Goal: Task Accomplishment & Management: Manage account settings

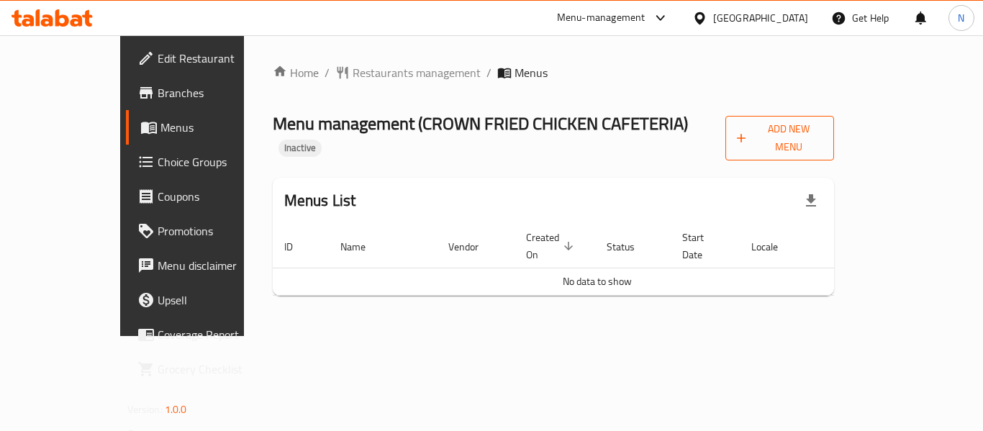
click at [745, 134] on icon "button" at bounding box center [741, 138] width 9 height 9
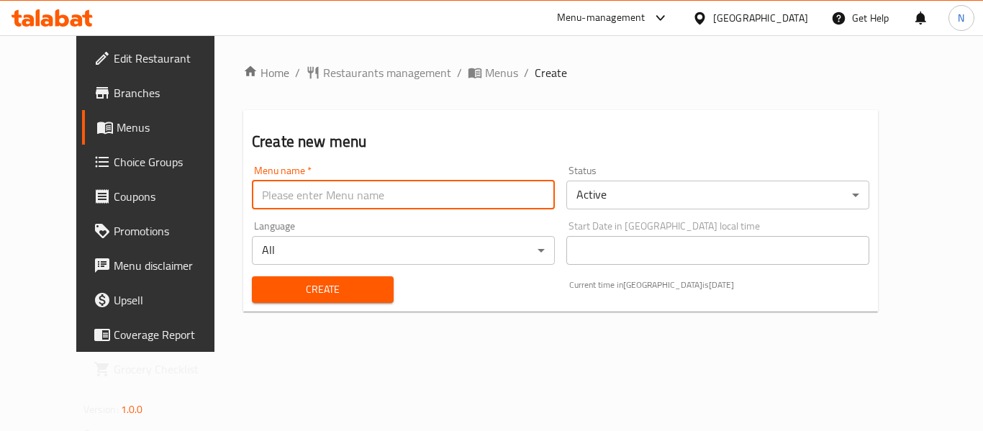
click at [252, 200] on input "text" at bounding box center [403, 195] width 303 height 29
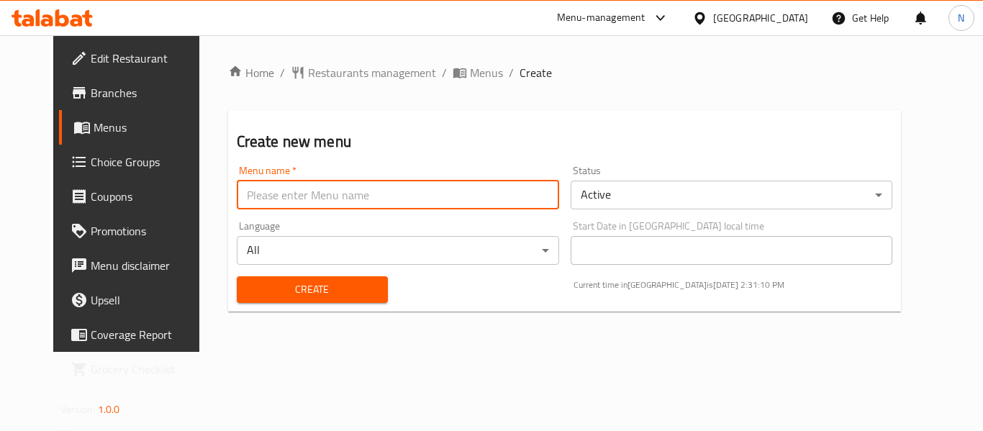
type input "Menu"
click at [307, 283] on span "Create" at bounding box center [312, 290] width 128 height 18
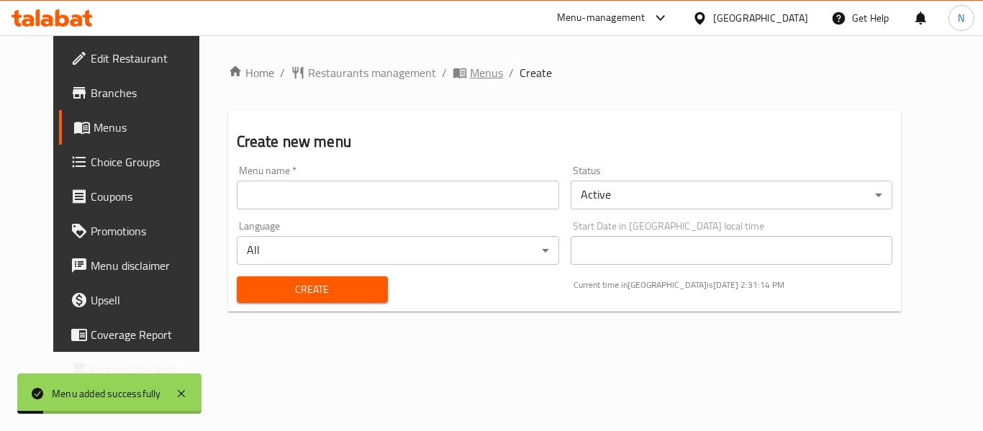
click at [470, 77] on span "Menus" at bounding box center [486, 72] width 33 height 17
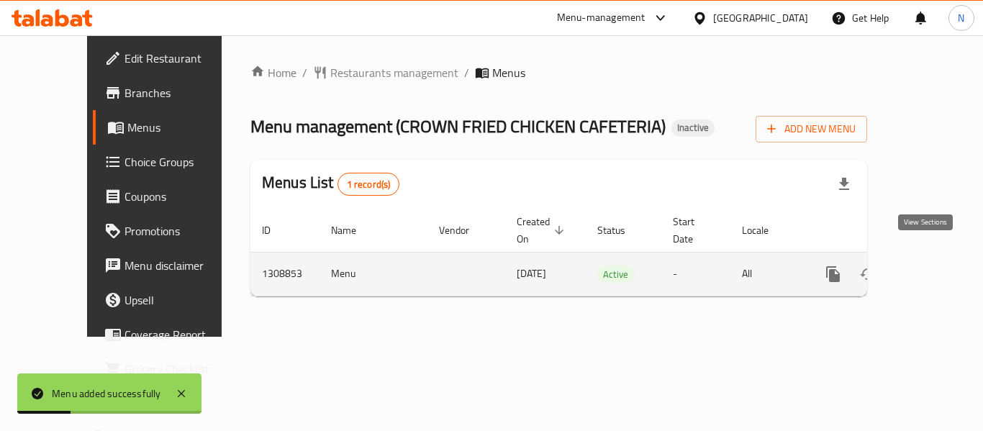
click at [932, 265] on icon "enhanced table" at bounding box center [936, 273] width 17 height 17
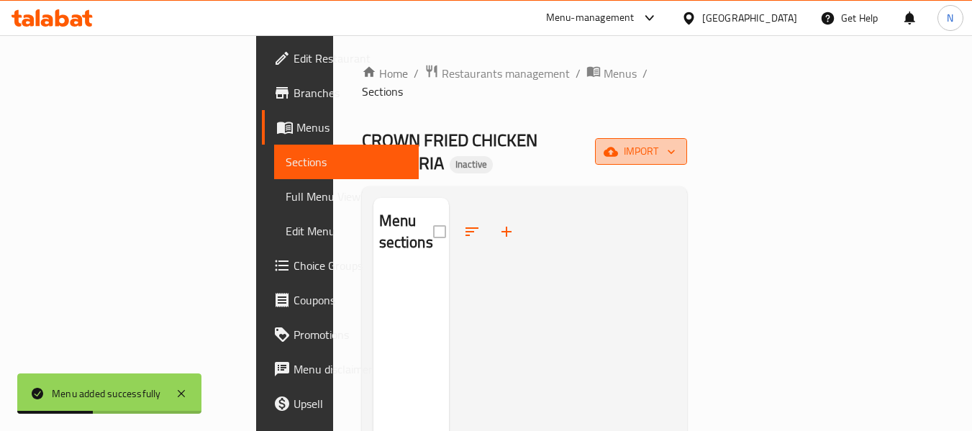
click at [687, 138] on button "import" at bounding box center [641, 151] width 92 height 27
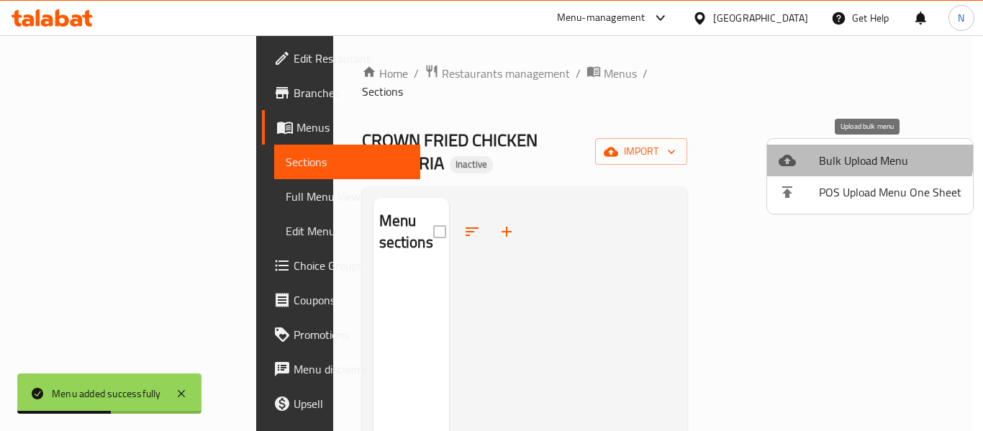
click at [845, 152] on span "Bulk Upload Menu" at bounding box center [890, 160] width 142 height 17
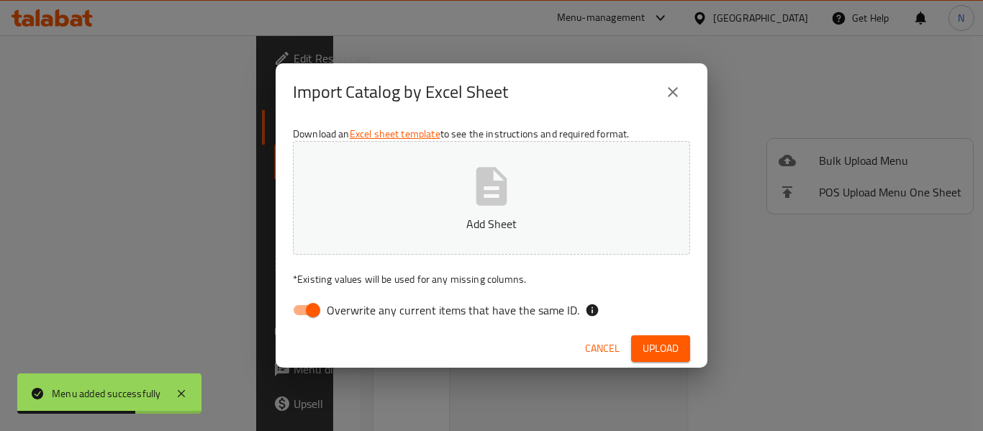
click at [505, 309] on span "Overwrite any current items that have the same ID." at bounding box center [453, 309] width 253 height 17
click at [354, 309] on input "Overwrite any current items that have the same ID." at bounding box center [313, 309] width 82 height 27
checkbox input "false"
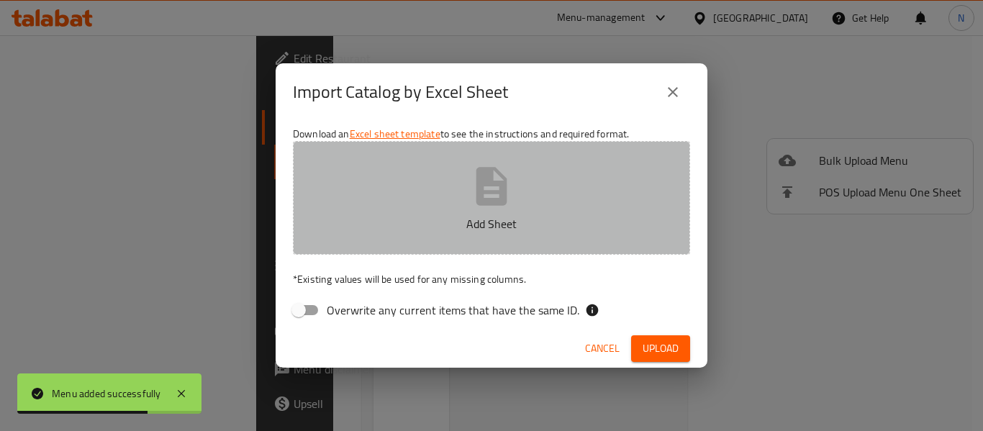
click at [442, 151] on button "Add Sheet" at bounding box center [491, 198] width 397 height 114
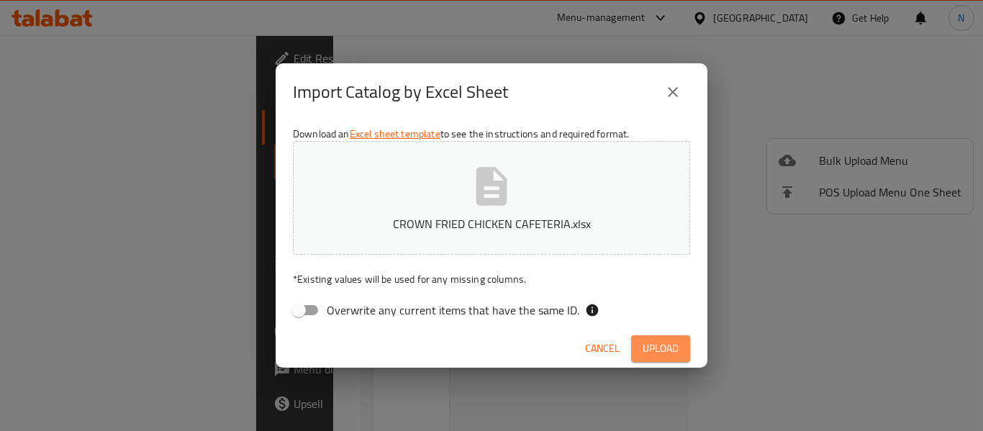
click at [658, 336] on button "Upload" at bounding box center [660, 348] width 59 height 27
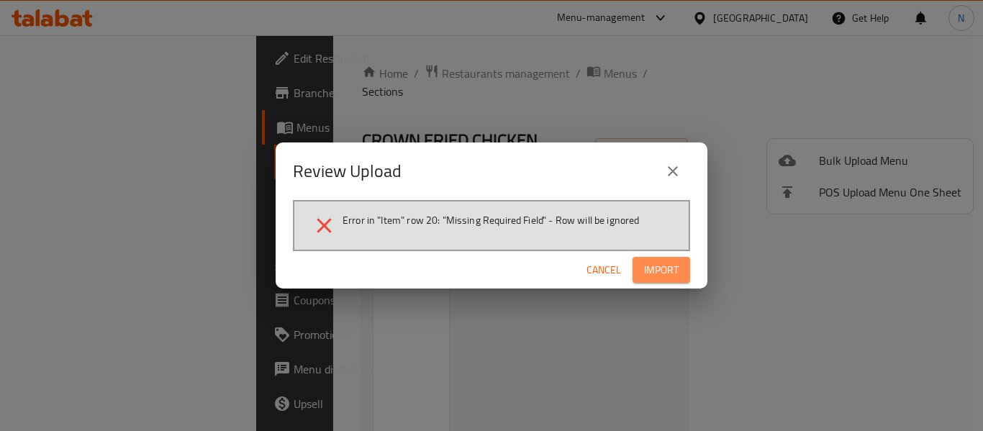
click at [673, 272] on span "Import" at bounding box center [661, 270] width 35 height 18
click at [653, 276] on span "Import" at bounding box center [661, 270] width 35 height 18
click at [676, 175] on icon "close" at bounding box center [673, 171] width 10 height 10
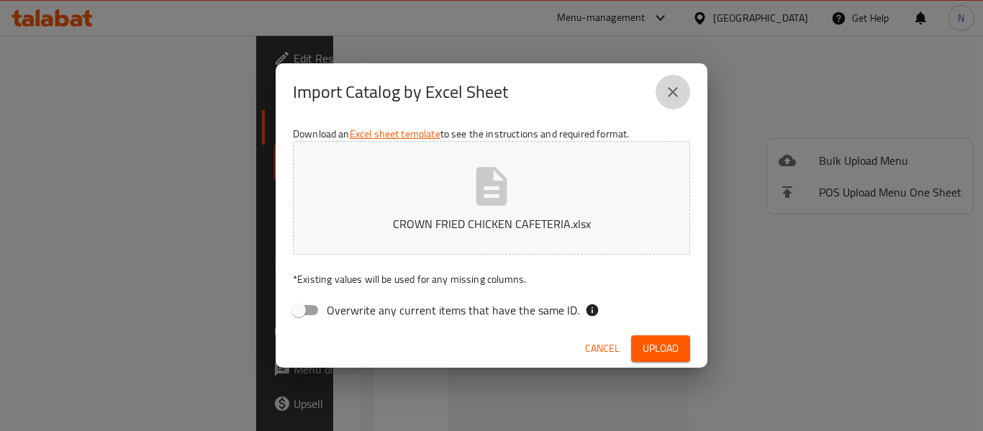
click at [662, 94] on button "close" at bounding box center [672, 92] width 35 height 35
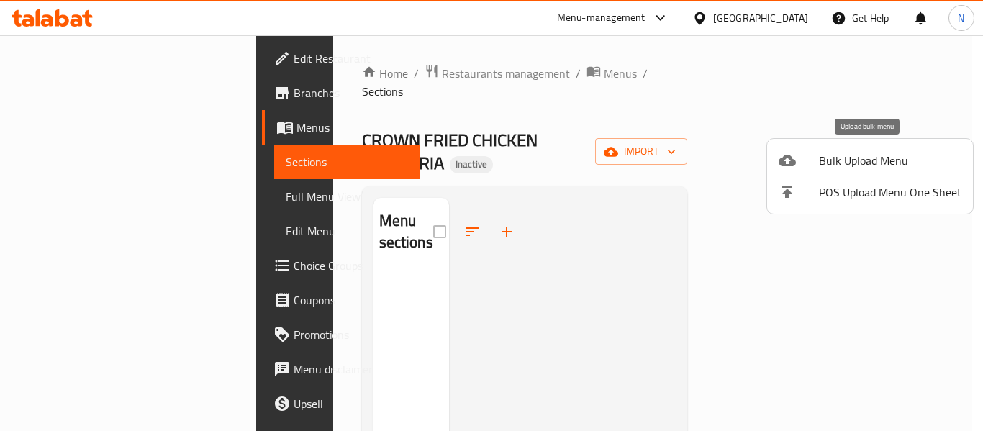
click at [800, 155] on div at bounding box center [798, 160] width 40 height 17
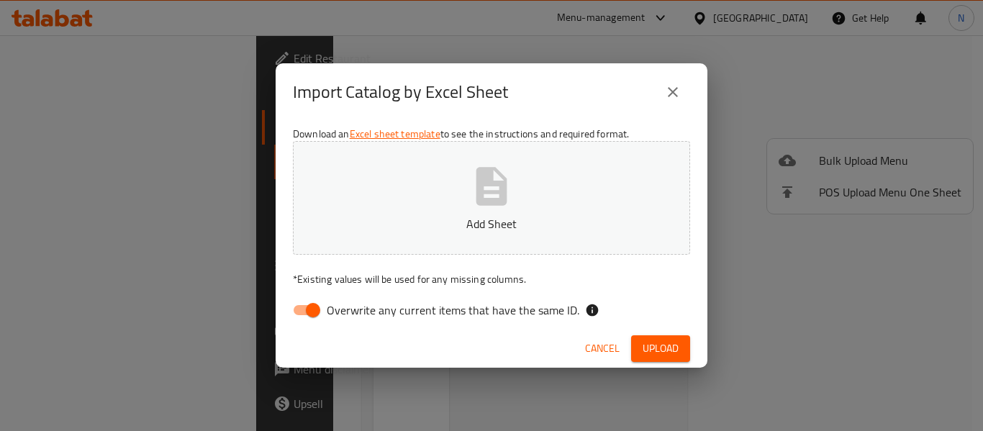
click at [542, 306] on span "Overwrite any current items that have the same ID." at bounding box center [453, 309] width 253 height 17
click at [354, 306] on input "Overwrite any current items that have the same ID." at bounding box center [313, 309] width 82 height 27
checkbox input "false"
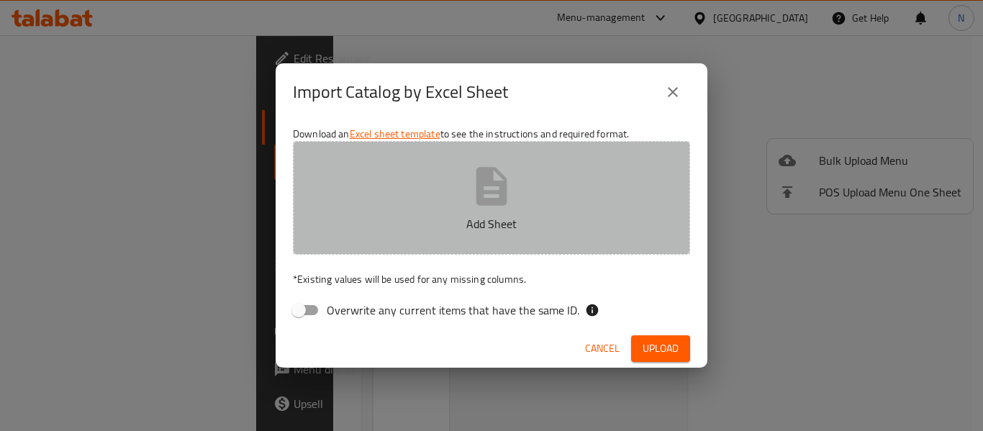
click at [535, 201] on button "Add Sheet" at bounding box center [491, 198] width 397 height 114
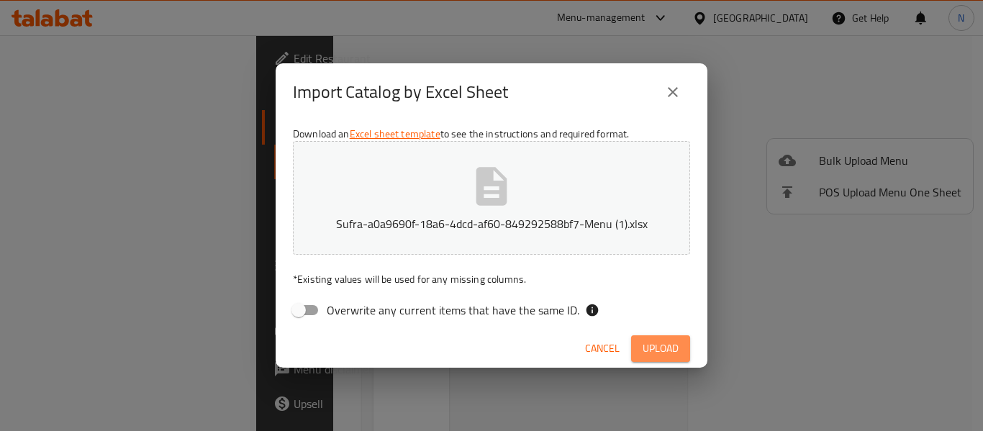
click at [637, 339] on button "Upload" at bounding box center [660, 348] width 59 height 27
click at [668, 342] on span "Upload" at bounding box center [660, 349] width 36 height 18
click at [674, 354] on span "Upload" at bounding box center [660, 349] width 36 height 18
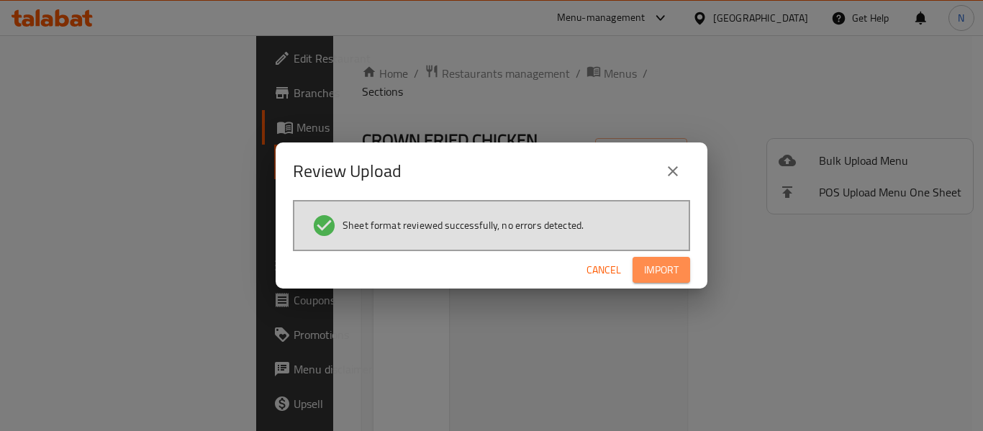
click at [689, 266] on button "Import" at bounding box center [661, 270] width 58 height 27
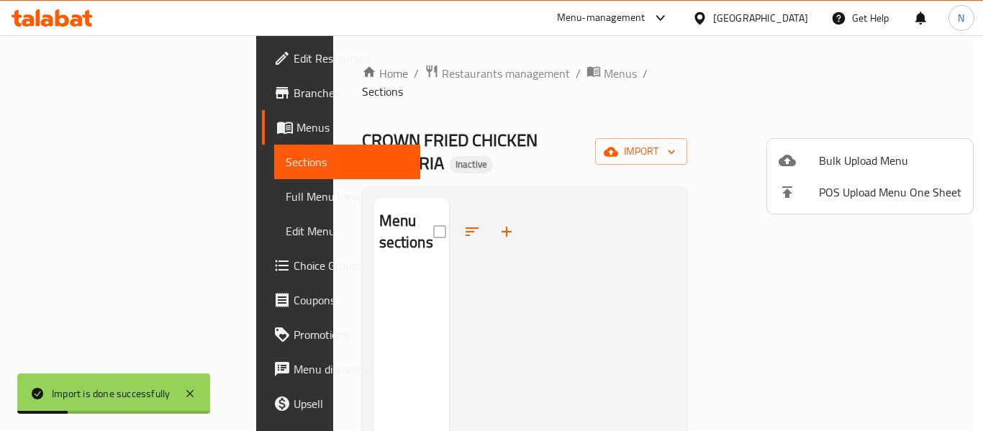
click at [623, 104] on div at bounding box center [491, 215] width 983 height 431
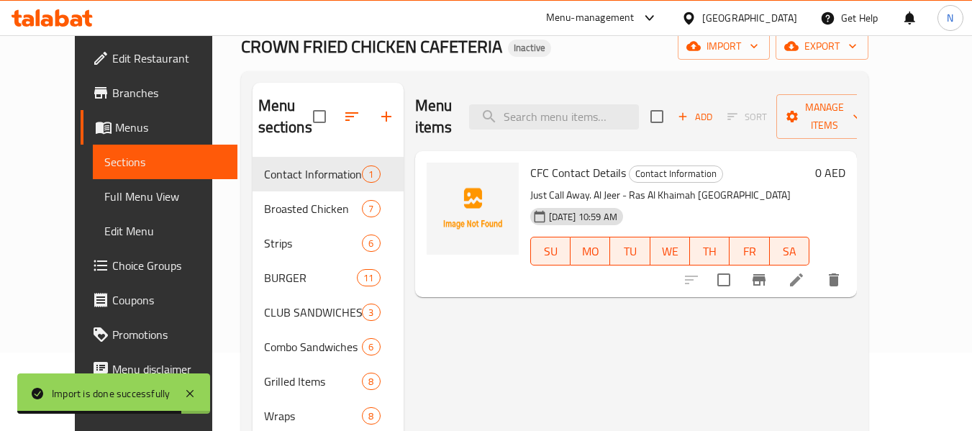
scroll to position [79, 0]
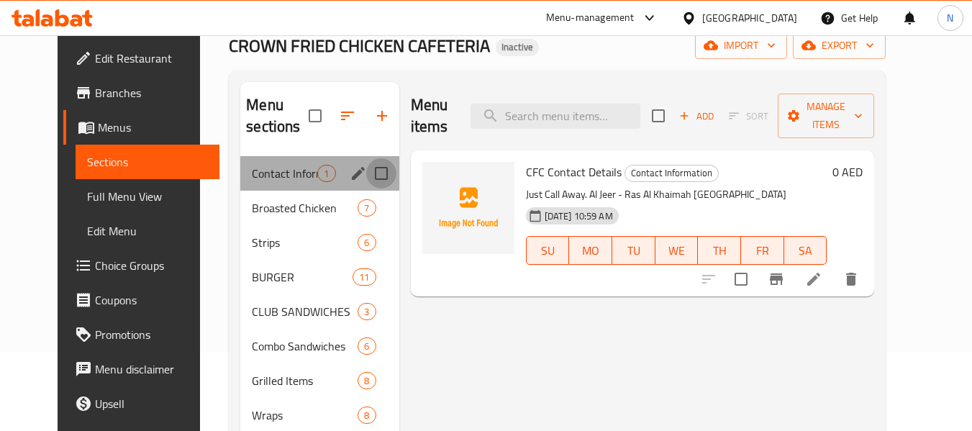
click at [373, 175] on input "Menu sections" at bounding box center [381, 173] width 30 height 30
checkbox input "true"
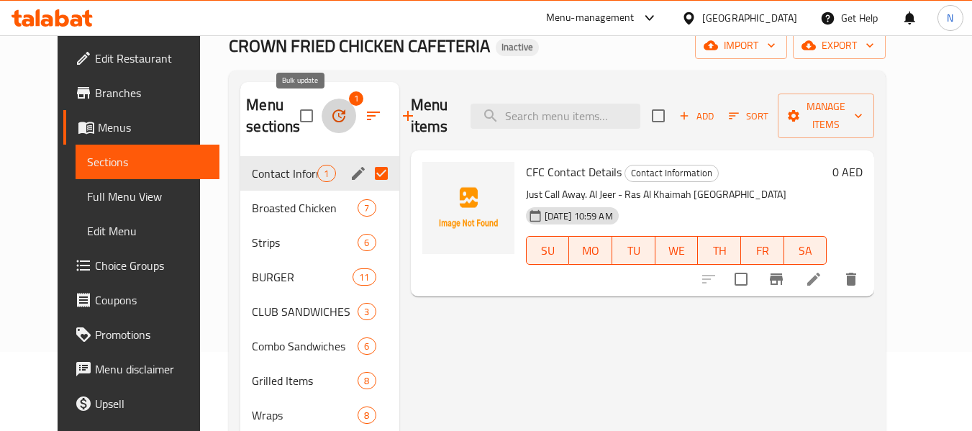
click at [332, 119] on icon "button" at bounding box center [338, 115] width 13 height 13
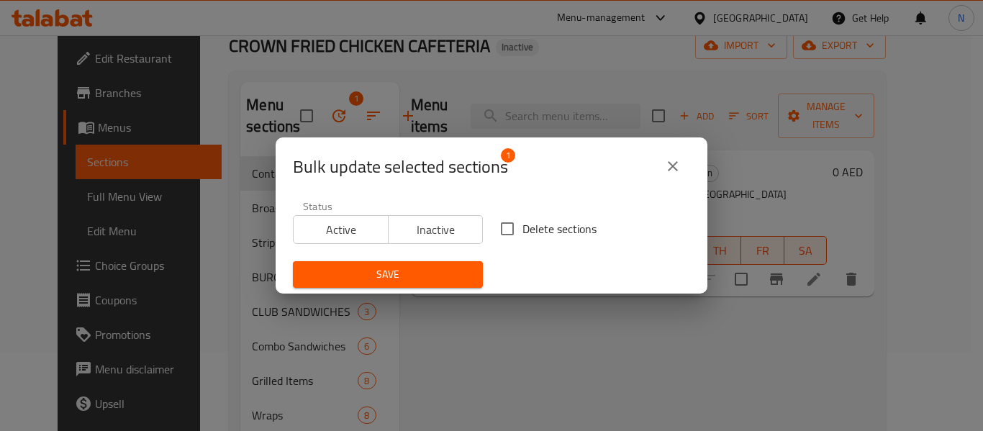
click at [585, 220] on span "Delete sections" at bounding box center [559, 228] width 74 height 17
click at [522, 218] on input "Delete sections" at bounding box center [507, 229] width 30 height 30
checkbox input "true"
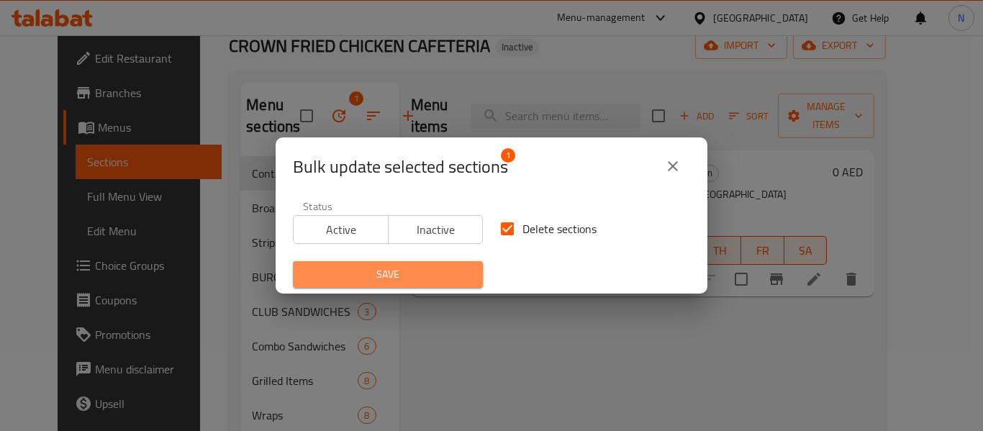
click at [448, 262] on button "Save" at bounding box center [388, 274] width 190 height 27
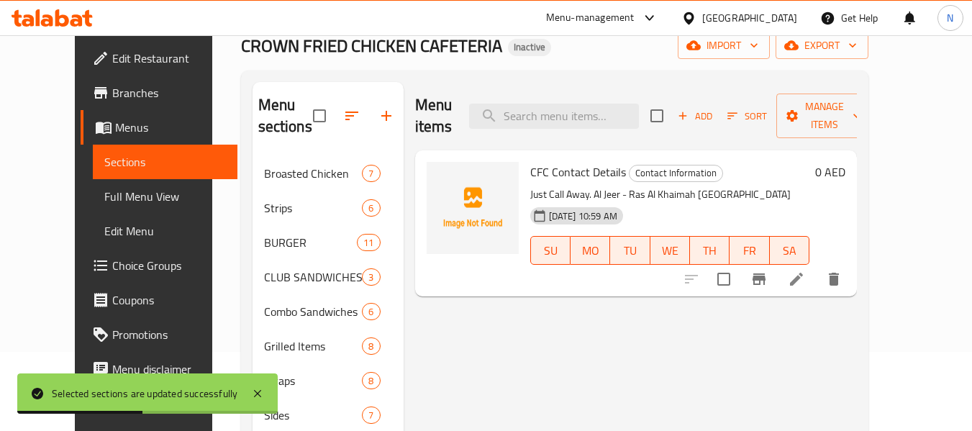
click at [124, 189] on span "Full Menu View" at bounding box center [165, 196] width 122 height 17
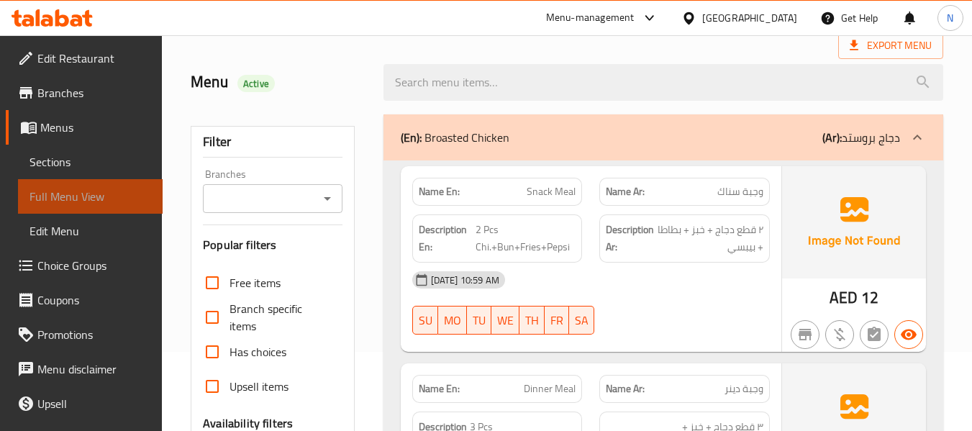
click at [124, 189] on span "Full Menu View" at bounding box center [90, 196] width 122 height 17
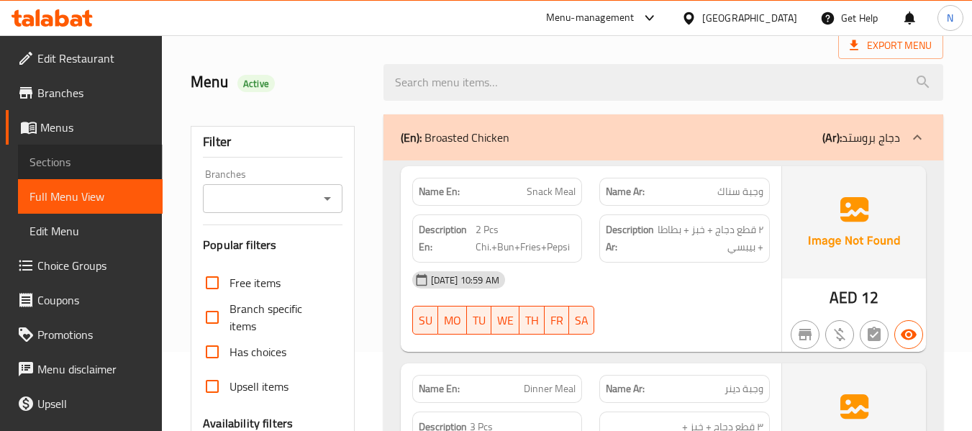
click at [101, 171] on link "Sections" at bounding box center [90, 162] width 145 height 35
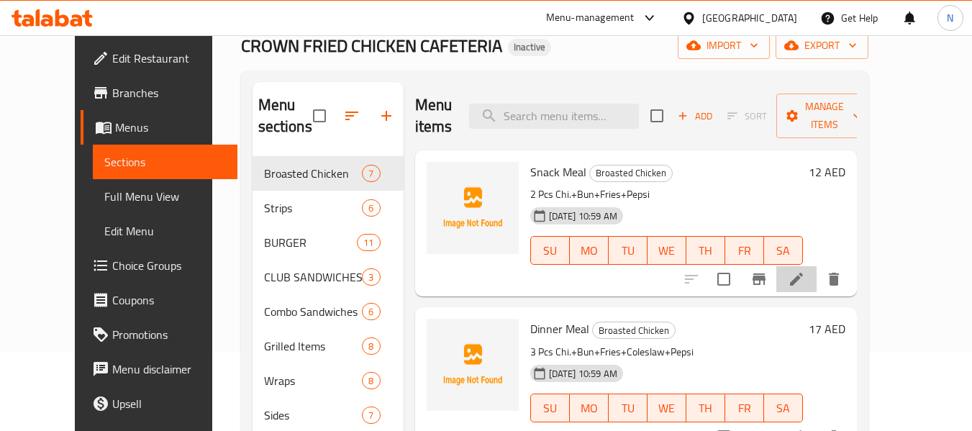
click at [817, 290] on li at bounding box center [796, 279] width 40 height 26
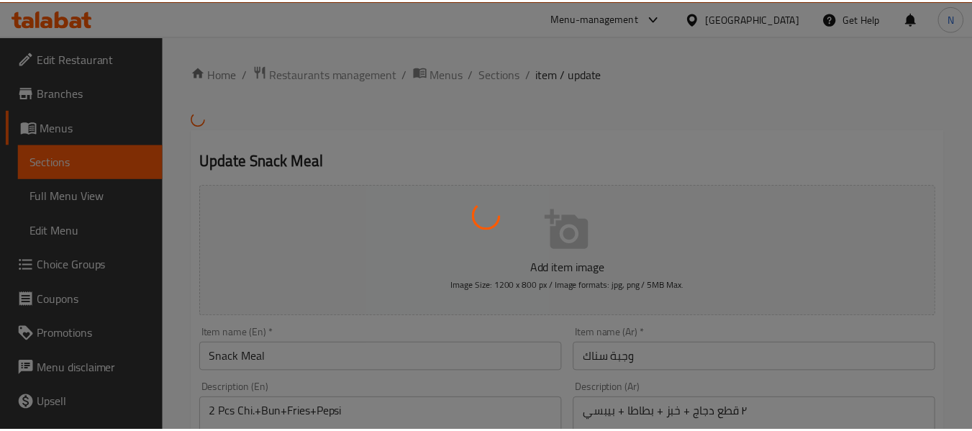
scroll to position [233, 0]
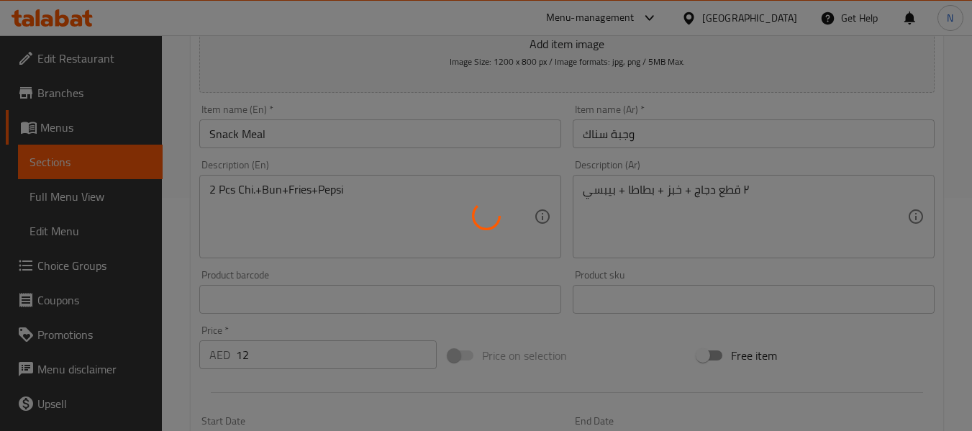
click at [679, 189] on div at bounding box center [486, 215] width 972 height 431
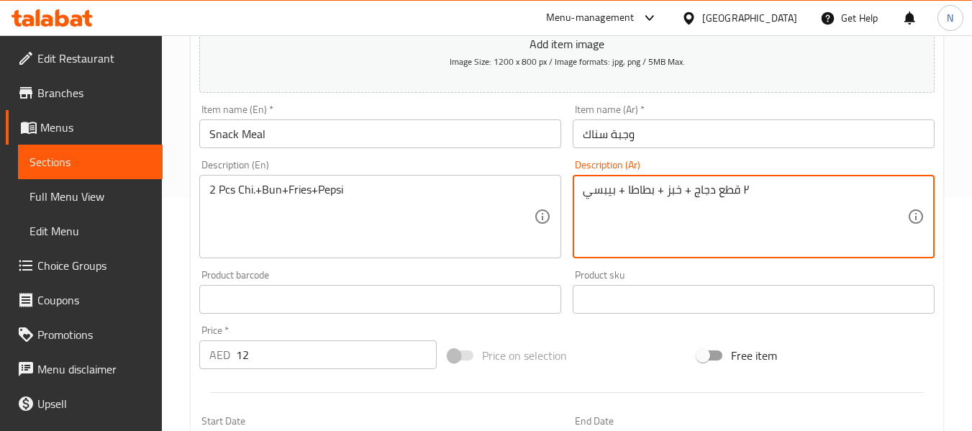
click at [679, 189] on textarea "٢ قطع دجاج + خبز + بطاطا + بيبسي" at bounding box center [745, 217] width 324 height 68
type textarea "٢ قطع دجاج + كيزر+ بطاطا + بيبسي"
click at [473, 132] on div "Home / Restaurants management / Menus / Sections / item / update Broasted Chick…" at bounding box center [567, 293] width 753 height 924
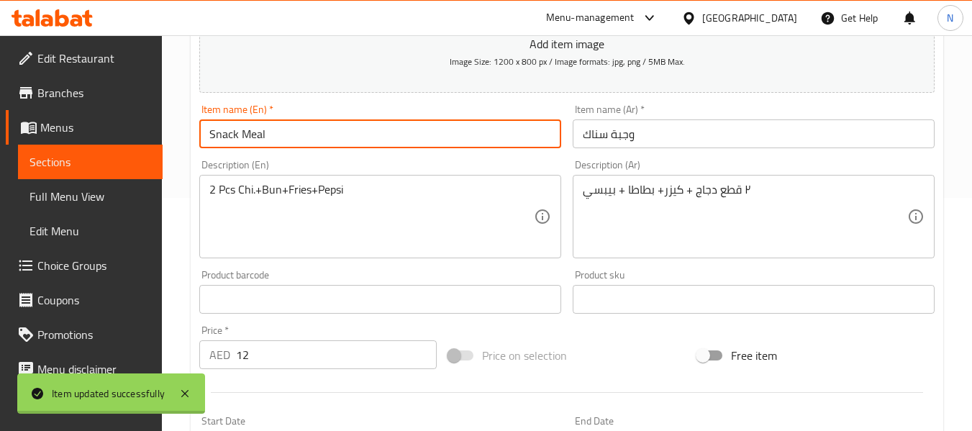
scroll to position [0, 0]
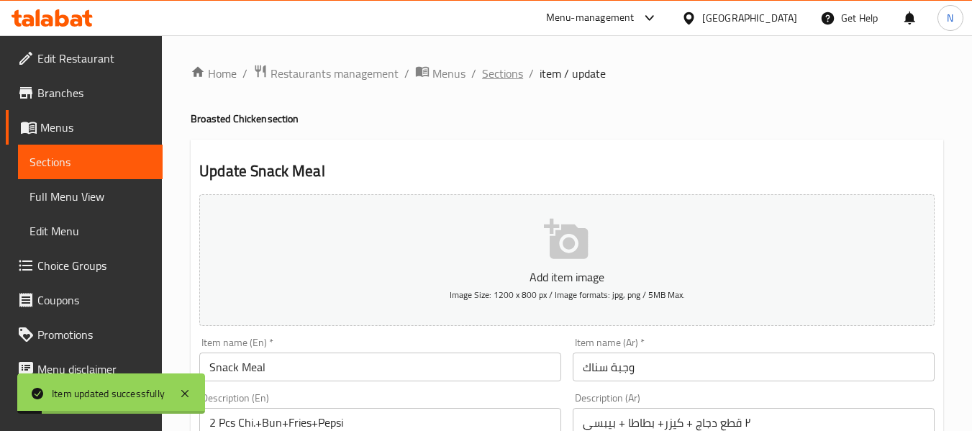
click at [490, 74] on span "Sections" at bounding box center [502, 73] width 41 height 17
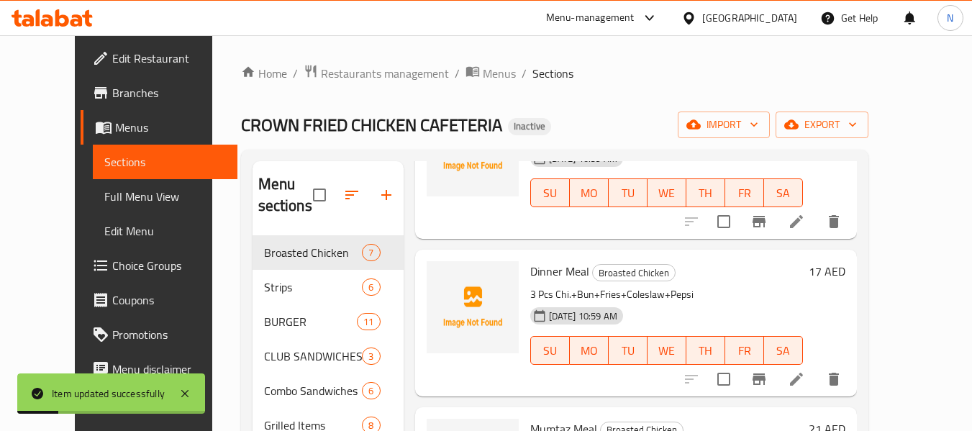
scroll to position [138, 0]
click at [776, 374] on button "Branch-specific-item" at bounding box center [759, 377] width 35 height 35
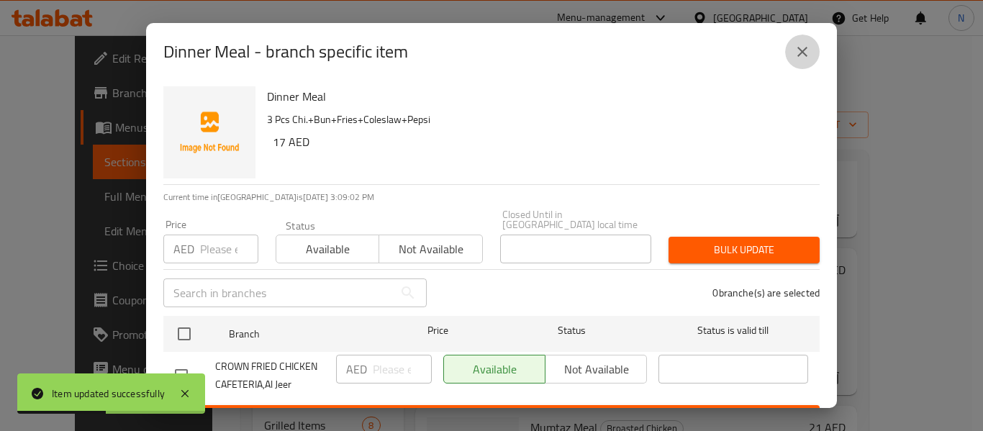
click at [797, 60] on icon "close" at bounding box center [802, 51] width 17 height 17
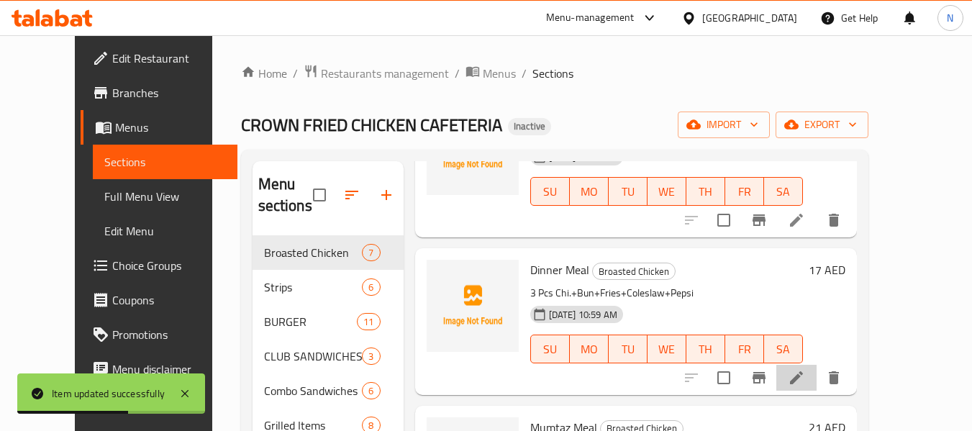
click at [817, 384] on li at bounding box center [796, 378] width 40 height 26
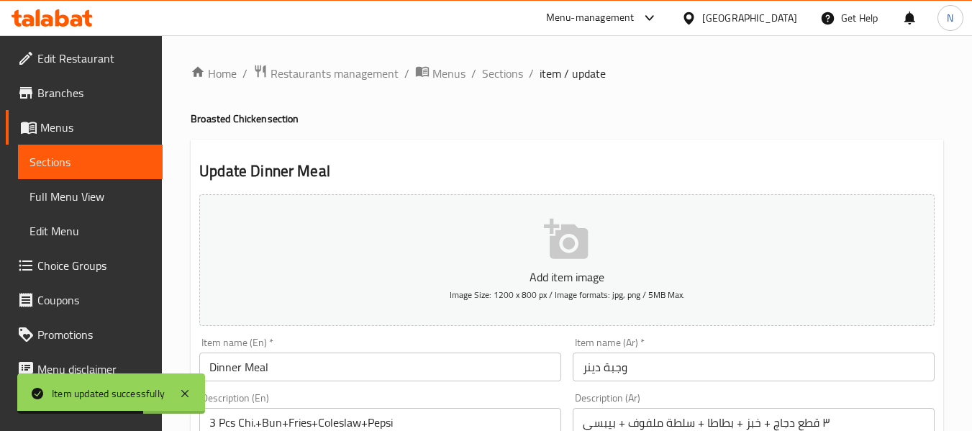
scroll to position [187, 0]
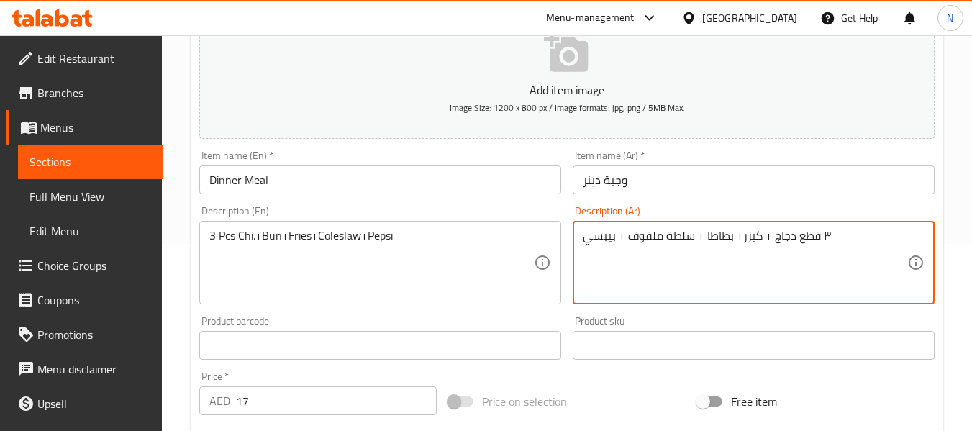
click at [676, 237] on textarea "٣ قطع دجاج + كيزر+ بطاطا + سلطة ملفوف + بيبسي" at bounding box center [745, 263] width 324 height 68
click at [654, 239] on textarea "٣ قطع دجاج + كيزر+ بطاطا + ملفوف + بيبسي" at bounding box center [745, 263] width 324 height 68
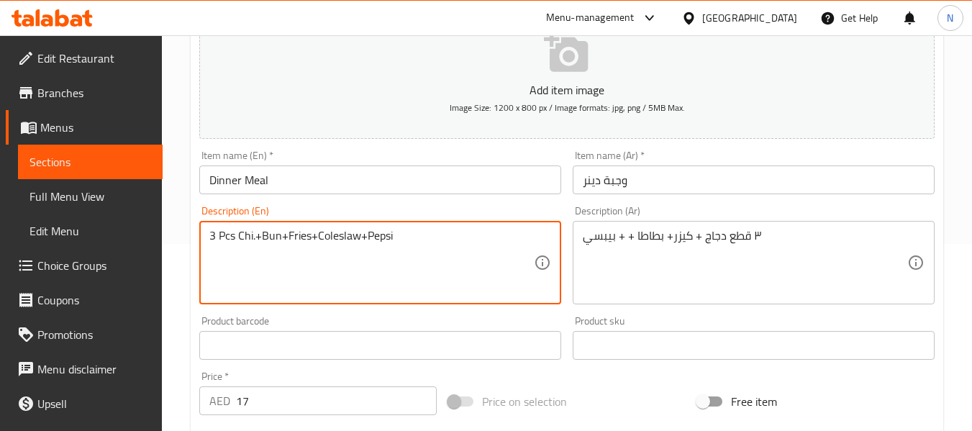
click at [329, 243] on textarea "3 Pcs Chi.+Bun+Fries+Coleslaw+Pepsi" at bounding box center [371, 263] width 324 height 68
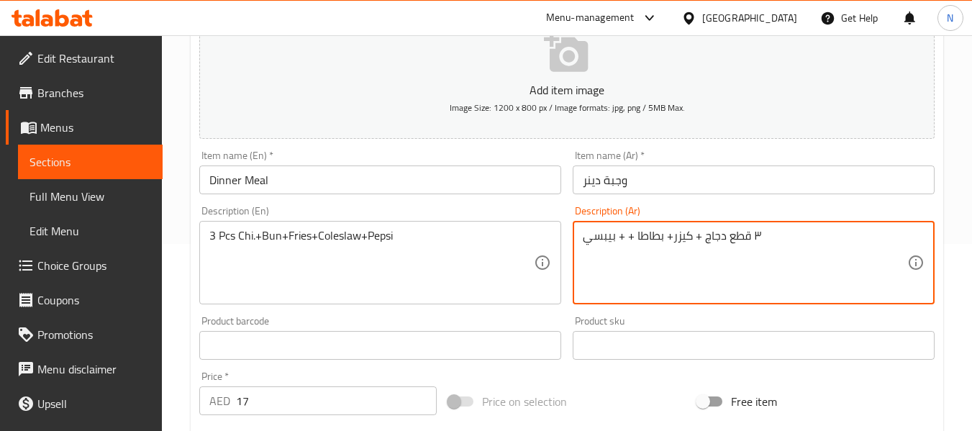
paste textarea "سلطة كول سلو"
click at [680, 242] on textarea "٣ قطع دجاج + كيزر+ بطاطا + سلطة كول سلو+ بيبسي" at bounding box center [745, 263] width 324 height 68
type textarea "٣ قطع دجاج + كيزر+ بطاطا + كول سلو+ بيبسي"
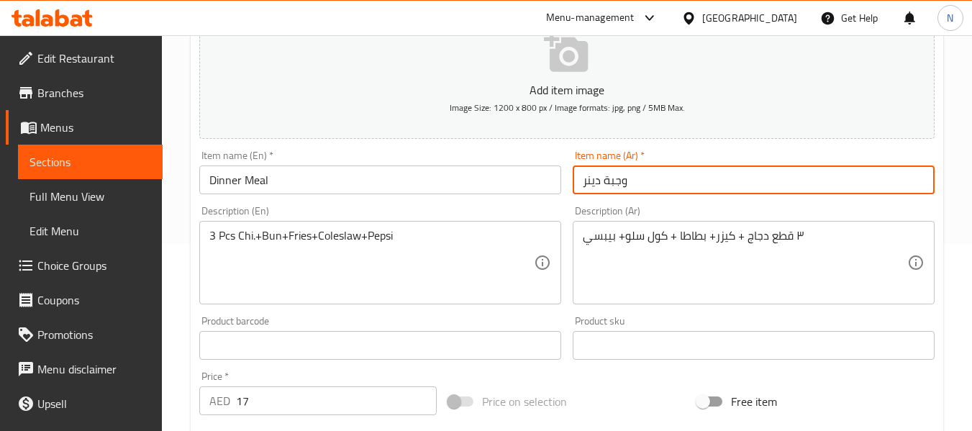
click at [663, 185] on div "Home / Restaurants management / Menus / Sections / item / update Broasted Chick…" at bounding box center [567, 339] width 753 height 924
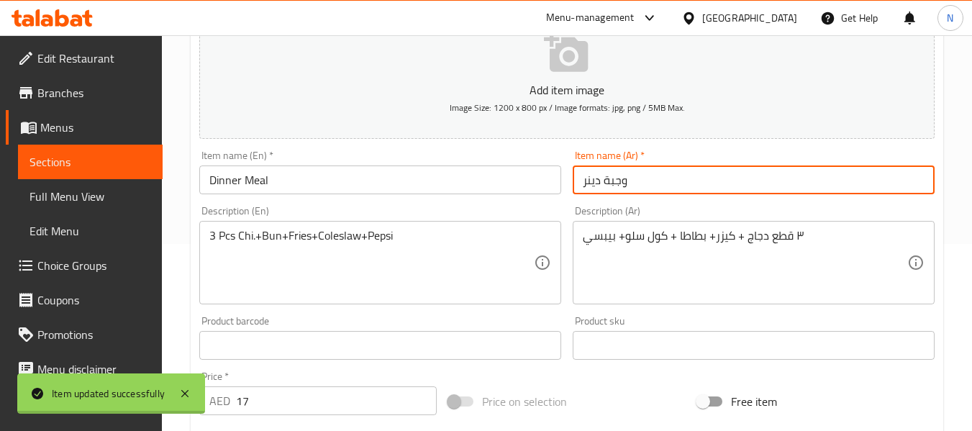
scroll to position [0, 0]
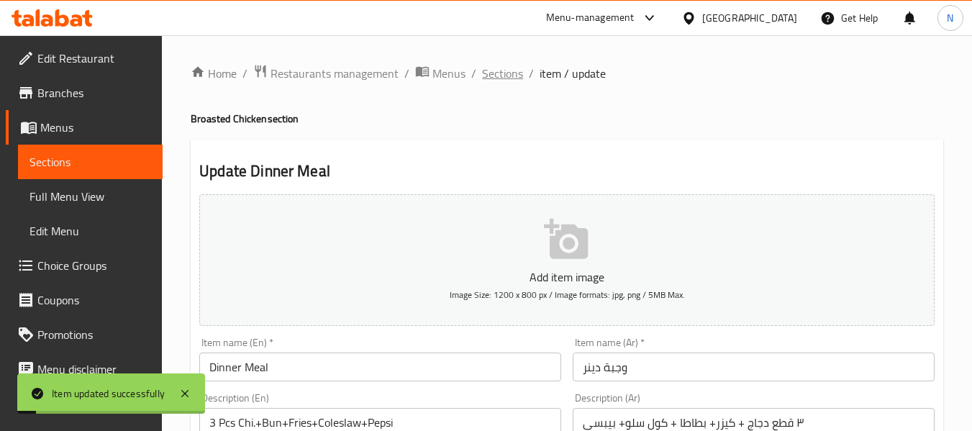
click at [495, 70] on span "Sections" at bounding box center [502, 73] width 41 height 17
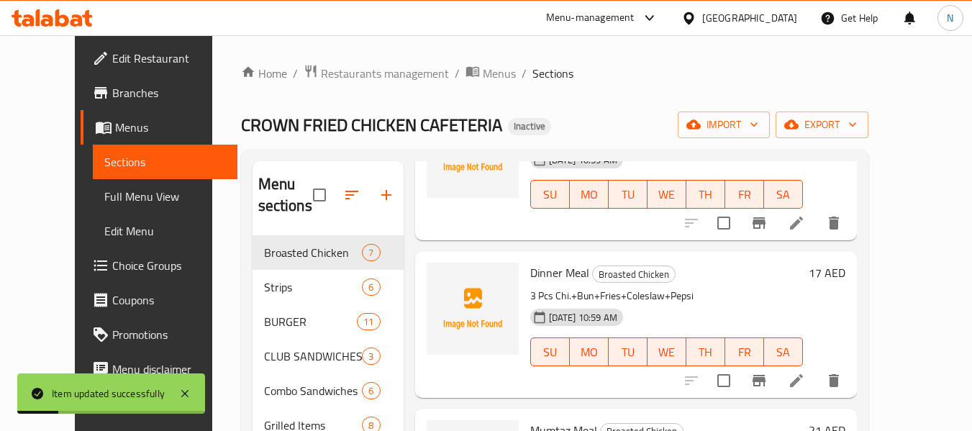
scroll to position [276, 0]
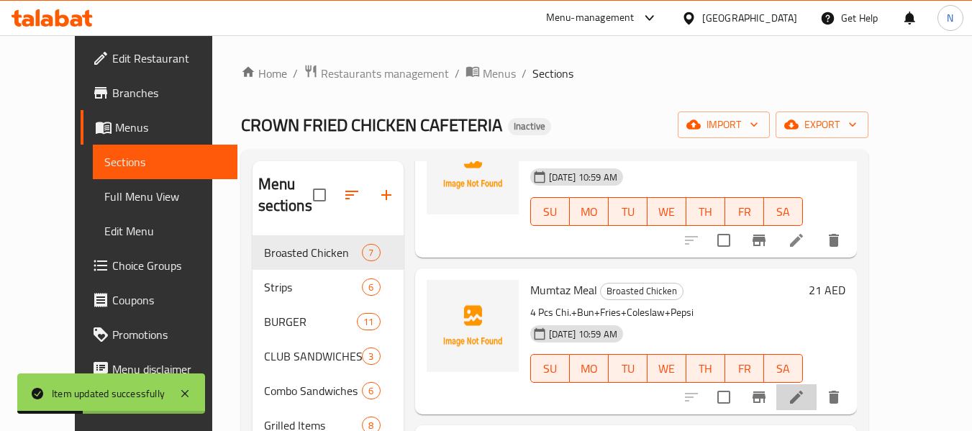
click at [817, 408] on li at bounding box center [796, 397] width 40 height 26
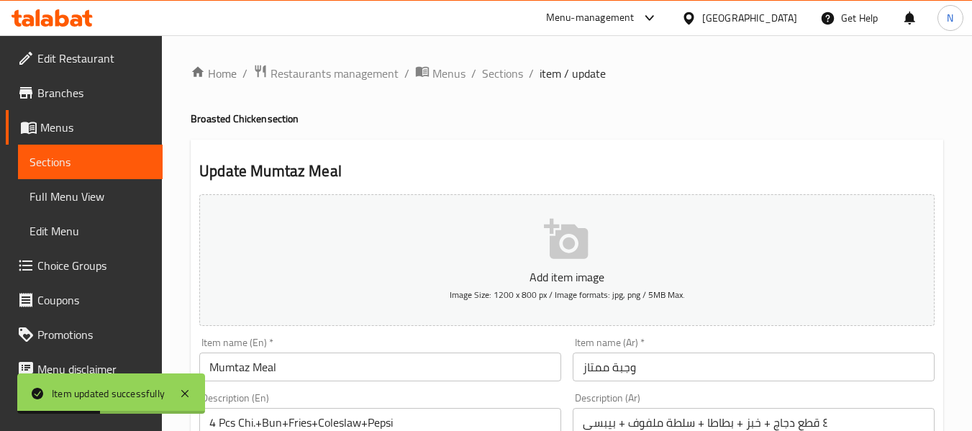
scroll to position [151, 0]
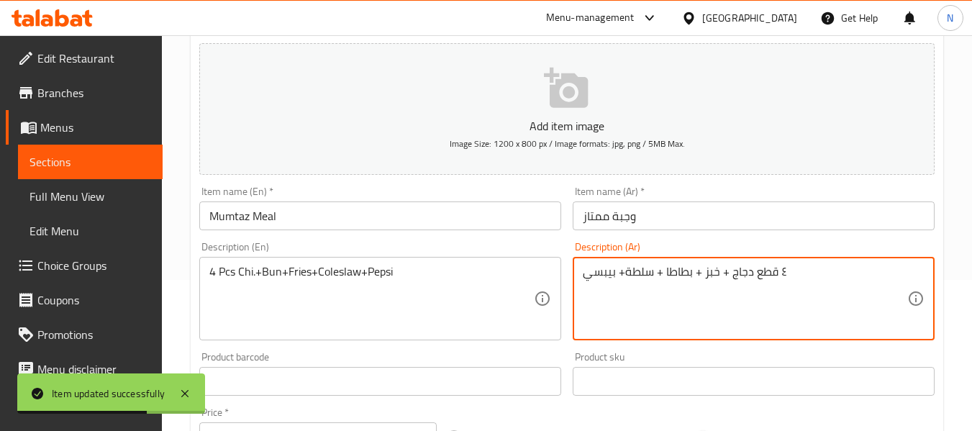
click at [642, 273] on textarea "٤ قطع دجاج + خبز + بطاطا + سلطة+ بيبسي" at bounding box center [745, 299] width 324 height 68
paste textarea "كول سلو"
click at [692, 265] on textarea "٤ قطع دجاج + خبز + بطاطا + سلطة كول سلو+ بيبسي" at bounding box center [745, 299] width 324 height 68
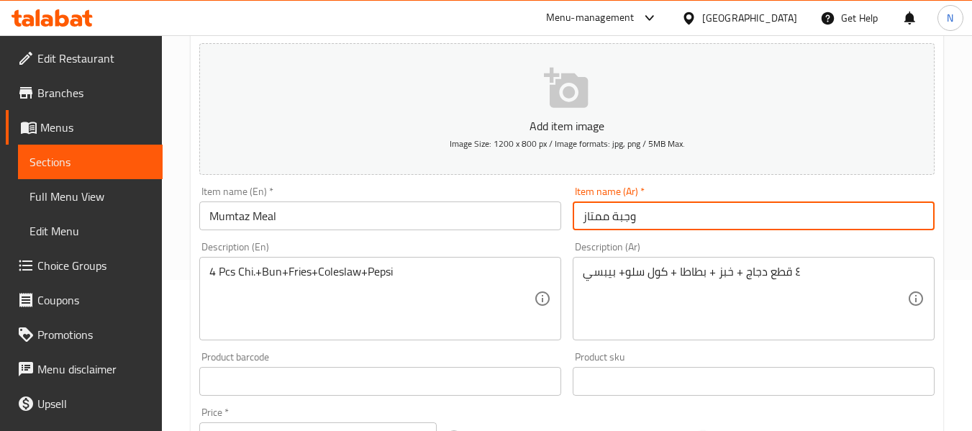
click at [651, 209] on input "وجبة ممتاز" at bounding box center [754, 215] width 362 height 29
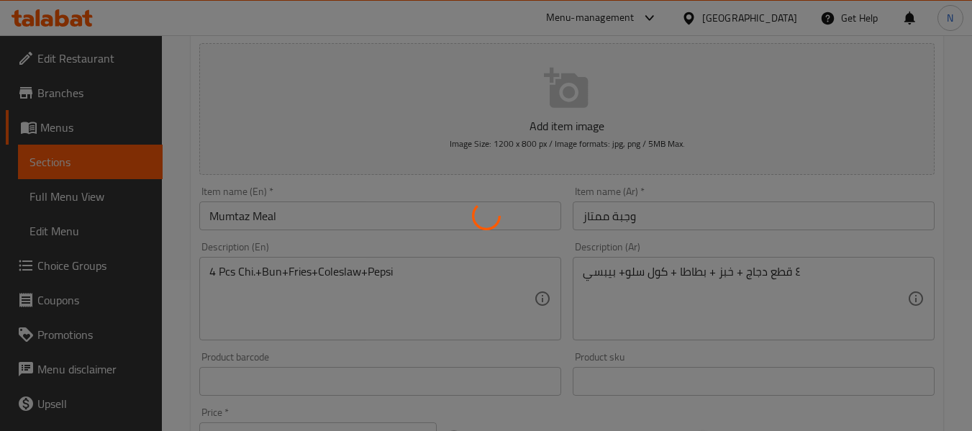
click at [725, 273] on div at bounding box center [486, 215] width 972 height 431
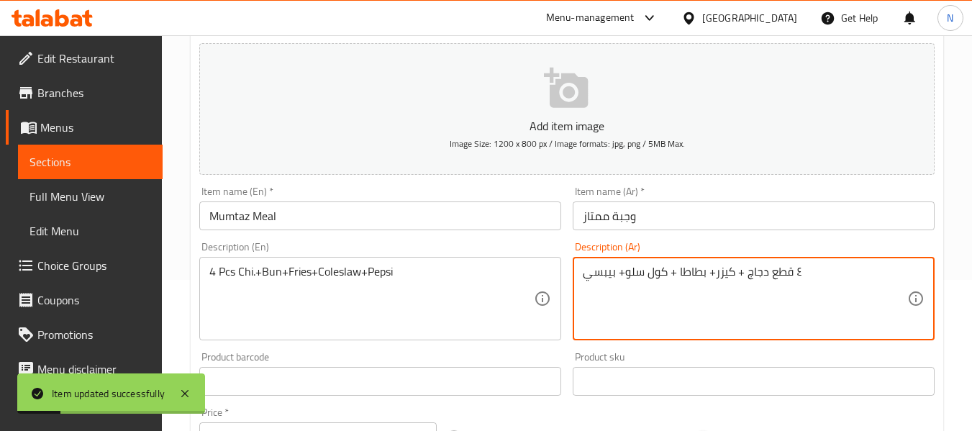
type textarea "٤ قطع دجاج + كيزر+ بطاطا + كول سلو+ بيبسي"
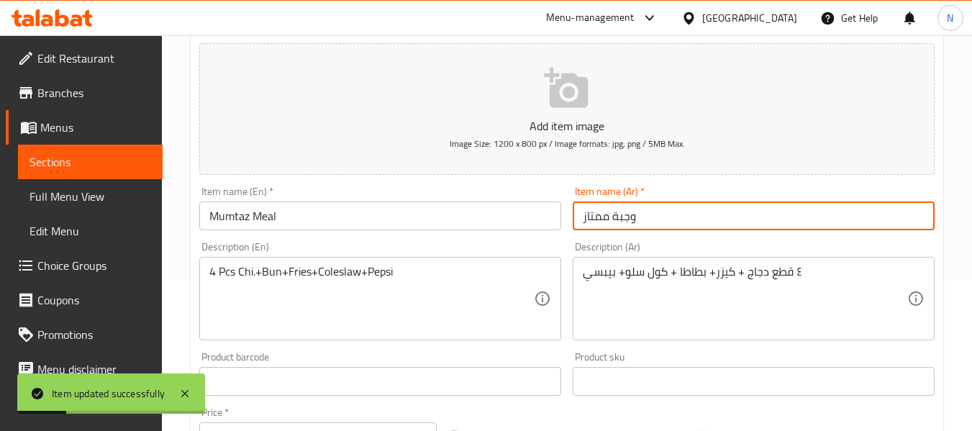
click at [648, 205] on div "Home / Restaurants management / Menus / Sections / item / update Broasted Chick…" at bounding box center [567, 375] width 753 height 924
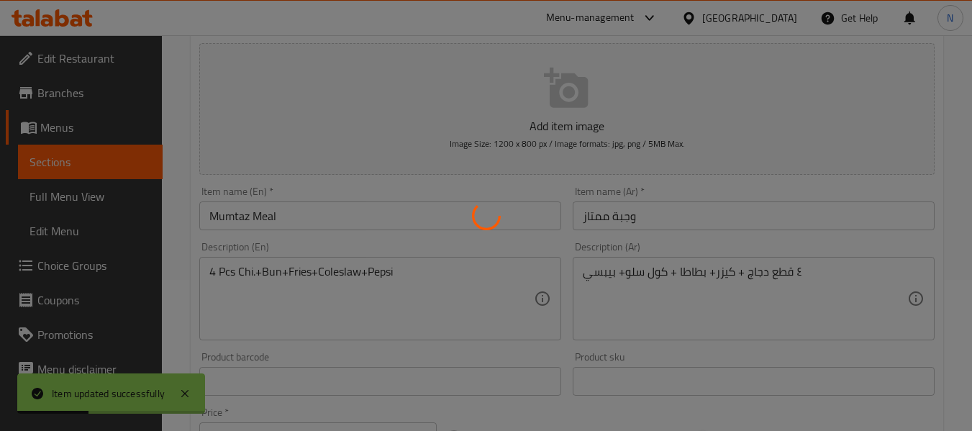
click at [569, 237] on div at bounding box center [486, 215] width 972 height 431
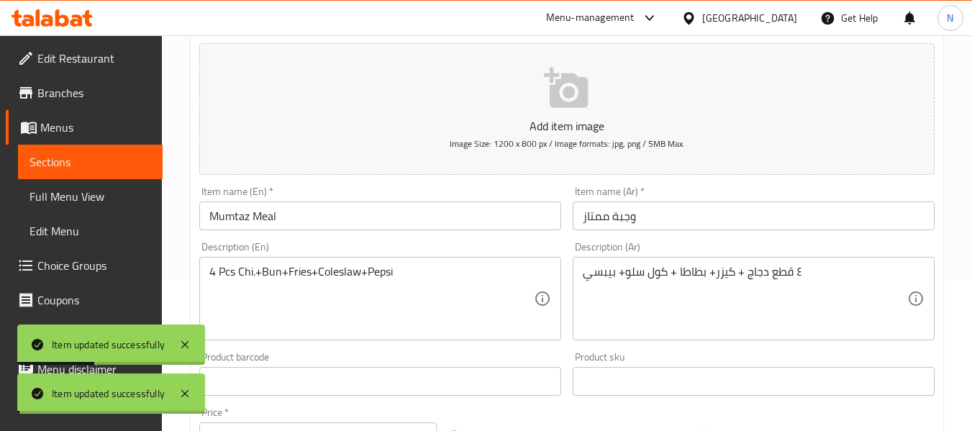
scroll to position [0, 0]
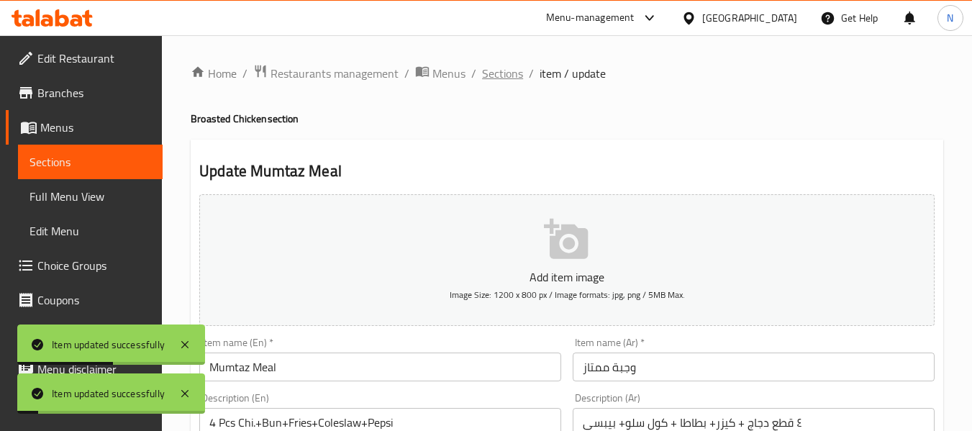
click at [493, 71] on span "Sections" at bounding box center [502, 73] width 41 height 17
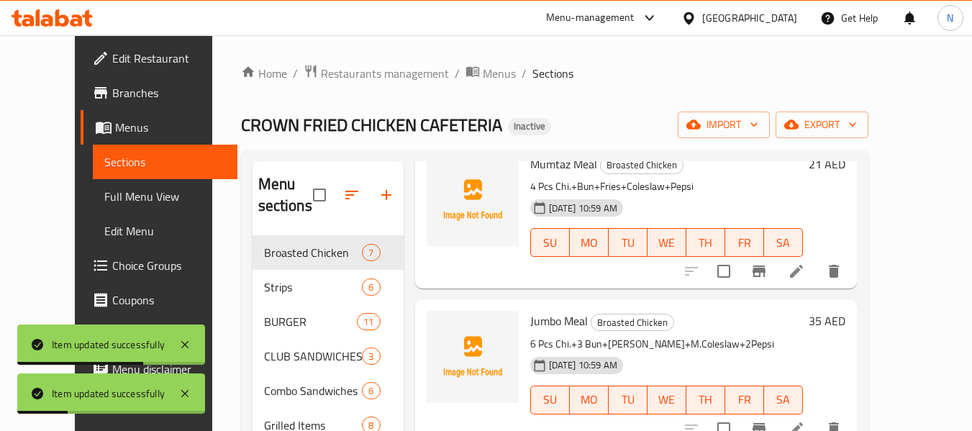
scroll to position [499, 0]
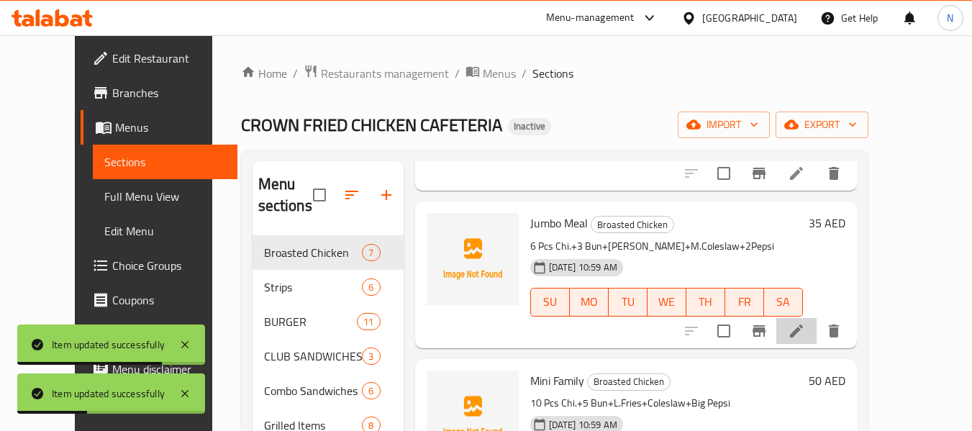
click at [817, 342] on li at bounding box center [796, 331] width 40 height 26
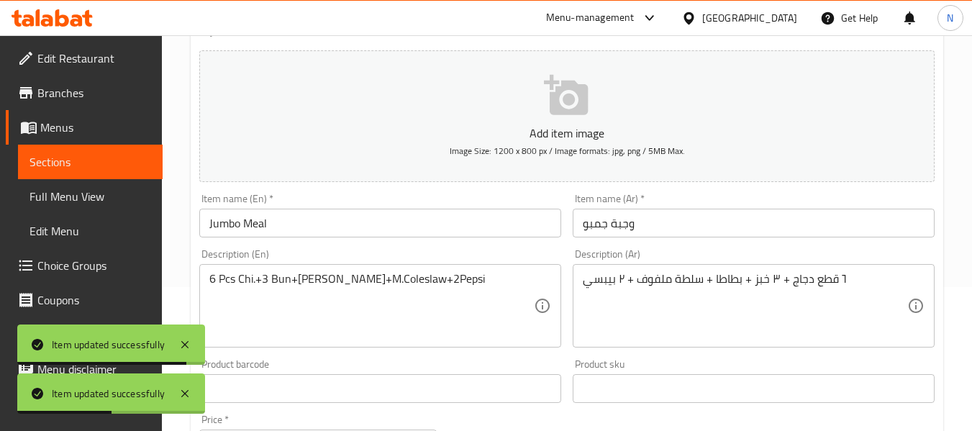
scroll to position [145, 0]
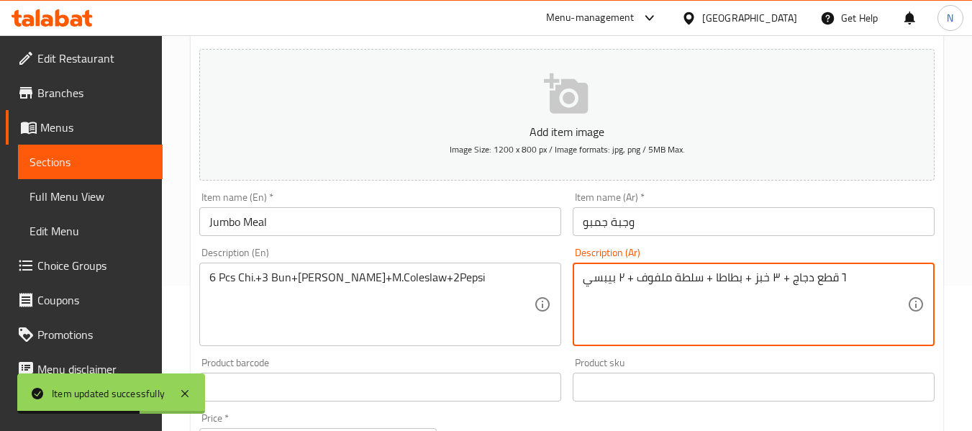
click at [646, 288] on textarea "٦ قطع دجاج + ٣ خبز + بطاطا + سلطة ملفوف + ٢ بيبسي" at bounding box center [745, 305] width 324 height 68
click at [646, 288] on textarea "٦ قطع دجاج + ٣ خبز + بطاطا + سلطة + ٢ بيبسي" at bounding box center [745, 305] width 324 height 68
paste textarea "كول سلو"
click at [696, 276] on textarea "٦ قطع دجاج + ٣ خبز + بطاطا + سلطة كول سلو+ ٢ بيبسي" at bounding box center [745, 305] width 324 height 68
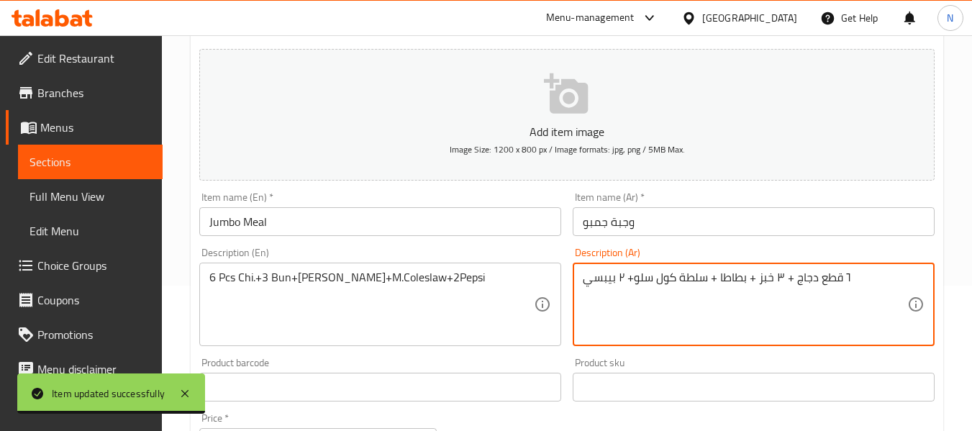
click at [696, 276] on textarea "٦ قطع دجاج + ٣ خبز + بطاطا + سلطة كول سلو+ ٢ بيبسي" at bounding box center [745, 305] width 324 height 68
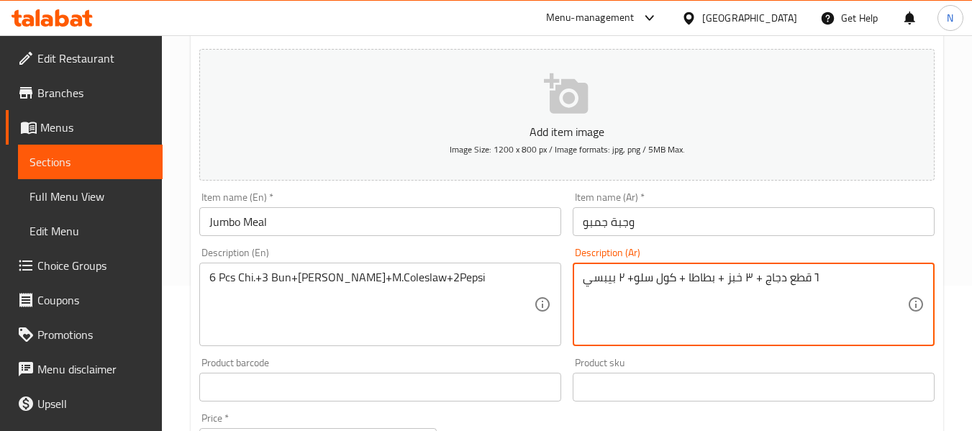
click at [686, 283] on textarea "٦ قطع دجاج + ٣ خبز + بطاطا + كول سلو+ ٢ بيبسي" at bounding box center [745, 305] width 324 height 68
click at [633, 280] on textarea "٦ قطع دجاج + ٣ خبز + بطاطا وسط+ كول سلو+ ٢ بيبسي" at bounding box center [745, 305] width 324 height 68
click at [785, 282] on textarea "٦ قطع دجاج + ٣ خبز + بطاطا وسط+ كول سلو وسط+ ٢ بيبسي" at bounding box center [745, 305] width 324 height 68
type textarea "٦ قطع دجاج + ٣ كيزر+ بطاطا وسط+ كول سلو وسط+ ٢ بيبسي"
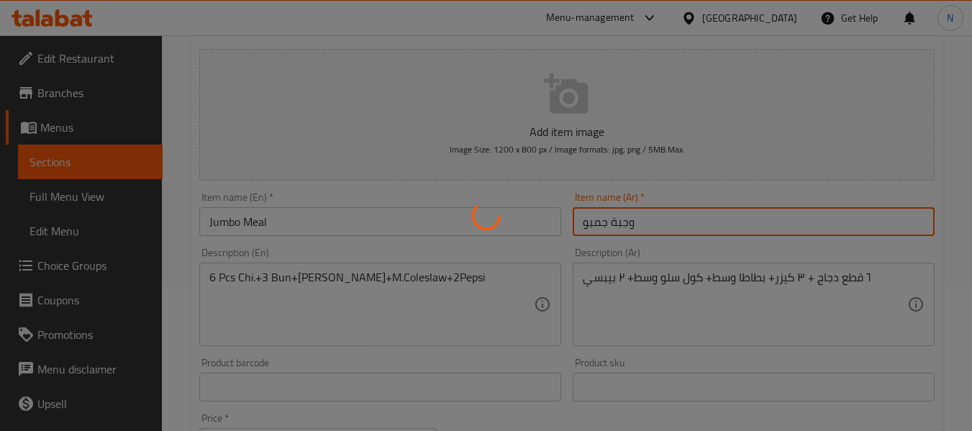
click at [699, 214] on div "Home / Restaurants management / Menus / Sections / item / update Broasted Chick…" at bounding box center [567, 381] width 753 height 924
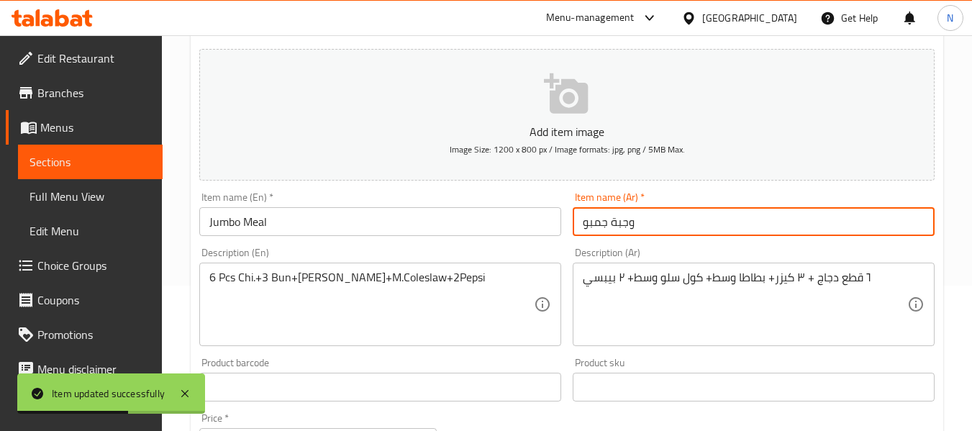
scroll to position [0, 0]
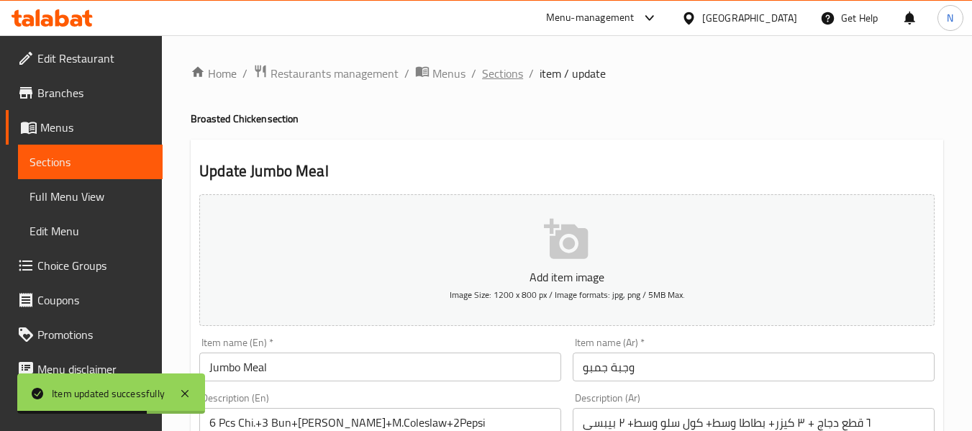
click span "Sections"
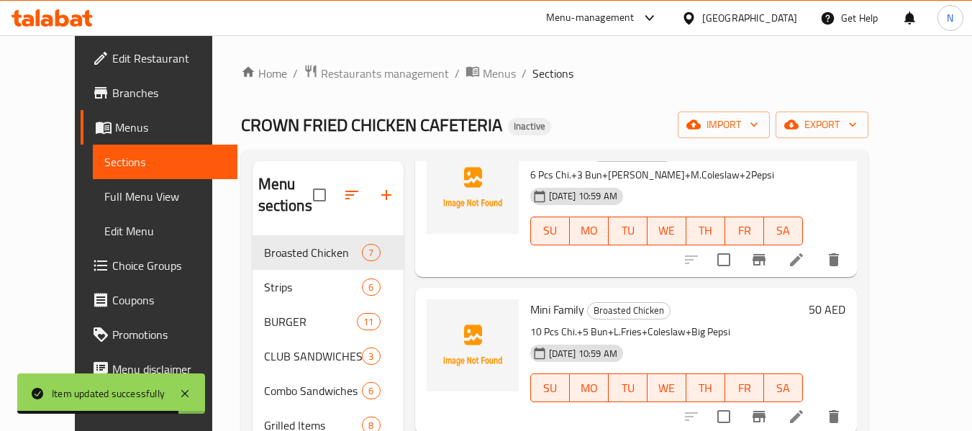
scroll to position [629, 0]
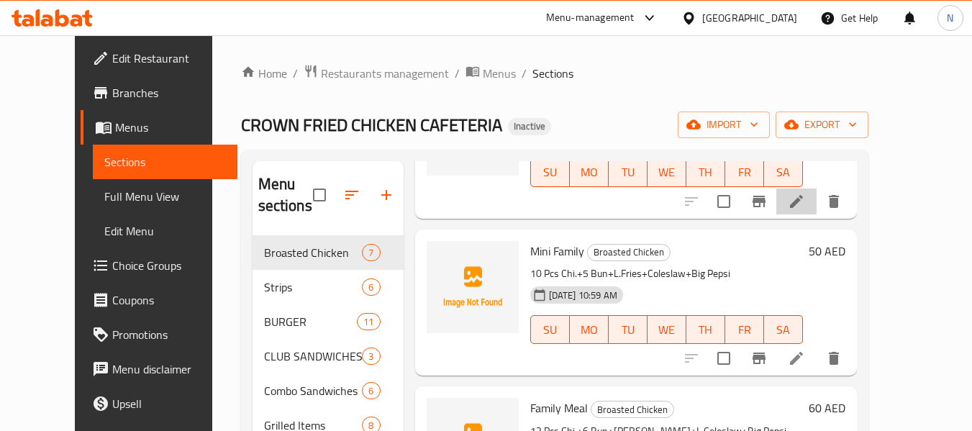
click li
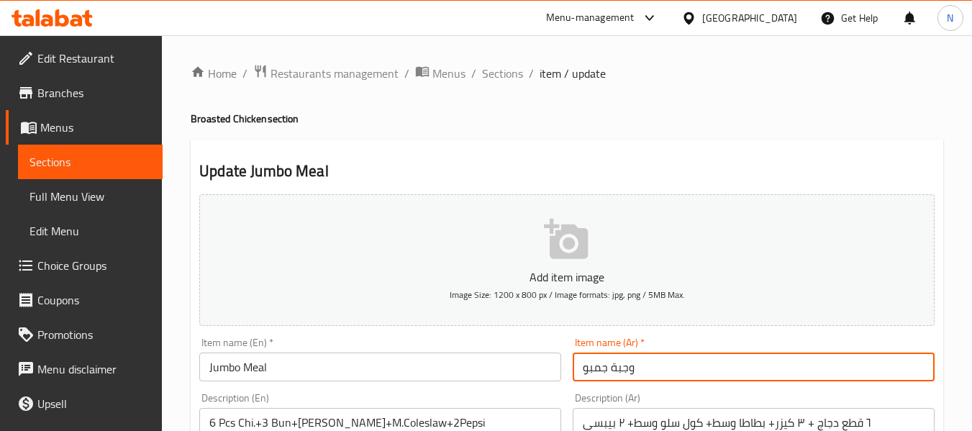
click input "وجبة جمبو"
type input "وجبة جامبو"
click button "Update"
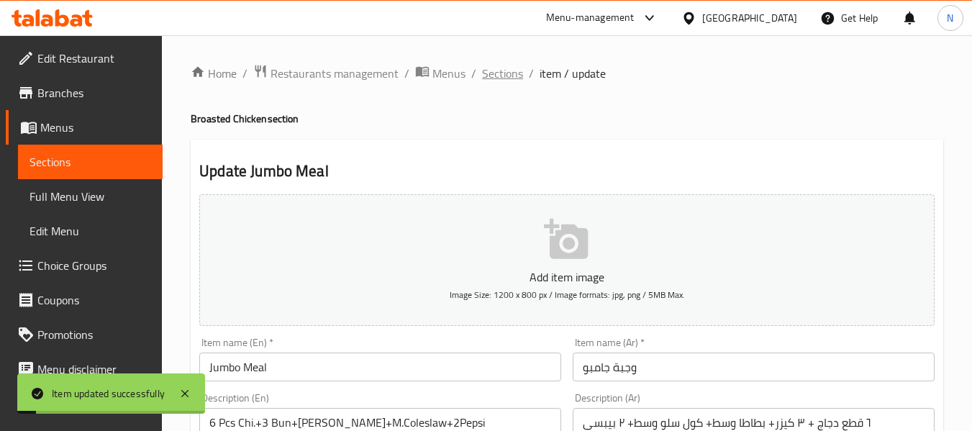
click span "Sections"
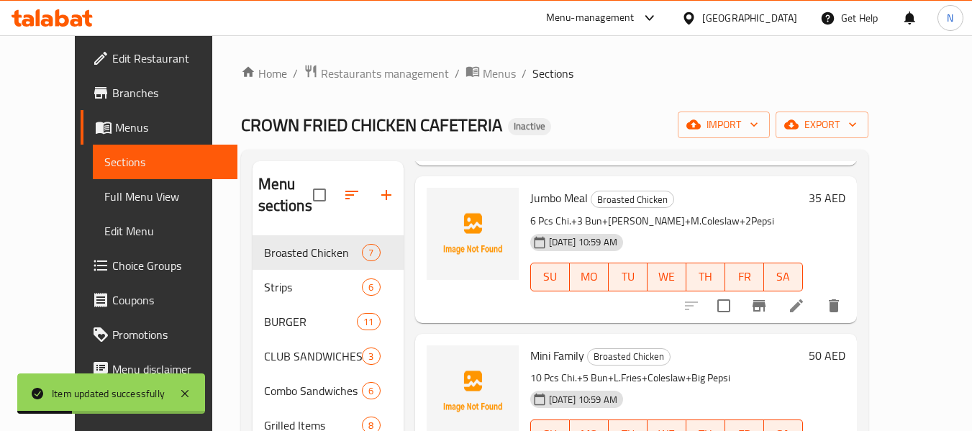
scroll to position [629, 0]
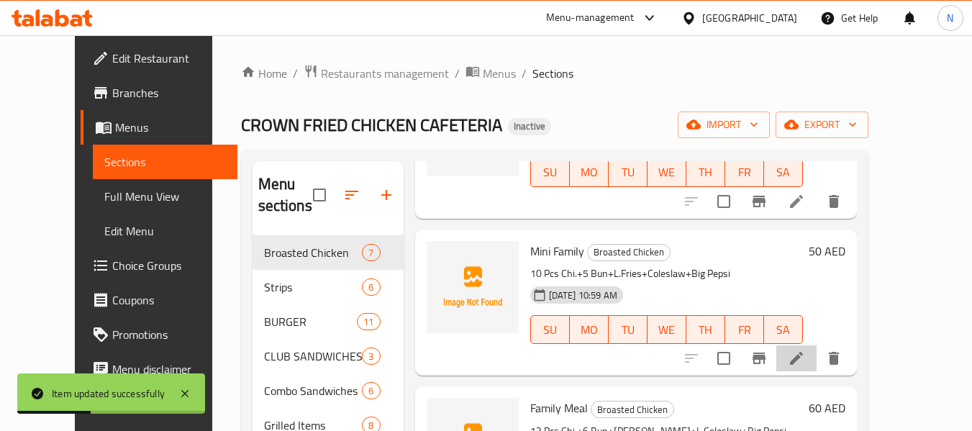
click li
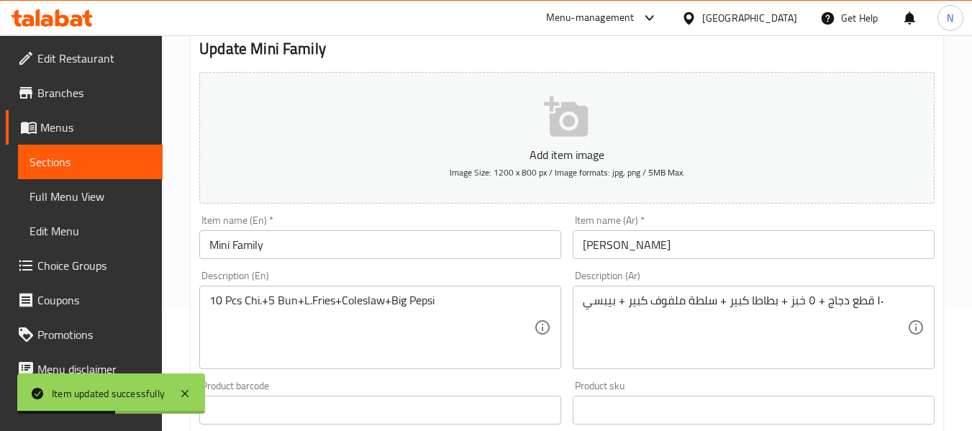
scroll to position [123, 0]
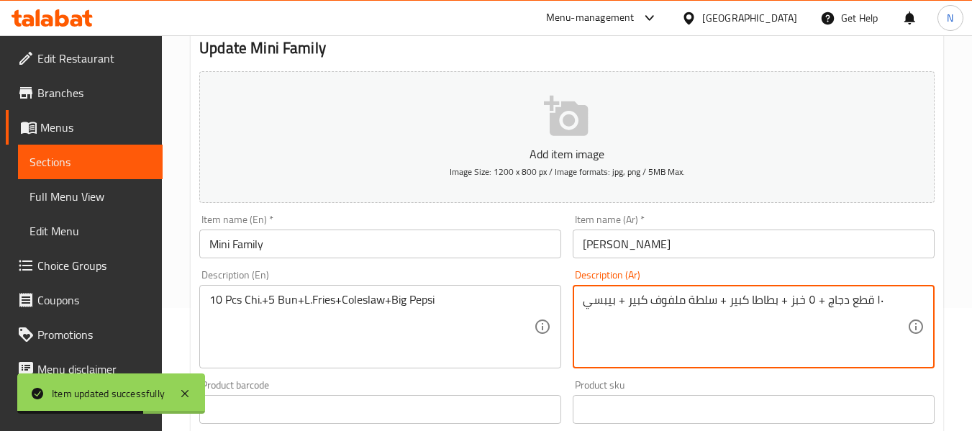
click textarea "١٠ قطع دجاج + ٥ خبز + بطاطا كبير + سلطة ملفوف كبير + بيبسي"
click textarea "١٠ قطع دجاج + ٥ خبز + بطاطا كبير + سلطة كبير + بيبسي"
paste textarea "ول سلوك"
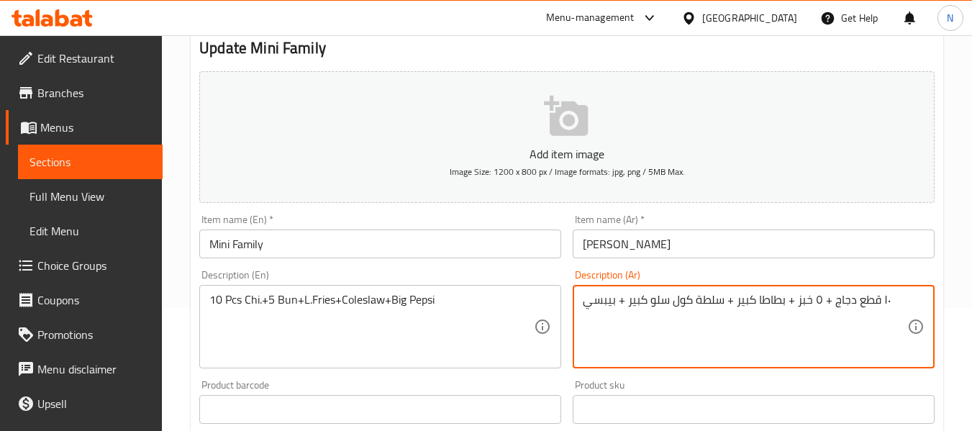
click textarea "١٠ قطع دجاج + ٥ خبز + بطاطا كبير + سلطة كول سلو كبير + بيبسي"
click textarea "١٠ قطع دجاج + ٥ خبز + بطاطا كبير + كول سلو كبير + بيبسي"
click textarea "١٠ قطع دجاج + ٥ كيزر+ بطاطا كبير + كول سلو كبير + بيبسي"
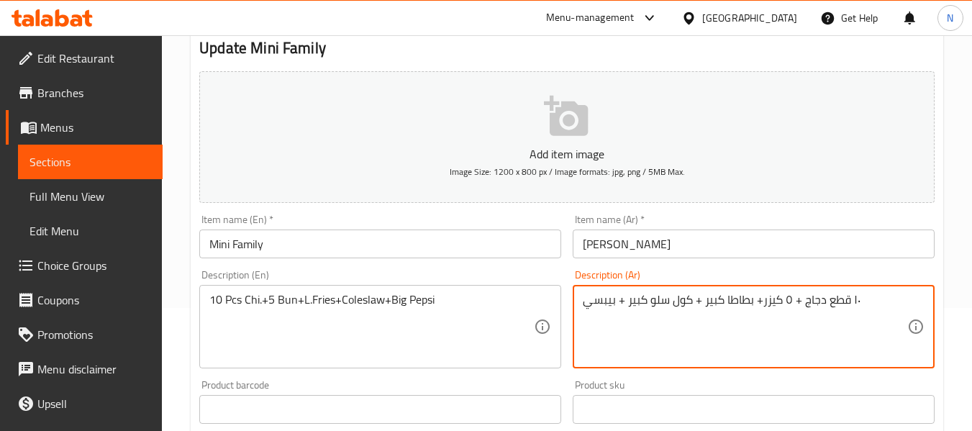
click textarea "١٠ قطع دجاج + ٥ كيزر+ بطاطا كبير + كول سلو كبير + بيبسي"
type textarea "١٠ قطع دجاج + ٥ كيزر+ بطاطا كبير + كول سلو كبير + بيبسي كبير"
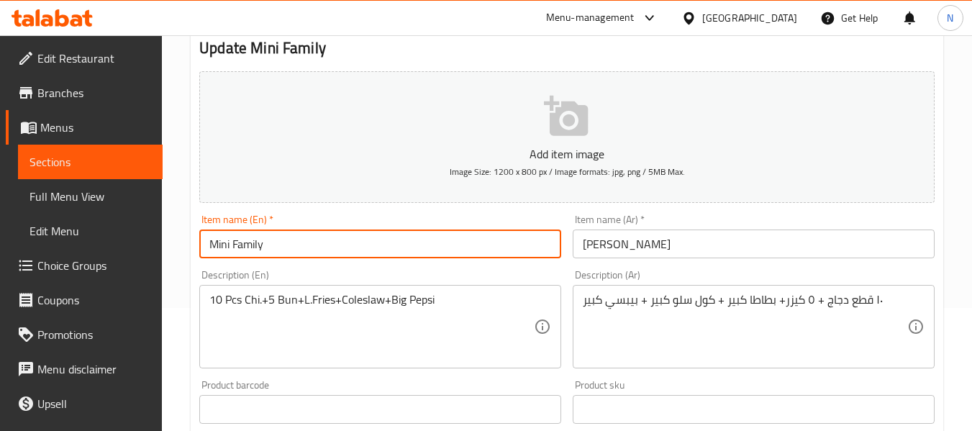
click button "Update"
click div "Home / Restaurants management / Menus / Sections / item / update Broasted Chick…"
click input "Mini Family"
click button "Update"
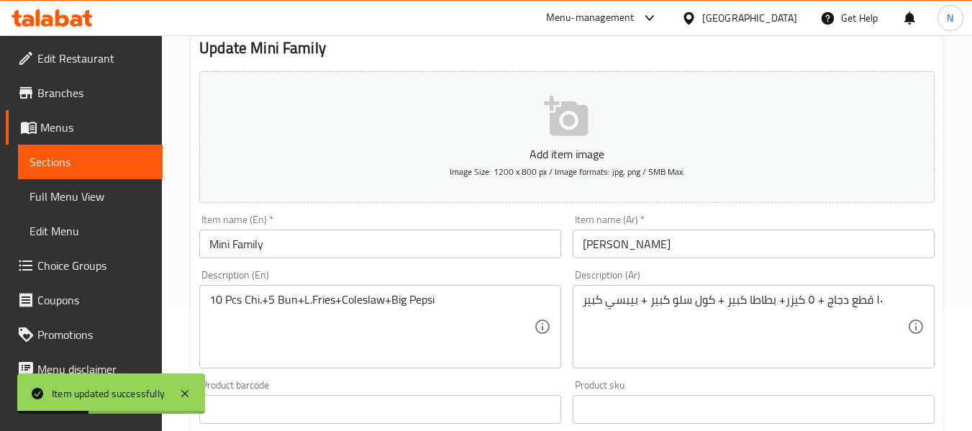
click div "Item name (En)   * Mini Family Item name (En) *"
click div "Description (En) 10 Pcs Chi.+5 Bun+L.Fries+Coleslaw+Big Pepsi Description (En)"
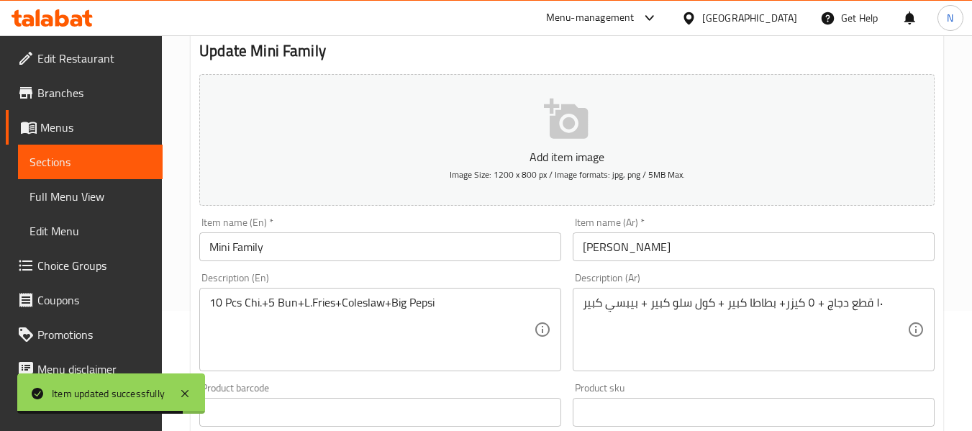
scroll to position [0, 0]
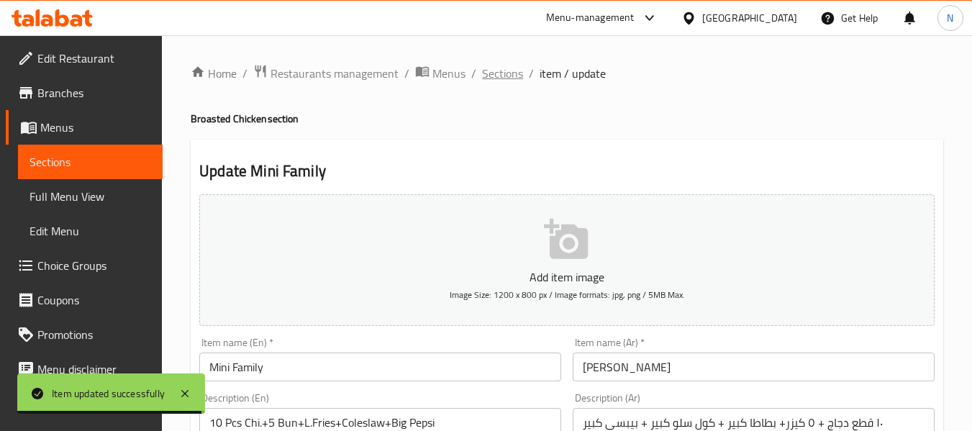
click span "Sections"
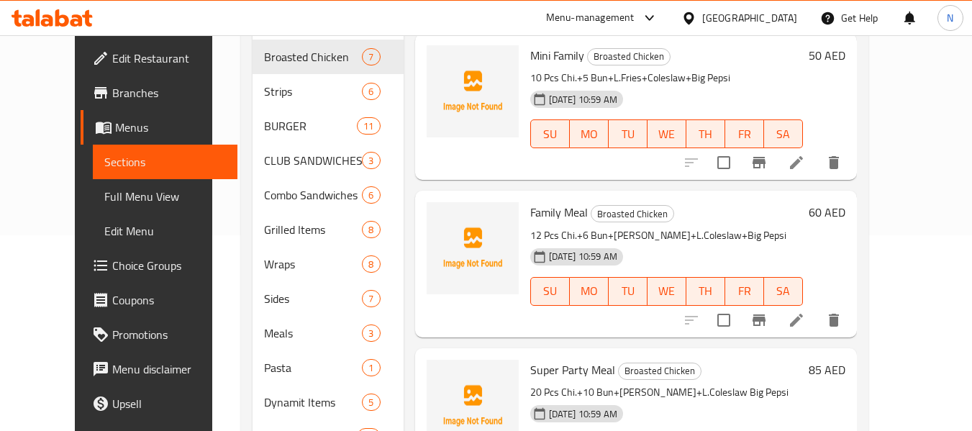
scroll to position [299, 0]
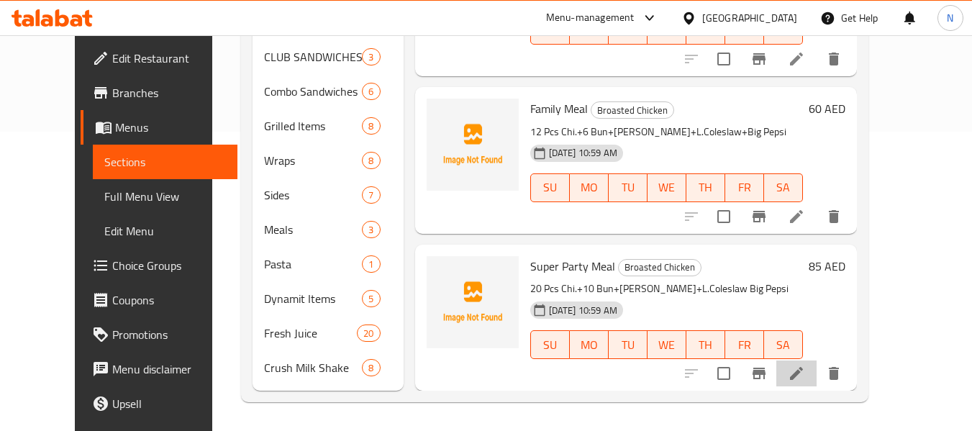
click li
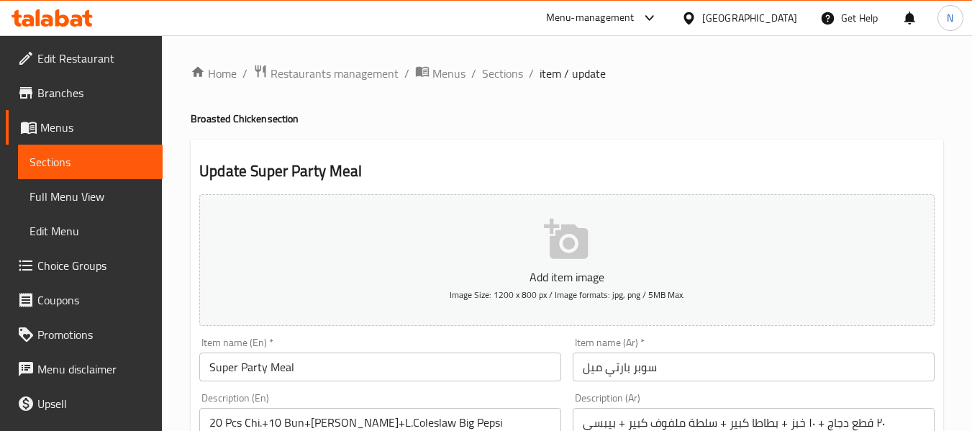
scroll to position [177, 0]
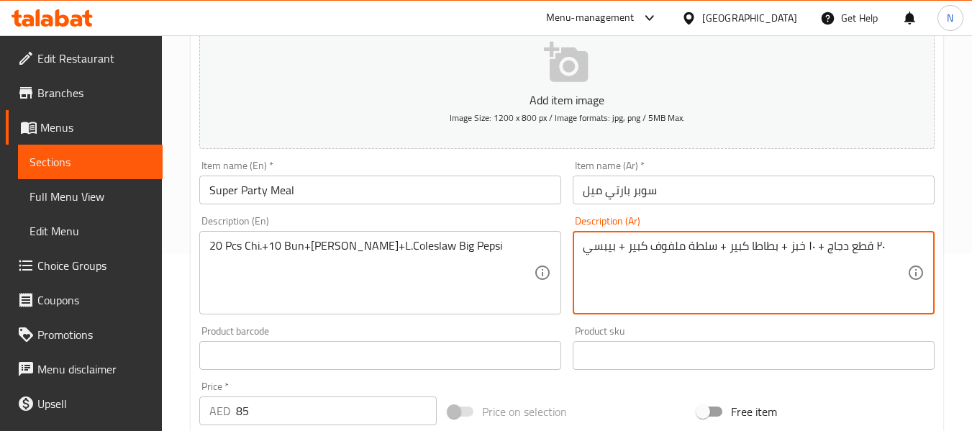
click textarea "٢٠ قطع دجاج + ١٠ خبز + بطاطا كبير + سلطة ملفوف كبير + بيبسي"
click textarea "٢٠ قطع دجاج + ١٠ خبز + بطاطا كبير + سلطة ملفوف كبير + بيبسي كبير"
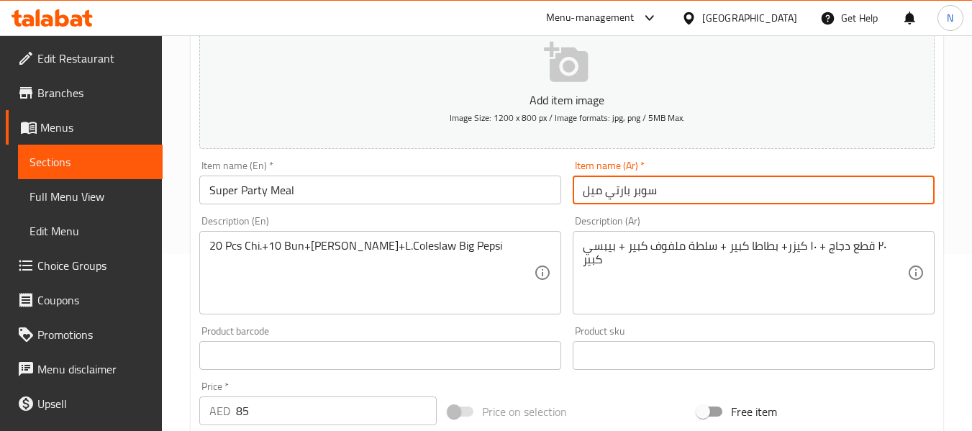
click button "Update"
click div "Home / Restaurants management / Menus / Sections / item / update Broasted Chick…"
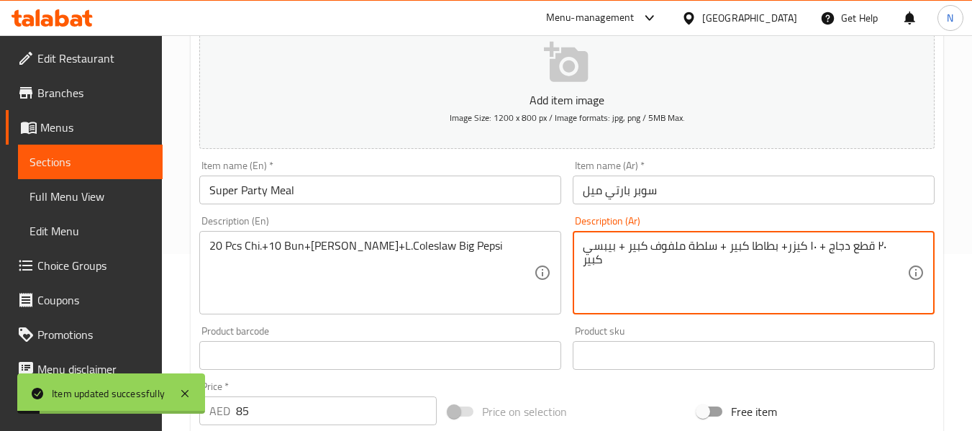
click textarea "٢٠ قطع دجاج + ١٠ كيزر+ بطاطا كبير + سلطة ملفوف كبير + بيبسي كبير"
click textarea "٢٠ قطع دجاج + ١٠ كيزر+ بطاطا كبير + سلطة كبير + بيبسي كبير"
paste textarea "ول سلوك"
click textarea "٢٠ قطع دجاج + ١٠ كيزر+ بطاطا كبير + سلطة كول سلو كبير + بيبسي كبير"
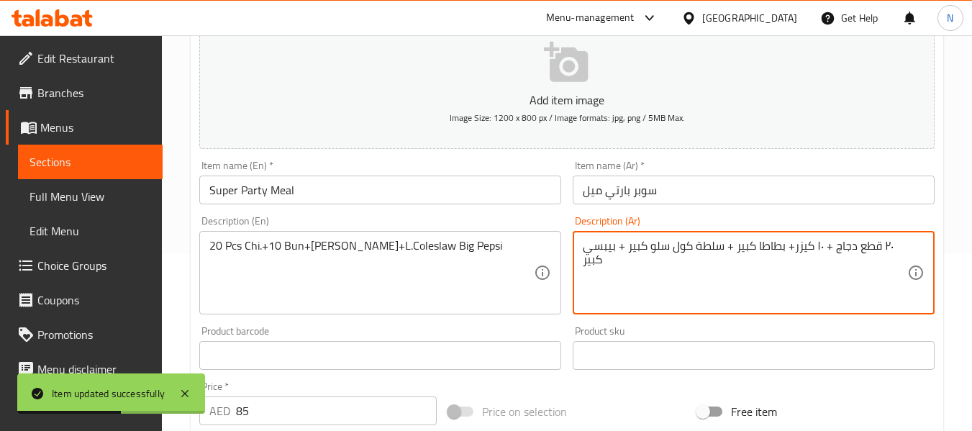
click textarea "٢٠ قطع دجاج + ١٠ كيزر+ بطاطا كبير + سلطة كول سلو كبير + بيبسي كبير"
type textarea "٢٠ قطع دجاج + ١٠ كيزر+ بطاطا كبير + كول سلو كبير + بيبسي كبير"
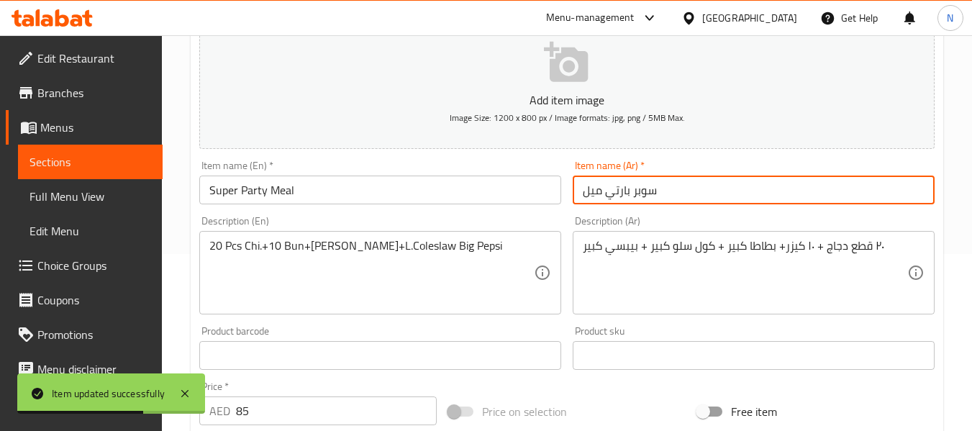
click input "سوبر بارتي ميل"
click button "Update"
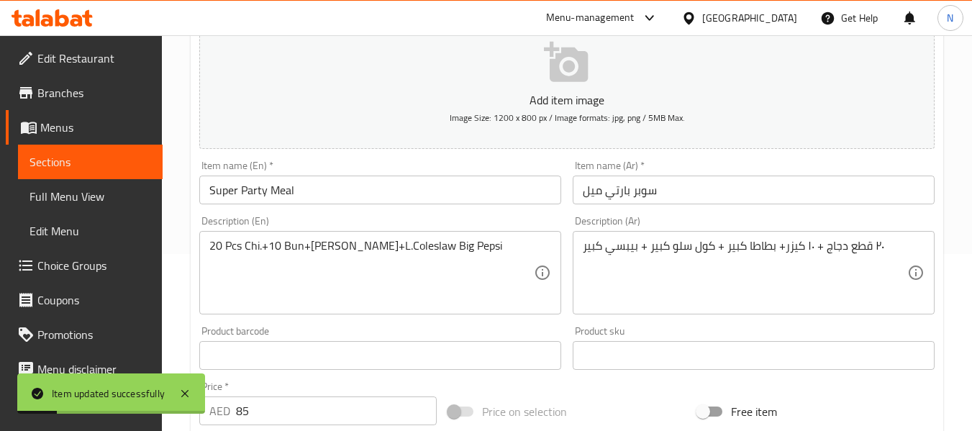
click div "Description (En) 20 Pcs Chi.+10 Bun+L.Fries+L.Coleslaw Big Pepsi Description (E…"
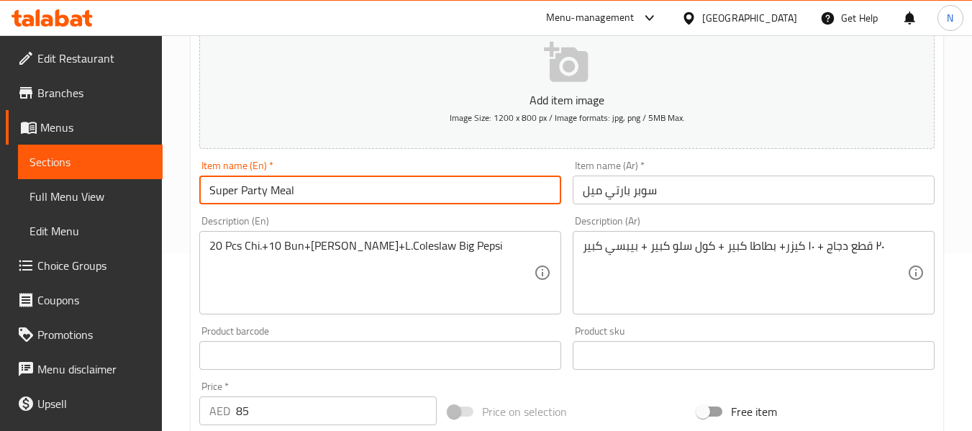
click input "Super Party Meal"
click button "Update"
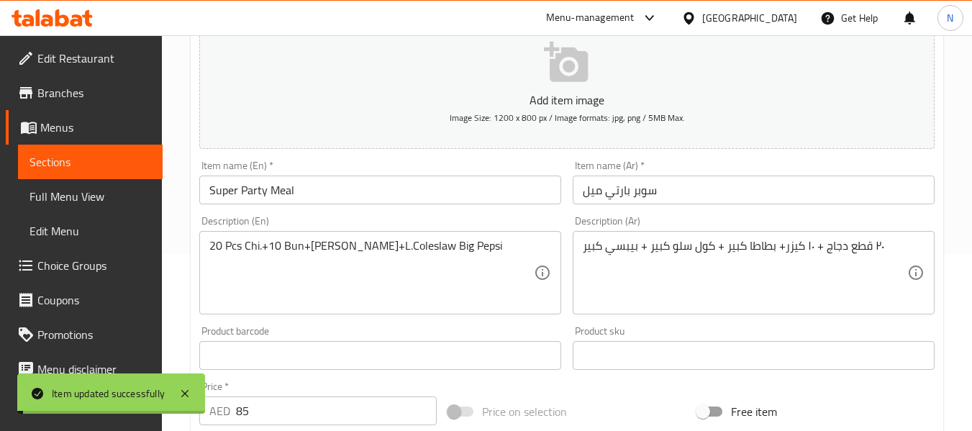
click div "Description (En) 20 Pcs Chi.+10 Bun+L.Fries+L.Coleslaw Big Pepsi Description (E…"
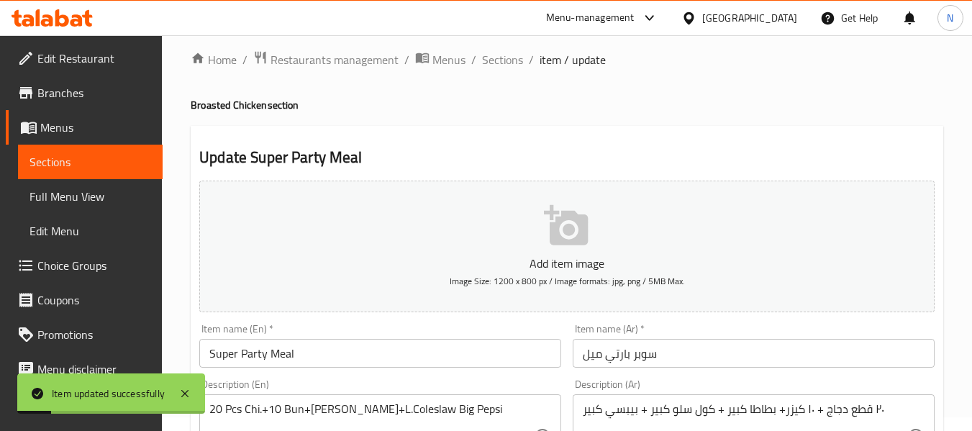
scroll to position [0, 0]
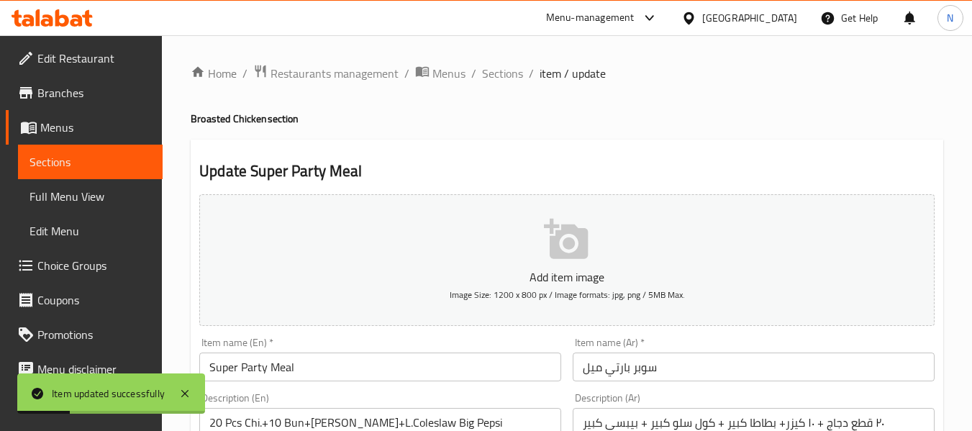
click div "Home / Restaurants management / Menus / Sections / item / update Broasted Chick…"
click span "Sections"
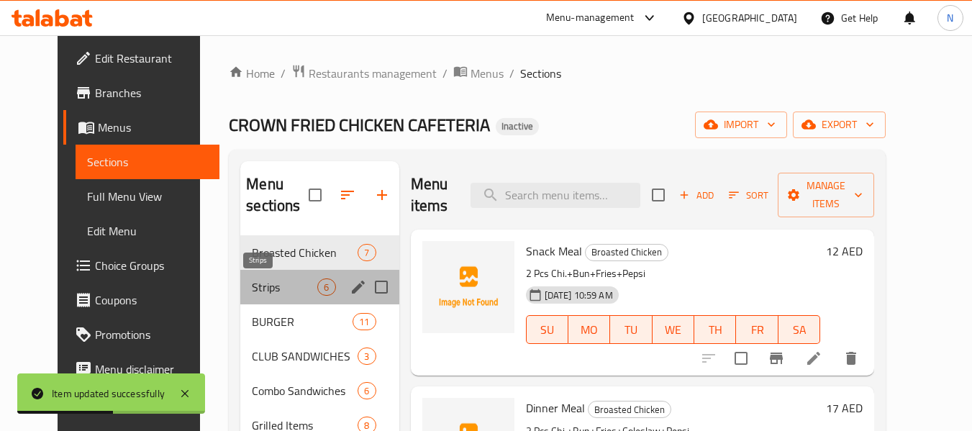
click span "Strips"
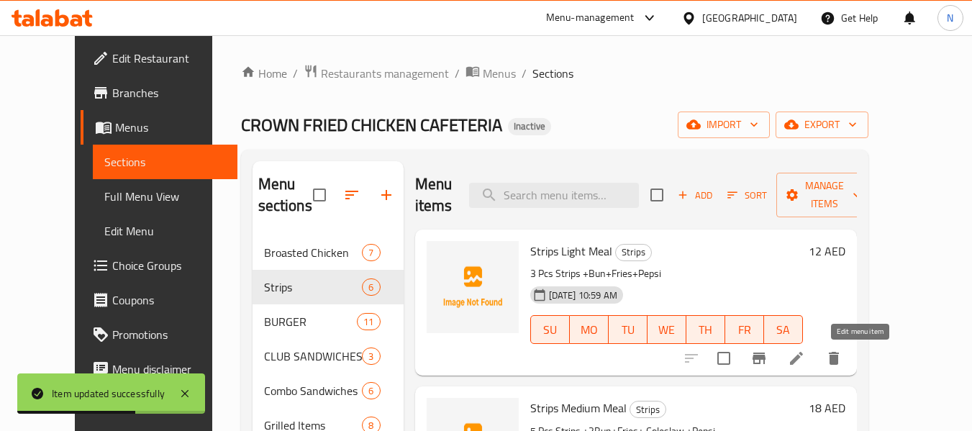
click icon
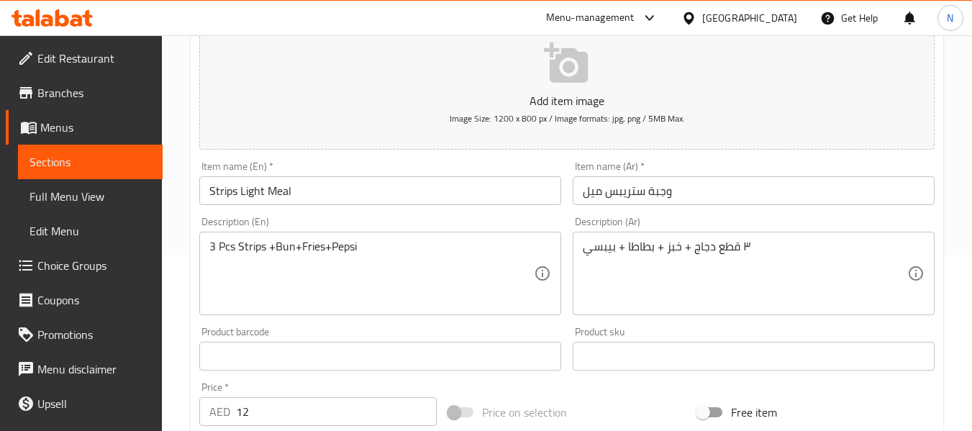
scroll to position [176, 0]
click input "وجبة ستريبس ميل"
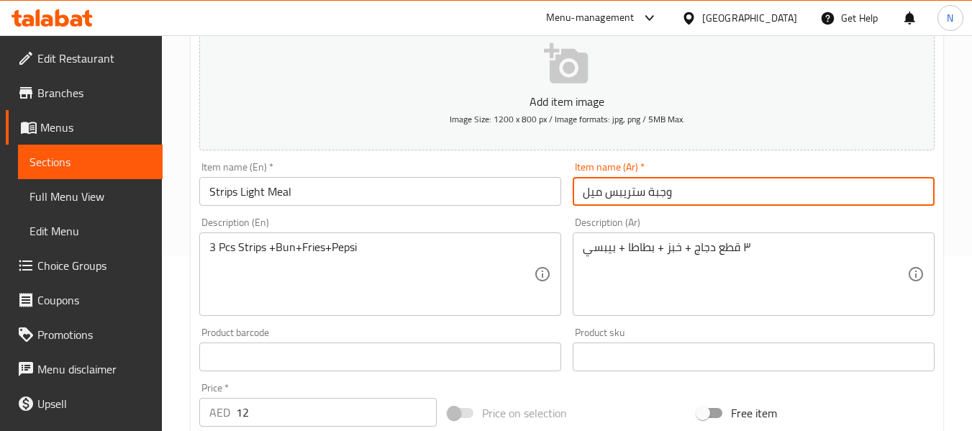
click input "وجبة ستريبس ميل"
type input "وجبة ستريبس لايت"
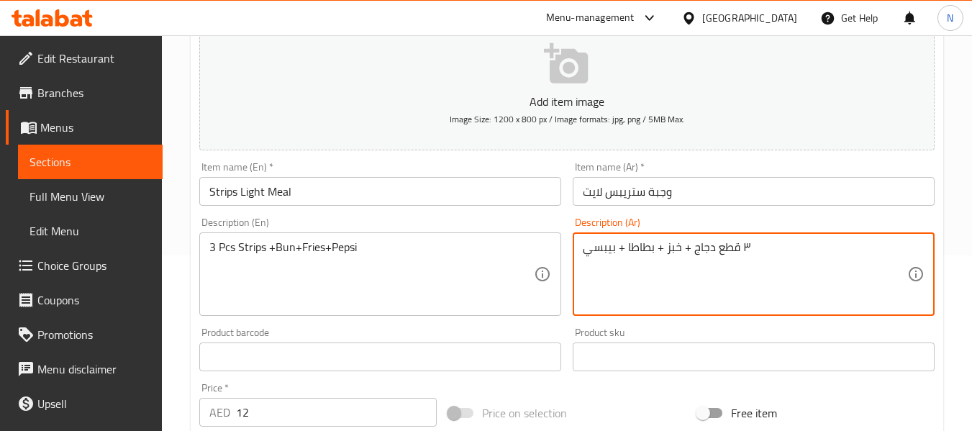
click textarea "٣ قطع دجاج + خبز + بطاطا + بيبسي"
click button "Update"
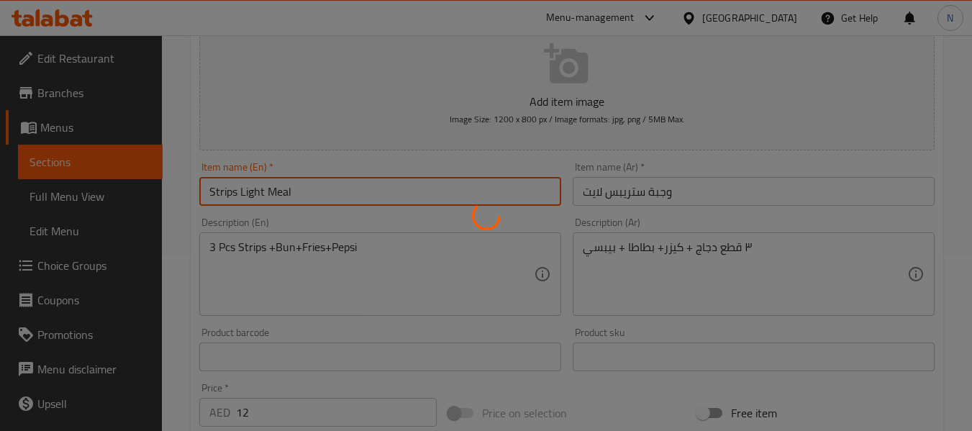
click div "Home / Restaurants management / Menus / Sections / item / update Strips section…"
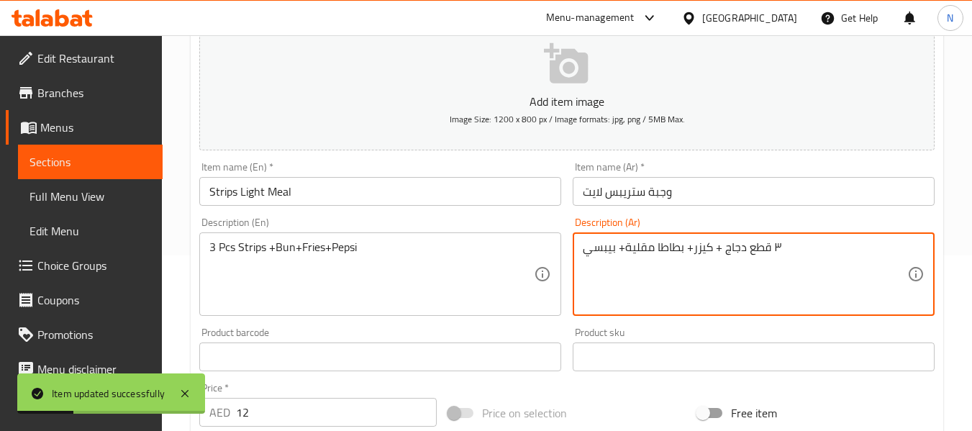
type textarea "٣ قطع دجاج + كيزر+ بطاطا مقلية+ بيبسي"
click button "Update"
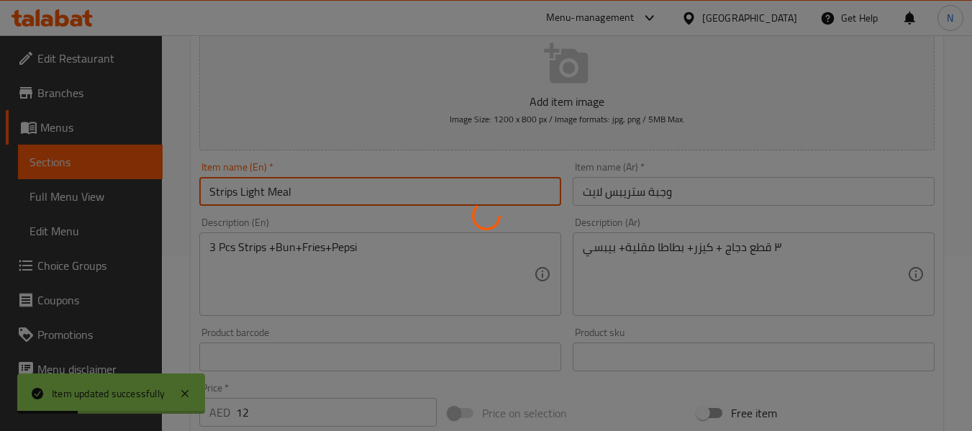
click div "Home / Restaurants management / Menus / Sections / item / update Strips section…"
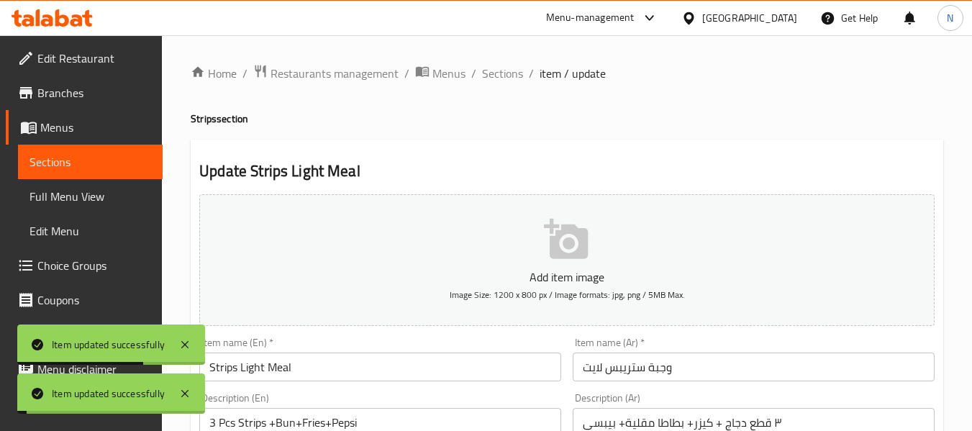
click span "Sections"
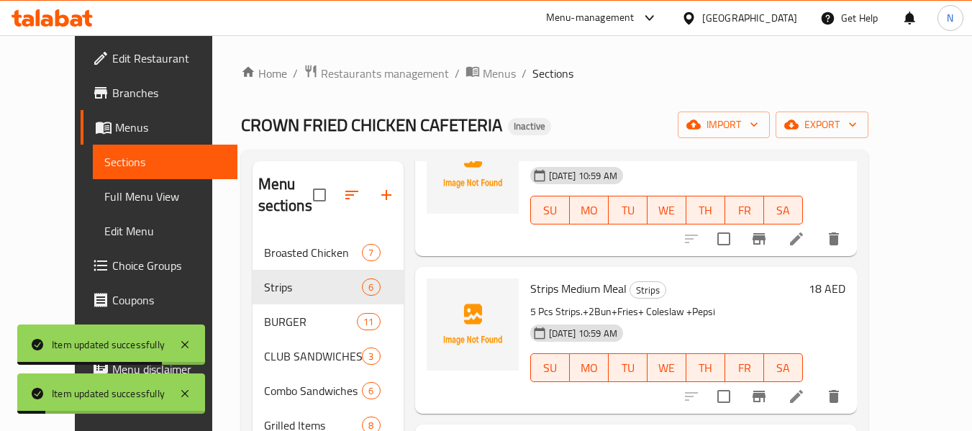
scroll to position [122, 0]
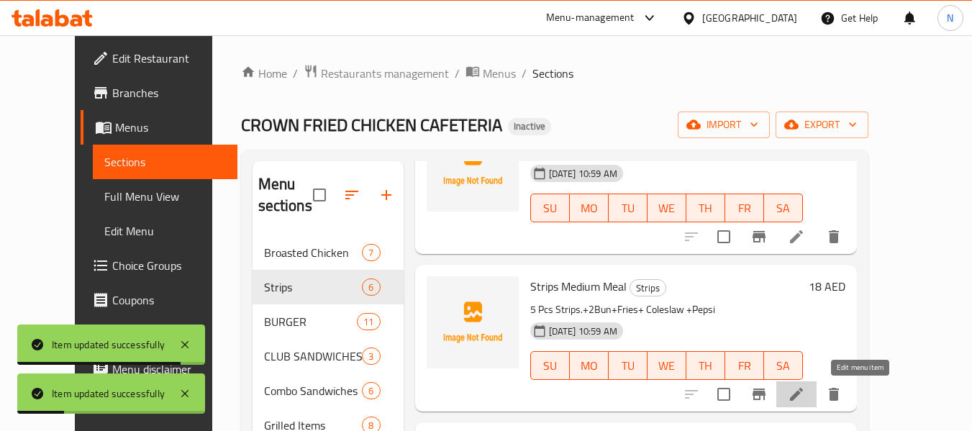
click icon
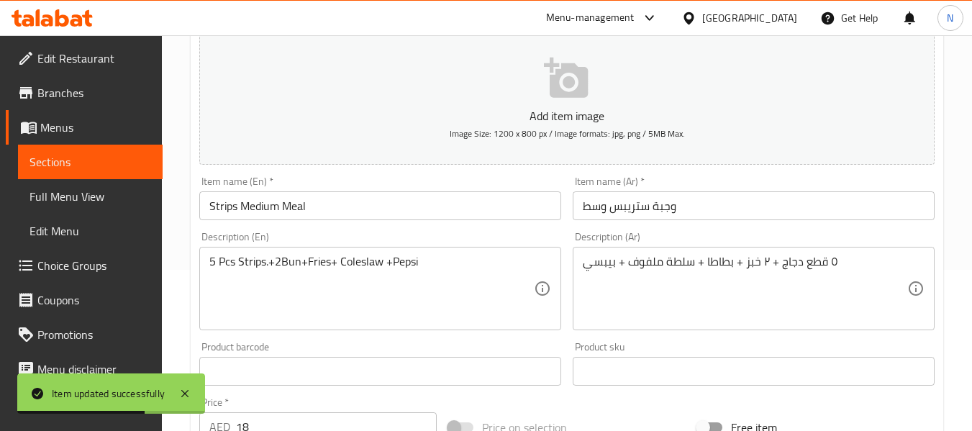
scroll to position [162, 0]
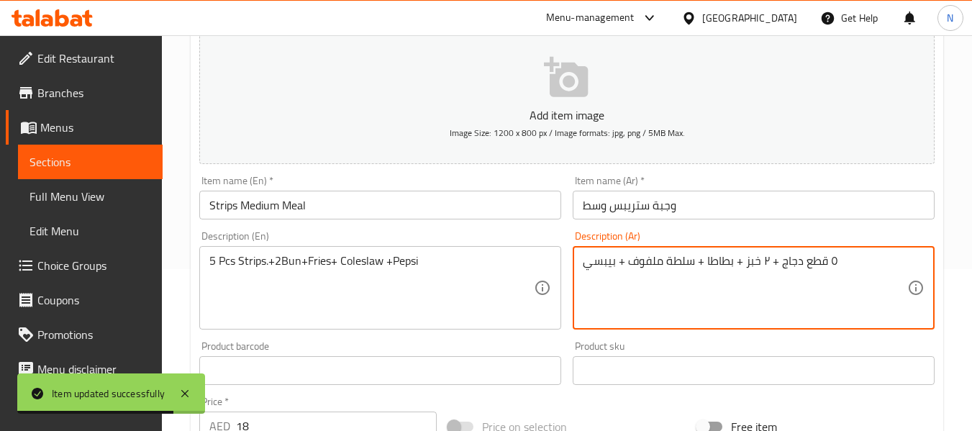
click textarea "٥ قطع دجاج + ٢ خبز + بطاطا + سلطة ملفوف + بيبسي"
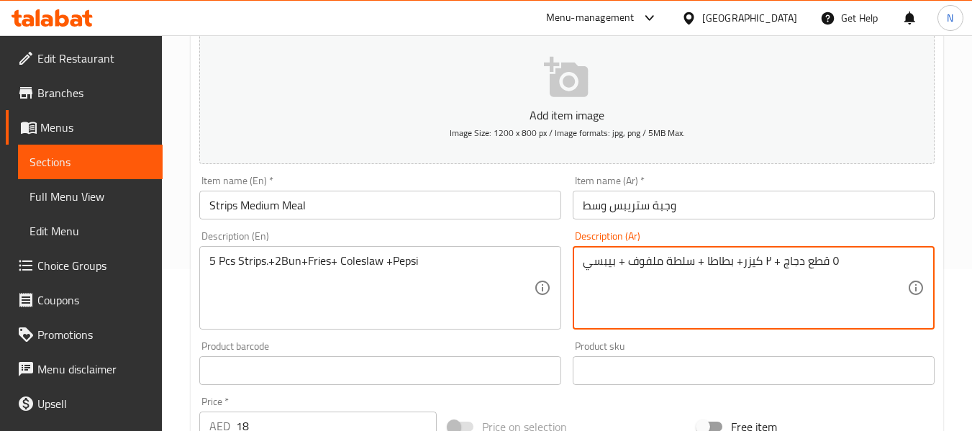
click textarea "٥ قطع دجاج + ٢ كيزر+ بطاطا + سلطة ملفوف + بيبسي"
click textarea "٥ قطع ستربس+ ٢ كيزر+ بطاطا + سلطة ملفوف + بيبسي"
click textarea "٥ قطع ستربس+ ٢ كيزر+ بطاطا + سلطة + بيبسي"
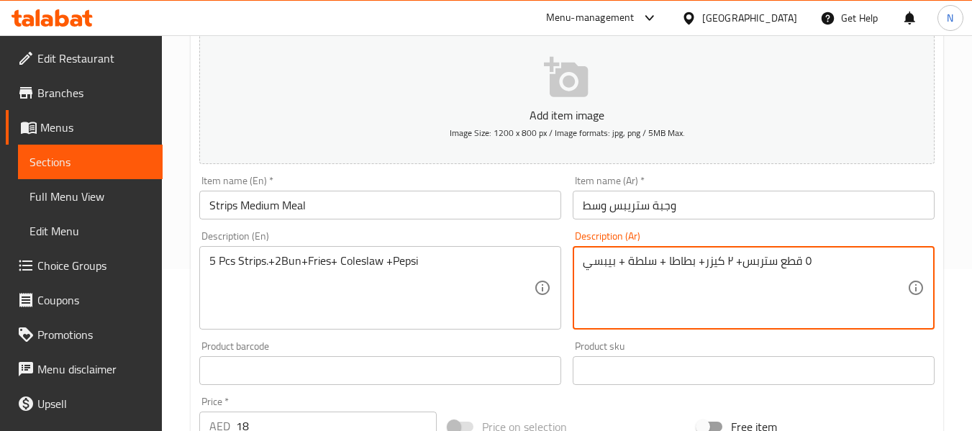
click textarea "٥ قطع ستربس+ ٢ كيزر+ بطاطا + سلطة + بيبسي"
paste textarea "كول سلو"
click textarea "٥ قطع ستربس+ ٢ كيزر+ بطاطا + سلطة كول سلو+ بيبسي"
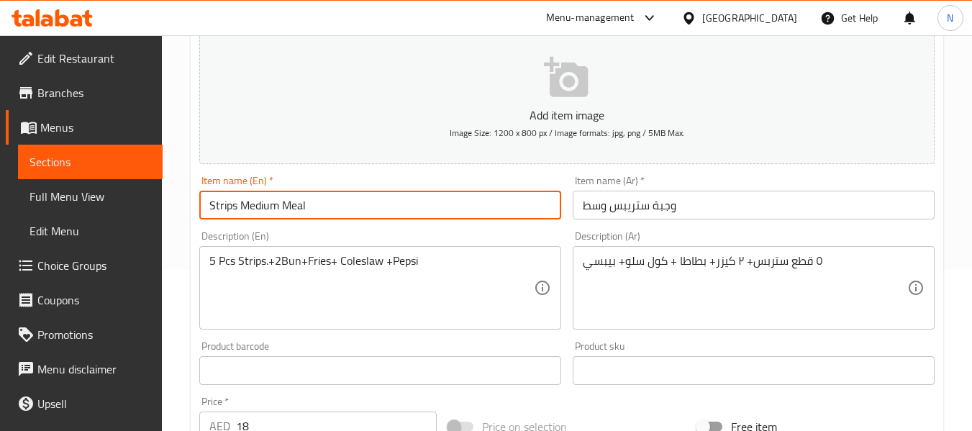
click button "Update"
click div "Home / Restaurants management / Menus / Sections / item / update Strips section…"
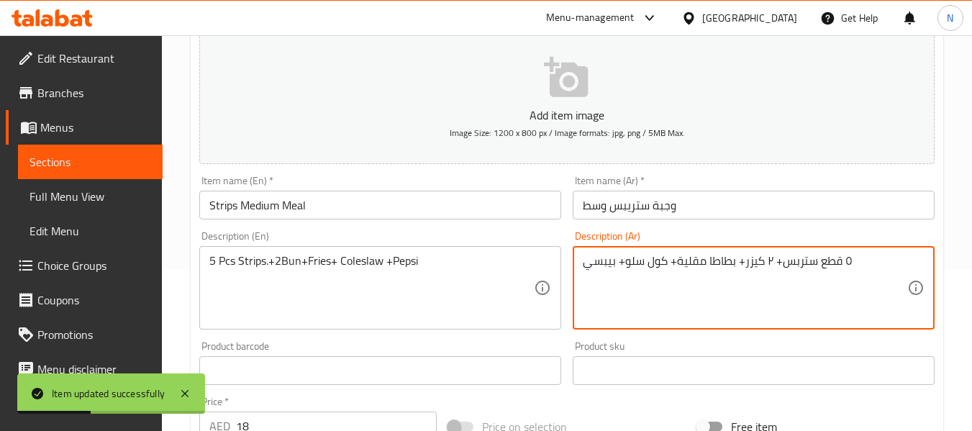
type textarea "٥ قطع ستربس+ ٢ كيزر+ بطاطا مقلية+ كول سلو+ بيبسي"
click button "Update"
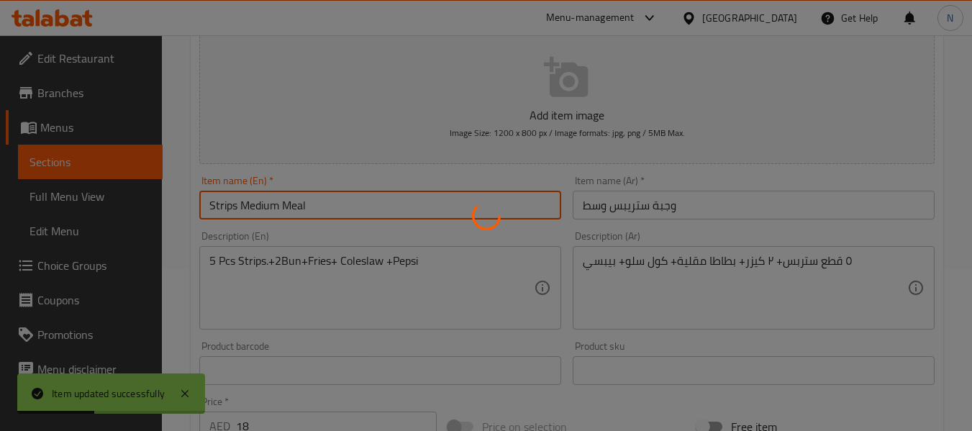
click div "Home / Restaurants management / Menus / Sections / item / update Strips section…"
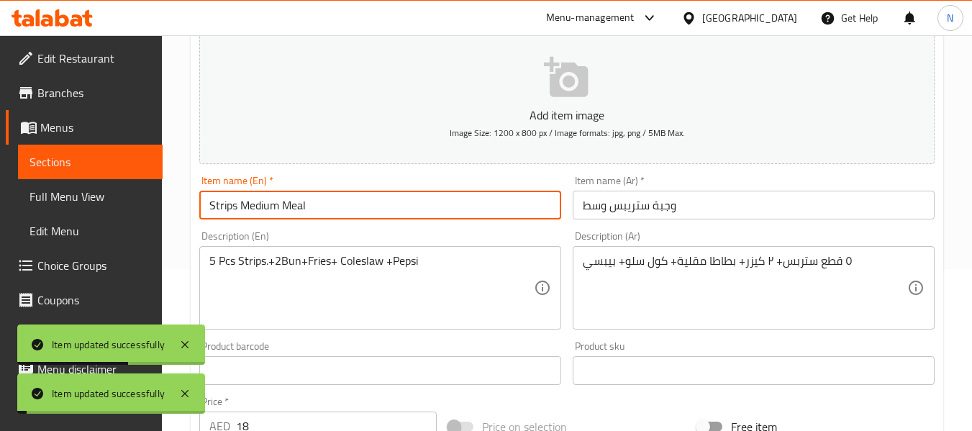
scroll to position [0, 0]
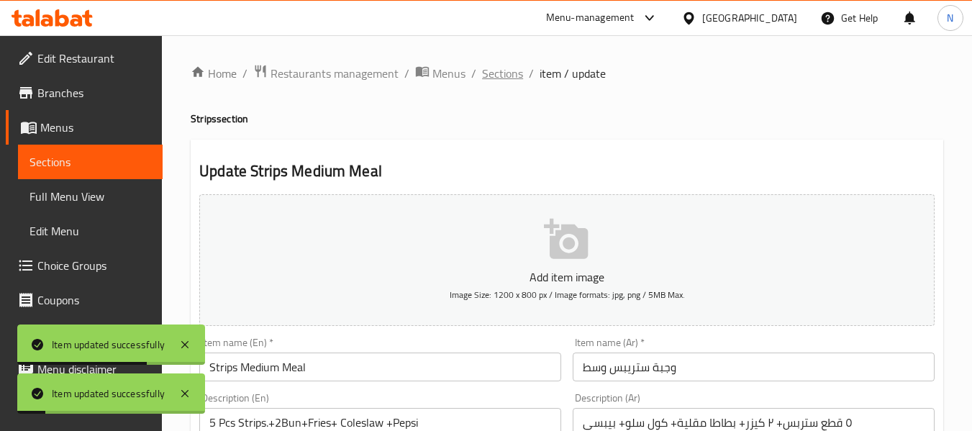
click span "Sections"
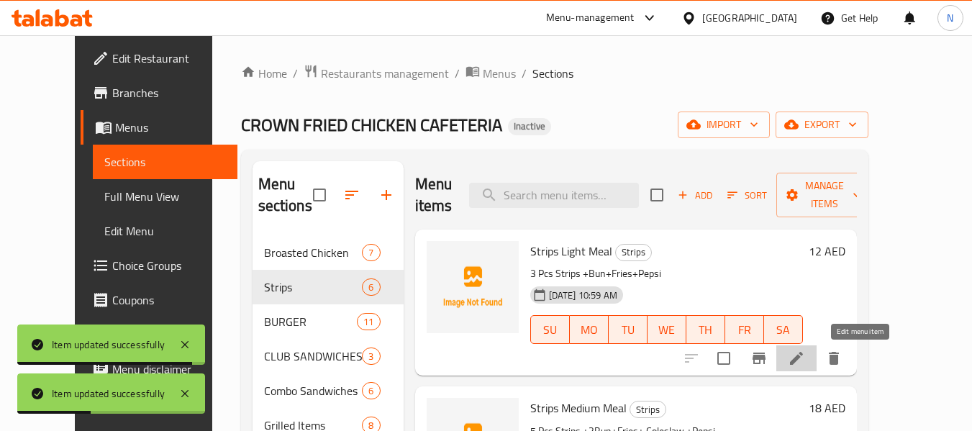
click icon
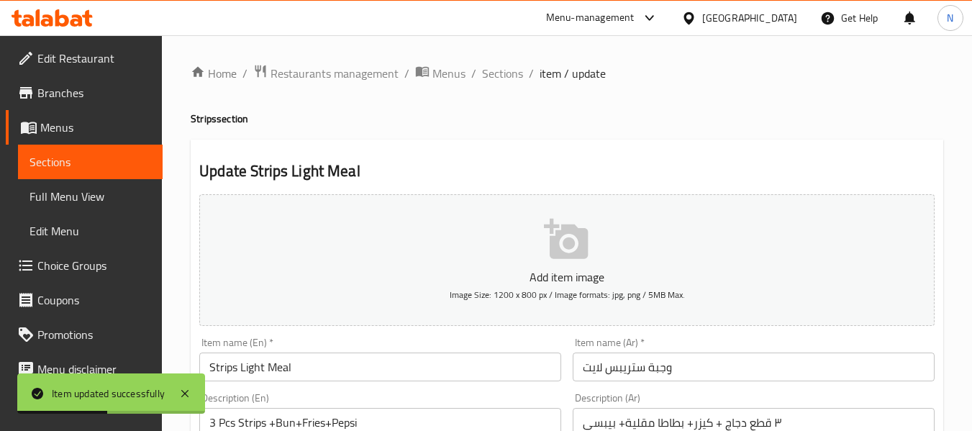
scroll to position [199, 0]
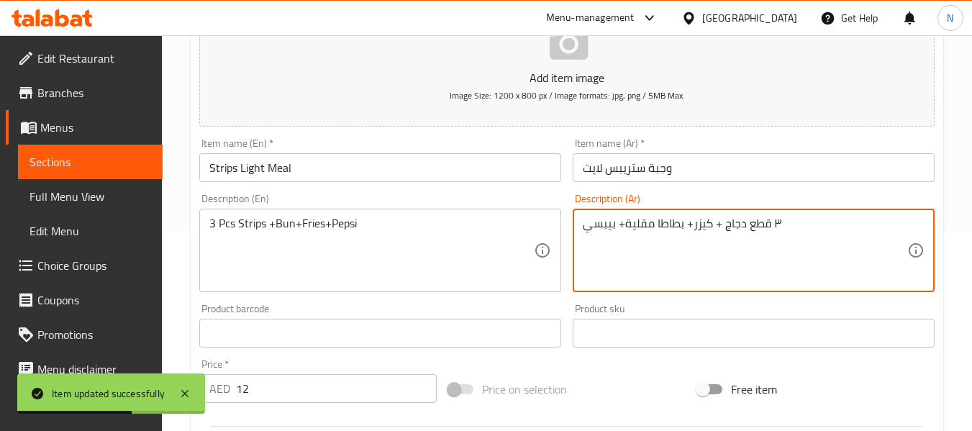
click textarea "٣ قطع دجاج + كيزر+ بطاطا مقلية+ بيبسي"
type textarea "٣ قطع ستربس+ كيزر+ بطاطا مقلية+ بيبسي"
click button "Update"
click div "Home / Restaurants management / Menus / Sections / item / update Strips section…"
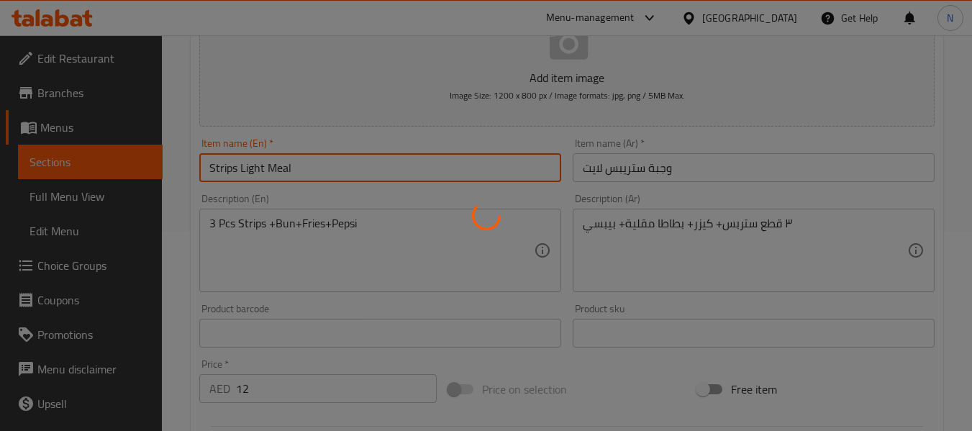
scroll to position [0, 0]
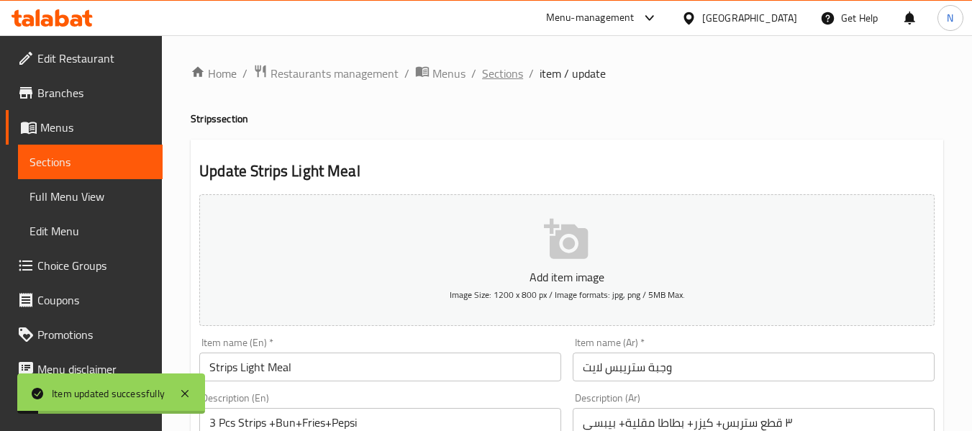
click ol "Home / Restaurants management / Menus / Sections / item / update"
click span "Sections"
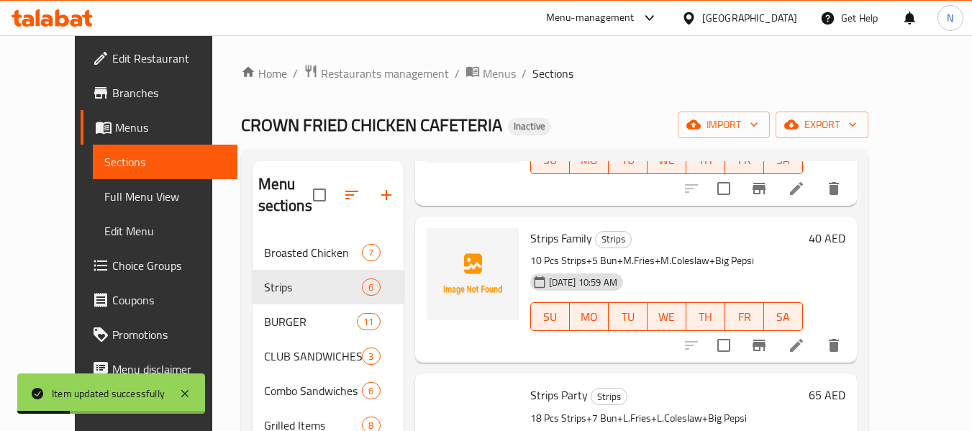
scroll to position [329, 0]
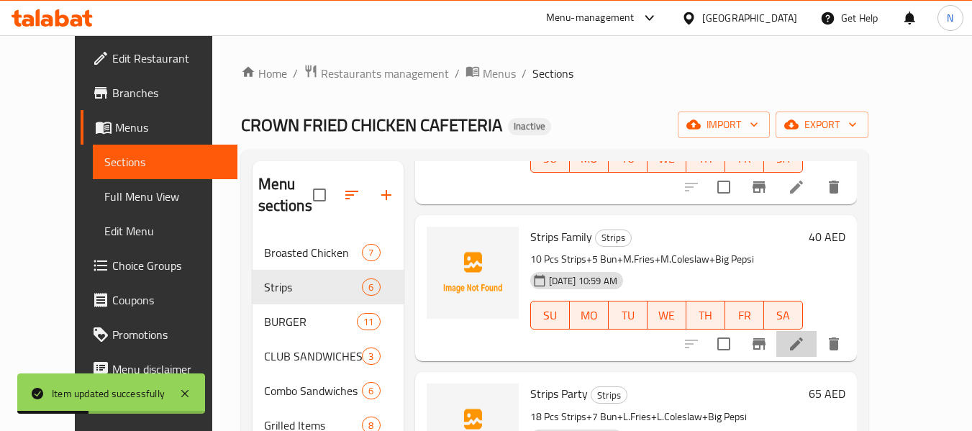
click li
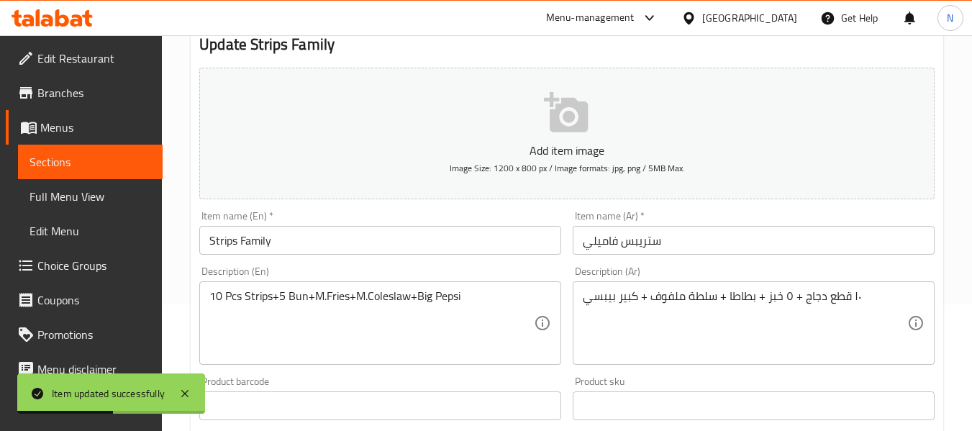
scroll to position [127, 0]
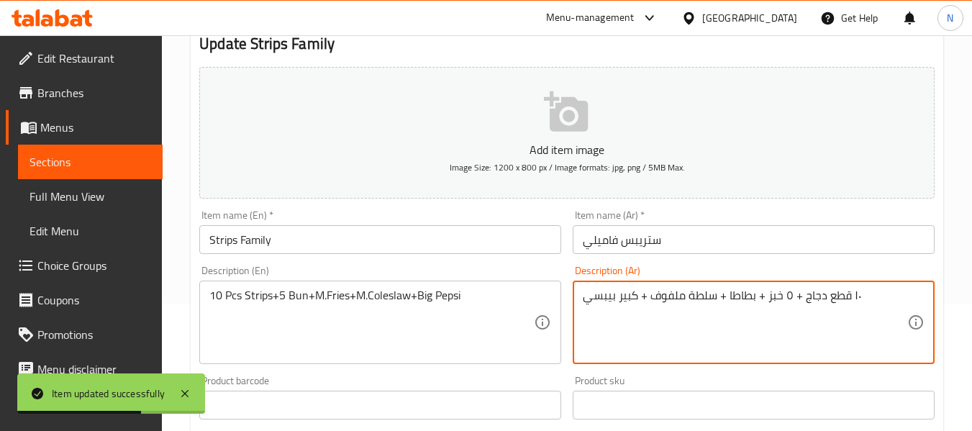
click textarea "١٠ قطع دجاج + ٥ خبز + بطاطا + سلطة ملفوف + كبير بيبسي"
click textarea "١٠ قطع دجاج + ٥ خبز + بطاطا + سلطة + كبير بيبسي"
paste textarea "سلطة كول سلو"
click textarea "١٠ قطع دجاج + ٥ خبز + بطاطا + سلطة كول سلو+ كبير بيبسي"
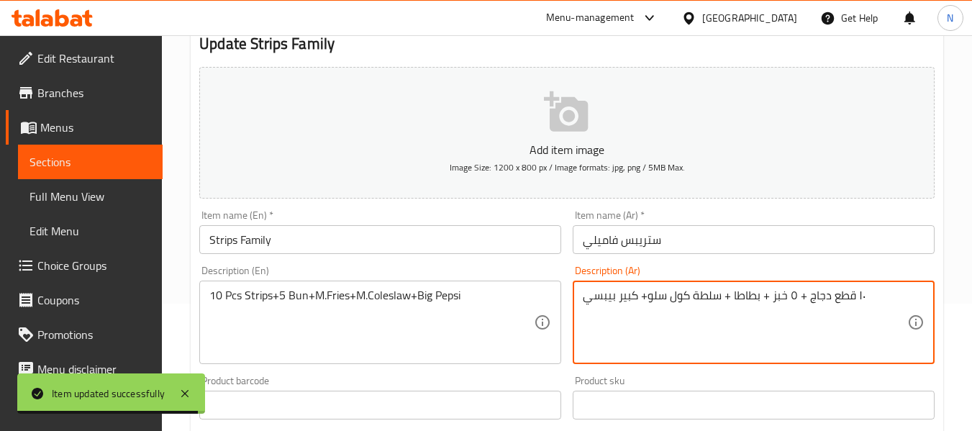
click textarea "١٠ قطع دجاج + ٥ خبز + بطاطا + سلطة كول سلو+ كبير بيبسي"
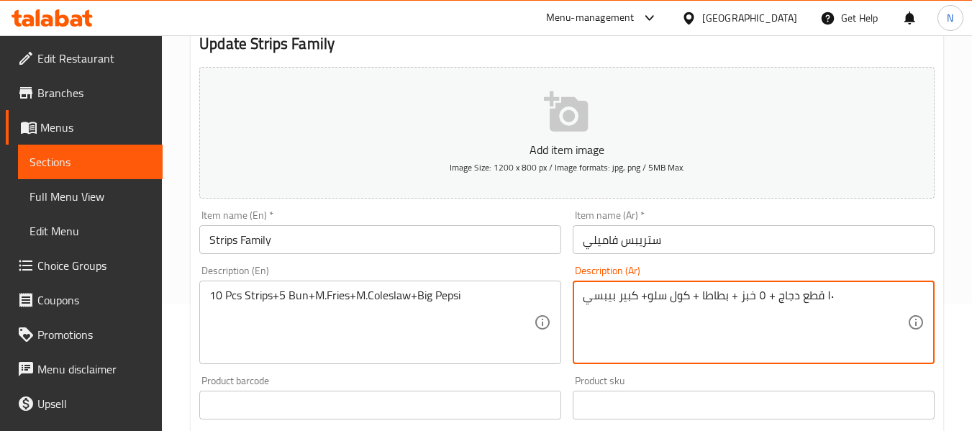
click textarea "١٠ قطع دجاج + ٥ خبز + بطاطا + كول سلو+ كبير بيبسي"
click textarea "١٠ قطع دجاج + ٥ كيزر+ بطاطا + كول سلو+ كبير بيبسي"
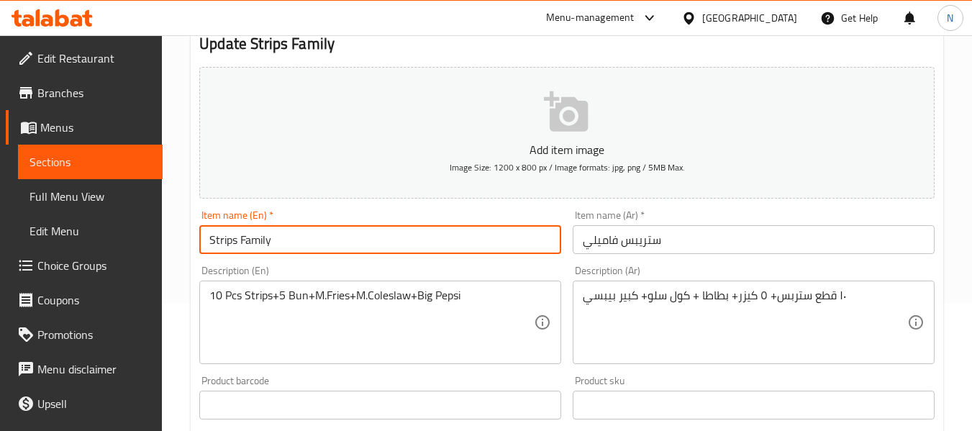
click input "Strips Family"
click button "Update"
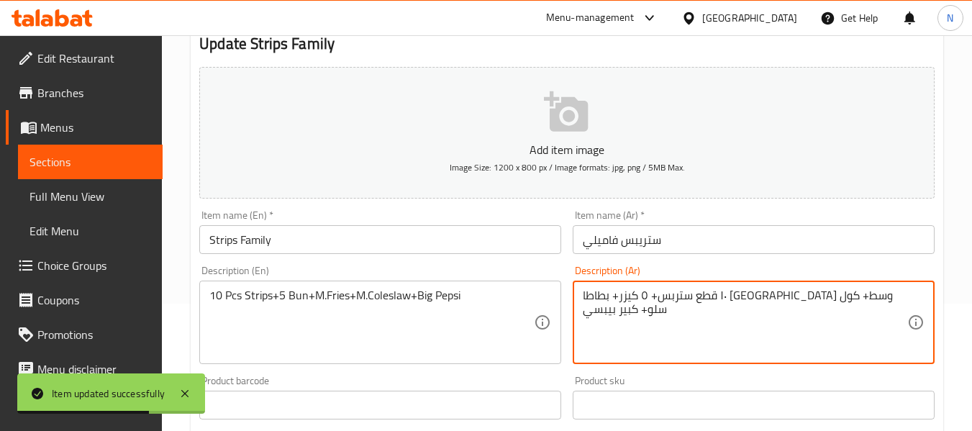
click textarea "١٠ قطع ستربس+ ٥ كيزر+ بطاطا [GEOGRAPHIC_DATA] وسط+ كول سلو+ كبير بيبسي"
type textarea "١٠ قطع ستربس+ ٥ كيزر+ بطاطا [GEOGRAPHIC_DATA] وسط+ كول سلو وسط+ كبير بيبسي"
click button "Update"
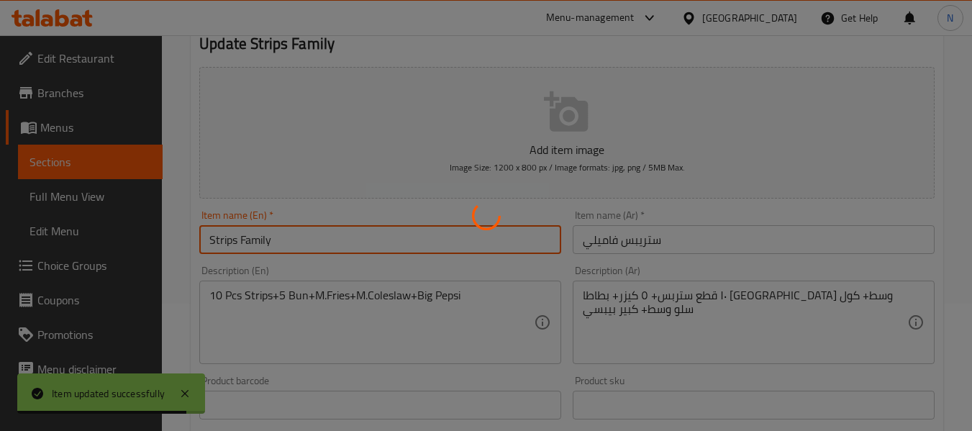
click div "Home / Restaurants management / Menus / Sections / item / update Strips section…"
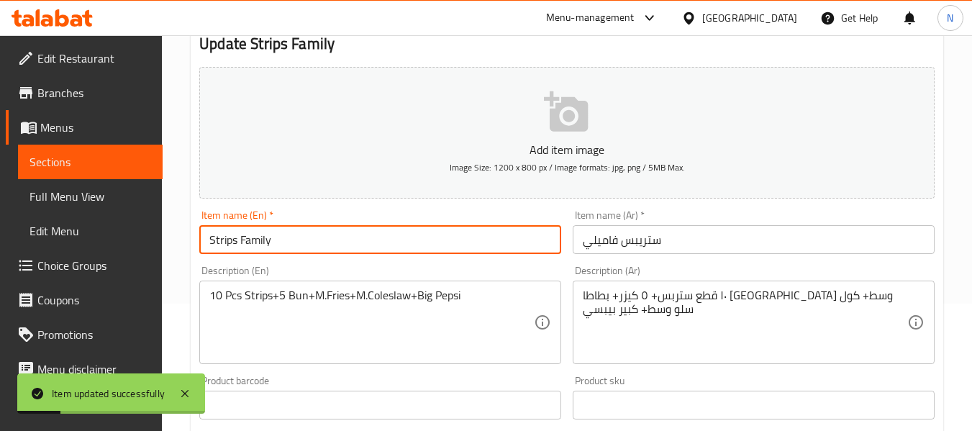
scroll to position [0, 0]
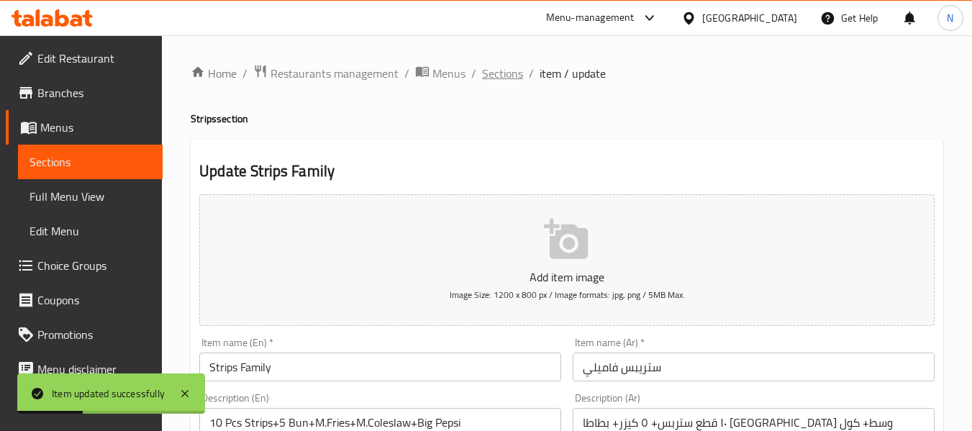
click span "Sections"
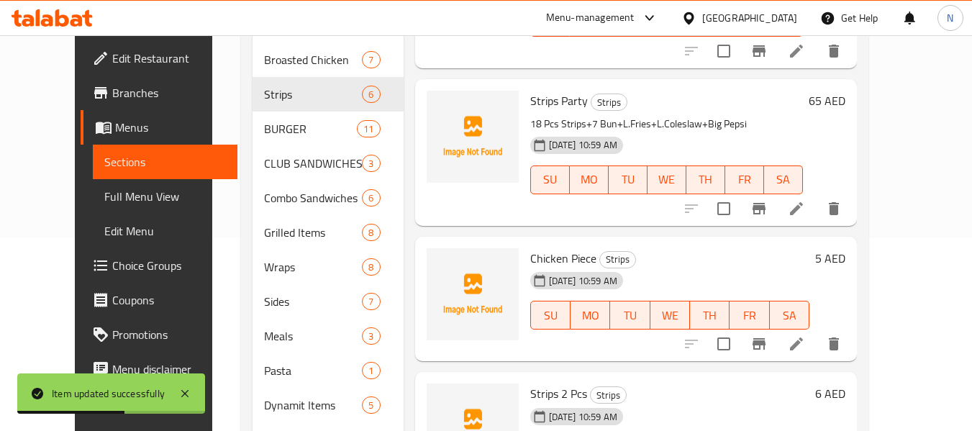
scroll to position [235, 0]
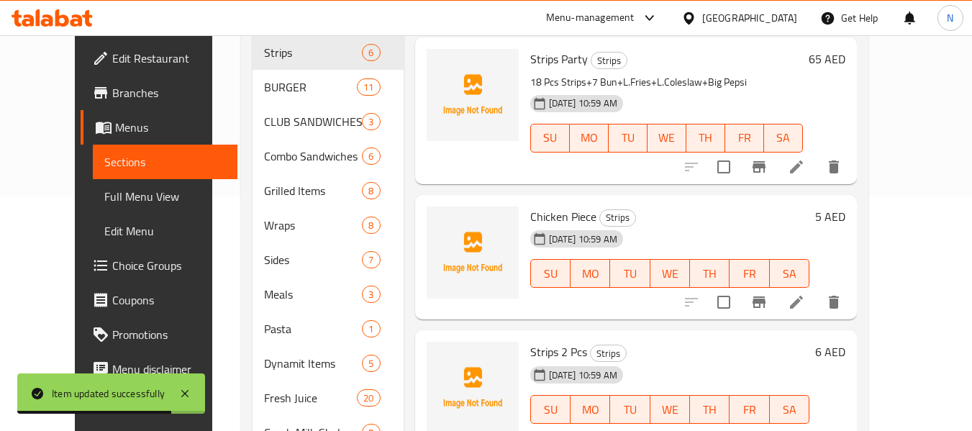
click span "Chicken Piece"
copy h6 "Chicken Piece"
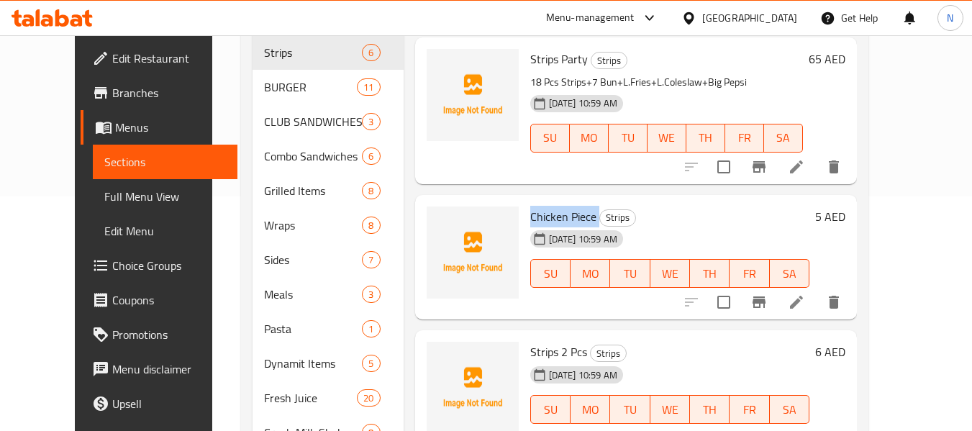
scroll to position [299, 0]
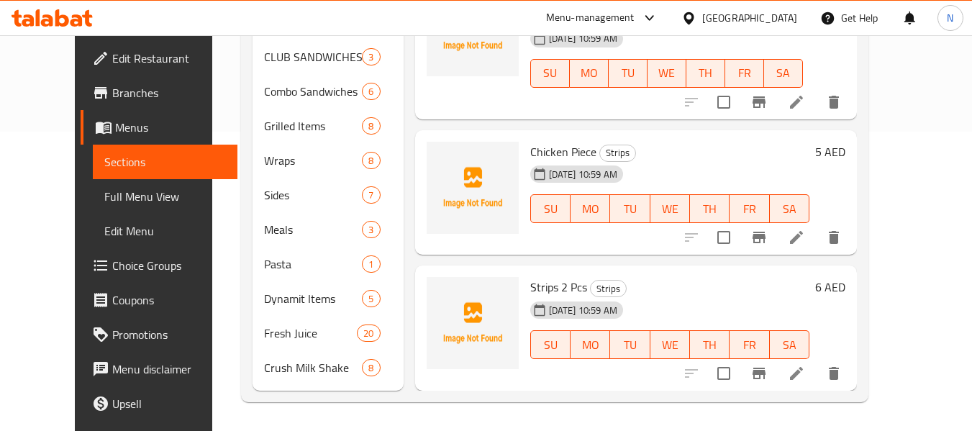
click span "Strips 2 Pcs"
copy h6 "Strips 2 Pcs"
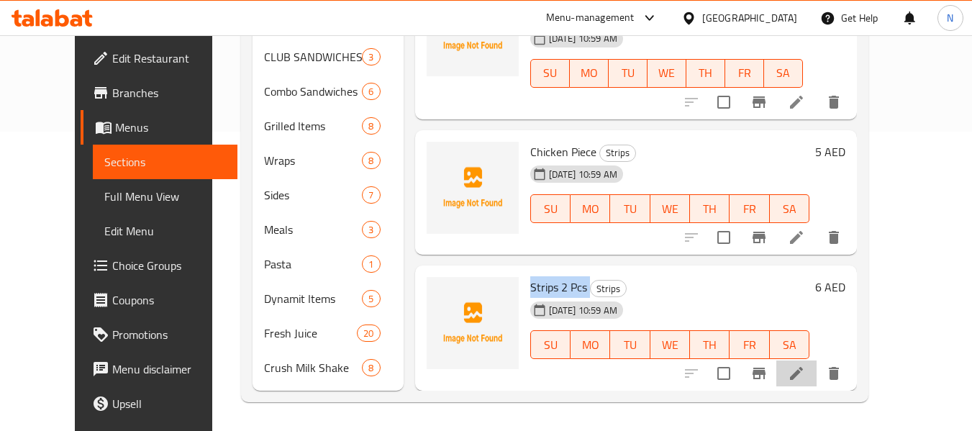
click li
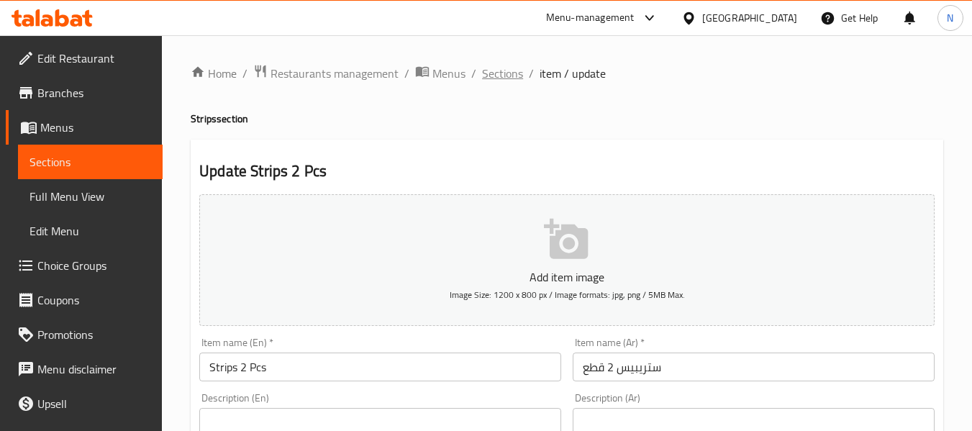
click div "Home / Restaurants management / Menus / Sections / item / update Strips section…"
click span "Sections"
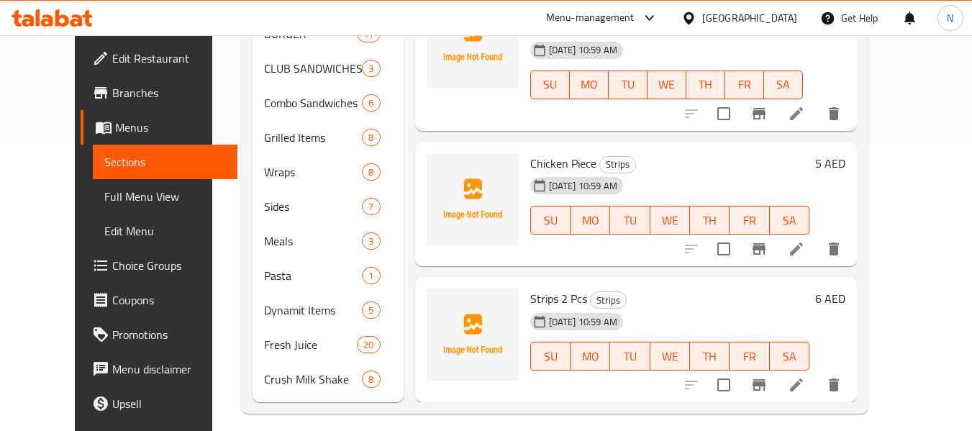
scroll to position [288, 0]
click icon
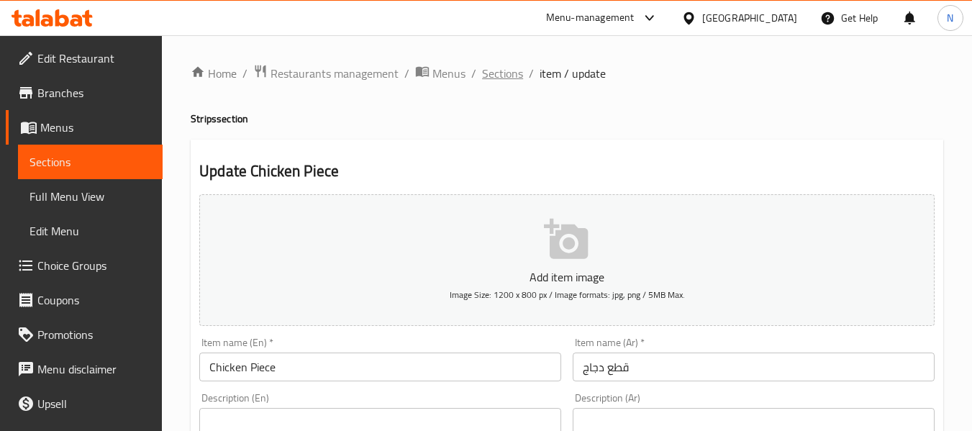
click span "Sections"
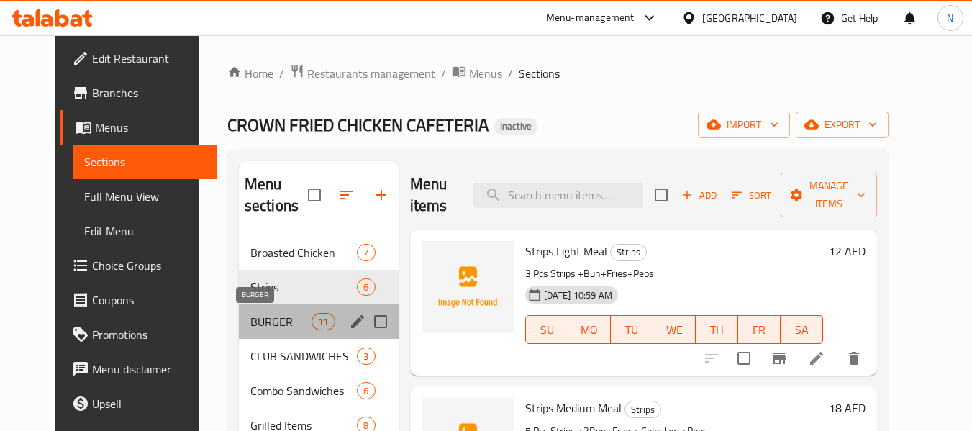
click span "BURGER"
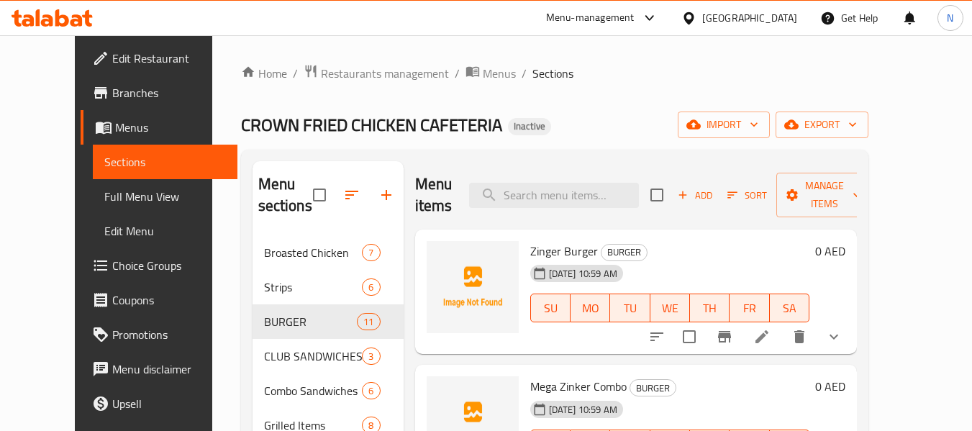
click span "Zinger Burger"
copy h6 "Zinger Burger"
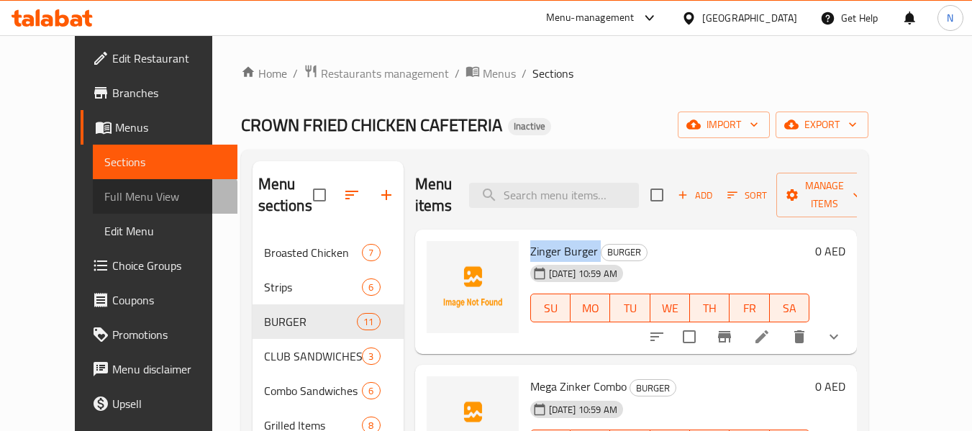
click link "Full Menu View"
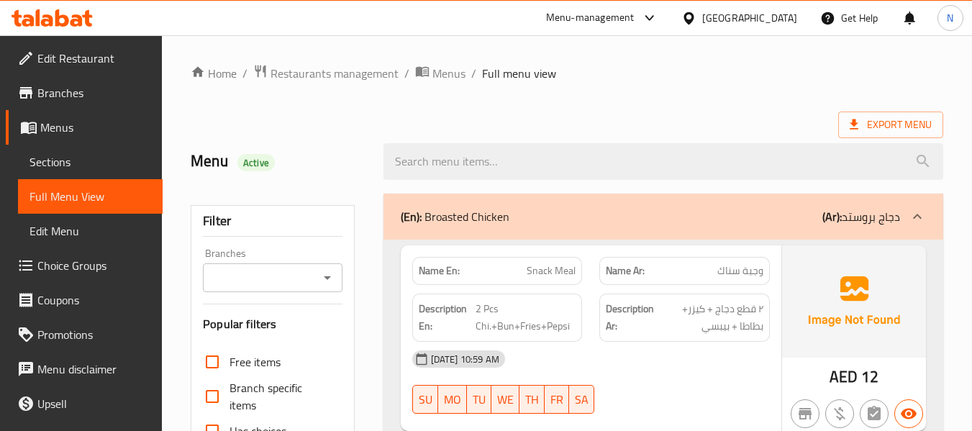
click div "(En): Broasted Chicken (Ar): دجاج بروستد"
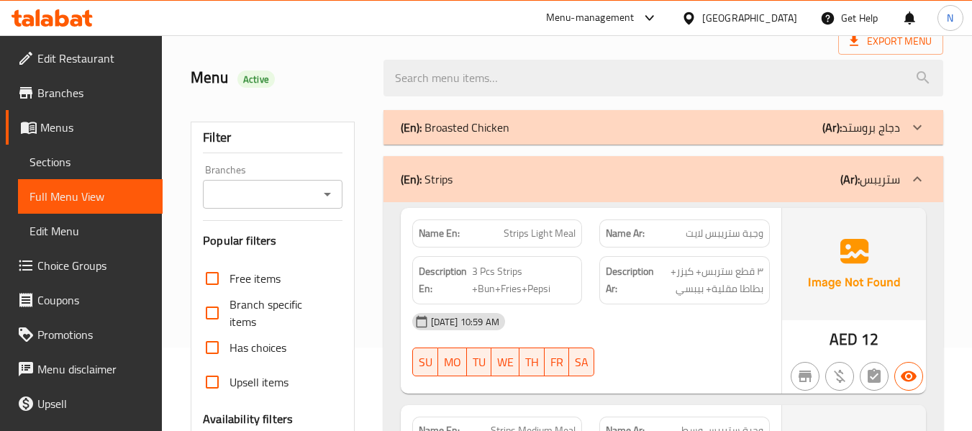
scroll to position [84, 0]
click div "(En): Strips (Ar): ستريبس"
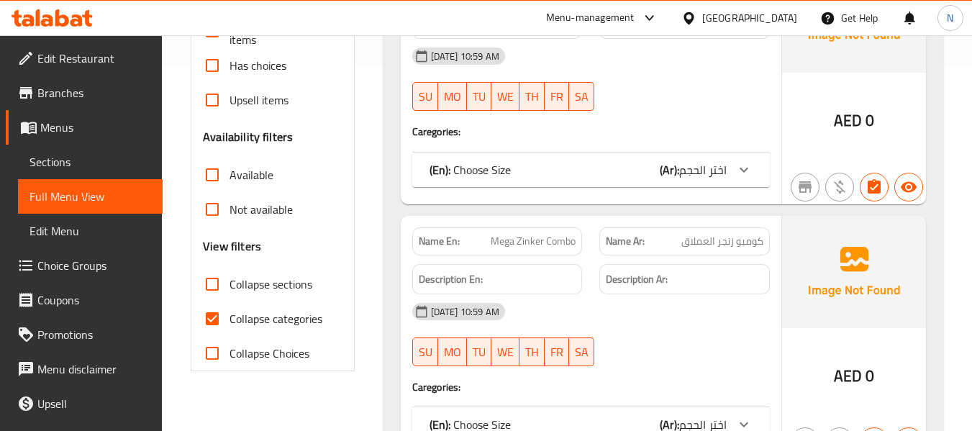
scroll to position [366, 0]
click span "Collapse categories"
click input "Collapse categories"
checkbox input "false"
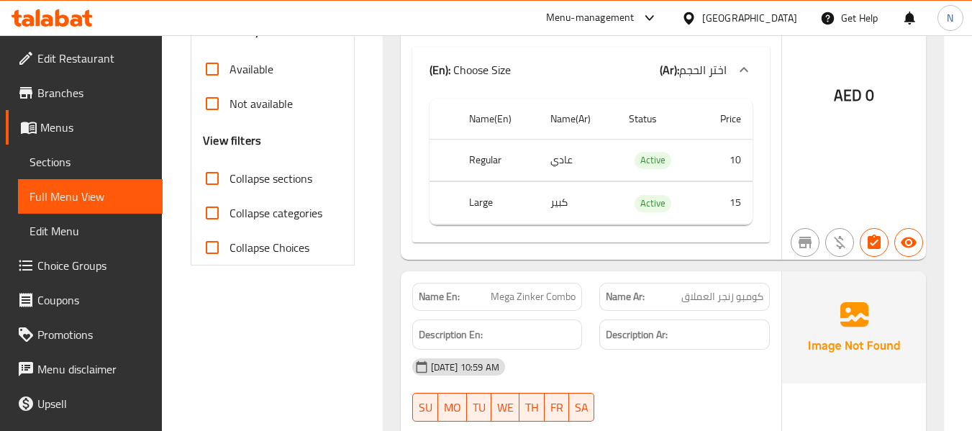
scroll to position [467, 0]
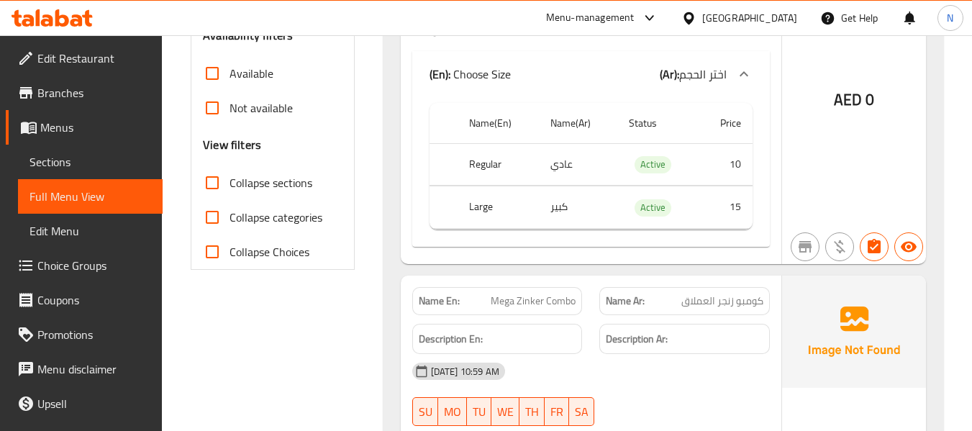
click span "Sections"
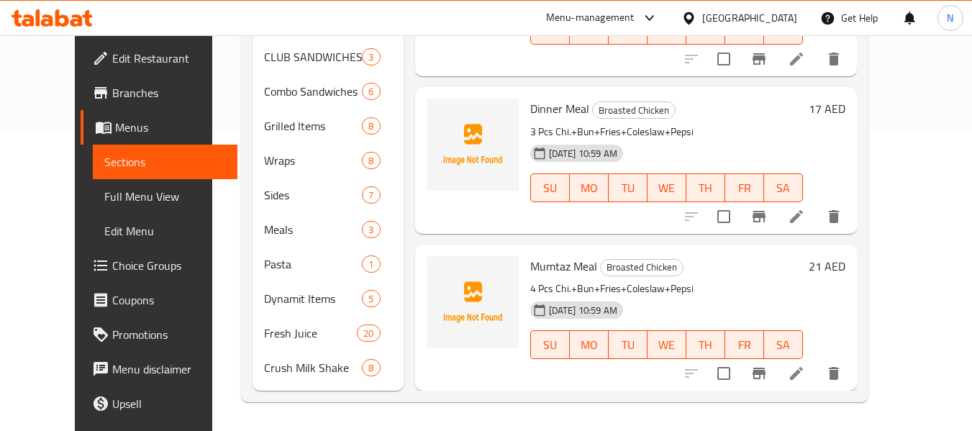
scroll to position [230, 0]
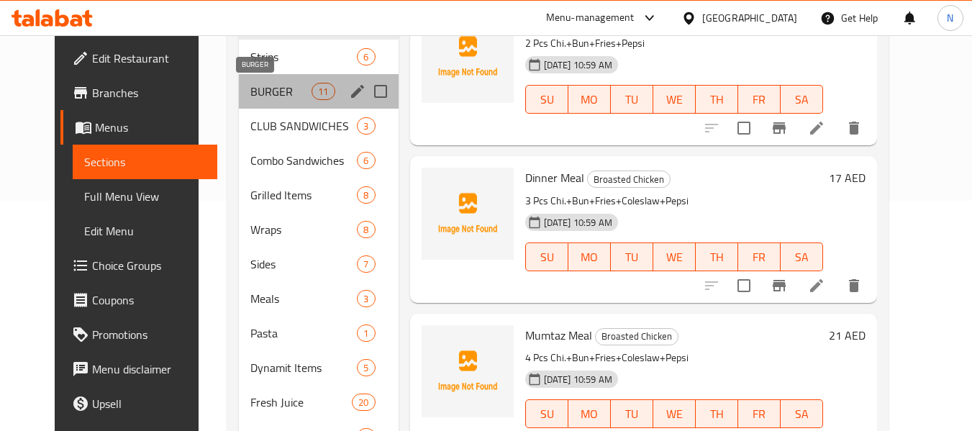
click span "BURGER"
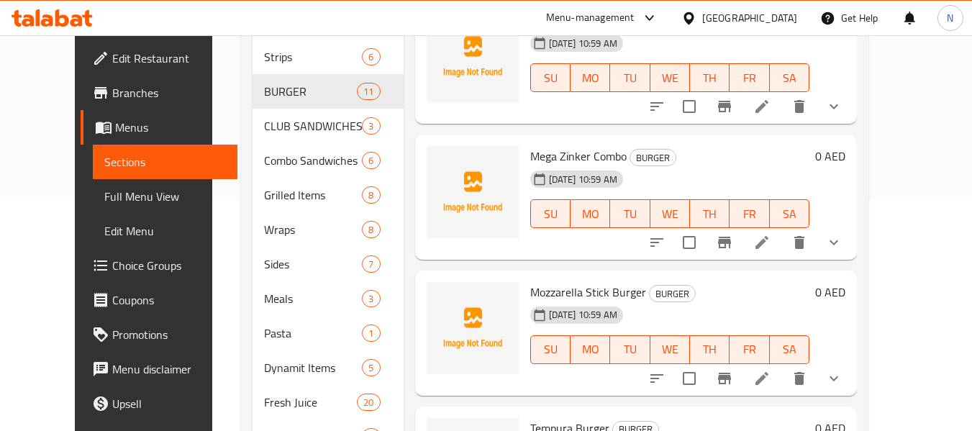
click li
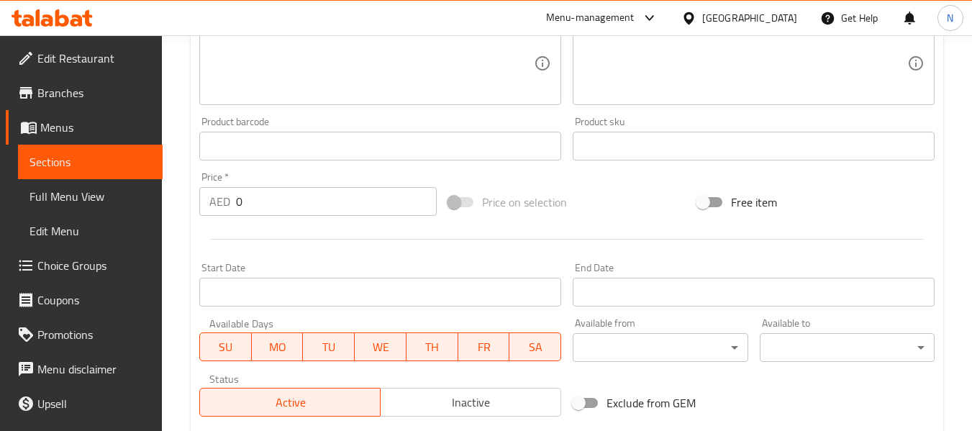
scroll to position [618, 0]
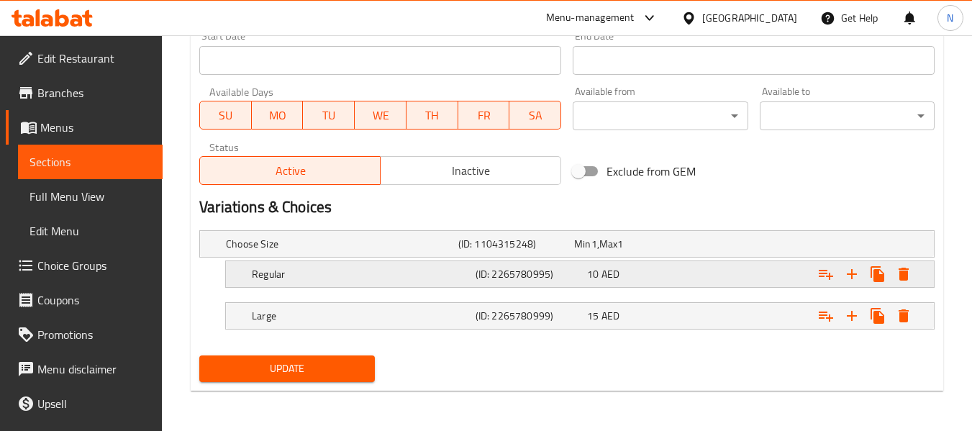
click h5 "Regular"
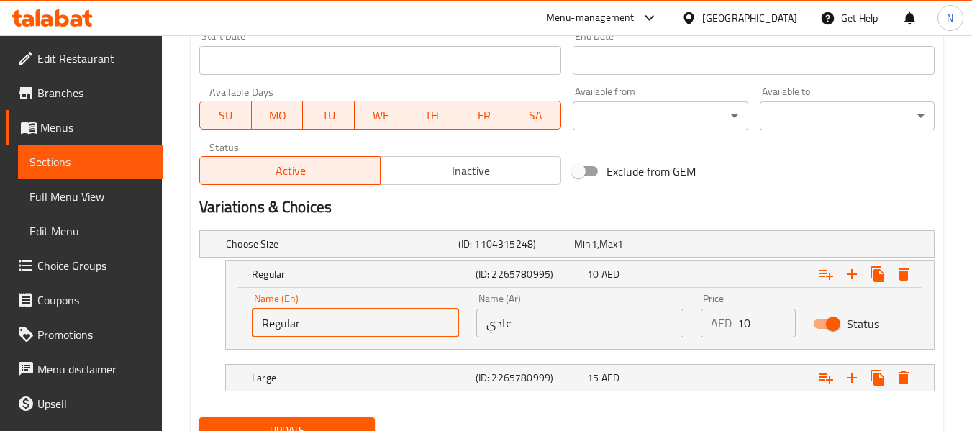
click input "Regular"
click input "text"
type input "Medium"
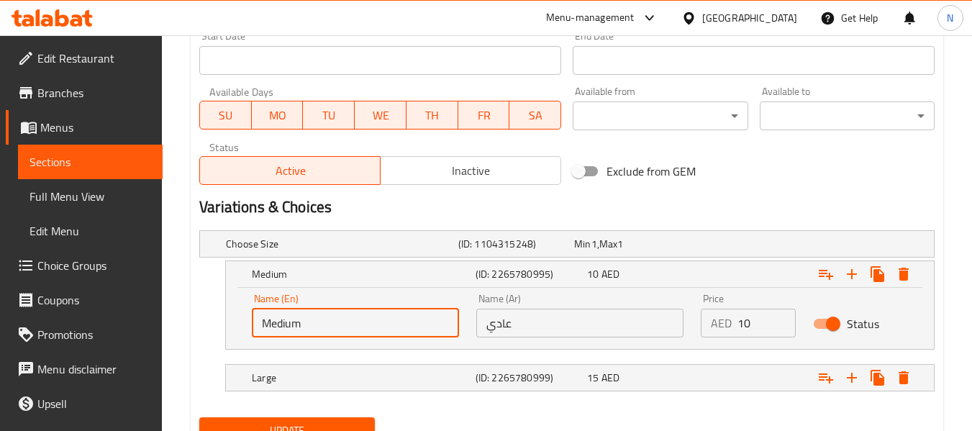
click input "عادي"
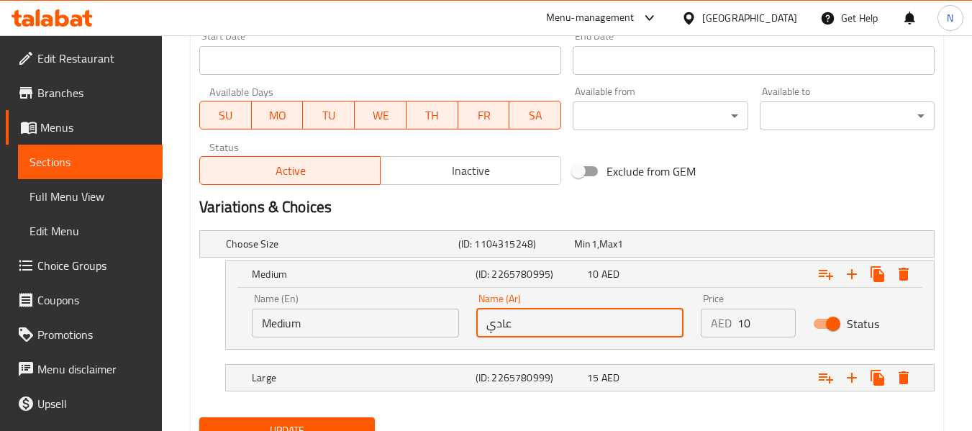
click input "عادي"
click input "text"
type input "وسط"
click button "Update"
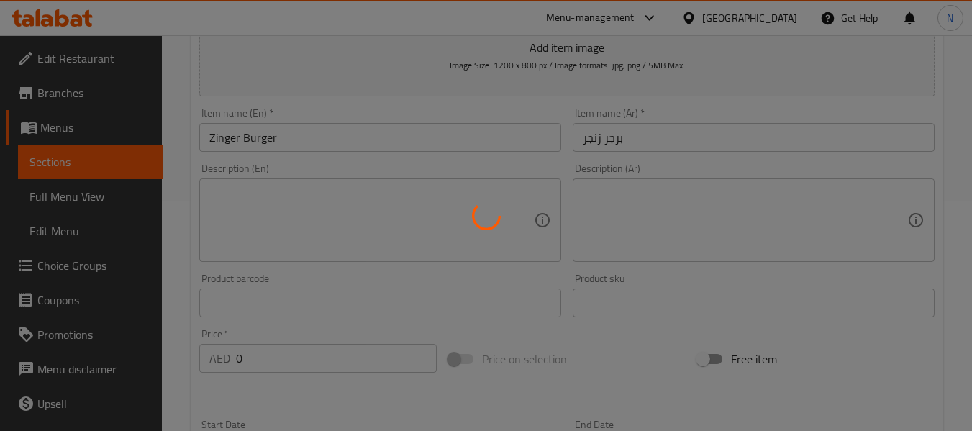
scroll to position [0, 0]
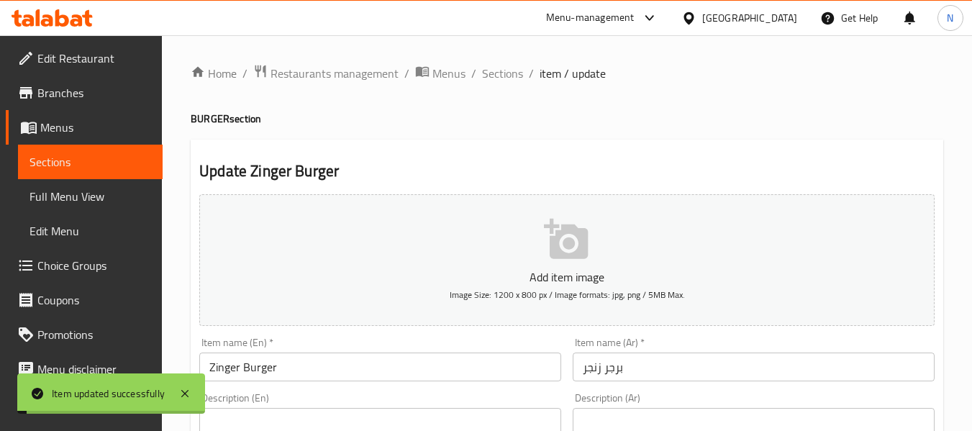
click span "Sections"
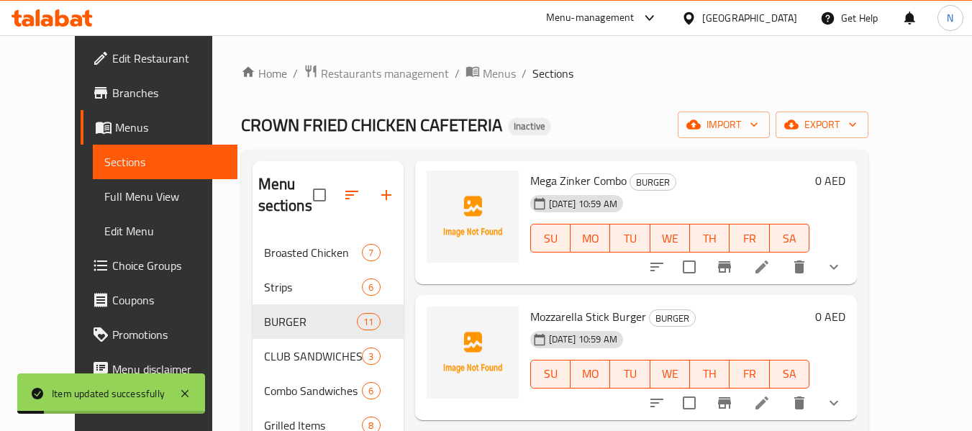
scroll to position [206, 0]
click li
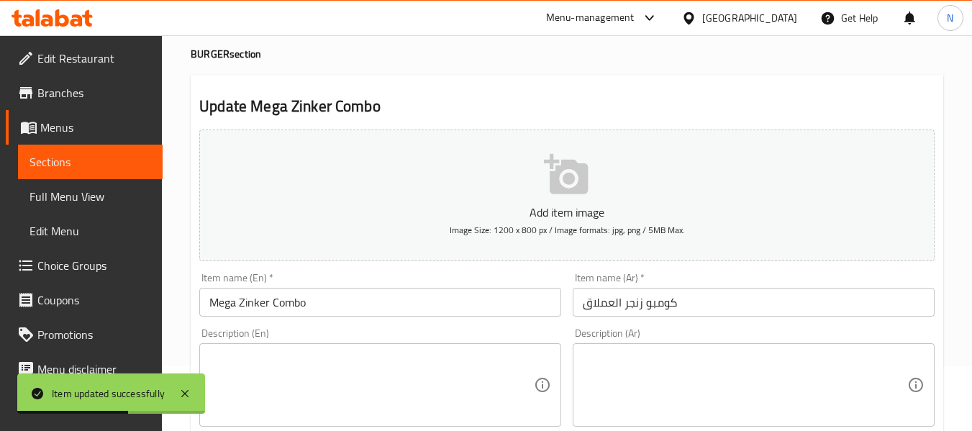
scroll to position [65, 0]
click input "كومبو زنجر العملاق"
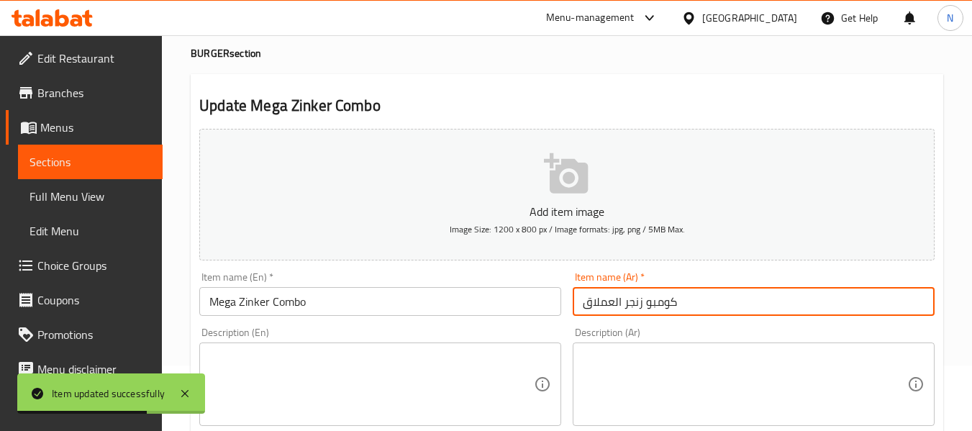
click input "كومبو زنجر العملاق"
type input "كومبو زنجر ميجا"
click div "Description (En) Description (En)"
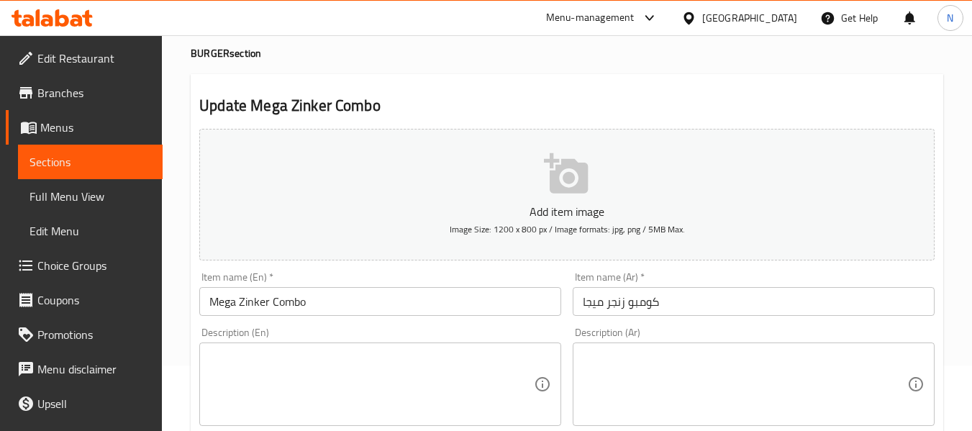
scroll to position [618, 0]
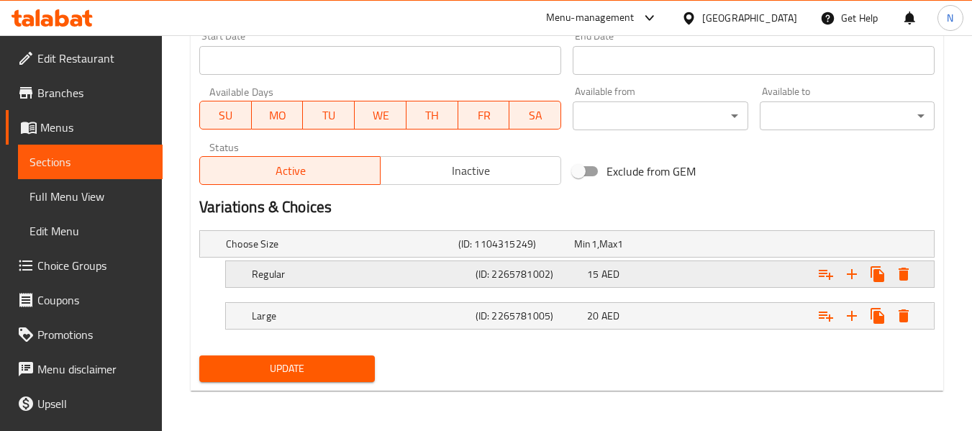
click div "Regular"
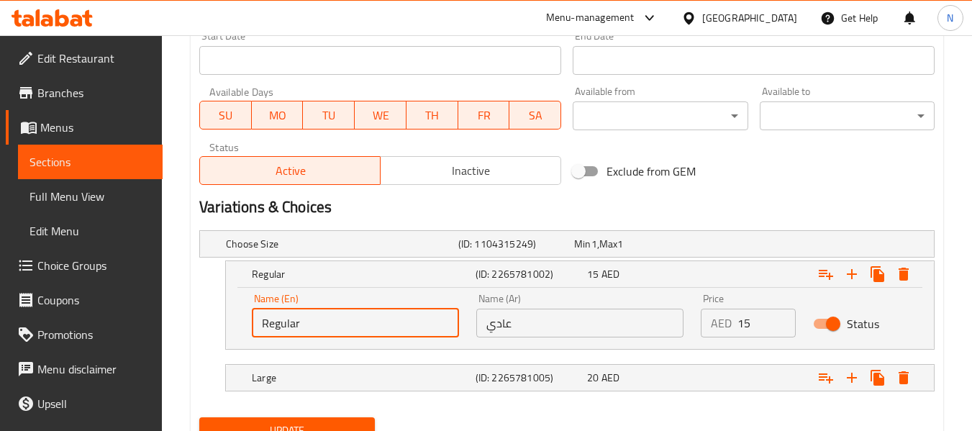
click input "Regular"
click input "text"
type input "Medium"
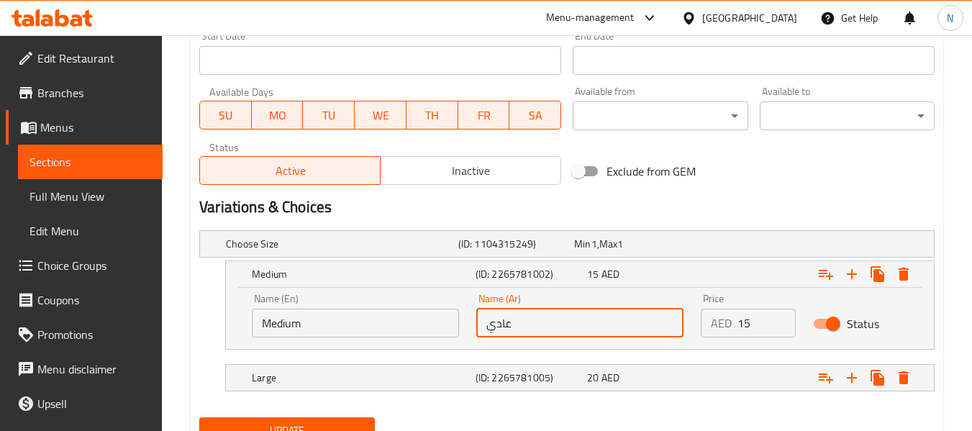
click input "عادي"
click input "text"
type input "وسط"
click button "Update"
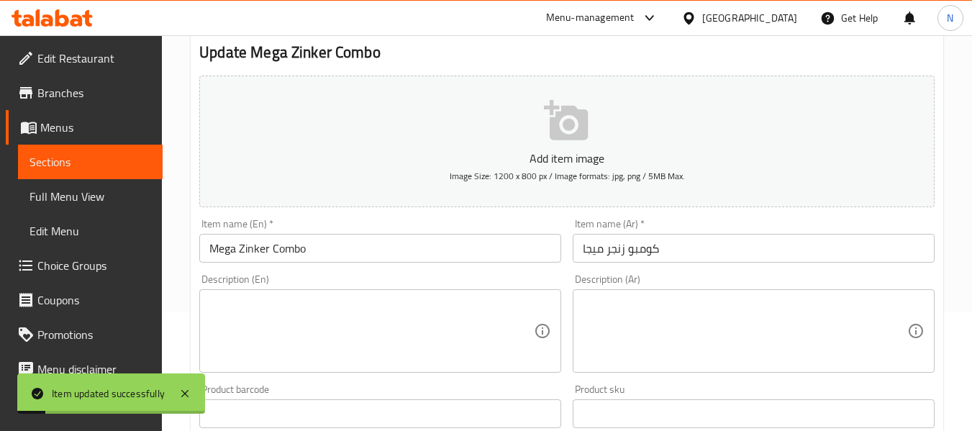
scroll to position [0, 0]
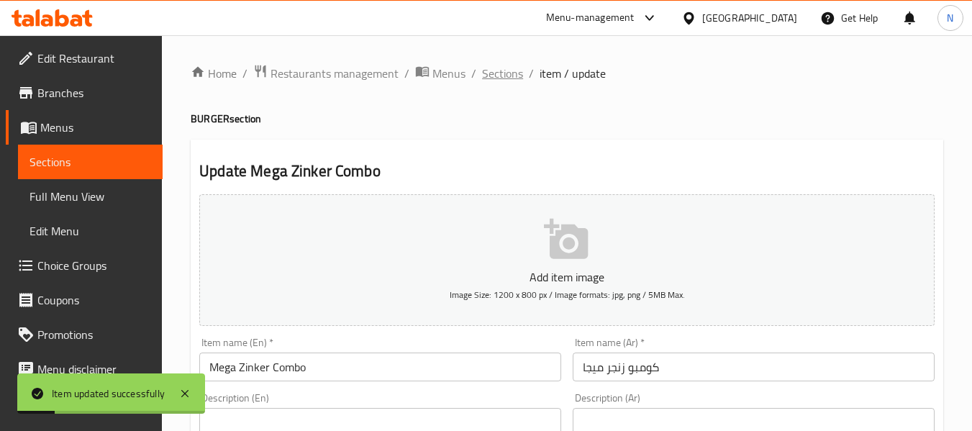
click span "Sections"
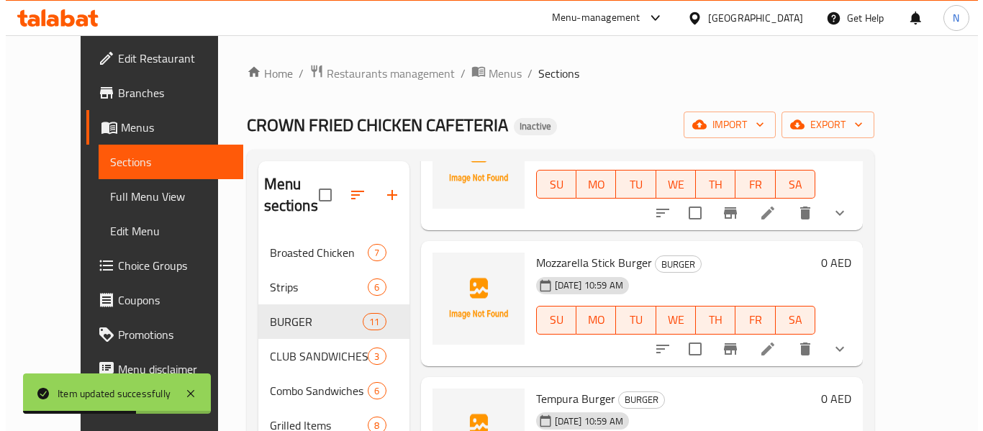
scroll to position [262, 0]
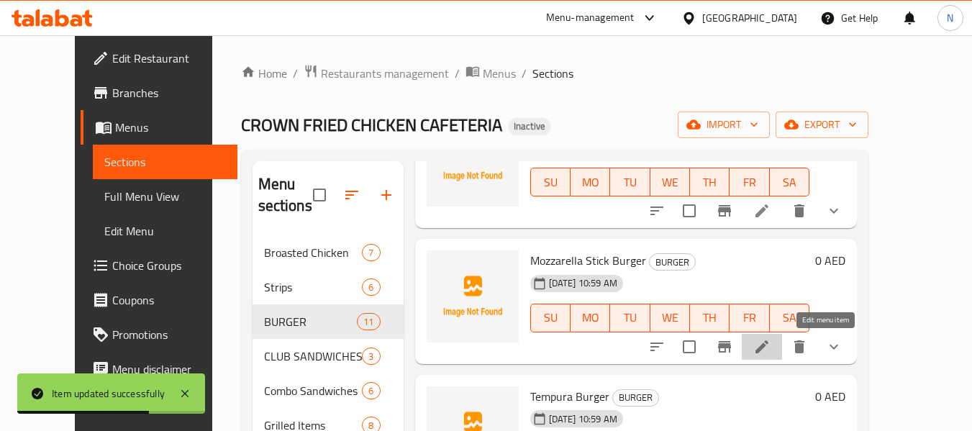
click icon
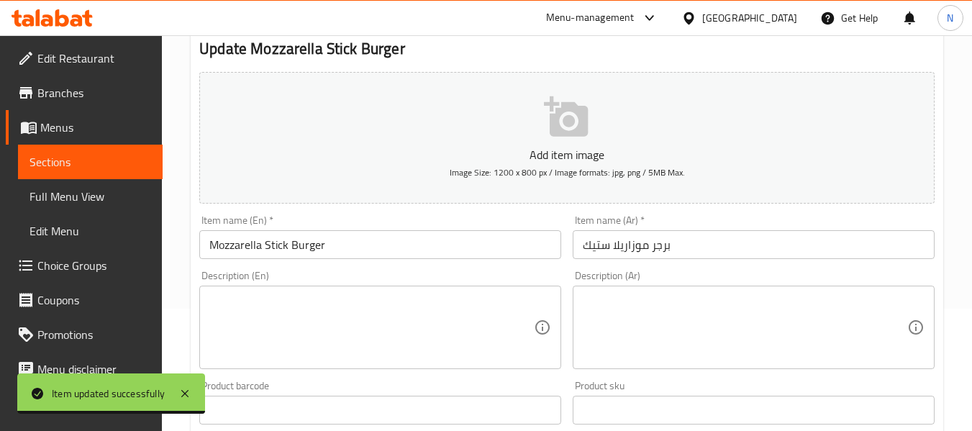
scroll to position [618, 0]
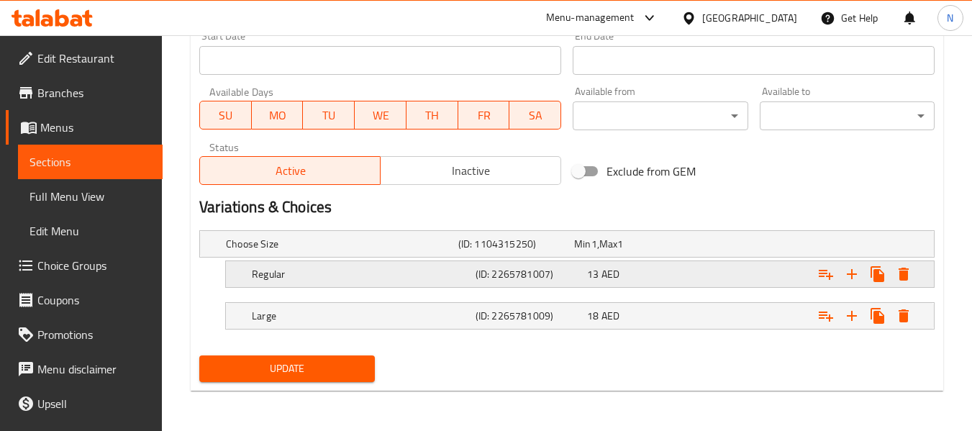
click h5 "Regular"
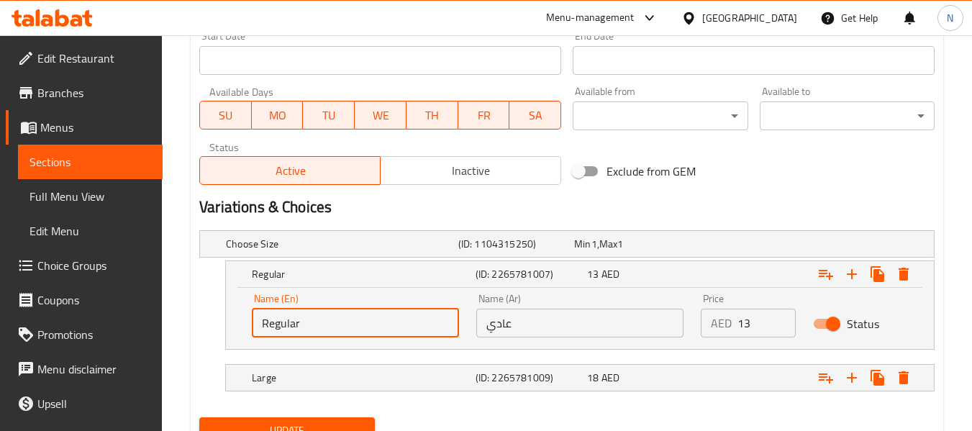
click input "Regular"
click input "text"
type input "Medium"
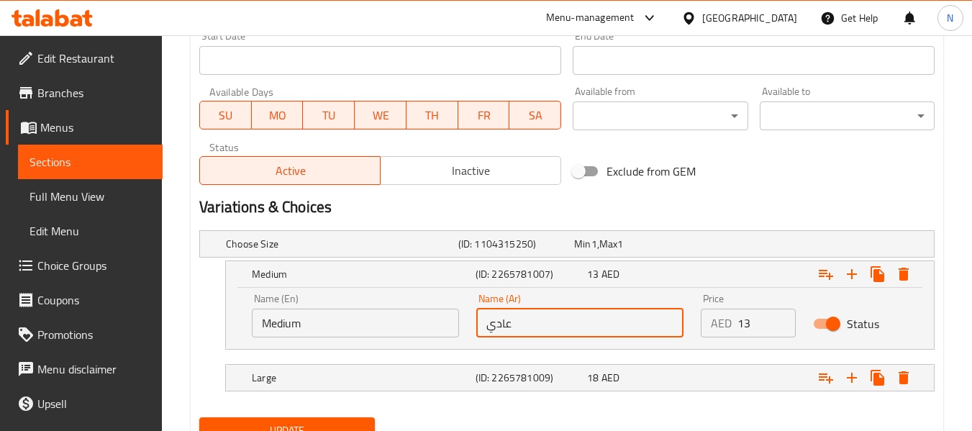
click input "عادي"
click input "text"
type input "وسط"
click button "Update"
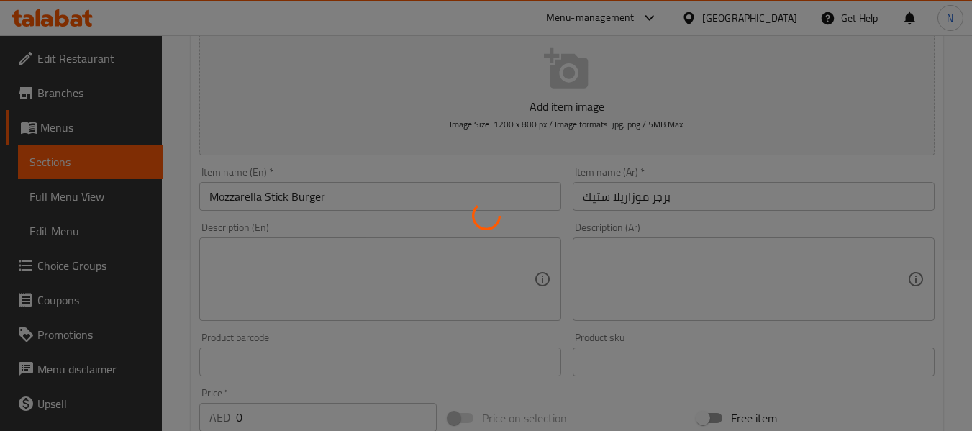
scroll to position [0, 0]
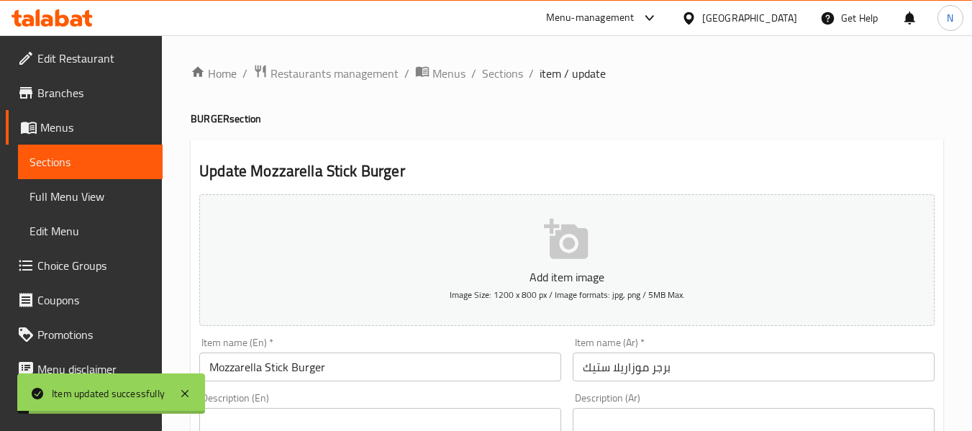
click span "Sections"
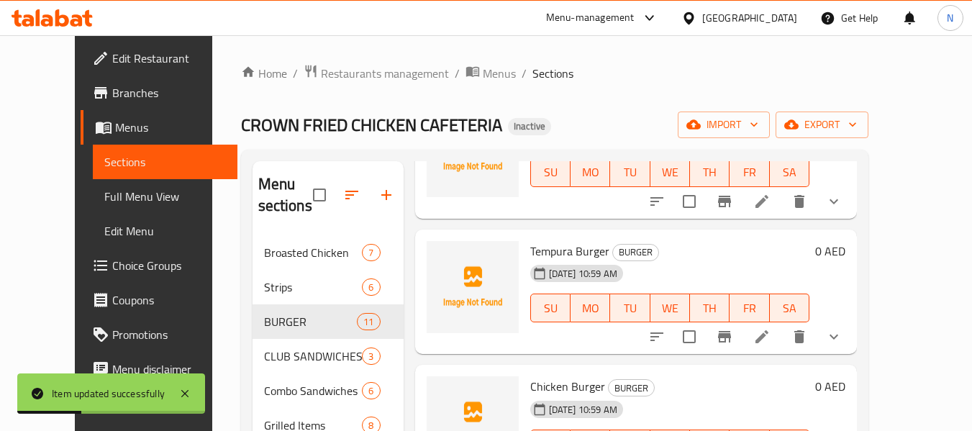
scroll to position [408, 0]
click li
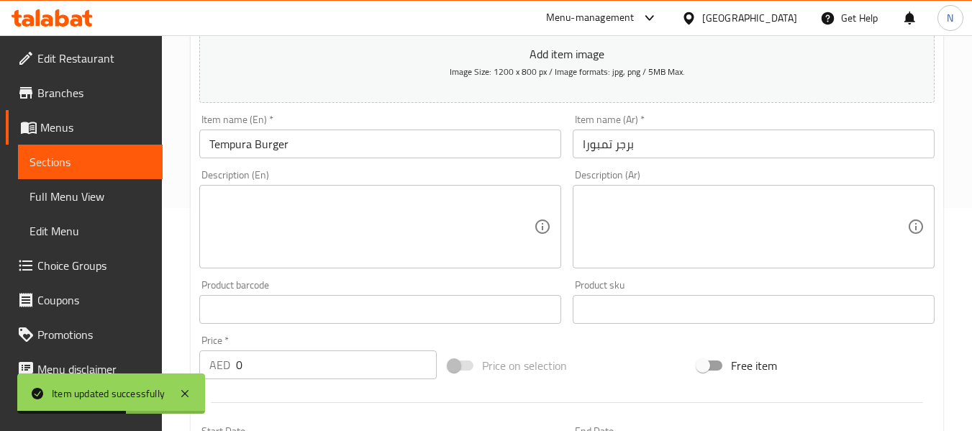
scroll to position [229, 0]
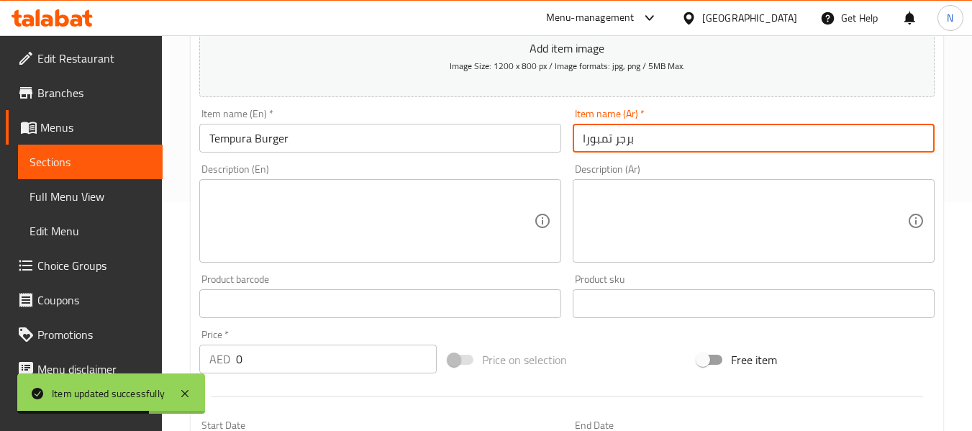
click input "برجر تمبورا"
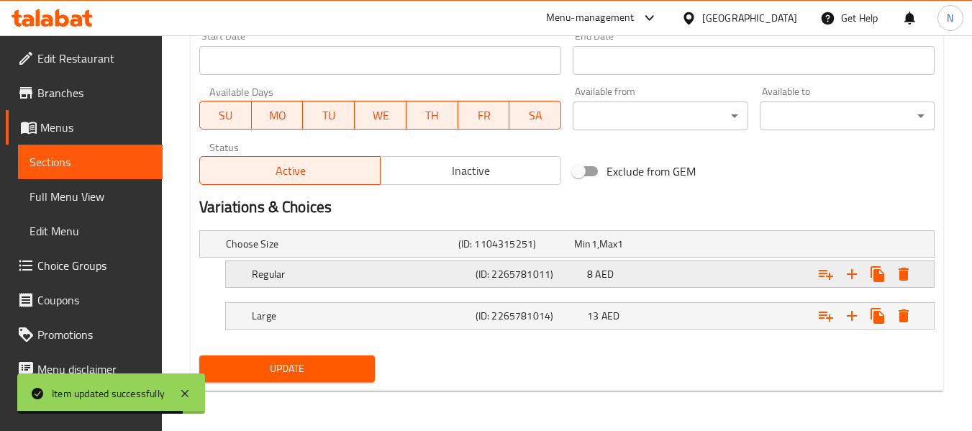
type input "برجر تيمبورا"
click h5 "Regular"
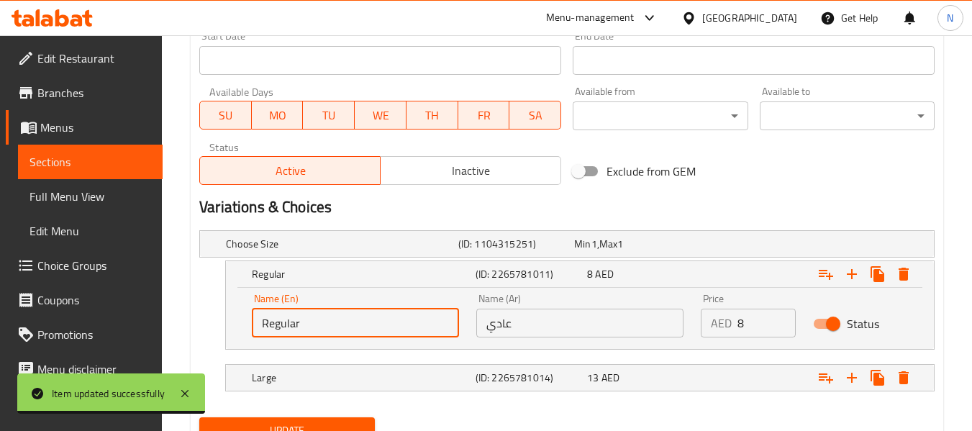
click input "Regular"
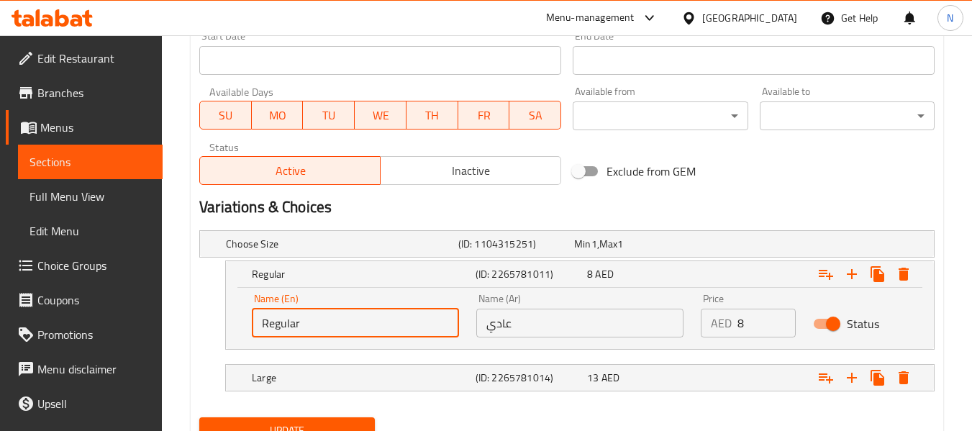
click input "Regular"
click input "text"
type input "Medium"
click input "عادي"
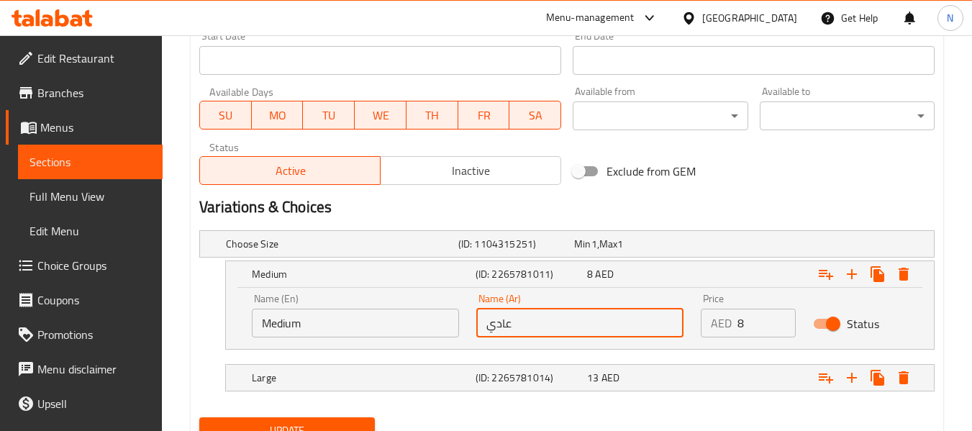
click input "عادي"
click input "text"
type input "وسط"
click button "Update"
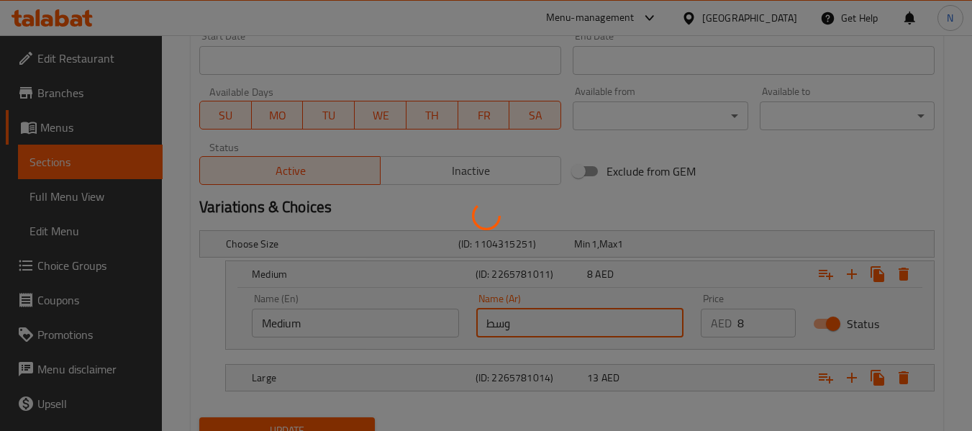
scroll to position [0, 0]
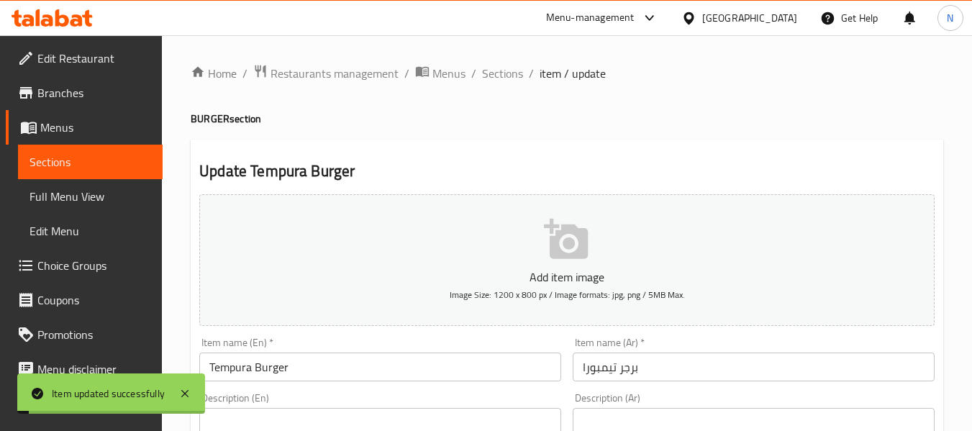
click span "Sections"
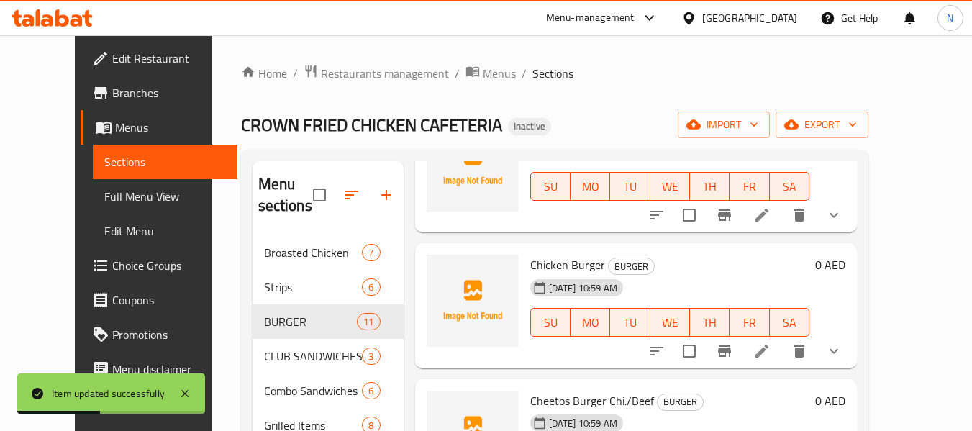
scroll to position [529, 0]
click li
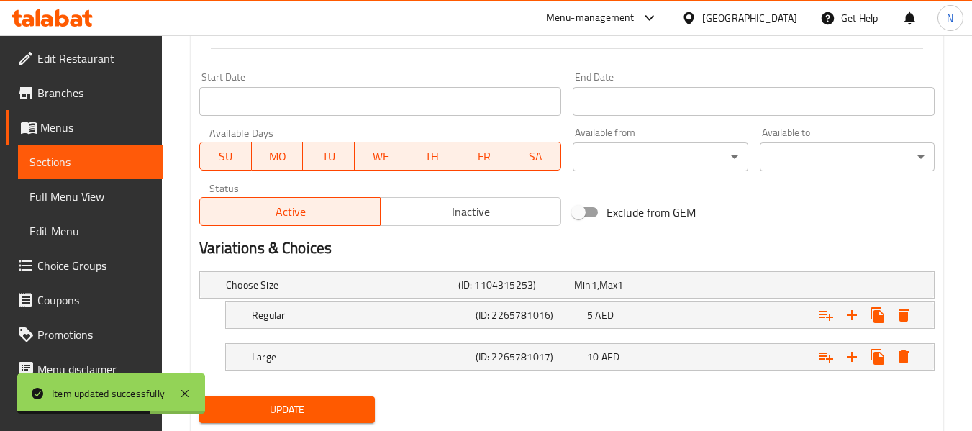
scroll to position [618, 0]
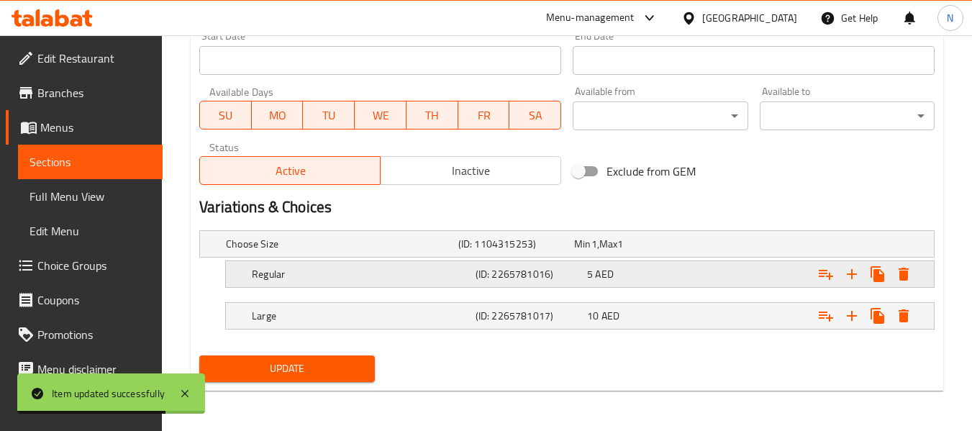
click h5 "Regular"
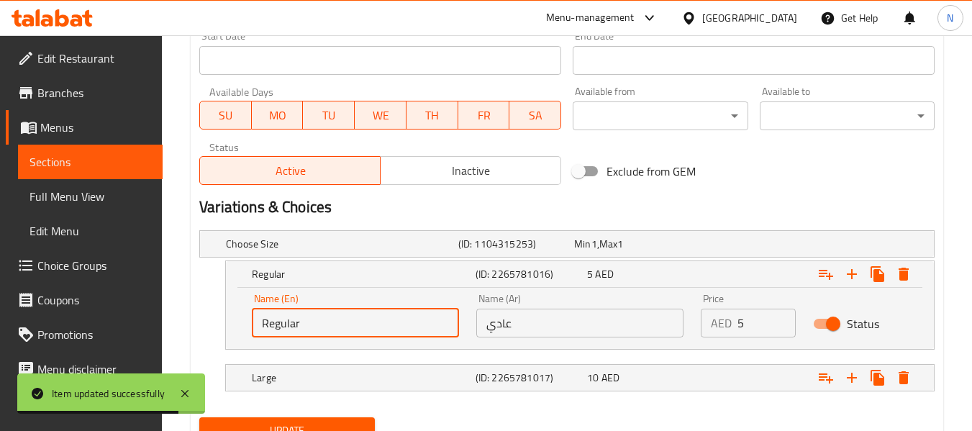
click input "Regular"
click input "text"
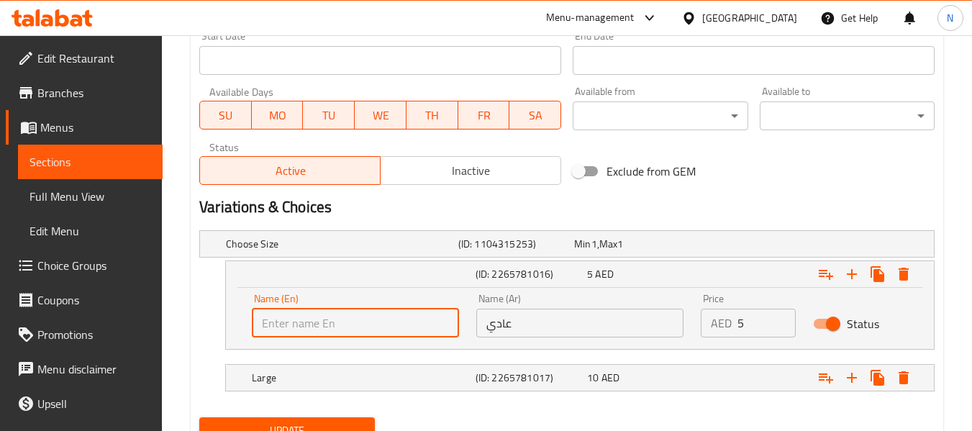
type input "Medium"
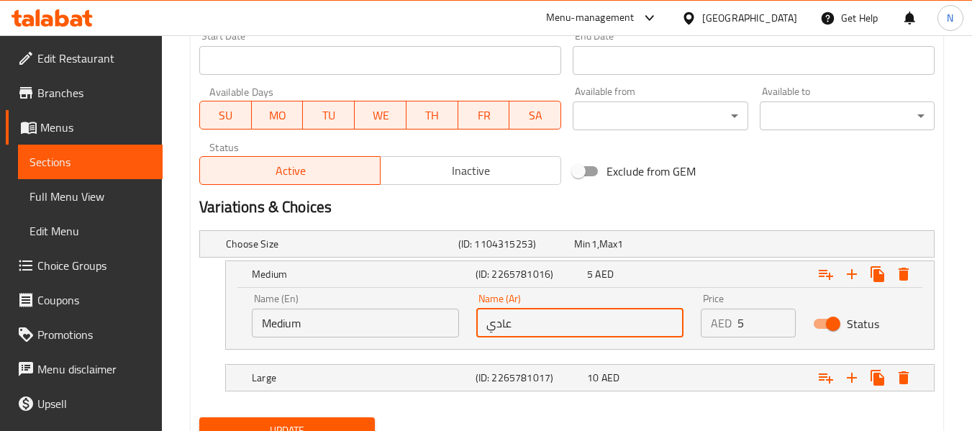
click input "عادي"
click input "text"
type input "وسط"
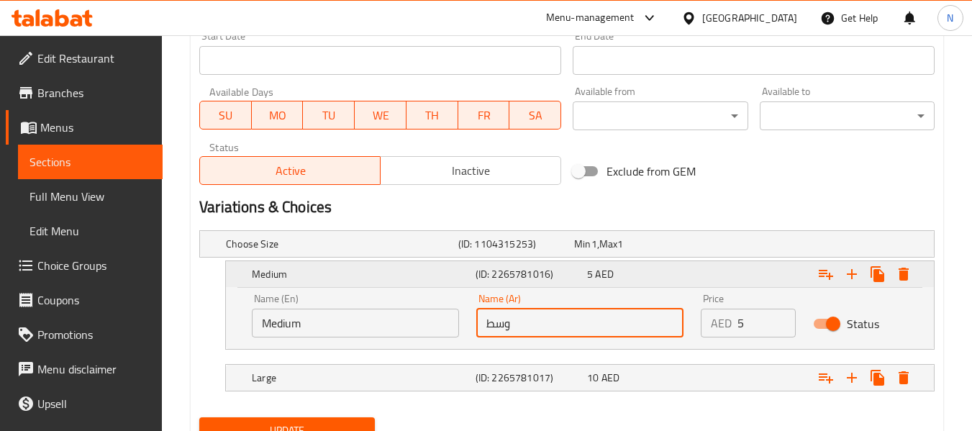
click button "Update"
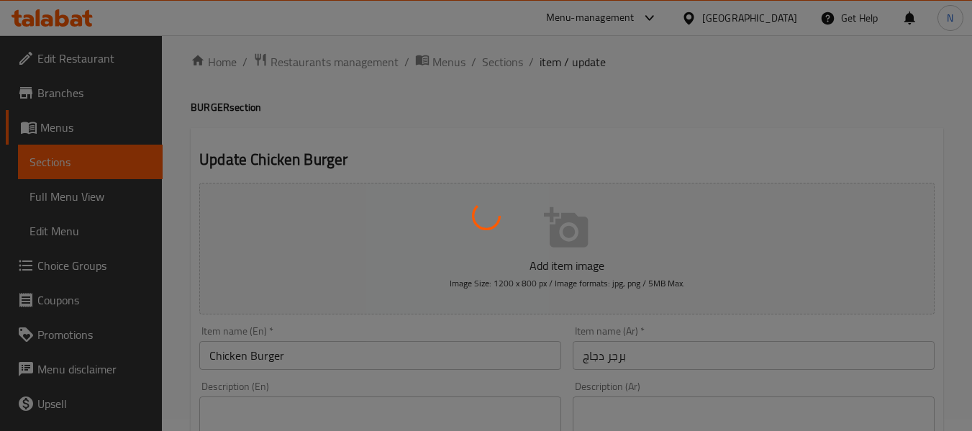
scroll to position [0, 0]
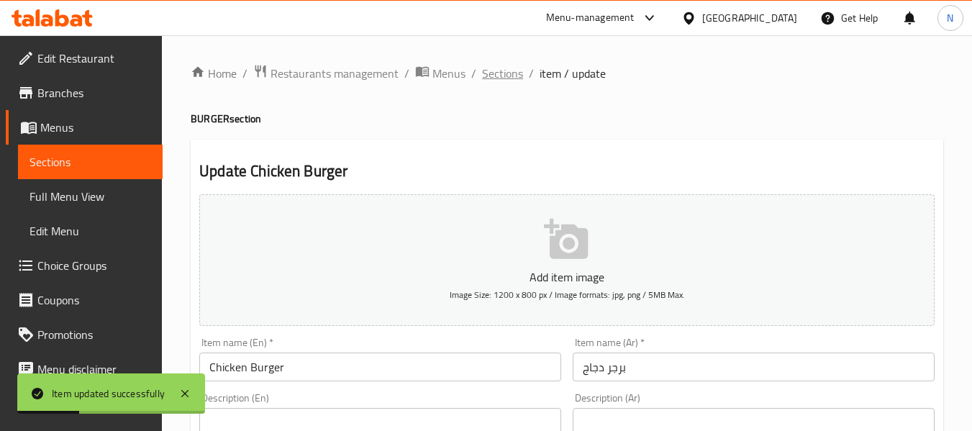
click span "Sections"
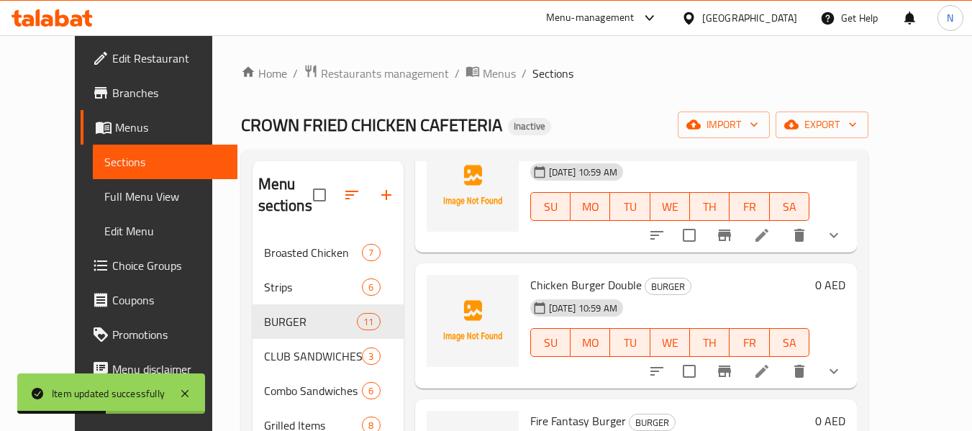
scroll to position [781, 0]
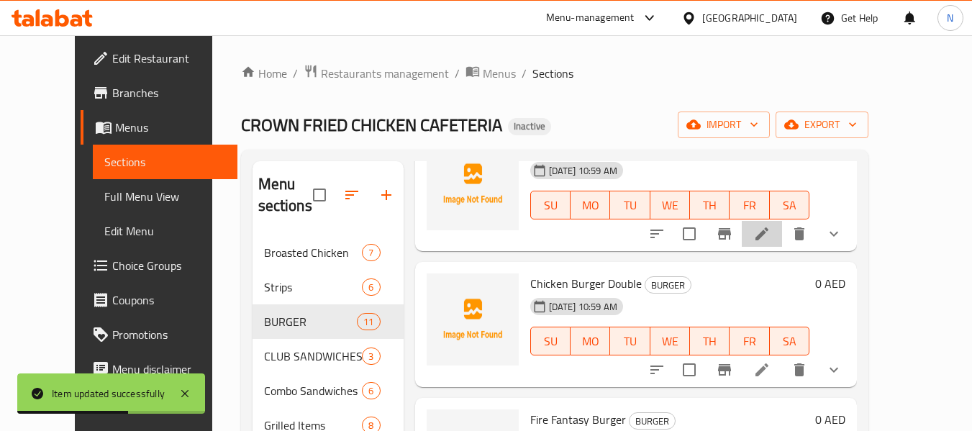
click li
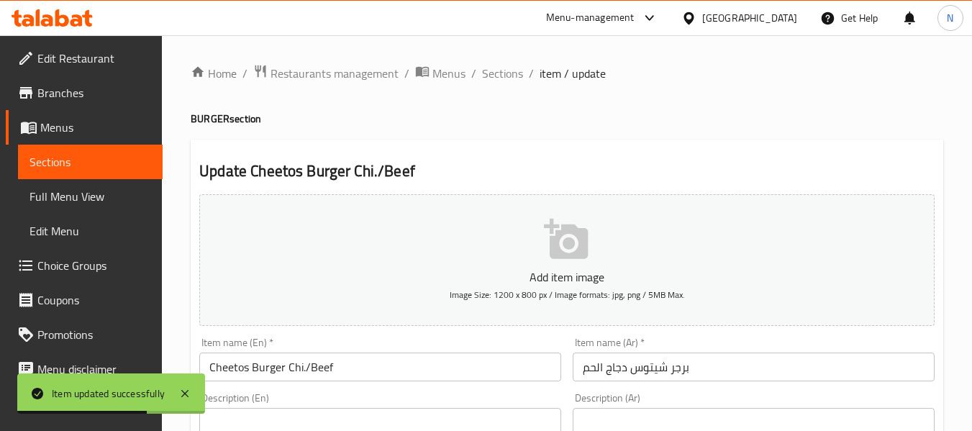
scroll to position [618, 0]
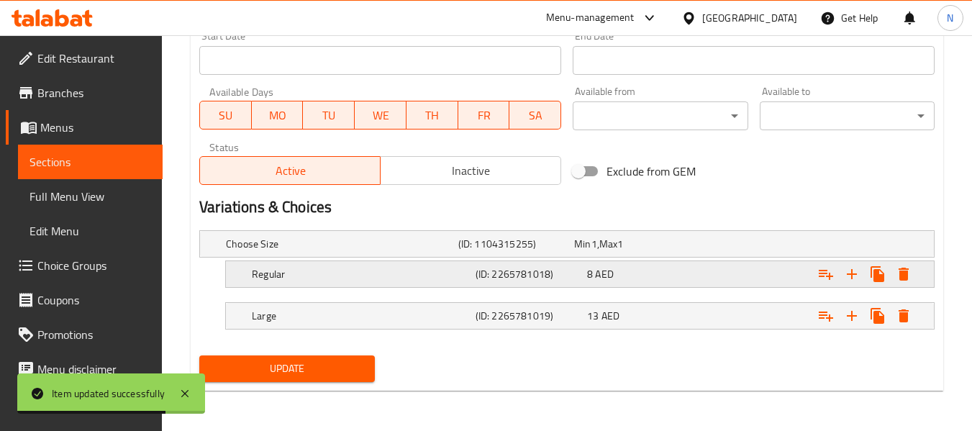
click h5 "Regular"
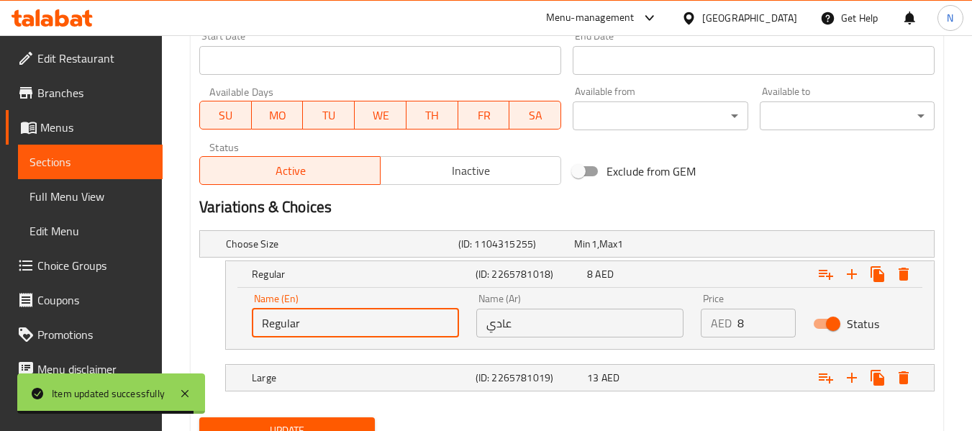
click input "Regular"
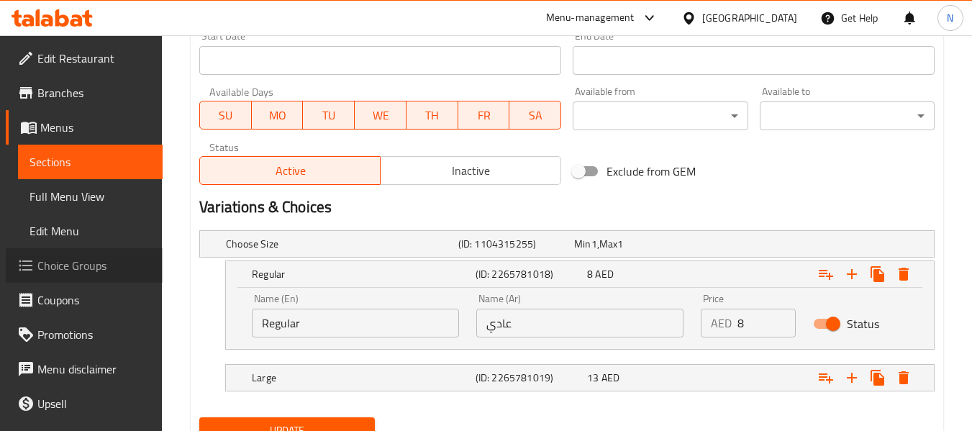
click span "Choice Groups"
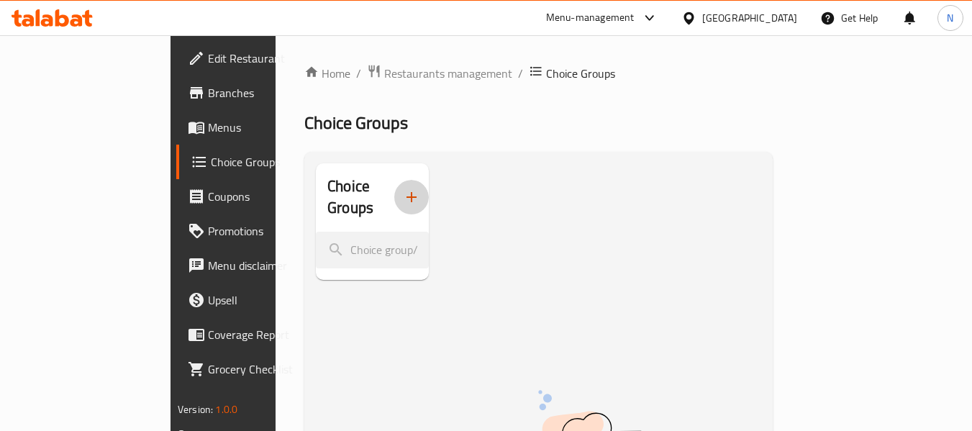
click icon "button"
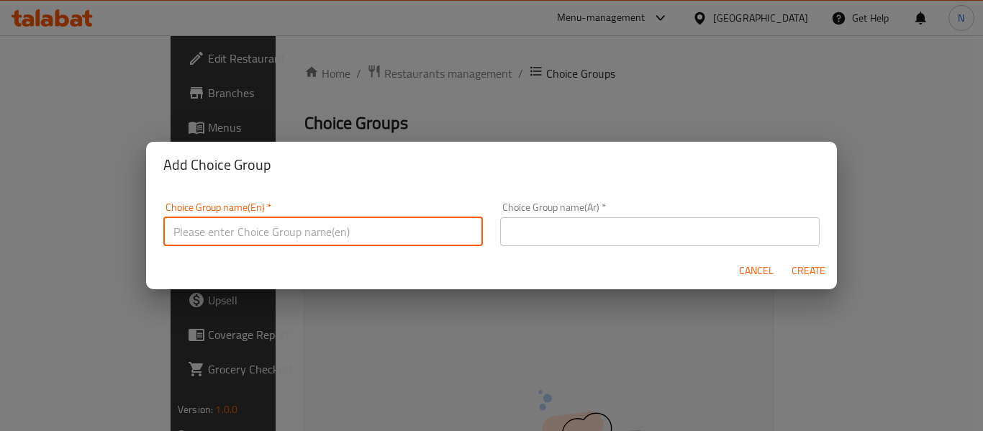
click input "text"
type input "Your Choice of size:"
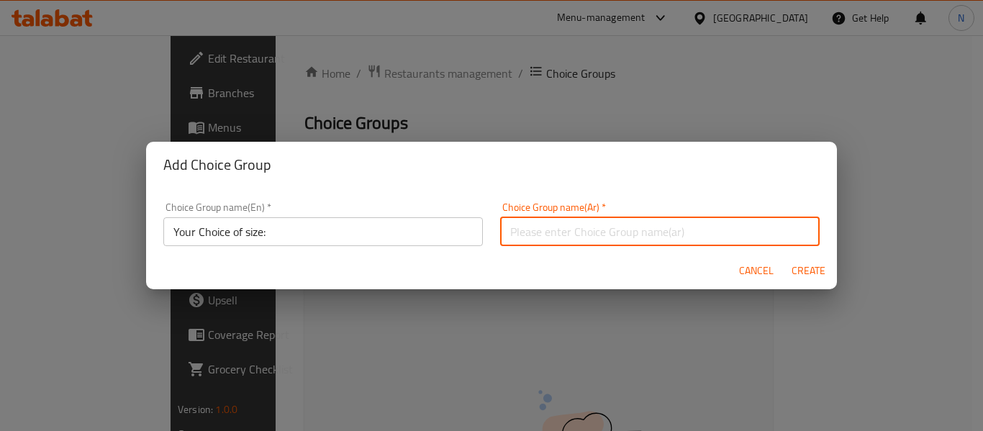
click input "text"
type input "إختيارك من :"
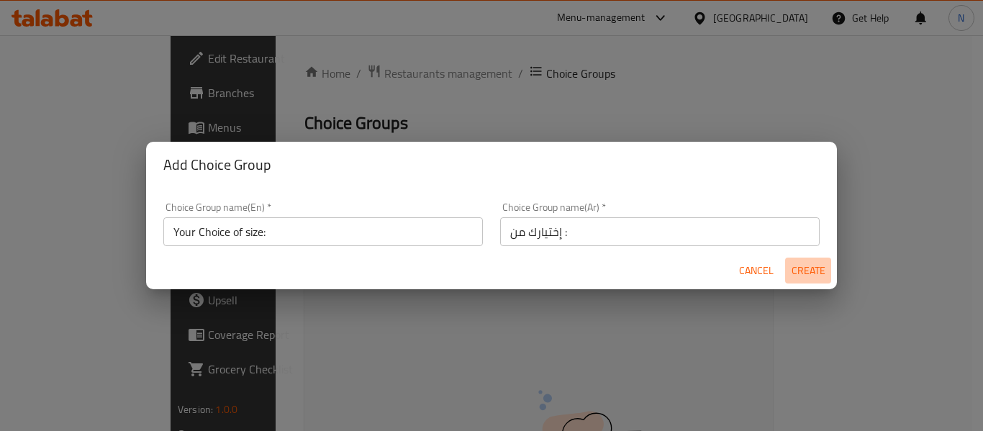
click span "Create"
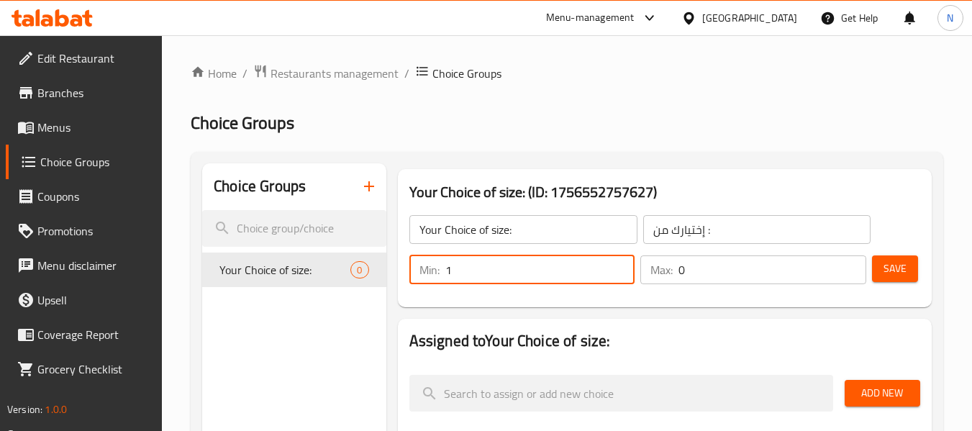
type input "1"
click input "1"
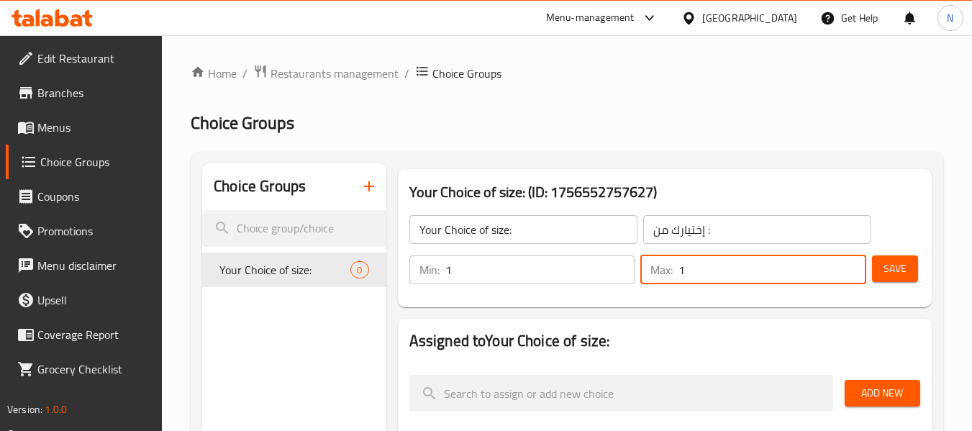
type input "1"
click input "1"
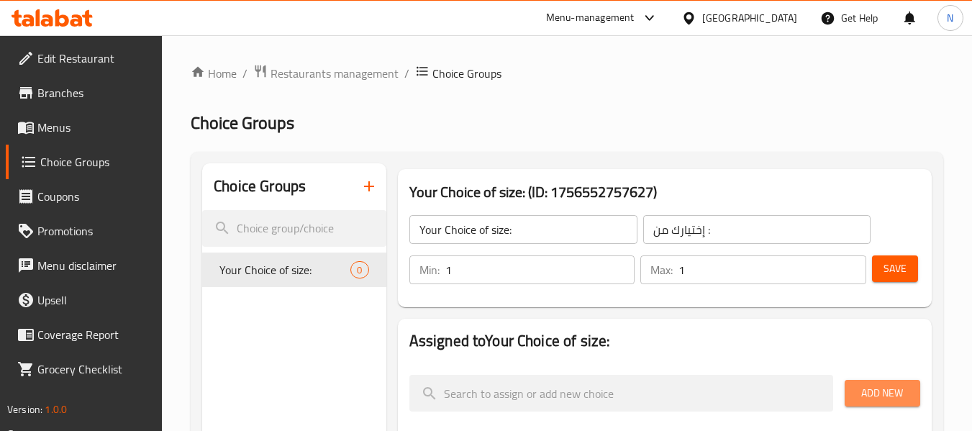
click button "Add New"
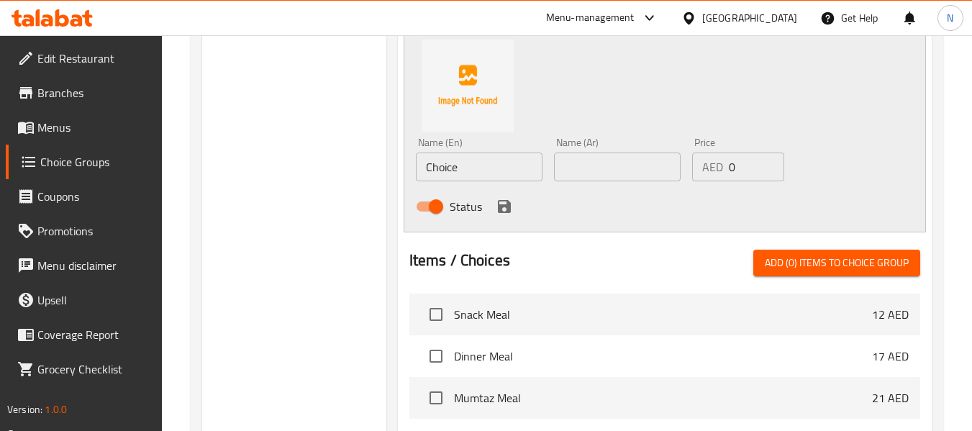
scroll to position [449, 0]
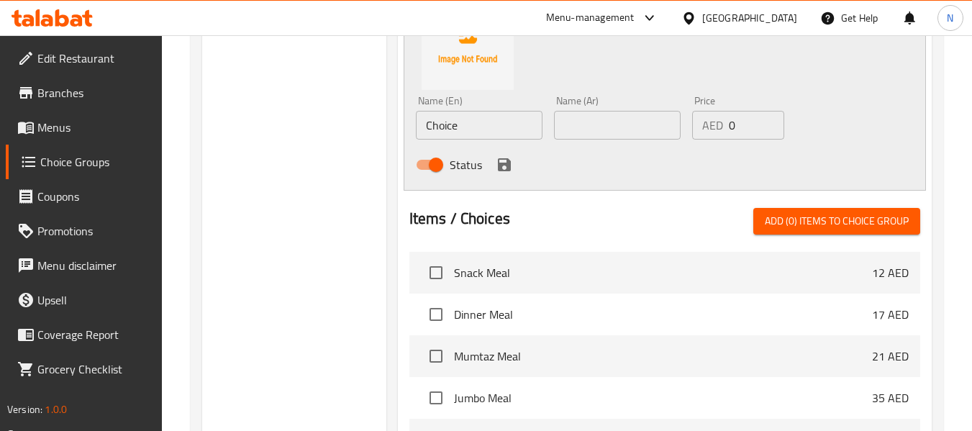
click input "Choice"
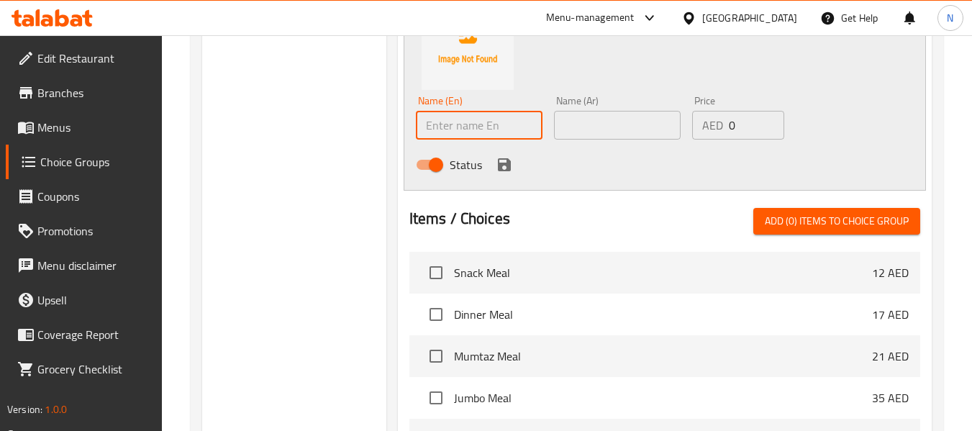
click input "text"
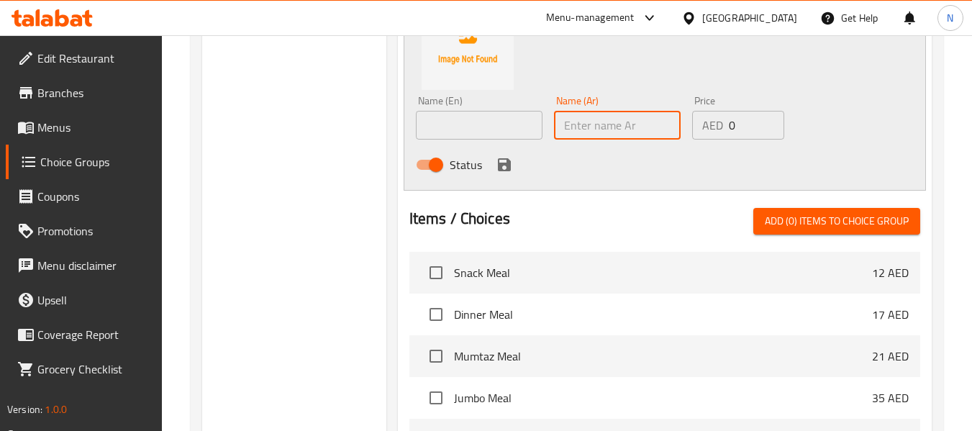
click input "text"
type input "وسط"
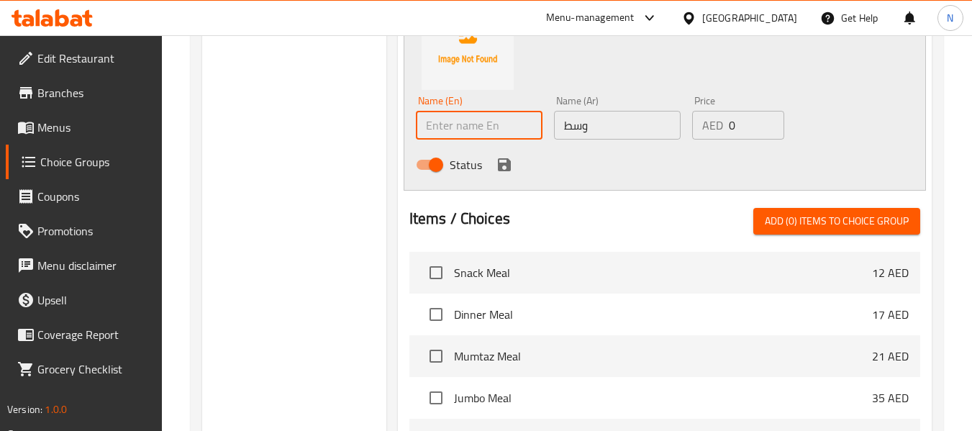
click input "text"
click div "Choice Groups Your Choice of size: 0"
click input "text"
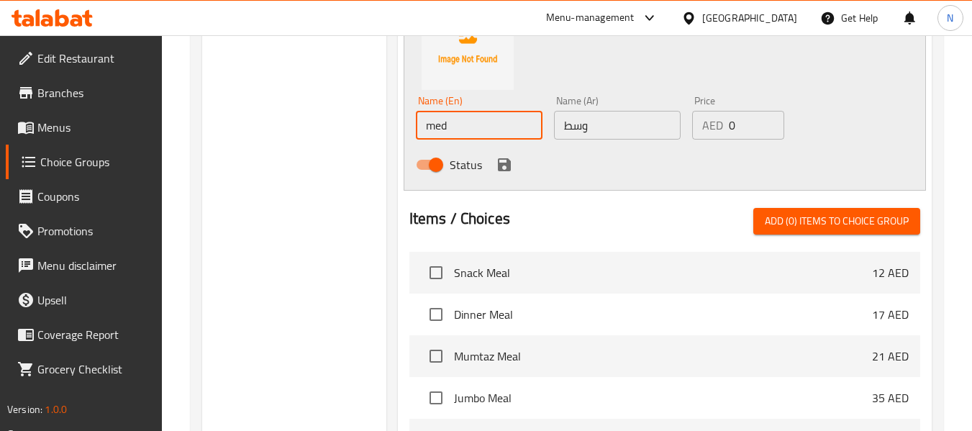
type input "Medium"
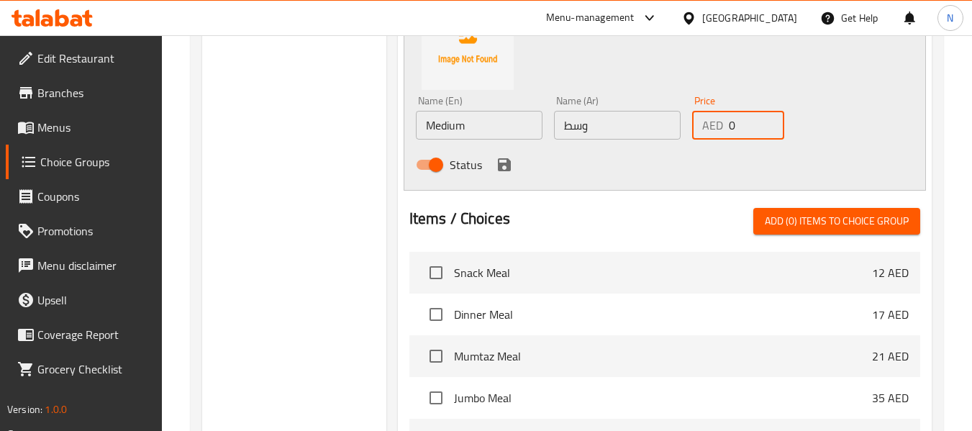
click input "0"
click input "8"
type input "8"
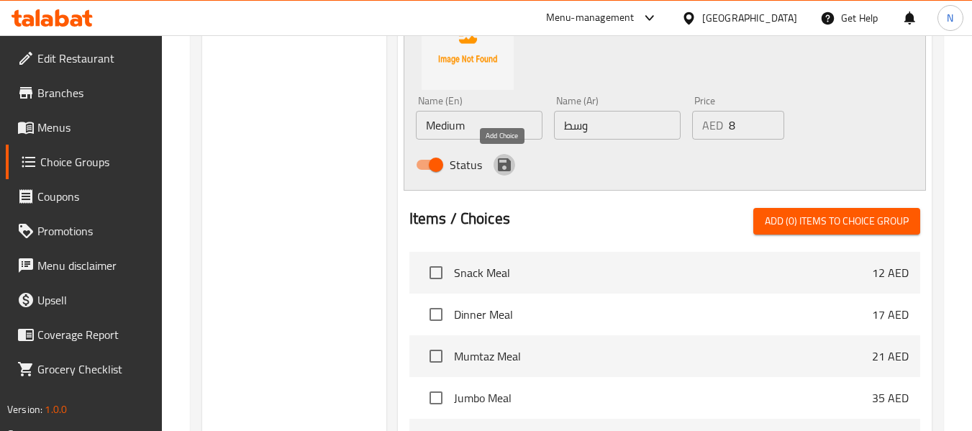
click icon "save"
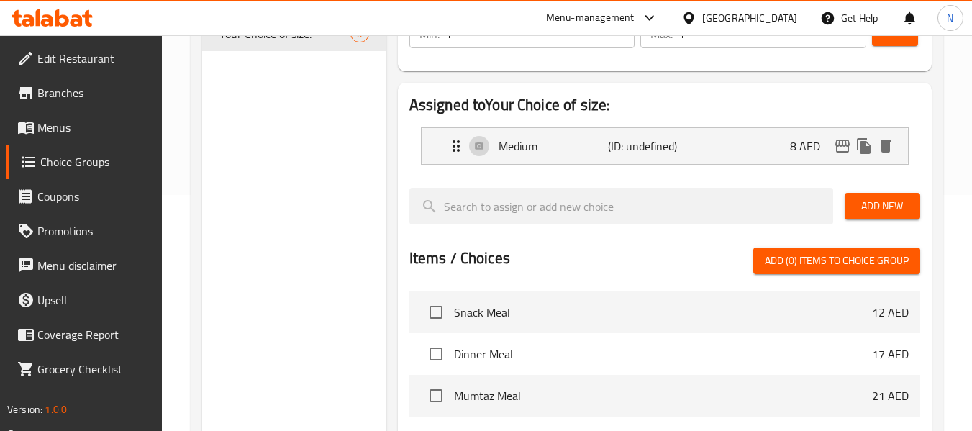
scroll to position [235, 0]
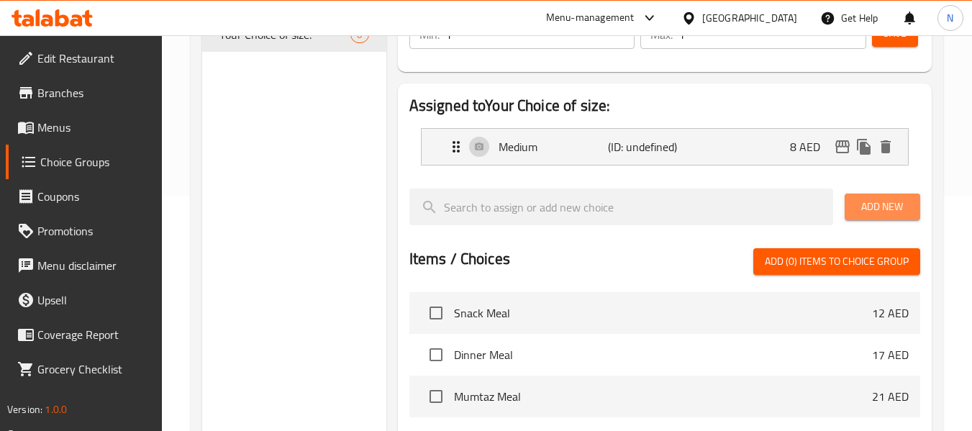
click span "Add New"
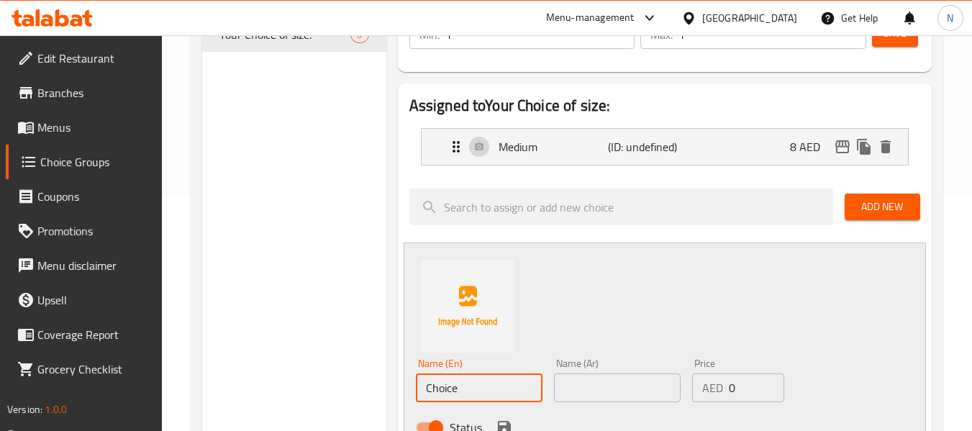
click input "Choice"
click input "l"
type input "Large"
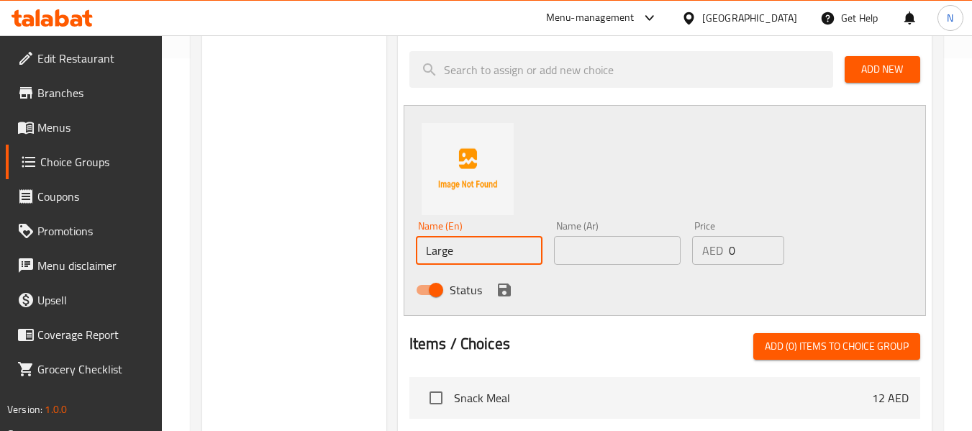
scroll to position [373, 0]
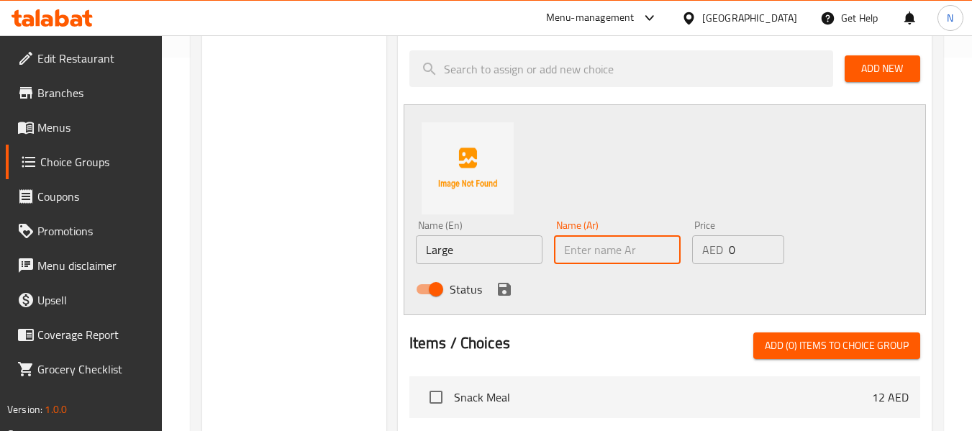
click input "text"
type input "س"
type input "وسط"
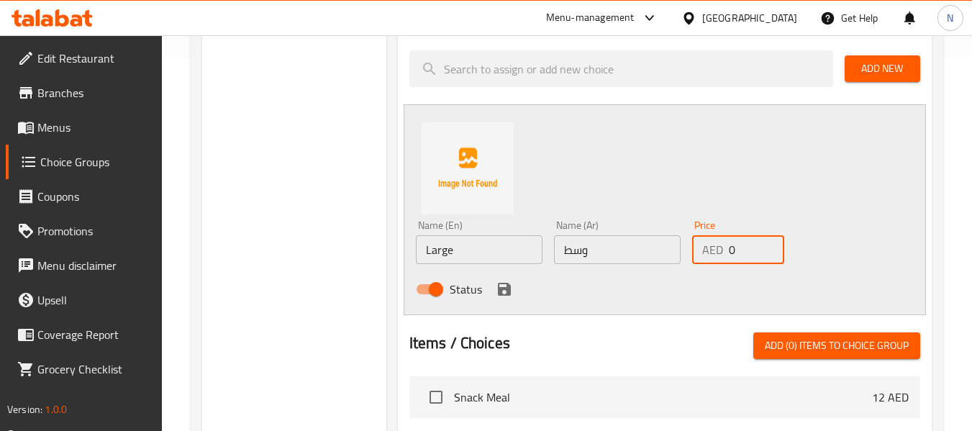
click input "0"
click input "1"
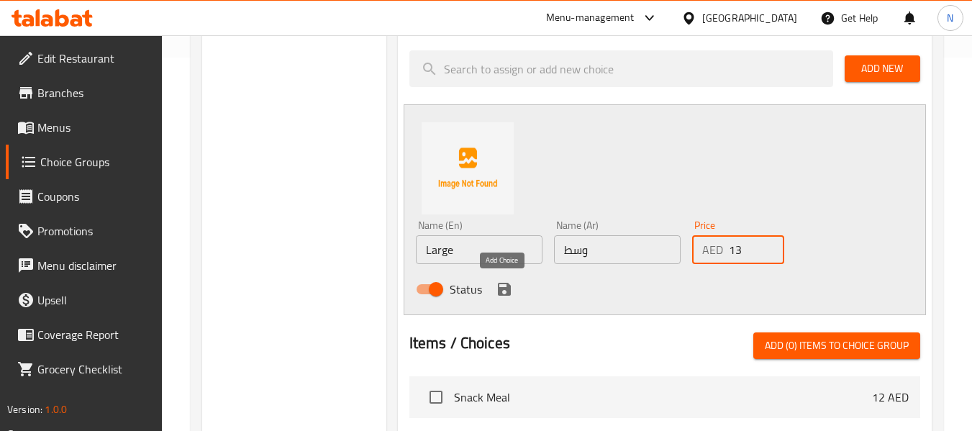
type input "13"
click icon "save"
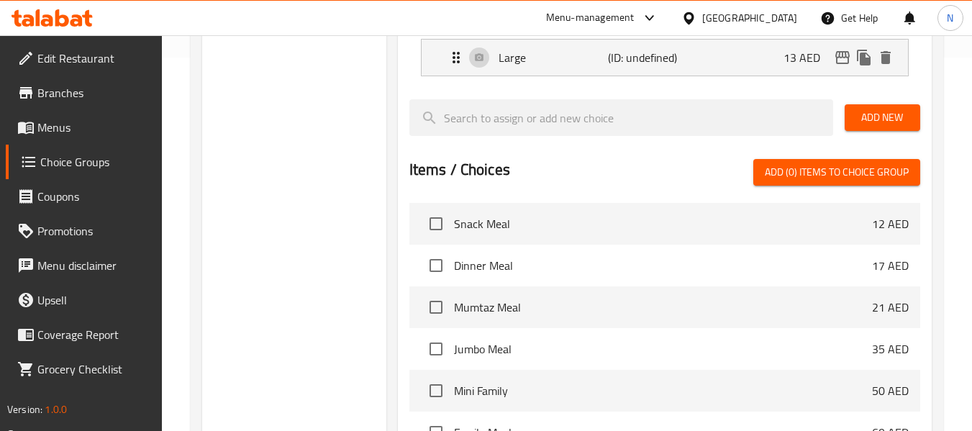
scroll to position [227, 0]
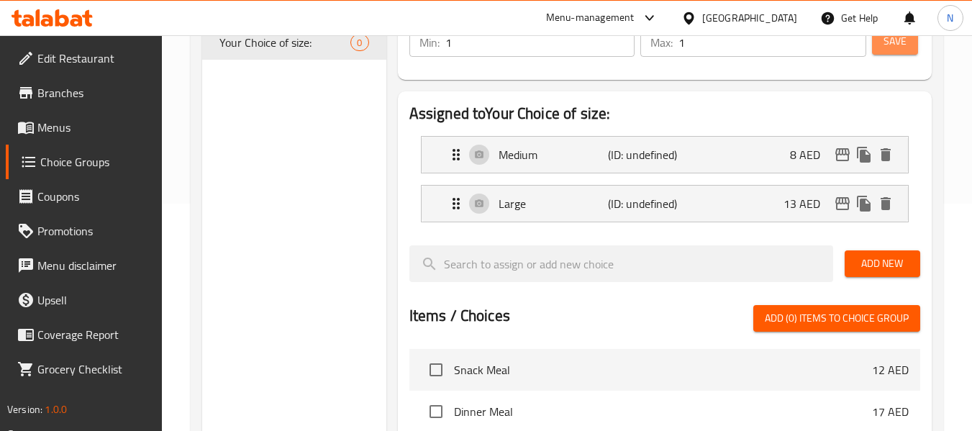
click span "Save"
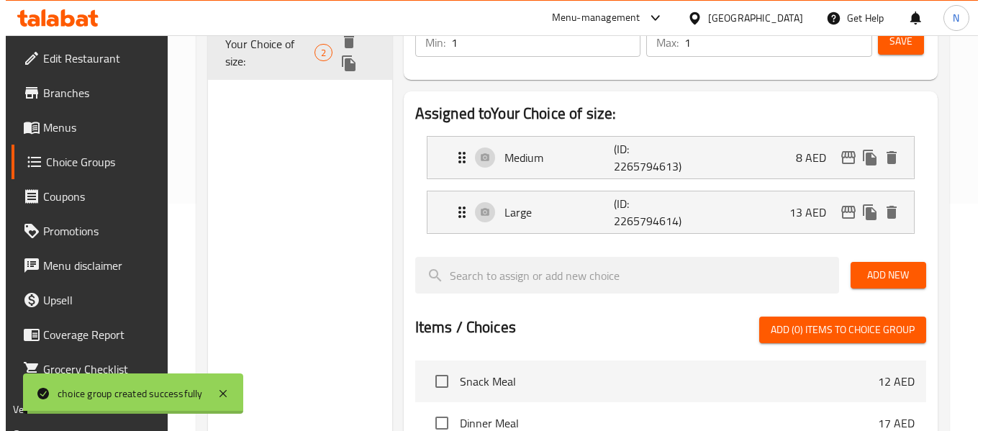
scroll to position [113, 0]
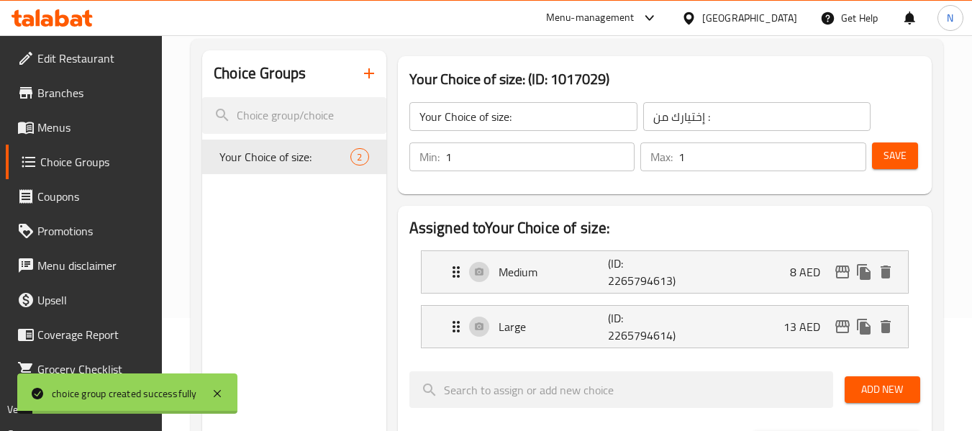
click icon "button"
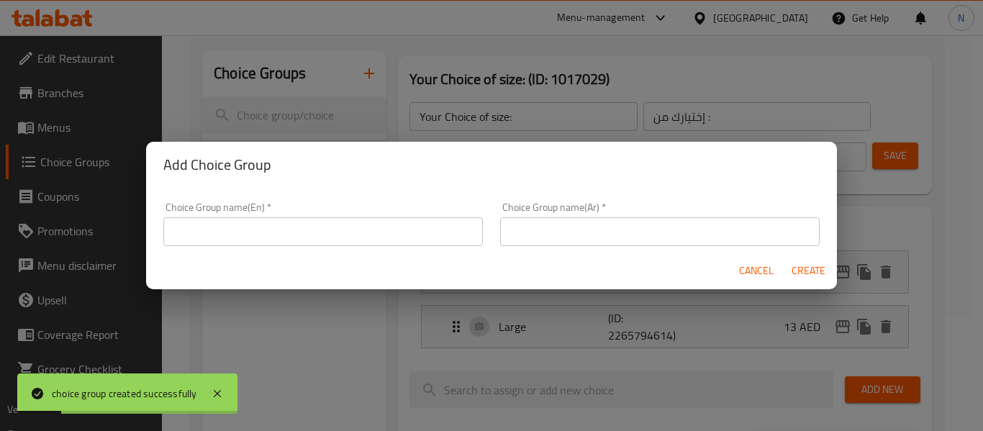
drag, startPoint x: 214, startPoint y: 250, endPoint x: 208, endPoint y: 240, distance: 11.6
click div "Choice Group name(En)   * Choice Group name(En) *"
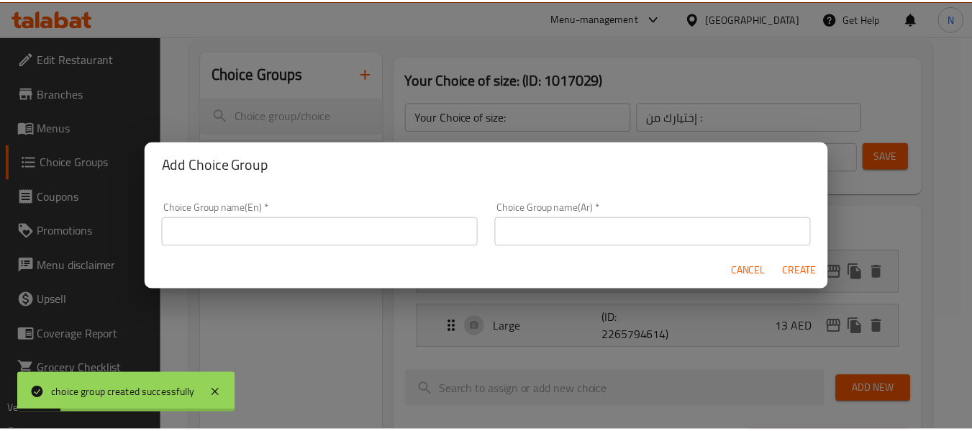
scroll to position [4, 0]
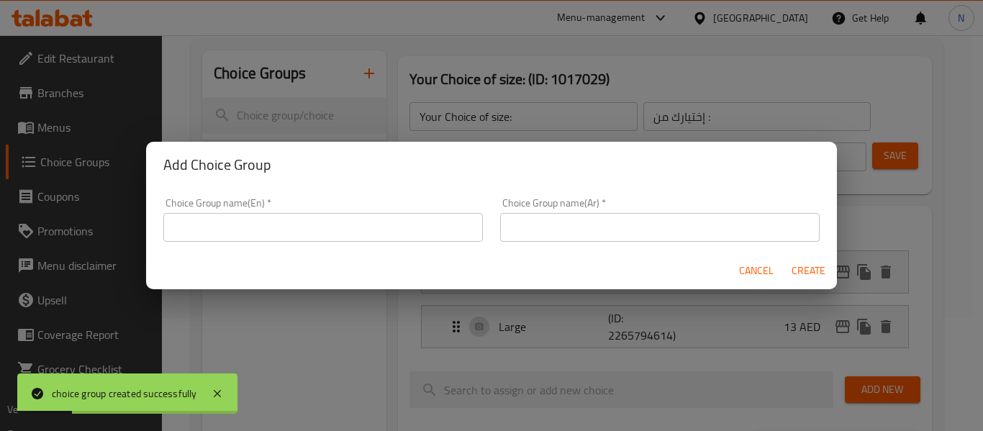
click input "text"
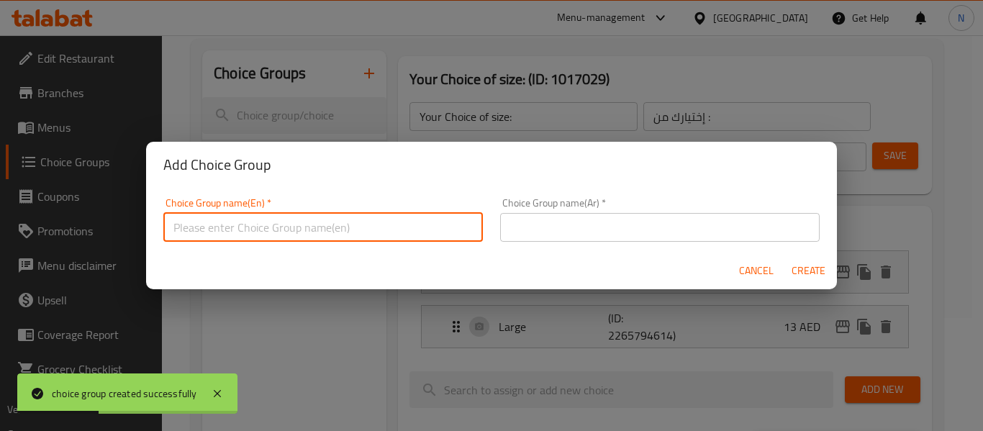
click input "text"
type input "Your Choice of:"
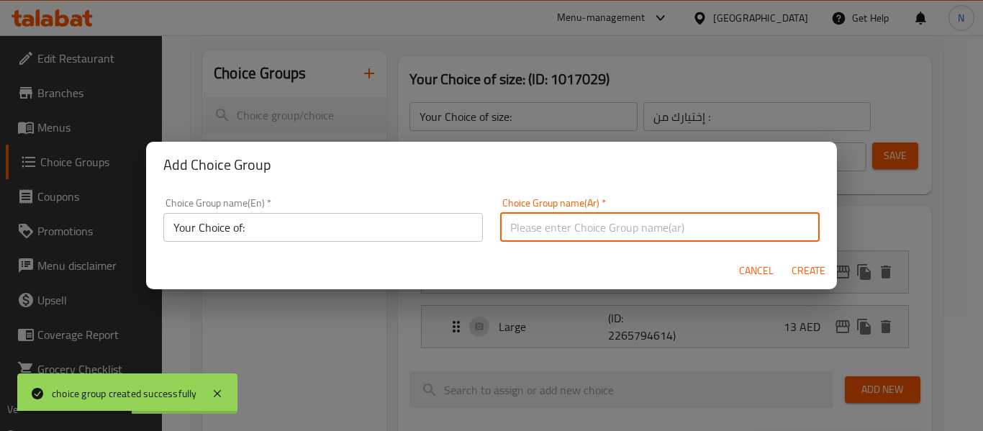
click input "text"
type input "إختيارك من :"
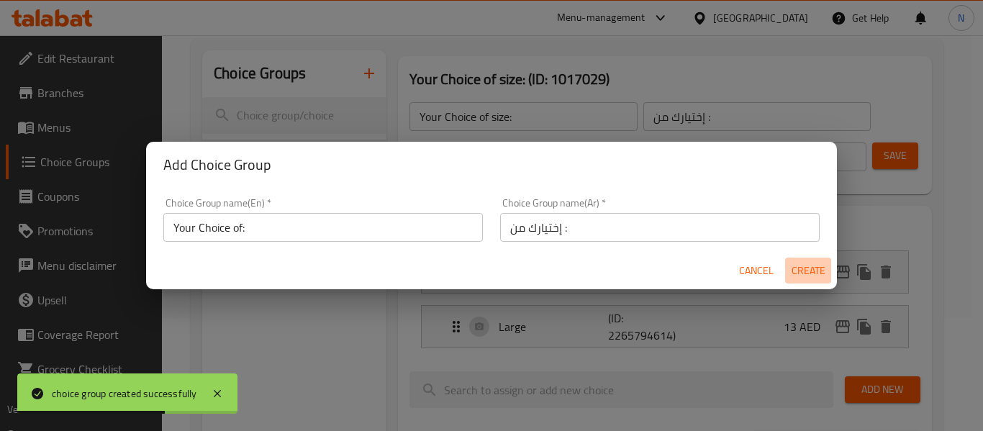
click span "Create"
type input "Your Choice of:"
type input "0"
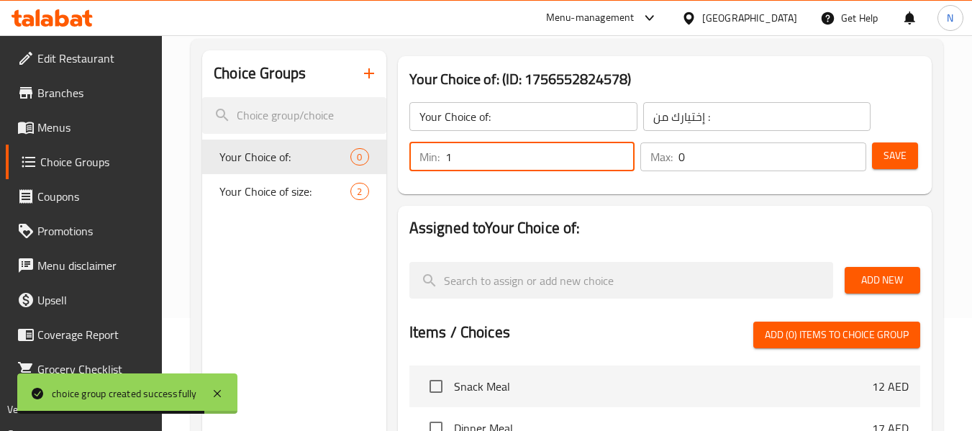
type input "1"
click input "1"
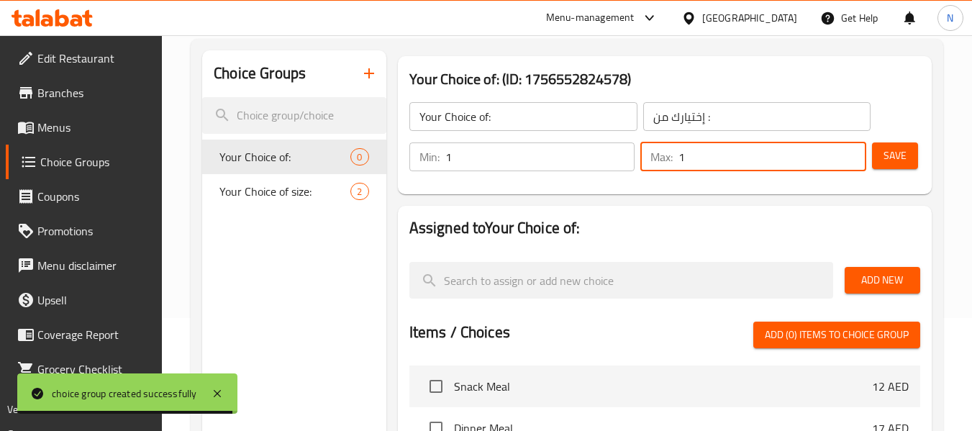
type input "1"
click input "1"
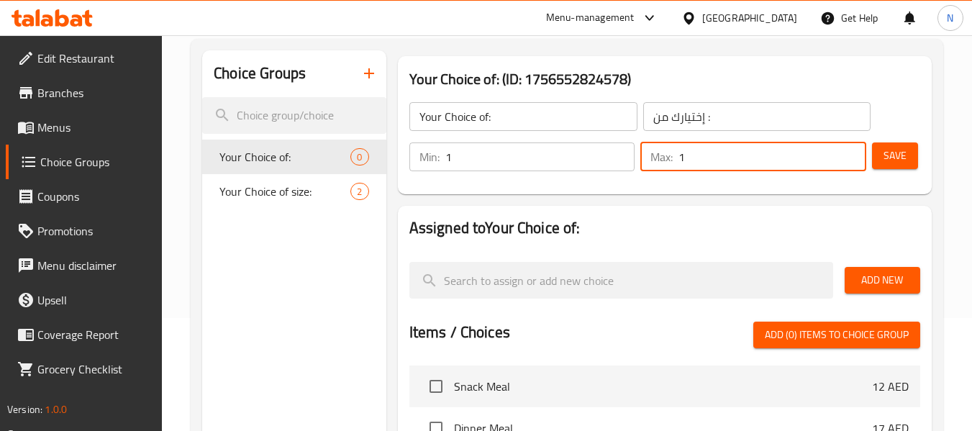
click span "Add New"
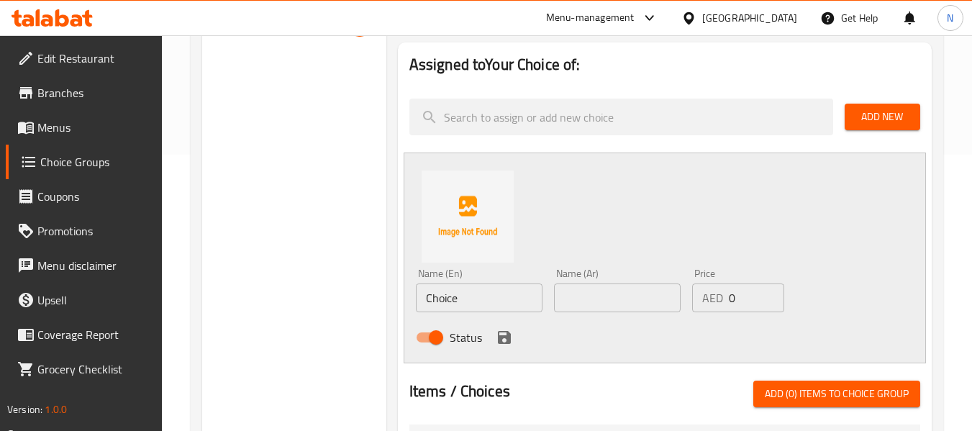
scroll to position [278, 0]
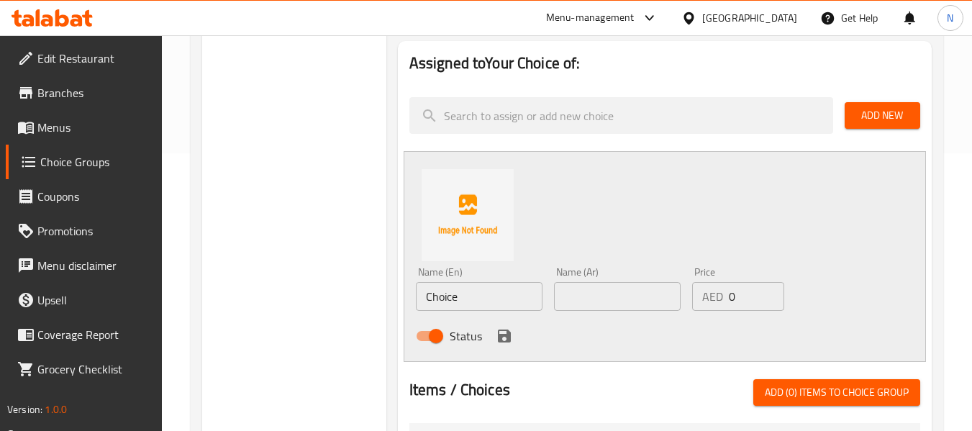
drag, startPoint x: 586, startPoint y: 311, endPoint x: 580, endPoint y: 300, distance: 12.2
click div "Name (Ar) Name (Ar)"
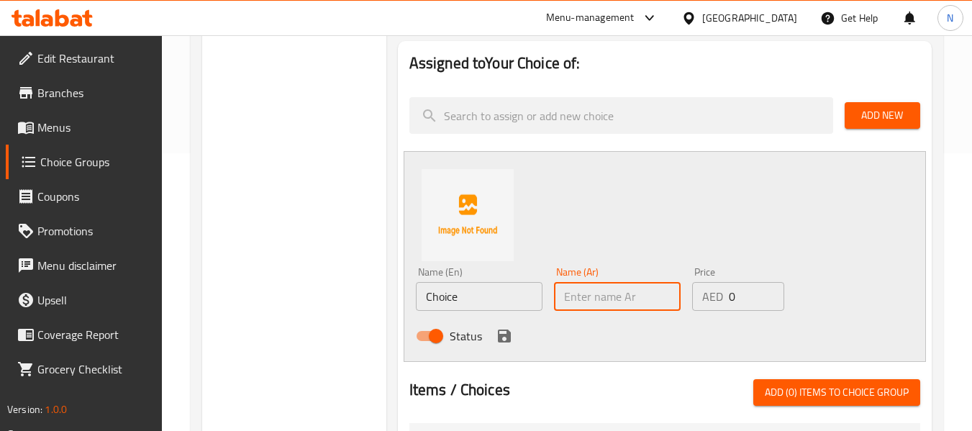
click input "text"
type input "دجاج"
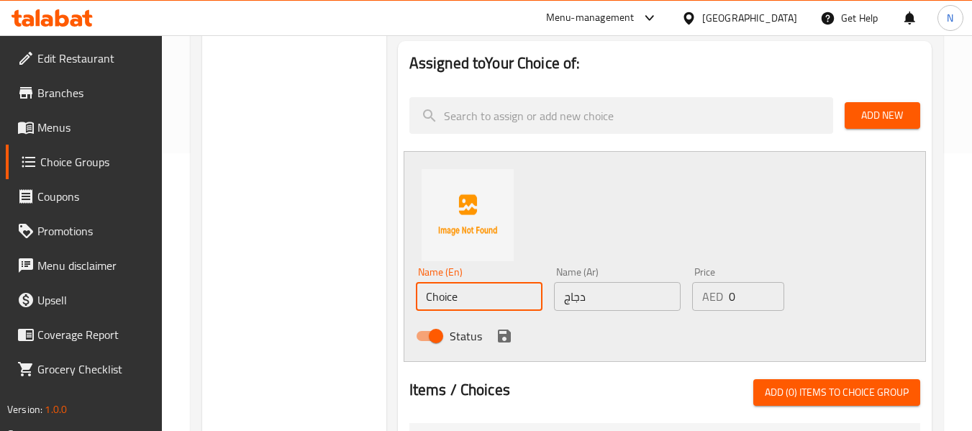
click input "Choice"
click input "Chicken Achari"
click input "Chicken"
type input "Chicken"
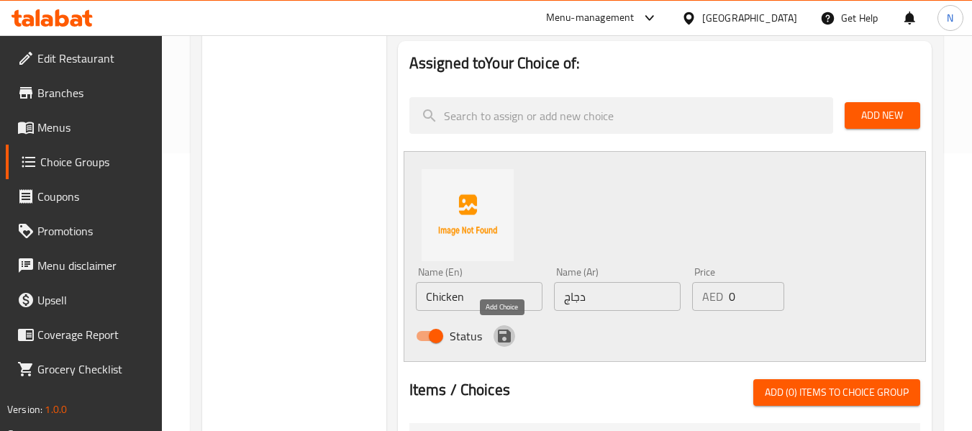
click icon "save"
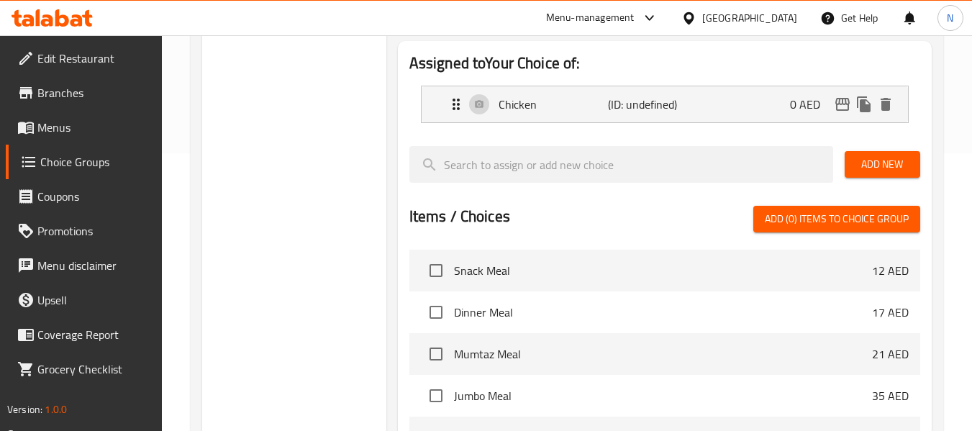
click span "Add New"
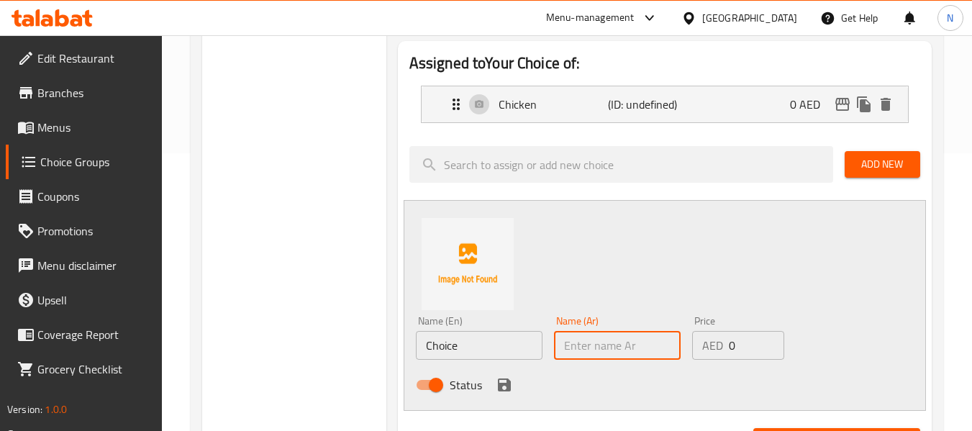
click input "text"
type input "لحم بقري"
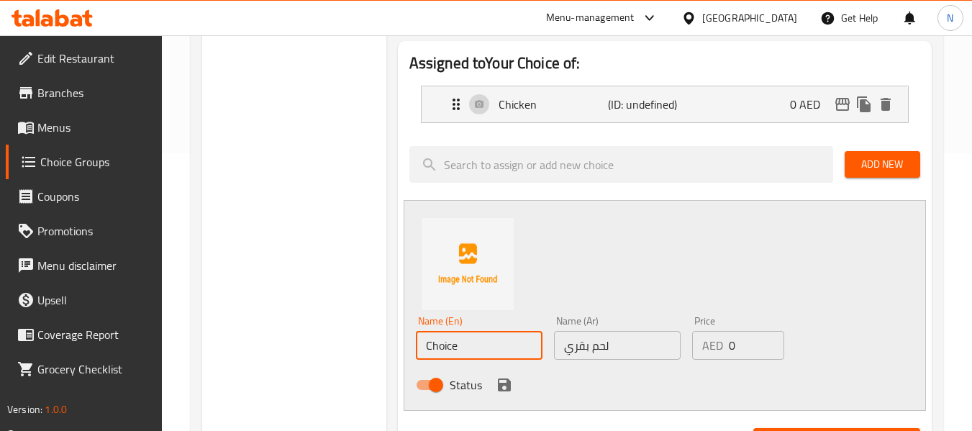
click input "Choice"
click input "text"
click input "Beef Biryani"
click input "Beef"
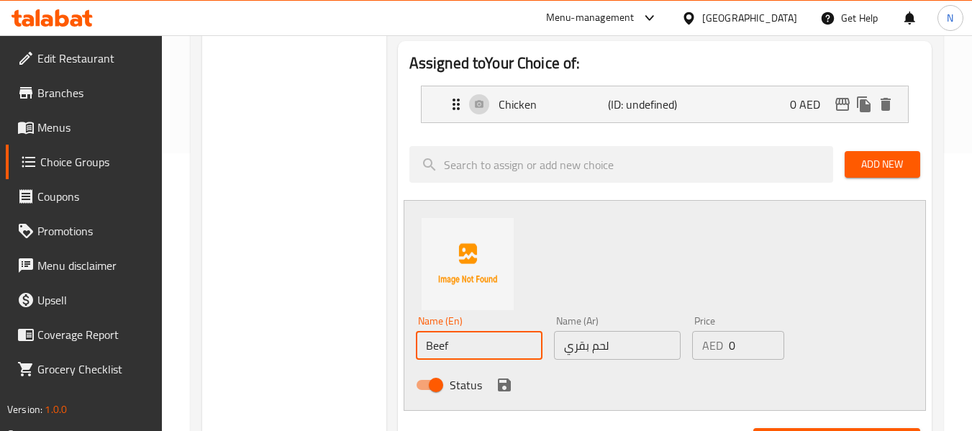
type input "Beef"
click div "Choice Groups Your Choice of: 0 Your Choice of size: 2"
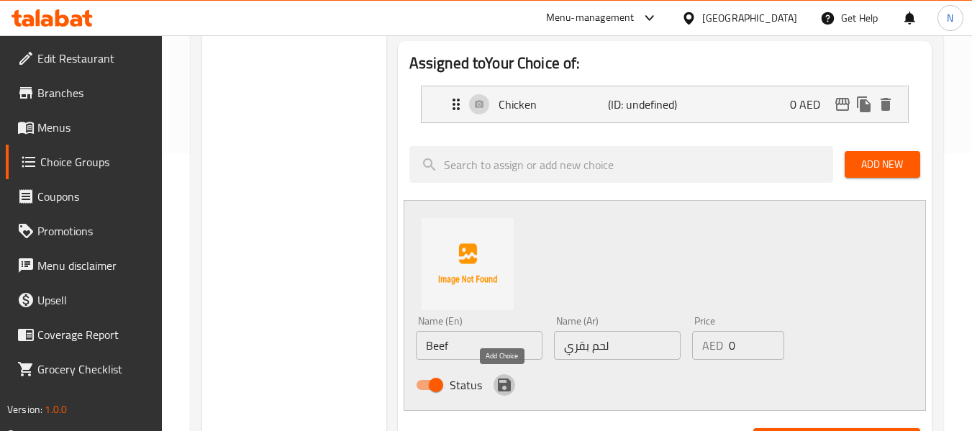
click icon "save"
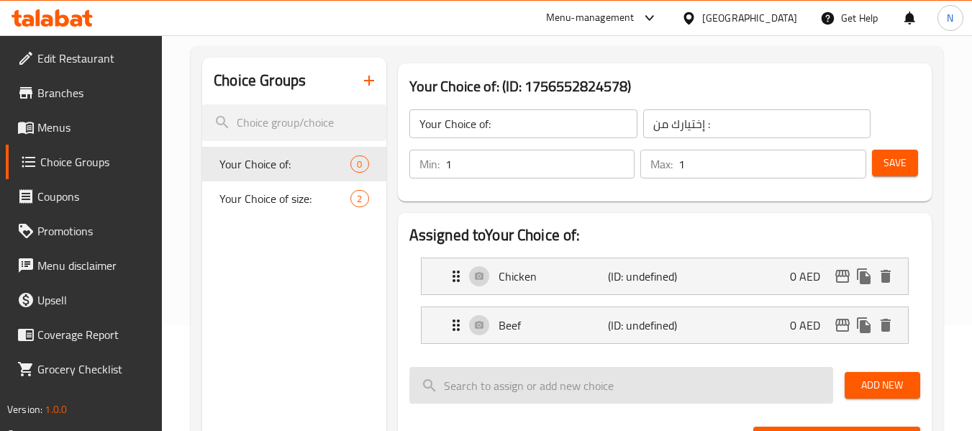
scroll to position [105, 0]
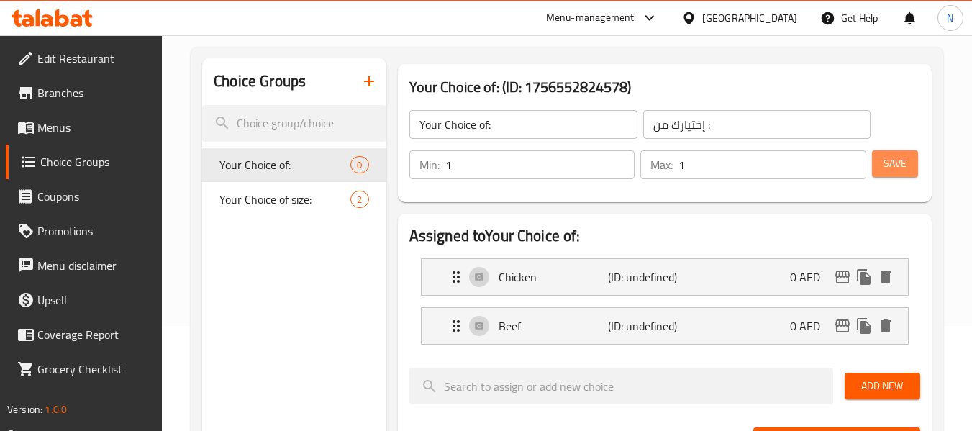
click span "Save"
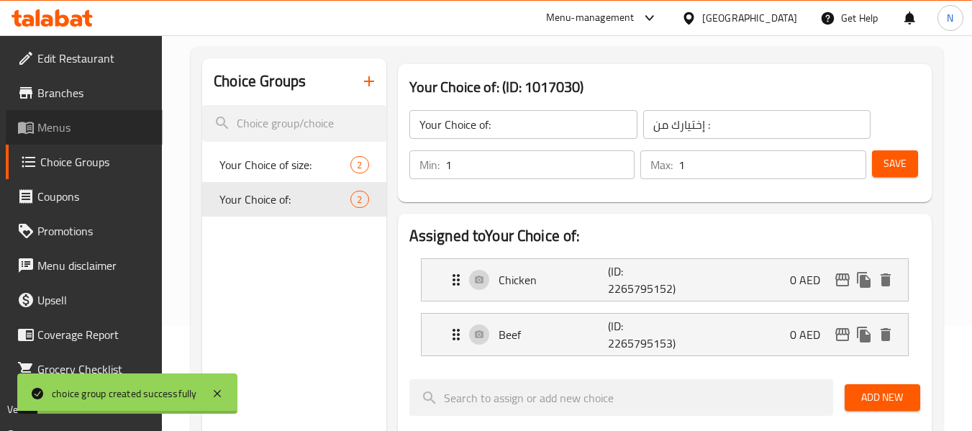
click span "Menus"
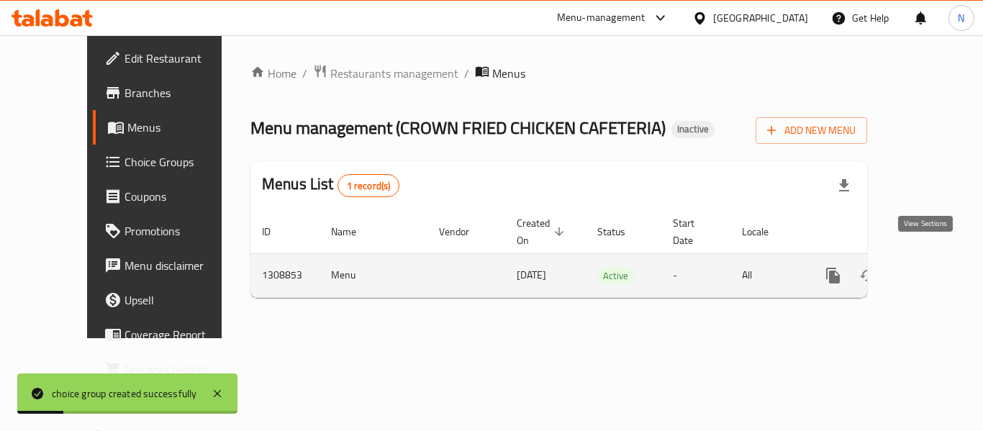
click icon "enhanced table"
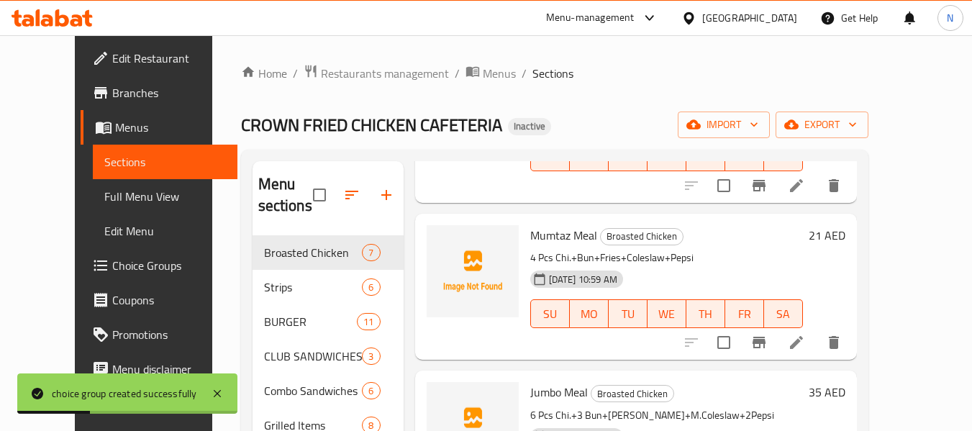
scroll to position [629, 0]
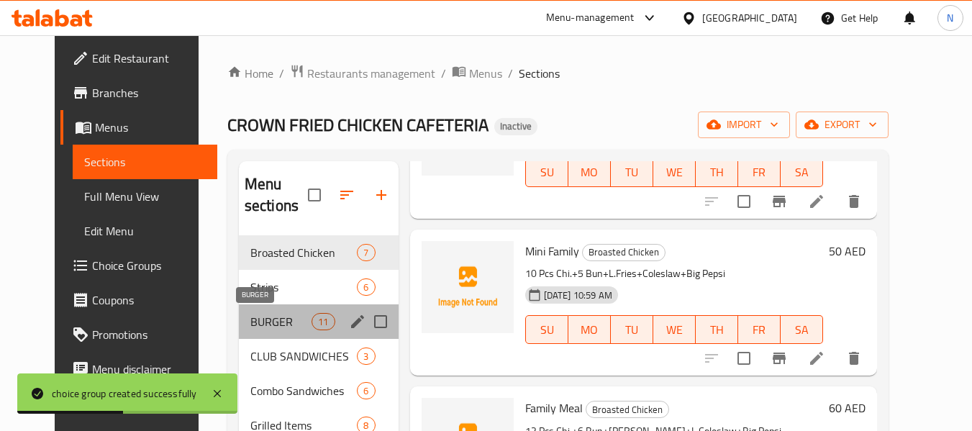
click span "BURGER"
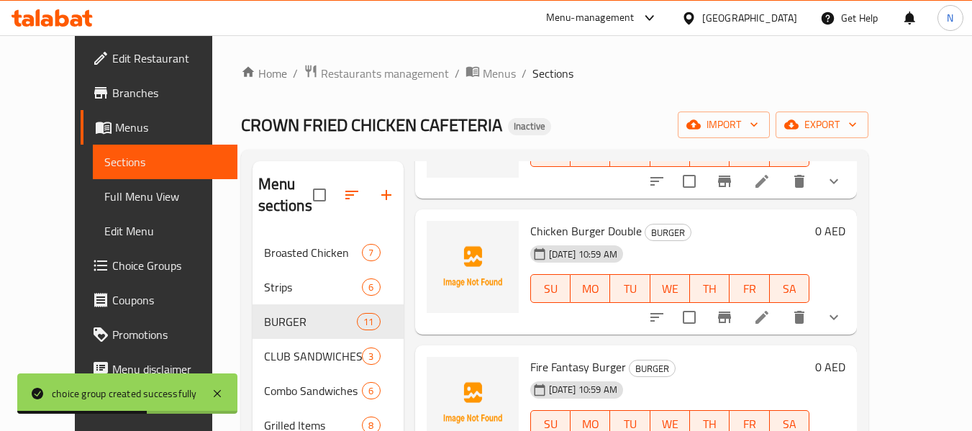
scroll to position [835, 0]
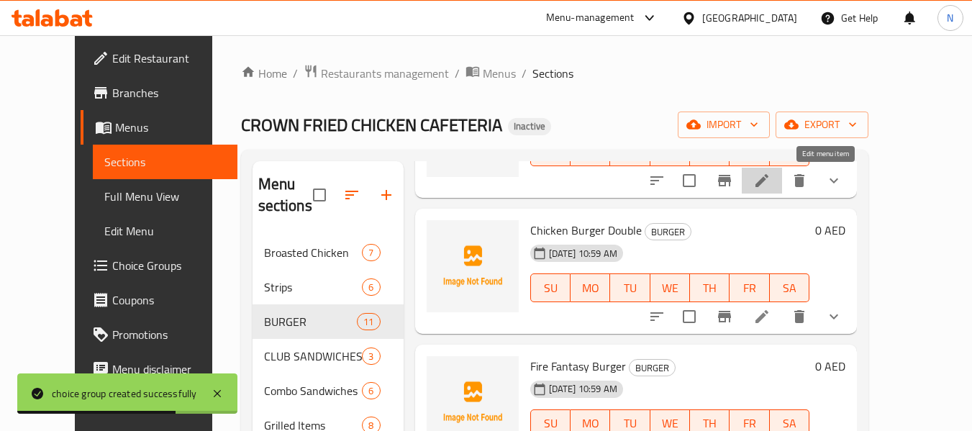
click icon
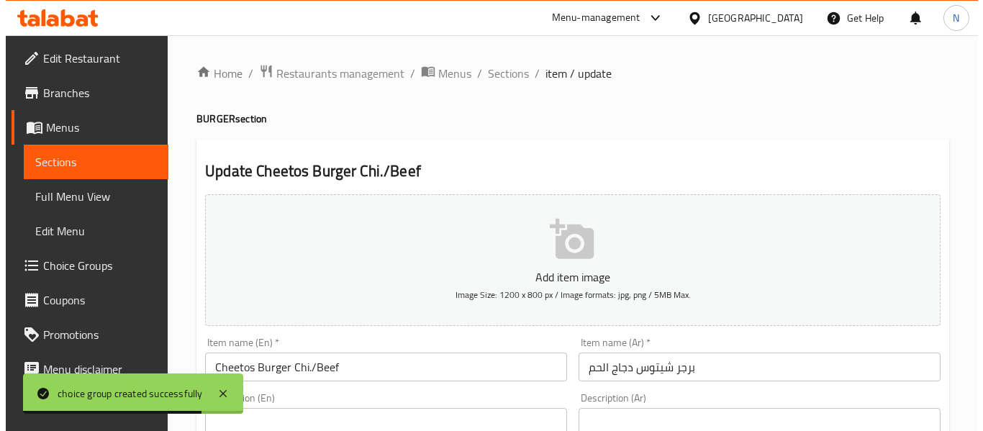
scroll to position [618, 0]
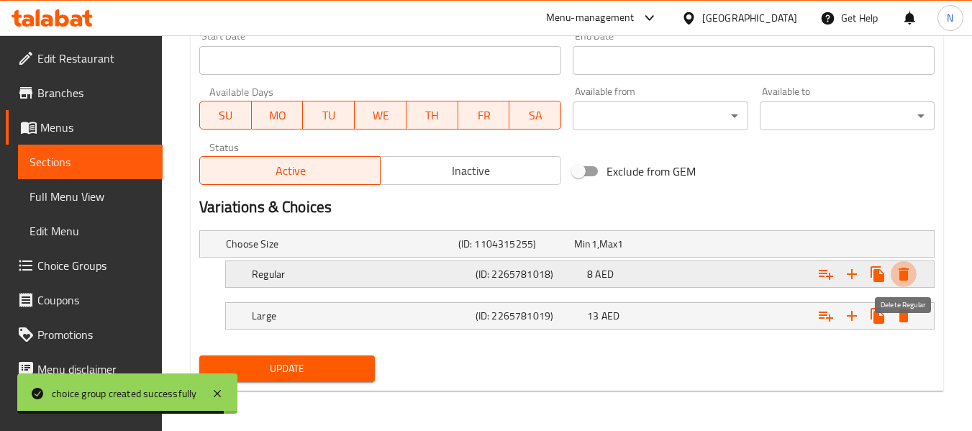
click icon "Expand"
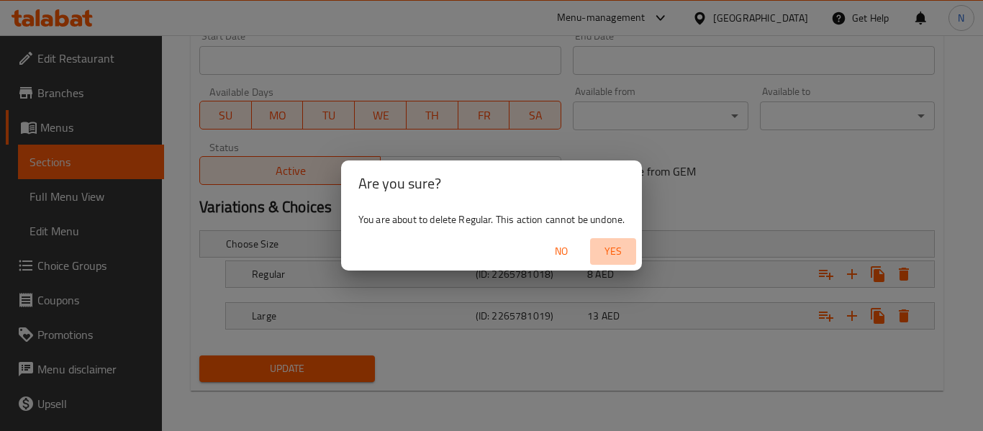
click span "Yes"
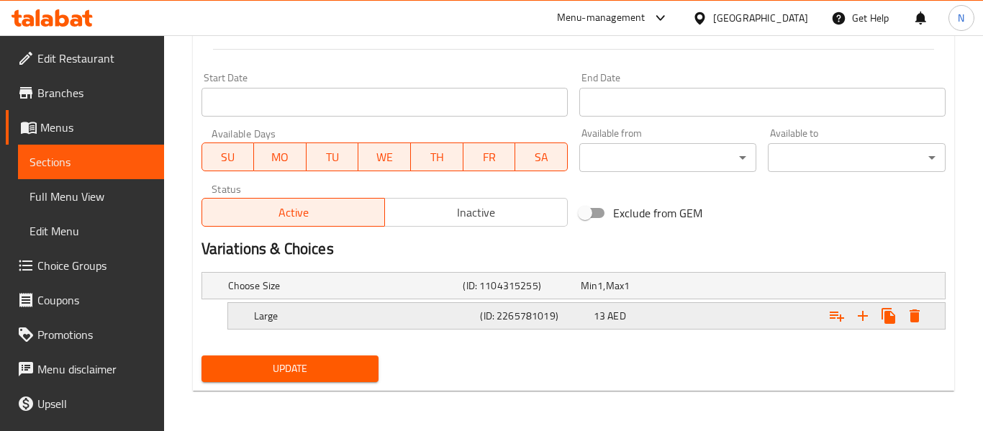
scroll to position [576, 0]
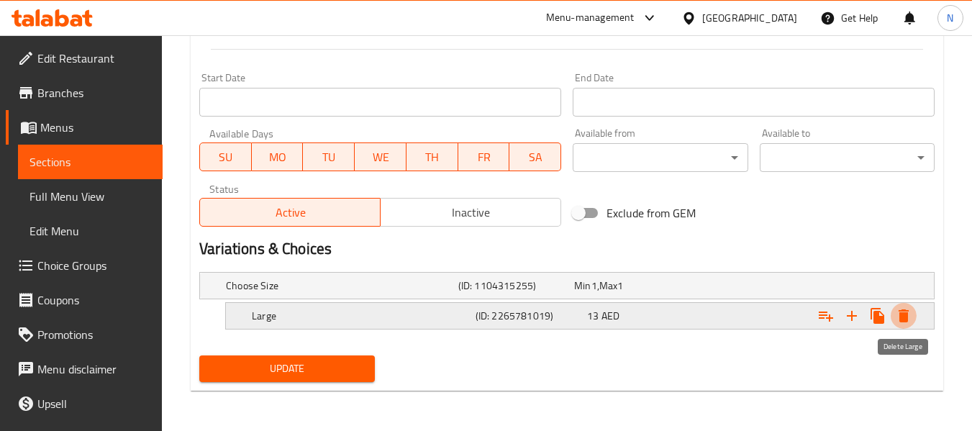
click icon "Expand"
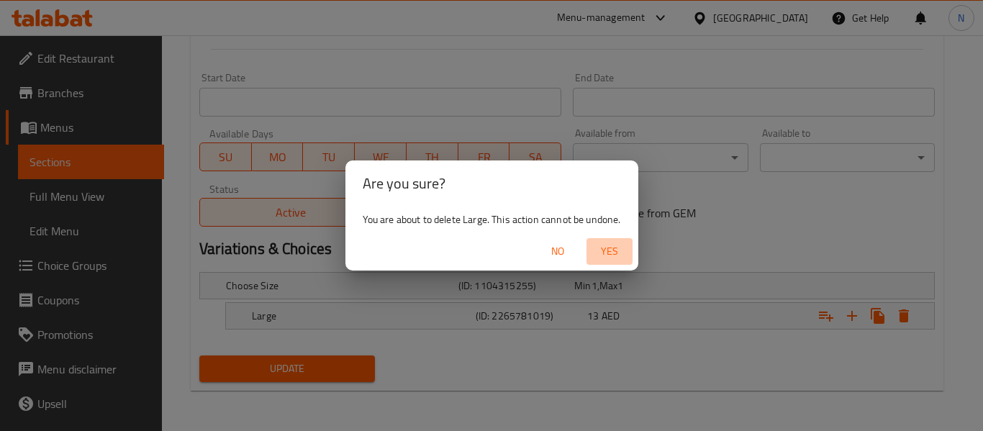
click button "Yes"
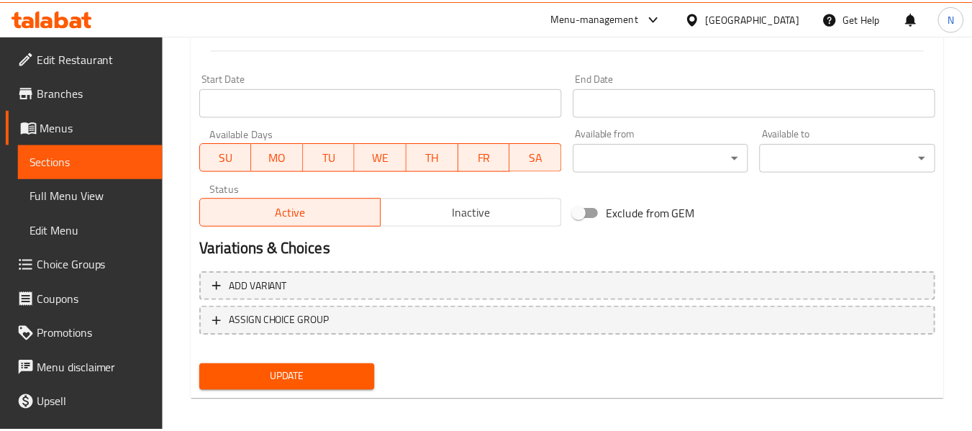
scroll to position [571, 0]
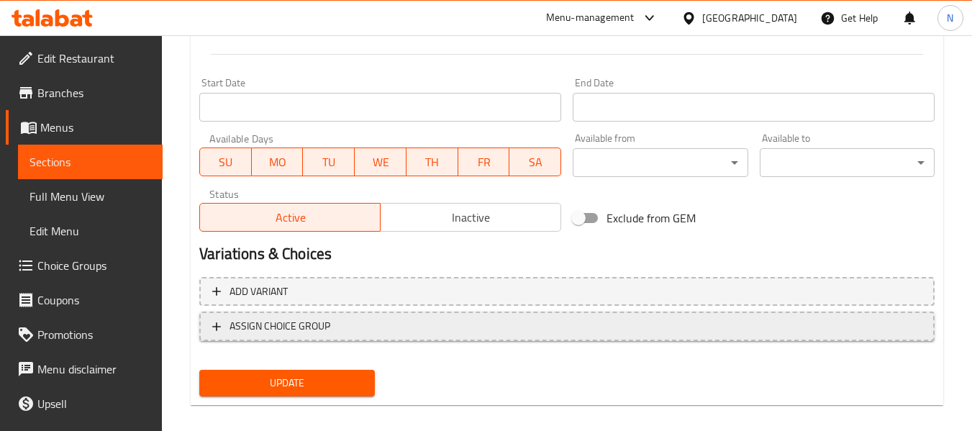
click button "ASSIGN CHOICE GROUP"
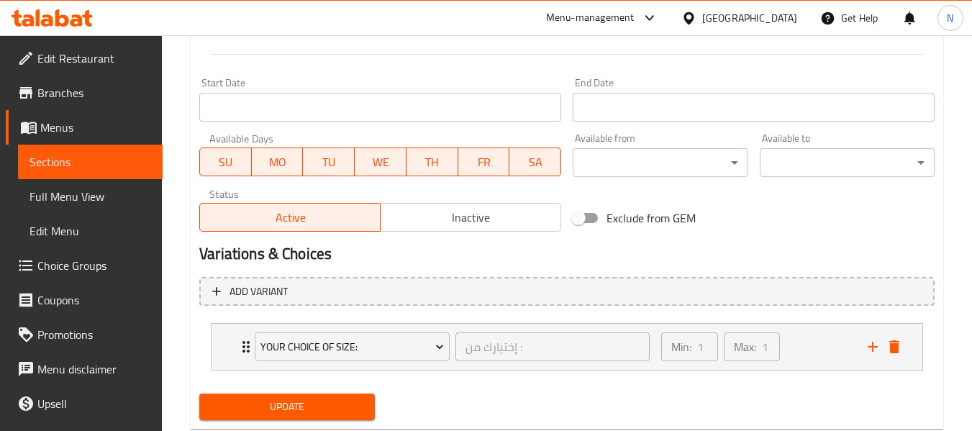
scroll to position [609, 0]
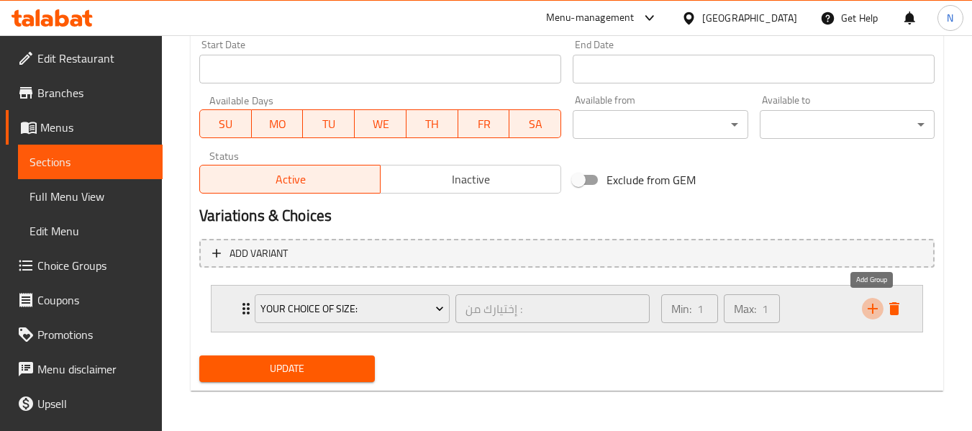
click icon "add"
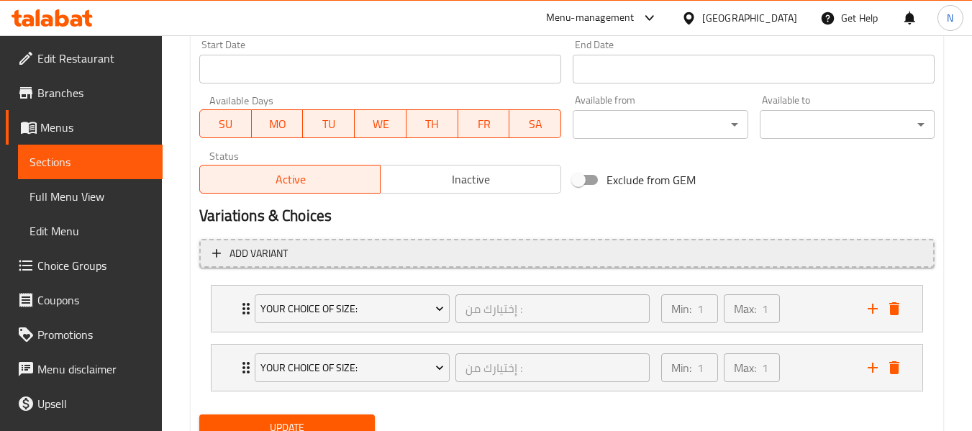
scroll to position [668, 0]
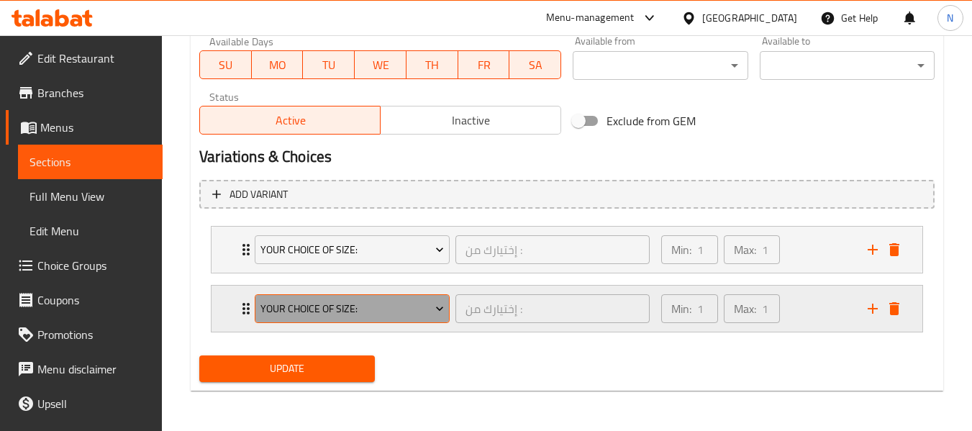
click button "Your Choice of size:"
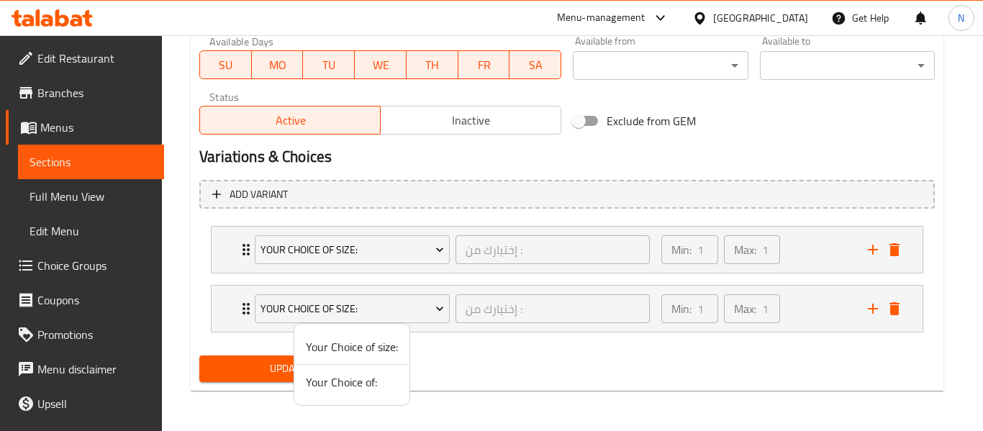
click span "Your Choice of:"
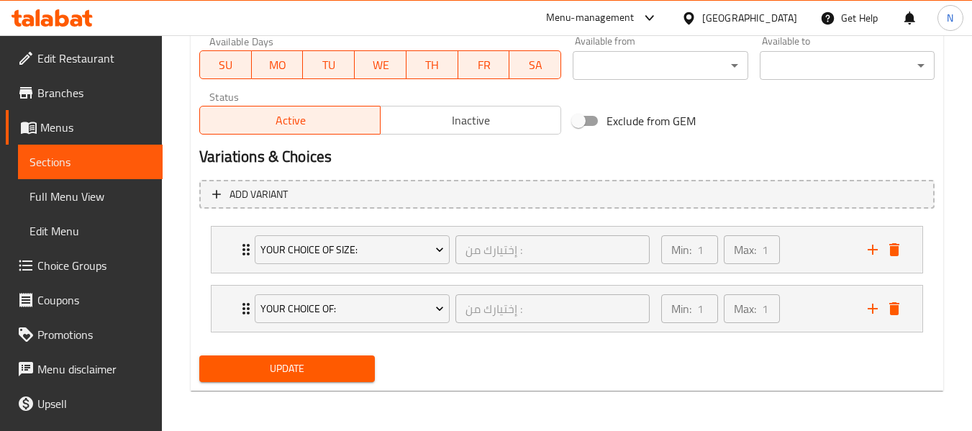
click div "Update"
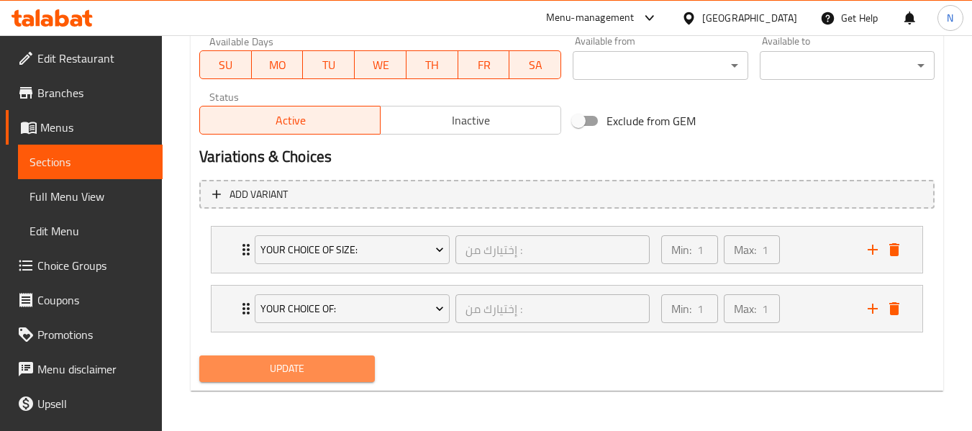
click span "Update"
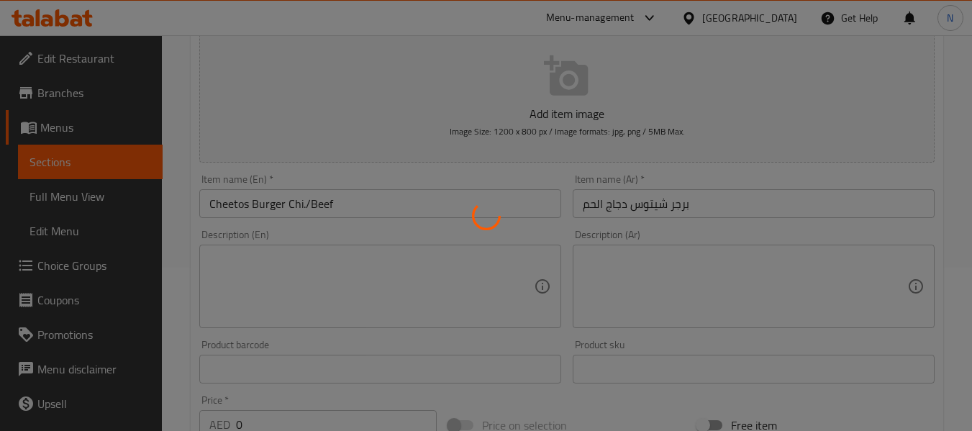
scroll to position [162, 0]
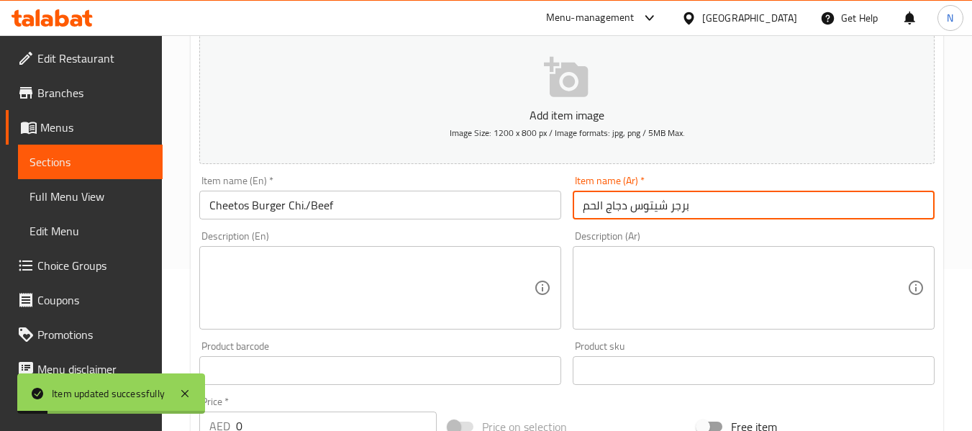
click input "برجر شيتوس دجاج الحم"
click input "Cheetos Burger Chi./Beef"
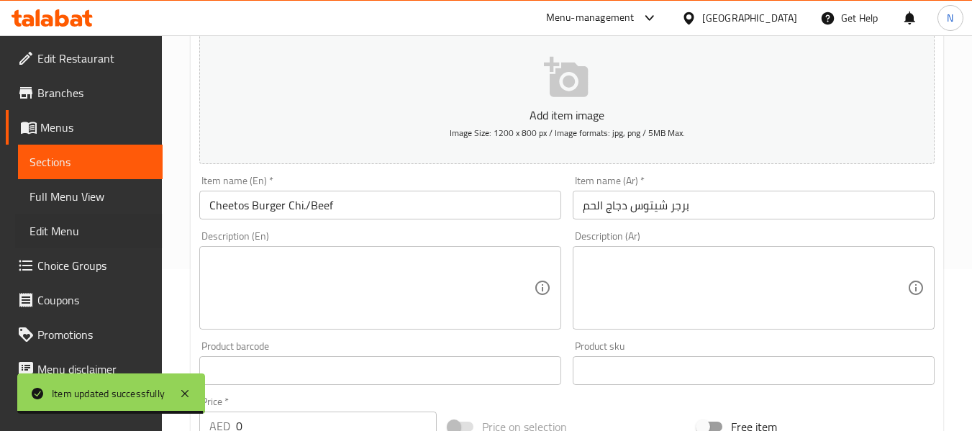
drag, startPoint x: 169, startPoint y: 318, endPoint x: 446, endPoint y: 414, distance: 293.0
click div "Edit Restaurant Branches Menus Sections Full Menu View Edit Menu Choice Groups …"
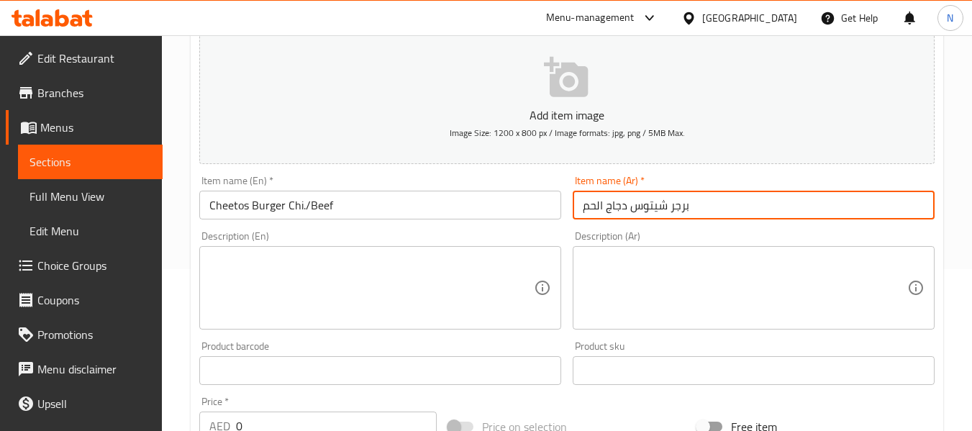
drag, startPoint x: 629, startPoint y: 205, endPoint x: 567, endPoint y: 204, distance: 61.9
click input "برجر شيتوس دجاج الحم"
type input "برجر شيتوس"
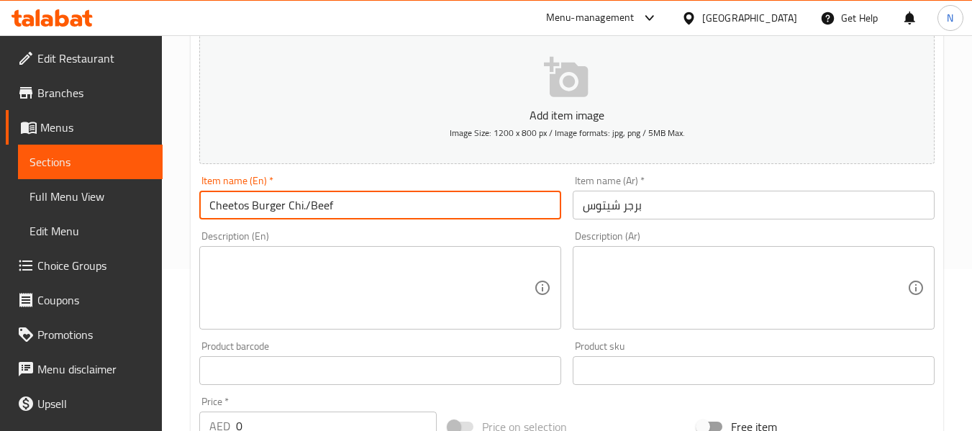
drag, startPoint x: 386, startPoint y: 217, endPoint x: 284, endPoint y: 194, distance: 104.0
click input "Cheetos Burger Chi./Beef"
click button "Update"
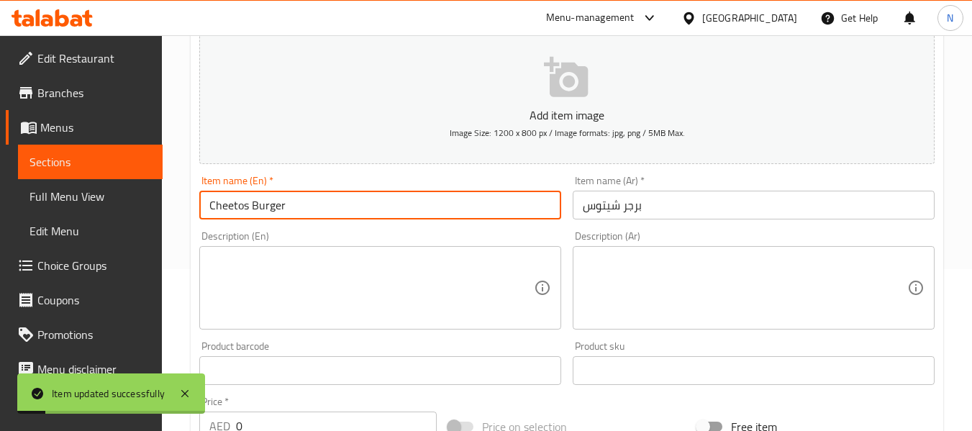
click input "Cheetos Burger"
type input "Cheetos Burger"
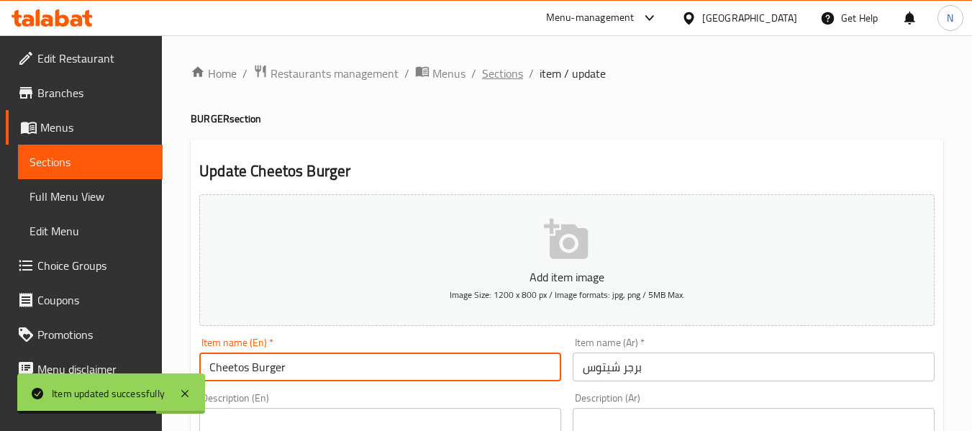
click span "Sections"
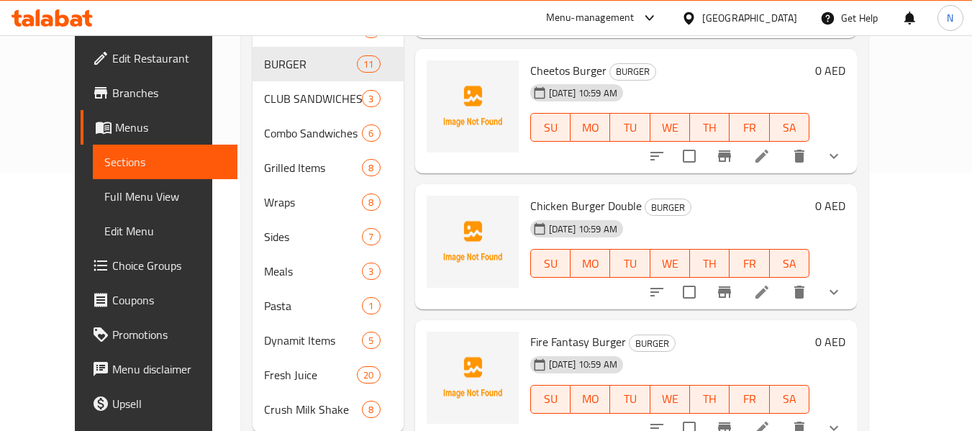
scroll to position [637, 0]
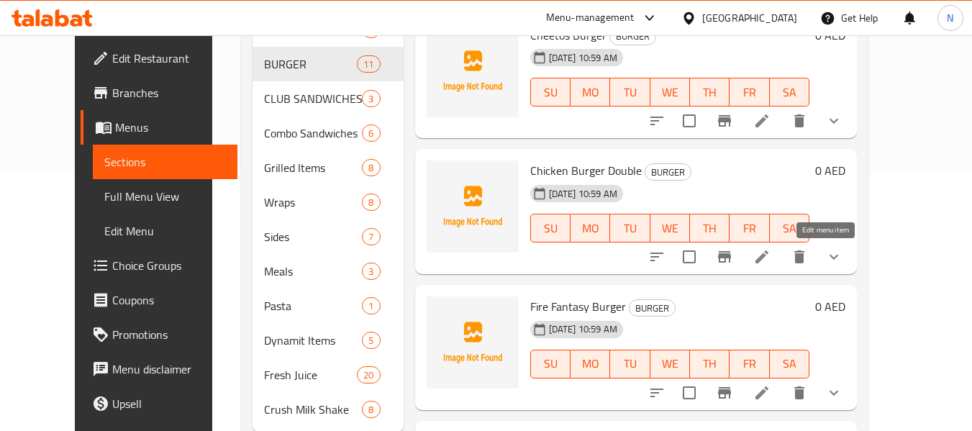
click icon
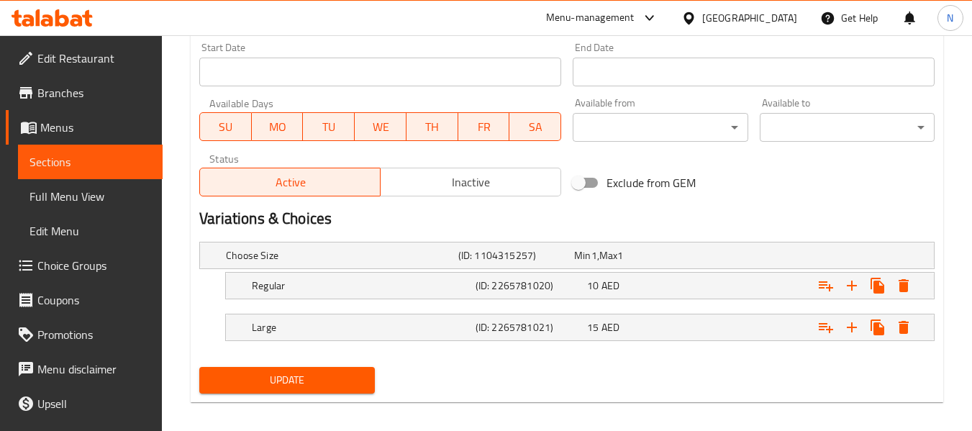
scroll to position [618, 0]
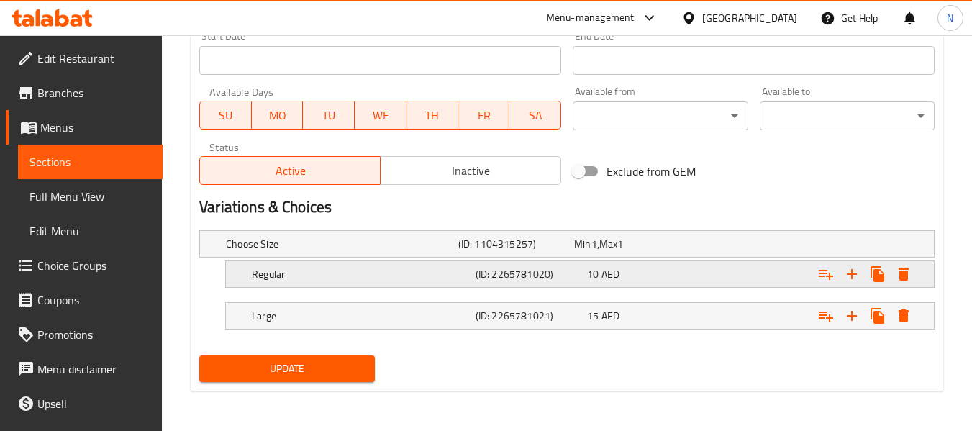
click div "Regular (ID: 2265781020) 10 AED"
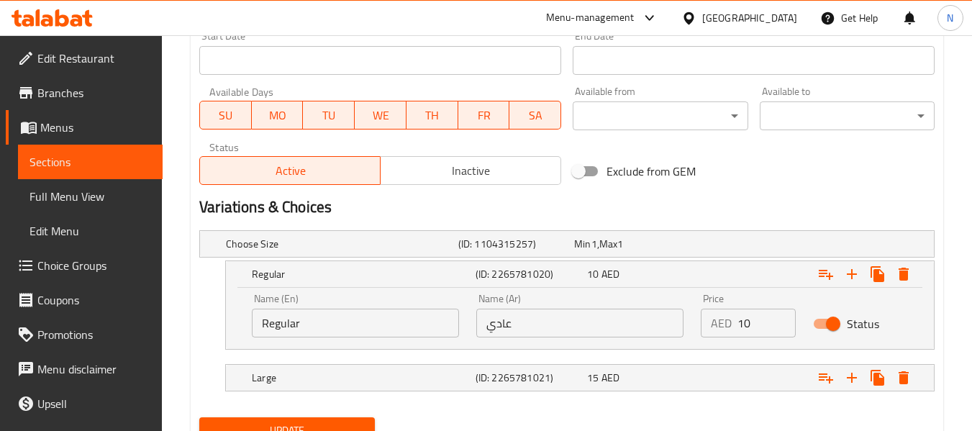
click input "Regular"
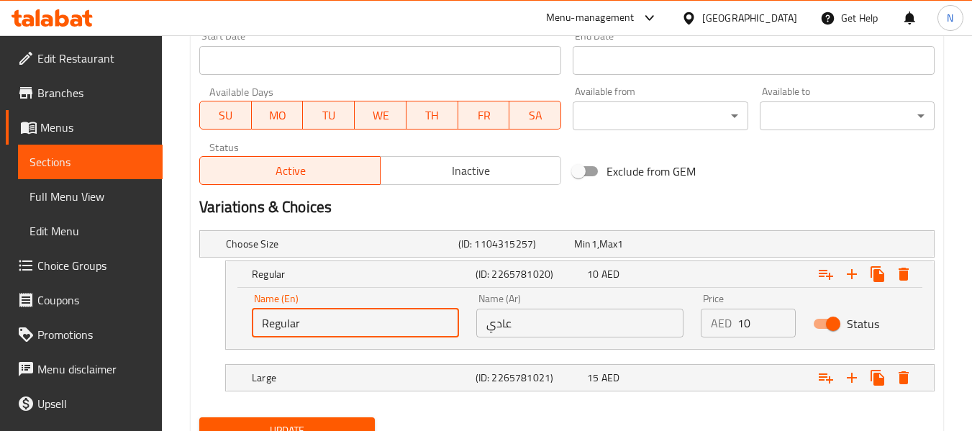
click input "Regular"
click input "text"
type input "Medium"
click input "عادي"
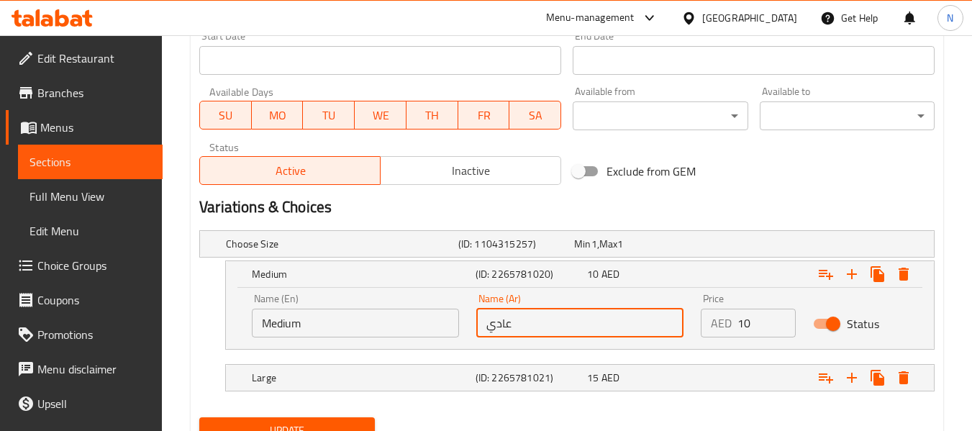
click input "عادي"
click input "text"
type input "وسط"
click span "Update"
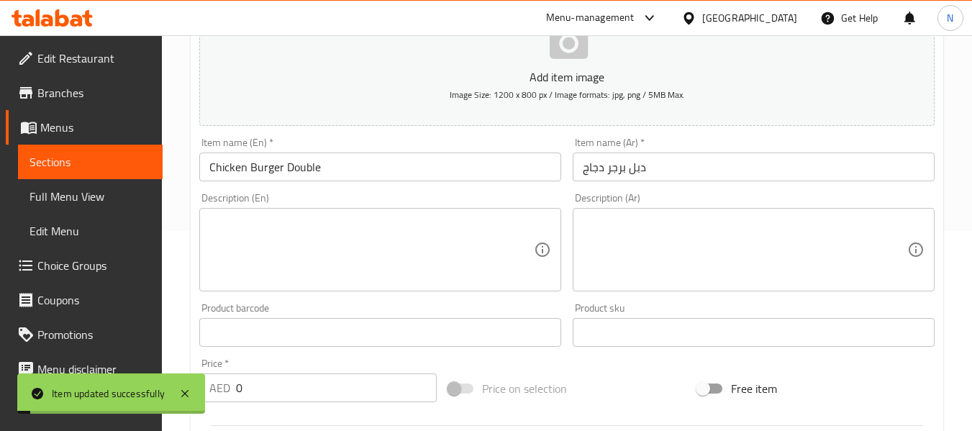
scroll to position [0, 0]
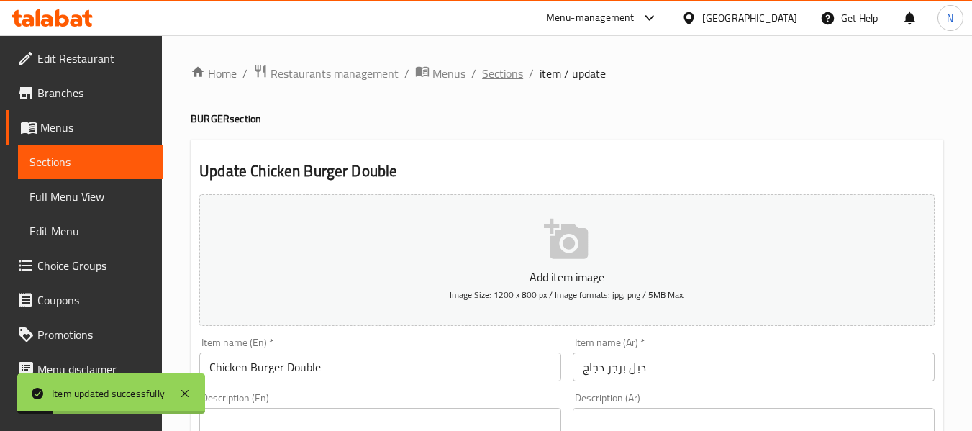
click span "Sections"
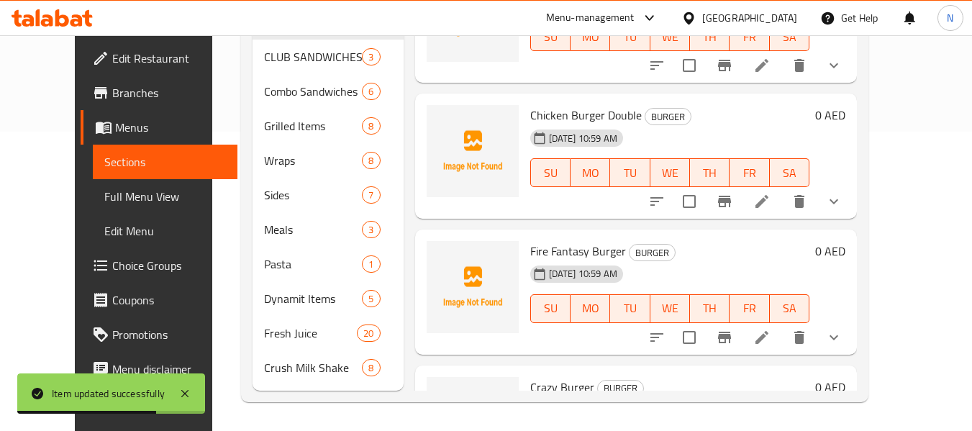
scroll to position [659, 0]
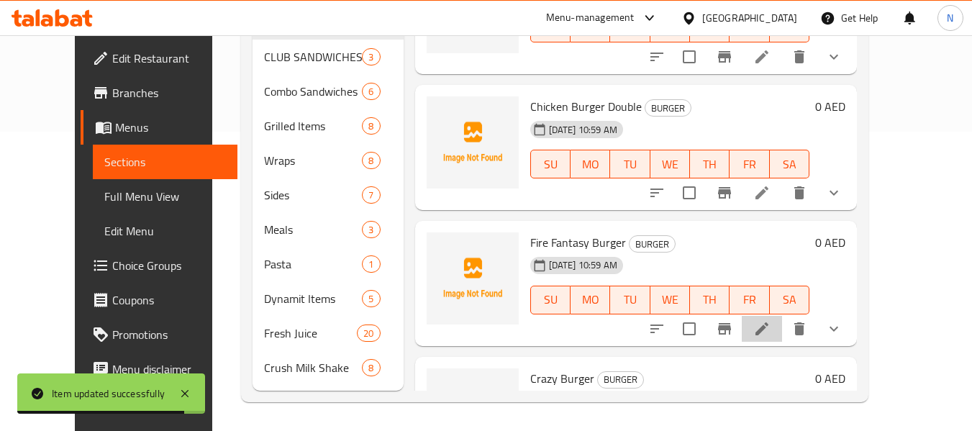
click li
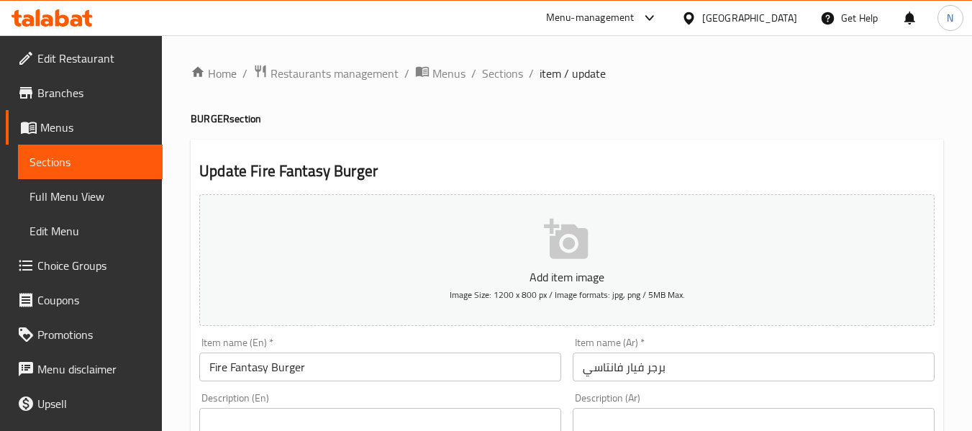
click input "برجر فيار فانتاسي"
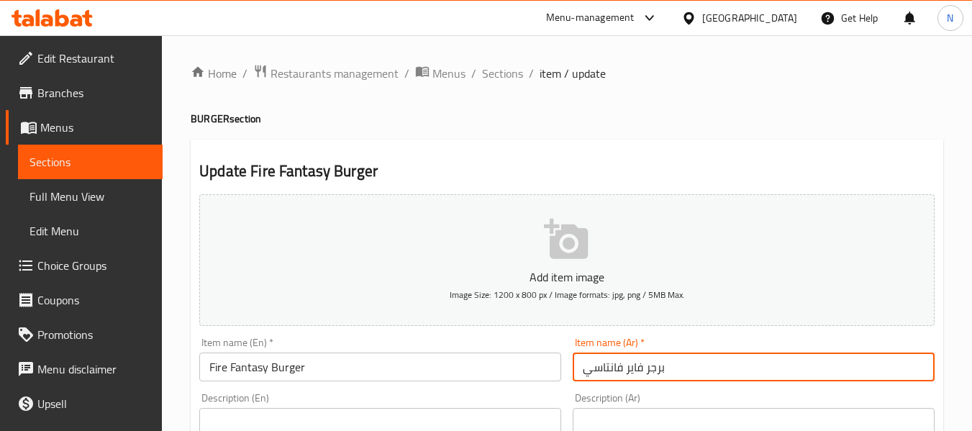
scroll to position [618, 0]
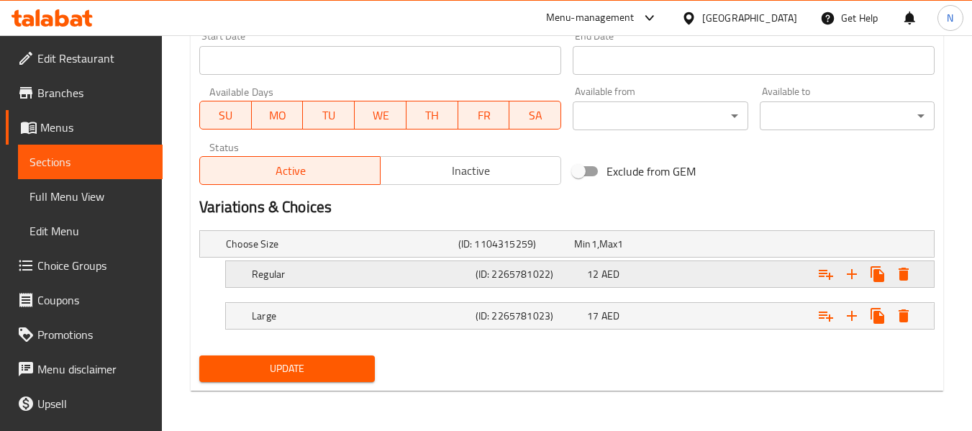
type input "برجر فاير فانتاسي"
click h5 "Regular"
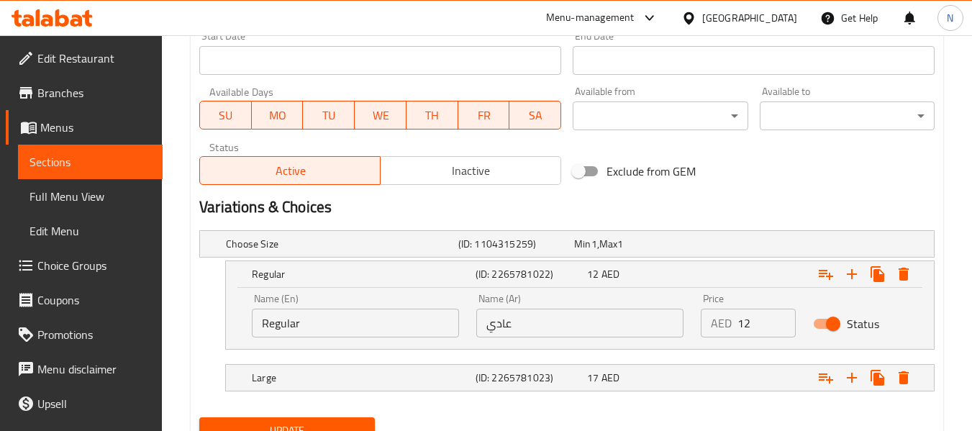
click input "Regular"
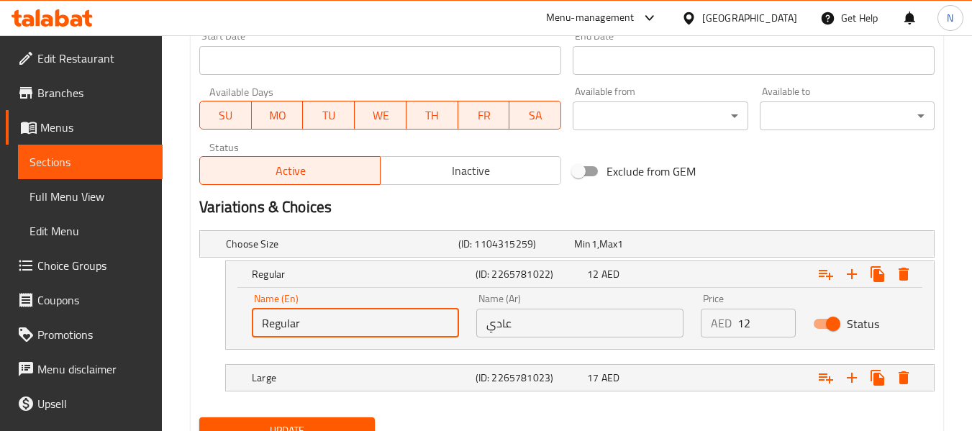
click input "Regular"
click input "text"
type input "Medium"
click input "عادي"
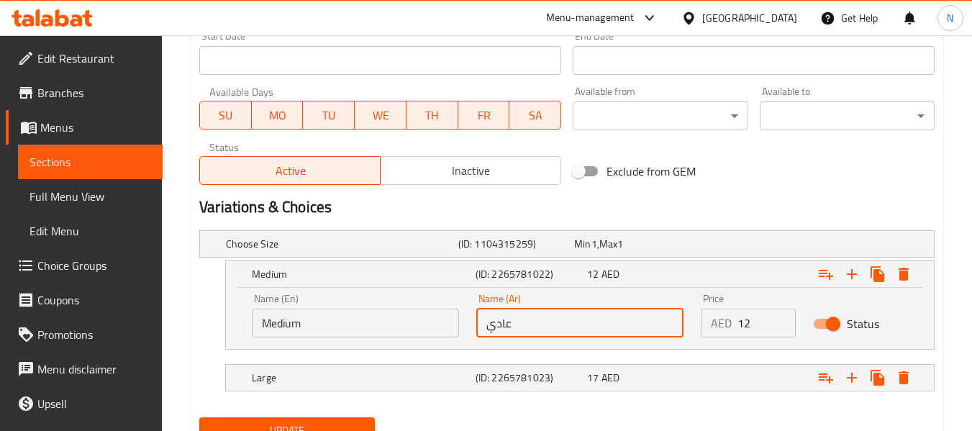
click input "عادي"
click input "text"
type input "وسط"
click span "Update"
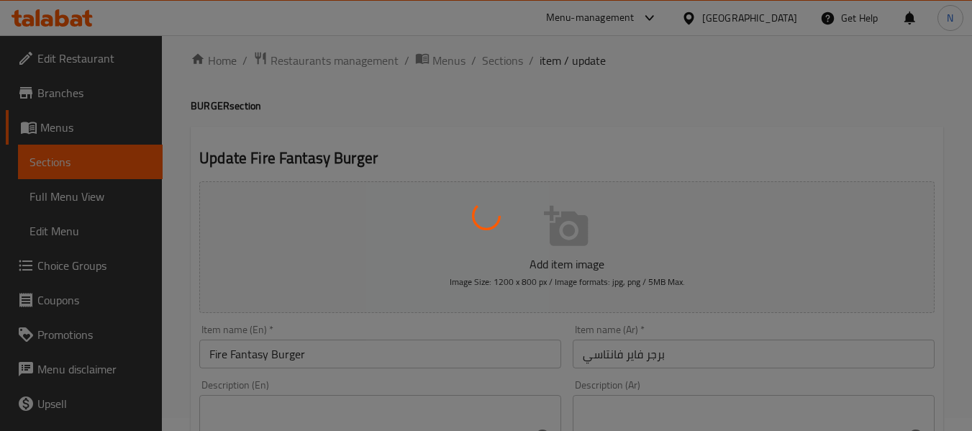
scroll to position [0, 0]
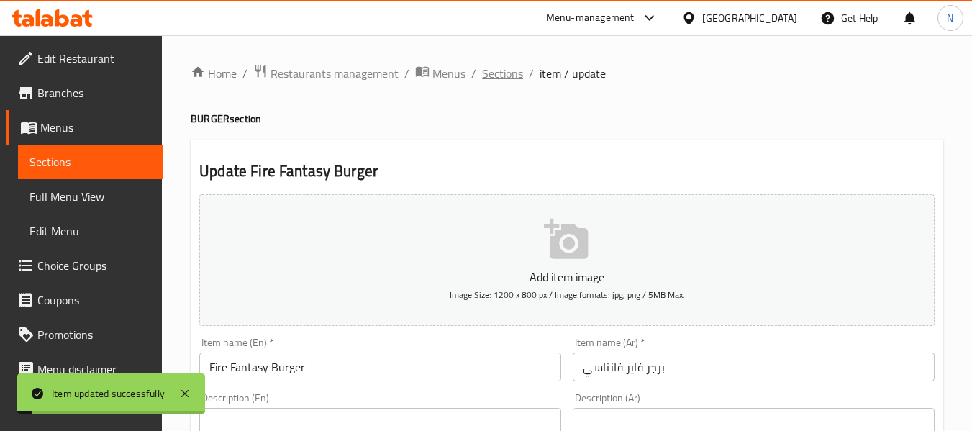
click span "Sections"
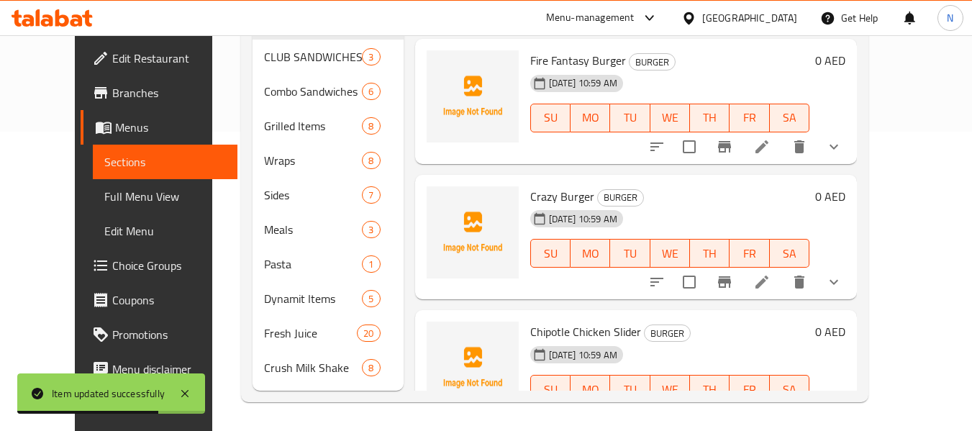
scroll to position [847, 0]
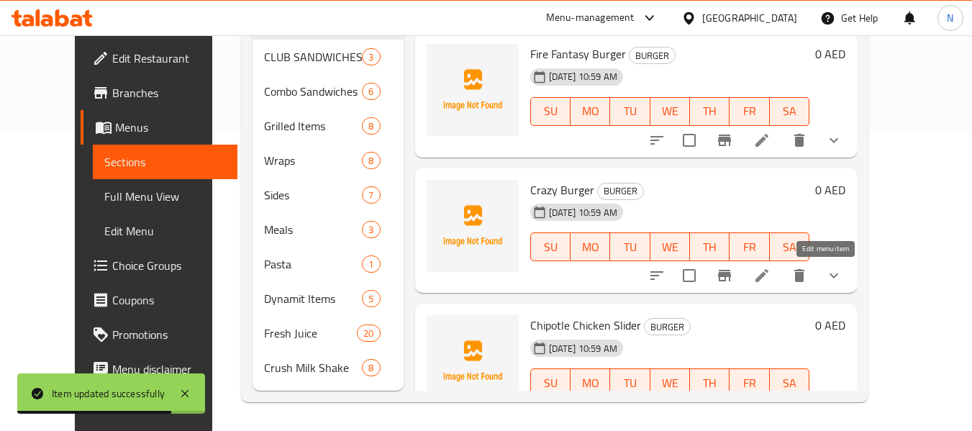
click icon
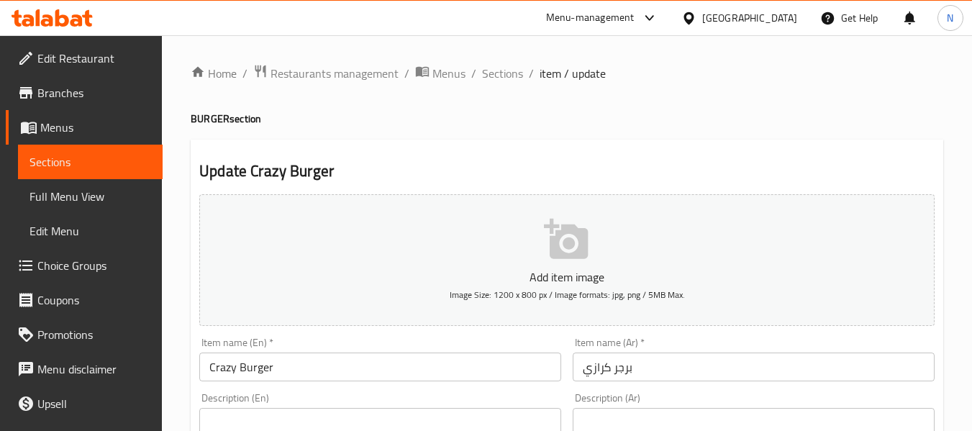
click input "برجر كرازي"
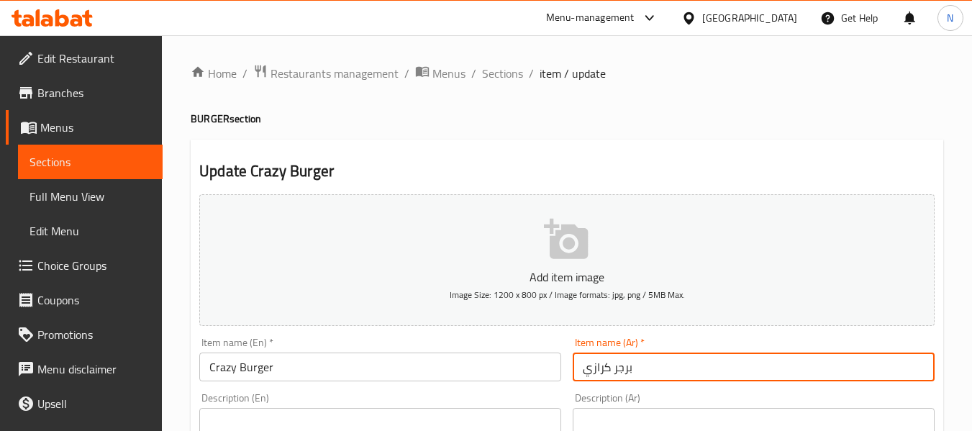
click input "برجر كرازي"
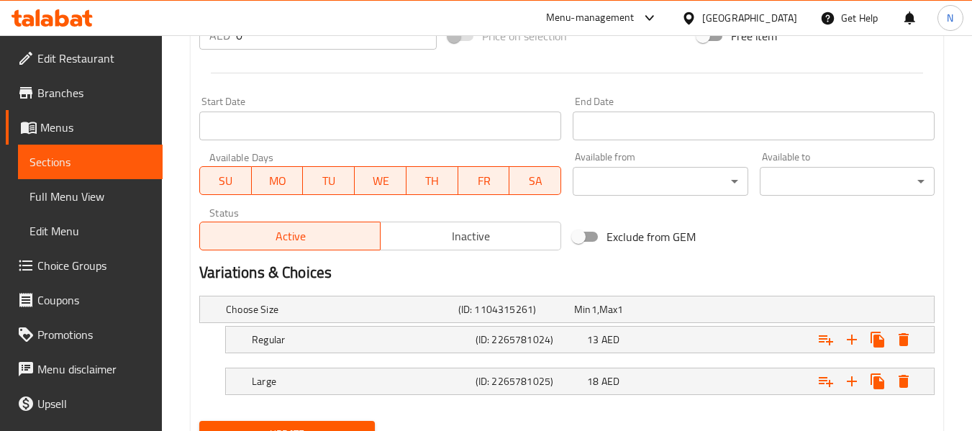
scroll to position [618, 0]
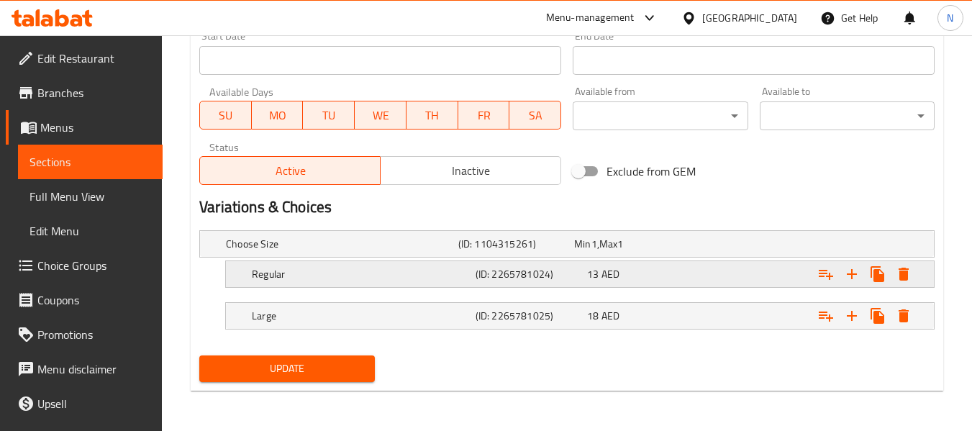
type input "برجر كريزي"
click h5 "Regular"
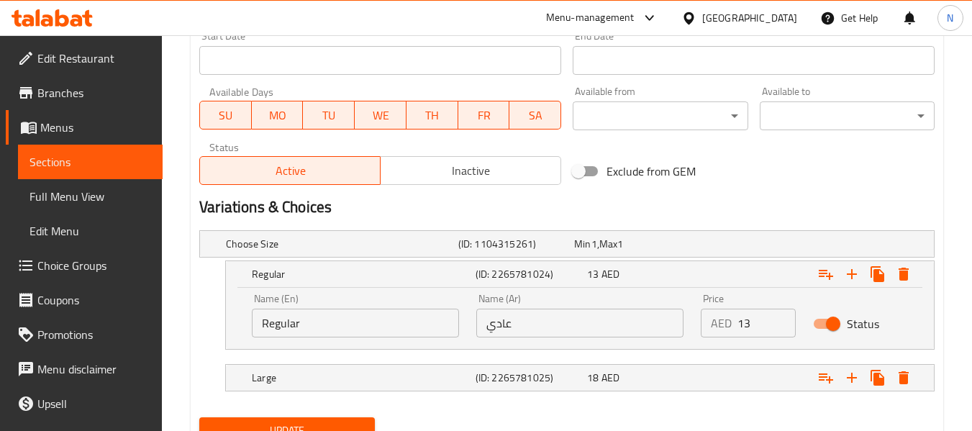
click input "Regular"
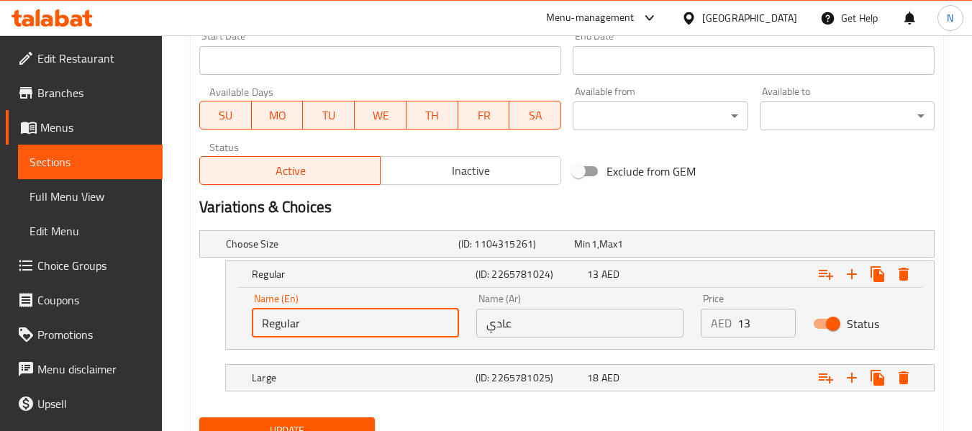
click input "Regular"
click input "text"
type input "Medium"
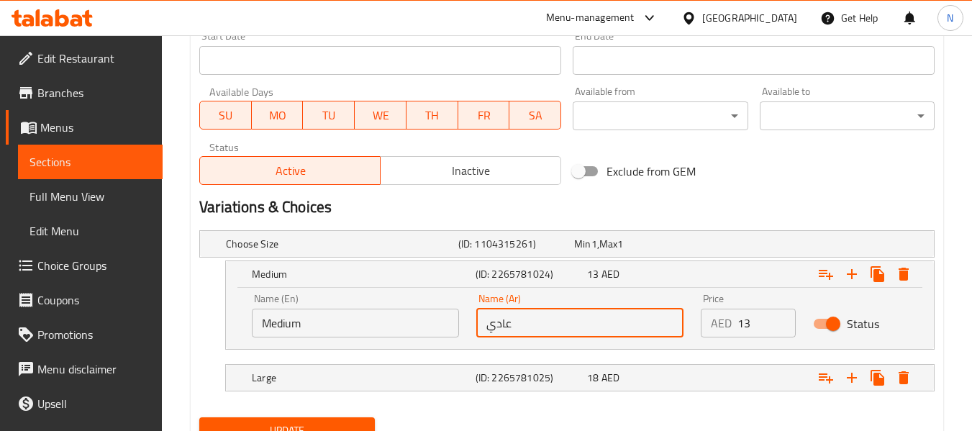
click input "عادي"
click input "text"
type input "وسط"
click button "Update"
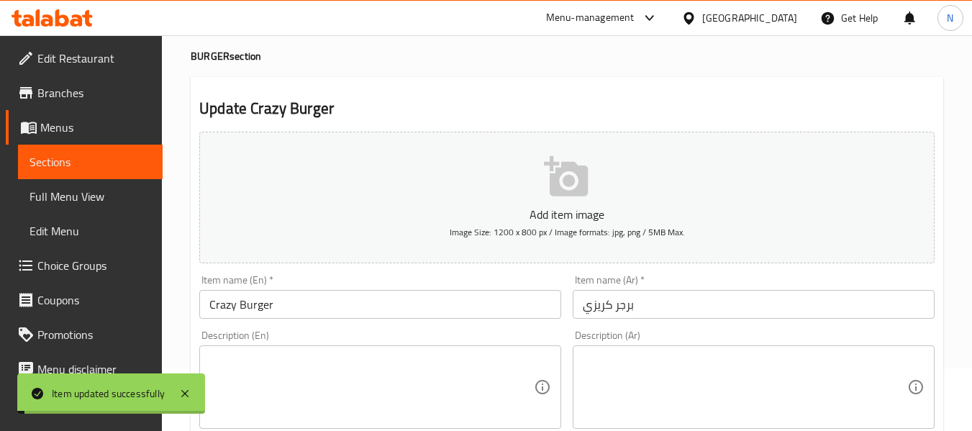
scroll to position [0, 0]
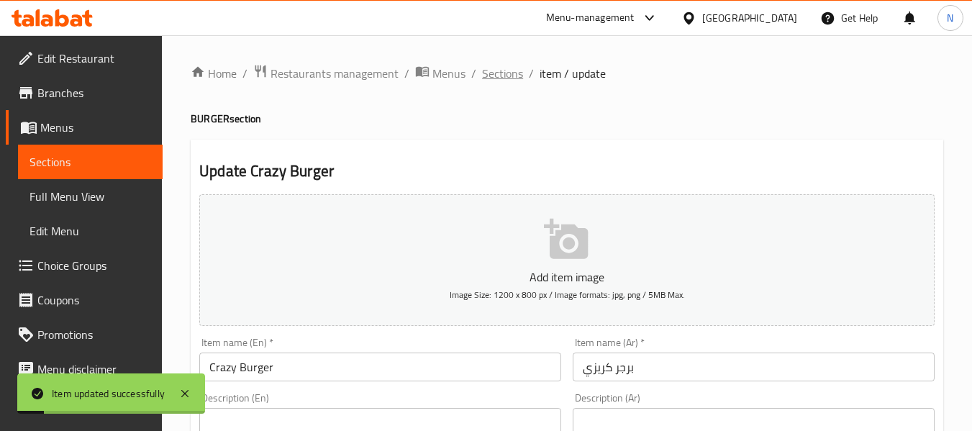
click span "Sections"
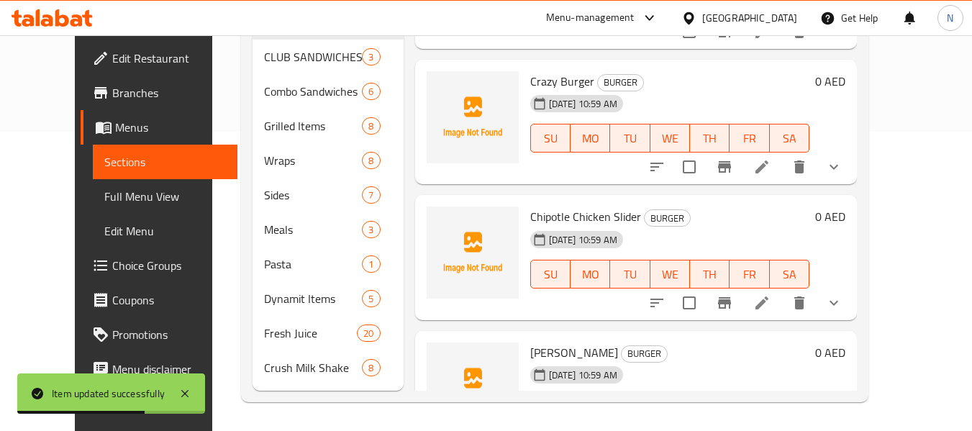
scroll to position [957, 0]
click icon
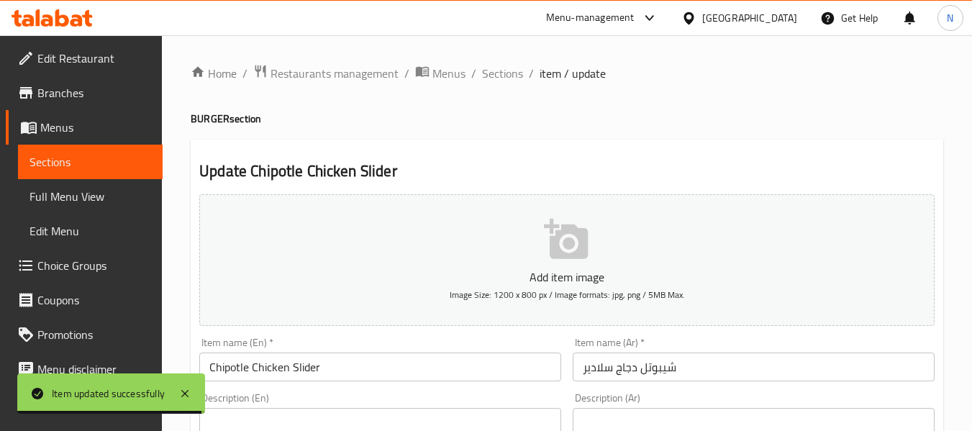
click div "Item name (En)   * Chipotle Chicken Slider Item name (En) *"
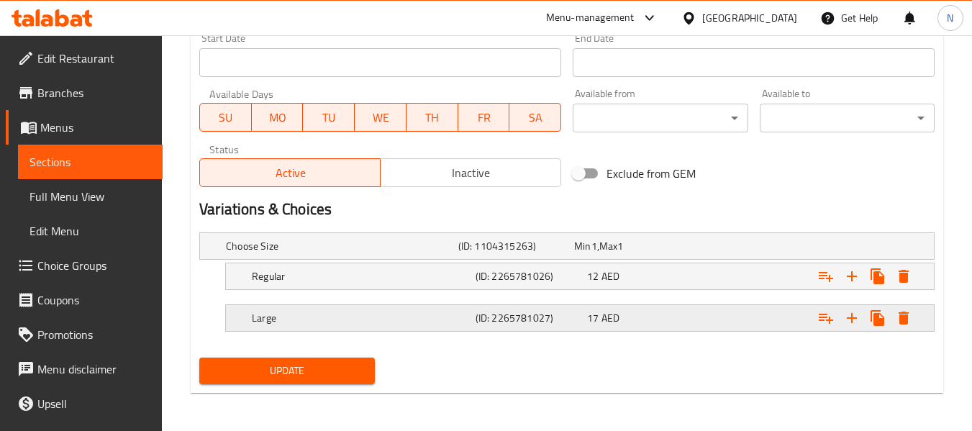
scroll to position [618, 0]
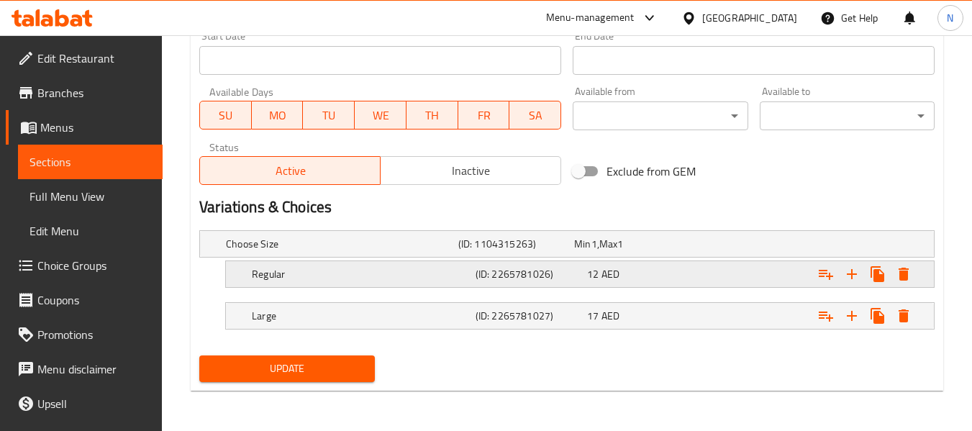
click h5 "Regular"
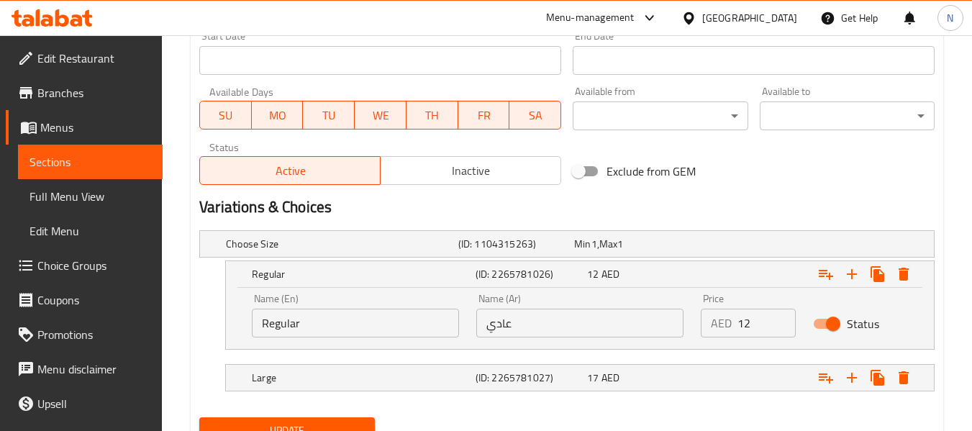
click input "Regular"
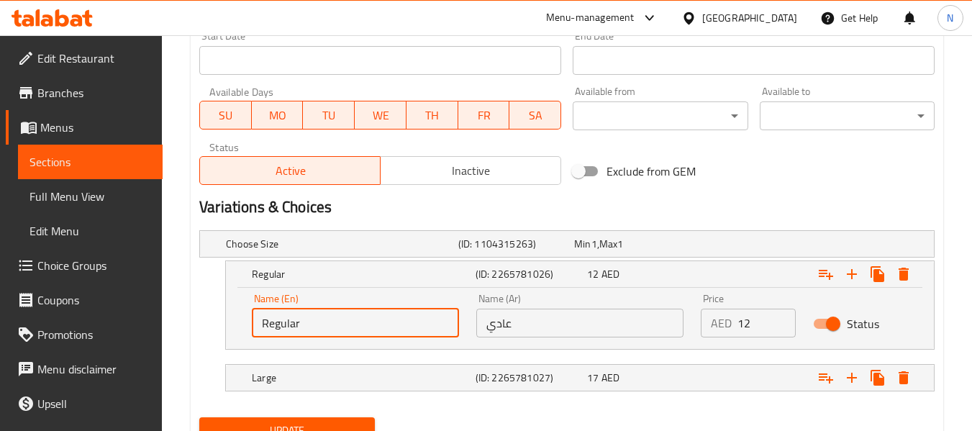
click input "Regular"
click input "text"
type input "Medium"
click input "عادي"
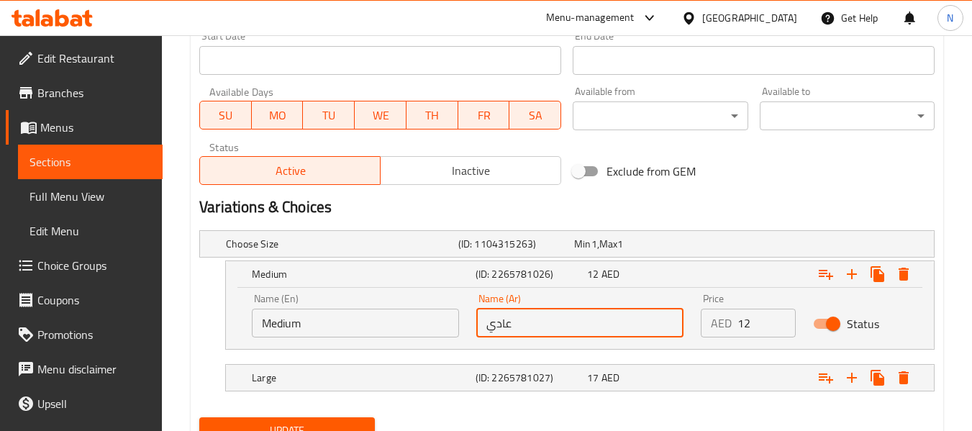
click input "عادي"
click input "text"
type input "وسط"
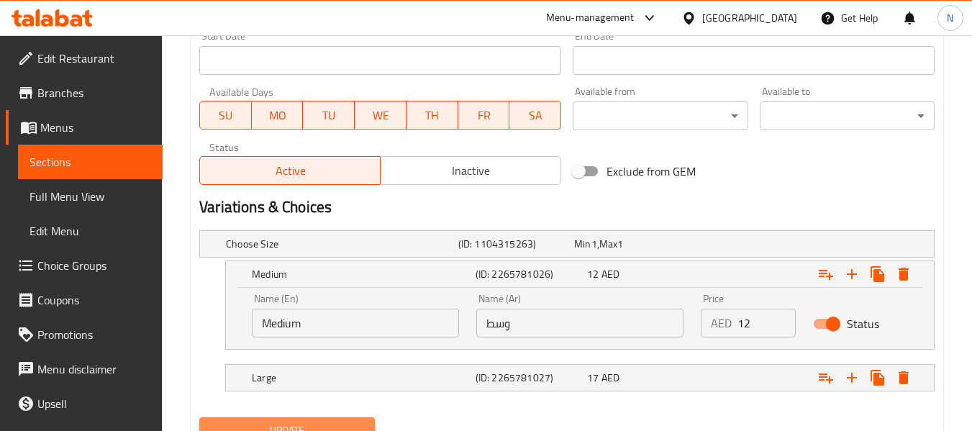
click button "Update"
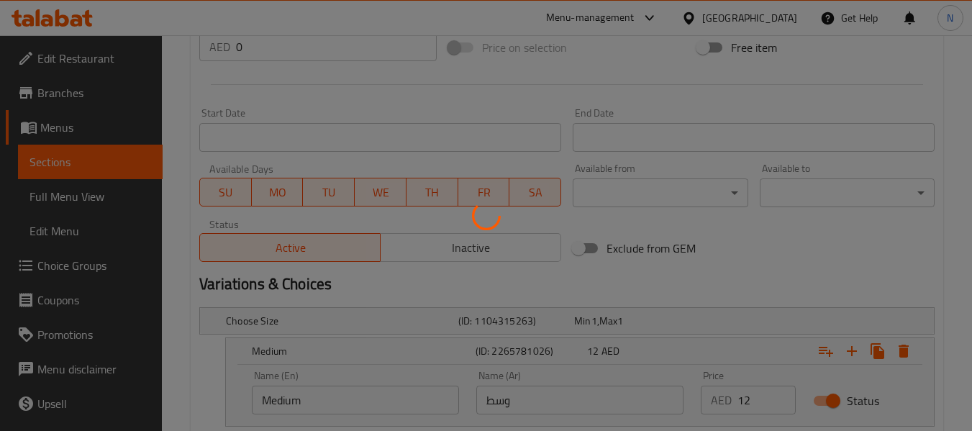
scroll to position [0, 0]
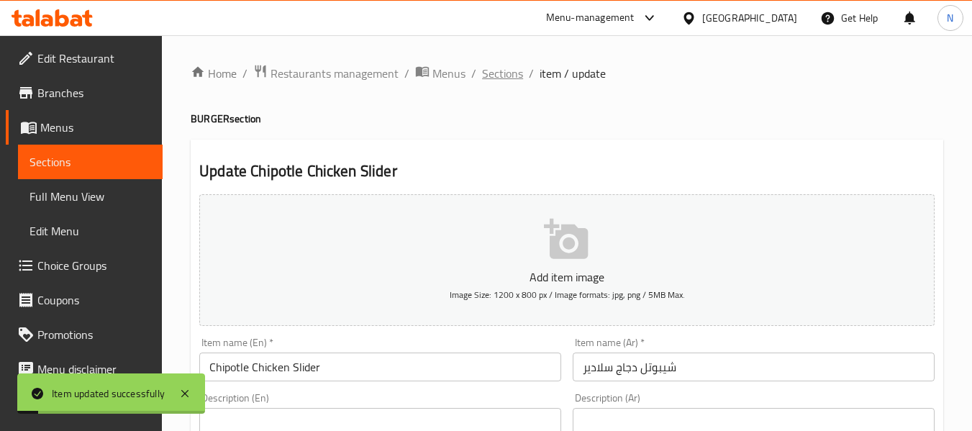
click span "Sections"
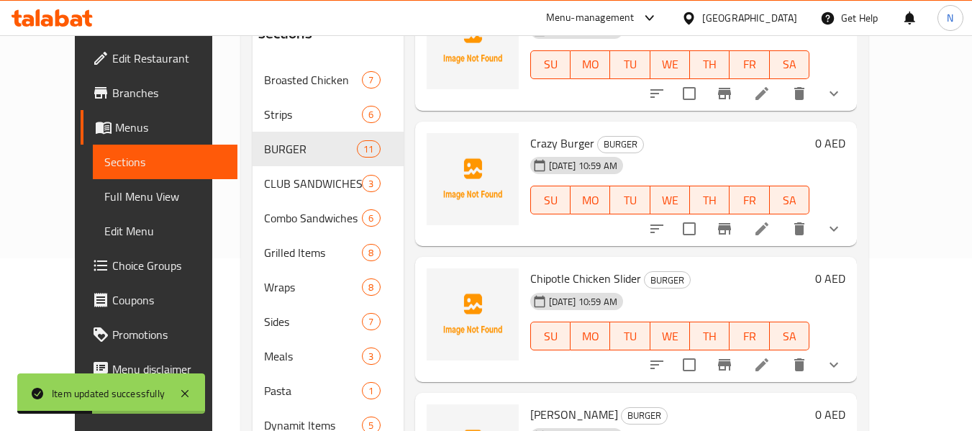
scroll to position [299, 0]
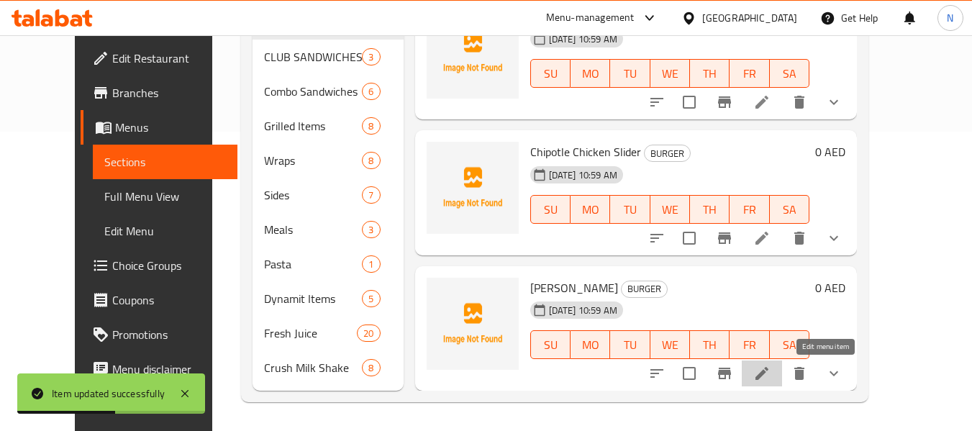
click icon
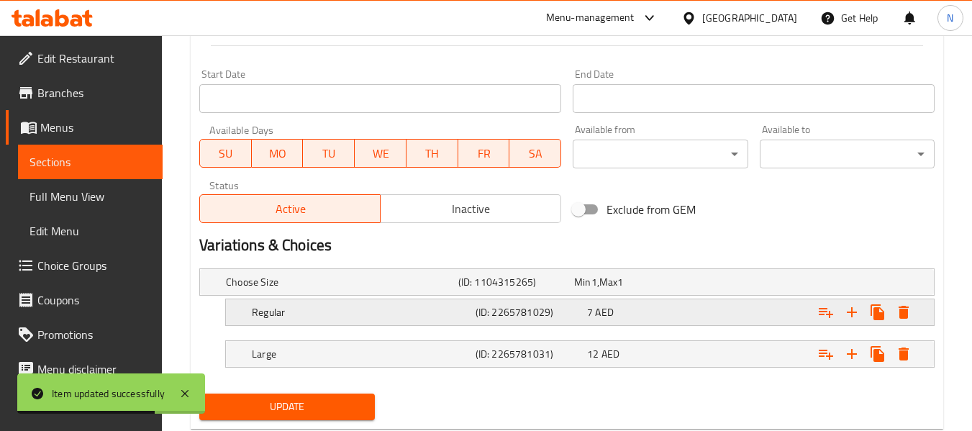
click div "Regular"
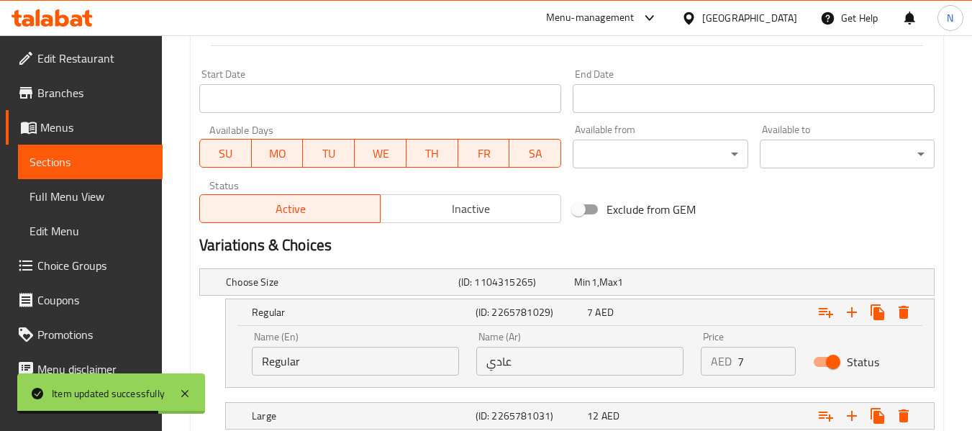
scroll to position [581, 0]
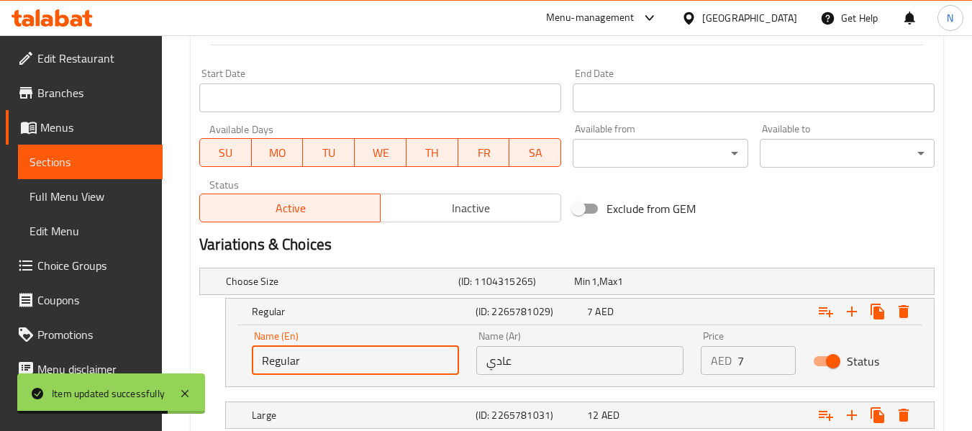
click input "Regular"
type input "Regula"
click input "Regula"
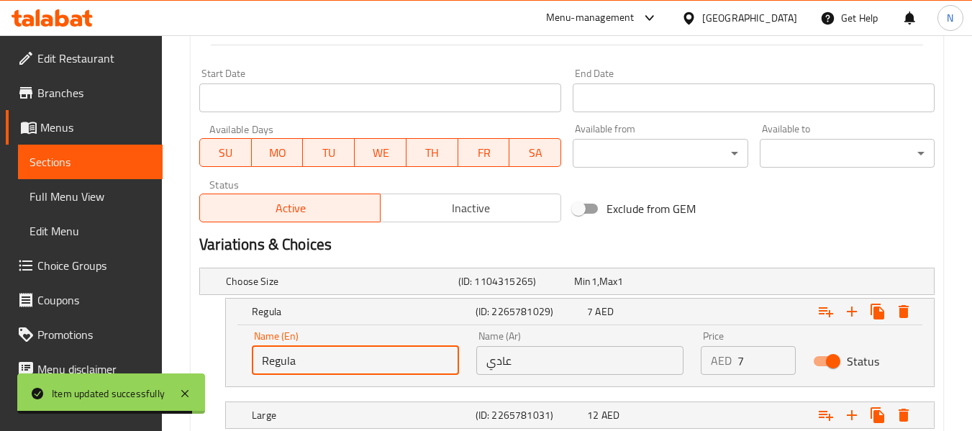
click input "Regula"
click input "text"
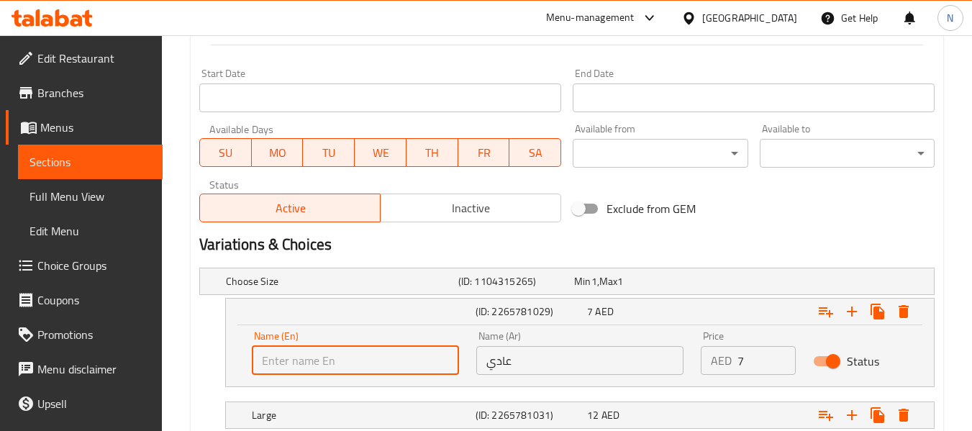
type input "Medium"
click input "عادي"
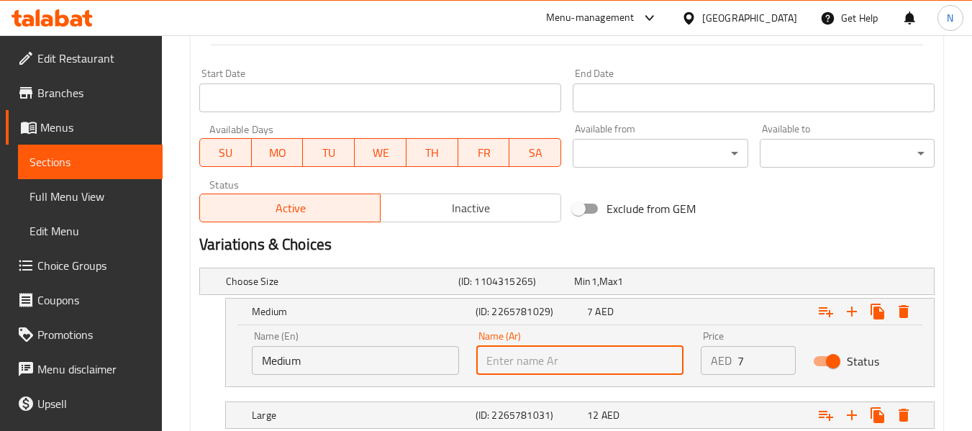
click input "text"
type input "وسط"
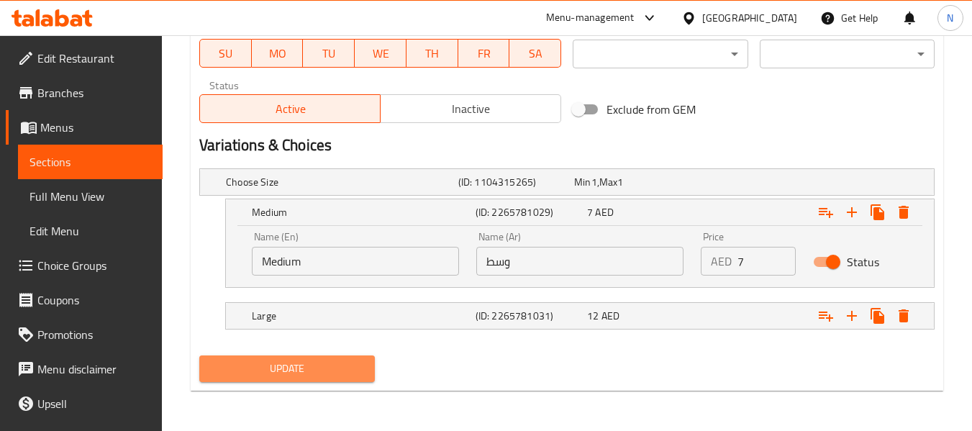
click span "Update"
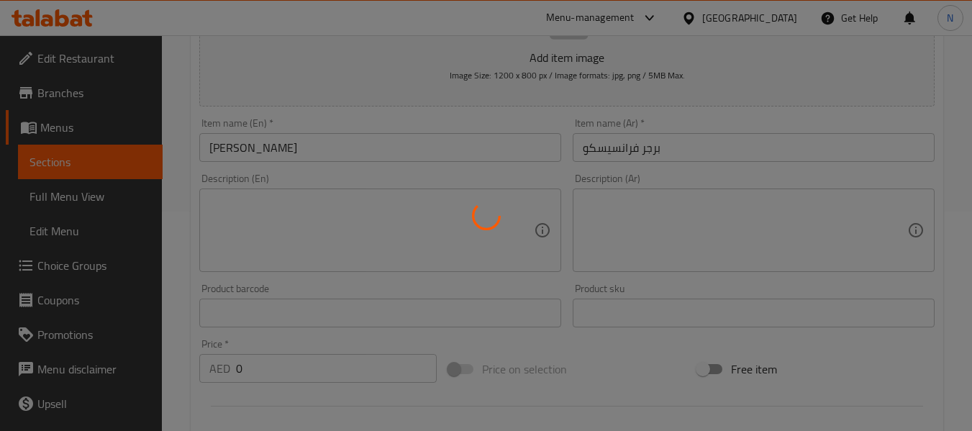
scroll to position [0, 0]
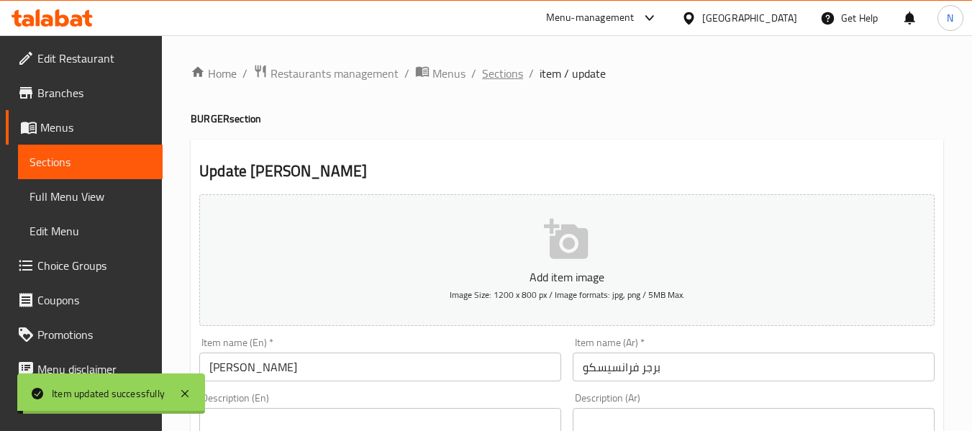
click span "Sections"
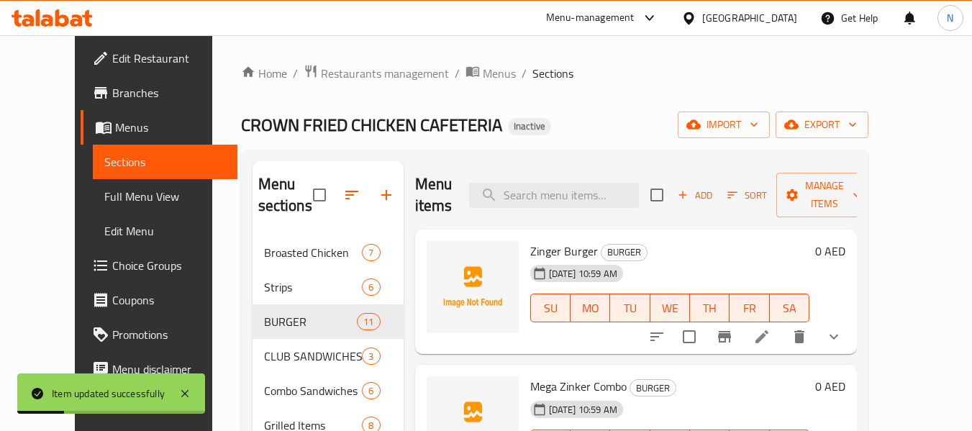
click span "Full Menu View"
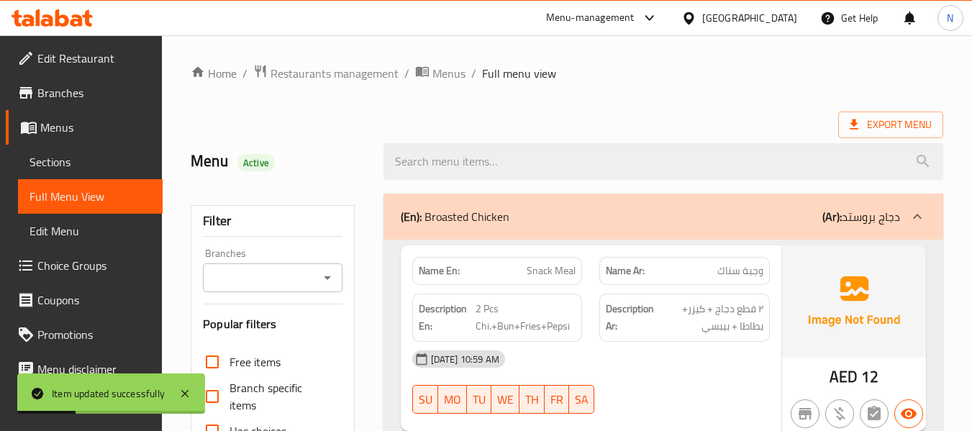
click div "(En): Broasted Chicken (Ar): دجاج بروستد"
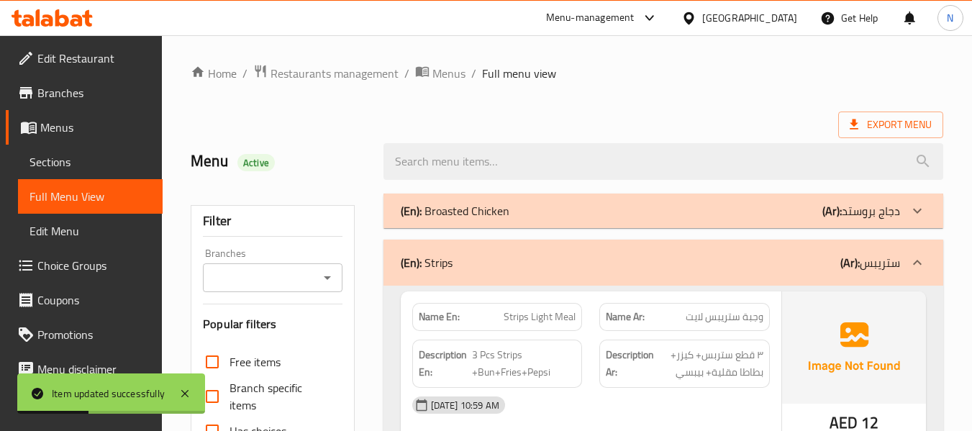
click div "(En): Strips (Ar): ستريبس"
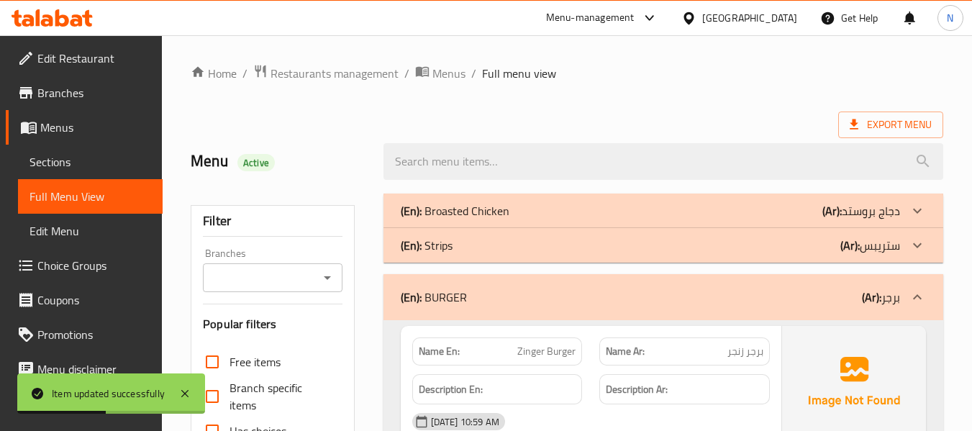
click div "(En): BURGER (Ar): برجر"
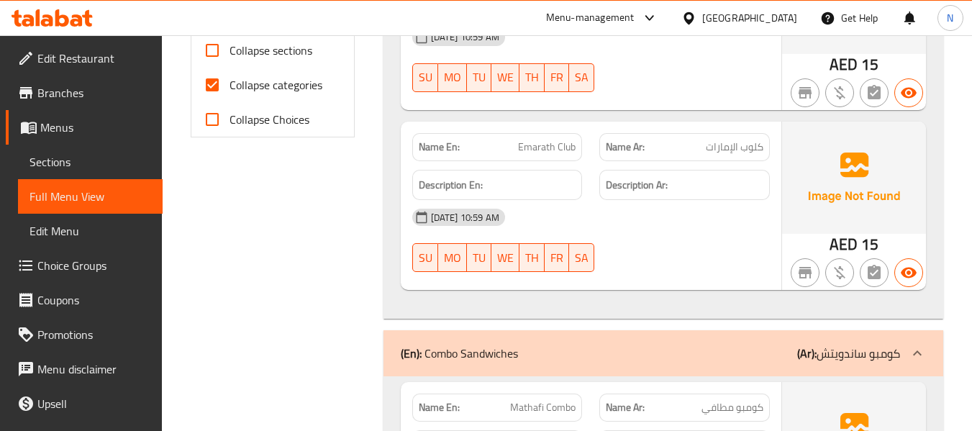
scroll to position [398, 0]
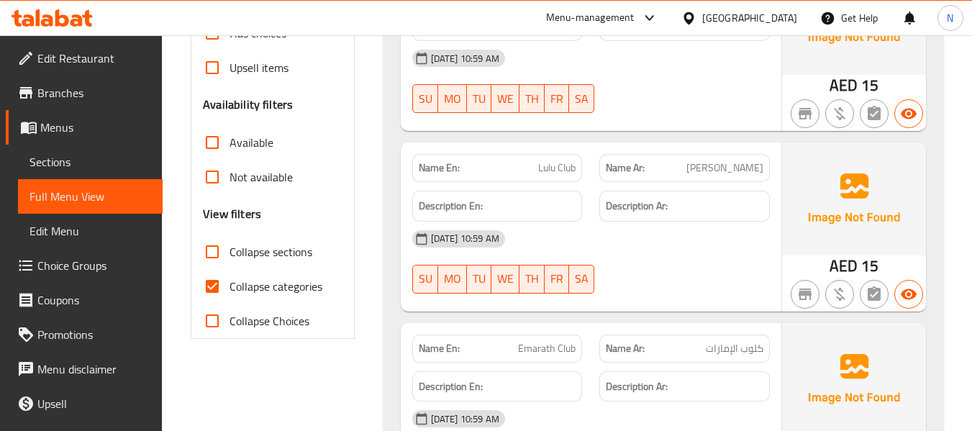
click span "Lulu Club"
copy span "Lulu Club"
click div
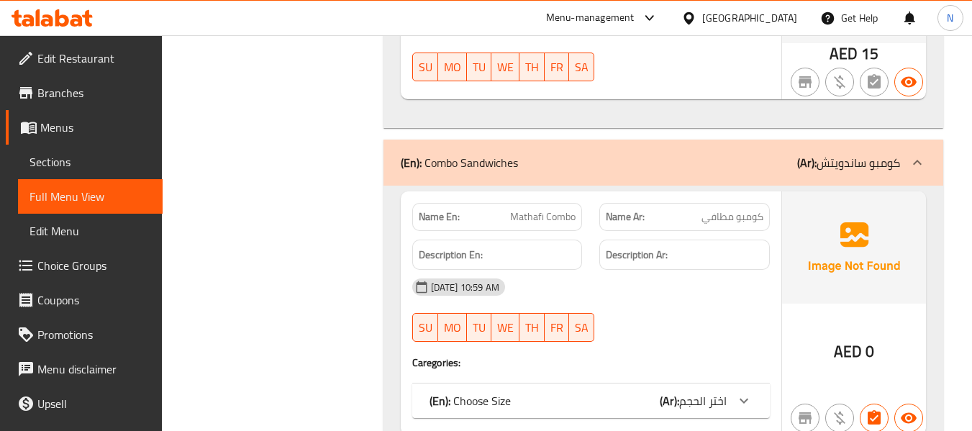
scroll to position [879, 0]
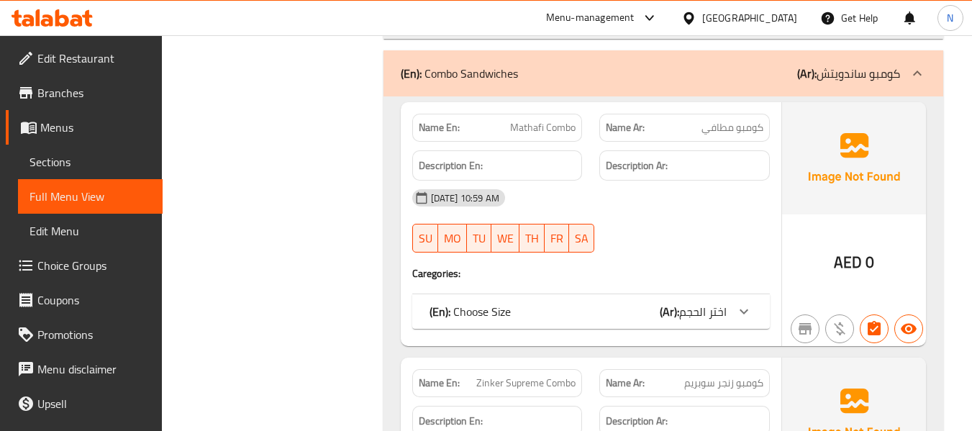
click div "Name En: Mathafi Combo Name Ar: كومبو مطافي Description En: Description Ar: [DA…"
click span "اختر الحجم"
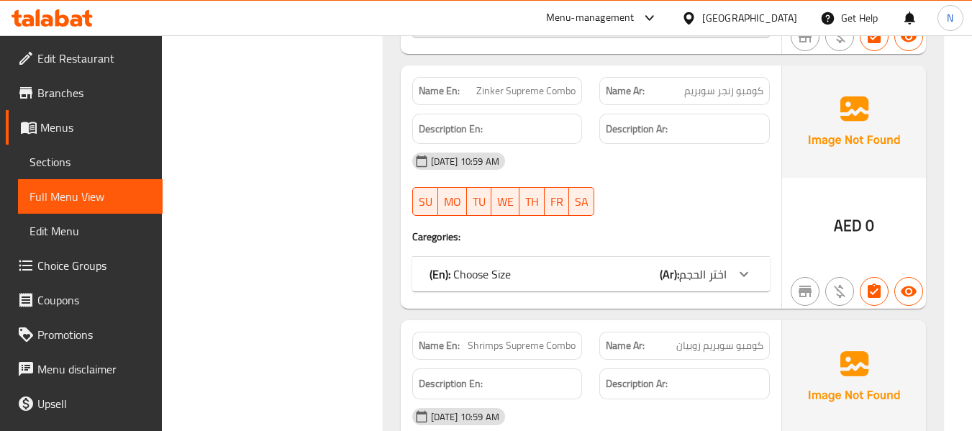
scroll to position [1333, 0]
click div "(En): Choose Size (Ar): اختر الحجم"
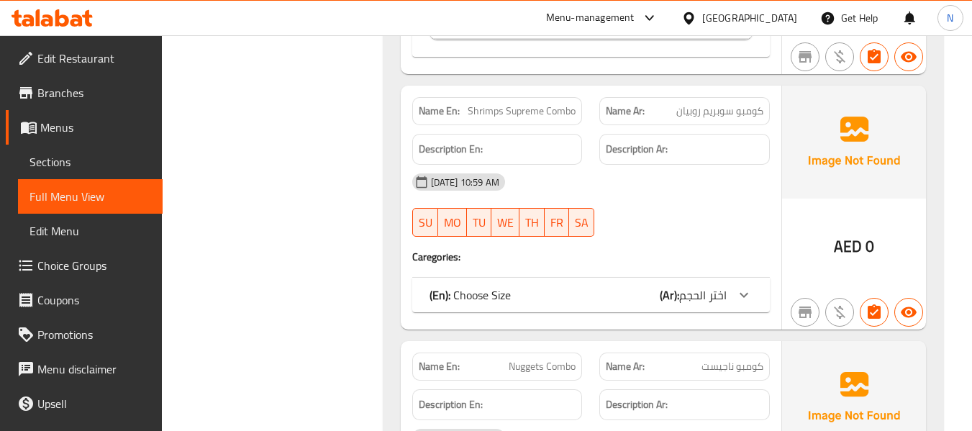
scroll to position [1738, 0]
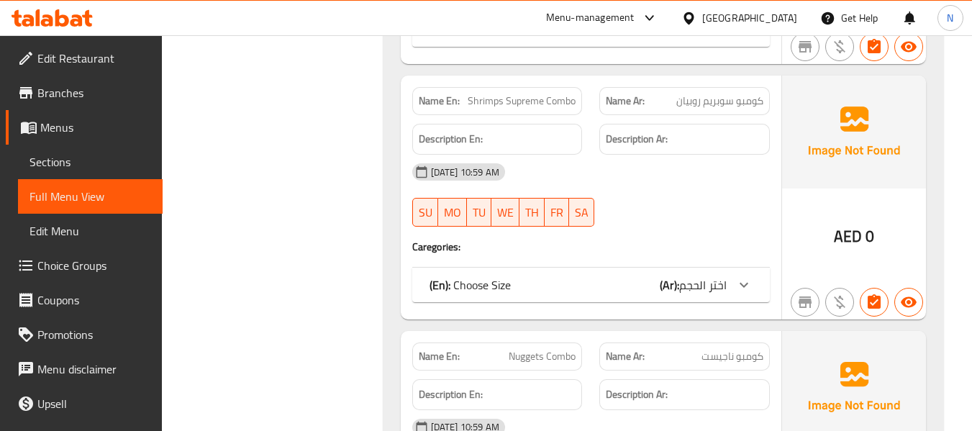
click div "(En): Choose Size (Ar): اختر الحجم"
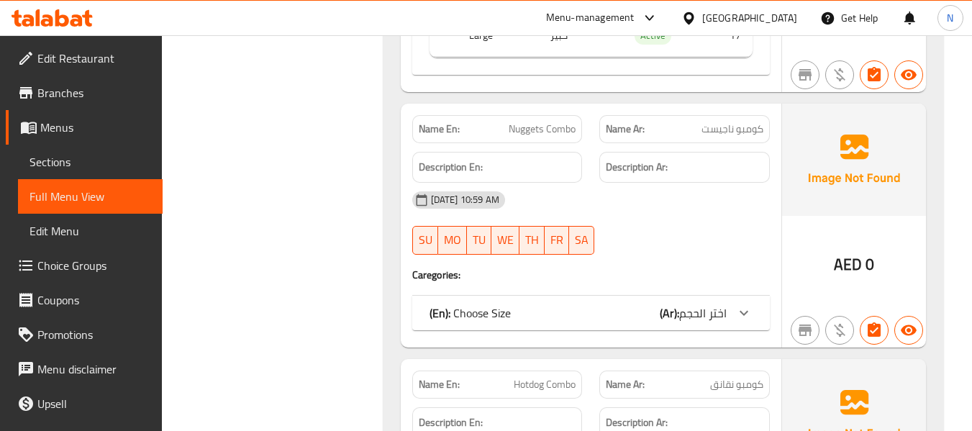
scroll to position [2127, 0]
click div "(En): Choose Size (Ar): اختر الحجم"
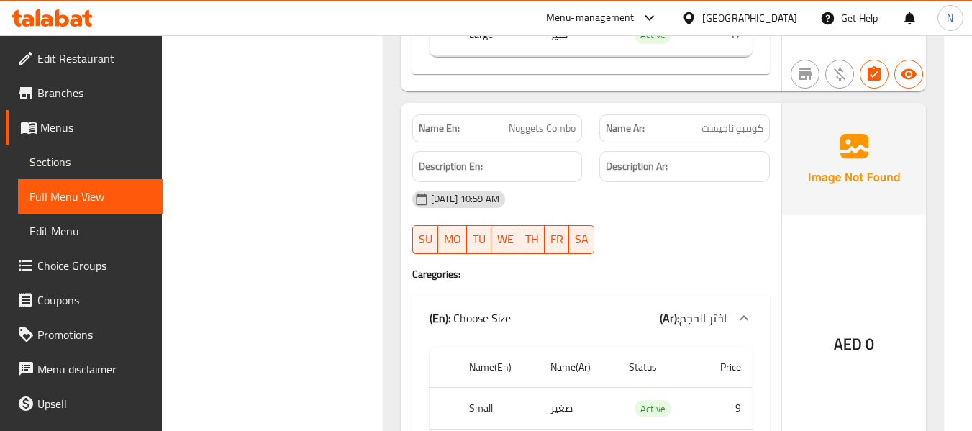
click span "Nuggets Combo"
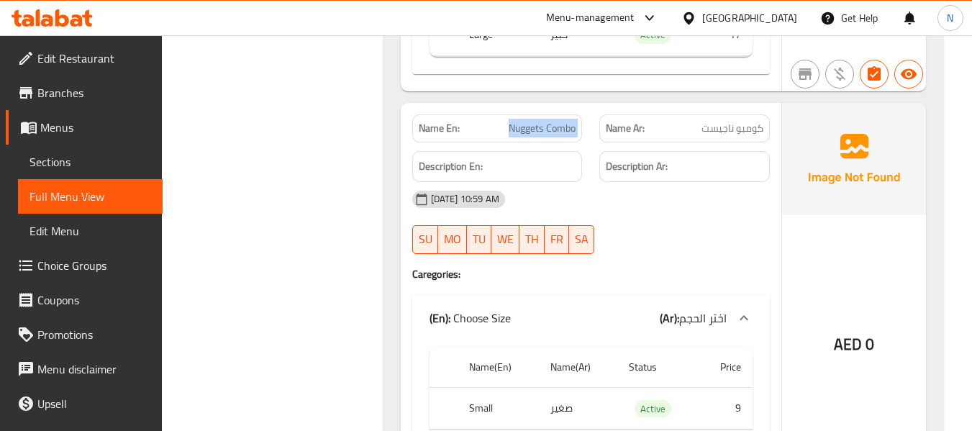
click span "Nuggets Combo"
copy span "Nuggets Combo"
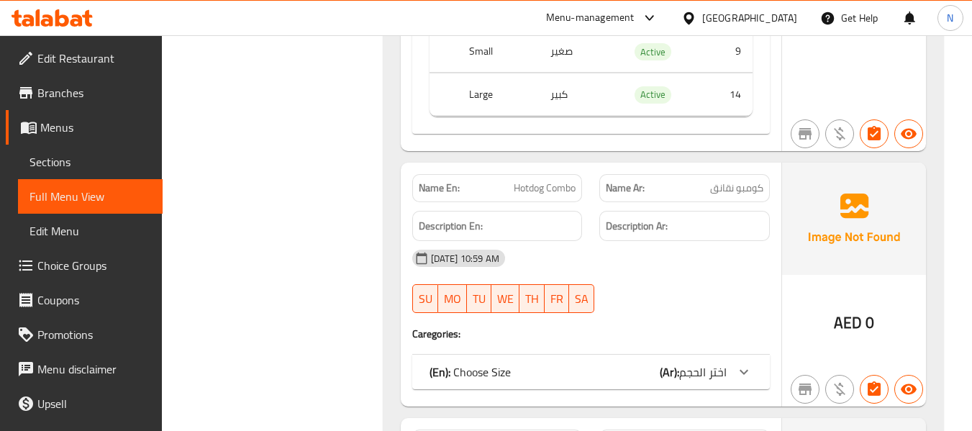
scroll to position [2487, 0]
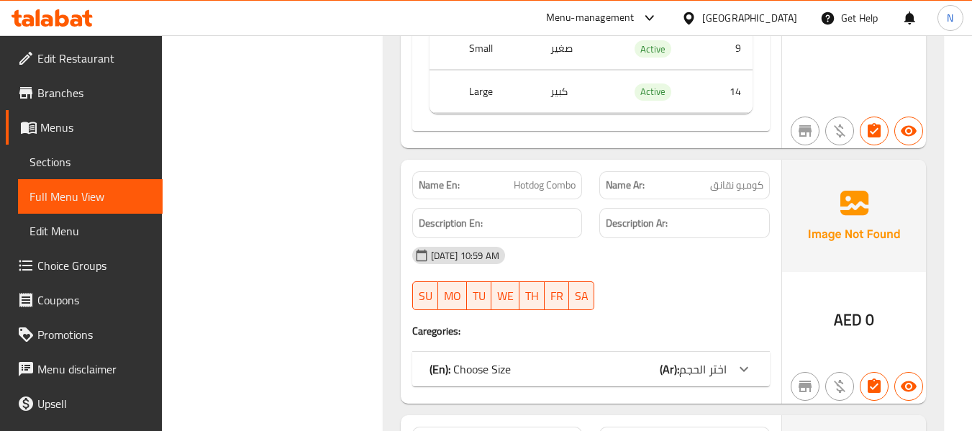
drag, startPoint x: 493, startPoint y: 357, endPoint x: 490, endPoint y: 350, distance: 7.7
click div "(En): Choose Size (Ar): اختر الحجم"
click p "(En): Choose Size"
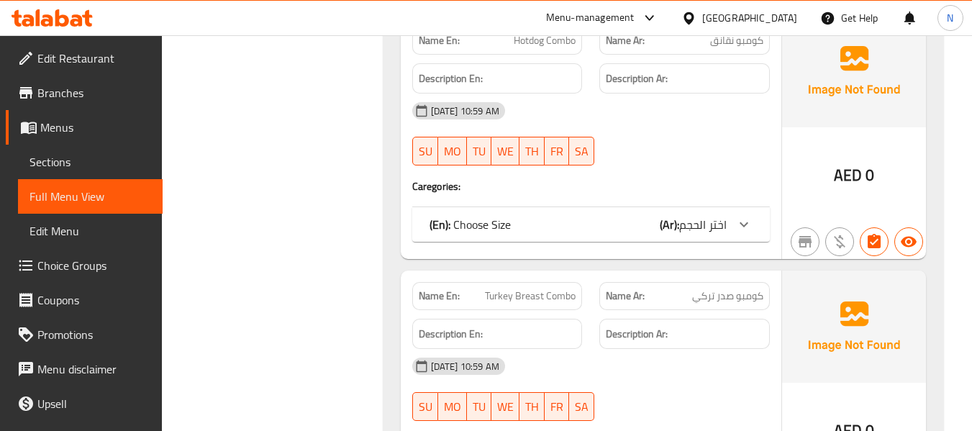
click b "(En):"
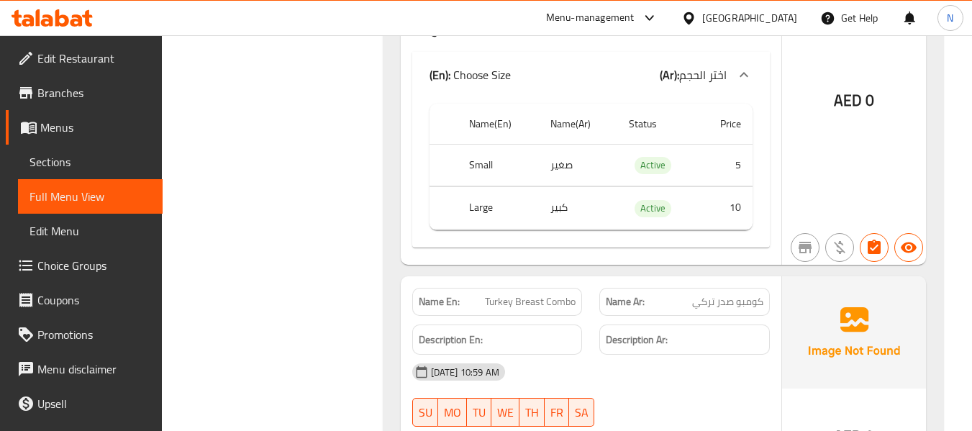
scroll to position [2936, 0]
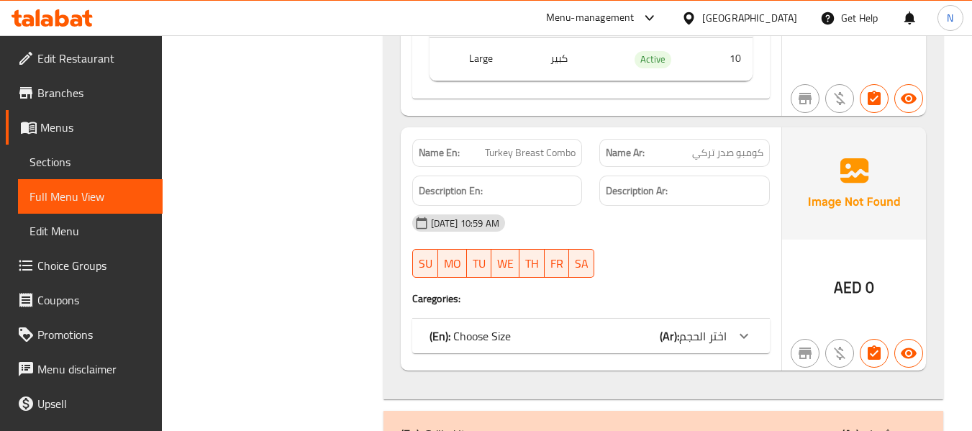
click div "(En): Choose Size (Ar): اختر الحجم"
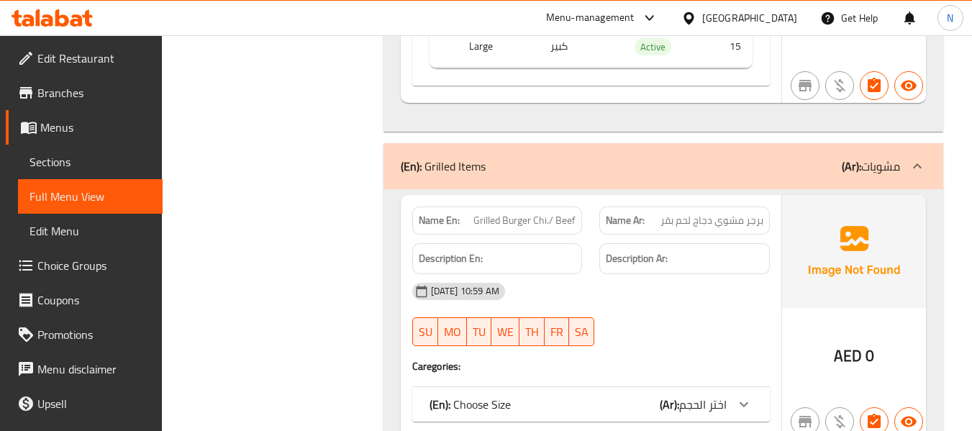
scroll to position [3461, 0]
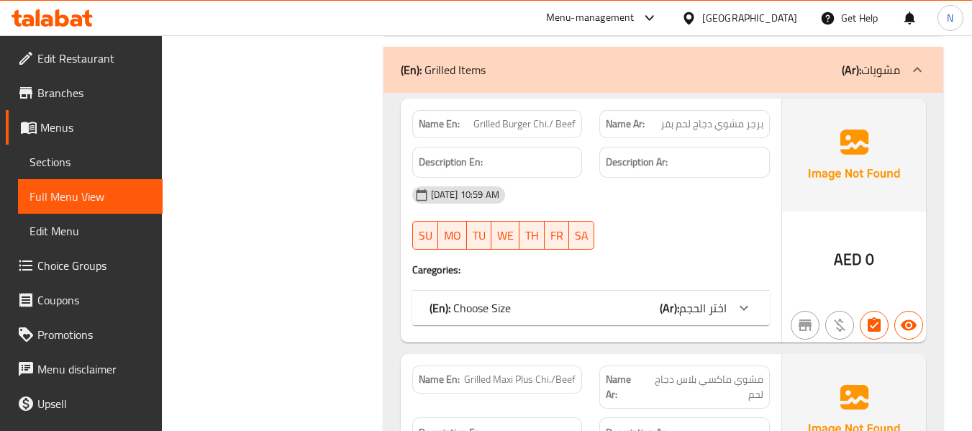
click span "Grilled Burger Chi./ Beef"
copy span "Grilled Burger Chi./ Beef"
click link "Choice Groups"
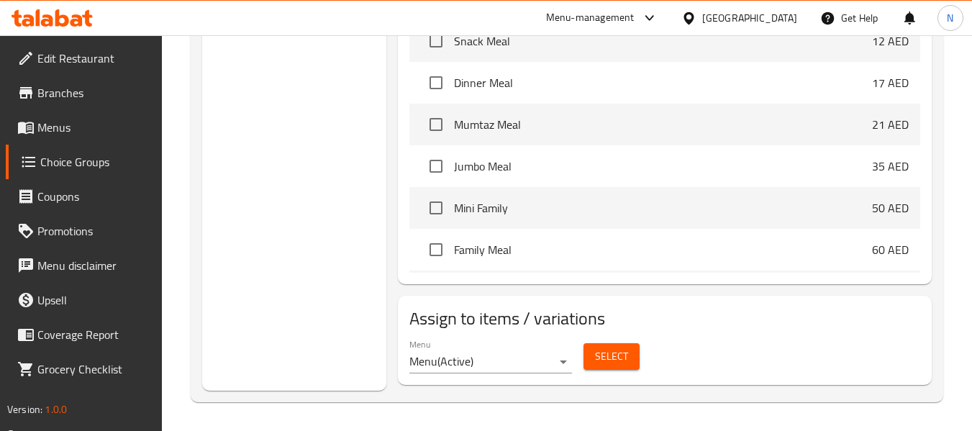
scroll to position [204, 0]
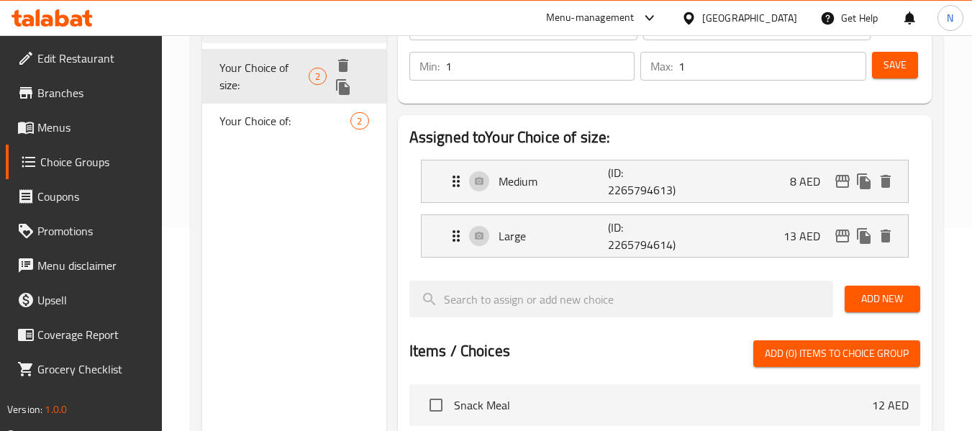
click icon "duplicate"
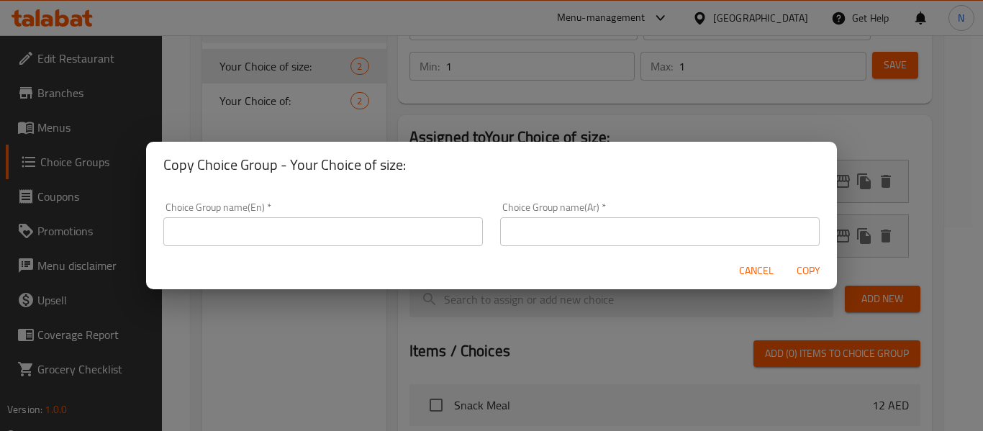
click input "text"
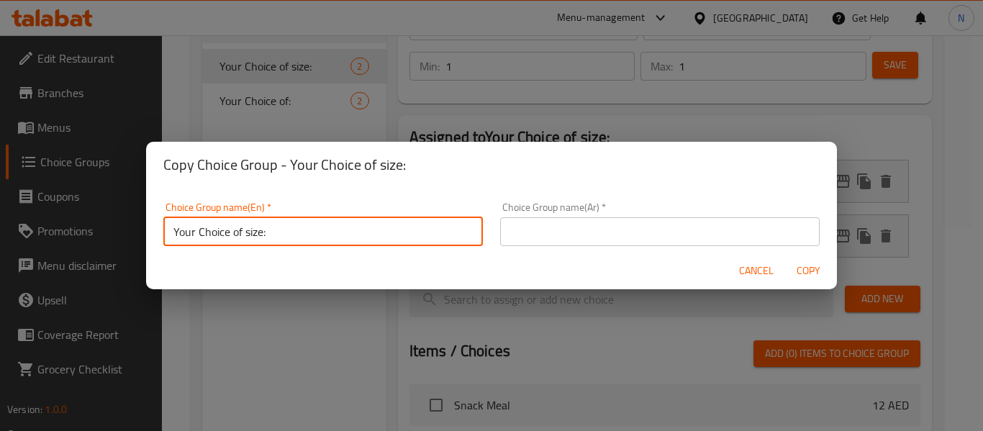
click input "Your Choice of size:"
type input "Your Choice of Size:"
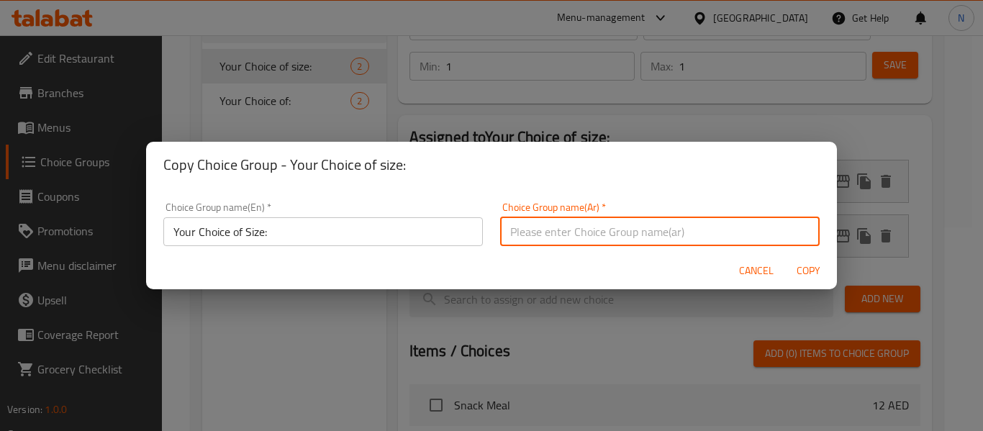
click input "text"
type input "إختيارك من الحجم:"
click span "Copy"
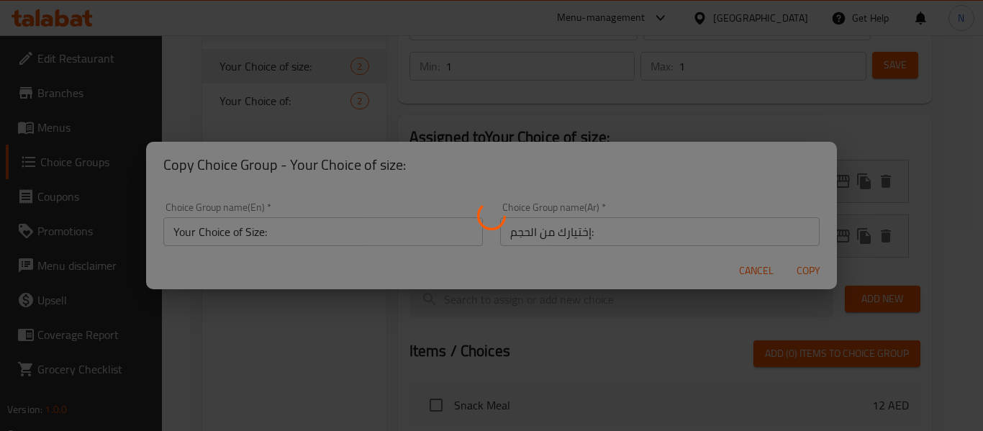
type input "Your Choice of Size:"
type input "إختيارك من الحجم:"
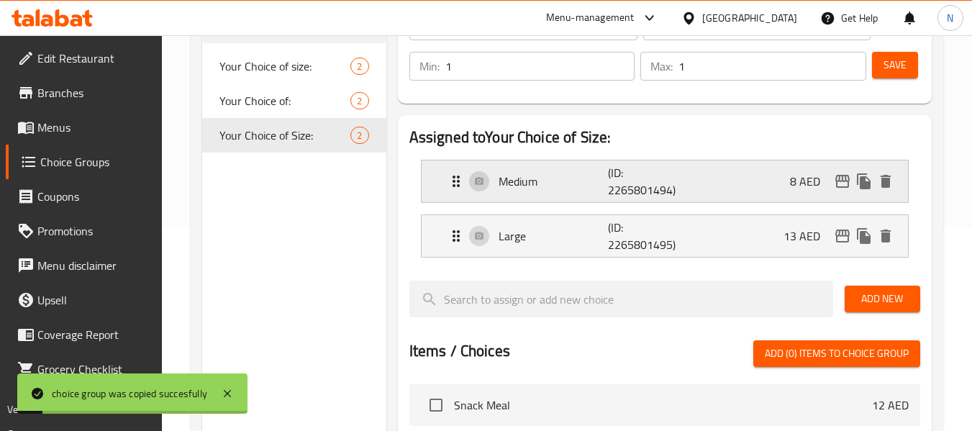
click div "Medium (ID: 2265801494) 8 AED"
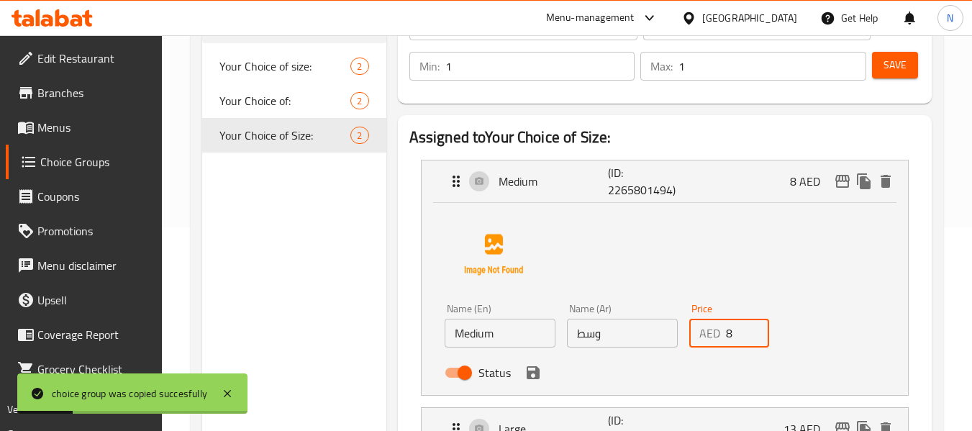
click input "8"
click icon "save"
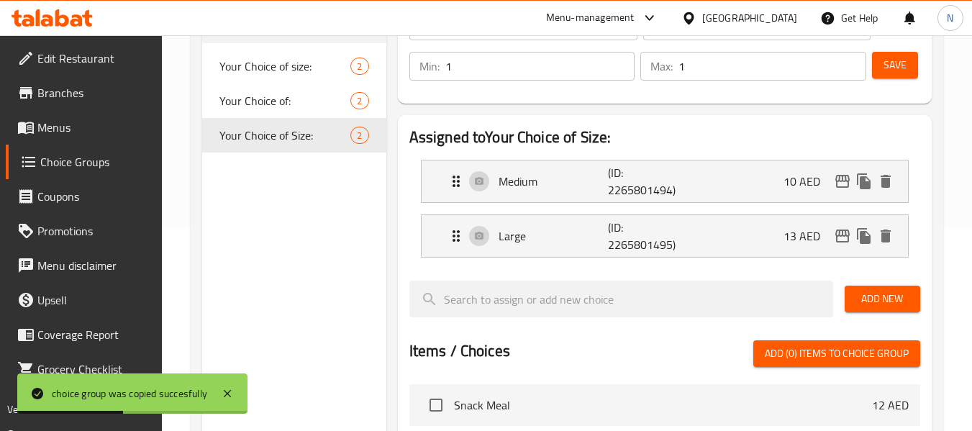
type input "10"
click div "Large (ID: 2265801495) 13 AED"
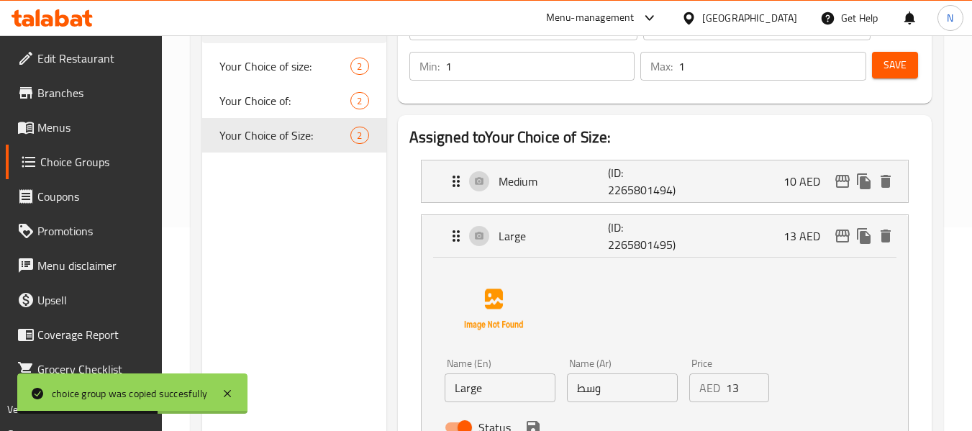
click input "13"
type input "15"
click input "وسط"
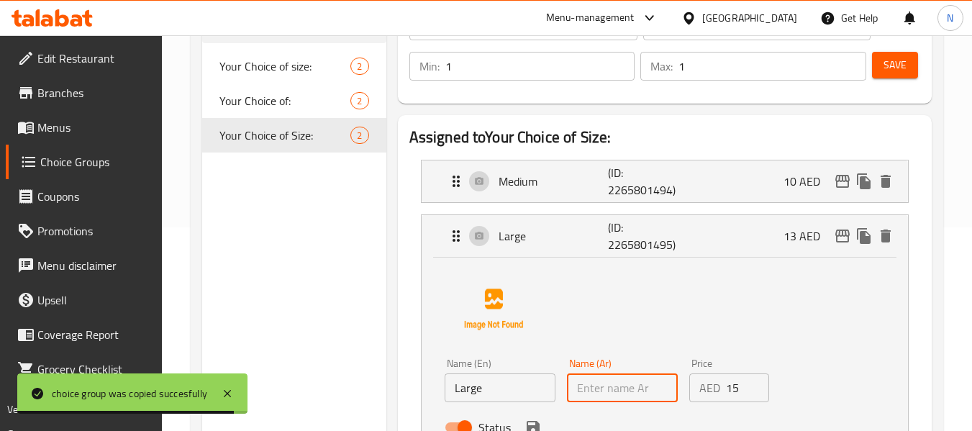
click input "text"
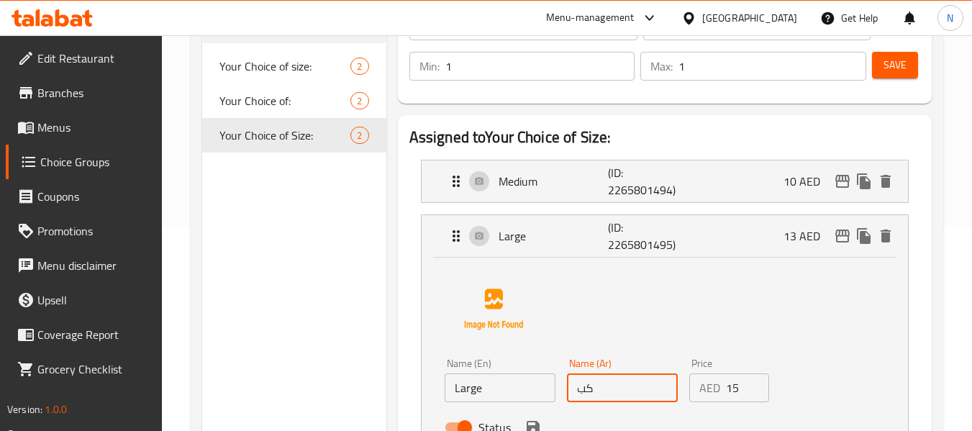
type input "كبير"
click icon "save"
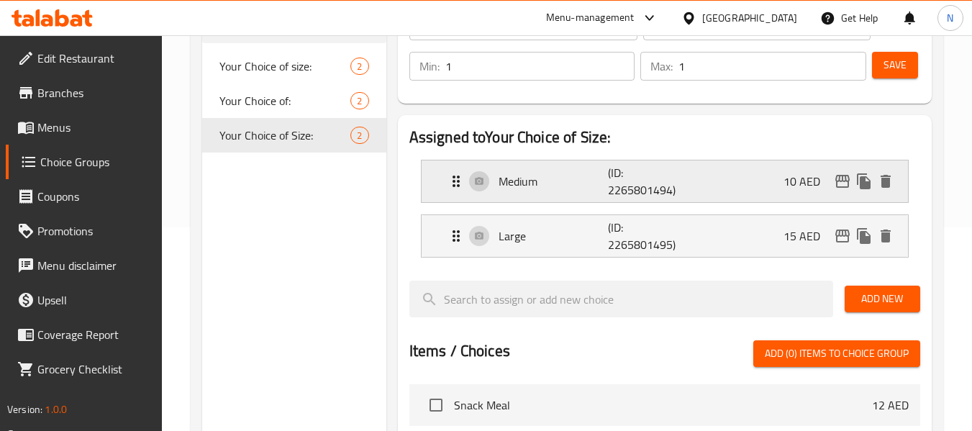
click p "(ID: 2265801494)"
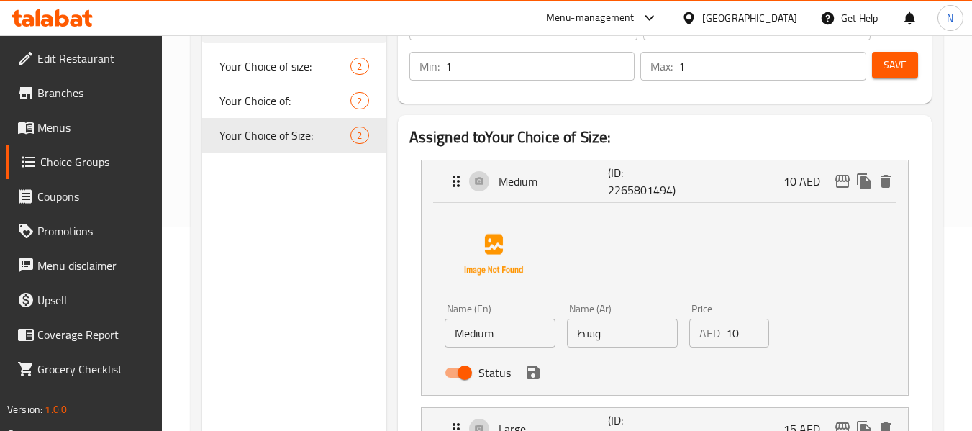
click input "وسط"
type input "صغير"
click input "Medium"
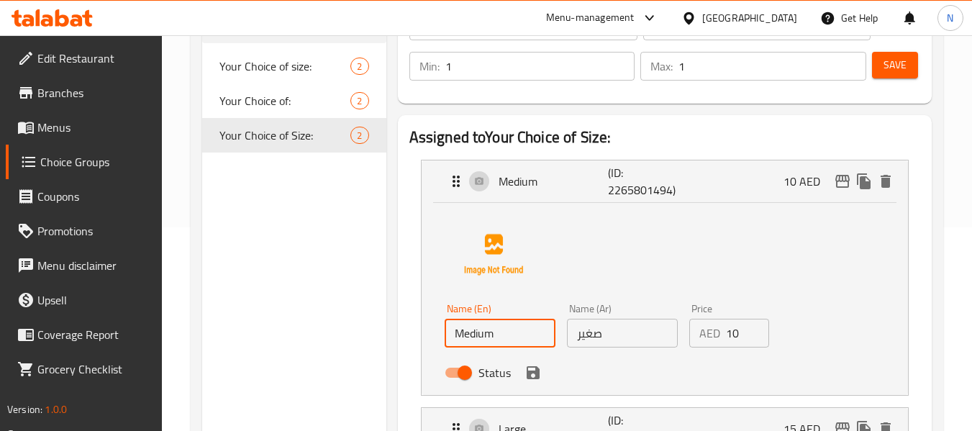
click input "Medium"
type input "Small"
click icon "save"
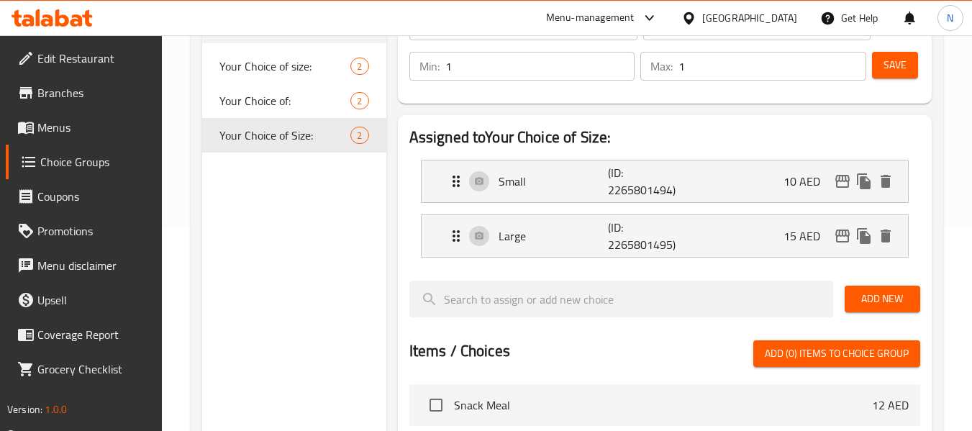
click button "Save"
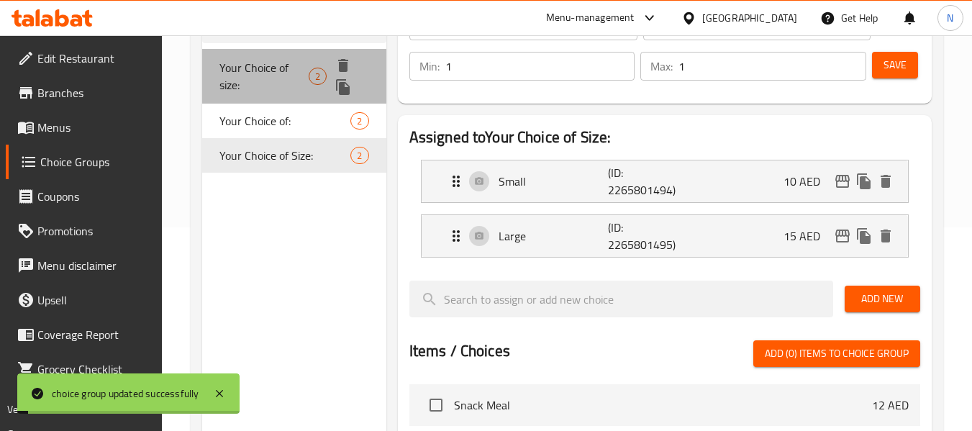
click span "Your Choice of size:"
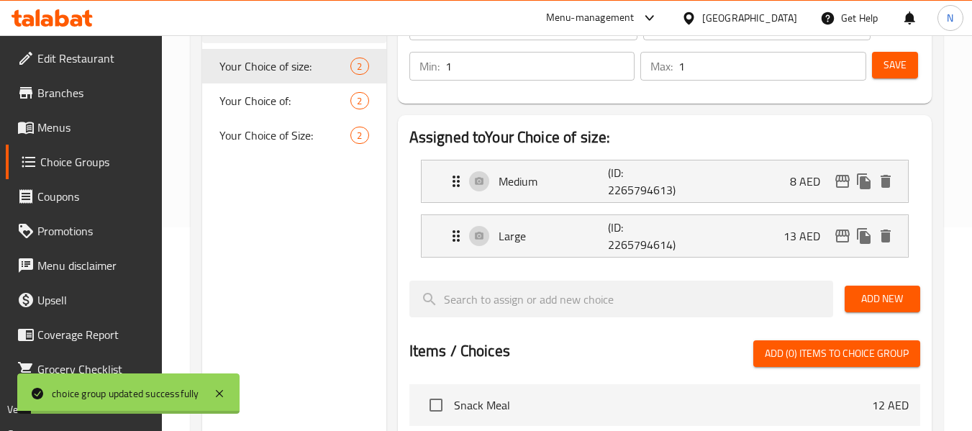
type input "Your Choice of size:"
type input "إختيارك من :"
click p "(ID: 2265794614)"
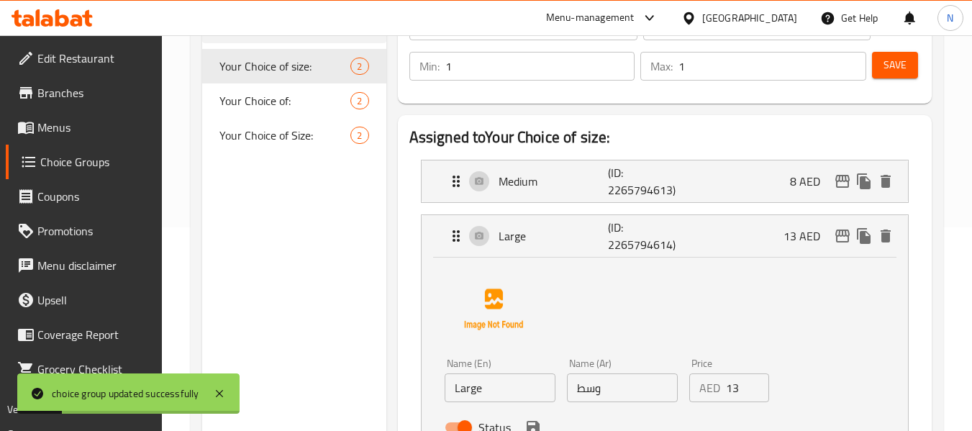
click input "وسط"
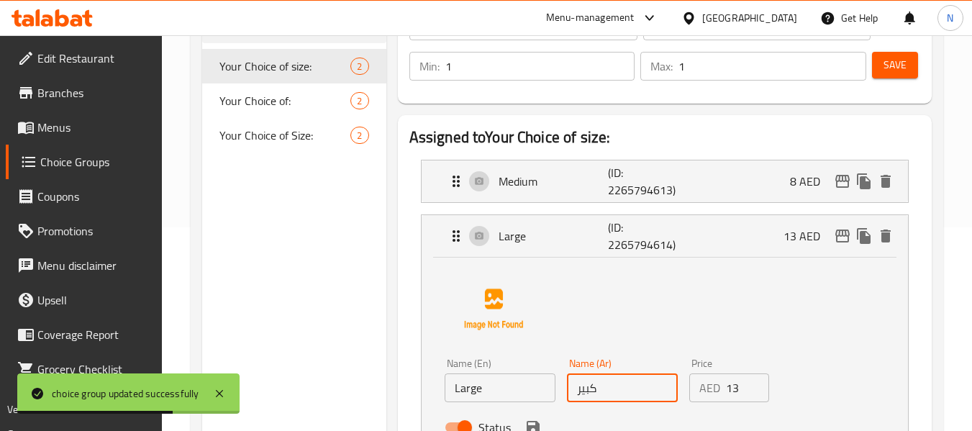
click icon "save"
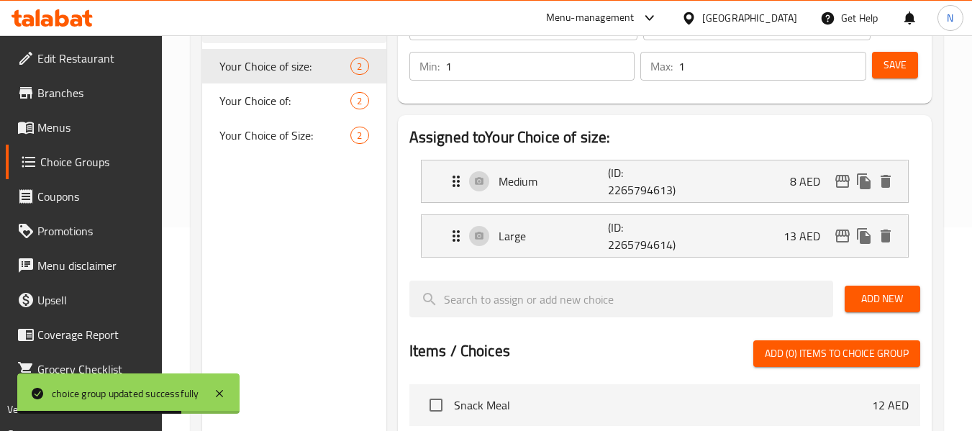
type input "كبير"
click button "Save"
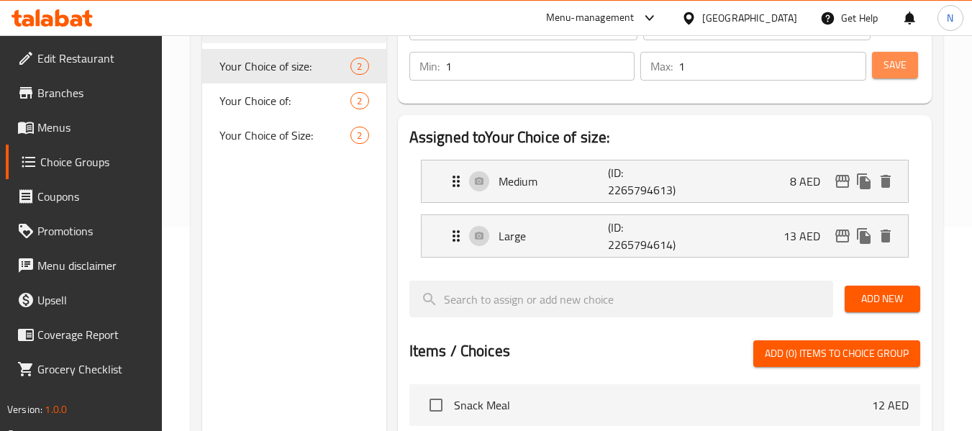
click button "Save"
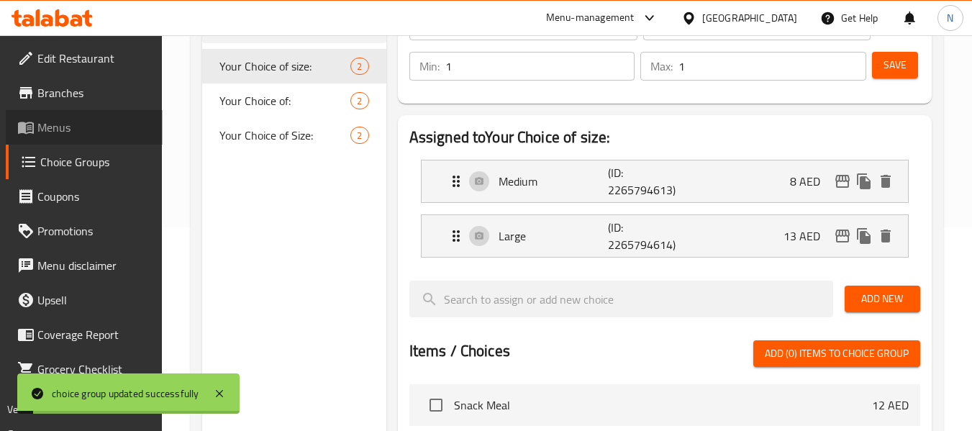
click span
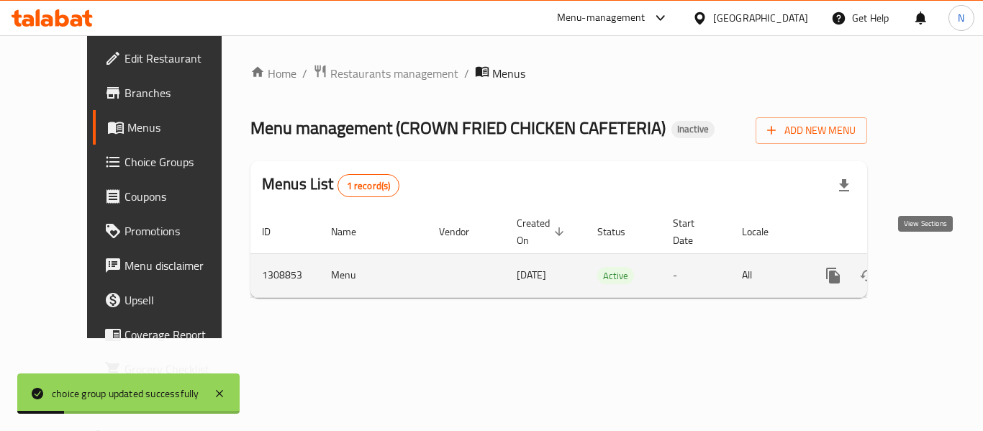
click link "enhanced table"
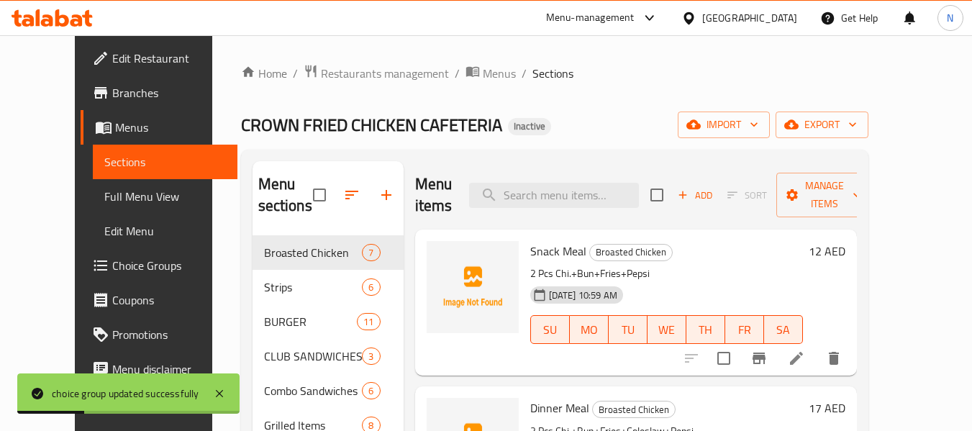
click span "Full Menu View"
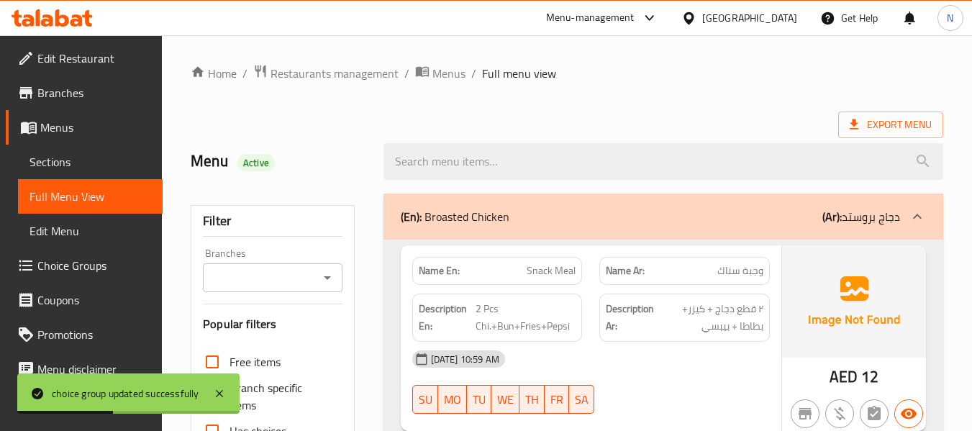
click p "(En): Broasted Chicken"
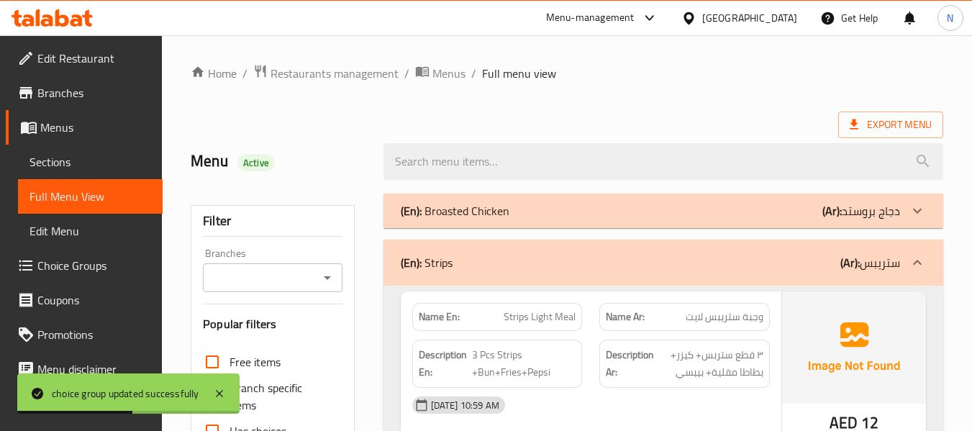
click div "(En): Strips (Ar): ستريبس"
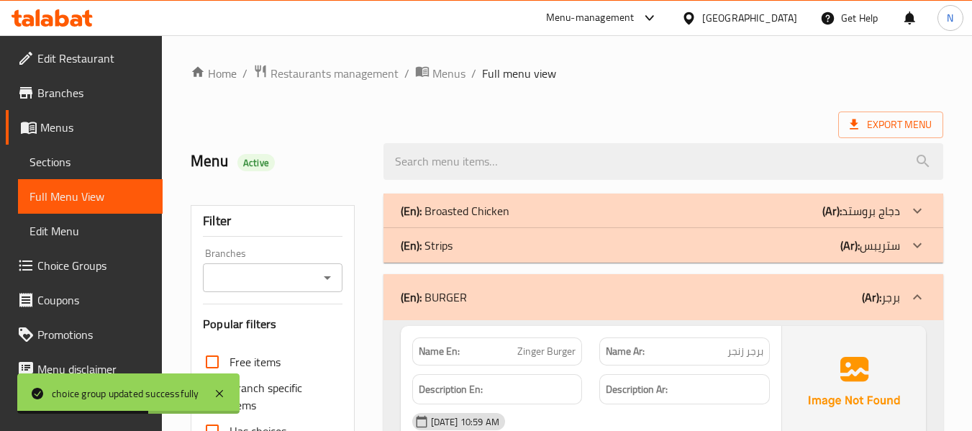
click div "(En): BURGER (Ar): برجر"
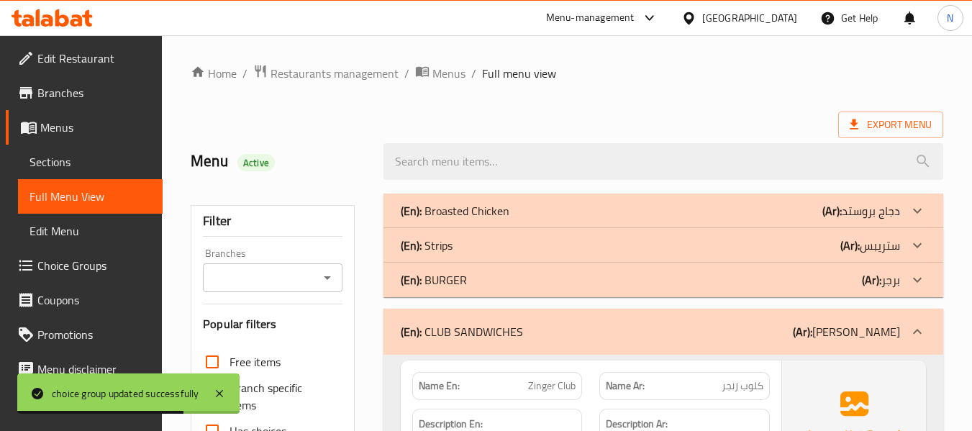
click div "(En): CLUB SANDWICHES (Ar): كلوب ساندويتش"
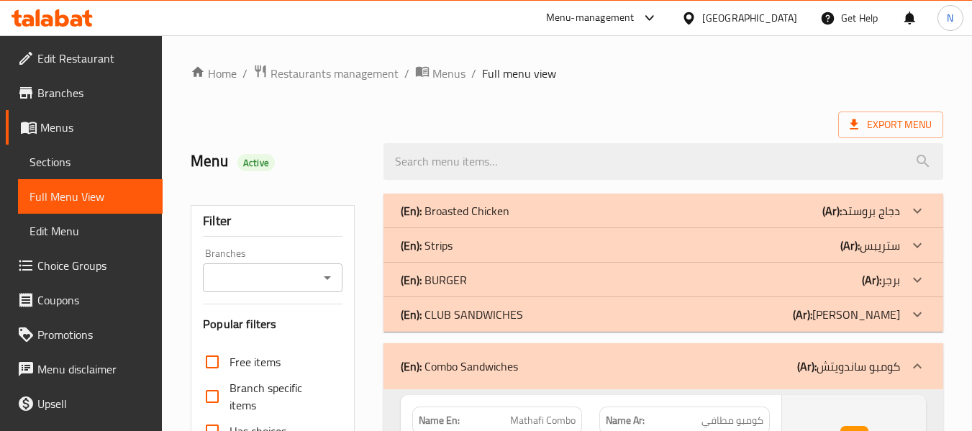
click span "Choice Groups"
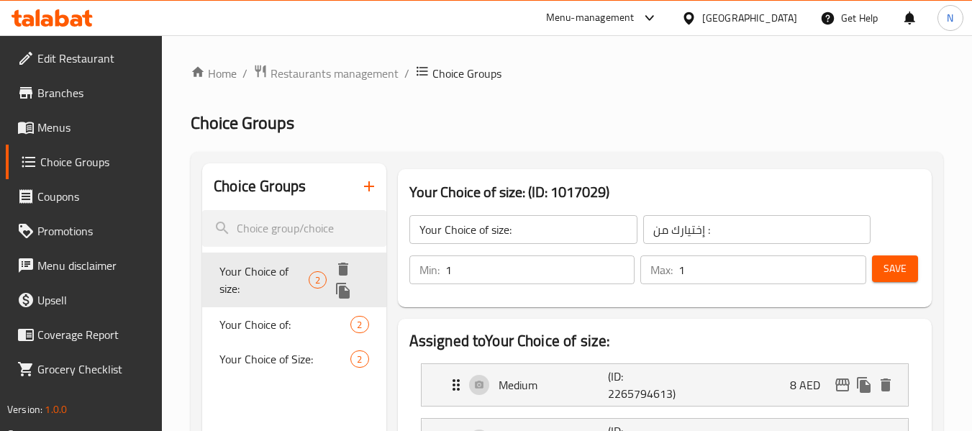
click icon "duplicate"
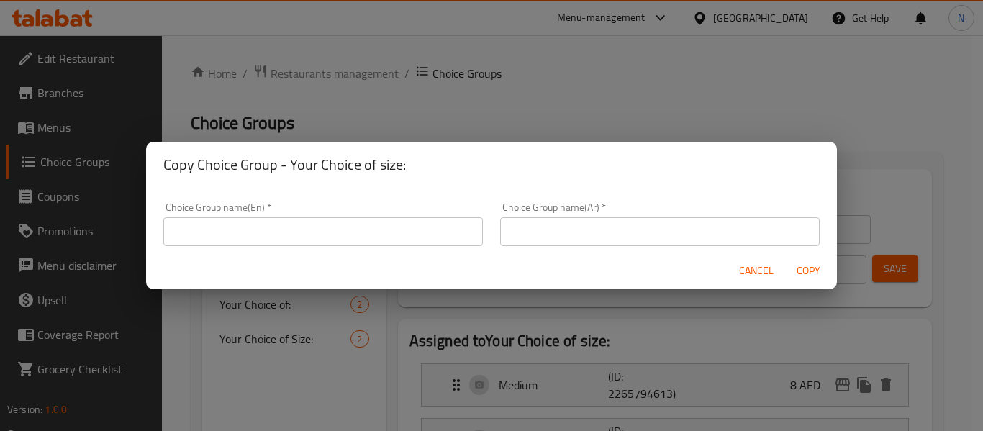
click input "text"
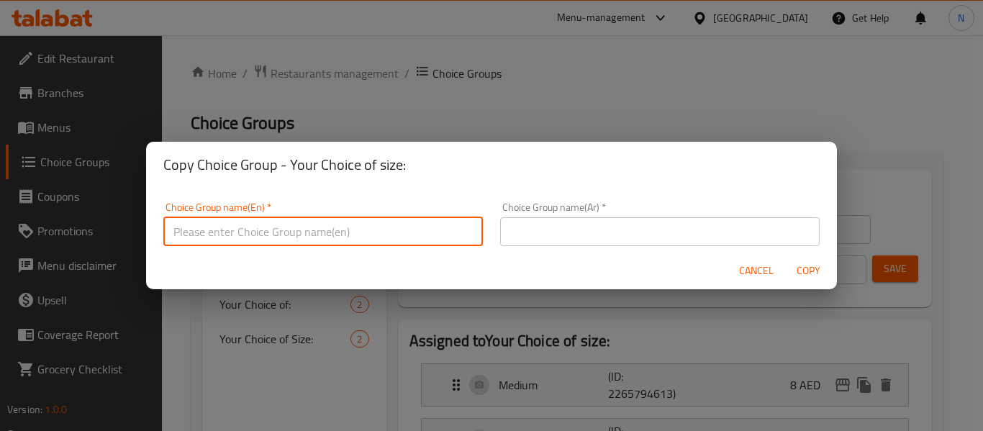
click div "Cancel Copy"
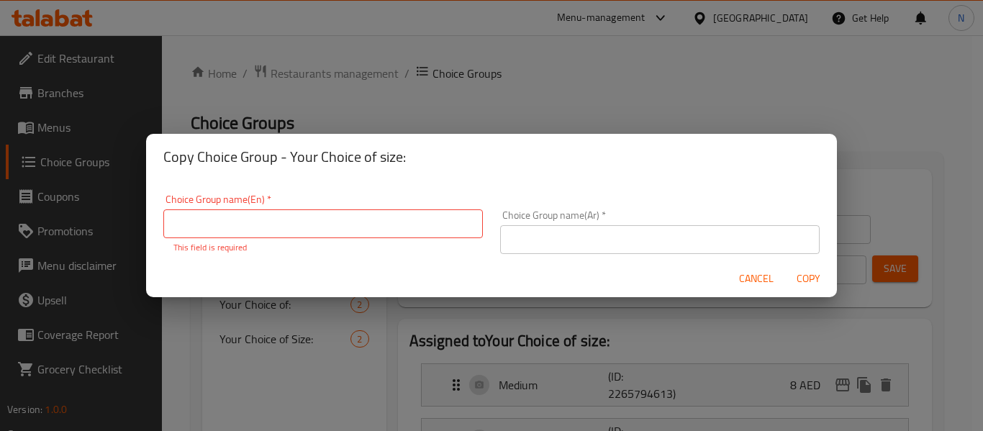
click span "Cancel"
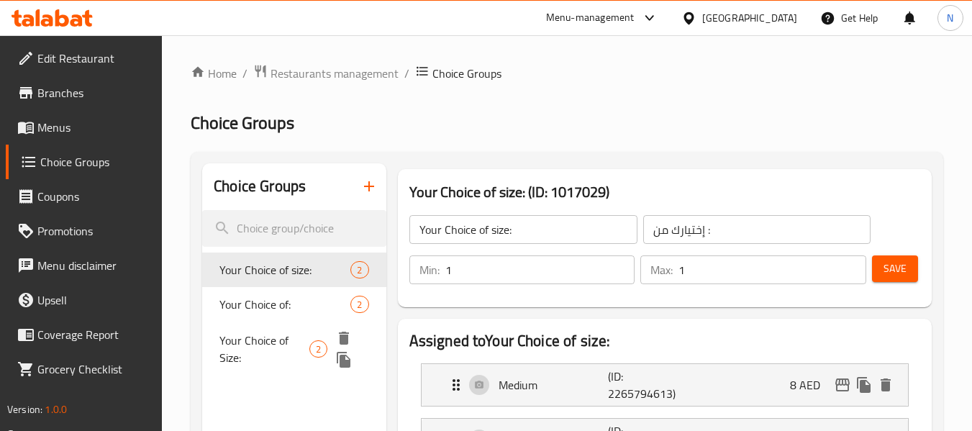
click icon "duplicate"
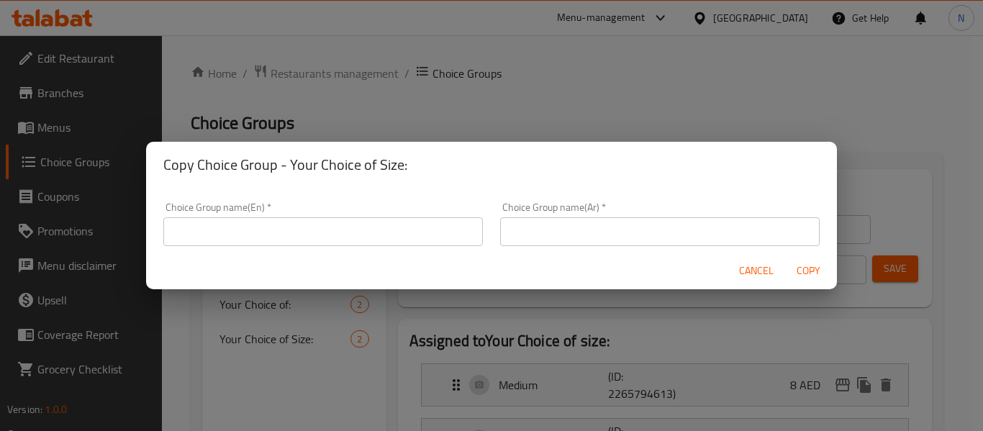
click div "Cancel Copy"
click input "text"
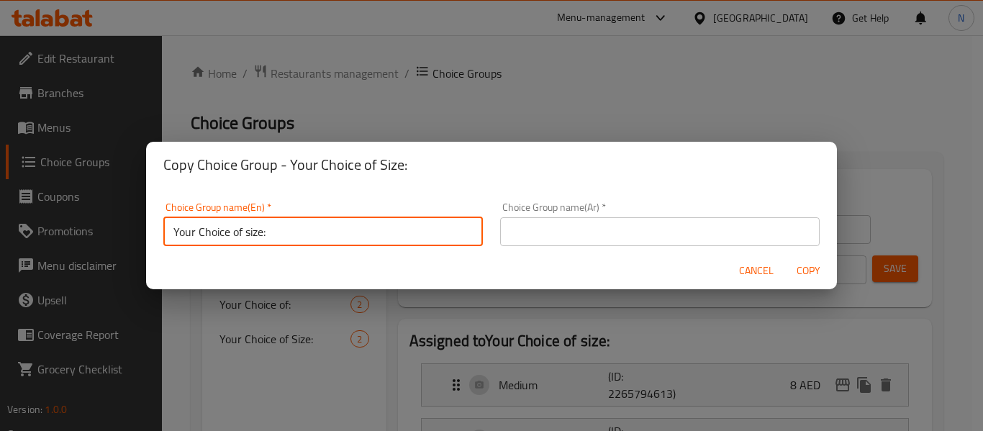
click input "Your Choice of size:"
type input "Your Choice of SIZE:"
click div "Choice Group name(Ar)   * Choice Group name(Ar) *"
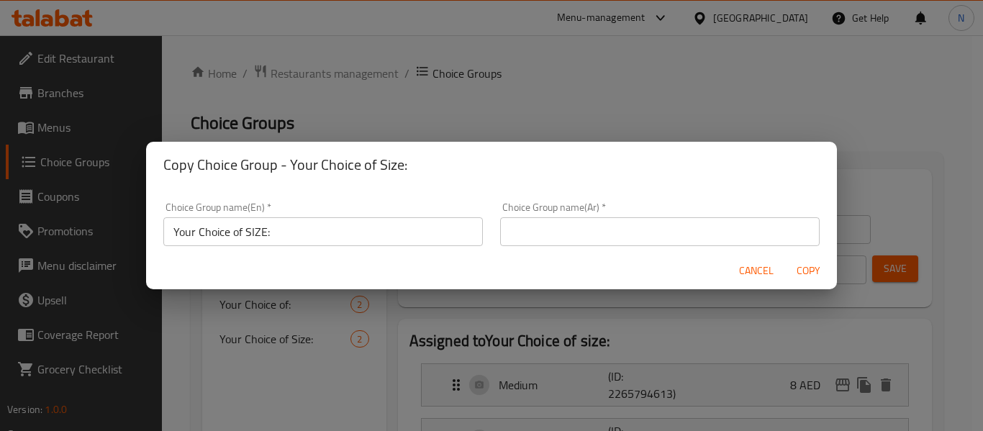
drag, startPoint x: 612, startPoint y: 231, endPoint x: 612, endPoint y: 245, distance: 13.7
click input "text"
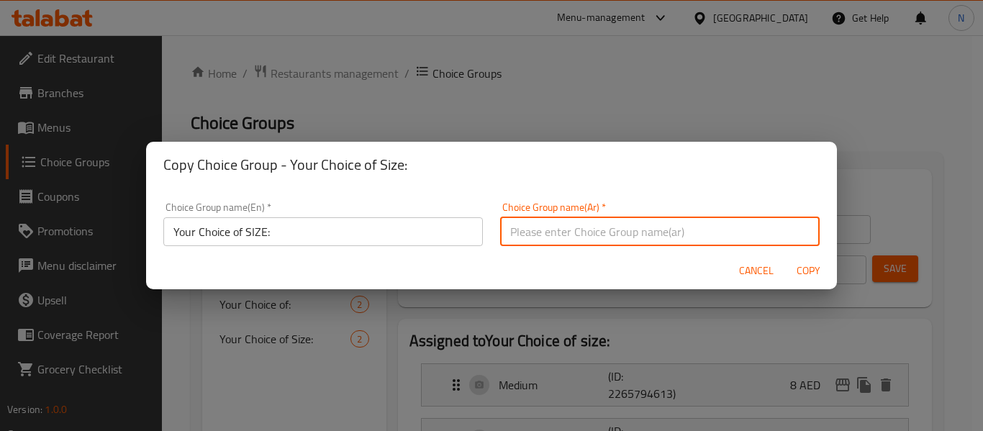
type input "إختيارك من الحجم:"
click span "Copy"
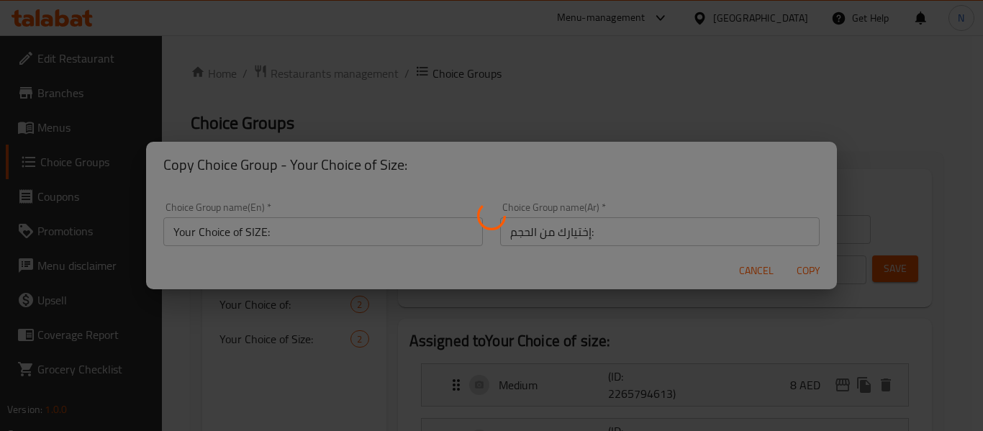
type input "Your Choice of SIZE:"
type input "إختيارك من الحجم:"
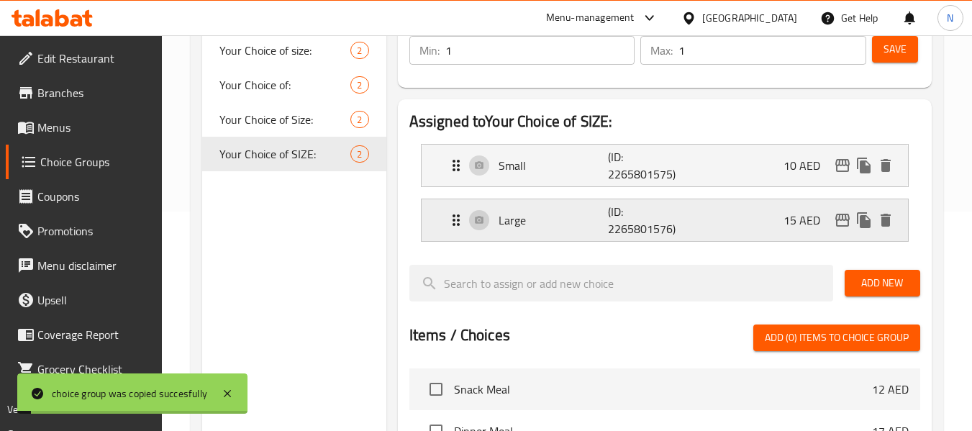
scroll to position [220, 0]
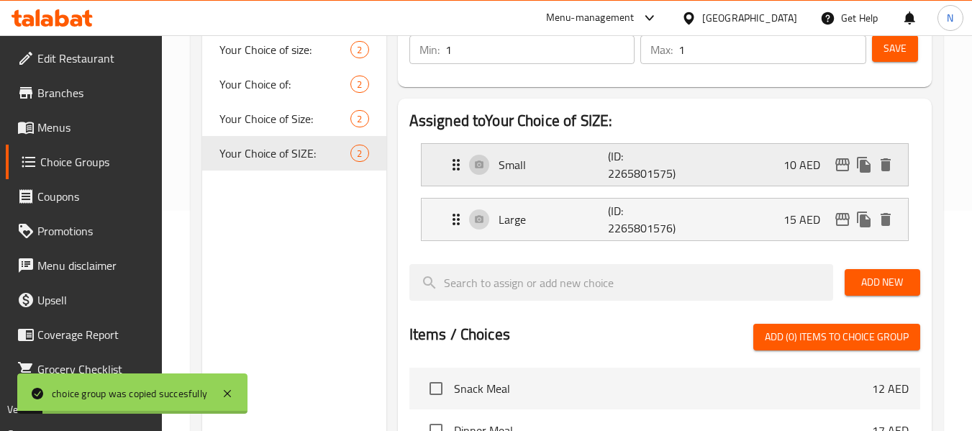
click div "Small (ID: 2265801575) 10 AED"
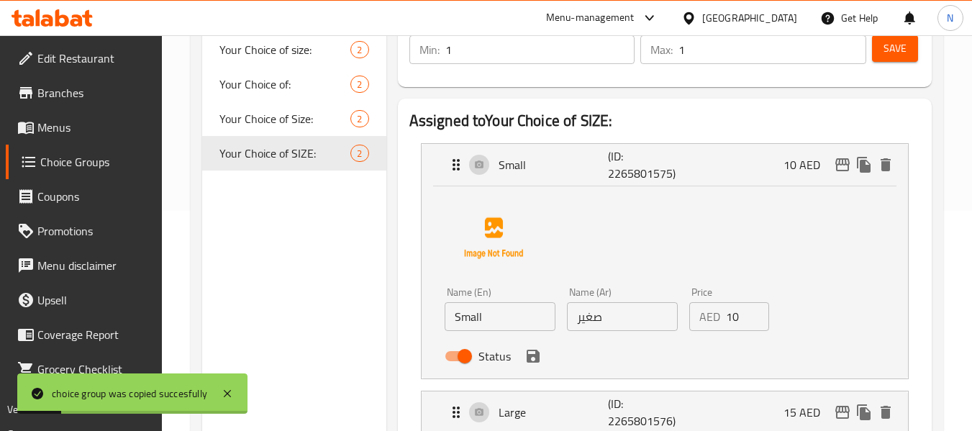
click input "10"
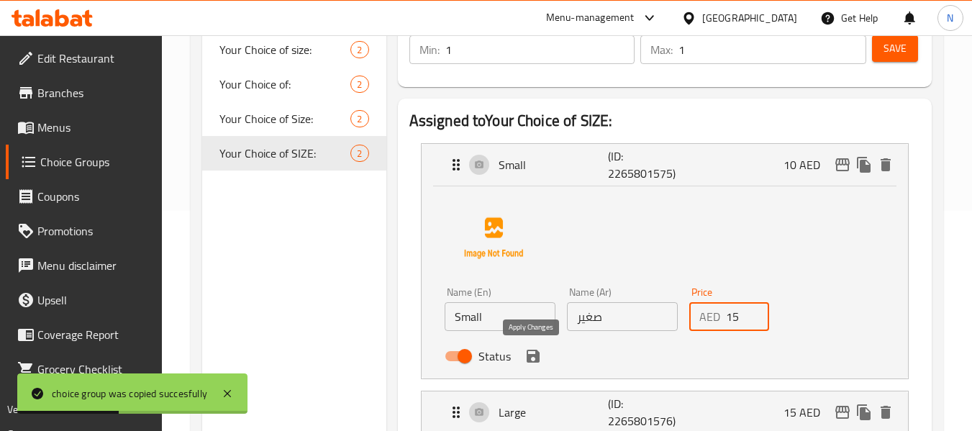
click icon "save"
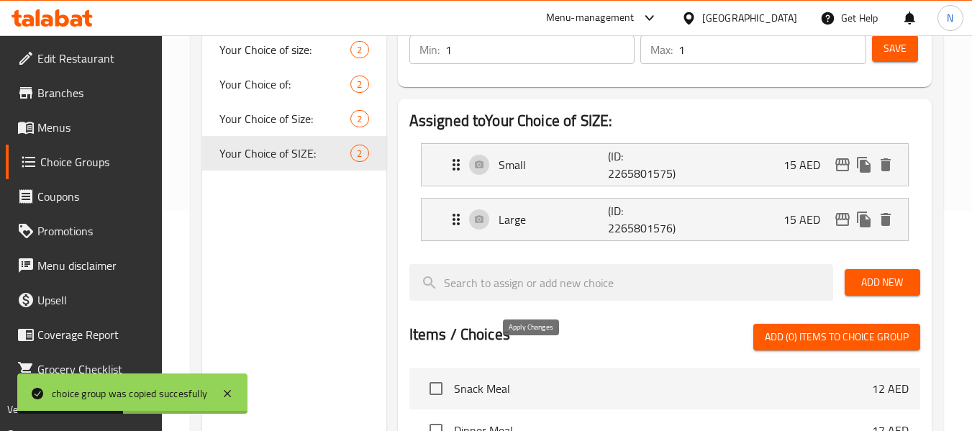
type input "15"
click div "Large (ID: 2265801576) 15 AED"
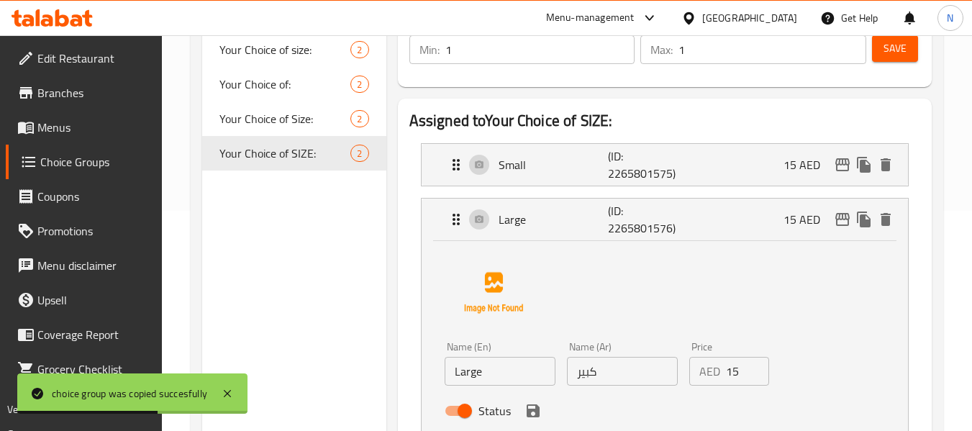
click input "15"
click div "Small (ID: 2265801575) 15 AED"
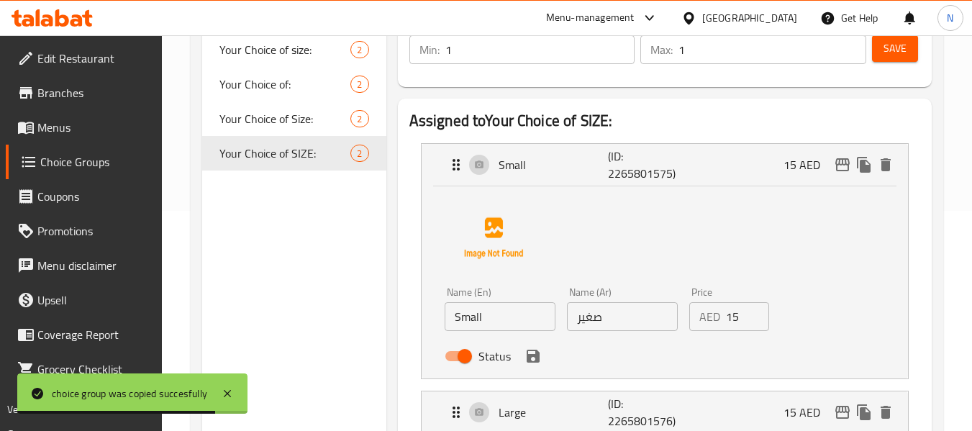
click div "Name (Ar) صغير Name (Ar)"
type input "20"
click input "صغير"
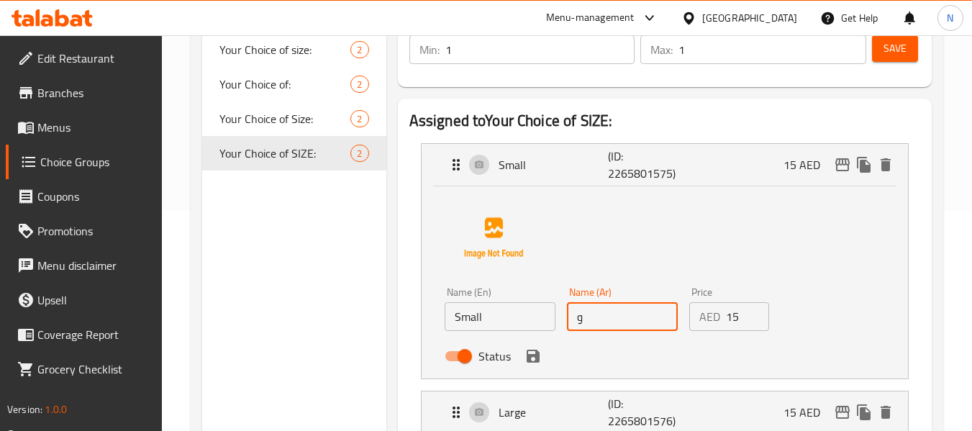
type input "وسط"
click input "Small"
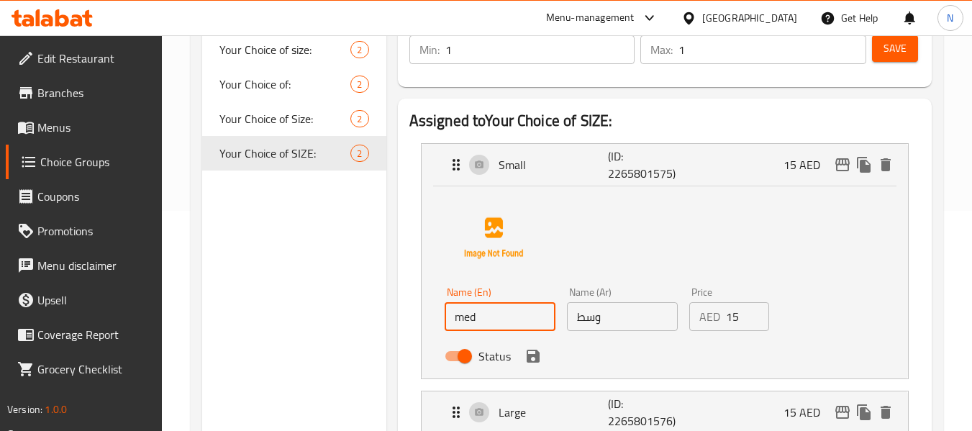
type input "Medium"
click icon "save"
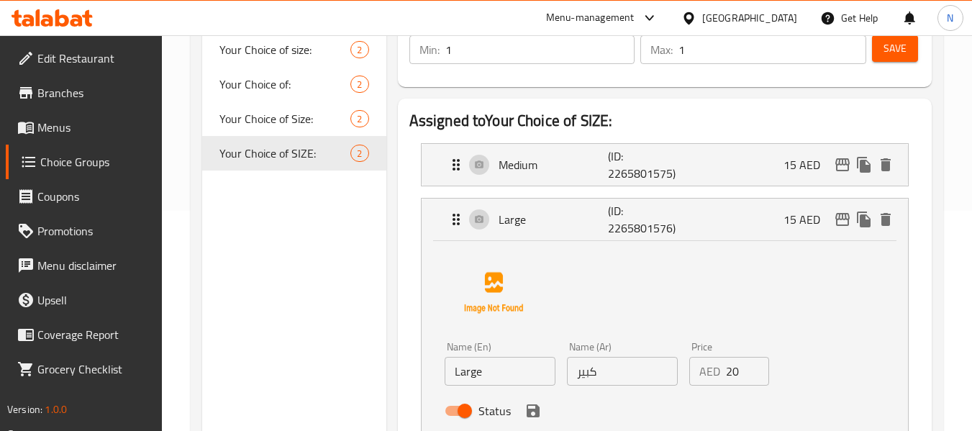
click span "Save"
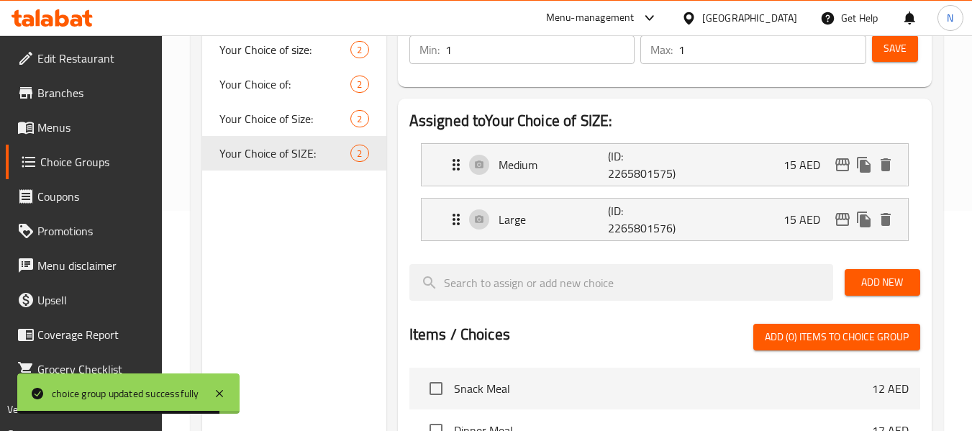
click link "Menus"
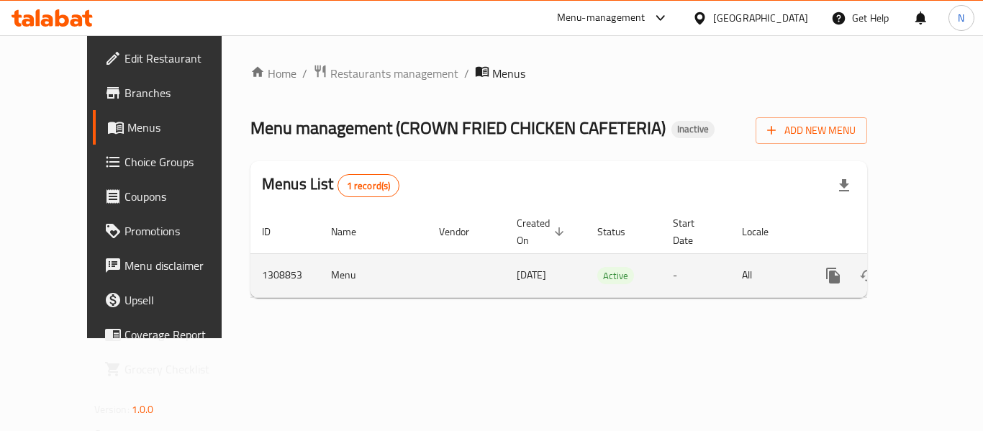
click icon "enhanced table"
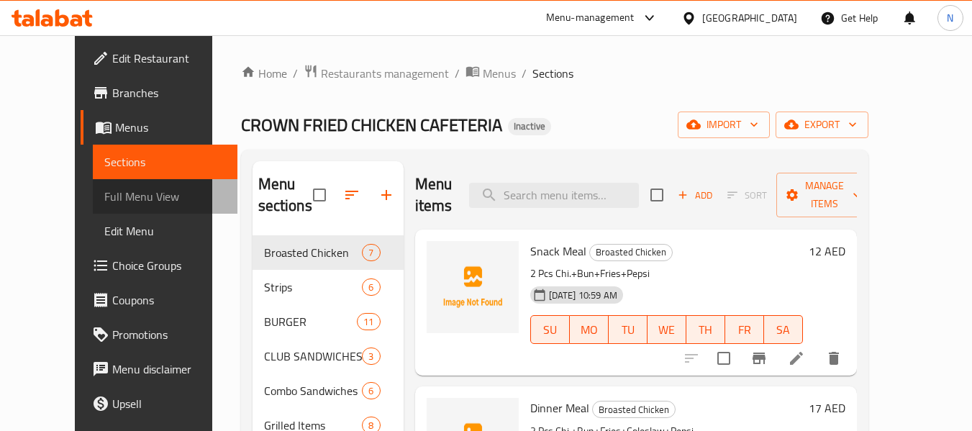
click span "Full Menu View"
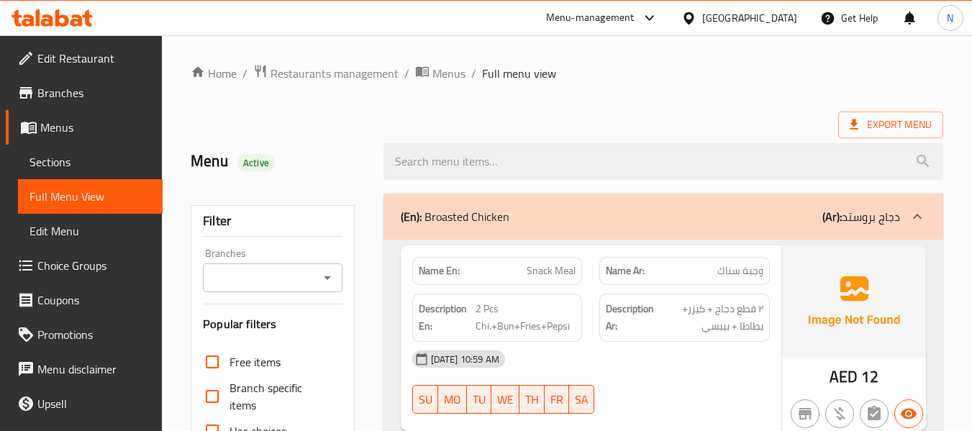
click p "(En): Broasted Chicken"
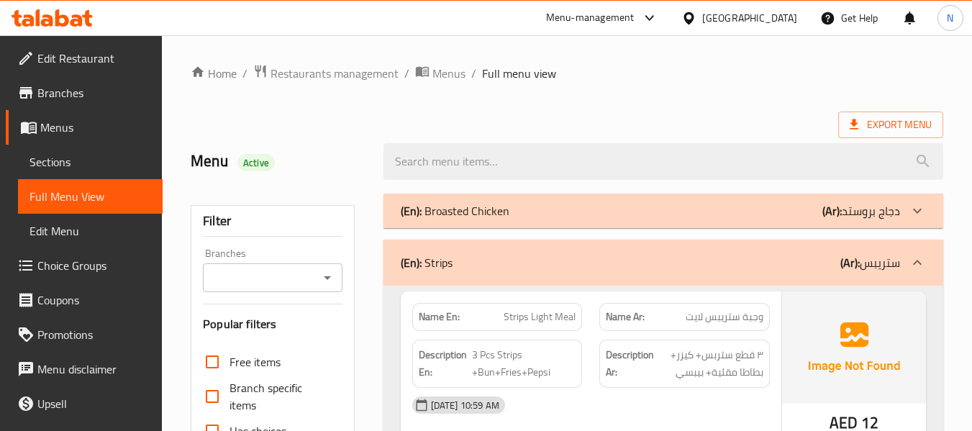
click b "(En):"
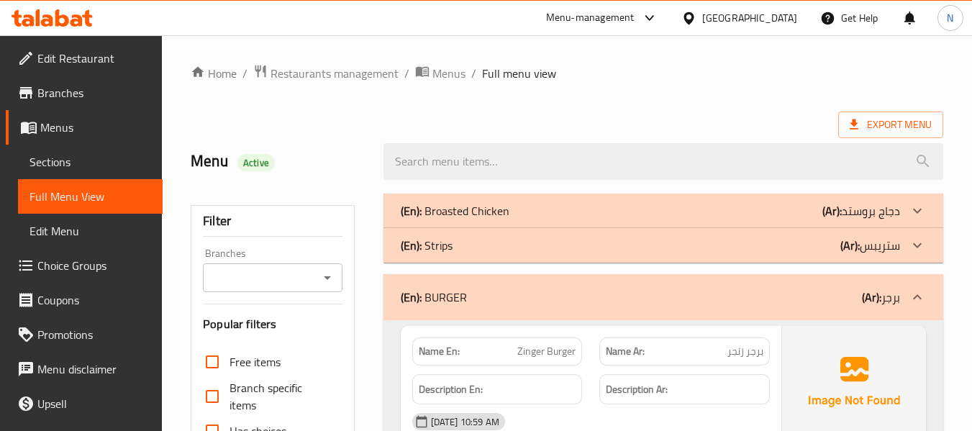
scroll to position [145, 0]
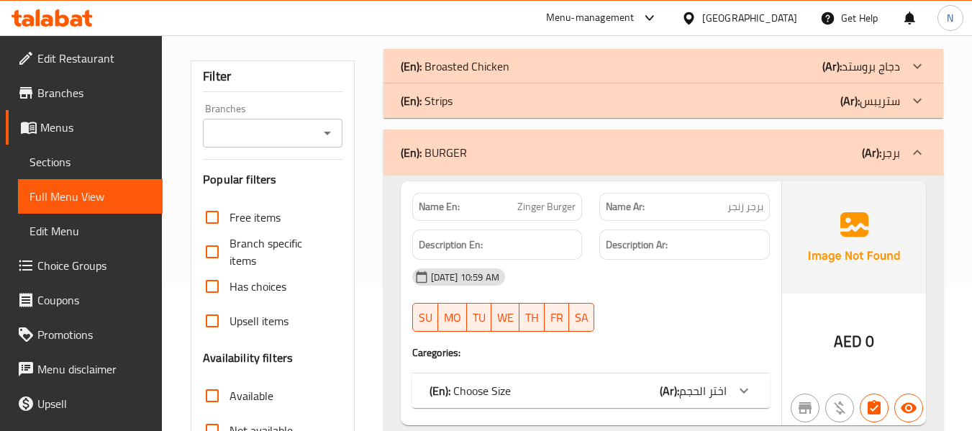
click div "(En): BURGER (Ar): برجر"
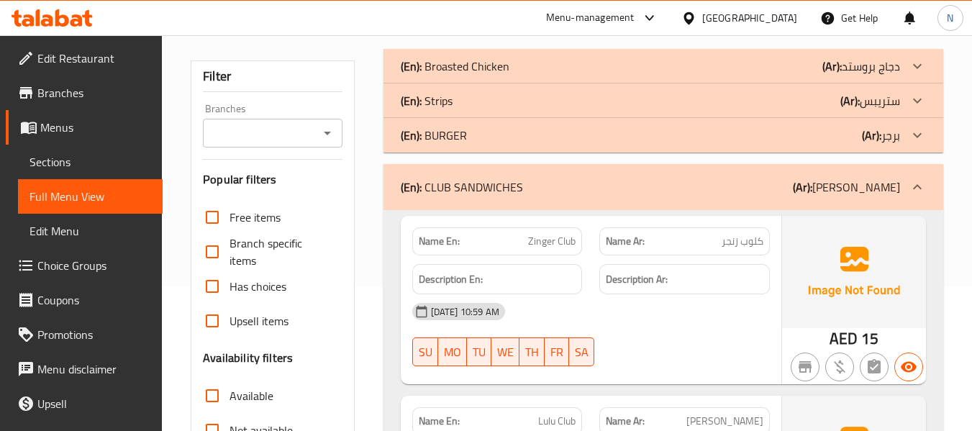
click b "(En):"
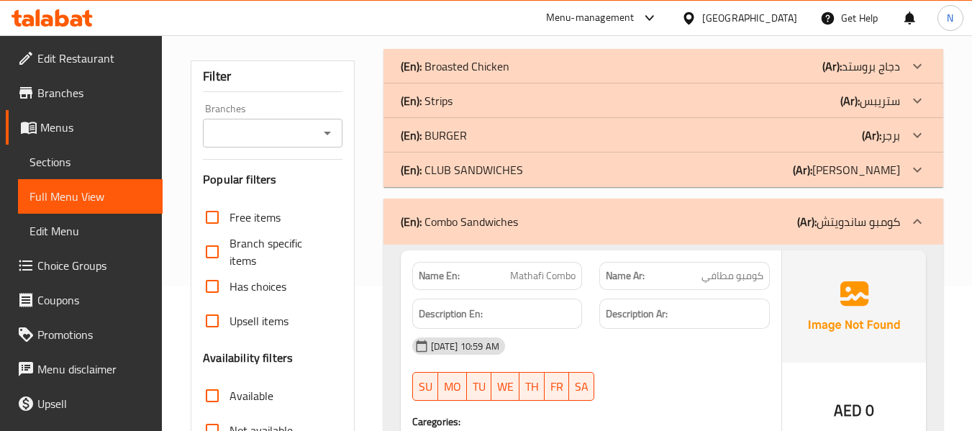
click p "(En): Combo Sandwiches"
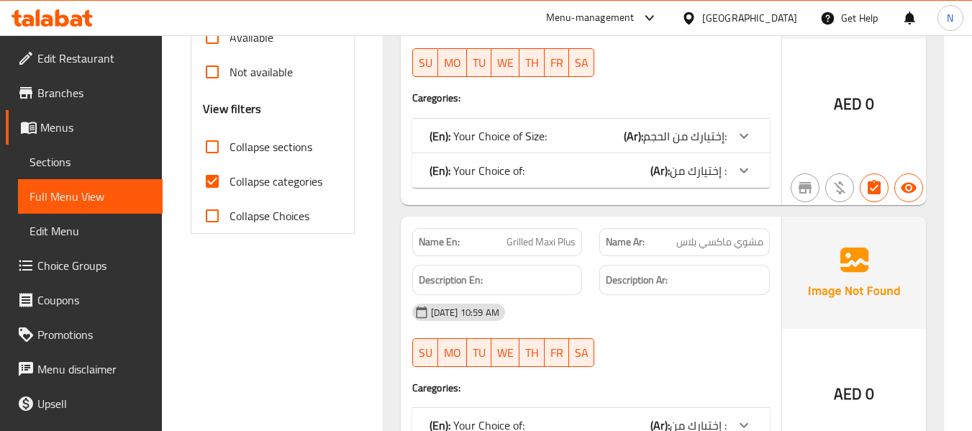
scroll to position [504, 0]
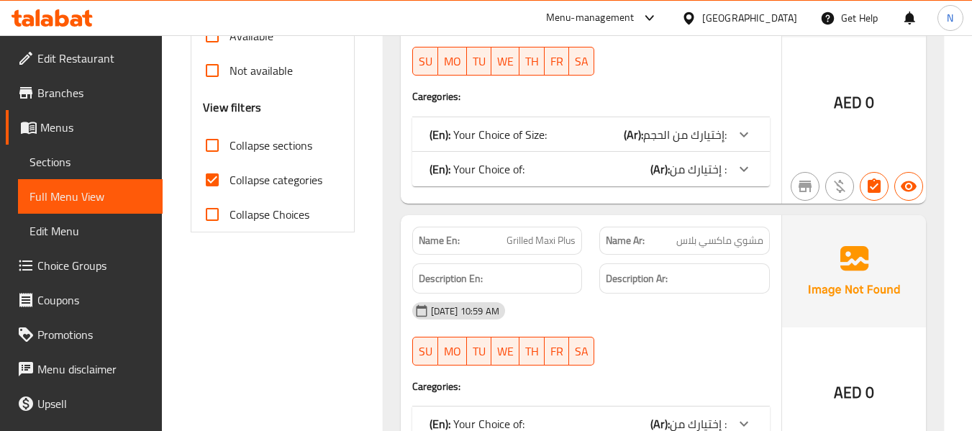
click label "Collapse categories"
click input "Collapse categories"
checkbox input "false"
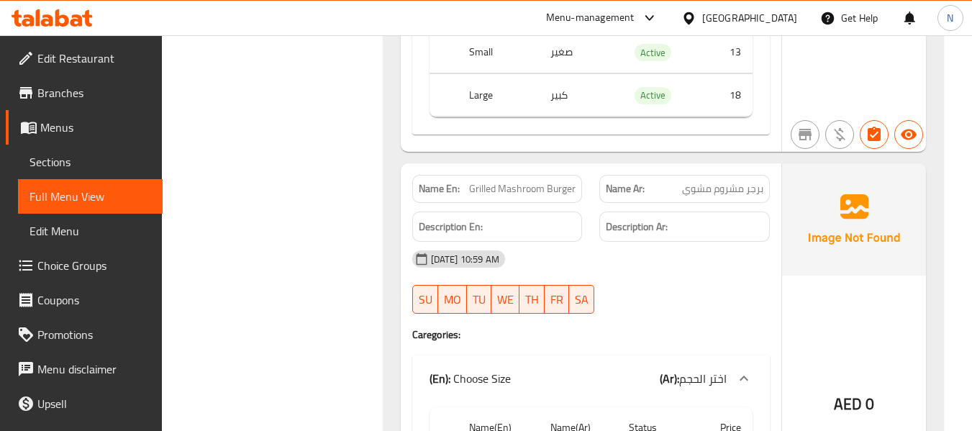
scroll to position [2554, 0]
click div "Filter Branches Branches Popular filters Free items Branch specific items Has c…"
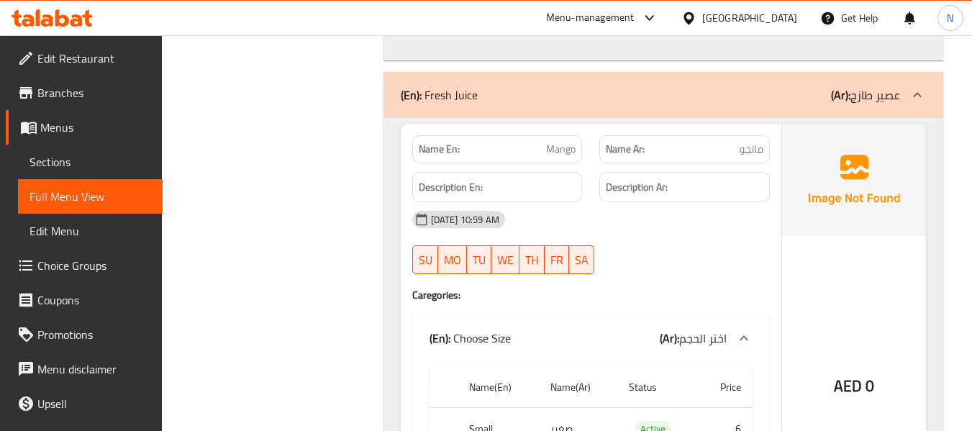
scroll to position [13252, 0]
click div "(En): Fresh Juice (Ar): عصير طازج"
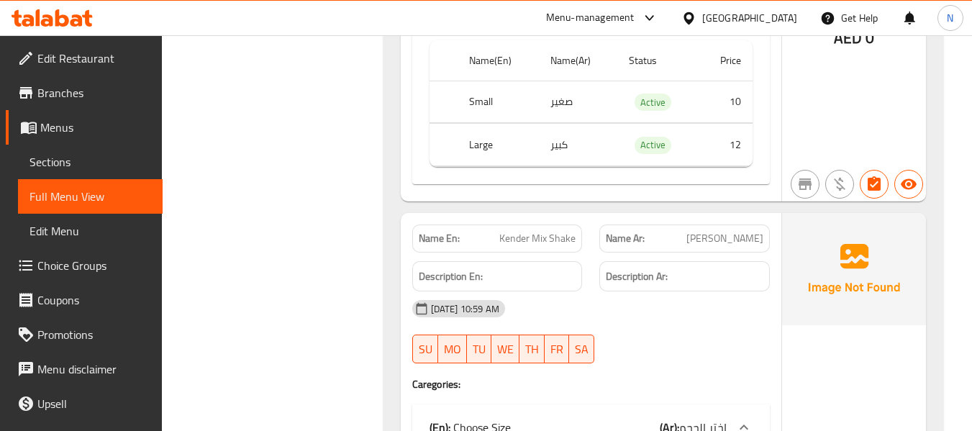
scroll to position [16122, 0]
click div "Filter Branches Branches Popular filters Free items Branch specific items Has c…"
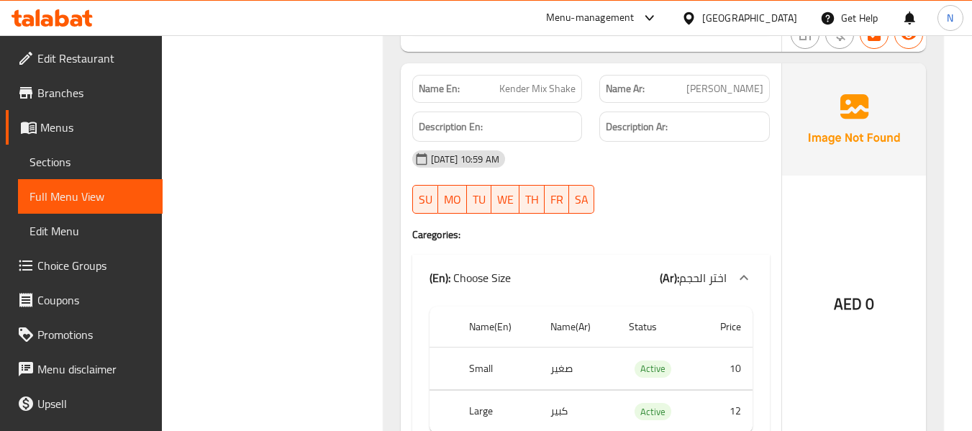
scroll to position [16367, 0]
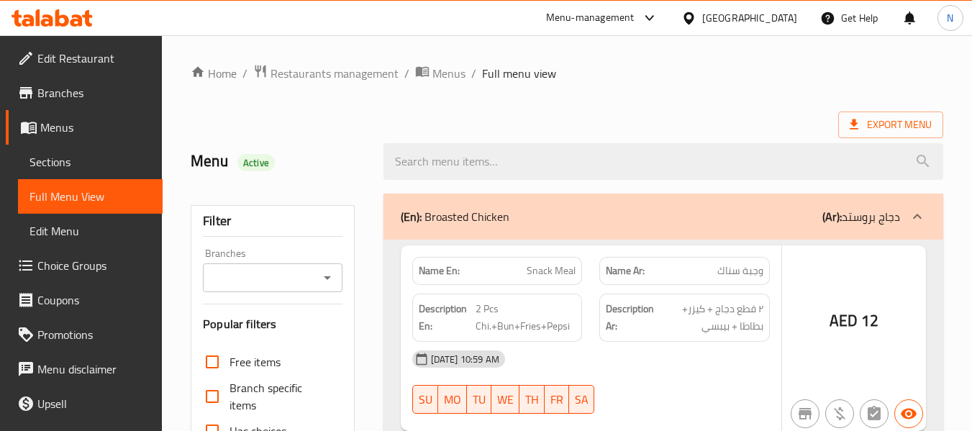
click at [91, 155] on div at bounding box center [486, 215] width 972 height 431
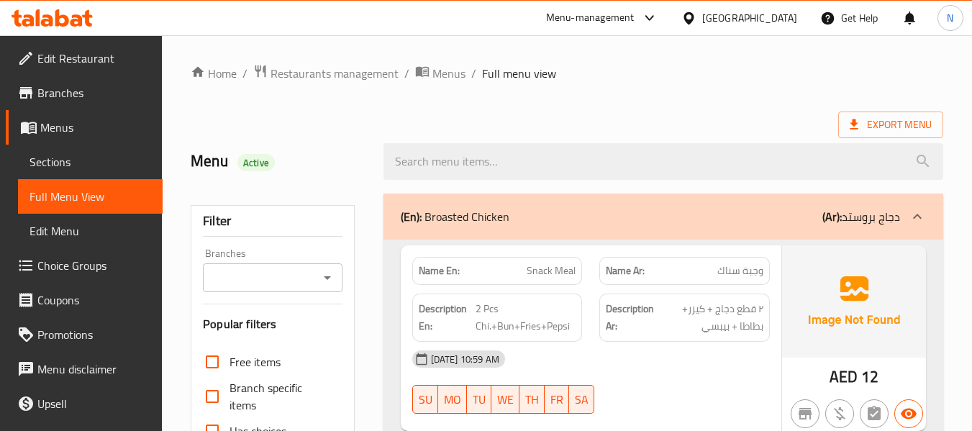
drag, startPoint x: 96, startPoint y: 169, endPoint x: 86, endPoint y: 206, distance: 38.0
click at [96, 168] on span "Sections" at bounding box center [90, 161] width 122 height 17
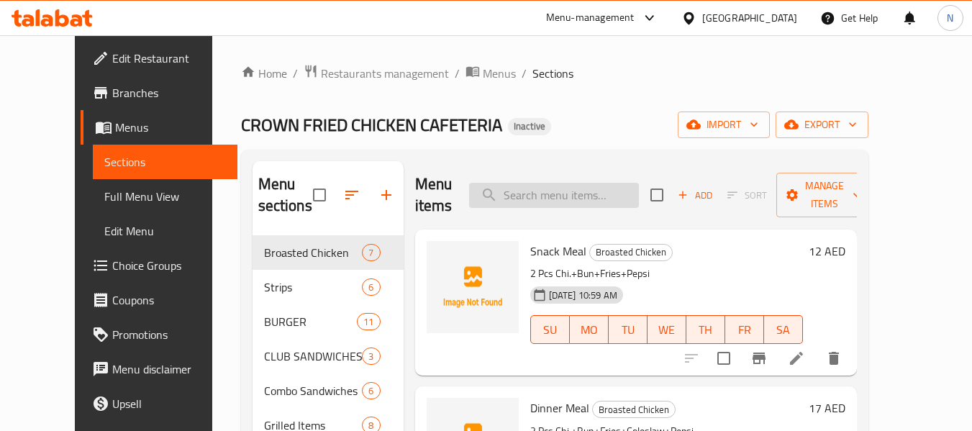
click at [625, 198] on input "search" at bounding box center [554, 195] width 170 height 25
paste input "Nuggets Combo"
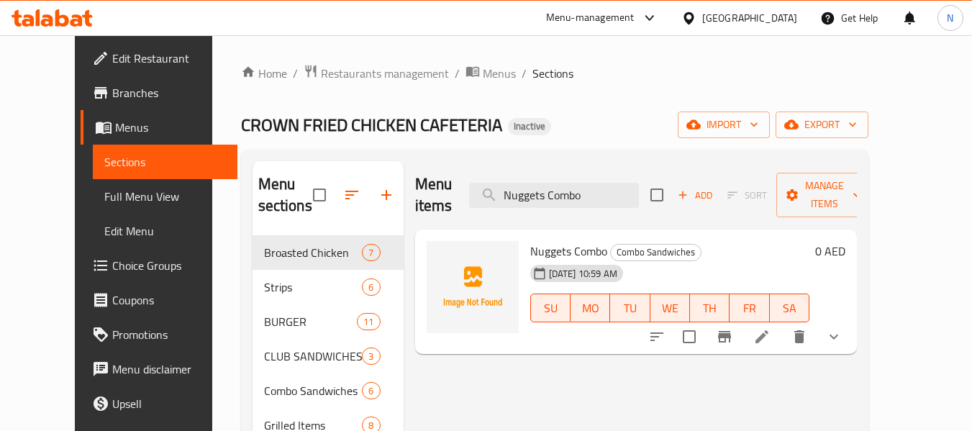
type input "Nuggets Combo"
click at [782, 324] on li at bounding box center [762, 337] width 40 height 26
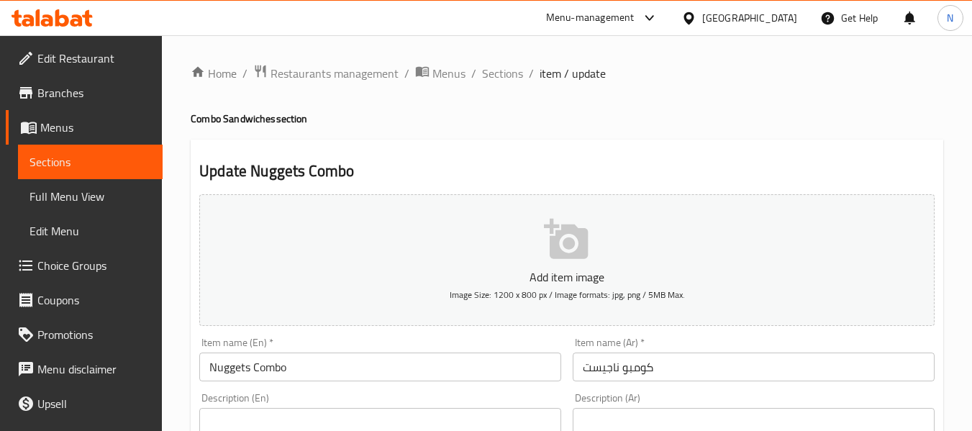
click at [596, 370] on input "كومبو ناجيست" at bounding box center [754, 367] width 362 height 29
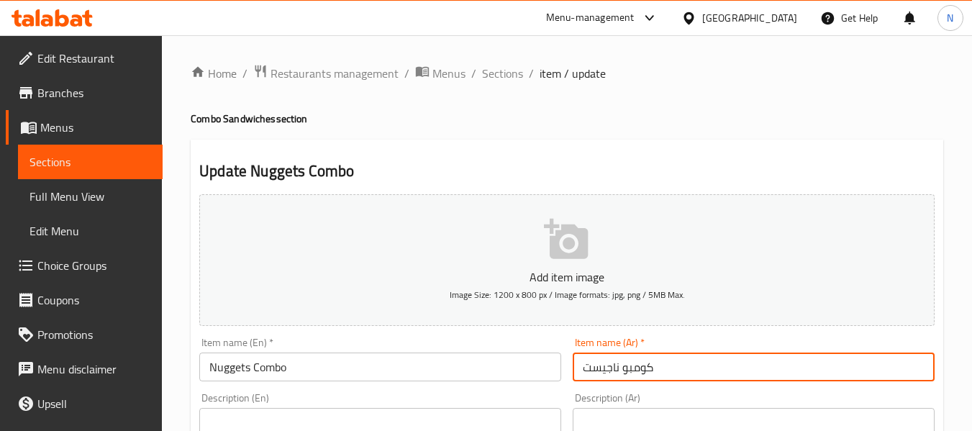
click at [596, 370] on input "كومبو ناجيست" at bounding box center [754, 367] width 362 height 29
type input "كومبو ناجتس"
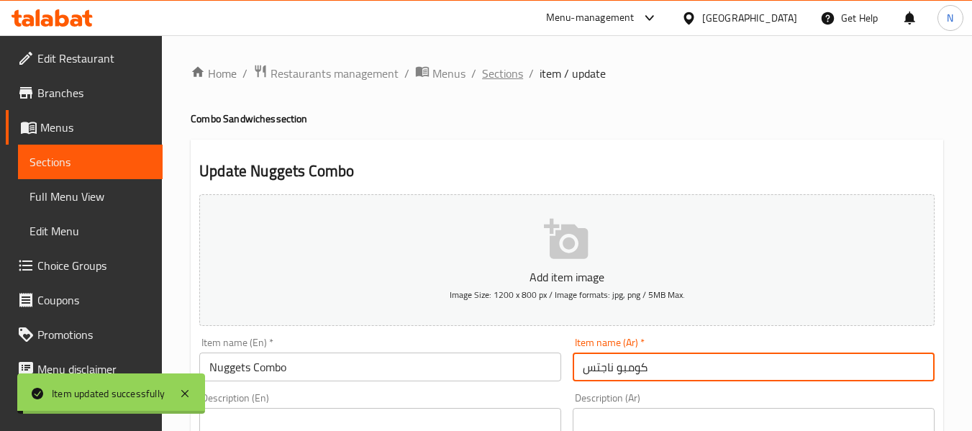
click at [503, 82] on span "Sections" at bounding box center [502, 73] width 41 height 17
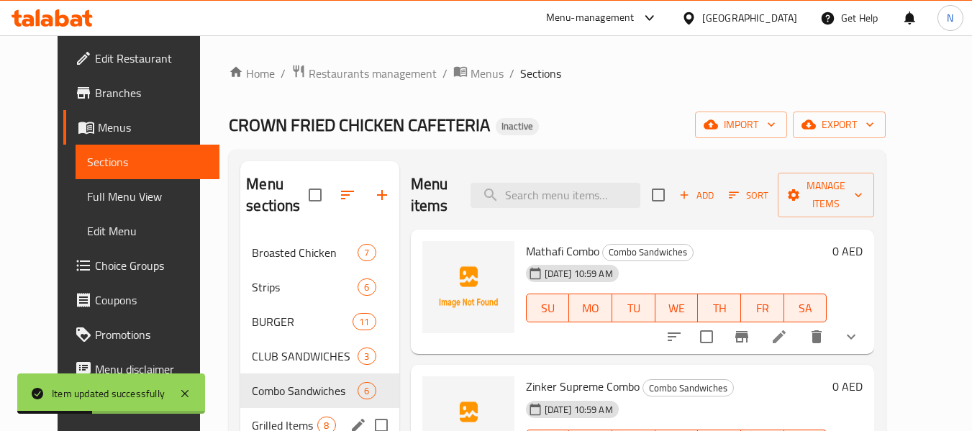
click at [275, 417] on span "Grilled Items" at bounding box center [284, 425] width 65 height 17
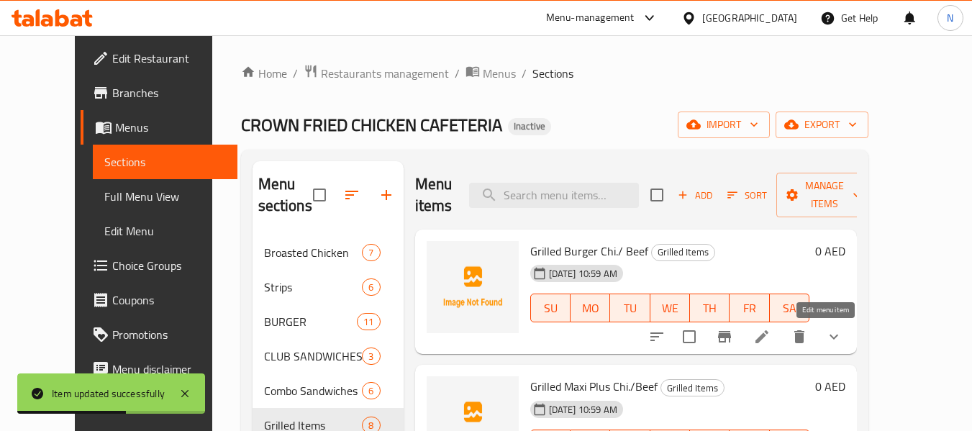
click at [770, 331] on icon at bounding box center [761, 336] width 17 height 17
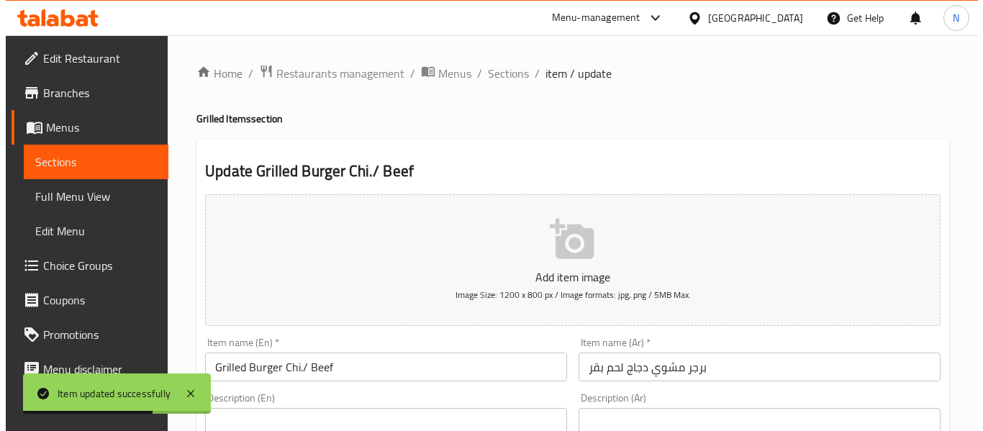
scroll to position [618, 0]
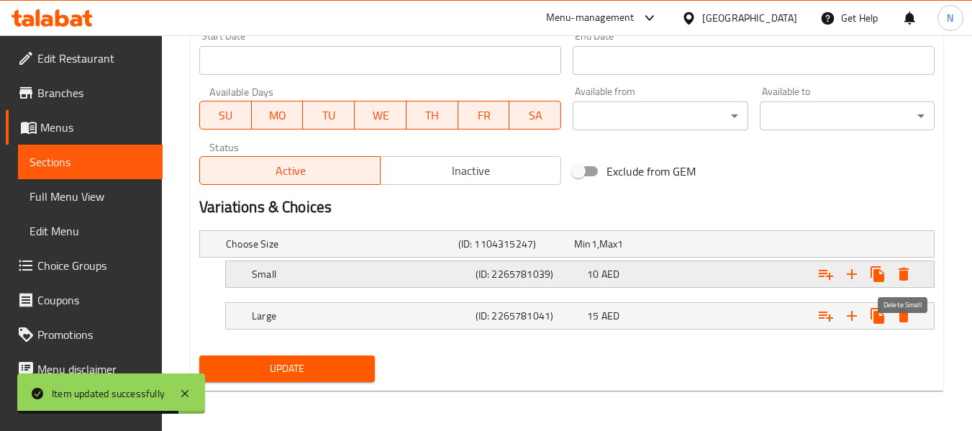
click at [906, 267] on icon "Expand" at bounding box center [903, 273] width 17 height 17
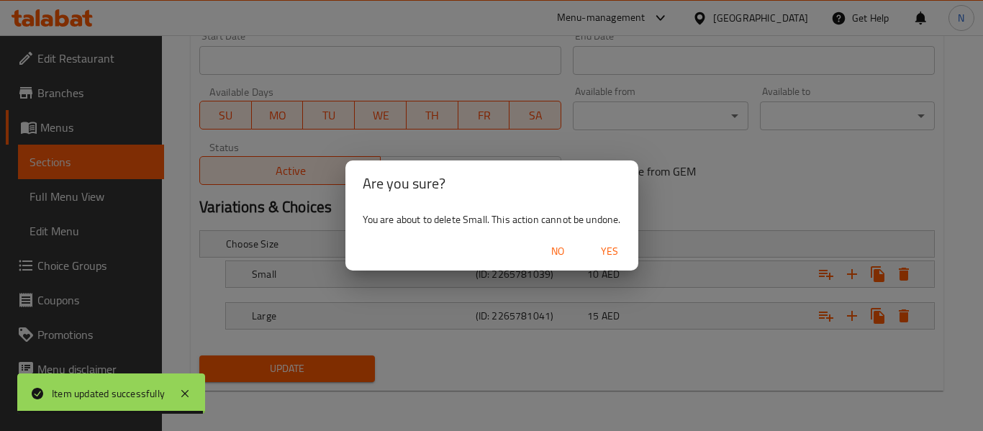
click at [596, 252] on span "Yes" at bounding box center [609, 251] width 35 height 18
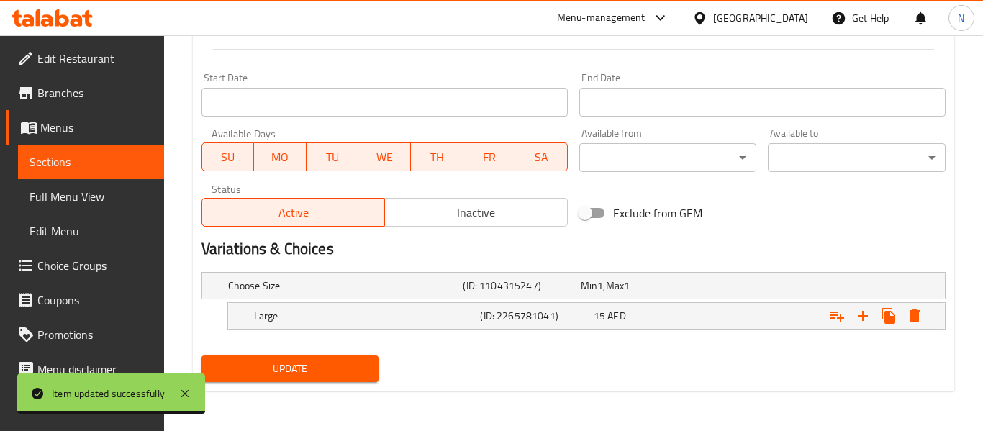
scroll to position [576, 0]
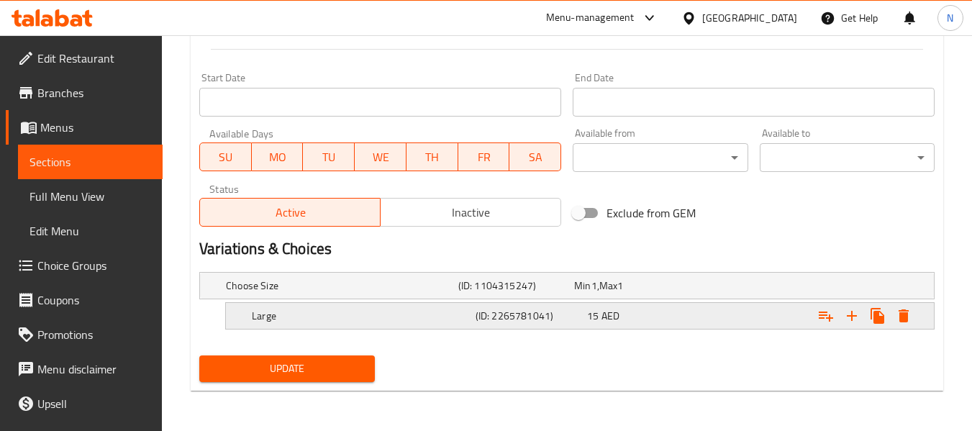
click at [901, 317] on icon "Expand" at bounding box center [904, 315] width 10 height 13
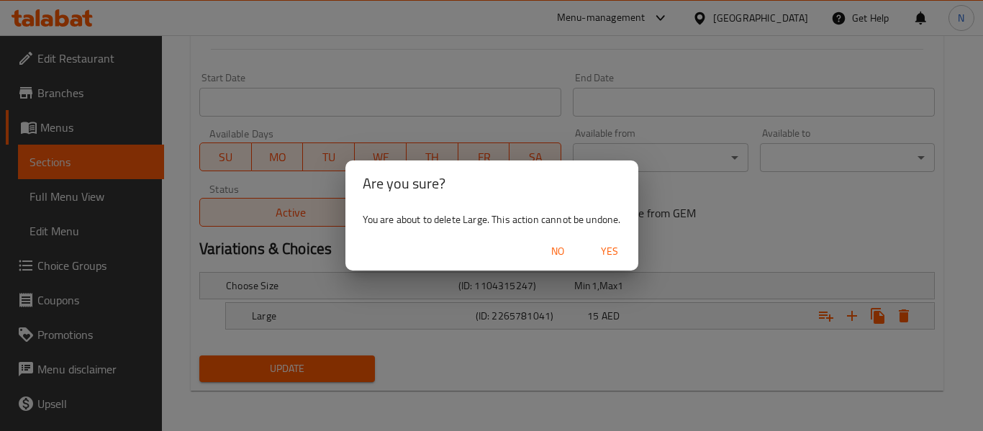
click at [601, 247] on span "Yes" at bounding box center [609, 251] width 35 height 18
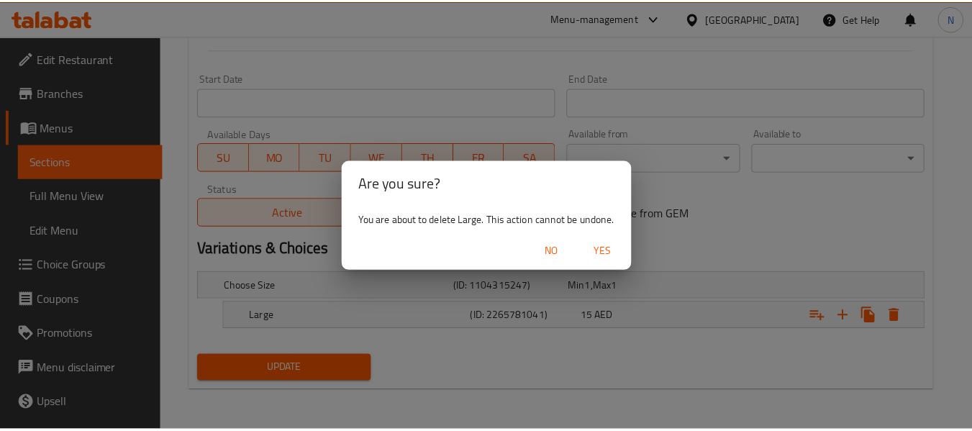
scroll to position [571, 0]
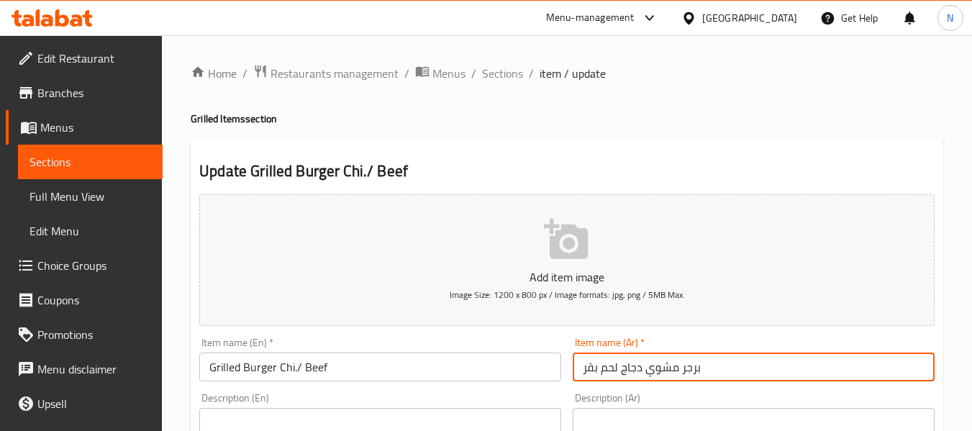
drag, startPoint x: 622, startPoint y: 368, endPoint x: 549, endPoint y: 373, distance: 72.8
click at [643, 367] on input "برجر مشوي دجاج لحم بقر" at bounding box center [754, 367] width 362 height 29
drag, startPoint x: 643, startPoint y: 367, endPoint x: 514, endPoint y: 371, distance: 129.6
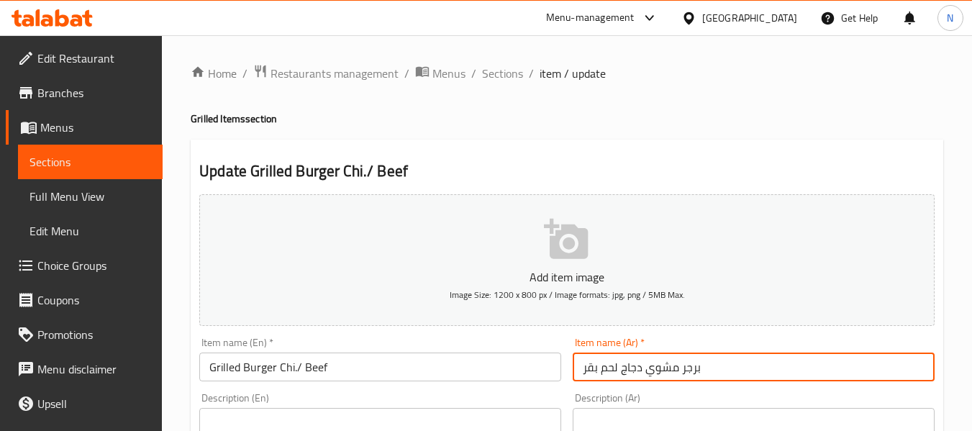
click at [638, 366] on input "برجر مشوي دجاج لحم بقر" at bounding box center [754, 367] width 362 height 29
drag, startPoint x: 645, startPoint y: 373, endPoint x: 510, endPoint y: 373, distance: 135.3
type input "برجر مشوي"
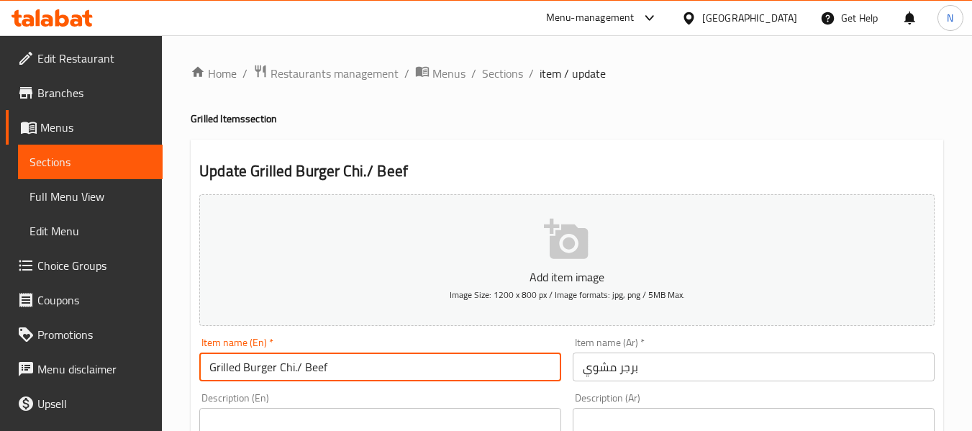
drag, startPoint x: 381, startPoint y: 381, endPoint x: 278, endPoint y: 377, distance: 103.0
click at [278, 377] on input "Grilled Burger Chi./ Beef" at bounding box center [380, 367] width 362 height 29
type input "Grilled Burger"
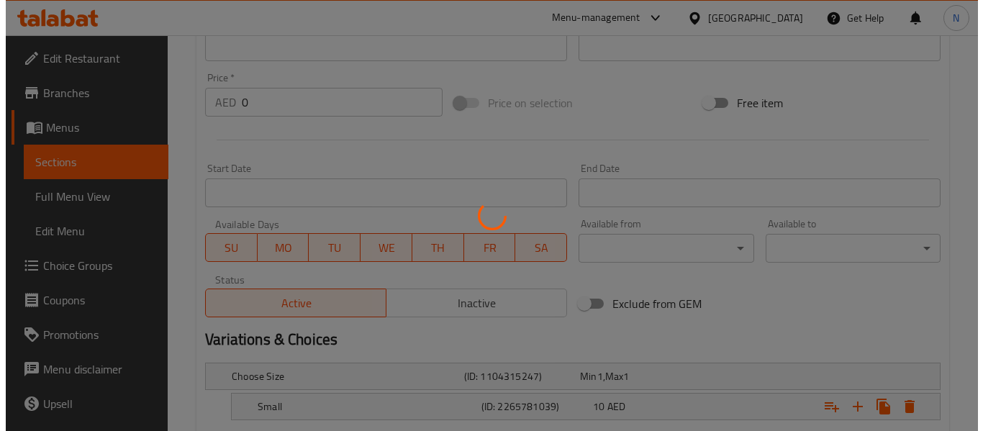
scroll to position [618, 0]
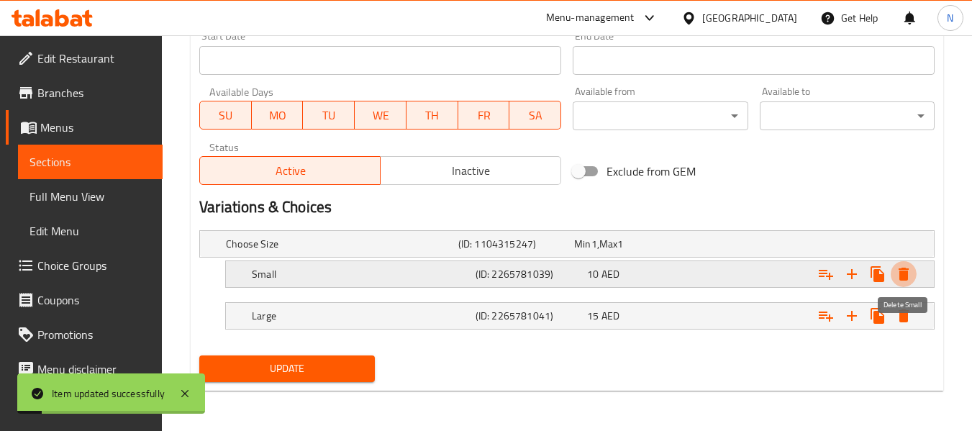
click at [898, 280] on icon "Expand" at bounding box center [903, 273] width 17 height 17
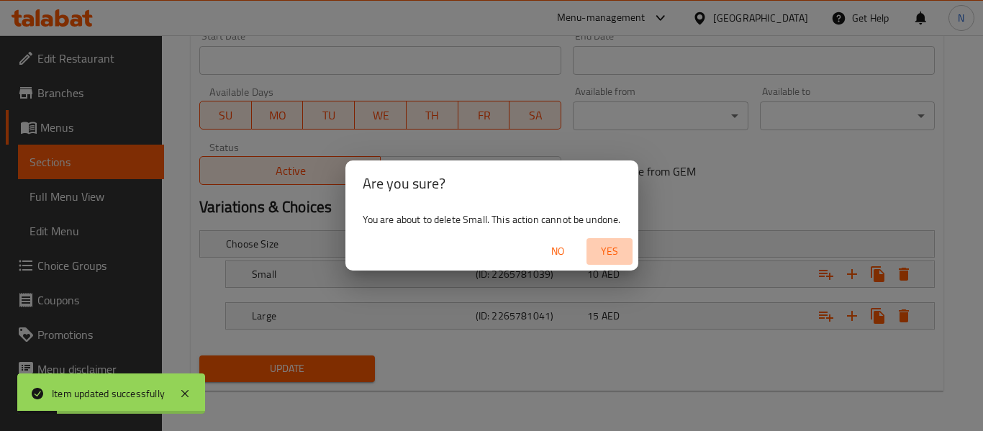
click at [596, 250] on span "Yes" at bounding box center [609, 251] width 35 height 18
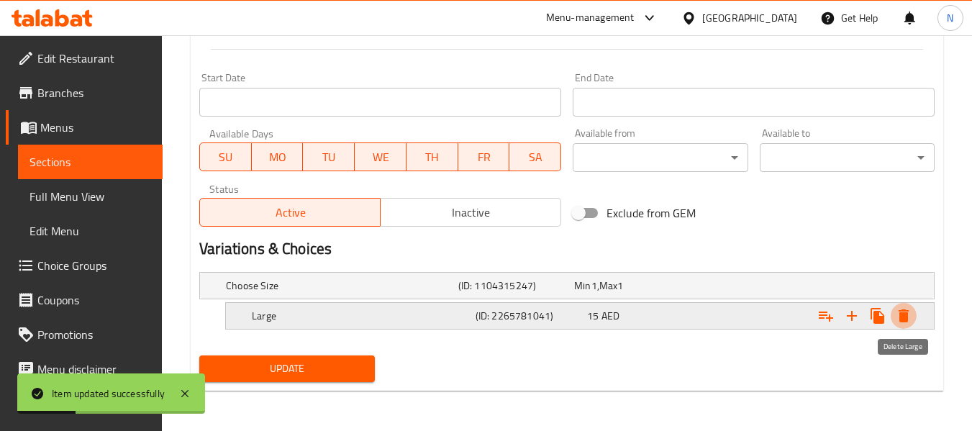
click at [905, 320] on icon "Expand" at bounding box center [904, 315] width 10 height 13
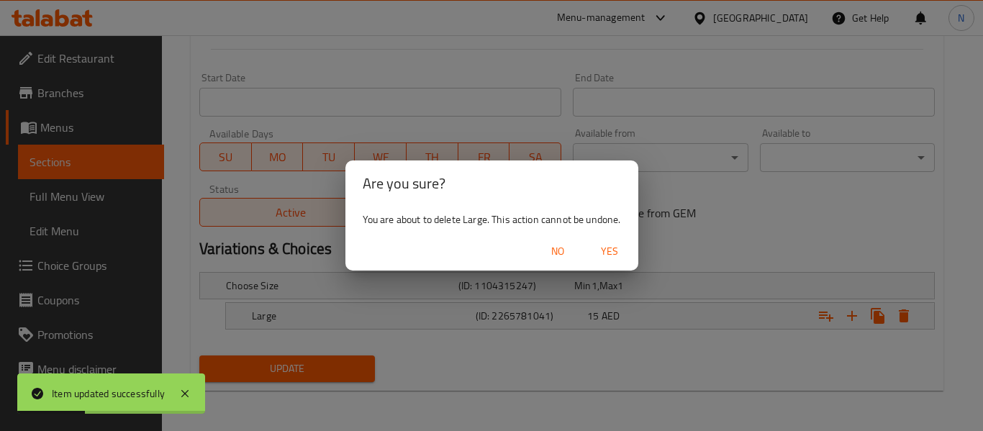
click at [619, 258] on span "Yes" at bounding box center [609, 251] width 35 height 18
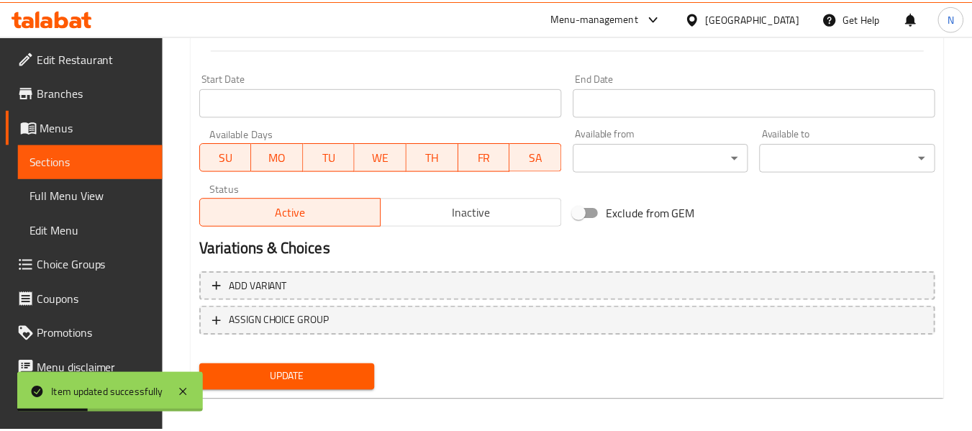
scroll to position [571, 0]
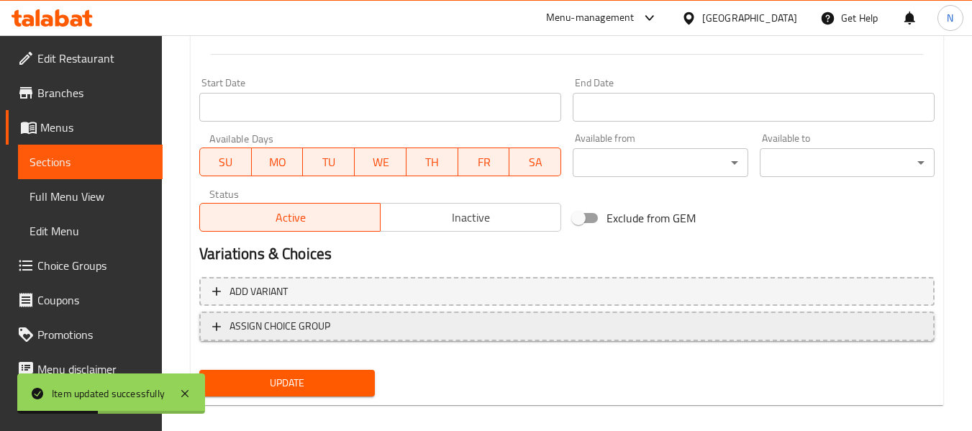
click at [463, 332] on span "ASSIGN CHOICE GROUP" at bounding box center [566, 326] width 709 height 18
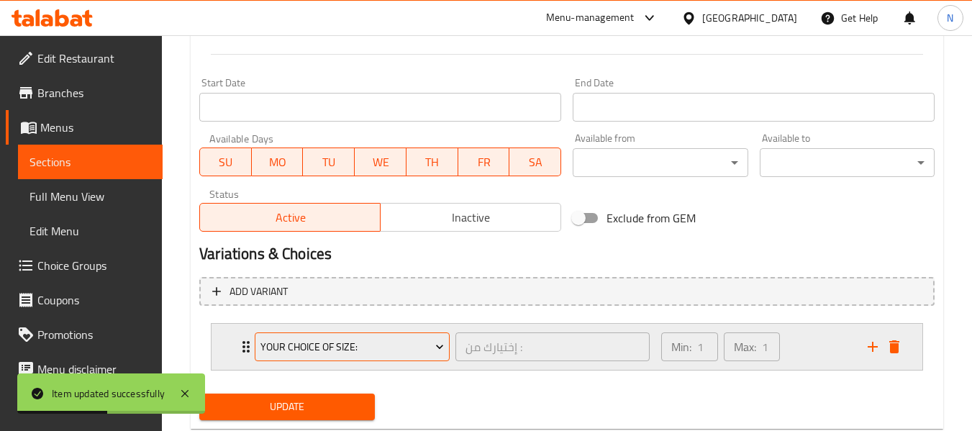
click at [342, 356] on button "Your Choice of size:" at bounding box center [352, 346] width 195 height 29
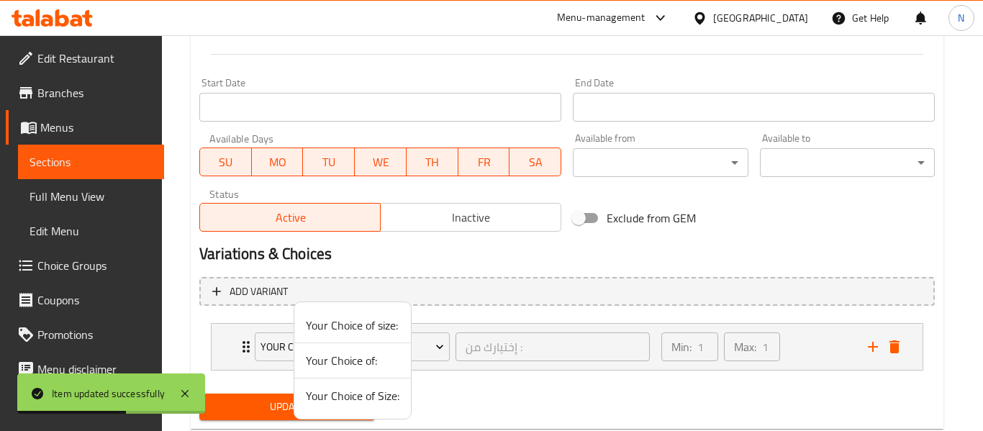
click at [376, 387] on span "Your Choice of Size:" at bounding box center [353, 395] width 94 height 17
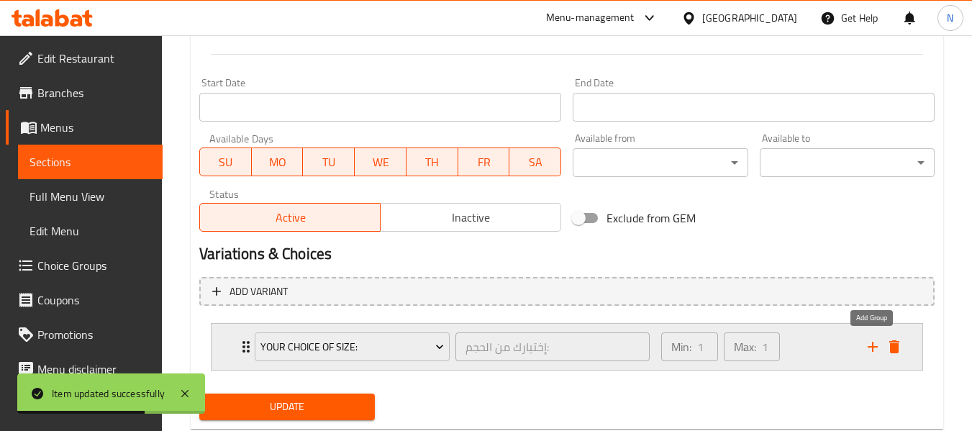
click at [869, 353] on icon "add" at bounding box center [872, 346] width 17 height 17
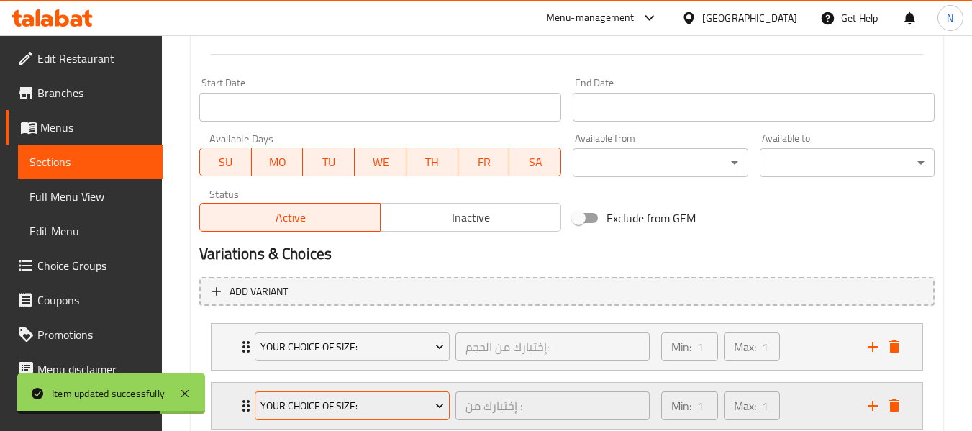
click at [384, 400] on span "Your Choice of size:" at bounding box center [352, 406] width 184 height 18
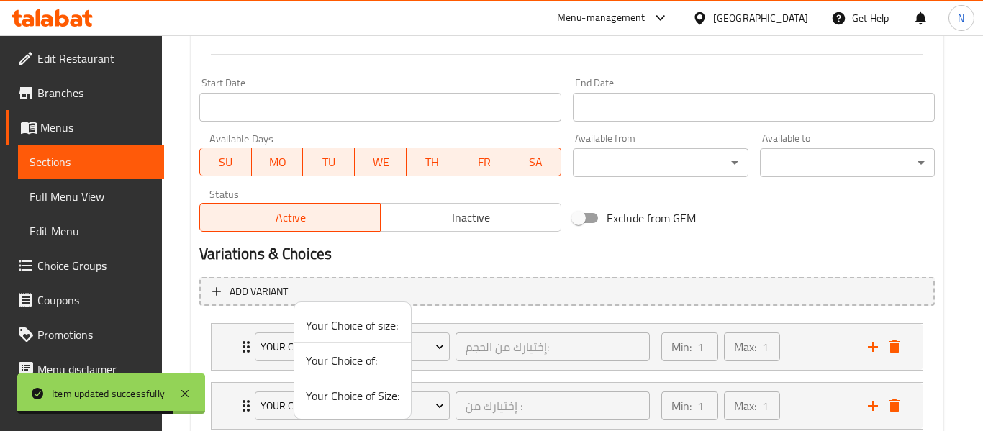
click at [386, 363] on span "Your Choice of:" at bounding box center [353, 360] width 94 height 17
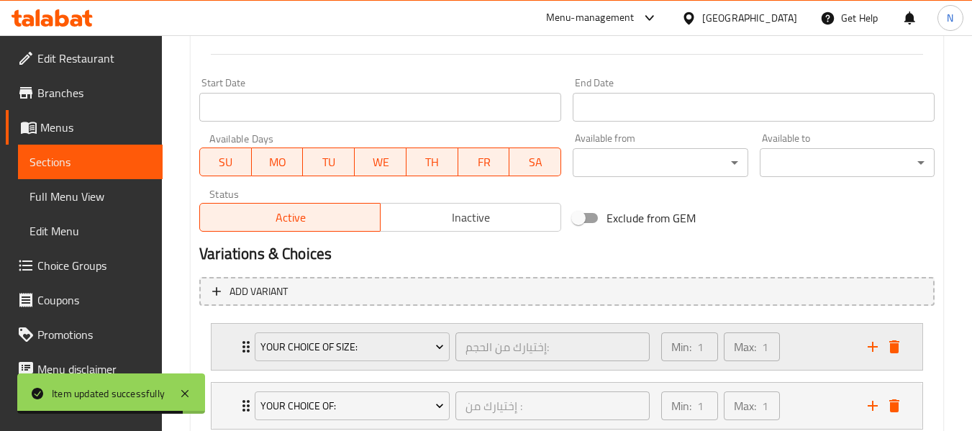
scroll to position [668, 0]
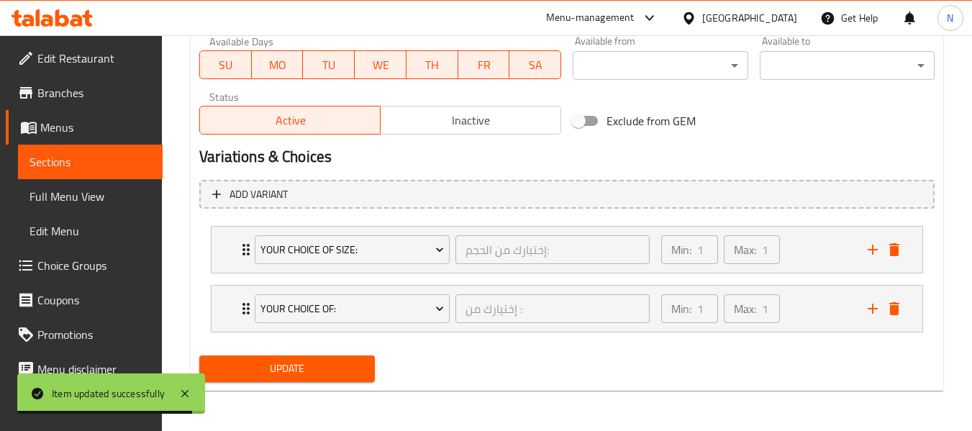
click at [376, 363] on div "Update" at bounding box center [287, 369] width 186 height 38
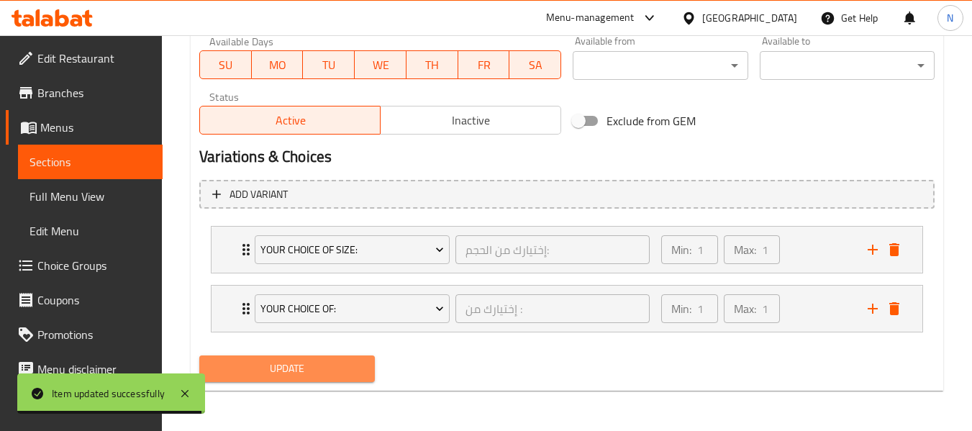
drag, startPoint x: 366, startPoint y: 363, endPoint x: 383, endPoint y: 358, distance: 17.5
click at [365, 363] on button "Update" at bounding box center [286, 368] width 175 height 27
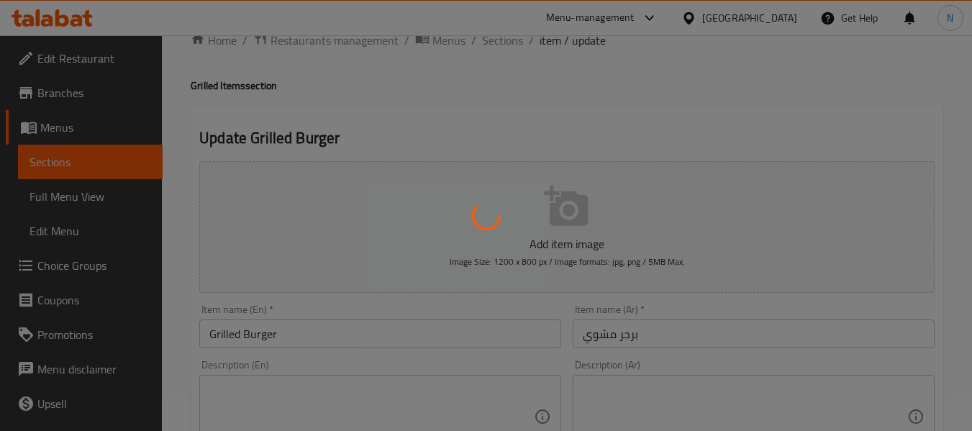
scroll to position [0, 0]
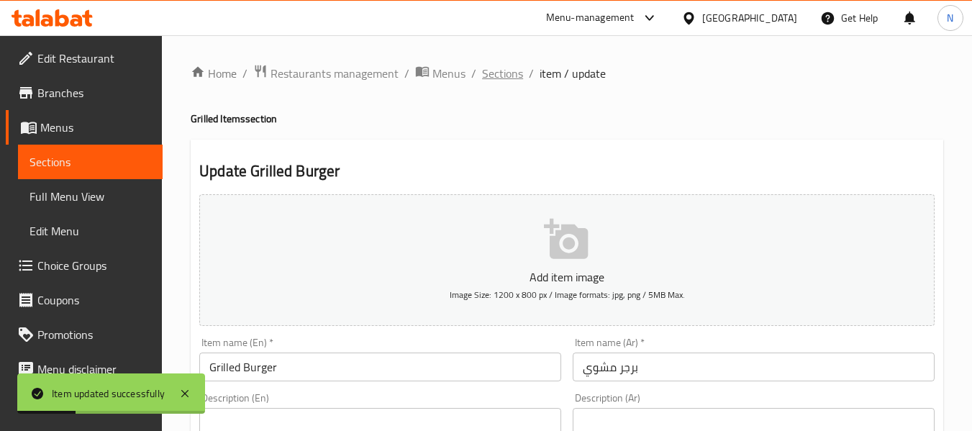
click at [493, 82] on span "Sections" at bounding box center [502, 73] width 41 height 17
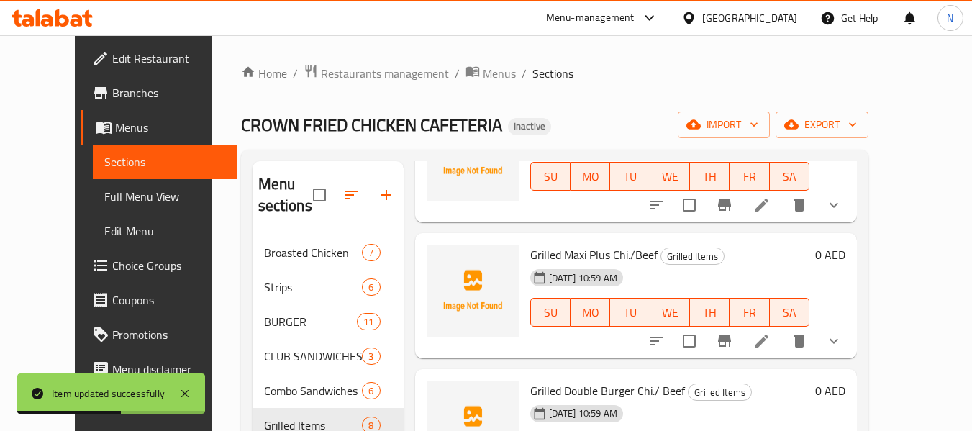
scroll to position [135, 0]
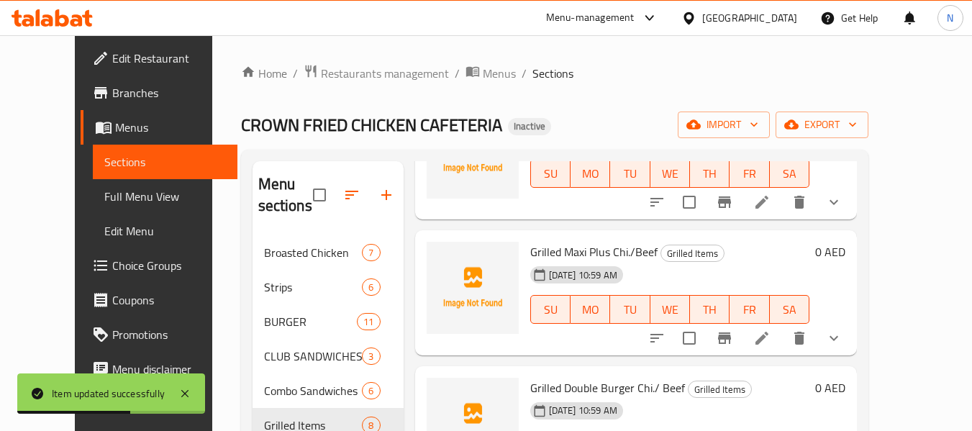
click at [782, 345] on li at bounding box center [762, 338] width 40 height 26
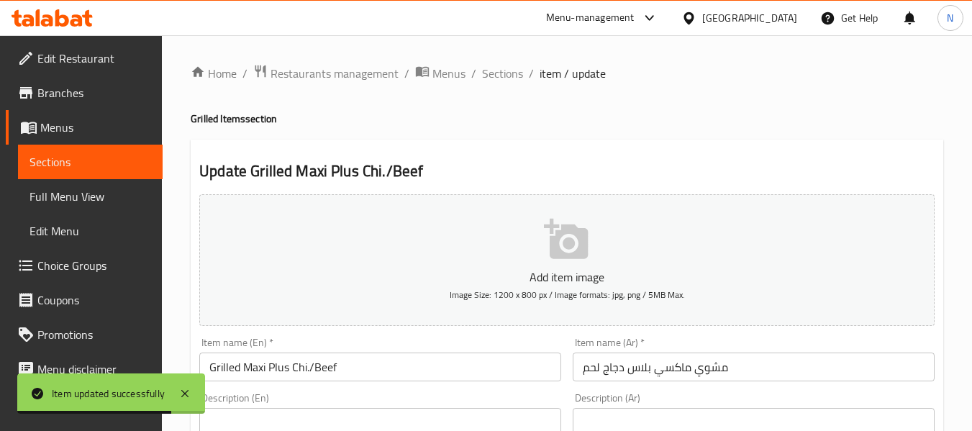
scroll to position [103, 0]
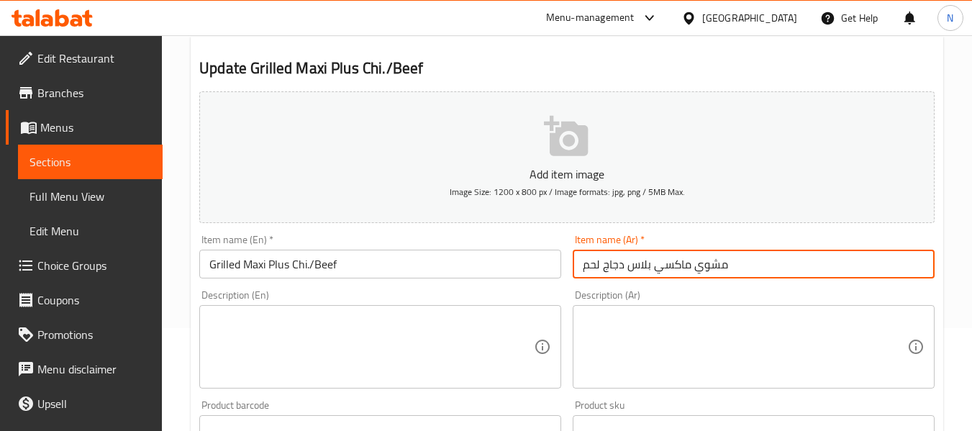
drag, startPoint x: 626, startPoint y: 267, endPoint x: 384, endPoint y: 267, distance: 241.7
click at [384, 267] on div "Add item image Image Size: 1200 x 800 px / Image formats: jpg, png / 5MB Max. I…" at bounding box center [567, 396] width 747 height 620
type input "مشوي ماكسي بلاس"
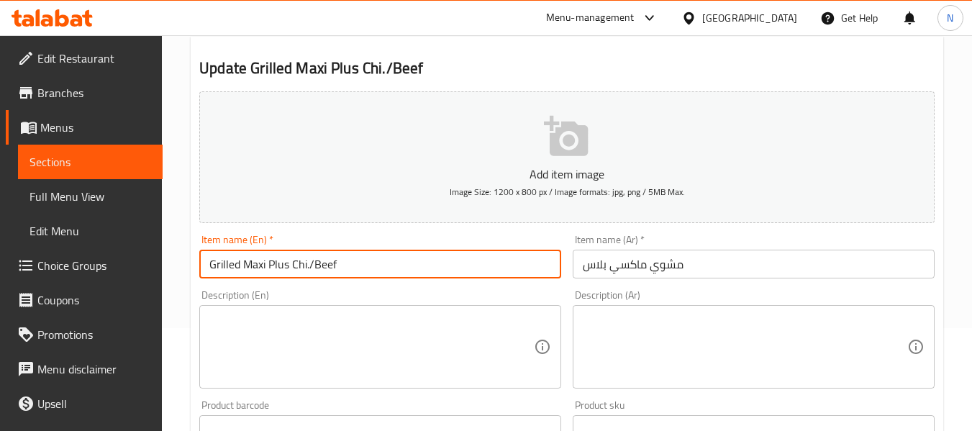
drag, startPoint x: 364, startPoint y: 265, endPoint x: 290, endPoint y: 265, distance: 74.1
click at [290, 265] on input "Grilled Maxi Plus Chi./Beef" at bounding box center [380, 264] width 362 height 29
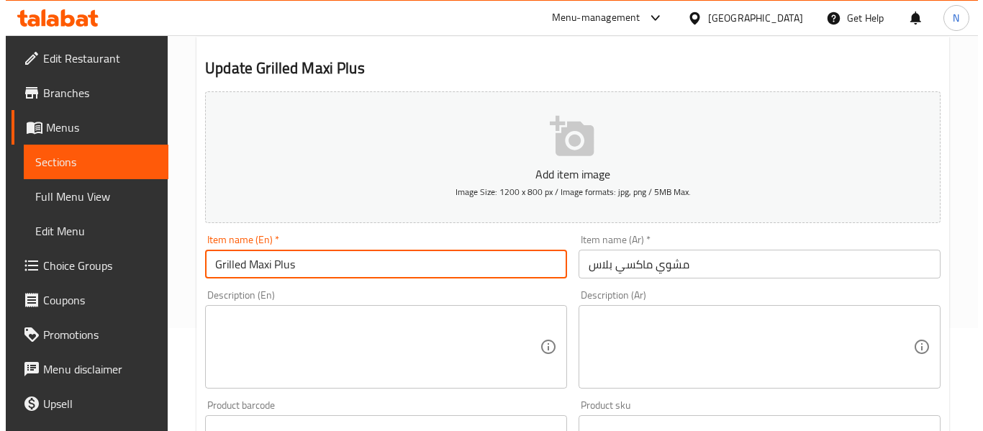
scroll to position [618, 0]
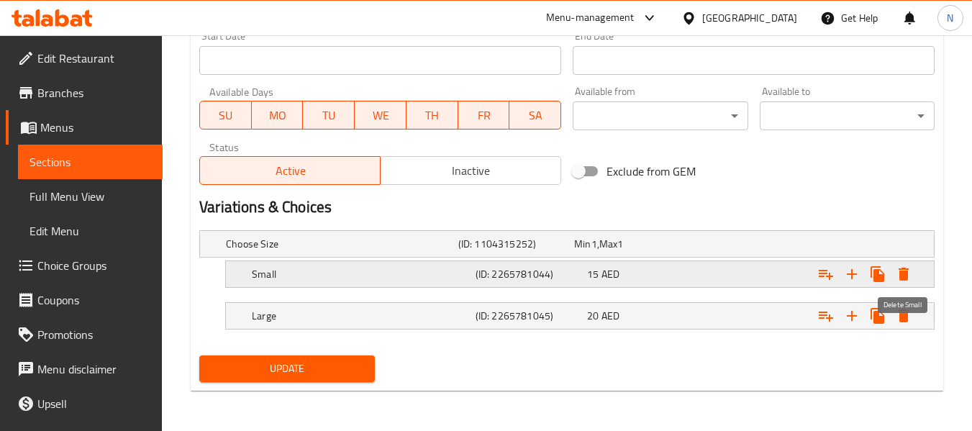
type input "Grilled Maxi Plus"
click at [901, 270] on icon "Expand" at bounding box center [903, 273] width 17 height 17
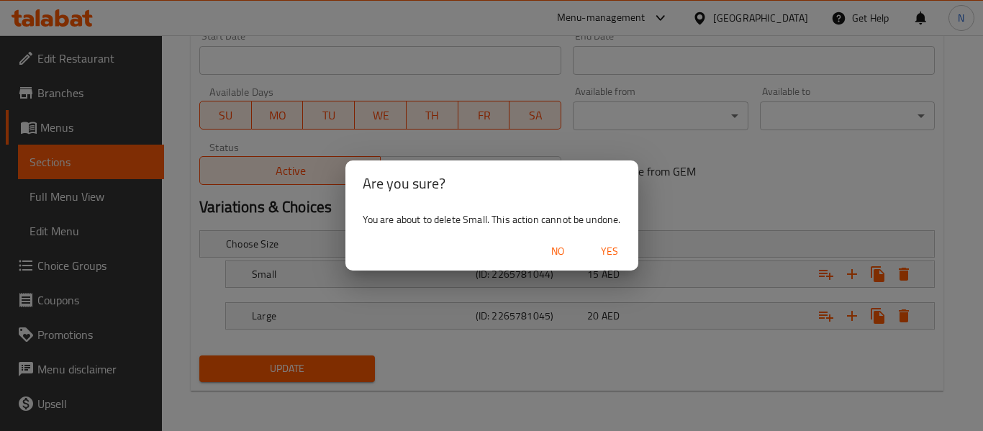
click at [614, 246] on span "Yes" at bounding box center [609, 251] width 35 height 18
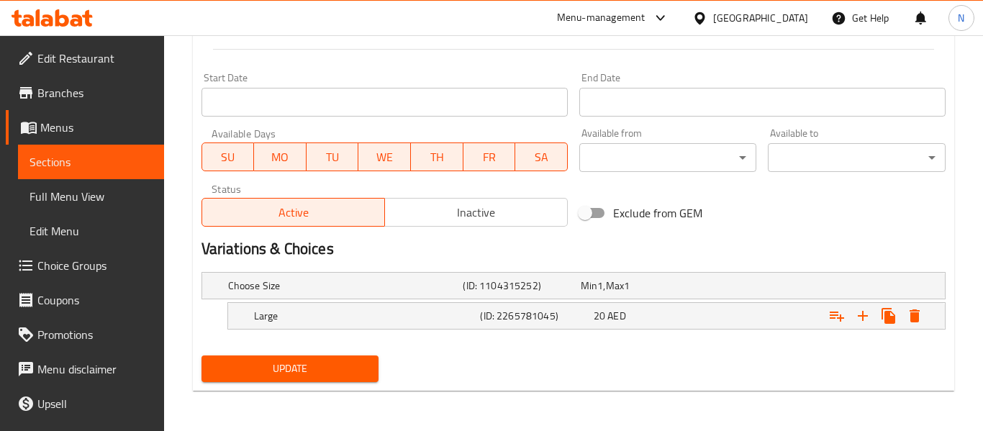
scroll to position [576, 0]
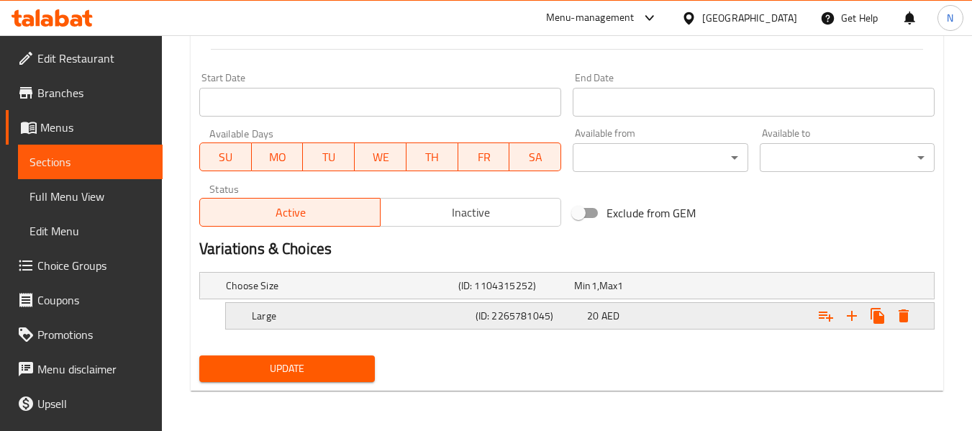
click at [905, 319] on icon "Expand" at bounding box center [904, 315] width 10 height 13
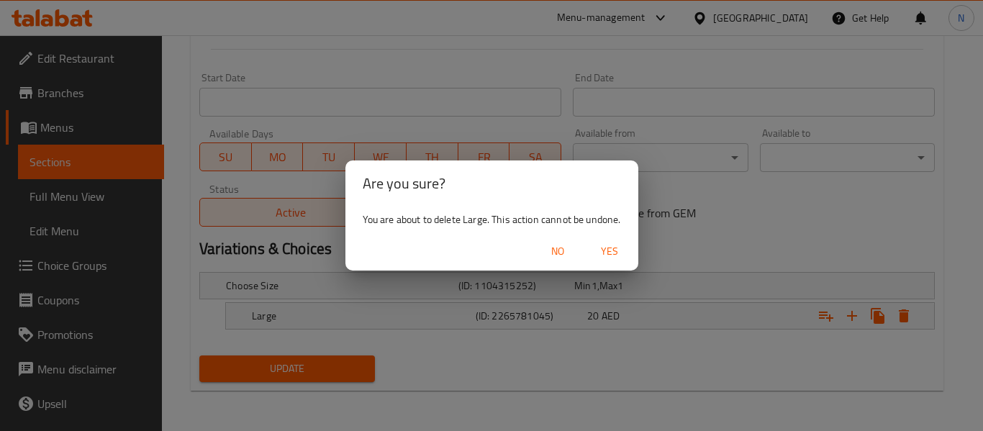
click at [628, 251] on button "Yes" at bounding box center [609, 251] width 46 height 27
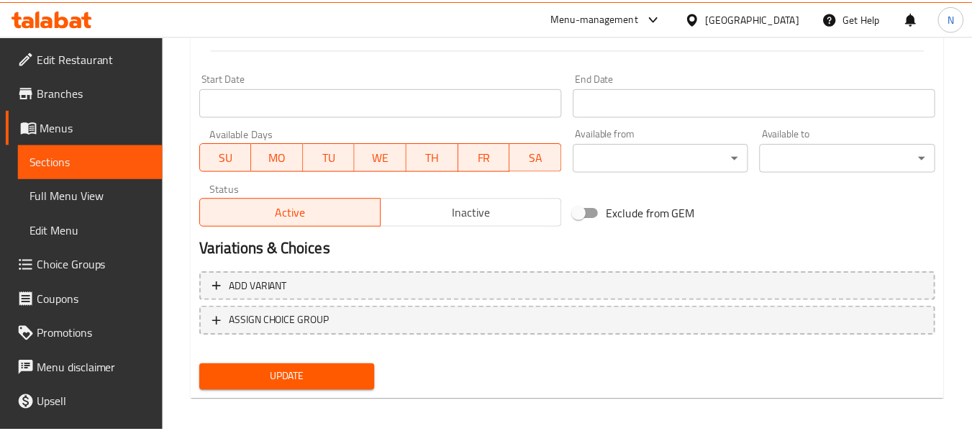
scroll to position [571, 0]
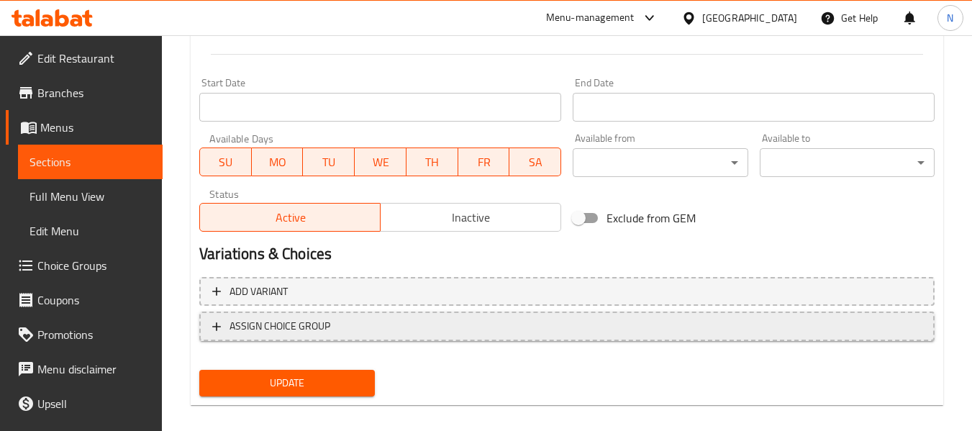
click at [360, 326] on span "ASSIGN CHOICE GROUP" at bounding box center [566, 326] width 709 height 18
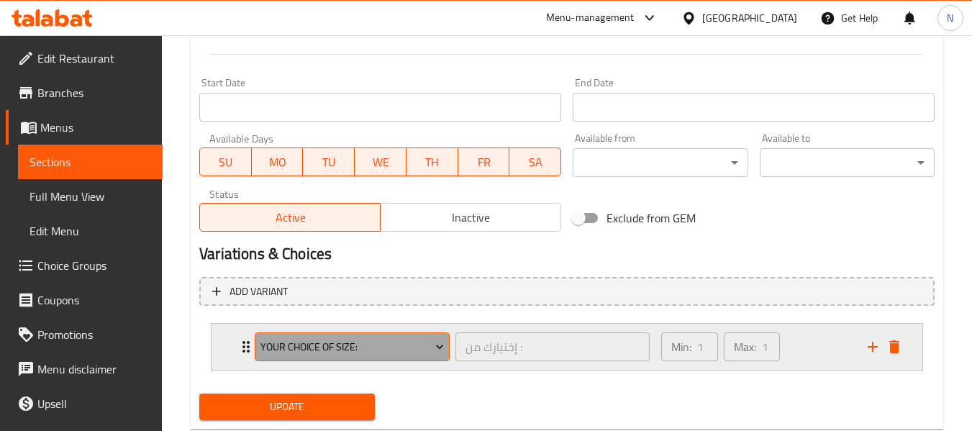
click at [357, 358] on button "Your Choice of size:" at bounding box center [352, 346] width 195 height 29
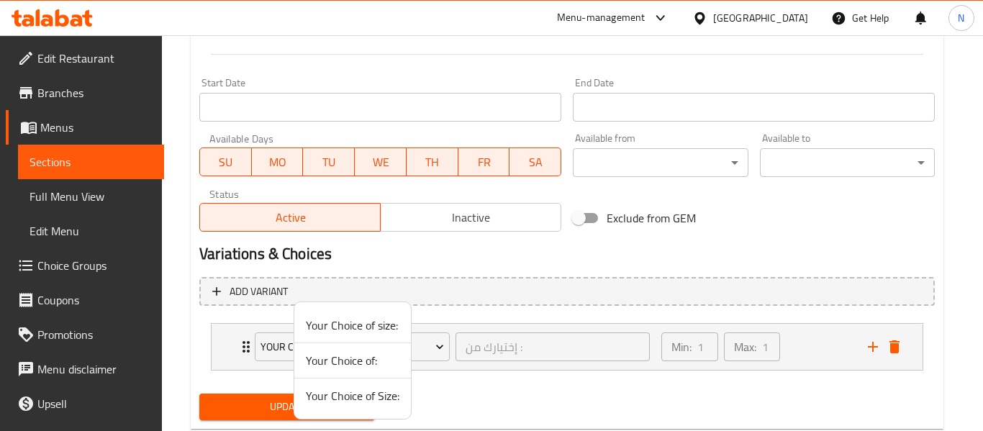
click at [367, 365] on span "Your Choice of:" at bounding box center [353, 360] width 94 height 17
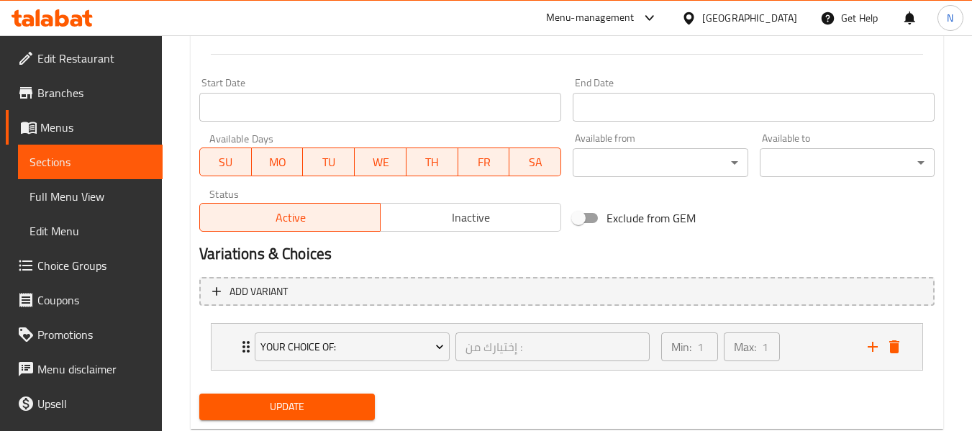
click at [356, 398] on span "Update" at bounding box center [287, 407] width 152 height 18
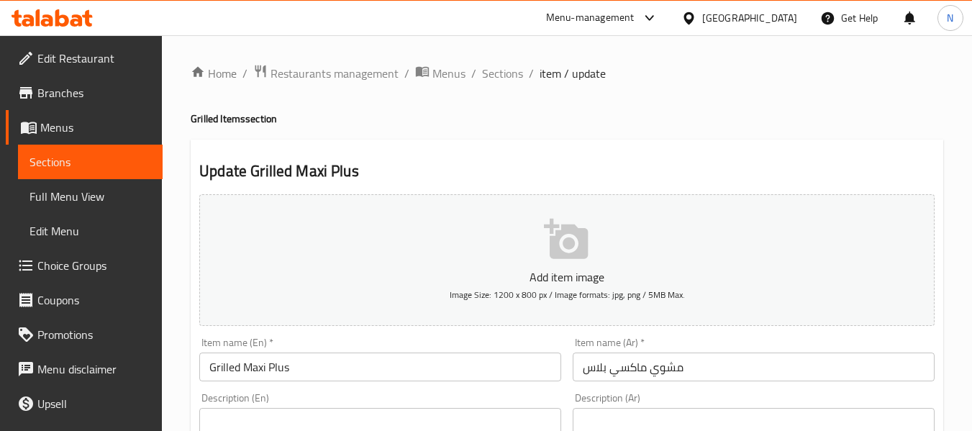
scroll to position [609, 0]
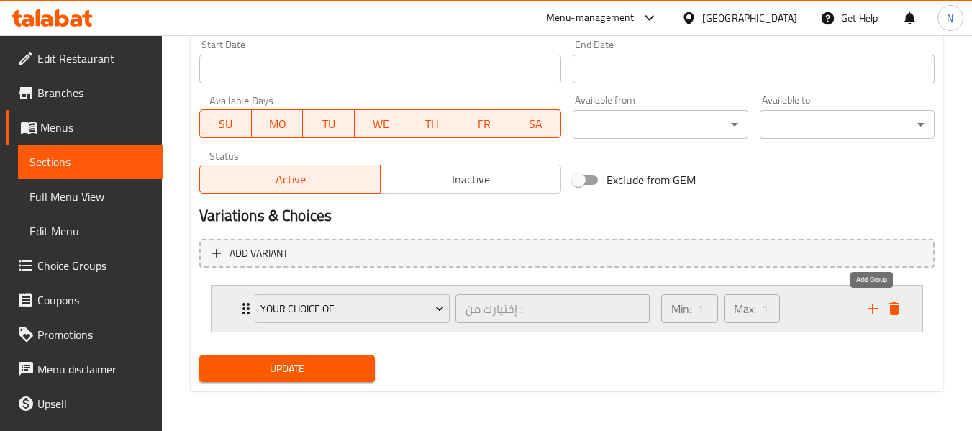
click at [876, 305] on icon "add" at bounding box center [872, 308] width 17 height 17
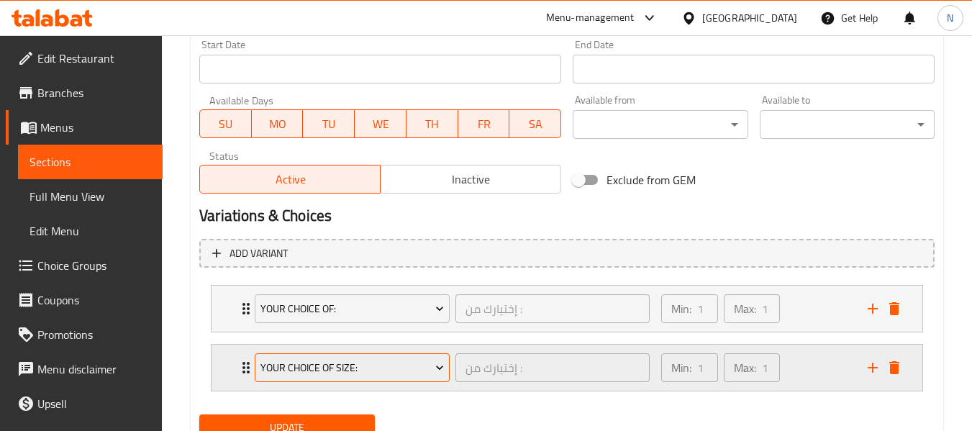
click at [410, 372] on span "Your Choice of size:" at bounding box center [352, 368] width 184 height 18
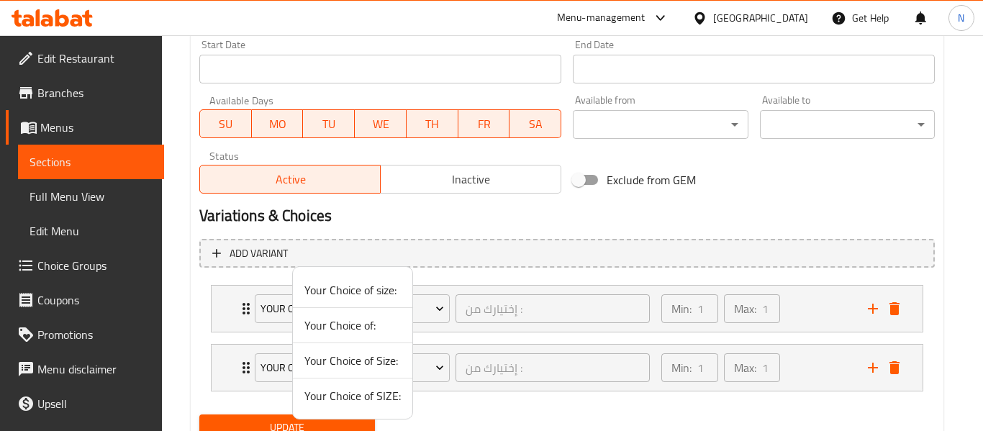
click at [353, 397] on span "Your Choice of SIZE:" at bounding box center [352, 395] width 96 height 17
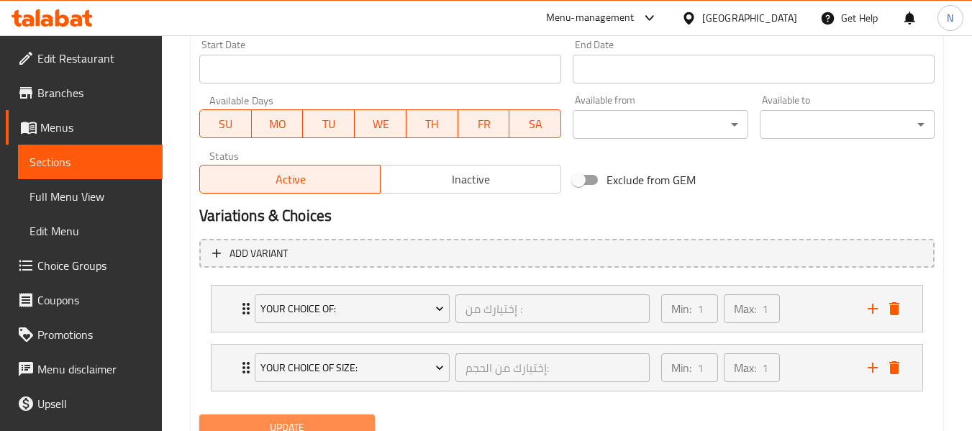
drag, startPoint x: 352, startPoint y: 417, endPoint x: 382, endPoint y: 381, distance: 47.0
click at [353, 417] on button "Update" at bounding box center [286, 427] width 175 height 27
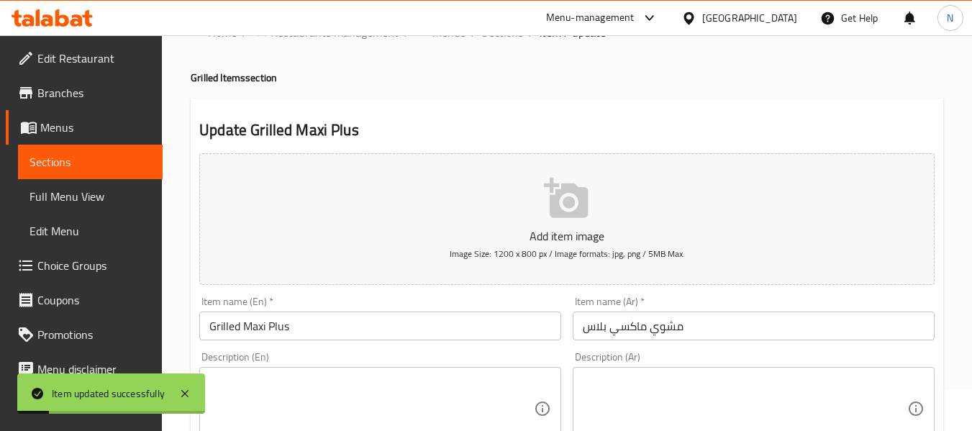
scroll to position [0, 0]
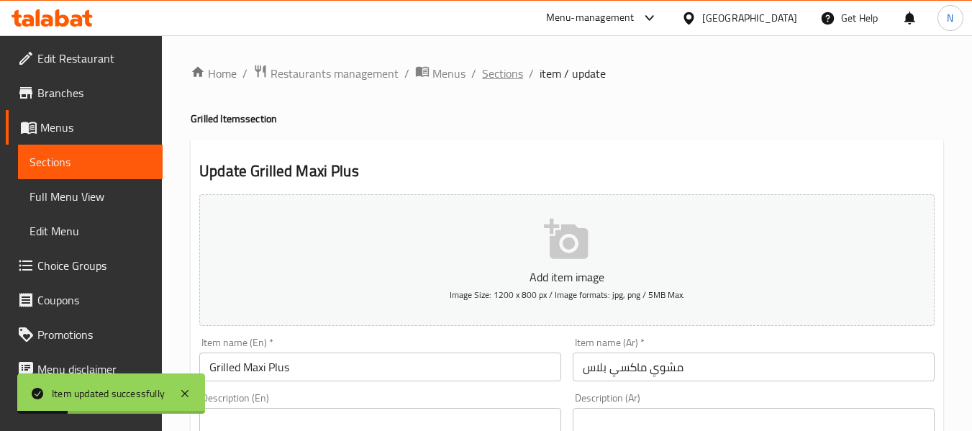
click at [505, 80] on span "Sections" at bounding box center [502, 73] width 41 height 17
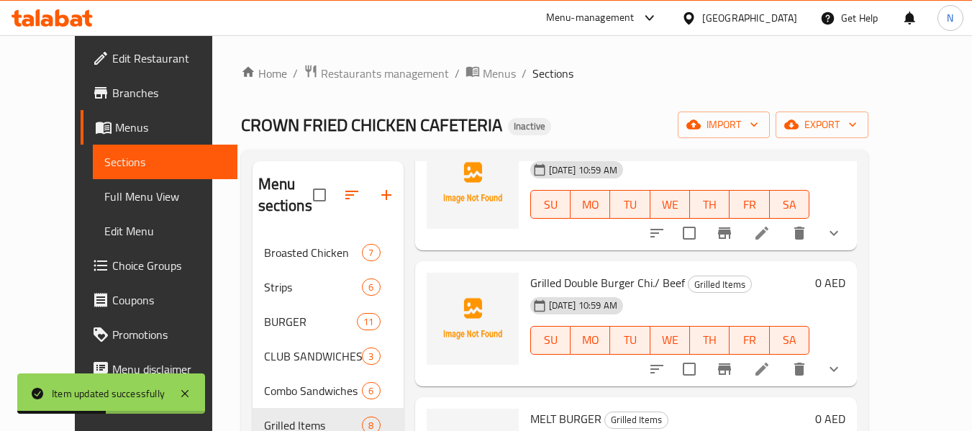
scroll to position [351, 0]
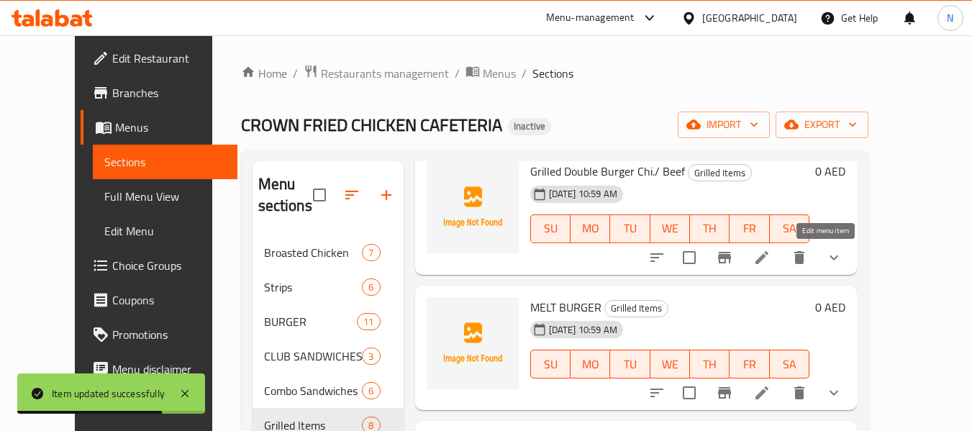
click at [768, 263] on icon at bounding box center [761, 257] width 13 height 13
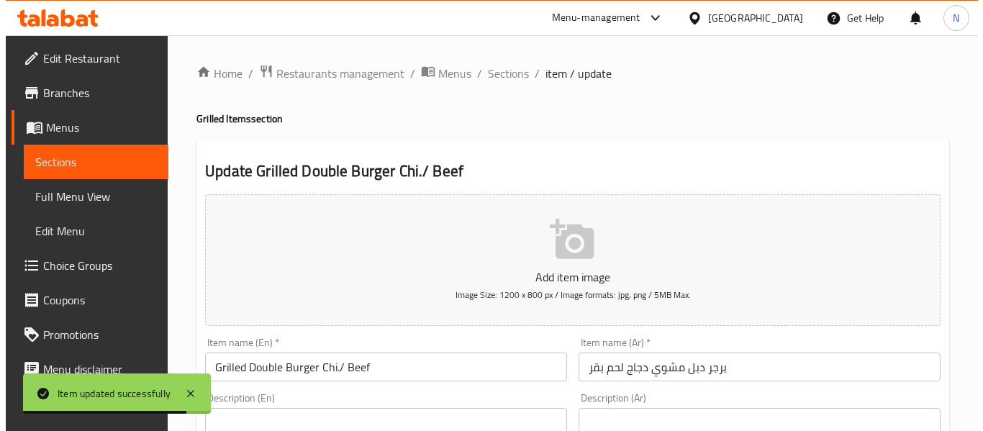
scroll to position [618, 0]
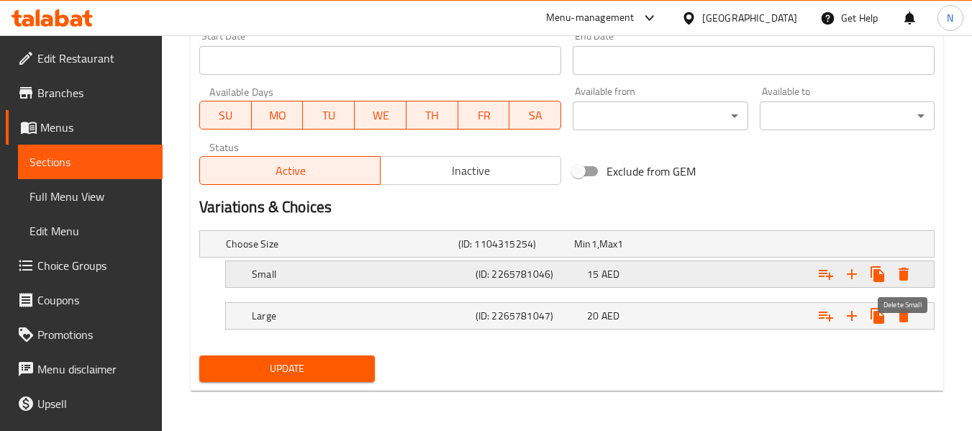
click at [910, 268] on icon "Expand" at bounding box center [903, 273] width 17 height 17
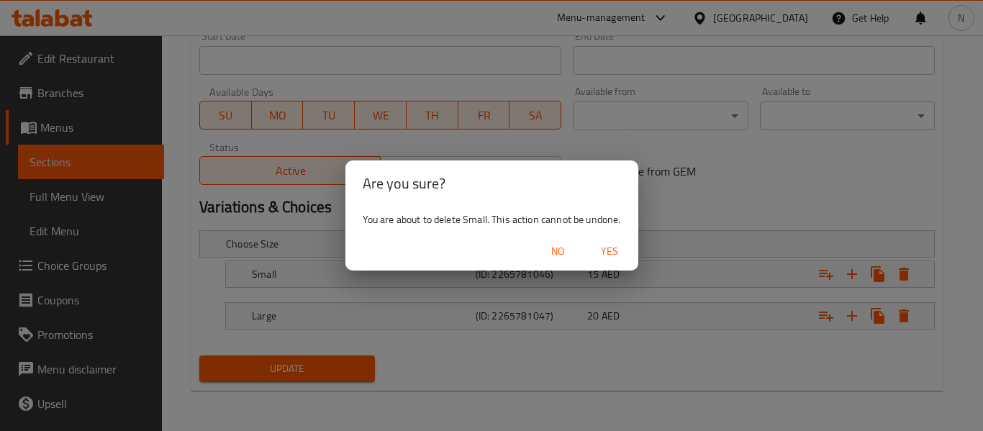
click at [617, 256] on span "Yes" at bounding box center [609, 251] width 35 height 18
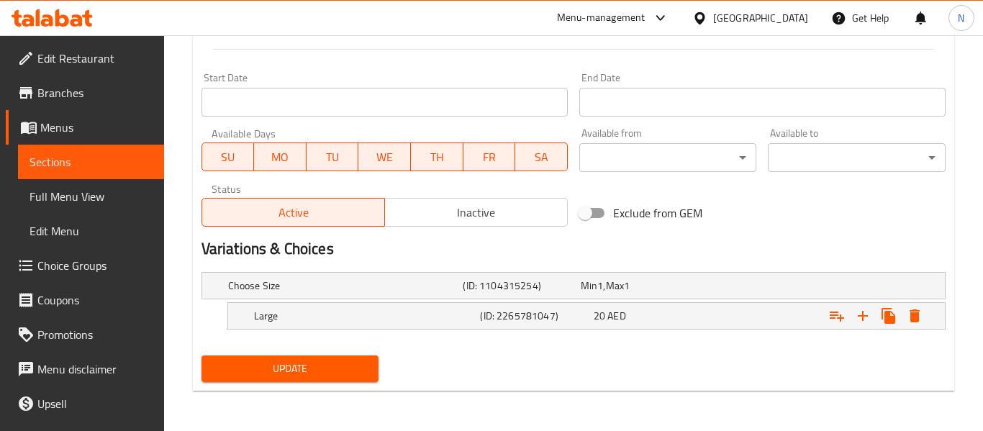
scroll to position [576, 0]
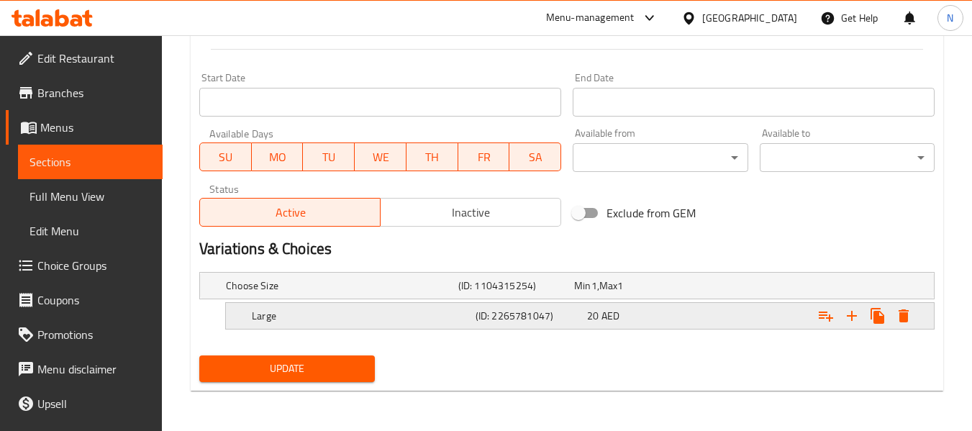
click at [904, 312] on icon "Expand" at bounding box center [904, 315] width 10 height 13
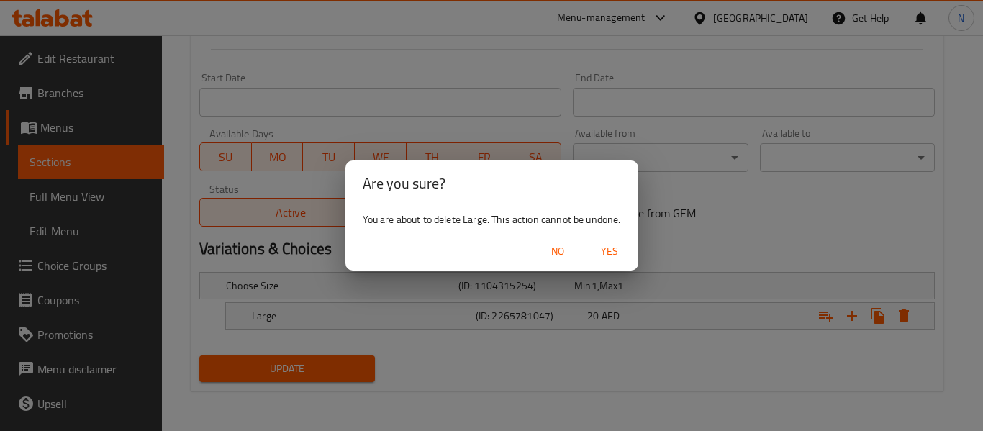
click at [624, 258] on span "Yes" at bounding box center [609, 251] width 35 height 18
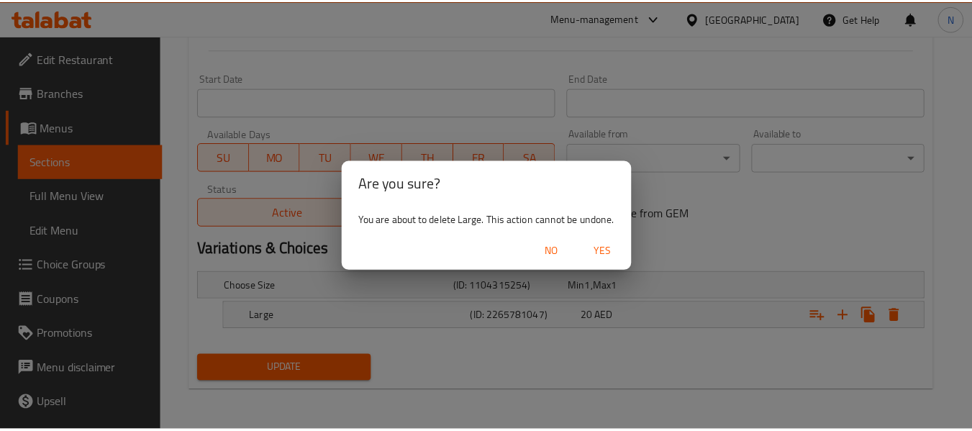
scroll to position [571, 0]
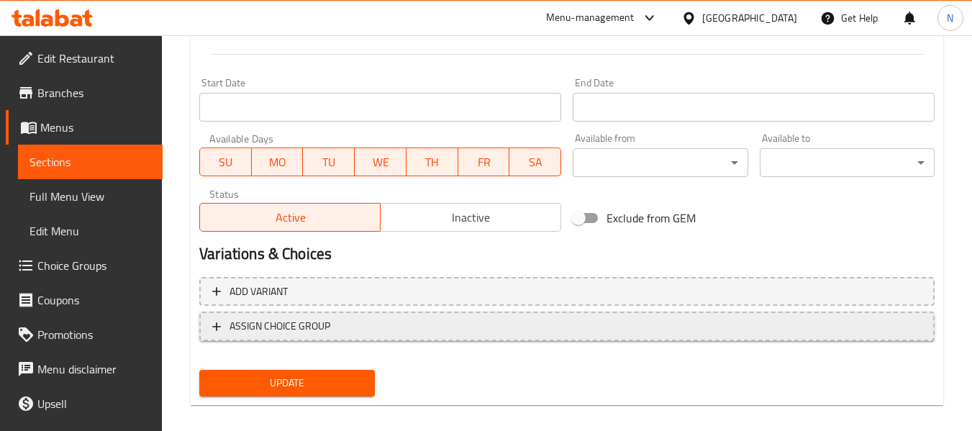
click at [548, 322] on span "ASSIGN CHOICE GROUP" at bounding box center [566, 326] width 709 height 18
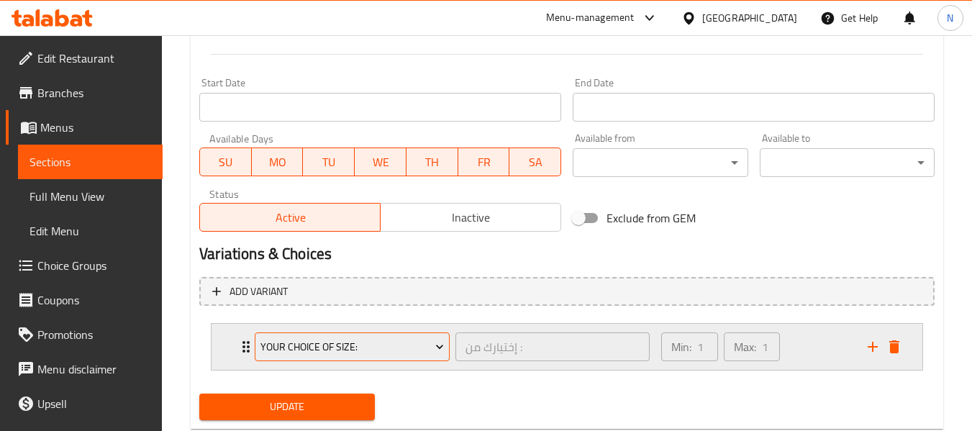
click at [411, 344] on span "Your Choice of size:" at bounding box center [352, 347] width 184 height 18
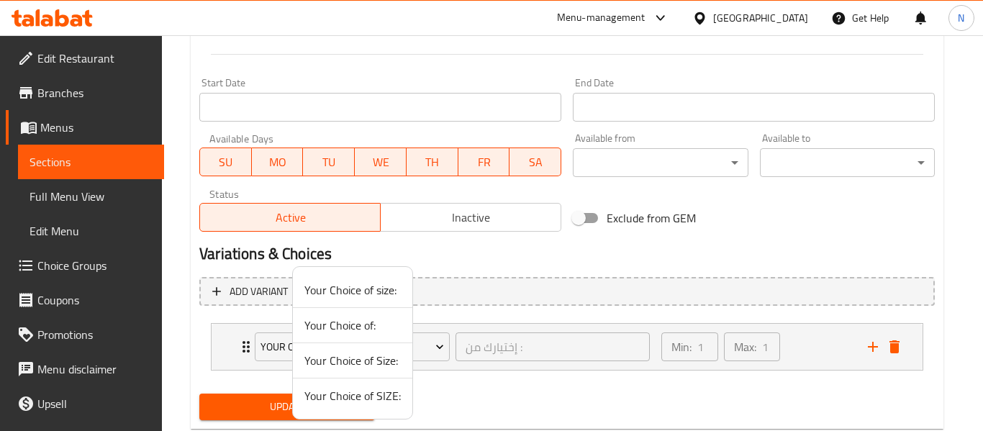
click at [395, 396] on span "Your Choice of SIZE:" at bounding box center [352, 395] width 96 height 17
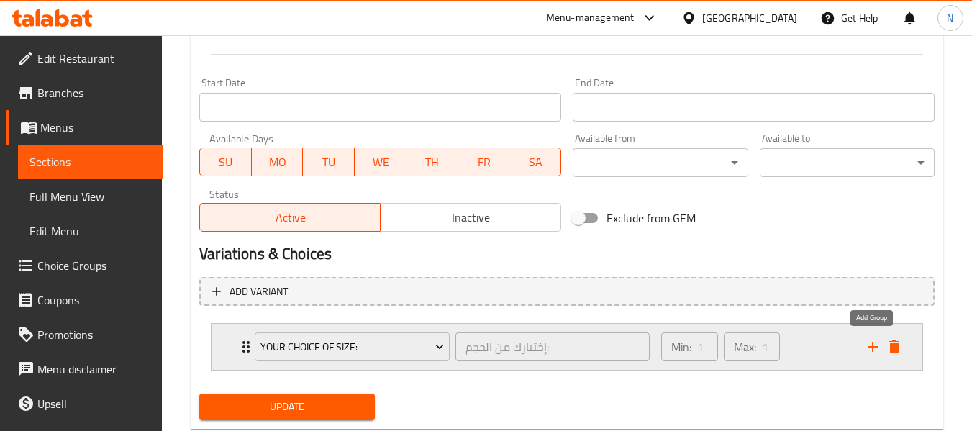
click at [876, 353] on icon "add" at bounding box center [872, 346] width 17 height 17
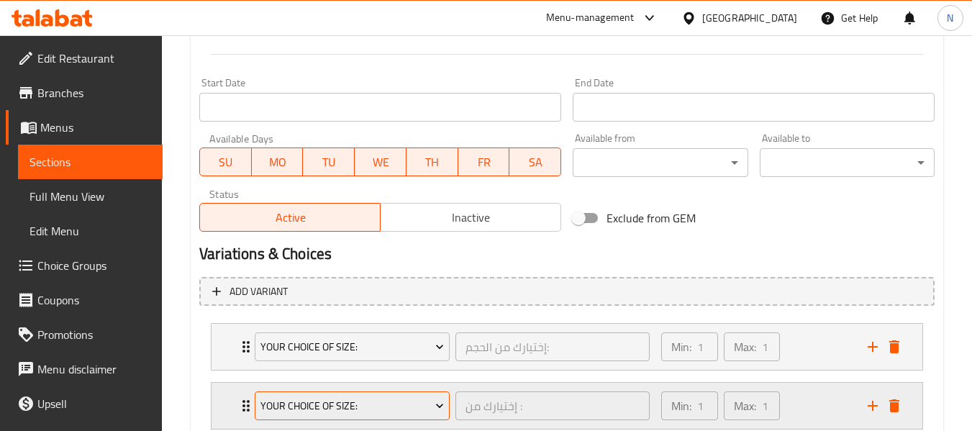
scroll to position [668, 0]
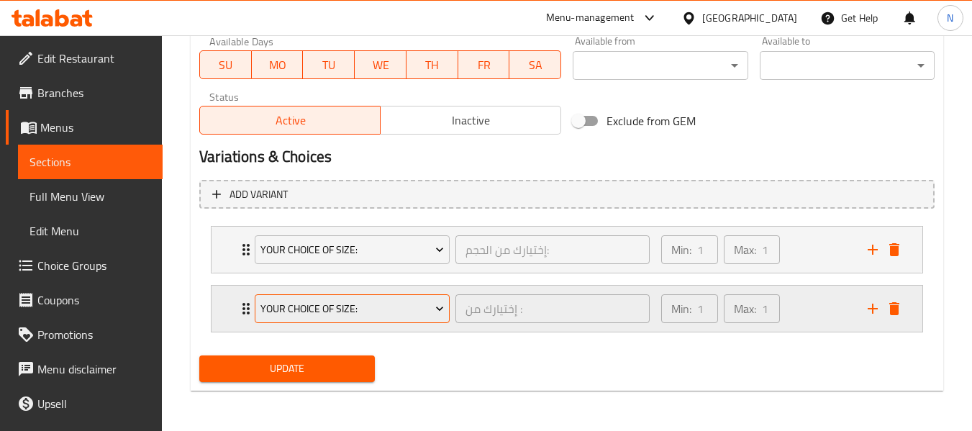
drag, startPoint x: 365, startPoint y: 324, endPoint x: 369, endPoint y: 314, distance: 10.7
click at [366, 322] on div "Your Choice of size:" at bounding box center [352, 308] width 201 height 35
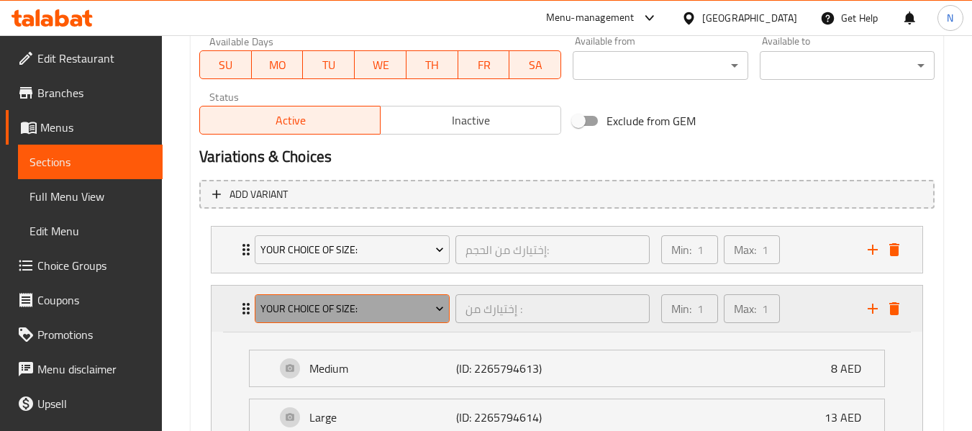
click at [369, 314] on span "Your Choice of size:" at bounding box center [352, 309] width 184 height 18
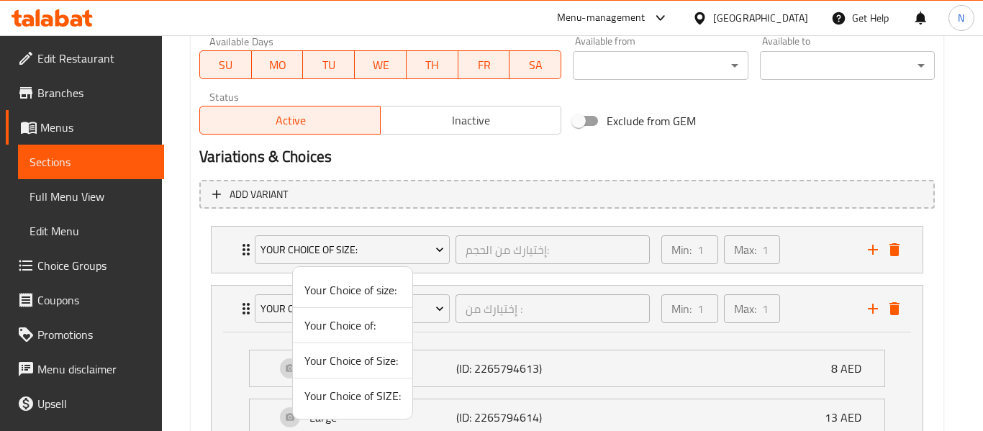
click at [370, 332] on span "Your Choice of:" at bounding box center [352, 325] width 96 height 17
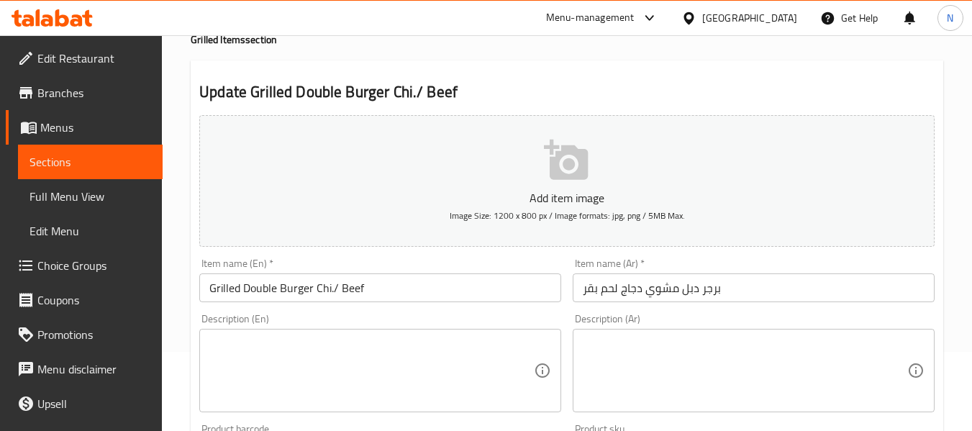
scroll to position [78, 0]
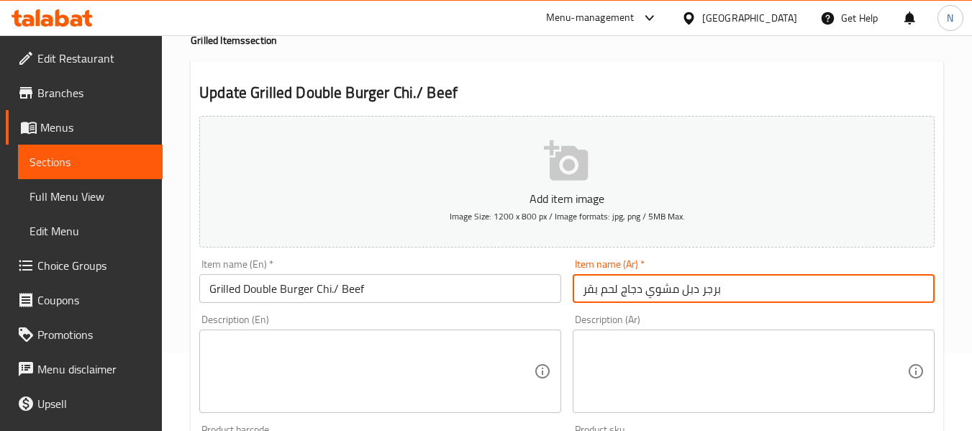
drag, startPoint x: 649, startPoint y: 286, endPoint x: 623, endPoint y: 285, distance: 25.9
click at [645, 286] on input "برجر دبل مشوي دجاج لحم بقر" at bounding box center [754, 288] width 362 height 29
drag, startPoint x: 649, startPoint y: 290, endPoint x: 637, endPoint y: 287, distance: 11.9
click at [644, 289] on input "برجر دبل مشوي دجاج لحم بقر" at bounding box center [754, 288] width 362 height 29
drag, startPoint x: 644, startPoint y: 289, endPoint x: 544, endPoint y: 278, distance: 100.6
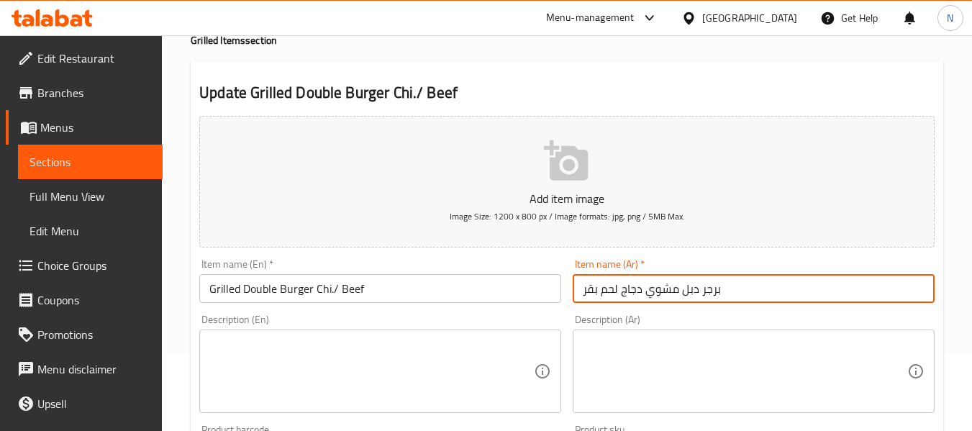
click at [545, 280] on div "Add item image Image Size: 1200 x 800 px / Image formats: jpg, png / 5MB Max. I…" at bounding box center [567, 420] width 747 height 620
type input "برجر دبل مشوي"
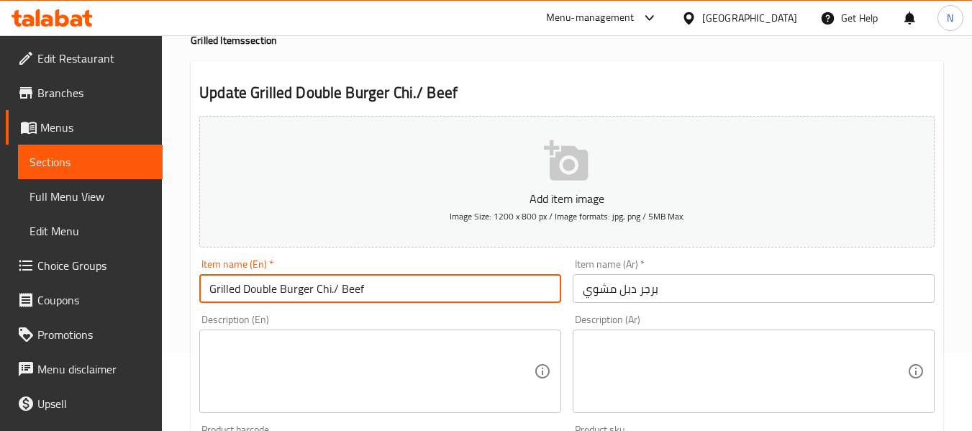
drag, startPoint x: 460, startPoint y: 280, endPoint x: 317, endPoint y: 288, distance: 143.4
click at [315, 288] on input "Grilled Double Burger Chi./ Beef" at bounding box center [380, 288] width 362 height 29
type input "Grilled Double Burger"
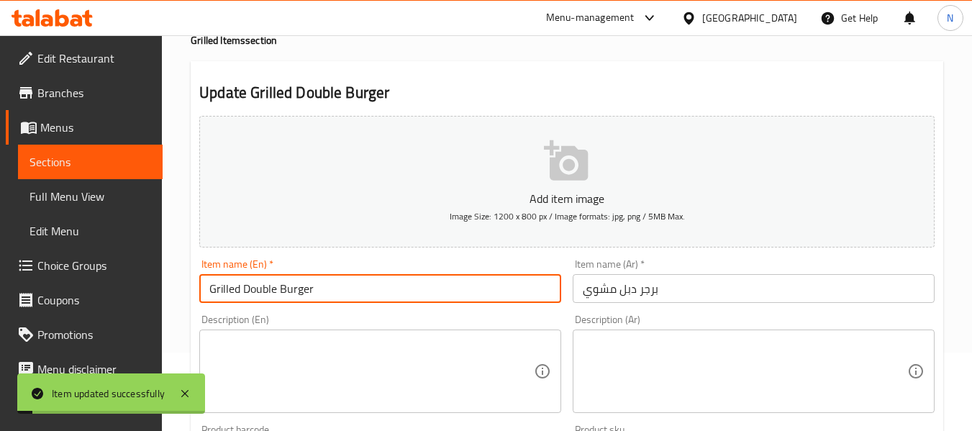
scroll to position [0, 0]
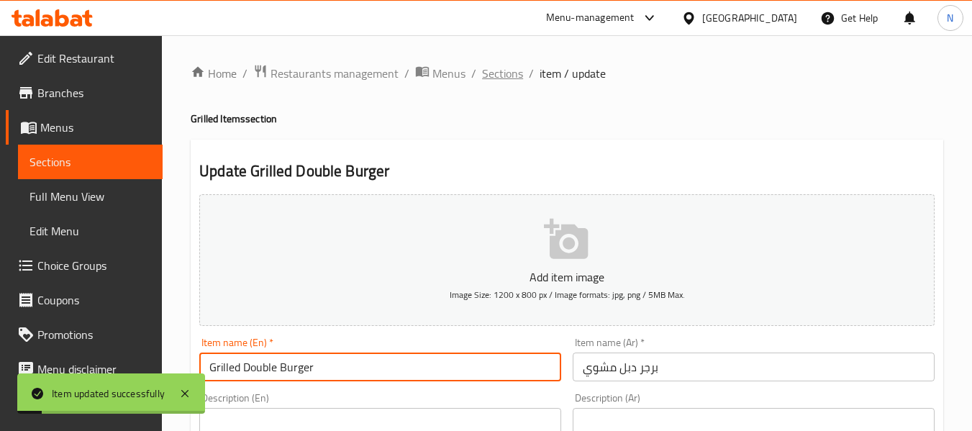
click at [495, 78] on span "Sections" at bounding box center [502, 73] width 41 height 17
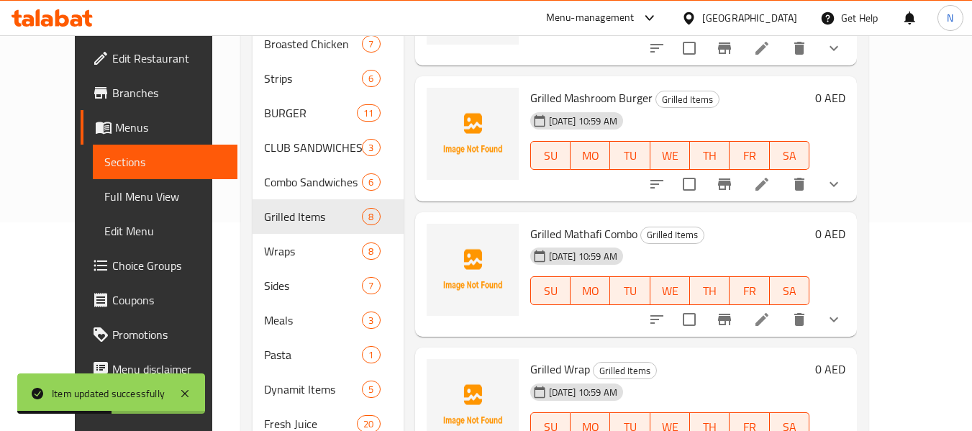
scroll to position [392, 0]
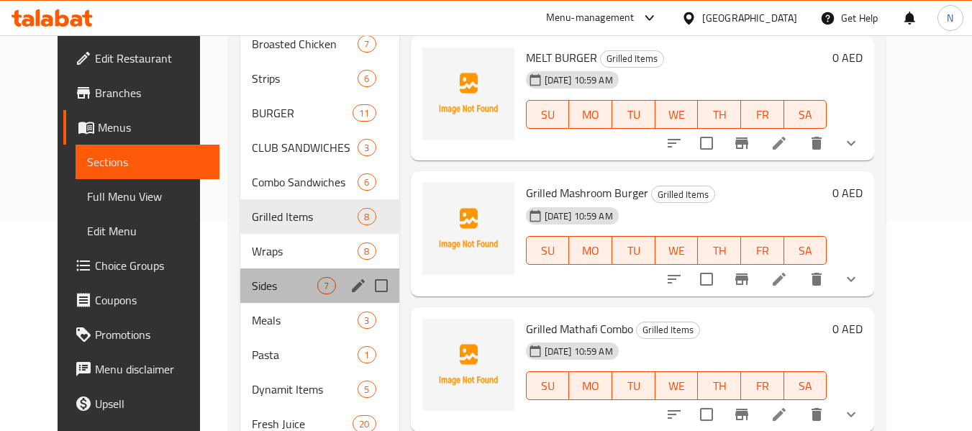
click at [240, 301] on div "Sides 7" at bounding box center [319, 285] width 158 height 35
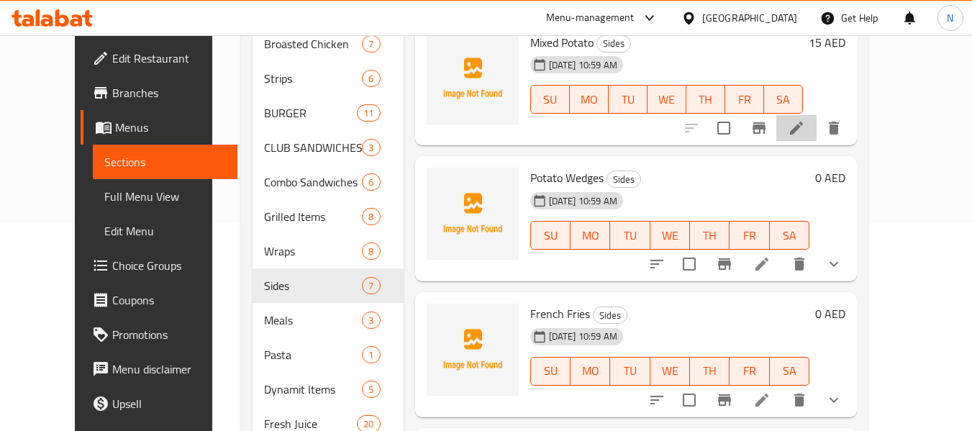
click at [817, 137] on li at bounding box center [796, 128] width 40 height 26
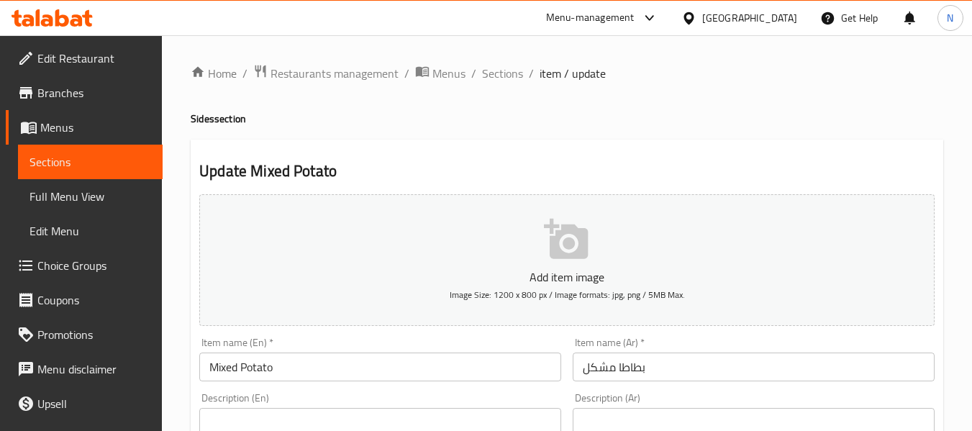
click at [497, 71] on span "Sections" at bounding box center [502, 73] width 41 height 17
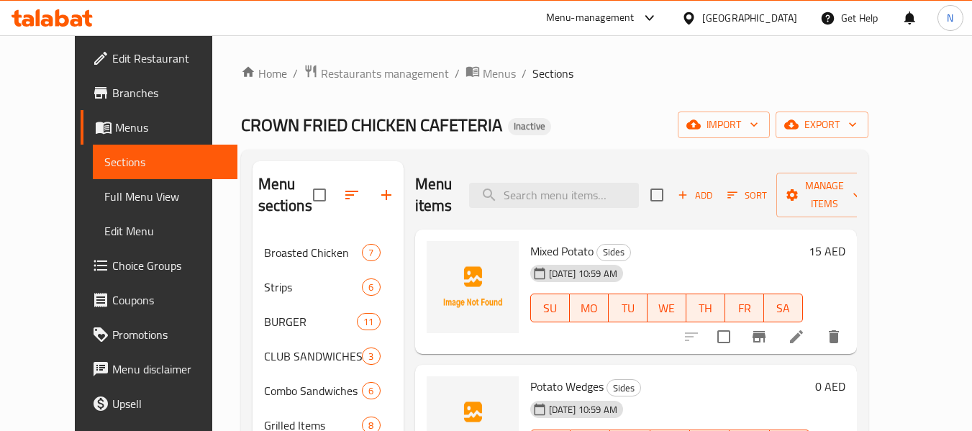
scroll to position [129, 0]
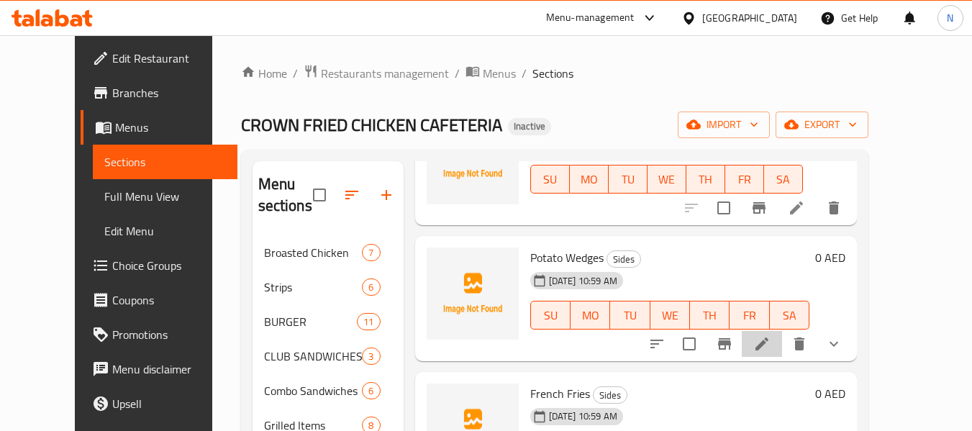
click at [782, 350] on li at bounding box center [762, 344] width 40 height 26
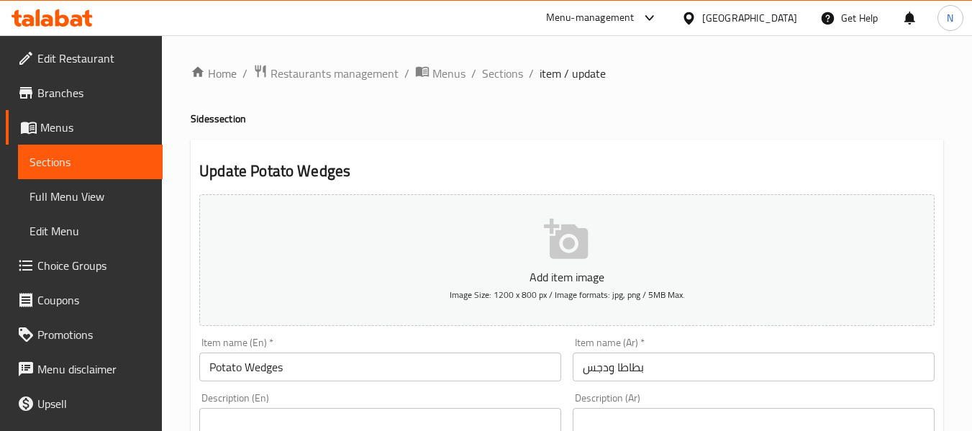
scroll to position [194, 0]
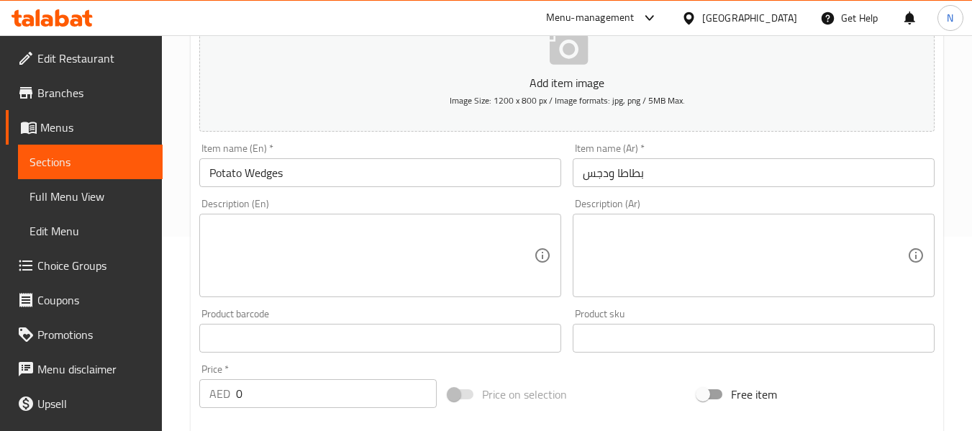
click at [605, 165] on input "بطاطا ودجس" at bounding box center [754, 172] width 362 height 29
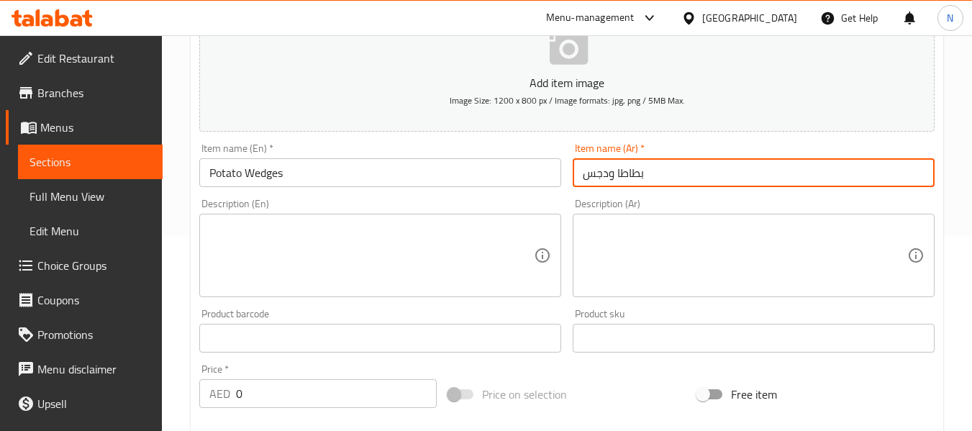
click at [605, 165] on input "بطاطا ودجس" at bounding box center [754, 172] width 362 height 29
type input "بطاطا ويدجز"
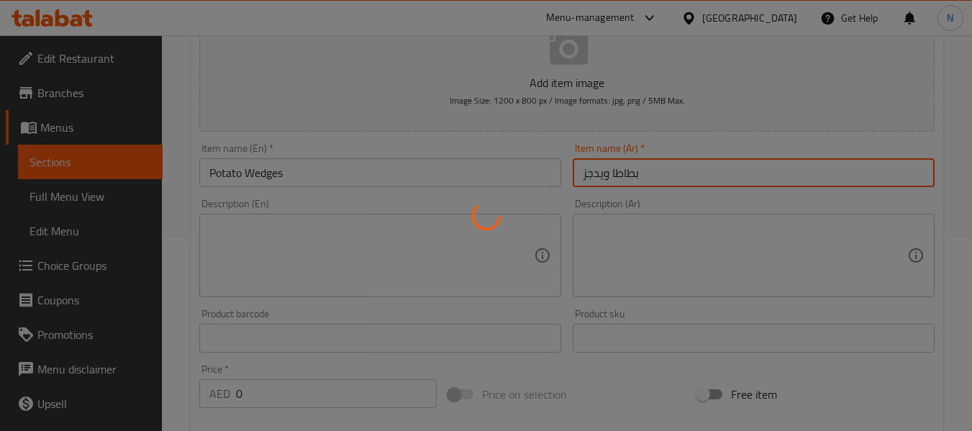
scroll to position [0, 0]
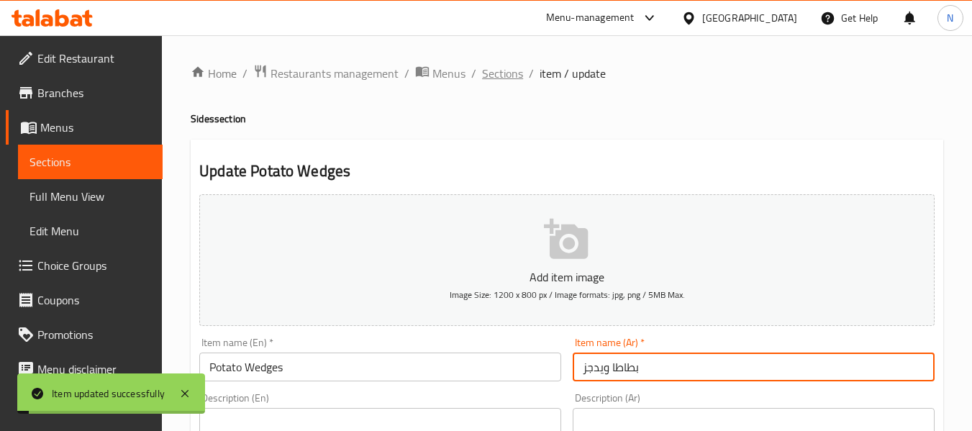
click at [488, 75] on span "Sections" at bounding box center [502, 73] width 41 height 17
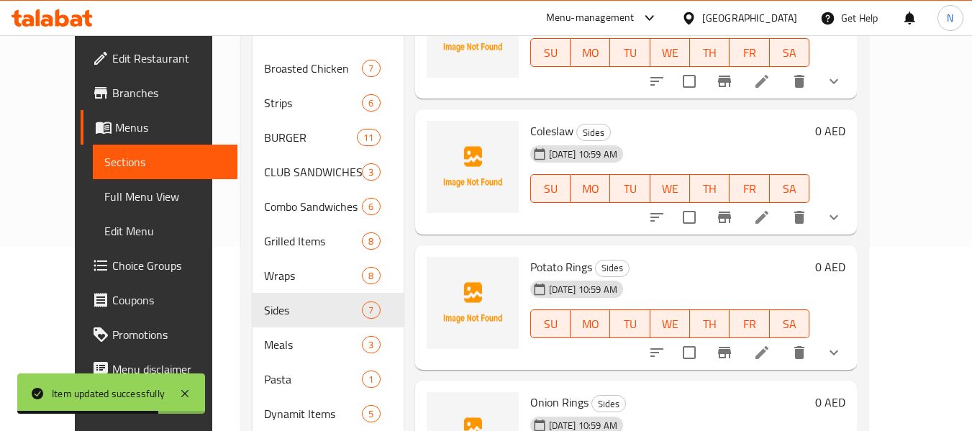
scroll to position [186, 0]
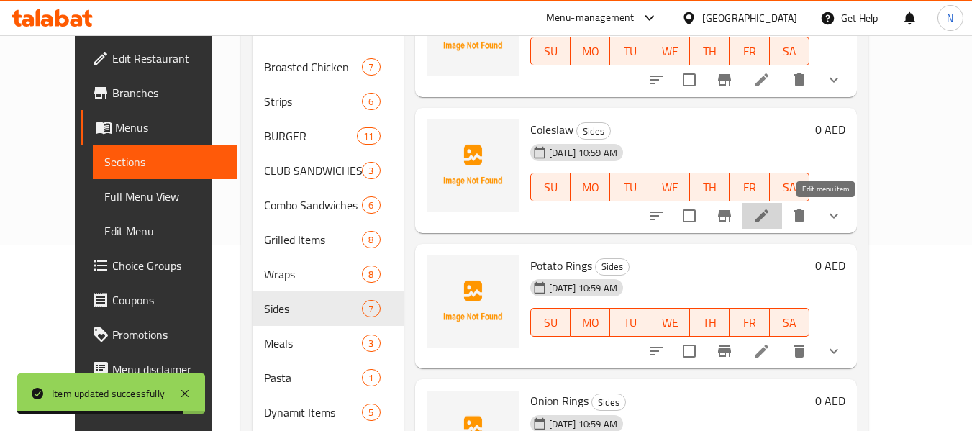
click at [770, 221] on icon at bounding box center [761, 215] width 17 height 17
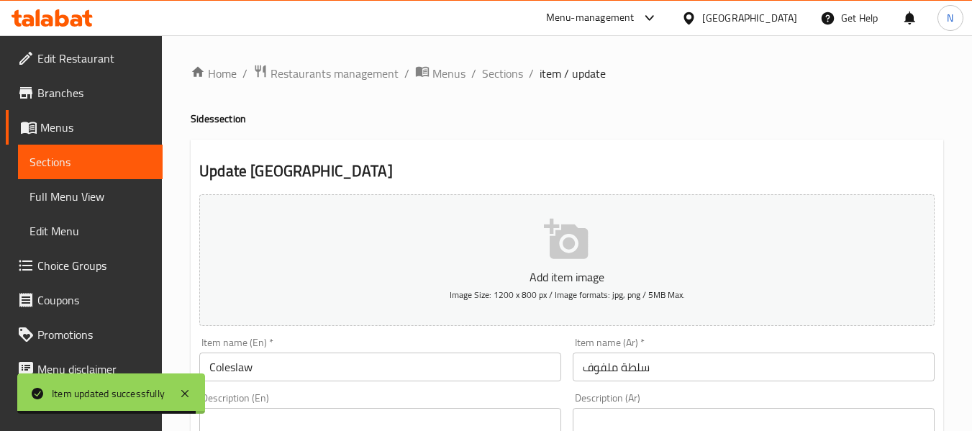
scroll to position [99, 0]
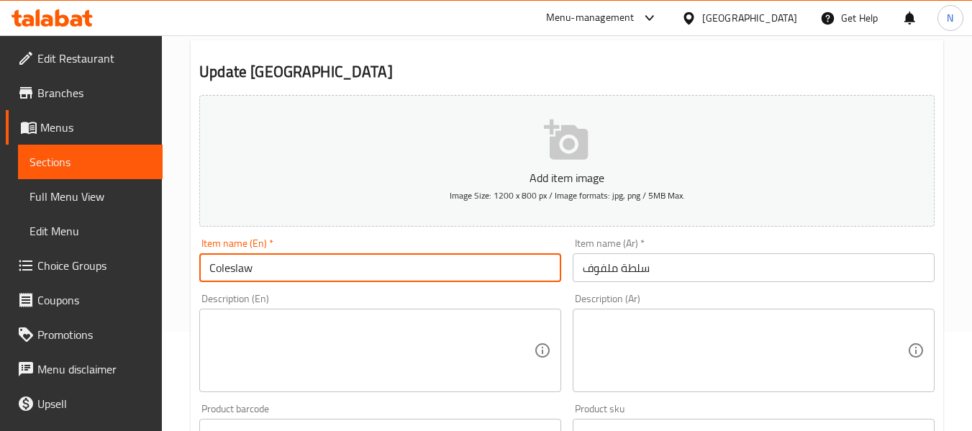
click at [348, 274] on input "Coleslaw" at bounding box center [380, 267] width 362 height 29
type input "Coleslaw Salad"
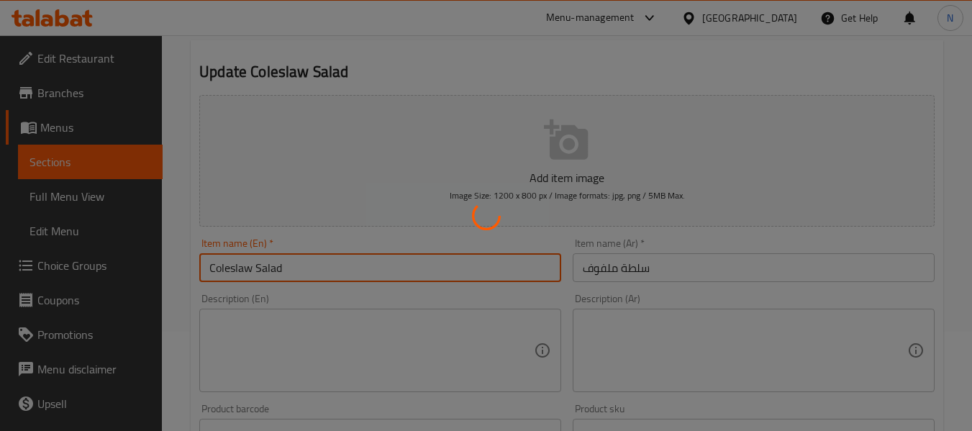
scroll to position [0, 0]
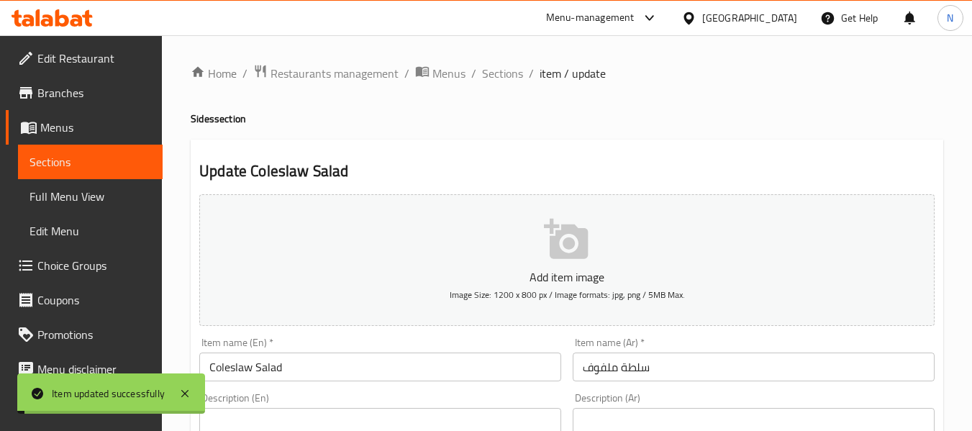
click at [493, 77] on span "Sections" at bounding box center [502, 73] width 41 height 17
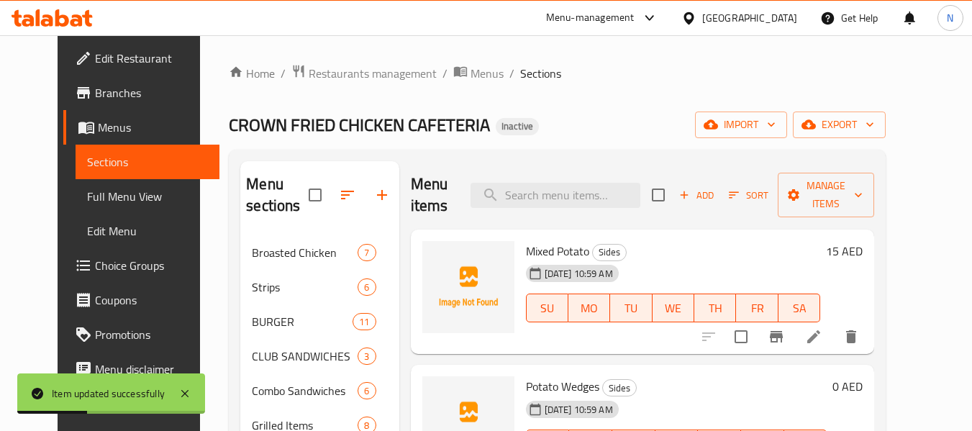
scroll to position [224, 0]
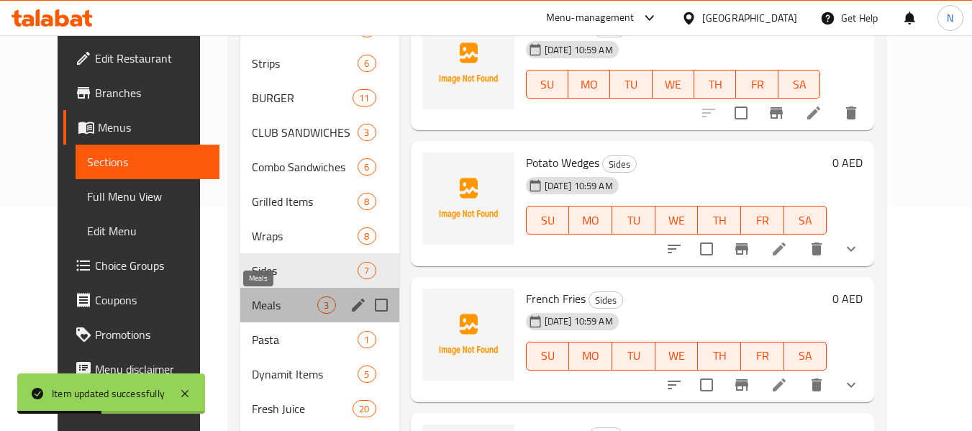
click at [265, 299] on span "Meals" at bounding box center [284, 304] width 65 height 17
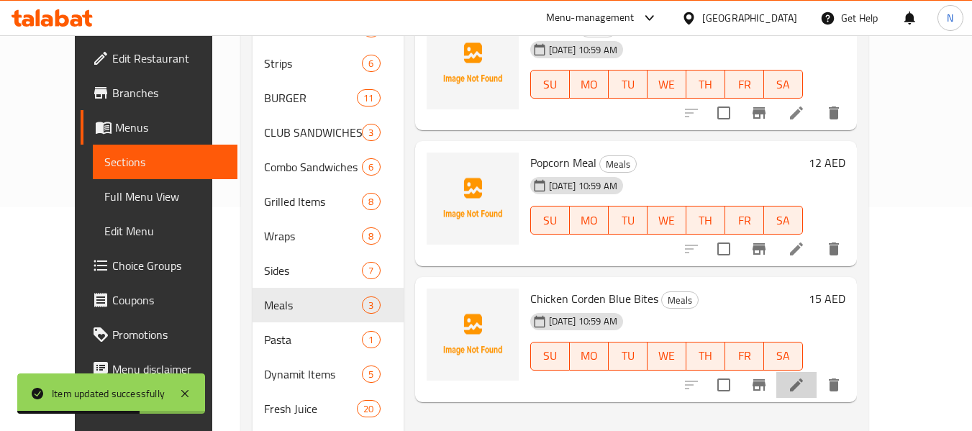
click at [817, 372] on li at bounding box center [796, 385] width 40 height 26
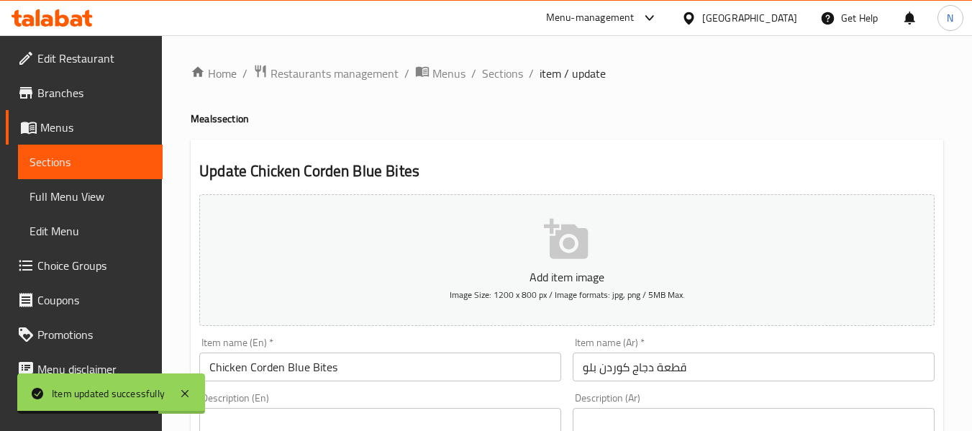
scroll to position [117, 0]
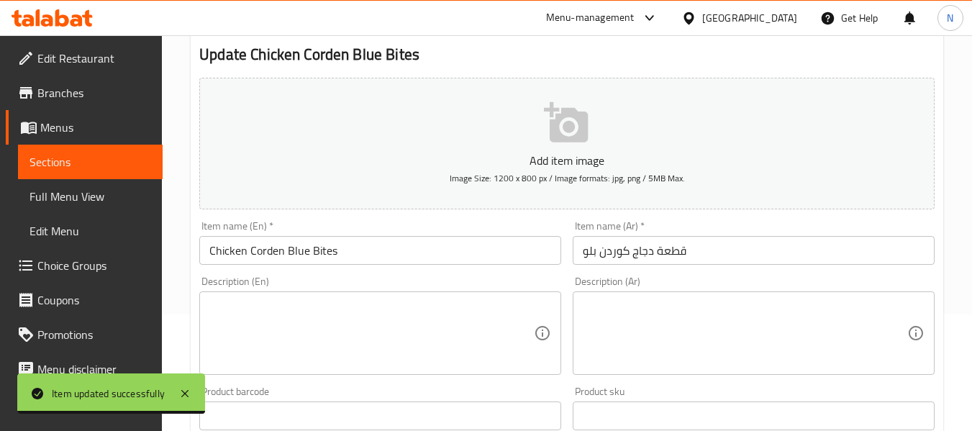
click at [670, 251] on input "قطعة دجاج كوردن بلو" at bounding box center [754, 250] width 362 height 29
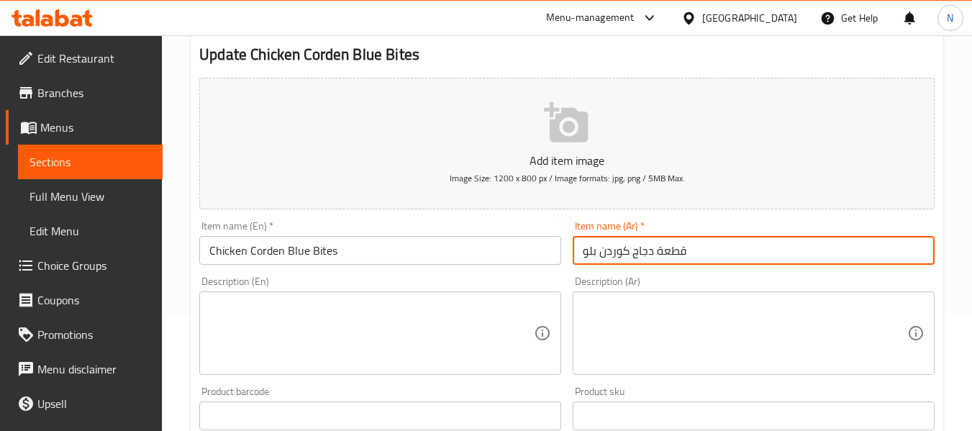
click at [670, 251] on input "قطعة دجاج كوردن بلو" at bounding box center [754, 250] width 362 height 29
type input "بايتس دجاج كوردن بلو"
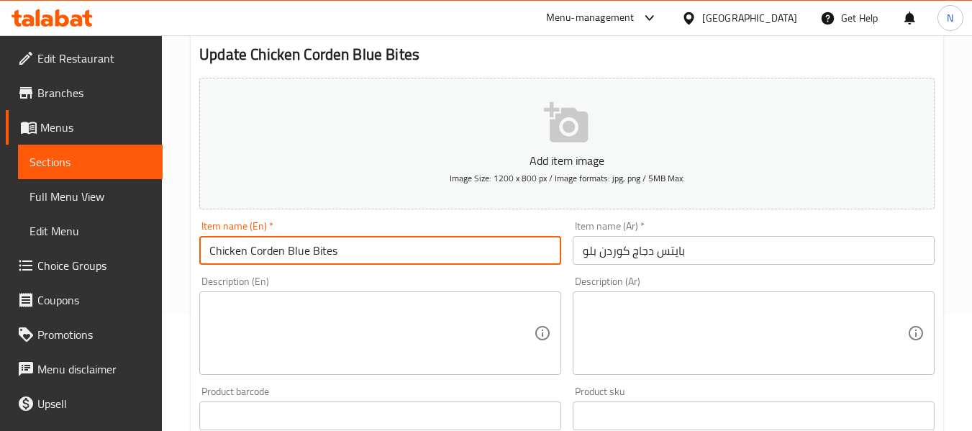
click at [289, 255] on input "Chicken Corden Blue Bites" at bounding box center [380, 250] width 362 height 29
drag, startPoint x: 289, startPoint y: 255, endPoint x: 253, endPoint y: 258, distance: 36.8
click at [253, 258] on input "Chicken Corden Blue Bites" at bounding box center [380, 250] width 362 height 29
click at [309, 255] on input "Chicken Corden Blu Bites" at bounding box center [380, 250] width 362 height 29
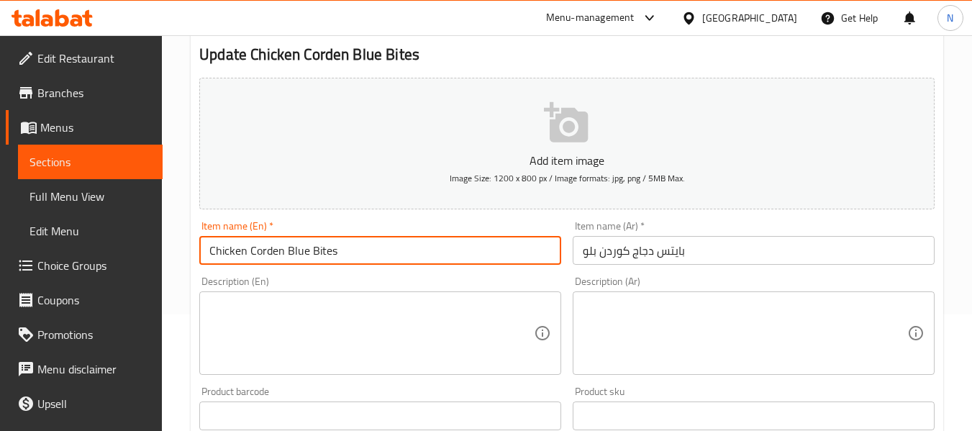
drag, startPoint x: 309, startPoint y: 257, endPoint x: 247, endPoint y: 253, distance: 62.0
drag, startPoint x: 247, startPoint y: 253, endPoint x: 237, endPoint y: 253, distance: 10.1
click at [237, 253] on input "Chicken Corden Blue Bites" at bounding box center [380, 250] width 362 height 29
drag, startPoint x: 255, startPoint y: 251, endPoint x: 306, endPoint y: 255, distance: 51.3
click at [306, 255] on input "Chicken Corden Blue Bites" at bounding box center [380, 250] width 362 height 29
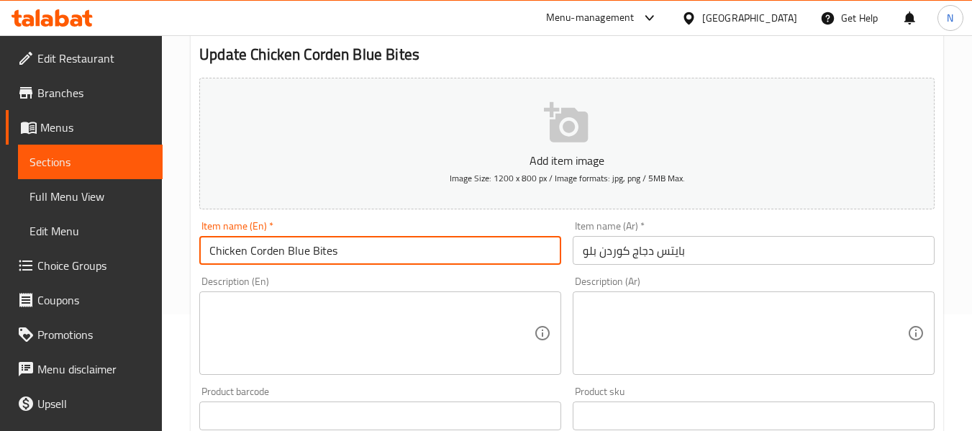
click at [305, 266] on div "Item name (En)   * Chicken Corden Blue Bites Item name (En) *" at bounding box center [380, 242] width 373 height 55
drag, startPoint x: 306, startPoint y: 253, endPoint x: 260, endPoint y: 251, distance: 46.1
click at [256, 251] on input "Chicken Corden Blue Bites" at bounding box center [380, 250] width 362 height 29
drag, startPoint x: 252, startPoint y: 251, endPoint x: 311, endPoint y: 244, distance: 59.4
click at [311, 244] on input "Chicken Corden Blue Bites" at bounding box center [380, 250] width 362 height 29
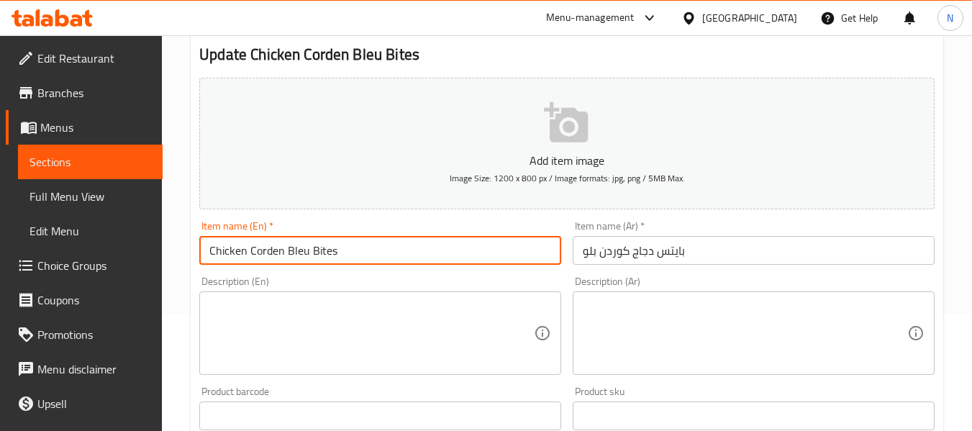
type input "Chicken Corden Bleu Bites"
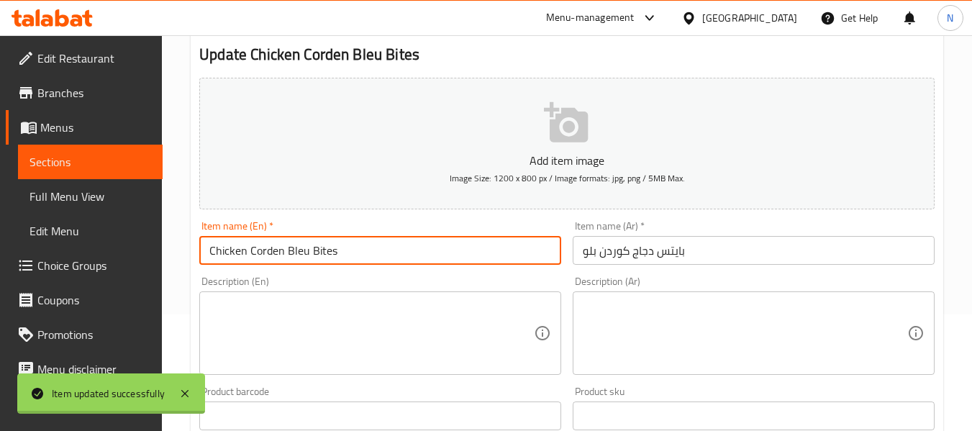
drag, startPoint x: 295, startPoint y: 263, endPoint x: 347, endPoint y: 294, distance: 60.3
click at [347, 294] on div "Add item image Image Size: 1200 x 800 px / Image formats: jpg, png / 5MB Max. I…" at bounding box center [567, 382] width 747 height 620
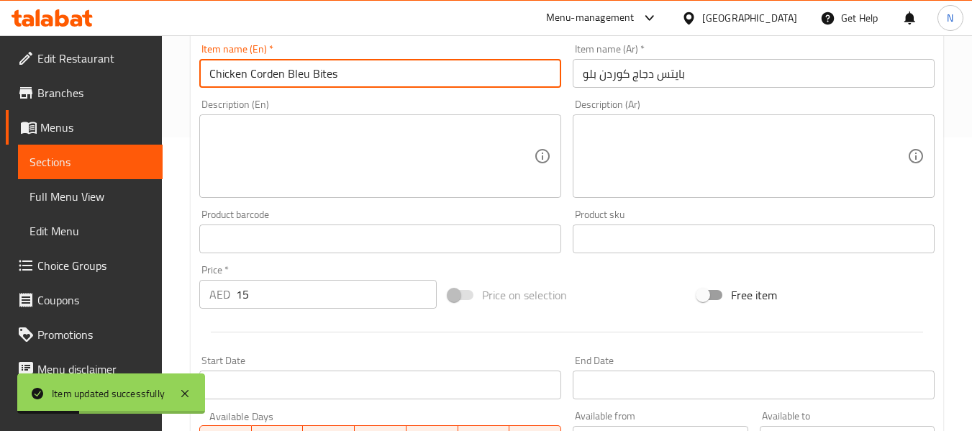
scroll to position [0, 0]
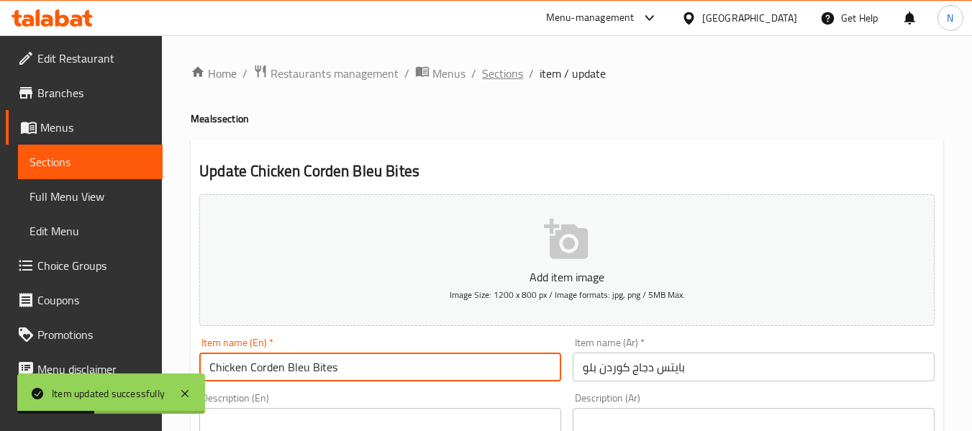
click at [490, 80] on span "Sections" at bounding box center [502, 73] width 41 height 17
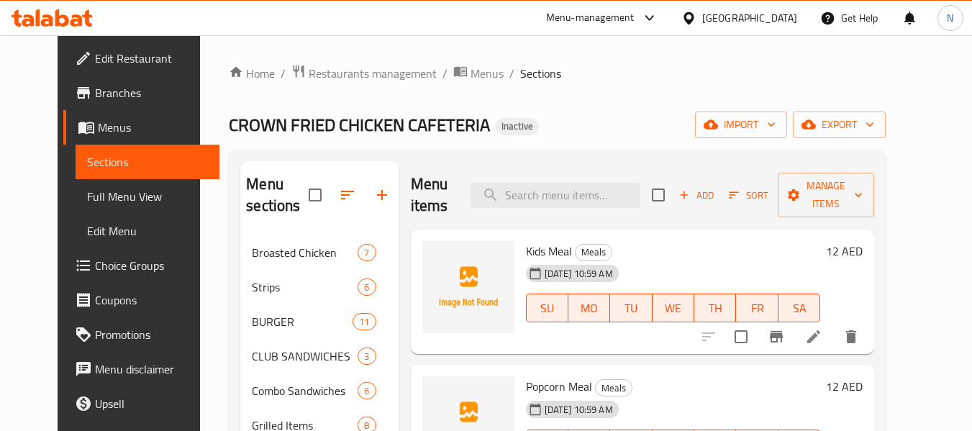
scroll to position [270, 0]
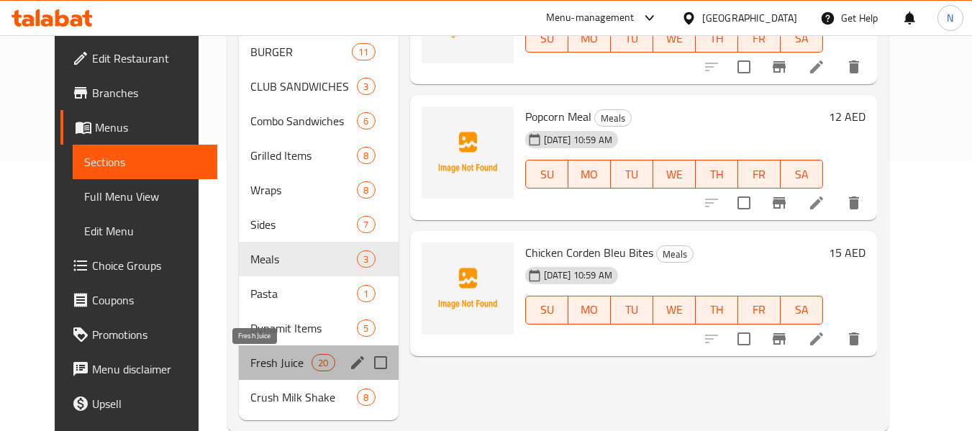
click at [250, 356] on span "Fresh Juice" at bounding box center [280, 362] width 61 height 17
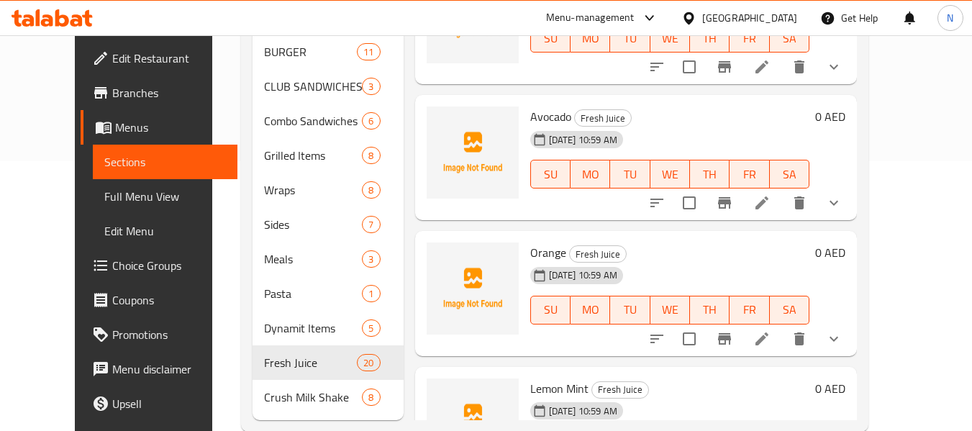
scroll to position [70, 0]
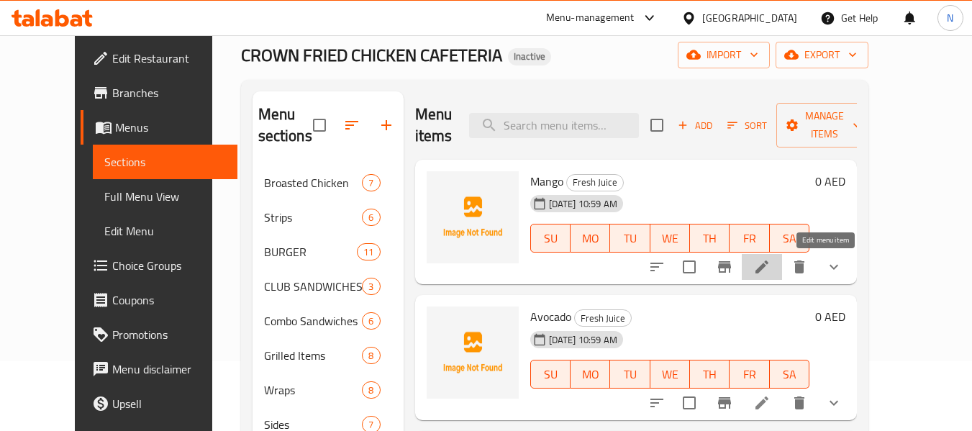
click at [770, 268] on icon at bounding box center [761, 266] width 17 height 17
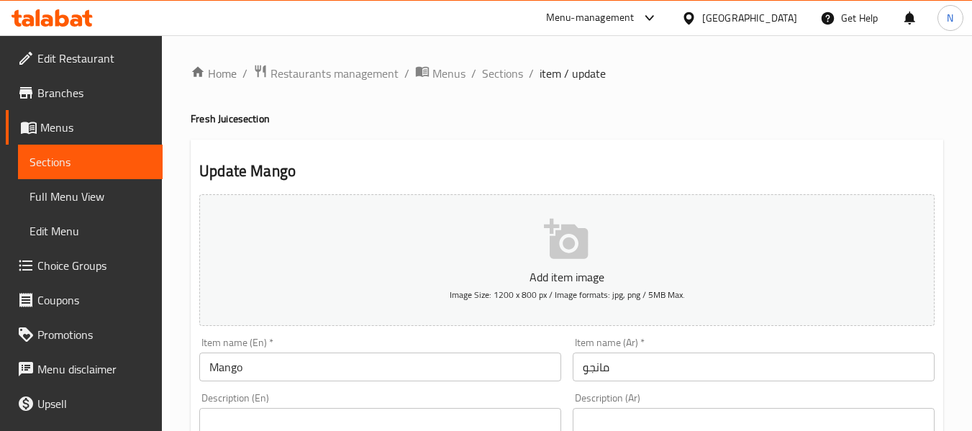
scroll to position [139, 0]
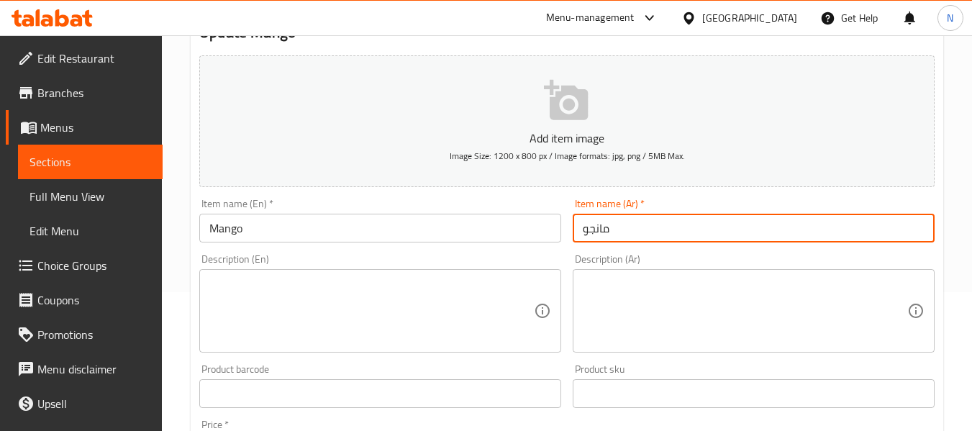
click at [582, 225] on input "مانجو" at bounding box center [754, 228] width 362 height 29
type input "عصير مانجو"
click at [367, 220] on input "Mango" at bounding box center [380, 228] width 362 height 29
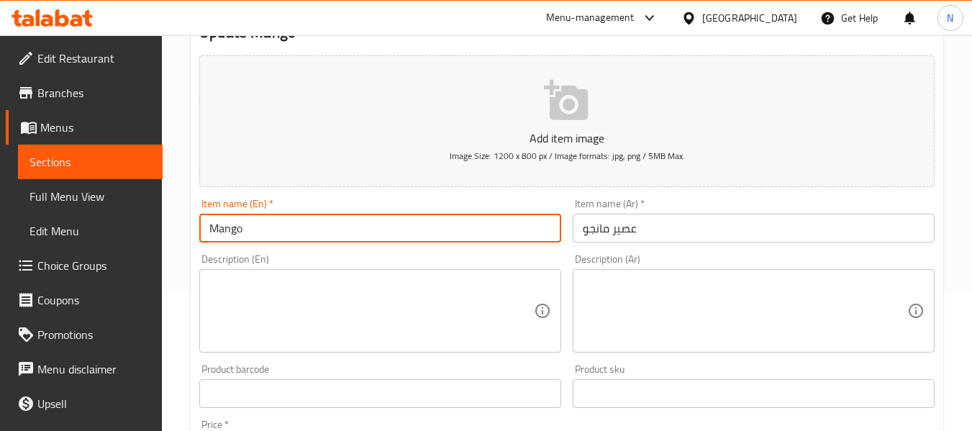
type input "Mango Juice"
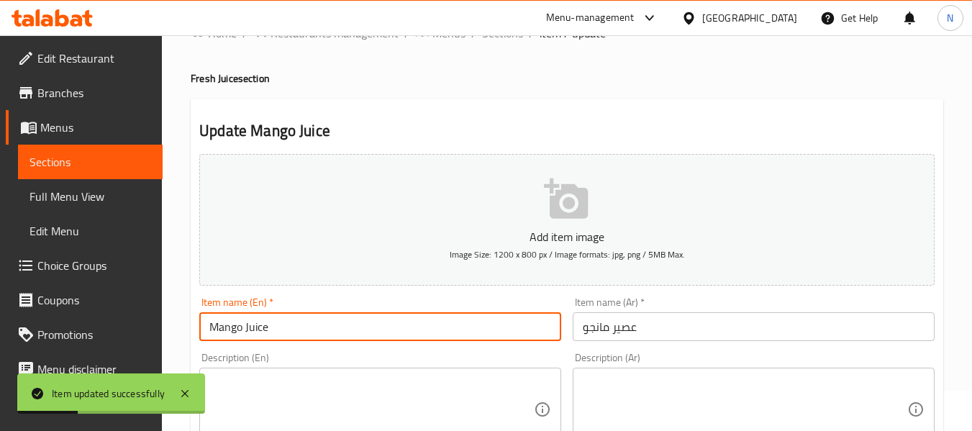
scroll to position [0, 0]
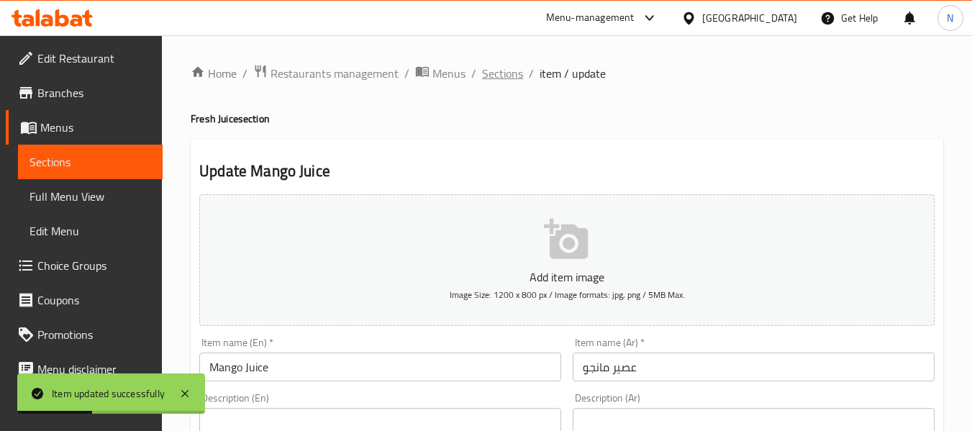
click at [491, 65] on span "Sections" at bounding box center [502, 73] width 41 height 17
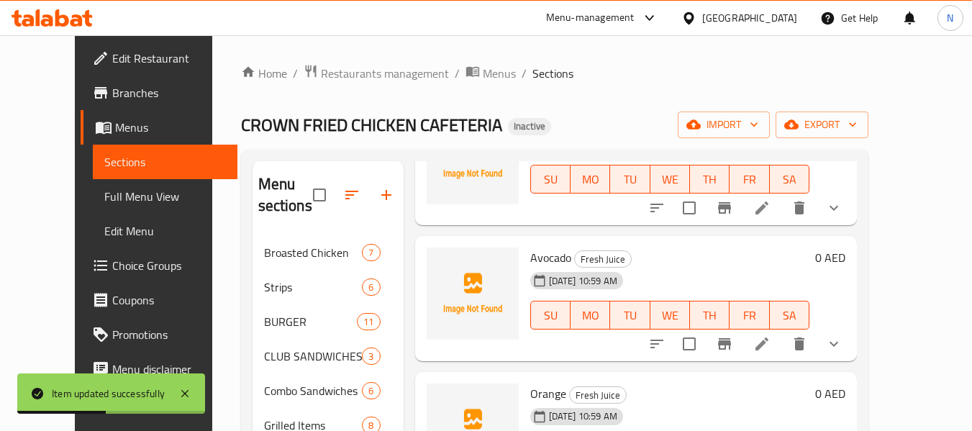
scroll to position [139, 0]
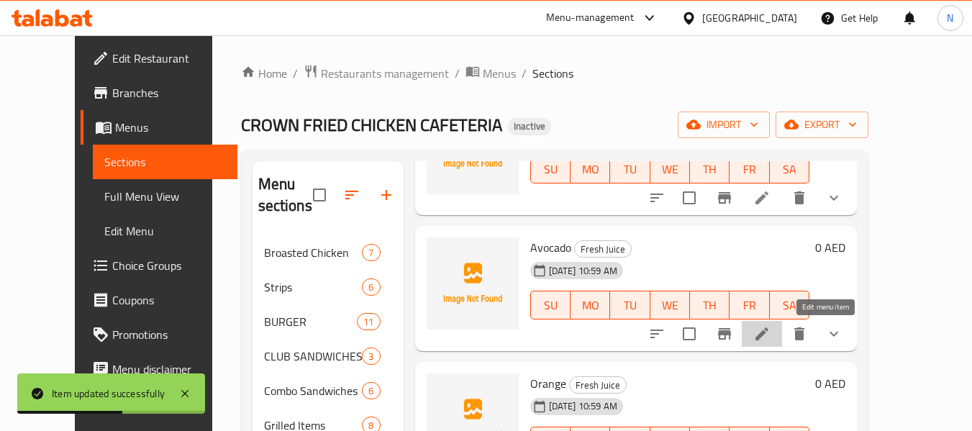
click at [770, 332] on icon at bounding box center [761, 333] width 17 height 17
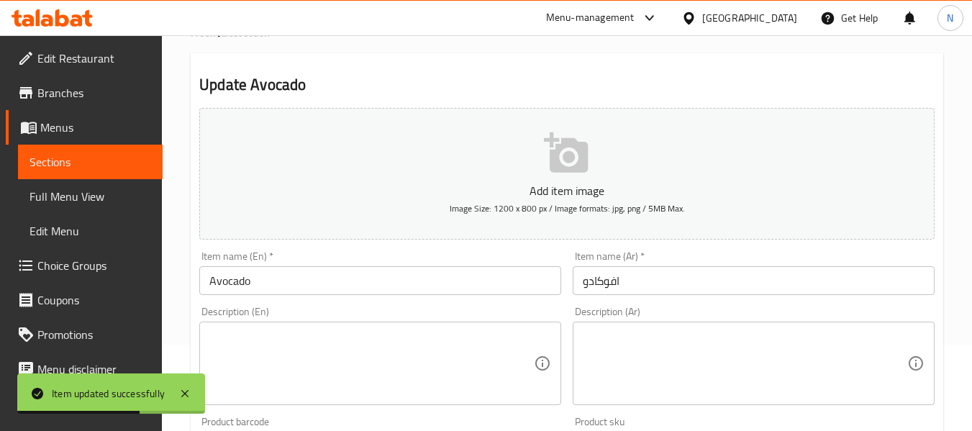
scroll to position [87, 0]
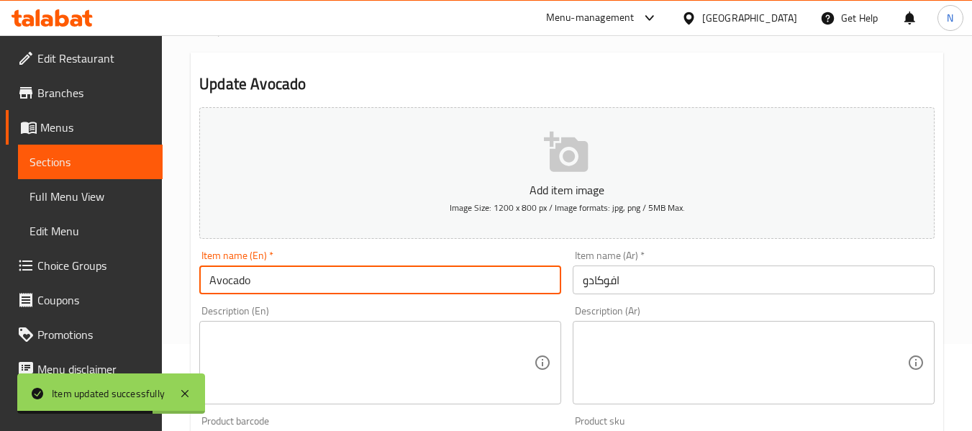
click at [322, 286] on input "Avocado" at bounding box center [380, 279] width 362 height 29
type input "avocado juice"
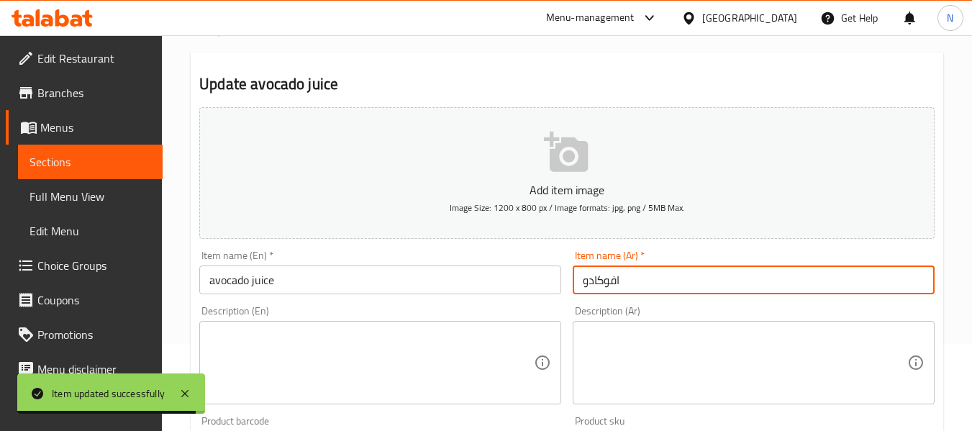
click at [577, 285] on input "افوكادو" at bounding box center [754, 279] width 362 height 29
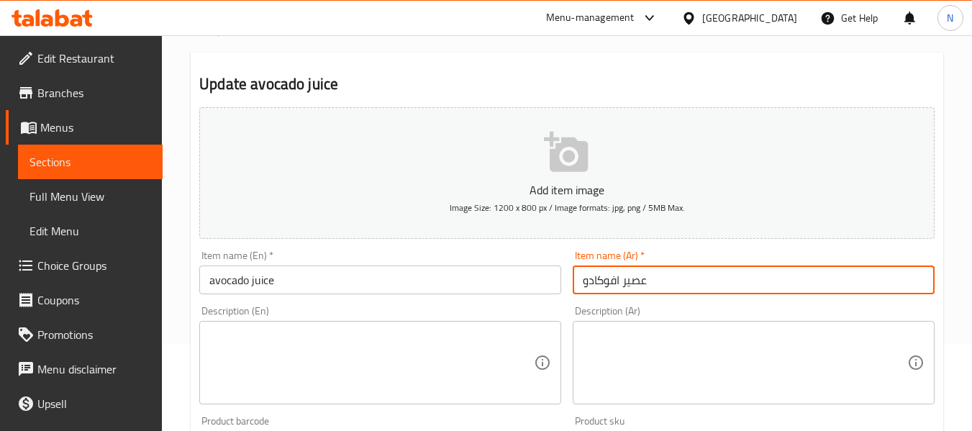
type input "عصير افوكادو"
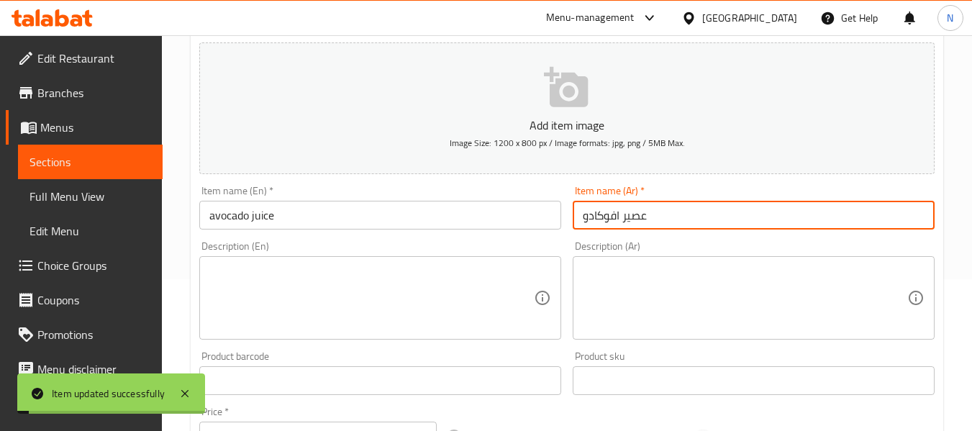
scroll to position [0, 0]
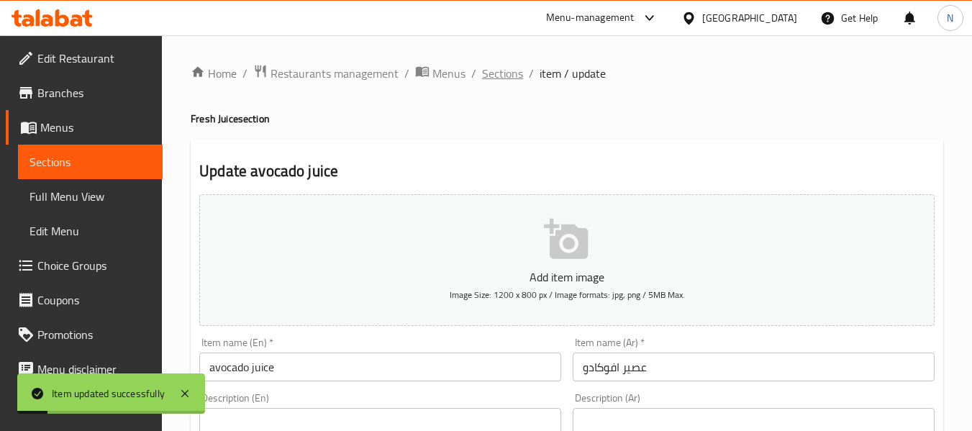
click at [488, 65] on span "Sections" at bounding box center [502, 73] width 41 height 17
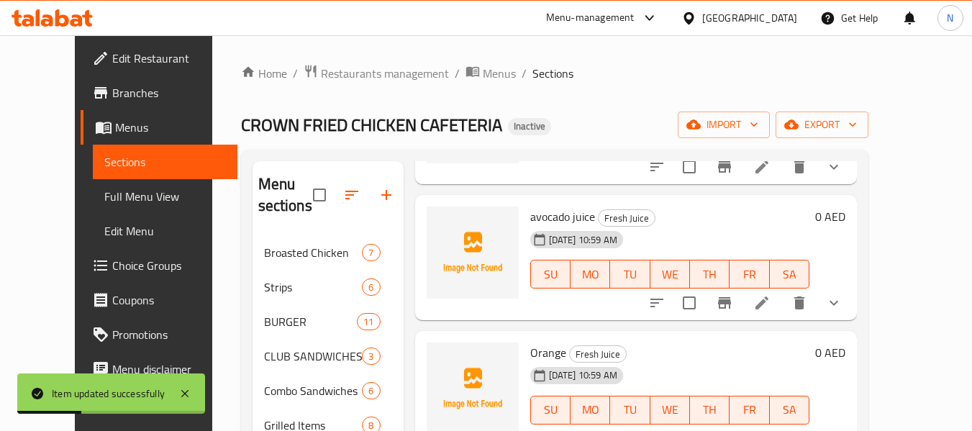
scroll to position [268, 0]
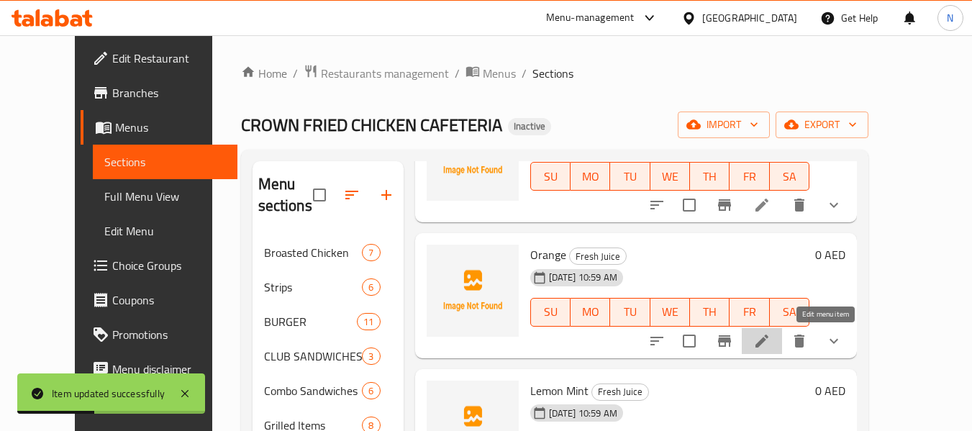
click at [770, 342] on icon at bounding box center [761, 340] width 17 height 17
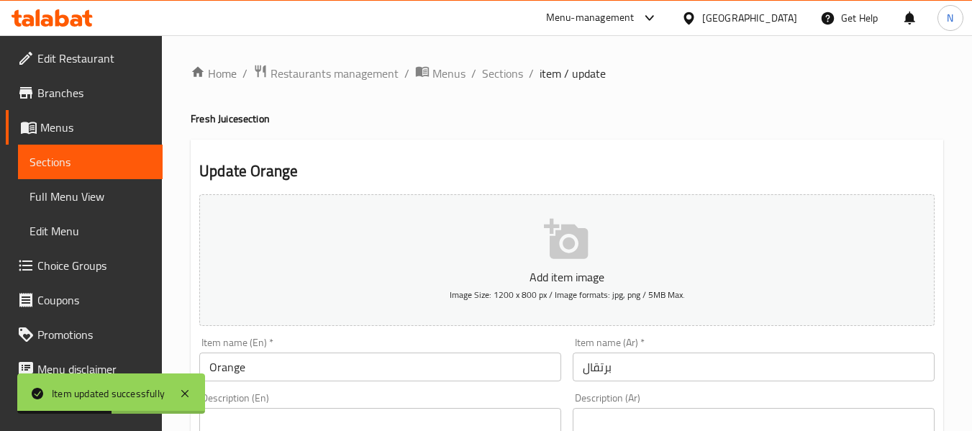
scroll to position [122, 0]
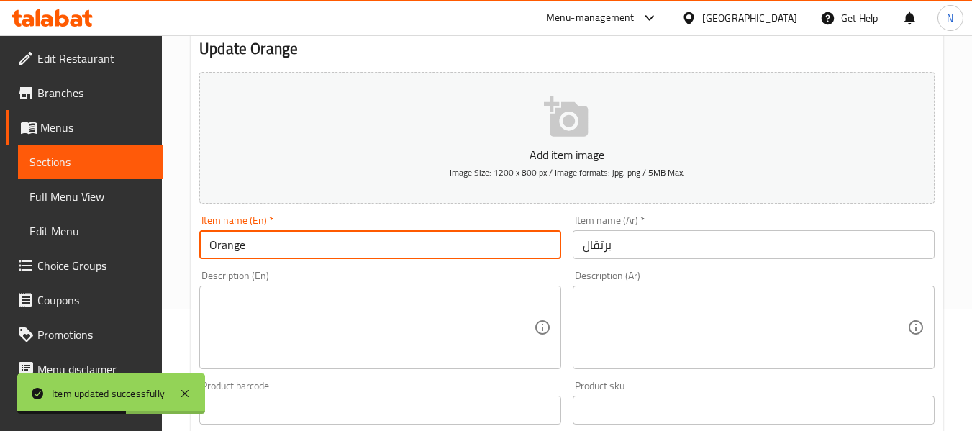
click at [329, 245] on input "Orange" at bounding box center [380, 244] width 362 height 29
type input "Orange juice"
click at [574, 253] on input "برتقال" at bounding box center [754, 244] width 362 height 29
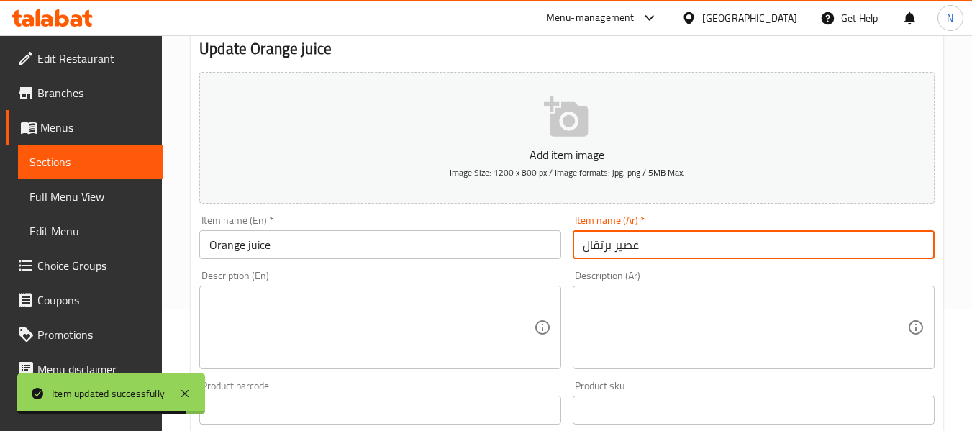
type input "عصير برتقال"
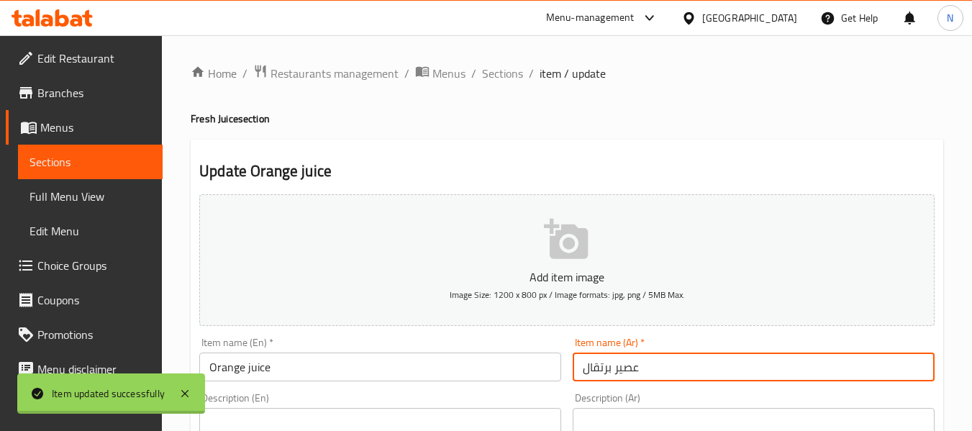
scroll to position [1, 0]
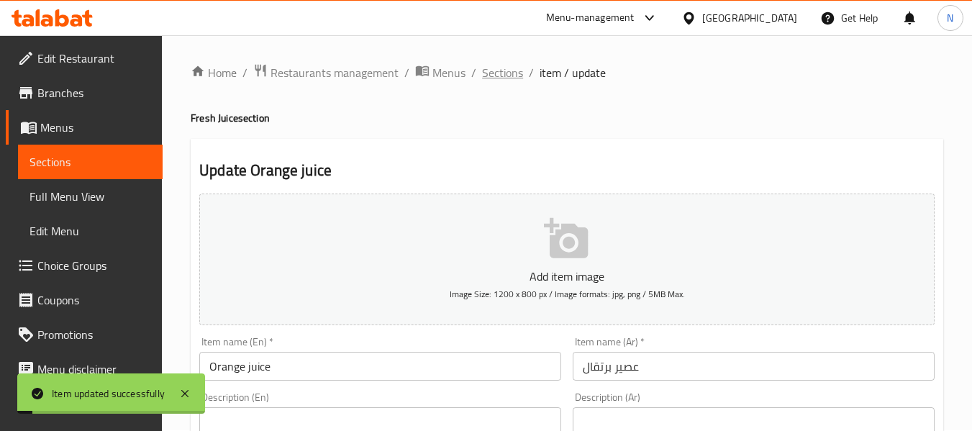
click at [504, 81] on span "Sections" at bounding box center [502, 72] width 41 height 17
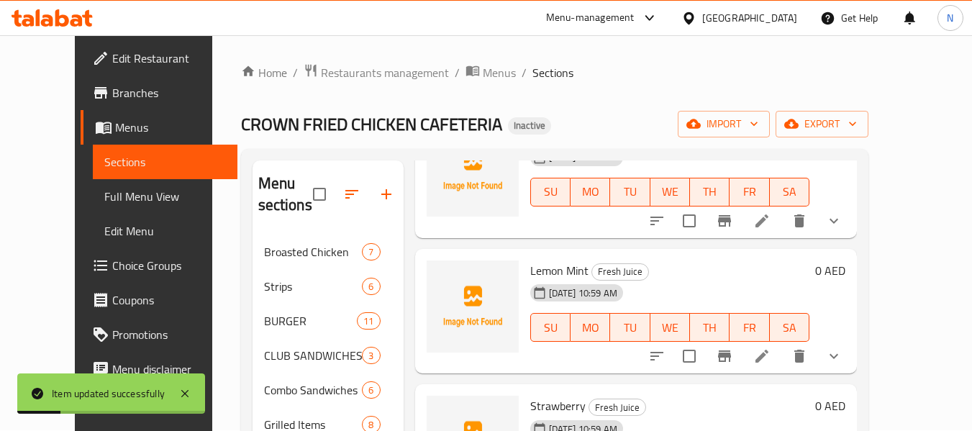
scroll to position [481, 0]
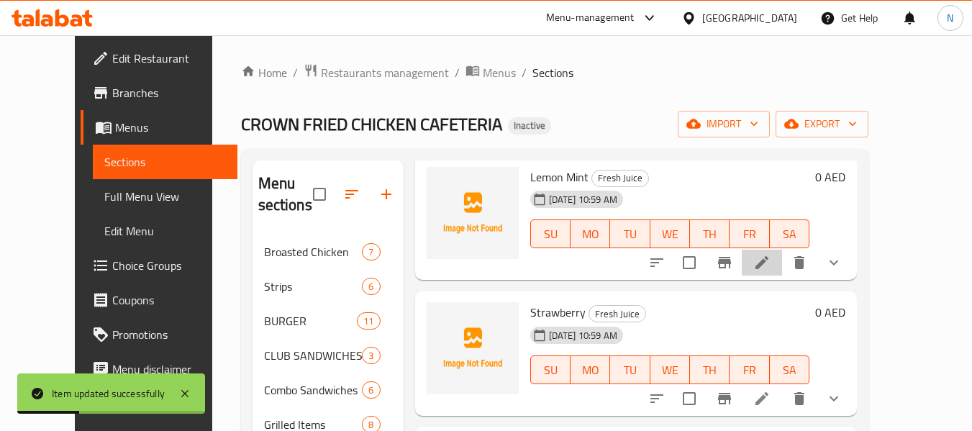
click at [782, 273] on li at bounding box center [762, 263] width 40 height 26
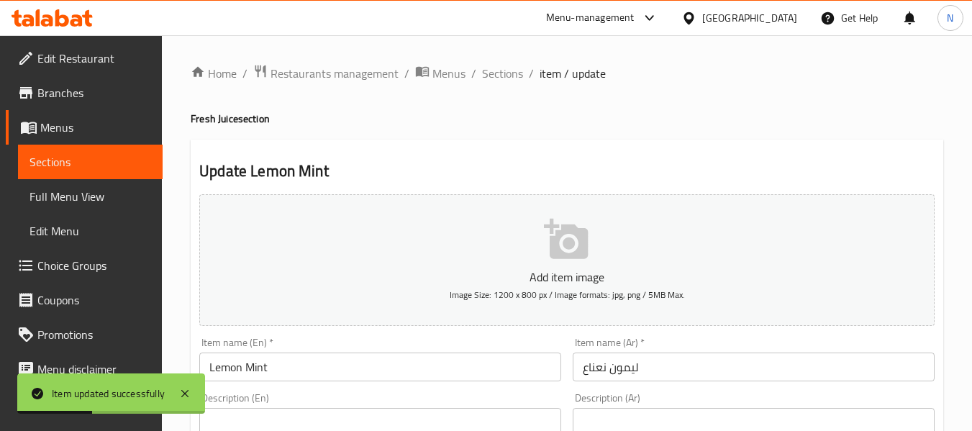
scroll to position [94, 0]
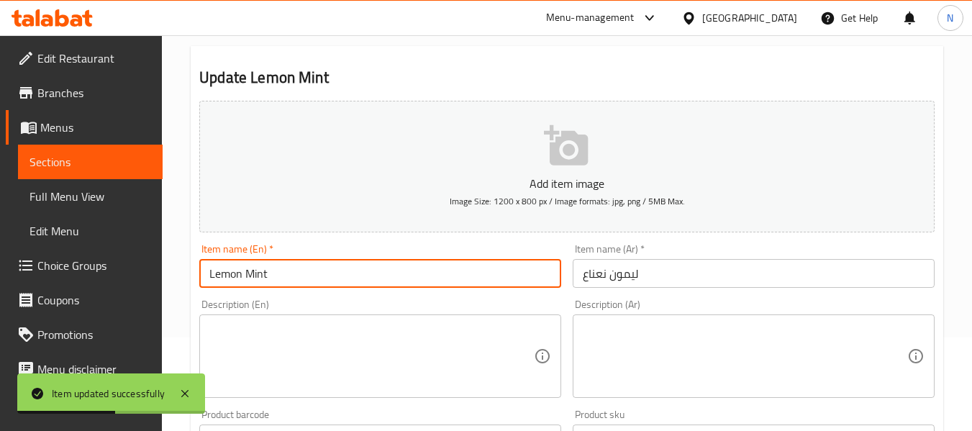
click at [328, 273] on input "Lemon Mint" at bounding box center [380, 273] width 362 height 29
type input "Lemon mint juice"
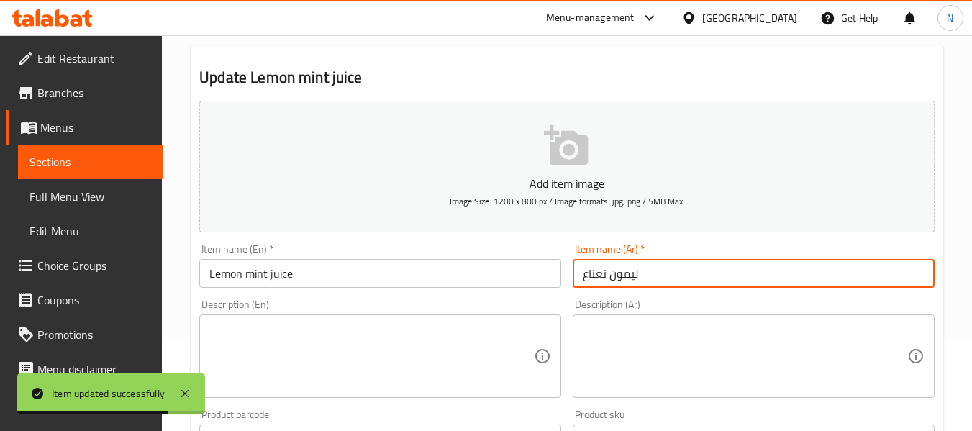
click at [579, 275] on input "ليمون نعناع" at bounding box center [754, 273] width 362 height 29
type input "عصير ليمون نعناع"
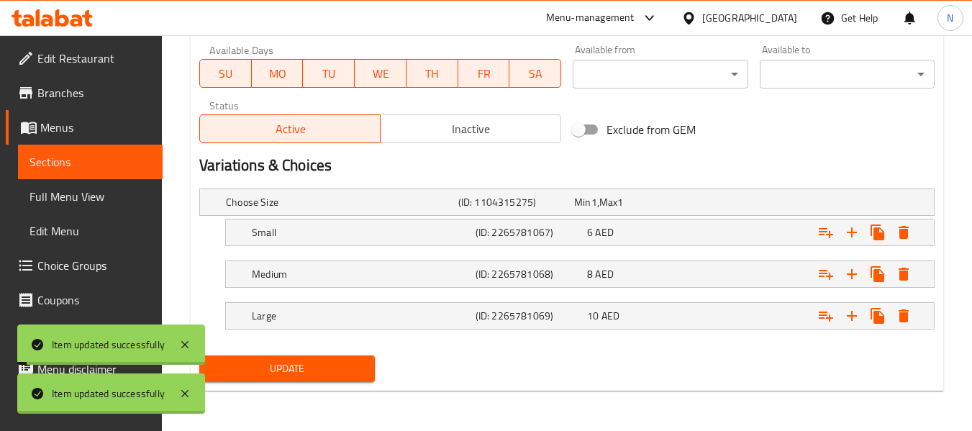
scroll to position [0, 0]
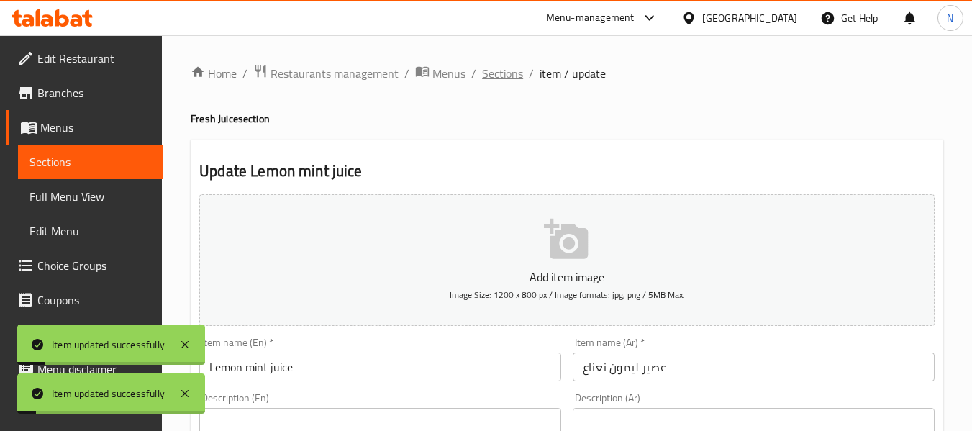
click at [493, 65] on span "Sections" at bounding box center [502, 73] width 41 height 17
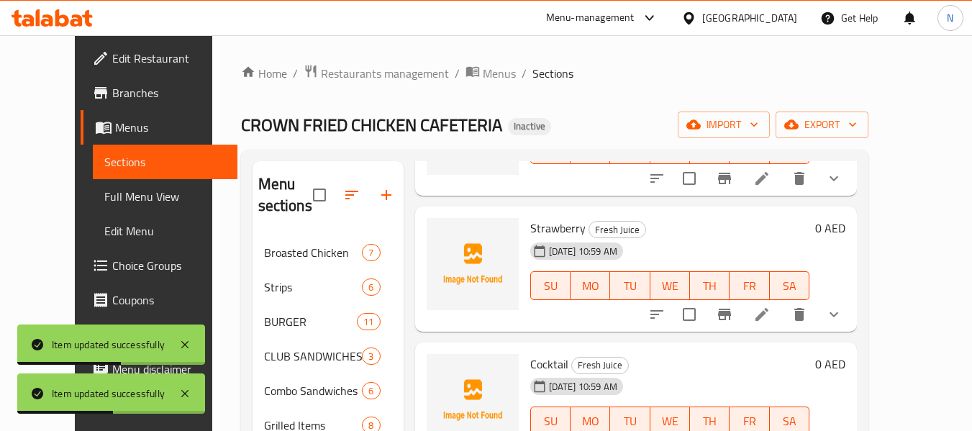
scroll to position [619, 0]
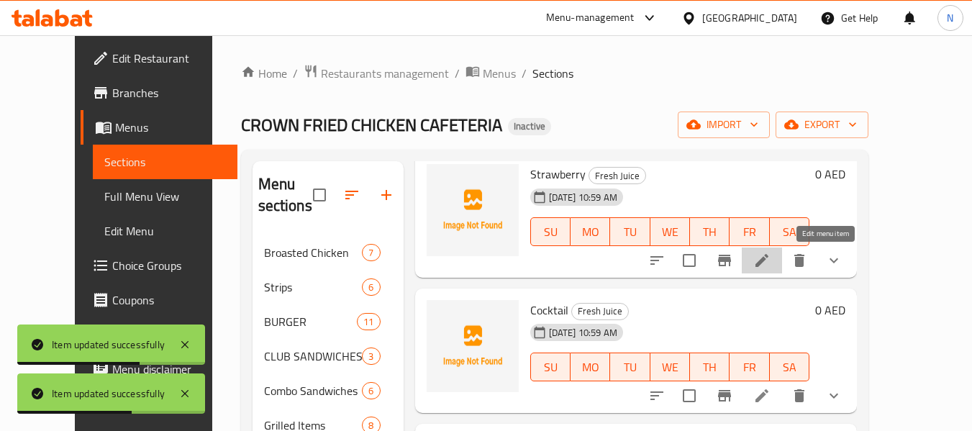
click at [770, 255] on icon at bounding box center [761, 260] width 17 height 17
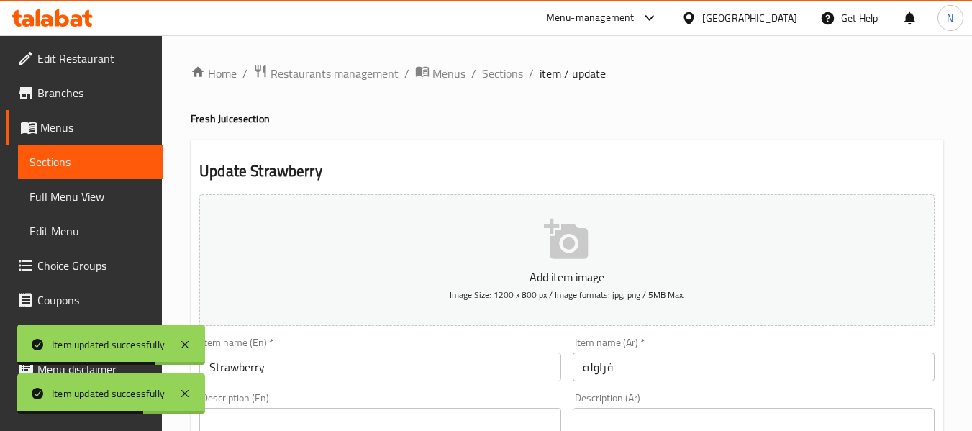
scroll to position [119, 0]
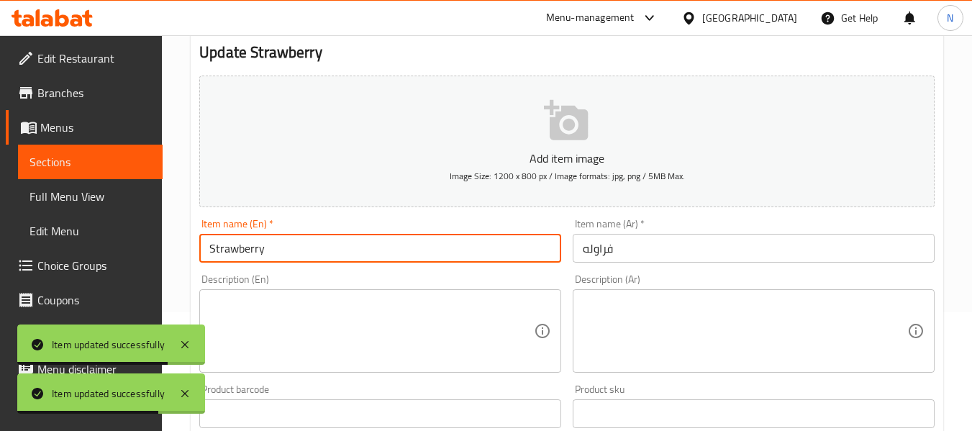
click at [344, 252] on input "Strawberry" at bounding box center [380, 248] width 362 height 29
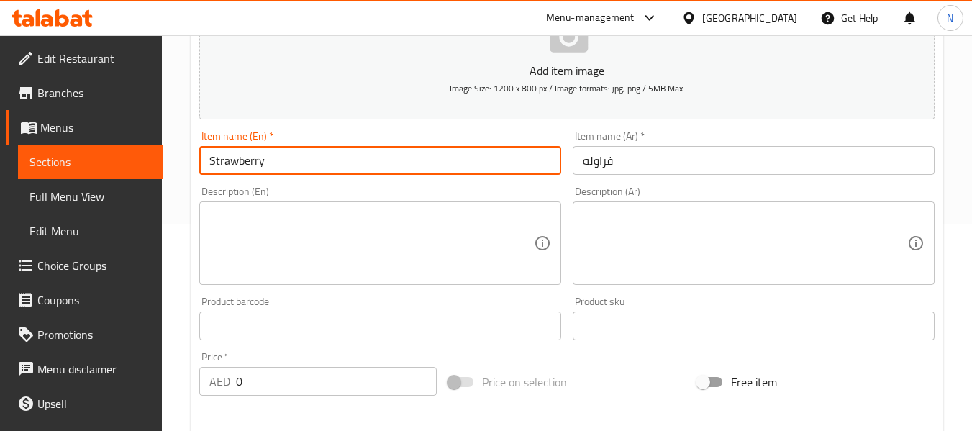
scroll to position [208, 0]
type input "Strawberry juice"
click at [575, 163] on input "فراوله" at bounding box center [754, 159] width 362 height 29
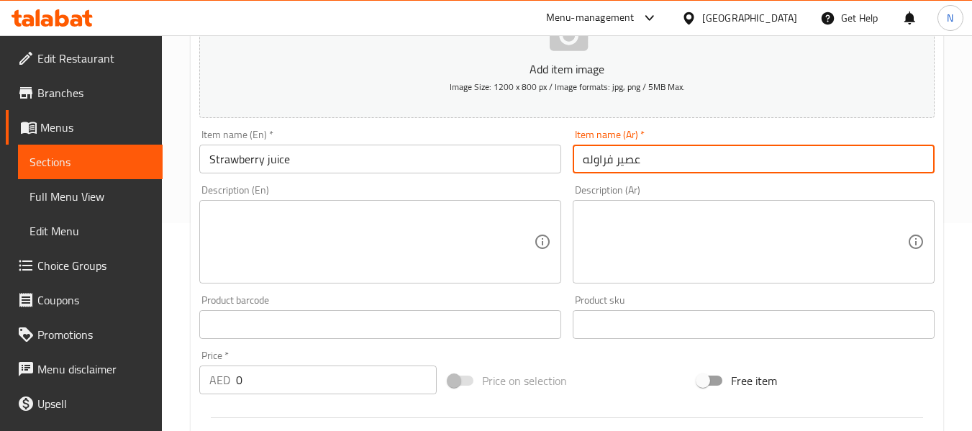
type input "عصير فراوله"
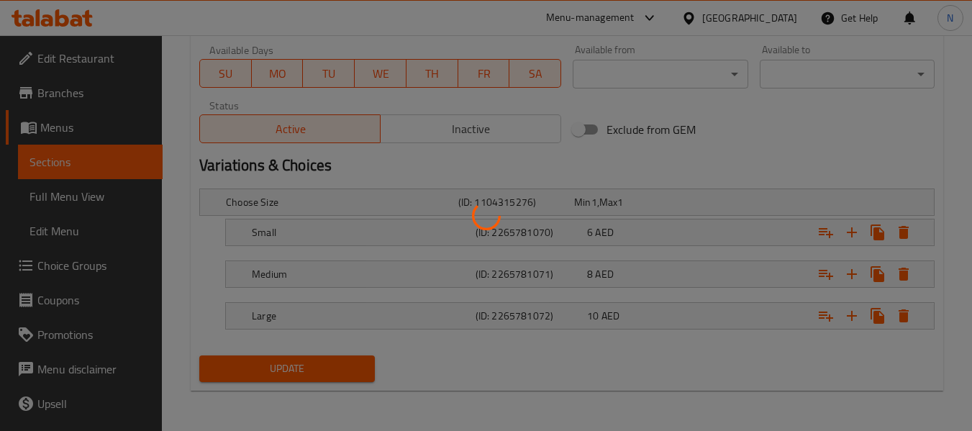
scroll to position [0, 0]
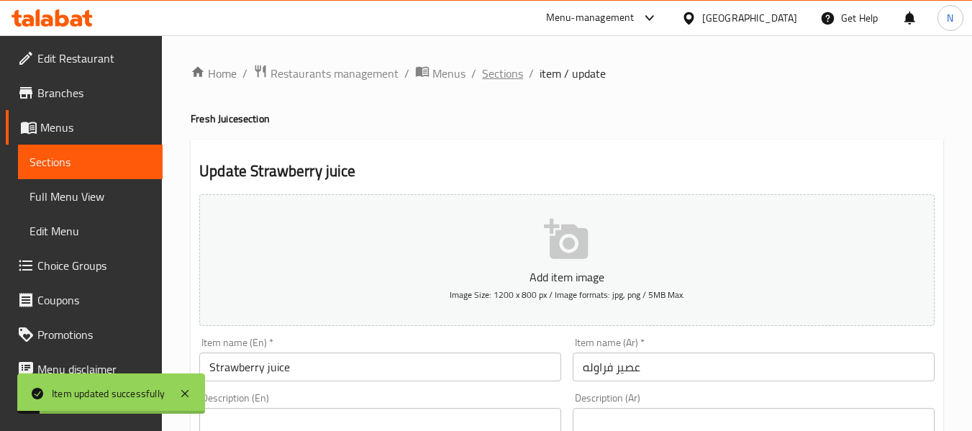
click at [509, 65] on span "Sections" at bounding box center [502, 73] width 41 height 17
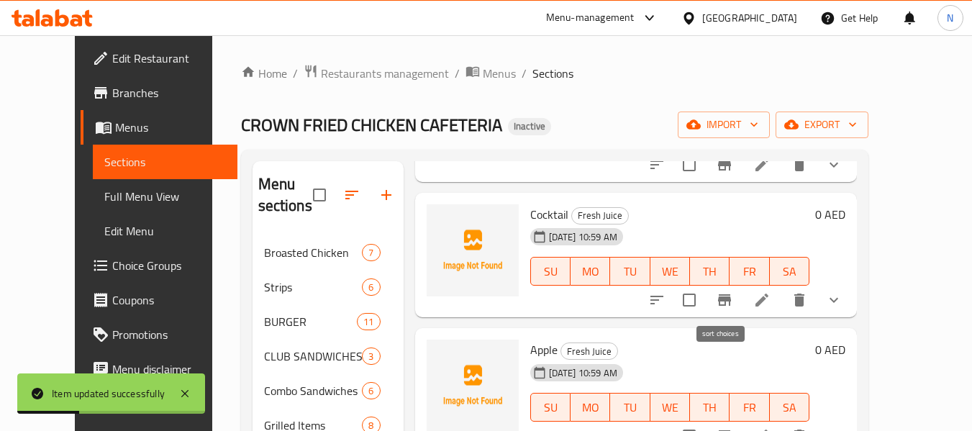
scroll to position [717, 0]
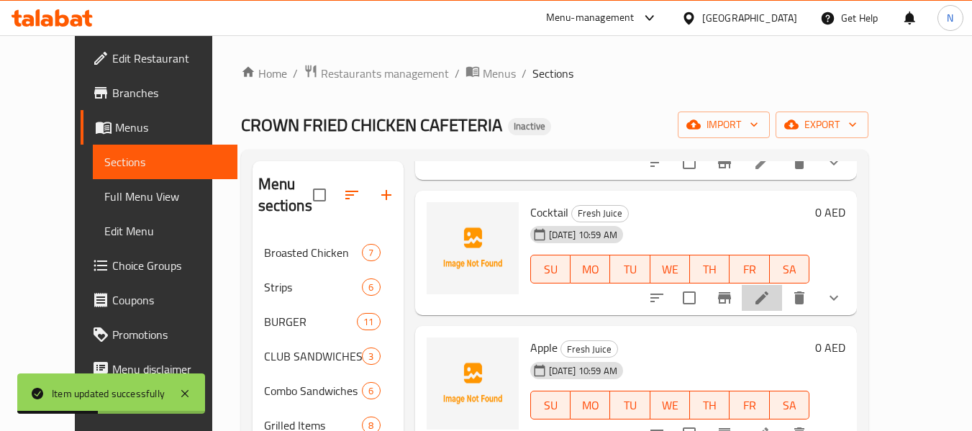
click at [782, 304] on li at bounding box center [762, 298] width 40 height 26
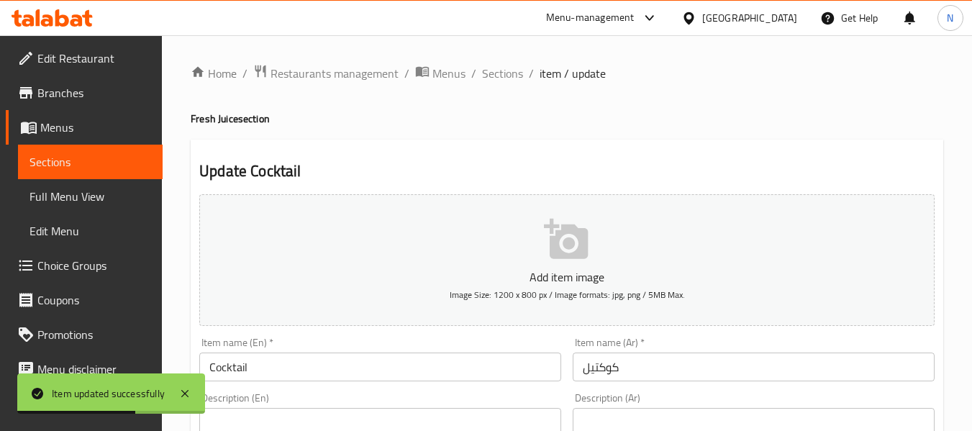
scroll to position [113, 0]
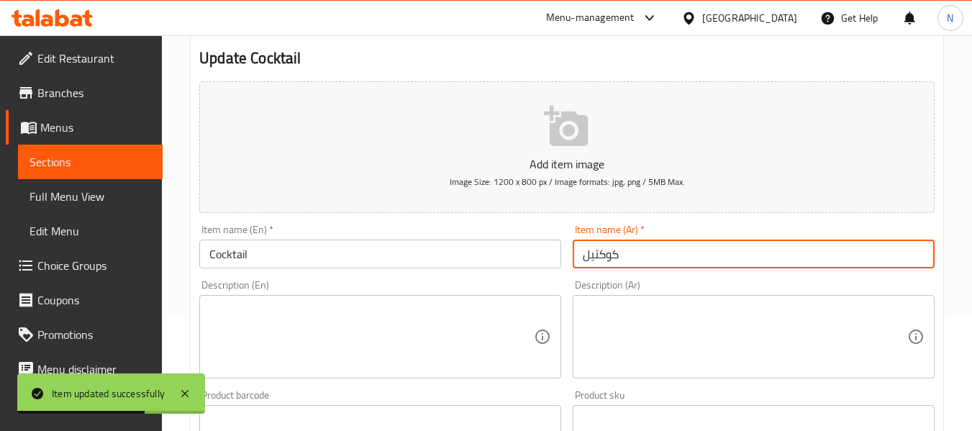
click at [578, 262] on input "كوكتيل" at bounding box center [754, 254] width 362 height 29
type input "عصير كوكتيل"
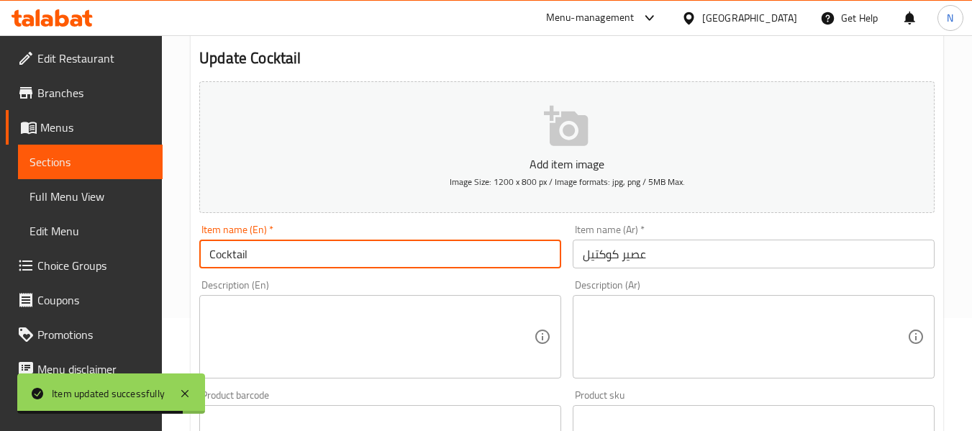
click at [465, 252] on input "Cocktail" at bounding box center [380, 254] width 362 height 29
type input "Cocktail Juice"
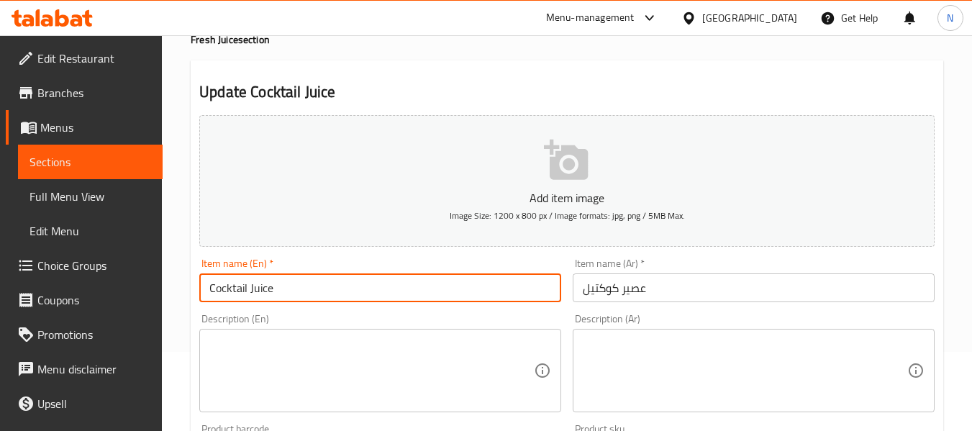
scroll to position [0, 0]
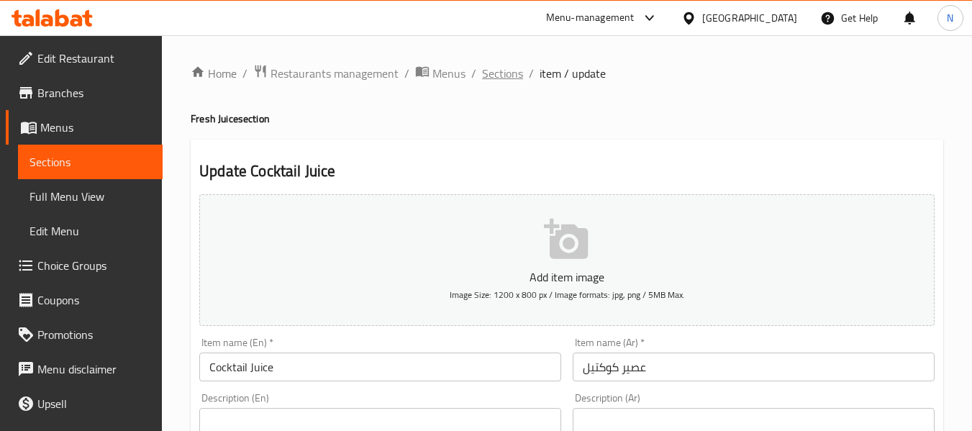
click at [495, 78] on span "Sections" at bounding box center [502, 73] width 41 height 17
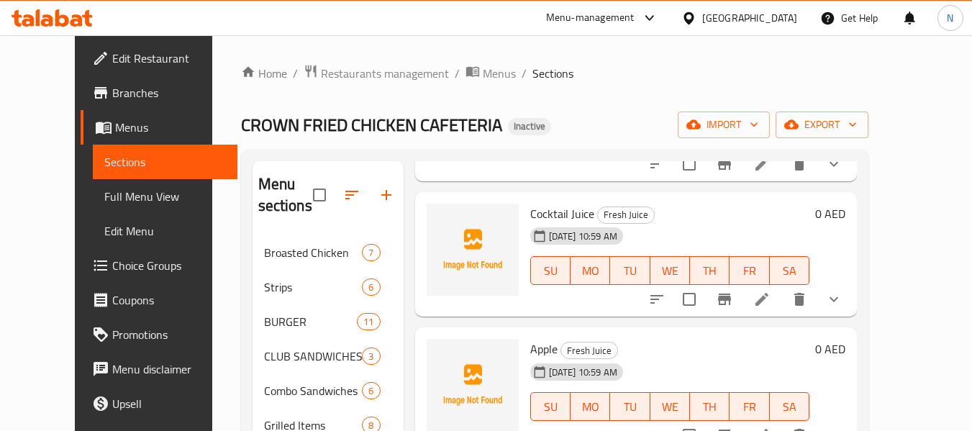
scroll to position [894, 0]
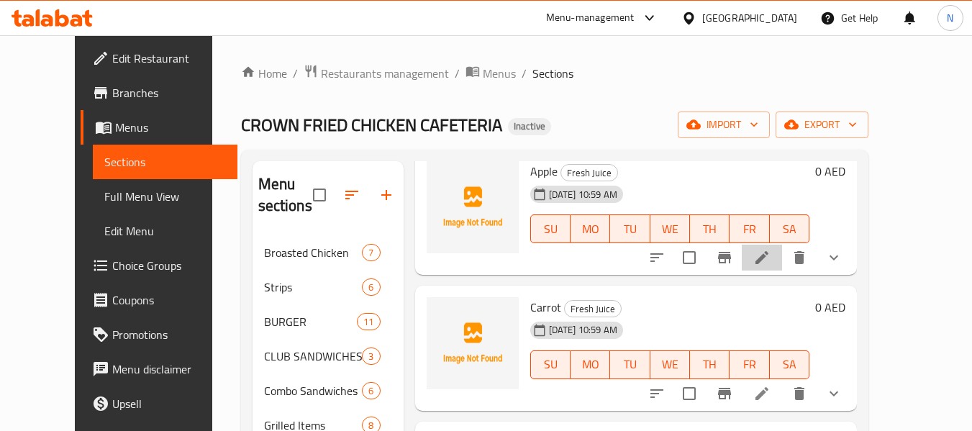
click at [782, 268] on li at bounding box center [762, 258] width 40 height 26
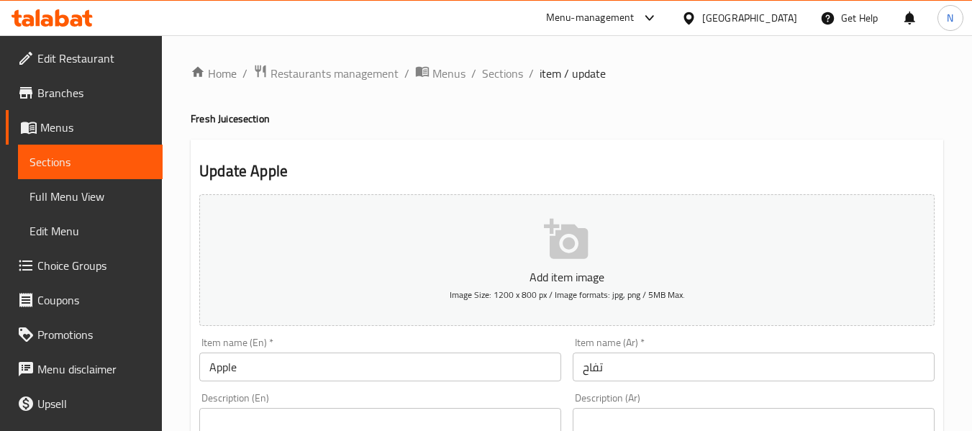
scroll to position [115, 0]
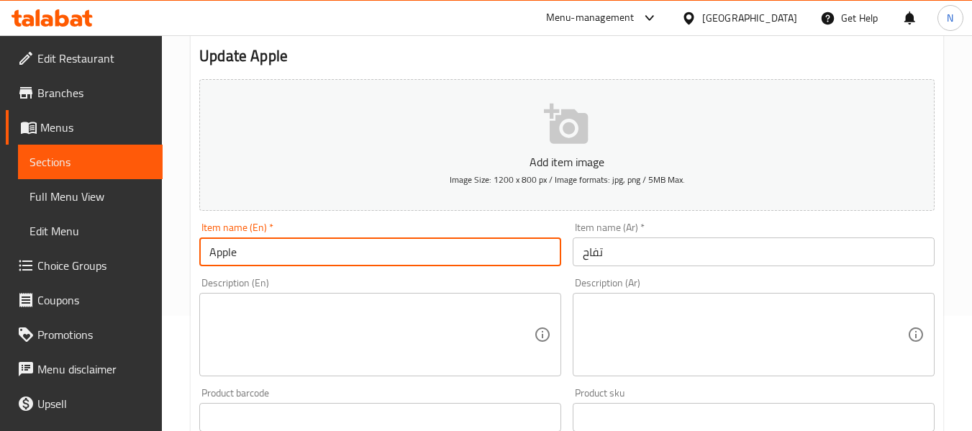
click at [312, 263] on input "Apple" at bounding box center [380, 251] width 362 height 29
type input "Apple juice"
click at [583, 258] on input "تفاح" at bounding box center [754, 251] width 362 height 29
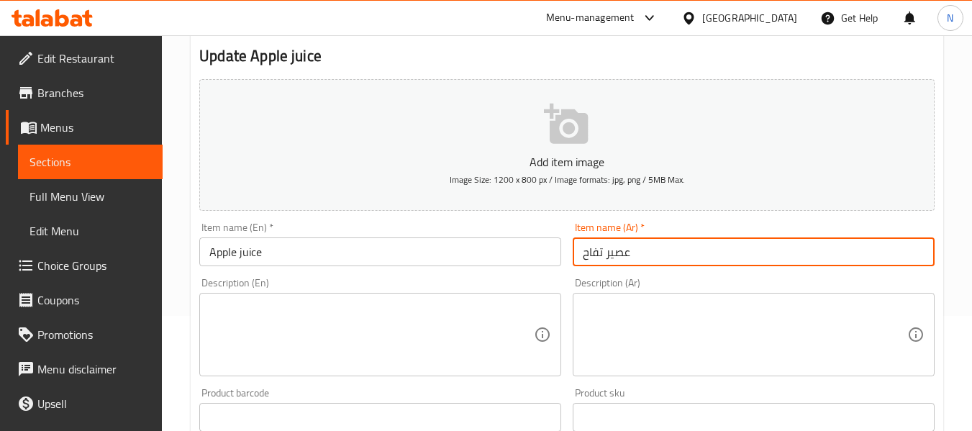
type input "عصير تفاح"
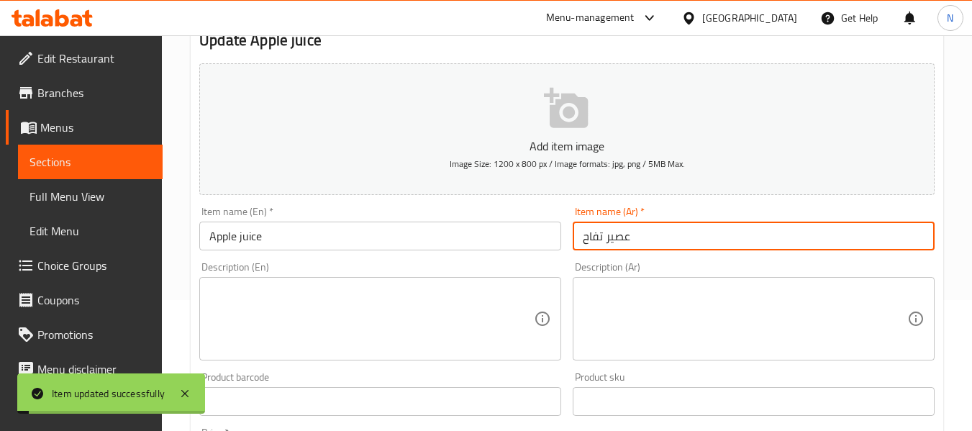
scroll to position [0, 0]
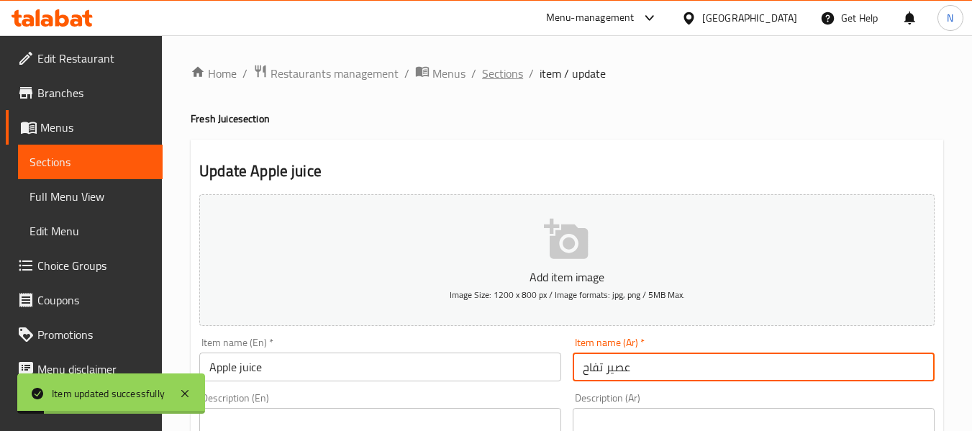
click at [501, 73] on span "Sections" at bounding box center [502, 73] width 41 height 17
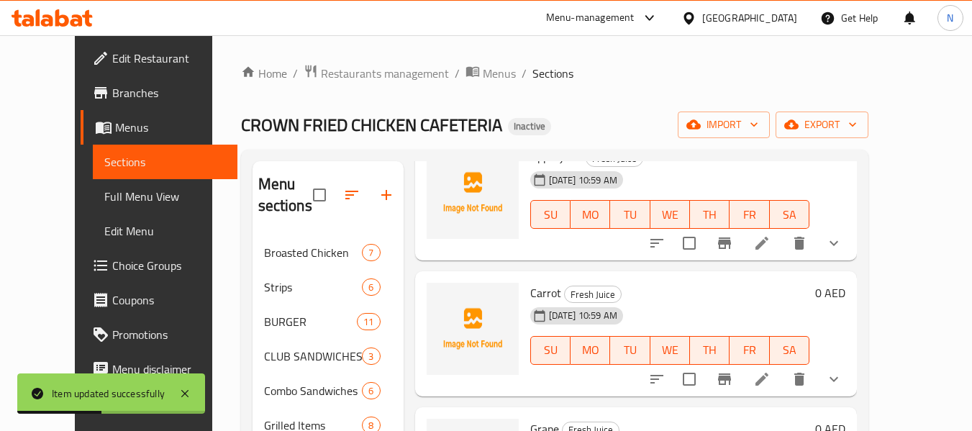
scroll to position [1011, 0]
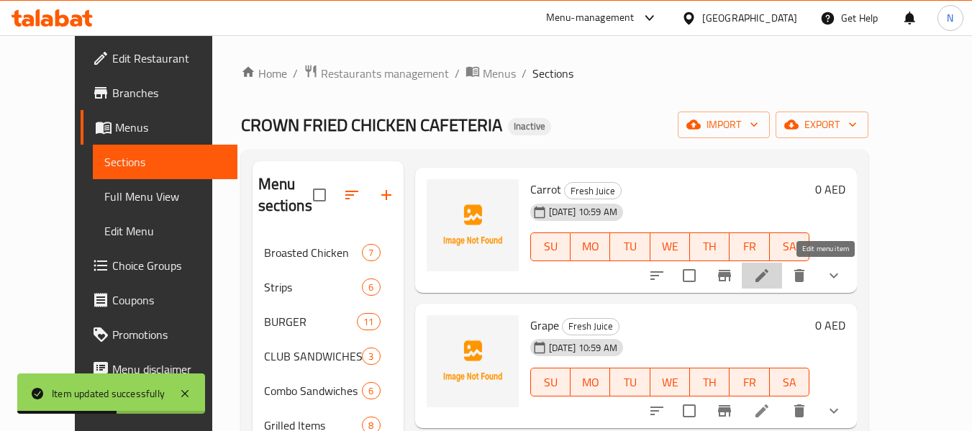
click at [770, 281] on icon at bounding box center [761, 275] width 17 height 17
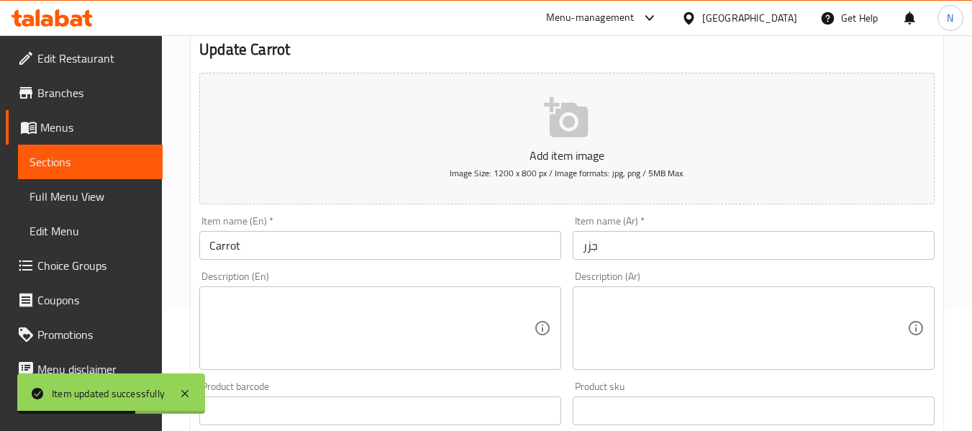
scroll to position [122, 0]
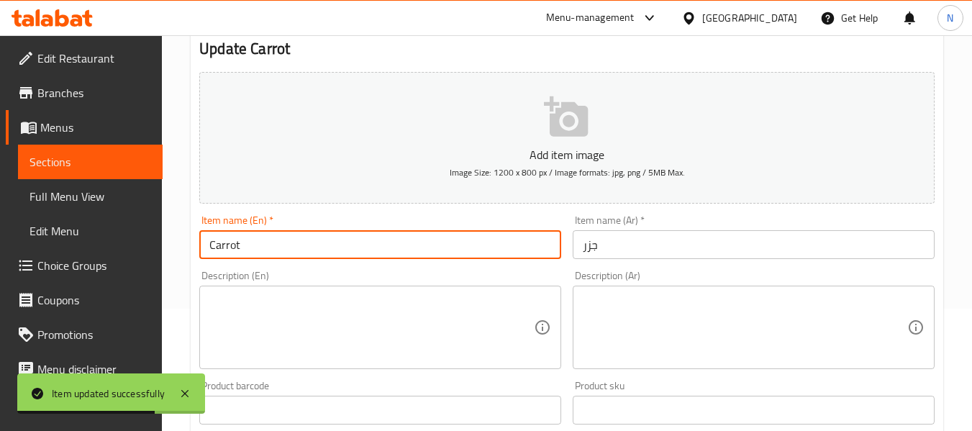
click at [319, 232] on input "Carrot" at bounding box center [380, 244] width 362 height 29
type input "Carrot Juice"
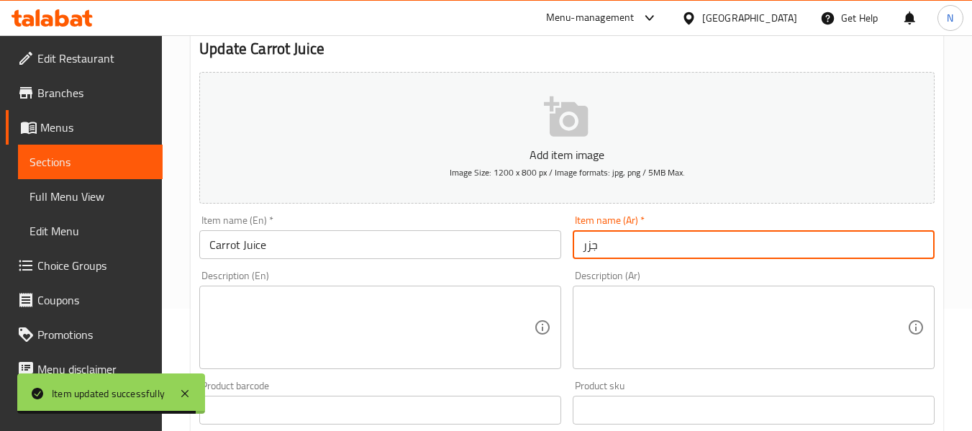
click at [577, 250] on input "جزر" at bounding box center [754, 244] width 362 height 29
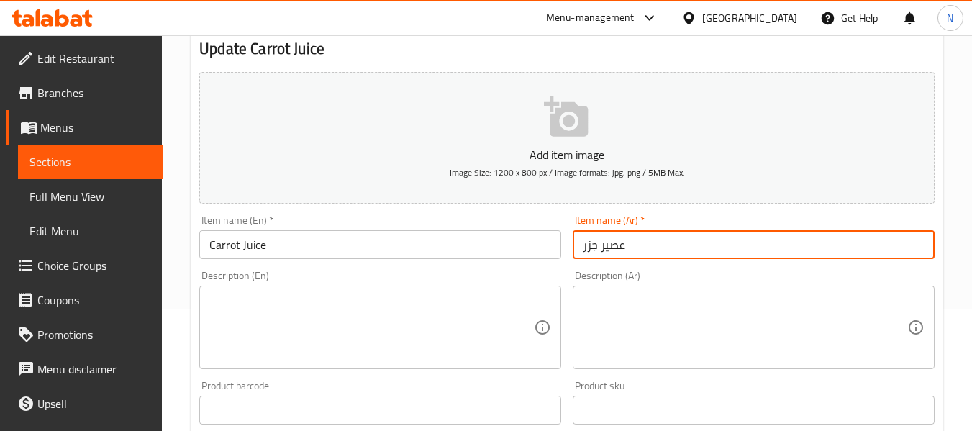
type input "عصير جزر"
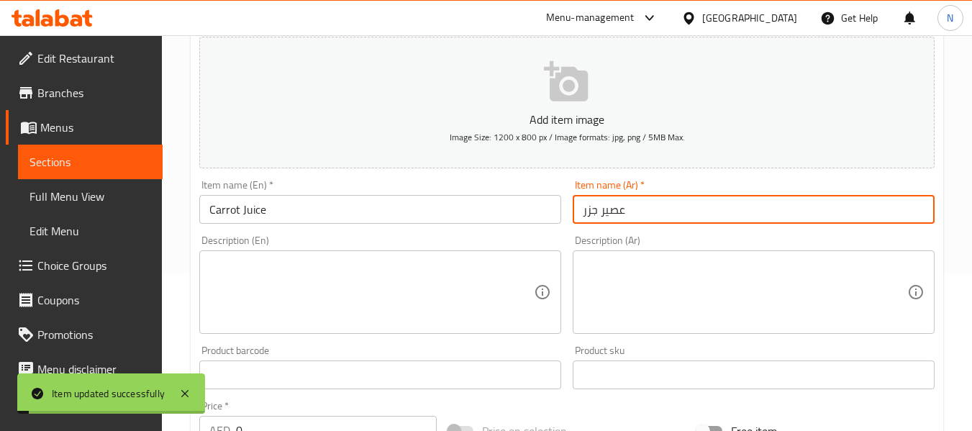
scroll to position [0, 0]
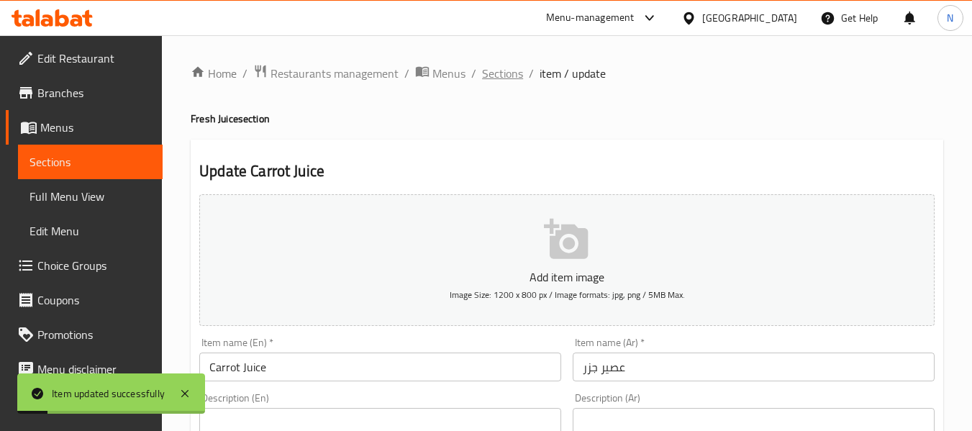
click at [483, 68] on span "Sections" at bounding box center [502, 73] width 41 height 17
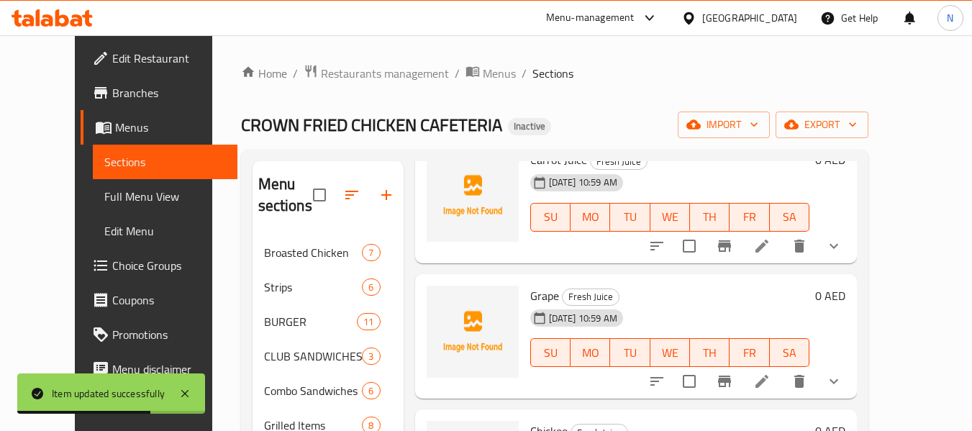
scroll to position [1042, 0]
click at [782, 368] on li at bounding box center [762, 381] width 40 height 26
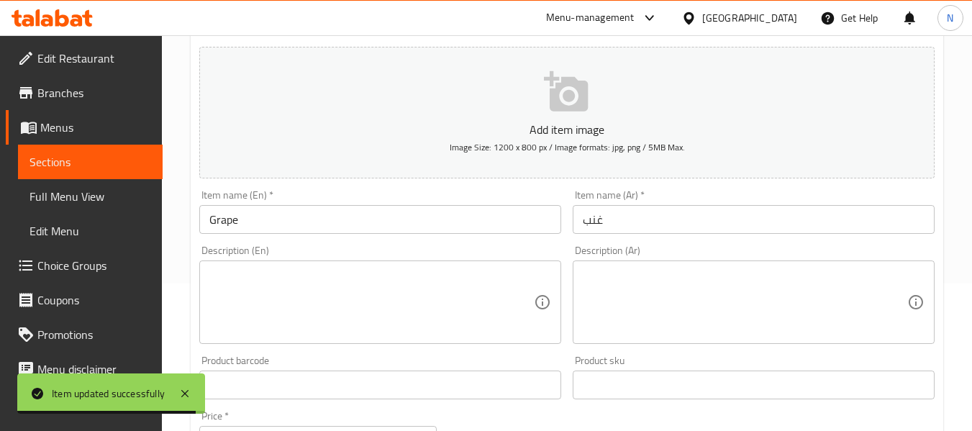
scroll to position [149, 0]
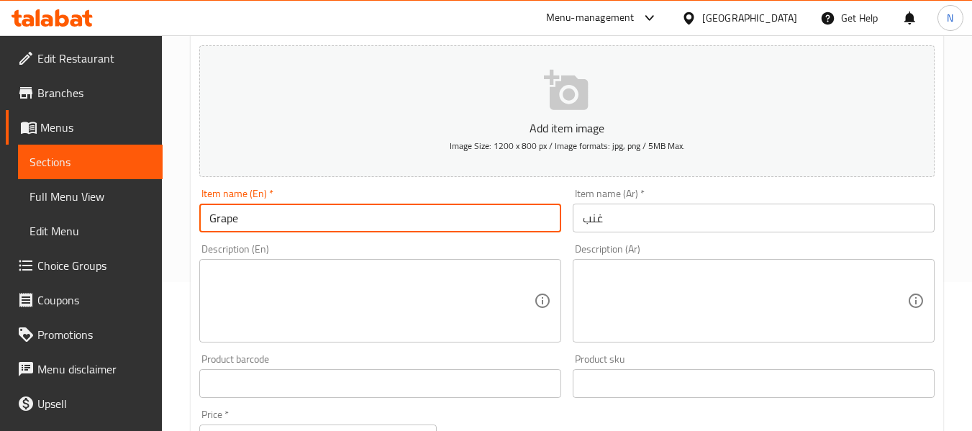
click at [297, 210] on input "Grape" at bounding box center [380, 218] width 362 height 29
type input "Grape Juice"
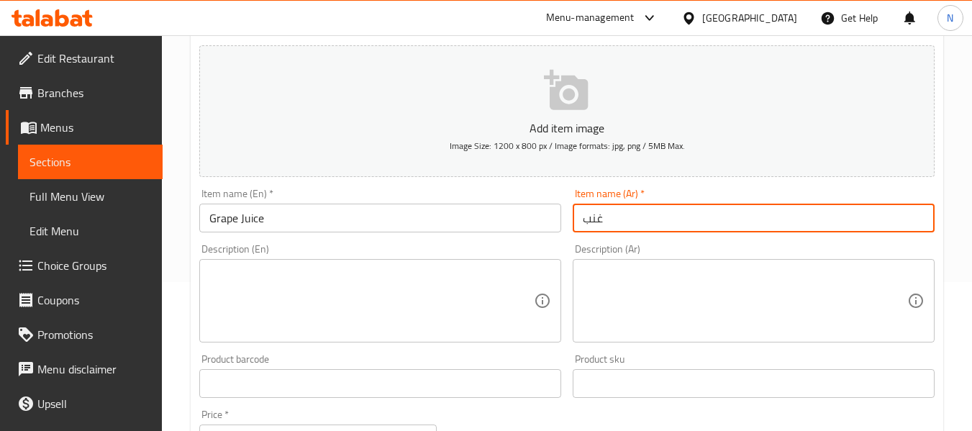
click at [577, 224] on input "غنب" at bounding box center [754, 218] width 362 height 29
click at [588, 218] on input "غنب" at bounding box center [754, 218] width 362 height 29
type input "عصير عنب"
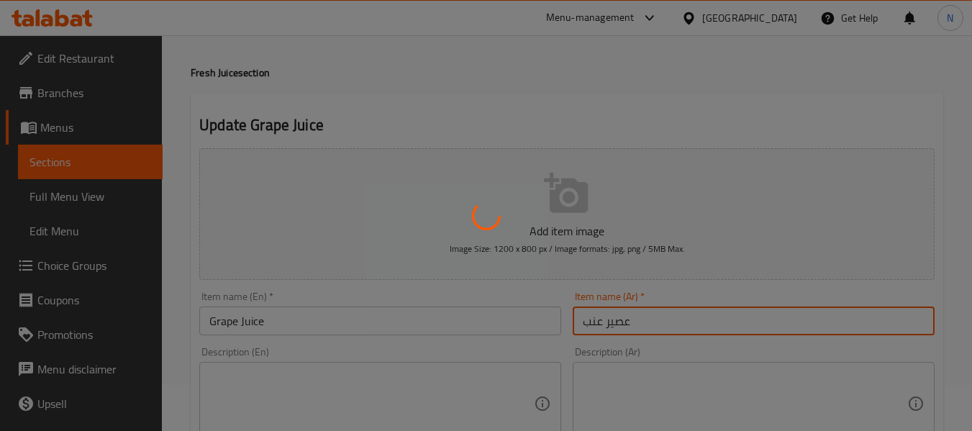
scroll to position [0, 0]
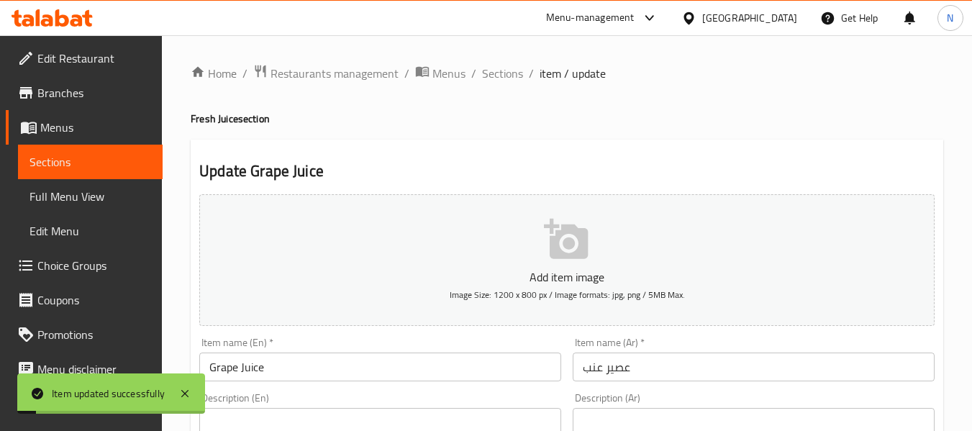
click at [482, 65] on span "Sections" at bounding box center [502, 73] width 41 height 17
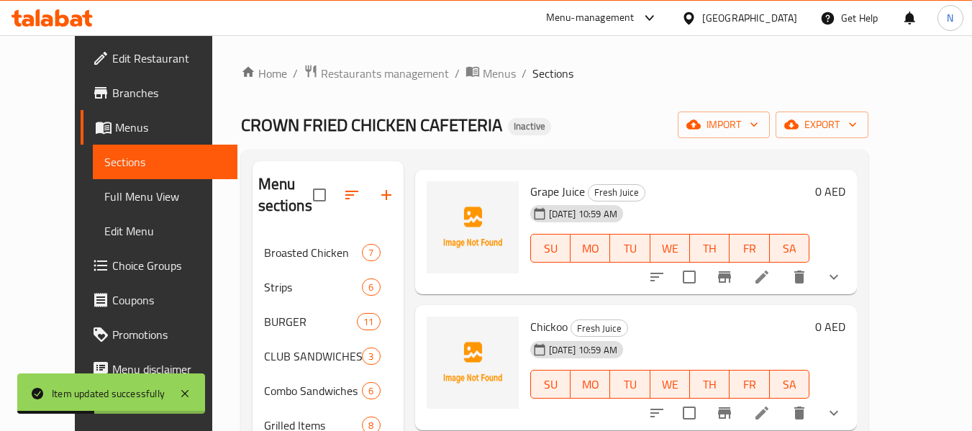
scroll to position [1243, 0]
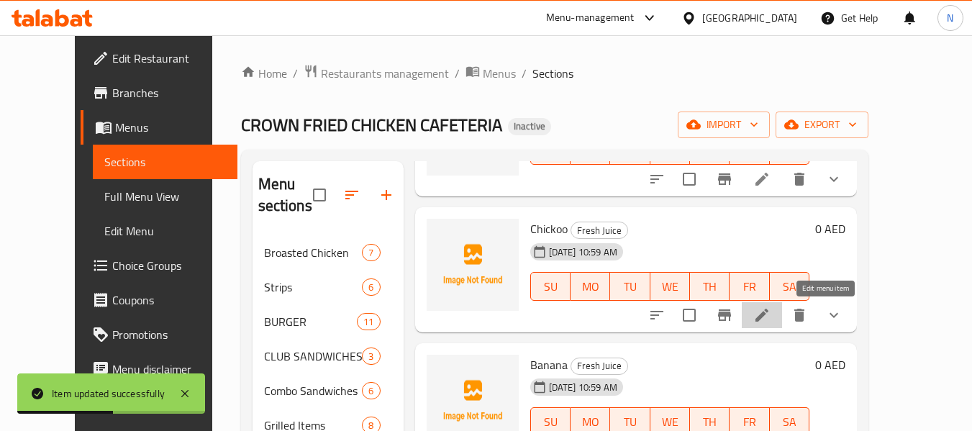
click at [770, 313] on icon at bounding box center [761, 314] width 17 height 17
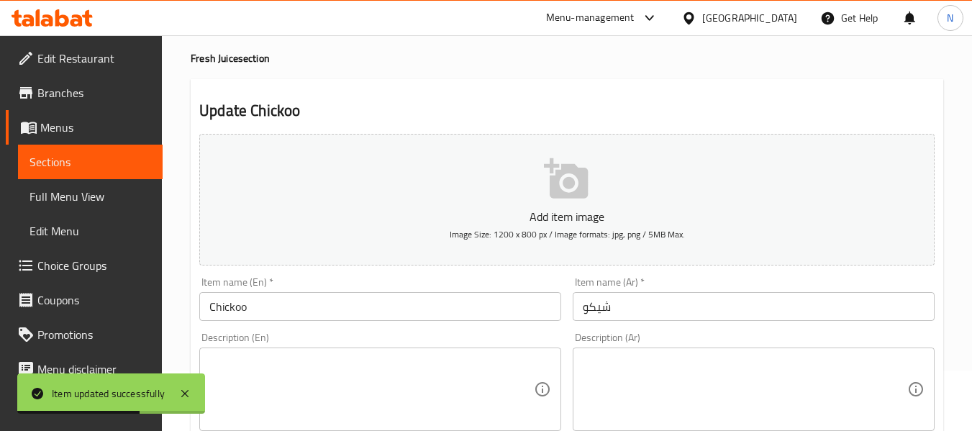
scroll to position [61, 0]
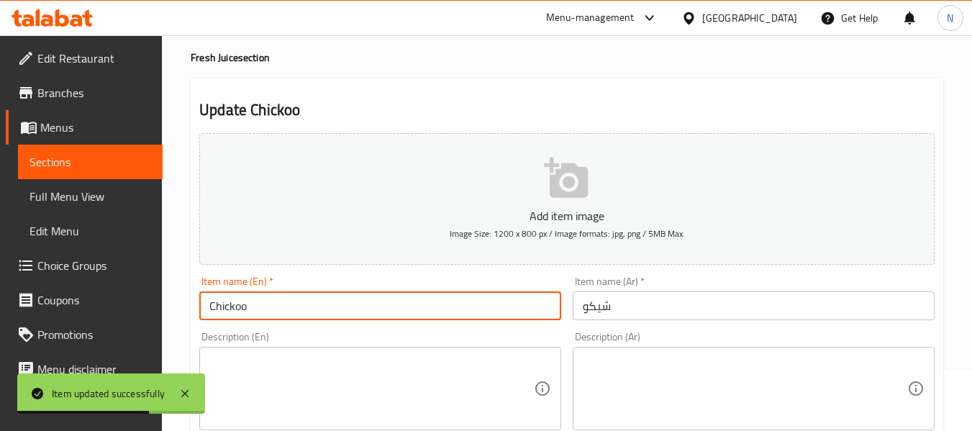
click at [304, 301] on input "Chickoo" at bounding box center [380, 305] width 362 height 29
type input "Chickoo Juice"
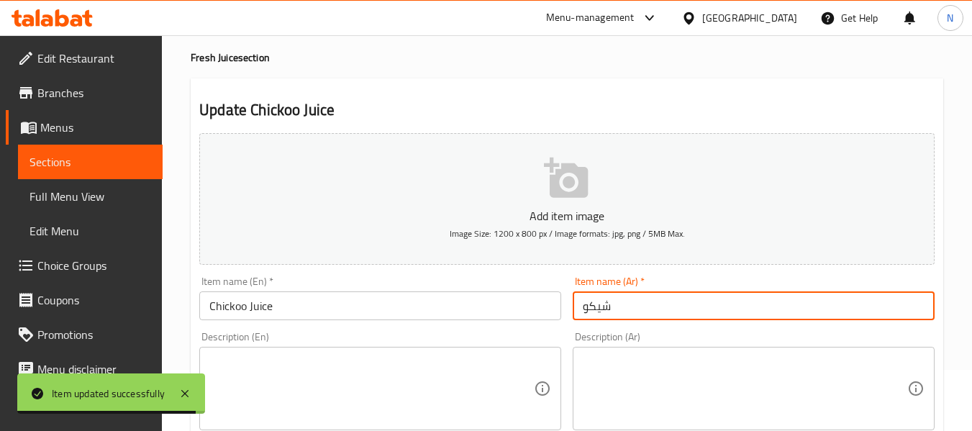
click at [578, 309] on input "شيكو" at bounding box center [754, 305] width 362 height 29
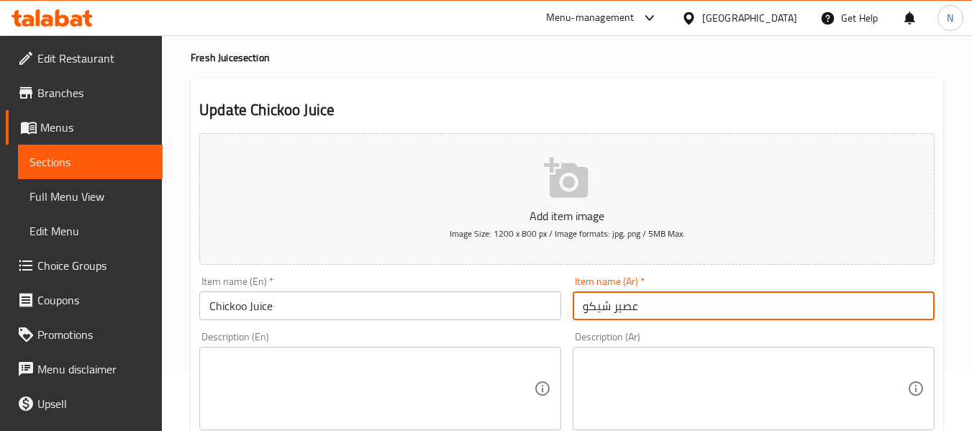
type input "عصير شيكو"
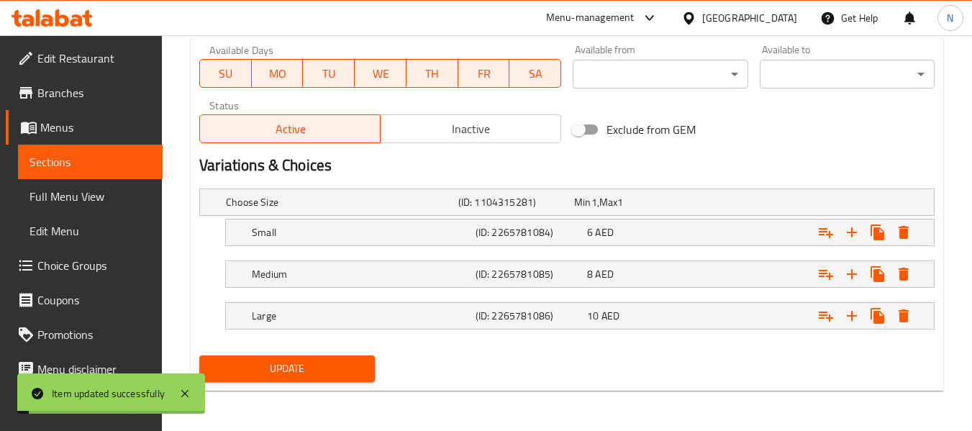
scroll to position [0, 0]
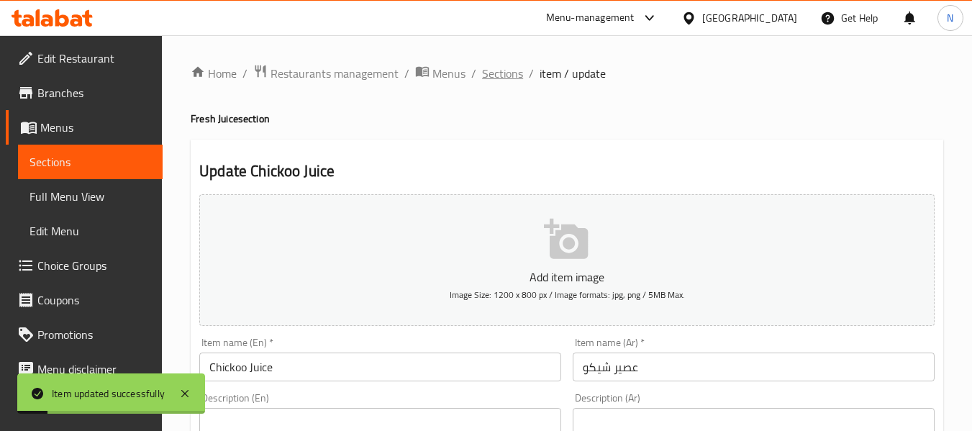
click at [495, 77] on span "Sections" at bounding box center [502, 73] width 41 height 17
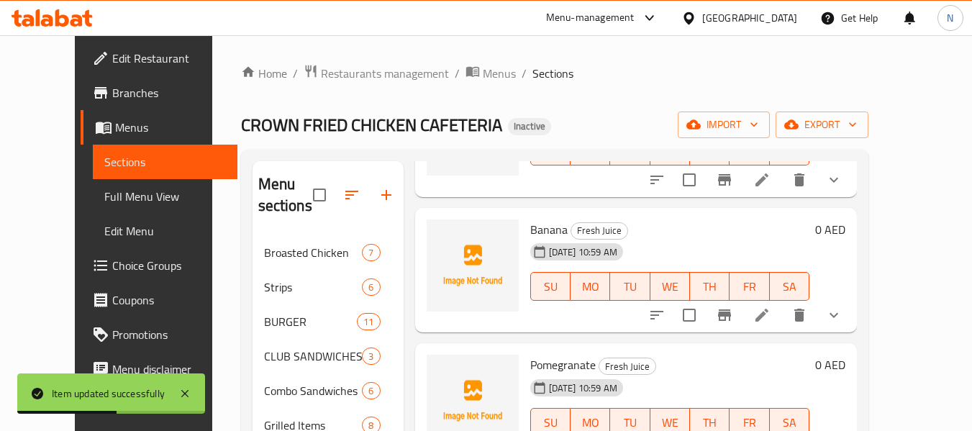
scroll to position [1383, 0]
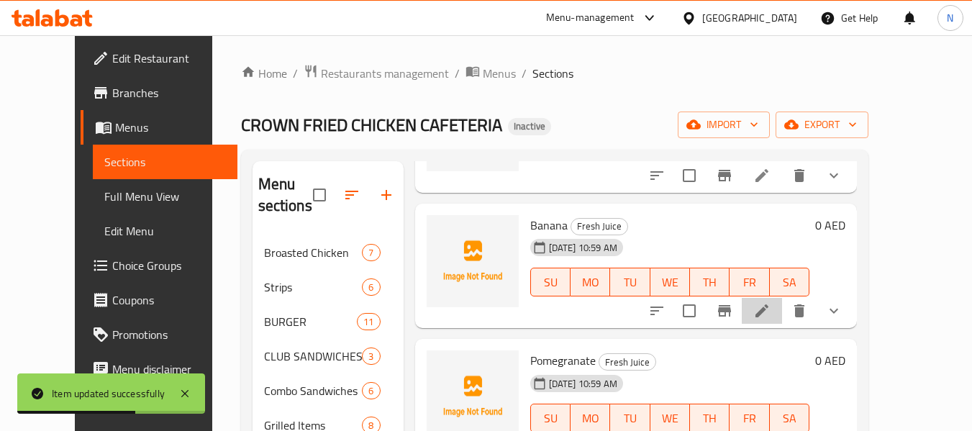
click at [782, 300] on li at bounding box center [762, 311] width 40 height 26
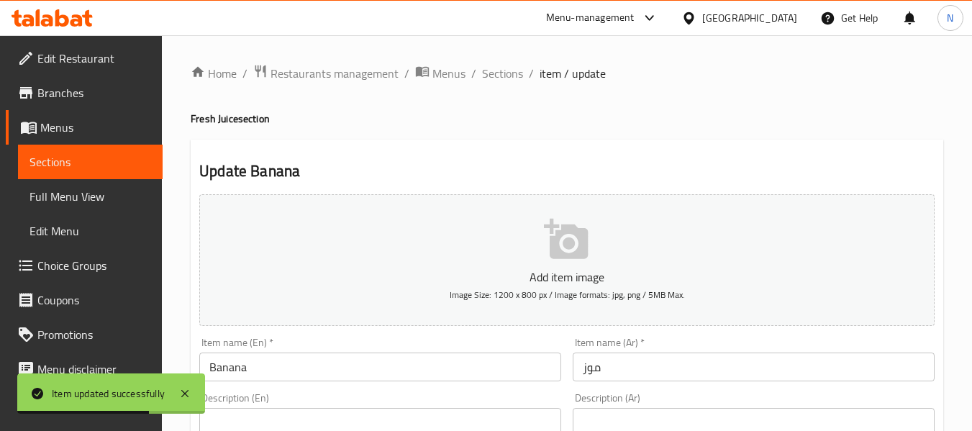
scroll to position [195, 0]
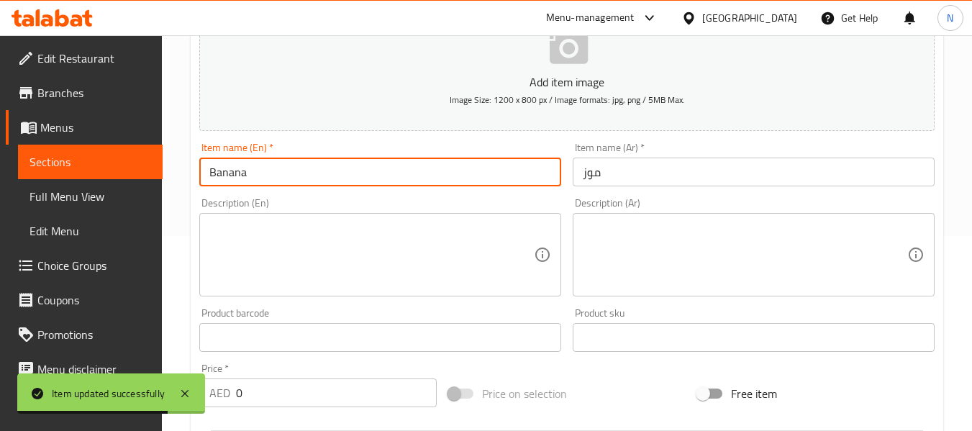
click at [294, 163] on input "Banana" at bounding box center [380, 172] width 362 height 29
type input "Banana Juice"
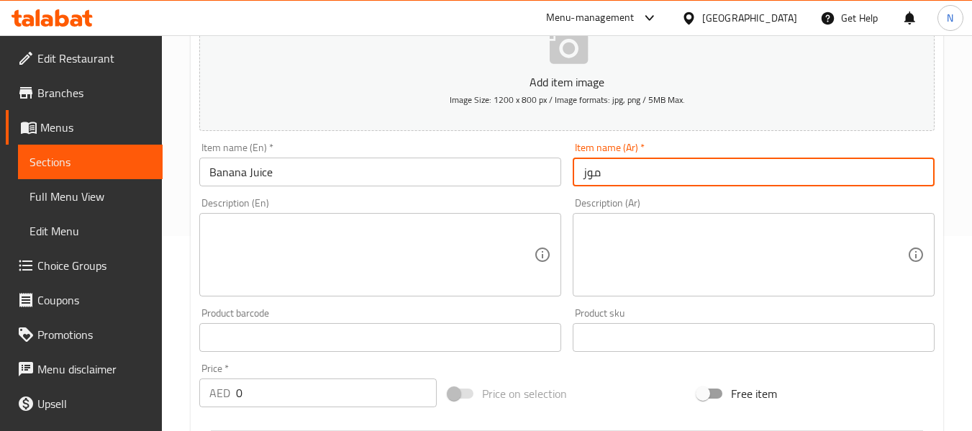
click at [578, 174] on input "موز" at bounding box center [754, 172] width 362 height 29
type input "عصير موز"
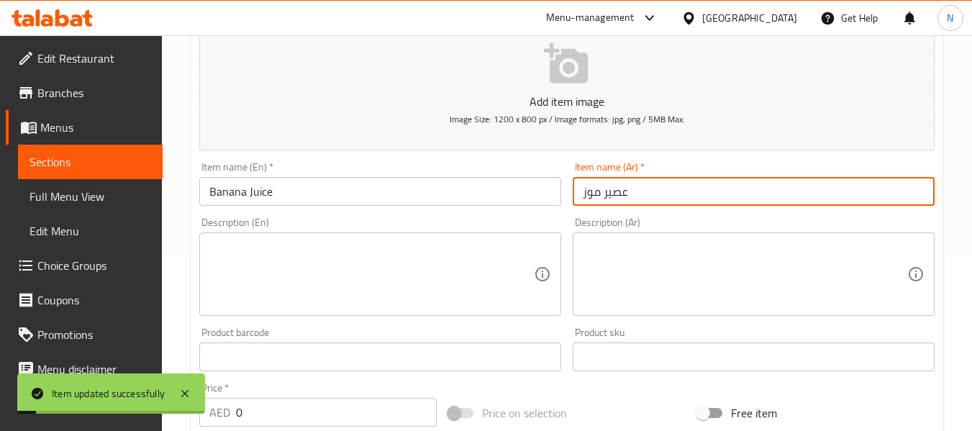
scroll to position [0, 0]
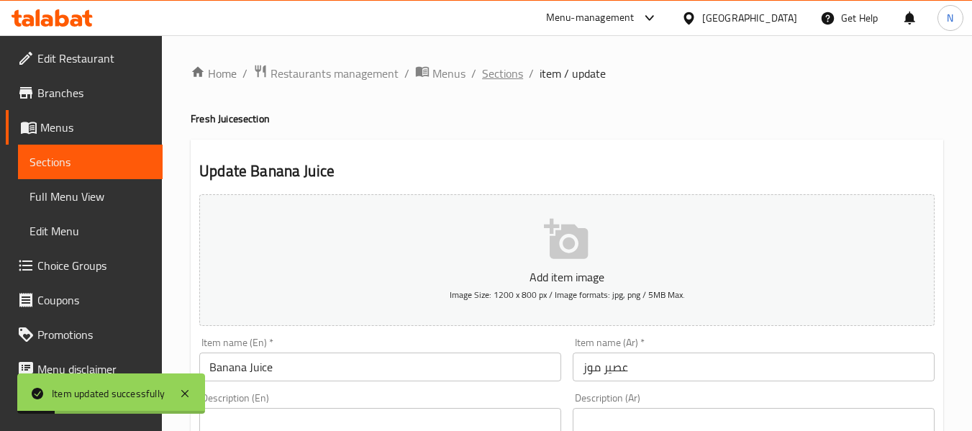
click at [499, 70] on span "Sections" at bounding box center [502, 73] width 41 height 17
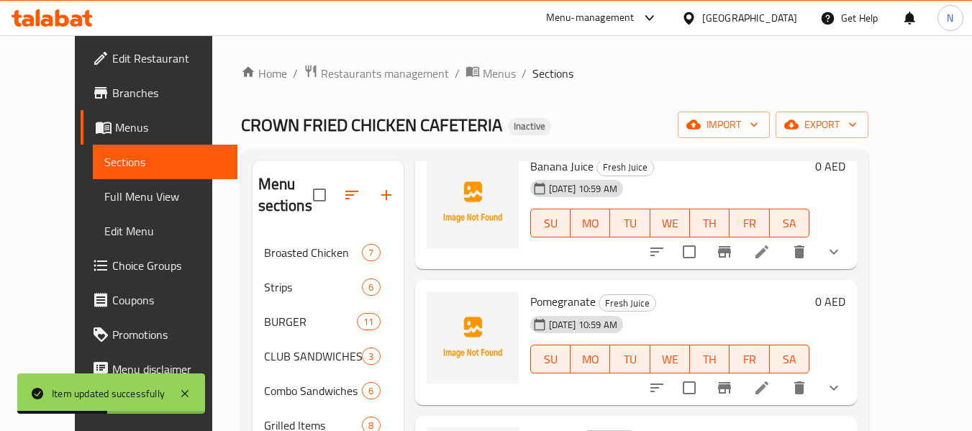
scroll to position [1565, 0]
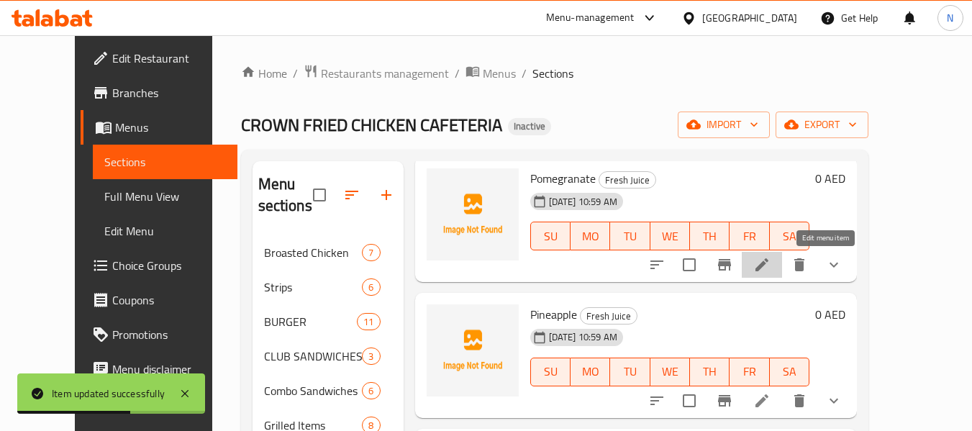
click at [770, 270] on icon at bounding box center [761, 264] width 17 height 17
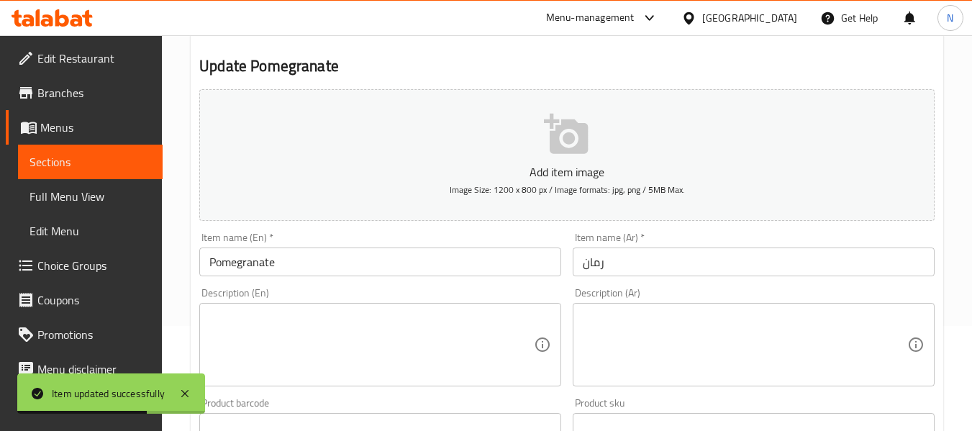
scroll to position [106, 0]
click at [353, 250] on input "Pomegranate" at bounding box center [380, 260] width 362 height 29
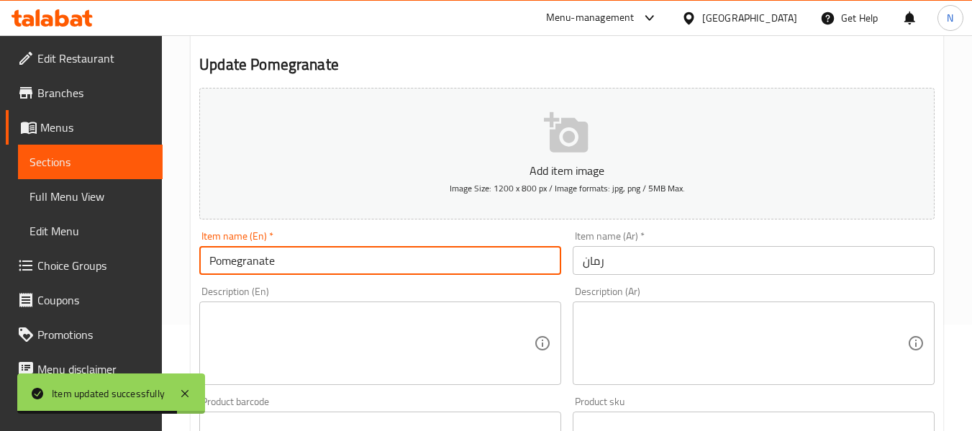
type input "Pomegranate Juice"
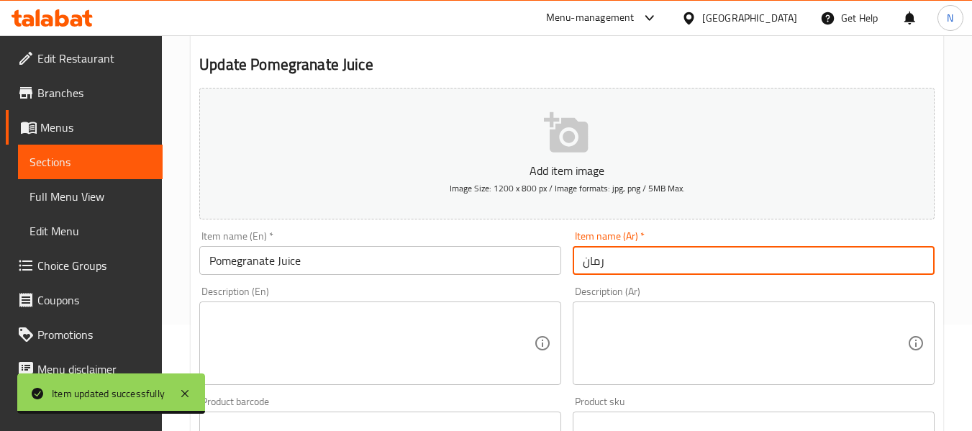
click at [579, 269] on input "رمان" at bounding box center [754, 260] width 362 height 29
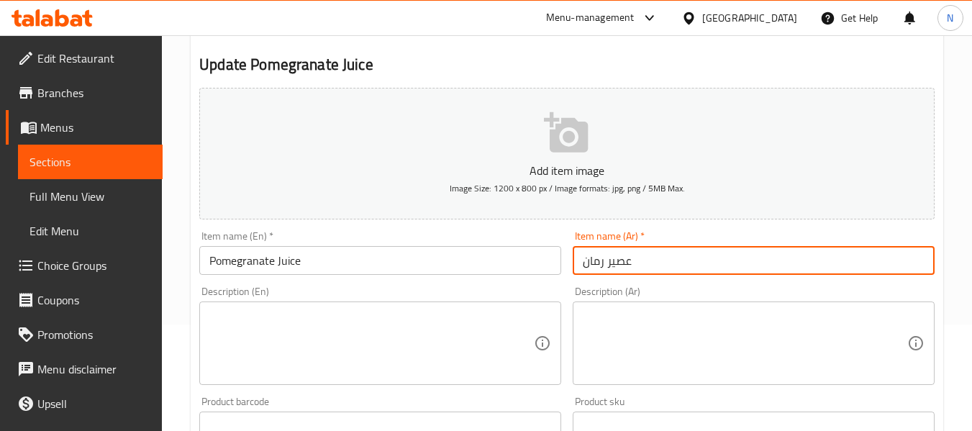
type input "عصير رمان"
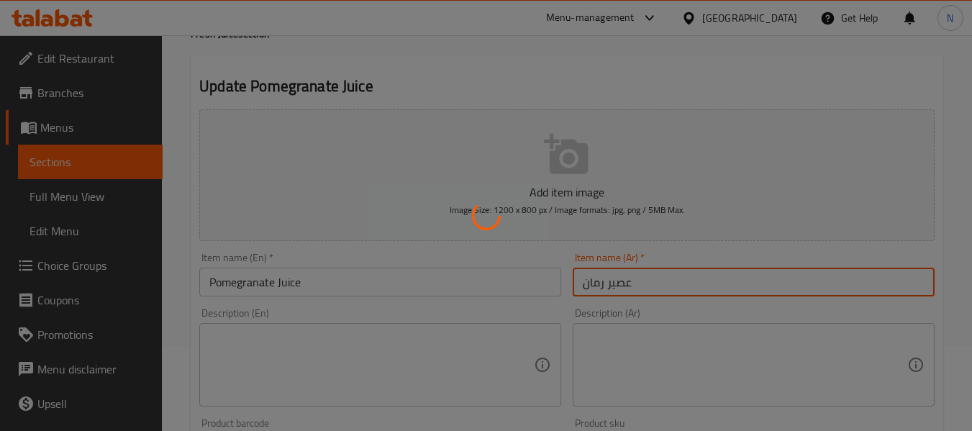
scroll to position [0, 0]
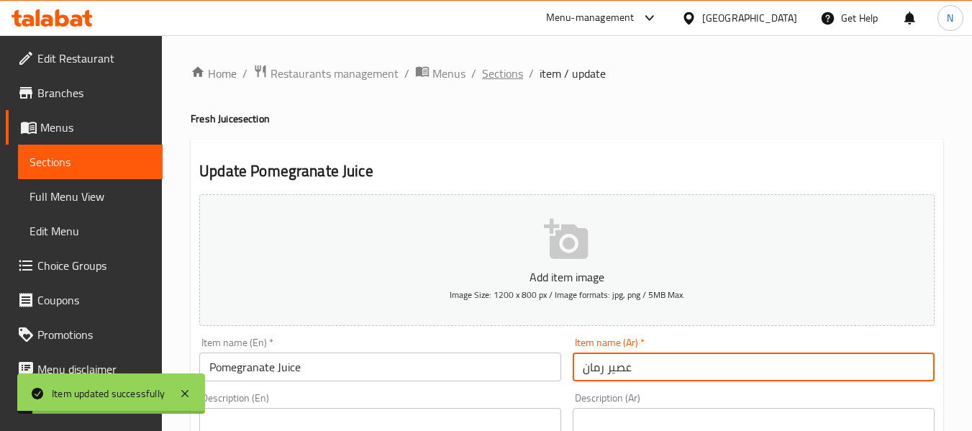
click at [497, 71] on span "Sections" at bounding box center [502, 73] width 41 height 17
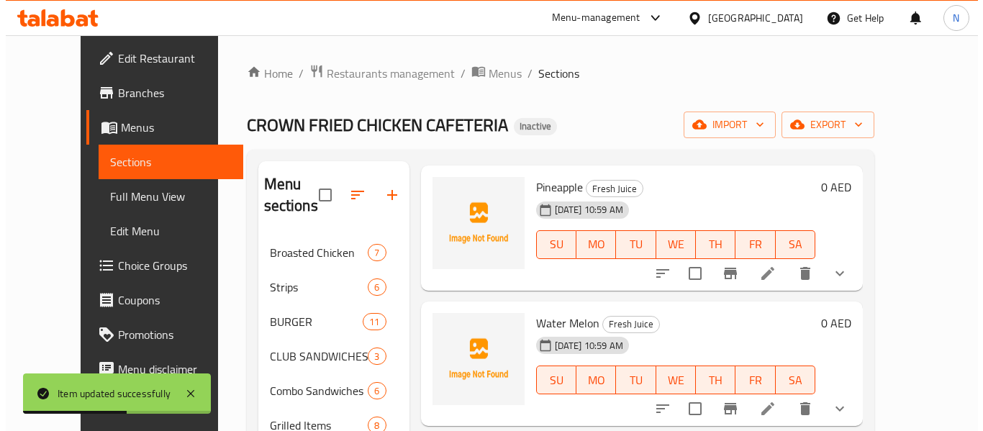
scroll to position [1693, 0]
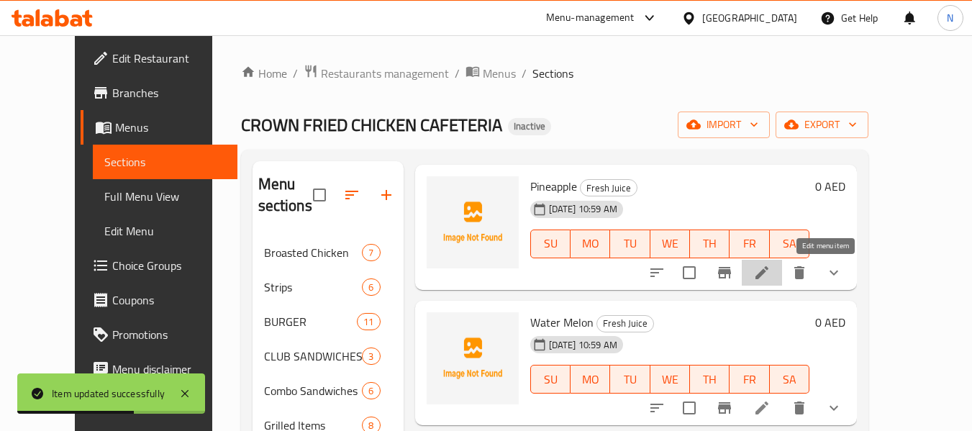
click at [768, 276] on icon at bounding box center [761, 272] width 13 height 13
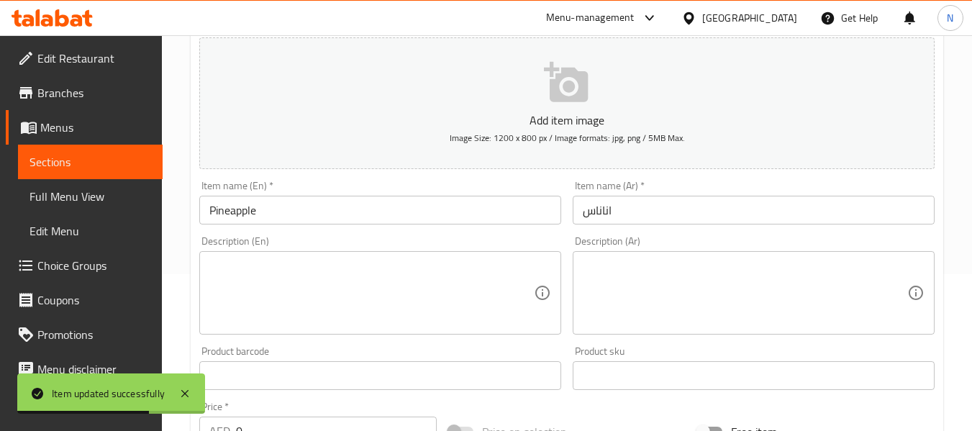
scroll to position [160, 0]
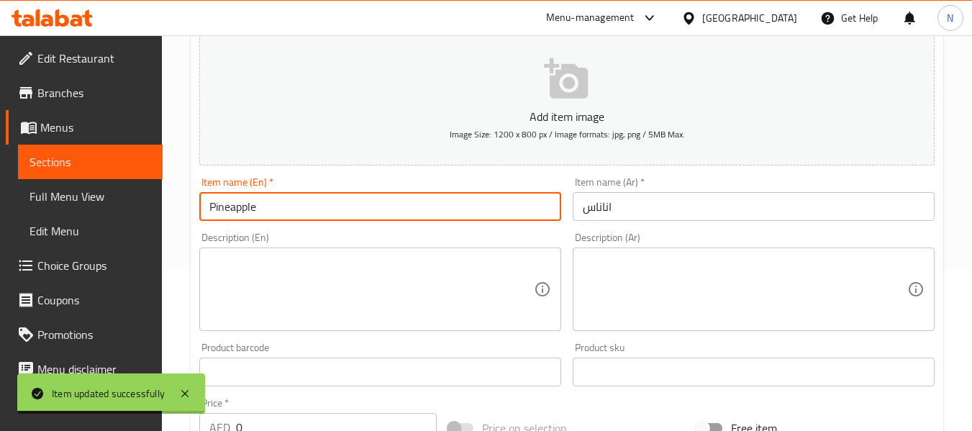
click at [367, 207] on input "Pineapple" at bounding box center [380, 206] width 362 height 29
type input "Pineapple Juice"
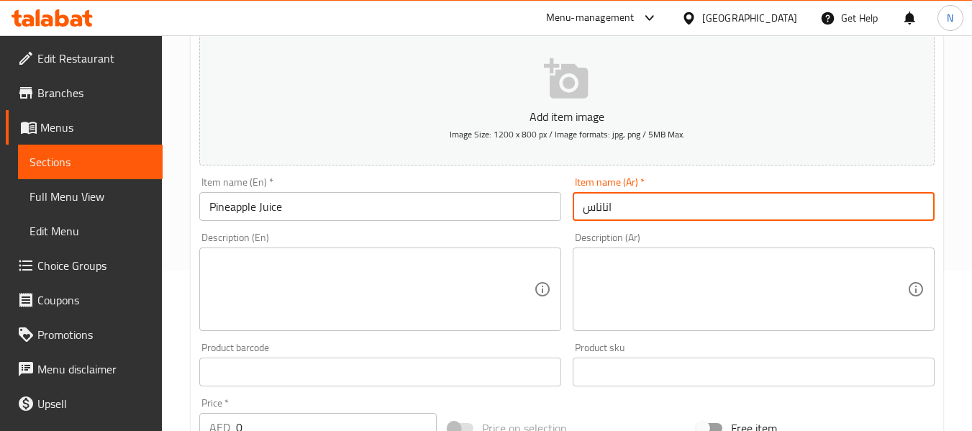
click at [579, 207] on input "اناناس" at bounding box center [754, 206] width 362 height 29
type input "عصير اناناس"
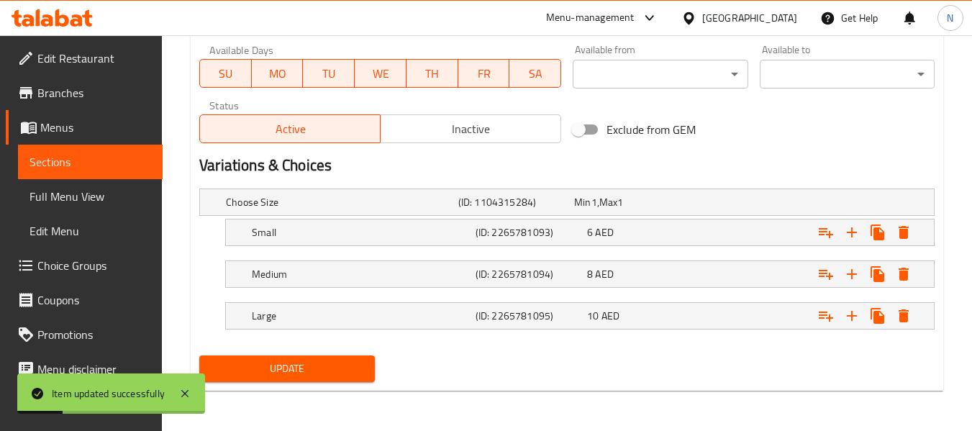
scroll to position [0, 0]
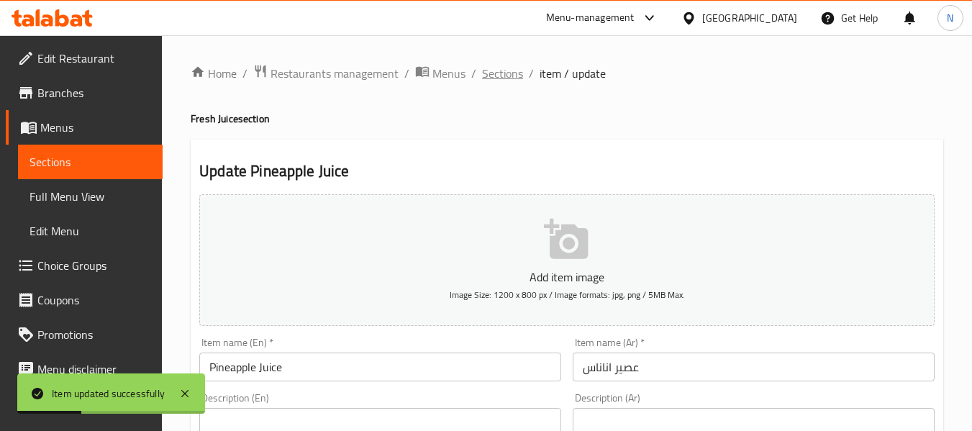
click at [493, 70] on span "Sections" at bounding box center [502, 73] width 41 height 17
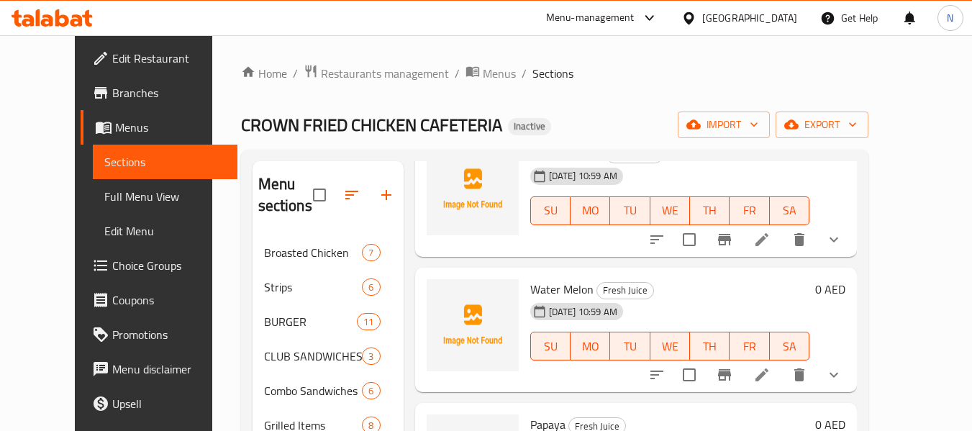
scroll to position [1857, 0]
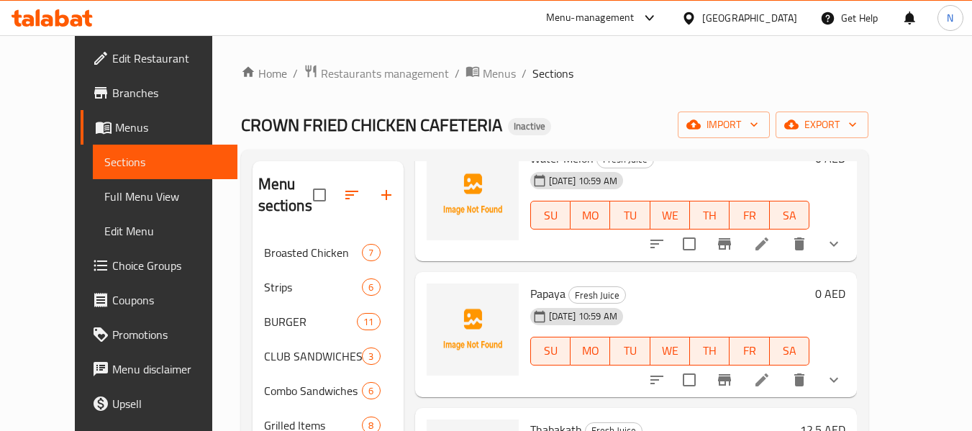
click at [782, 254] on li at bounding box center [762, 244] width 40 height 26
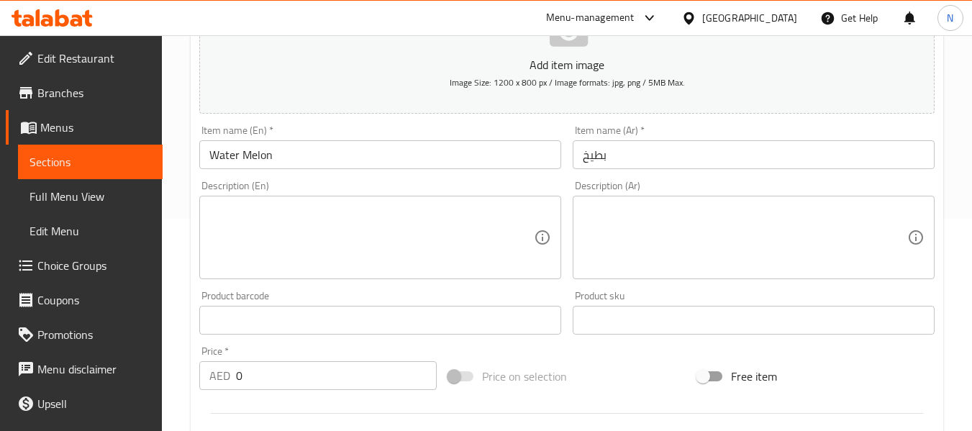
scroll to position [213, 0]
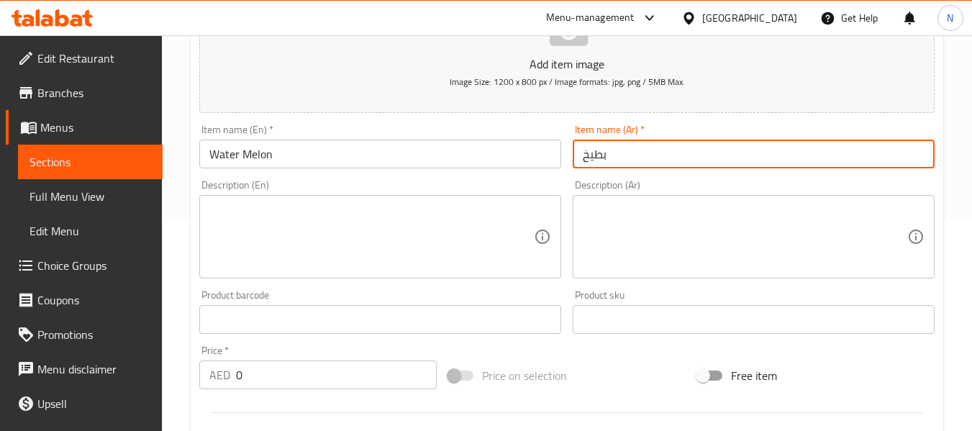
click at [575, 156] on input "بطيخ" at bounding box center [754, 154] width 362 height 29
type input "عصير بطيخ"
click at [430, 147] on input "Water Melon" at bounding box center [380, 154] width 362 height 29
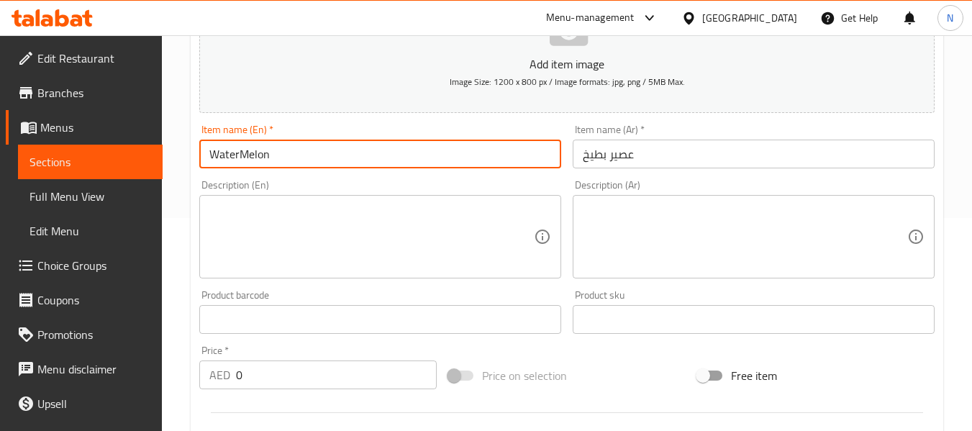
click at [243, 152] on input "WaterMelon" at bounding box center [380, 154] width 362 height 29
click at [278, 157] on input "WaterMelon" at bounding box center [380, 154] width 362 height 29
type input "Watermelon Juice"
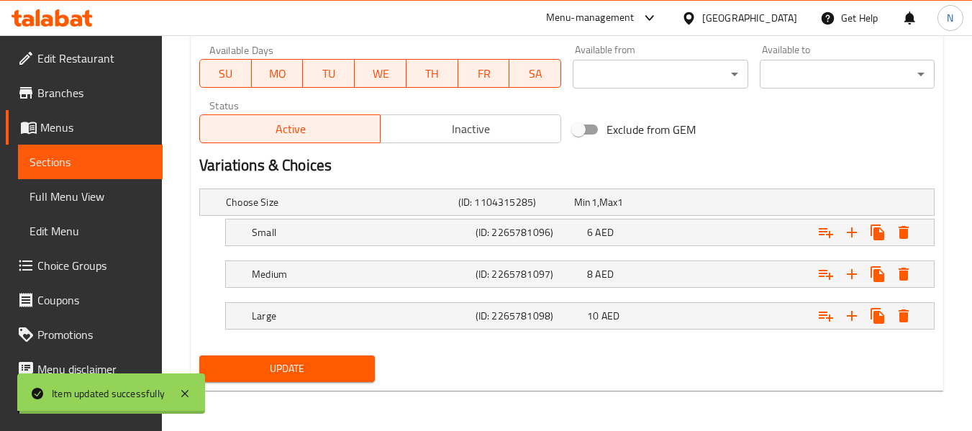
scroll to position [0, 0]
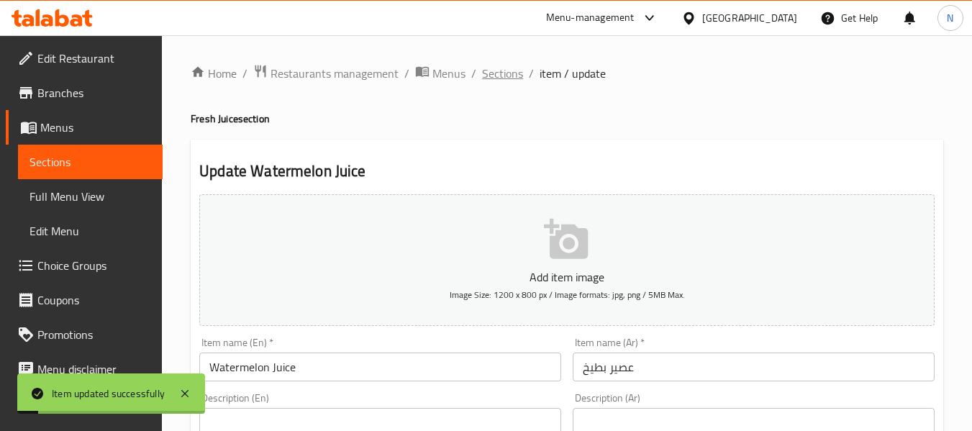
click at [494, 78] on span "Sections" at bounding box center [502, 73] width 41 height 17
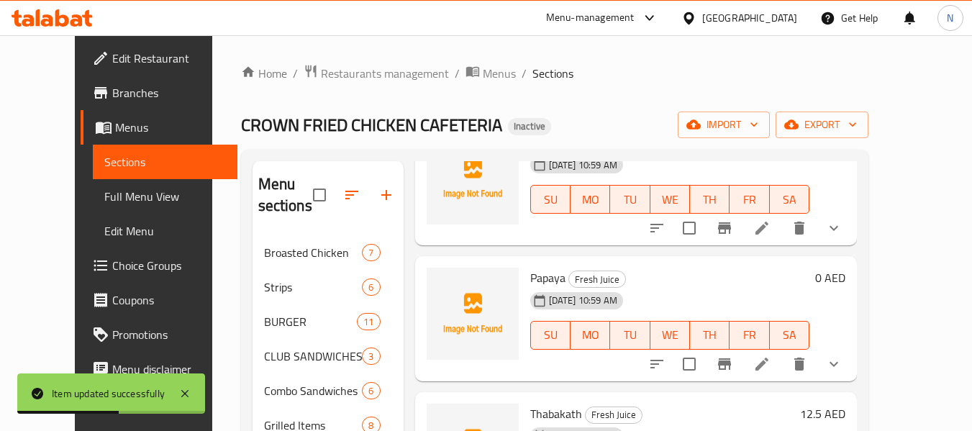
scroll to position [1976, 0]
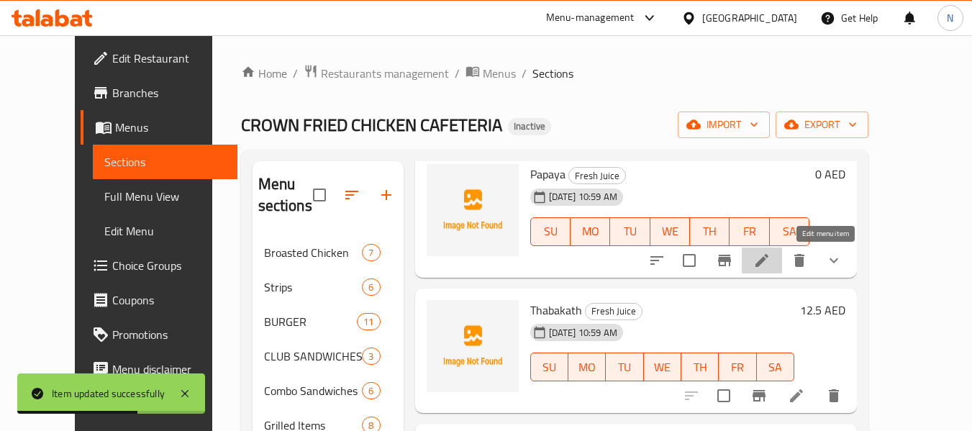
click at [768, 265] on icon at bounding box center [761, 260] width 13 height 13
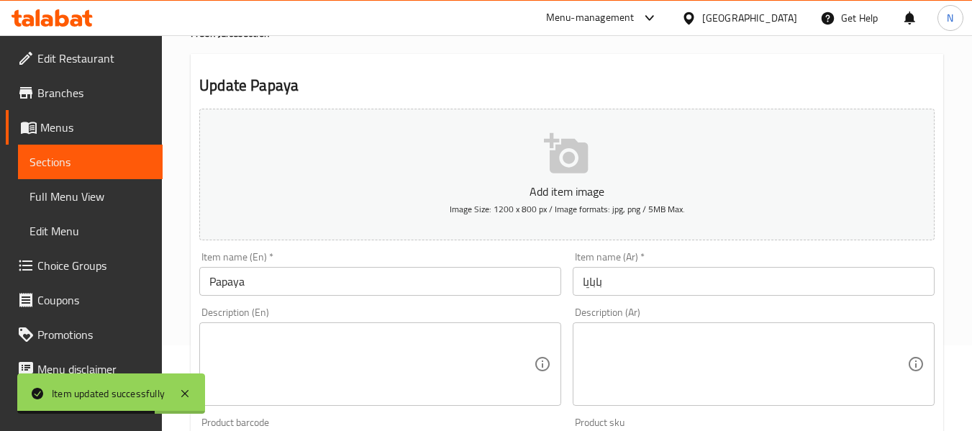
scroll to position [86, 0]
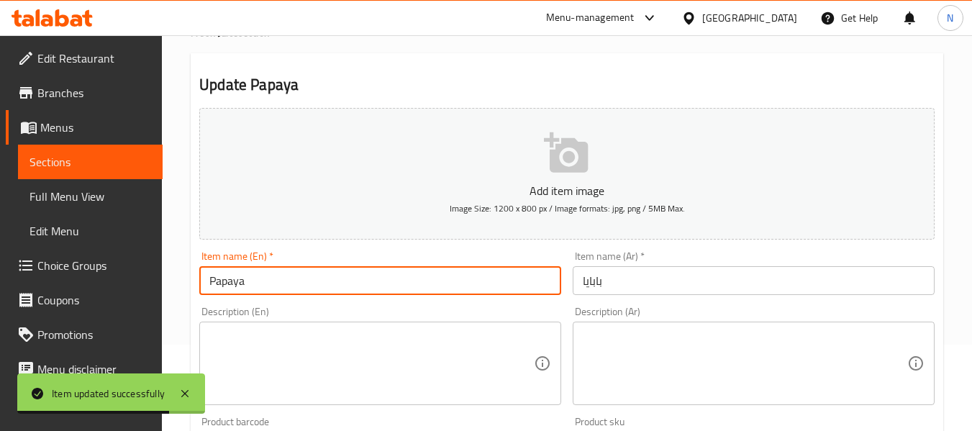
click at [363, 292] on input "Papaya" at bounding box center [380, 280] width 362 height 29
type input "Papaya Juice"
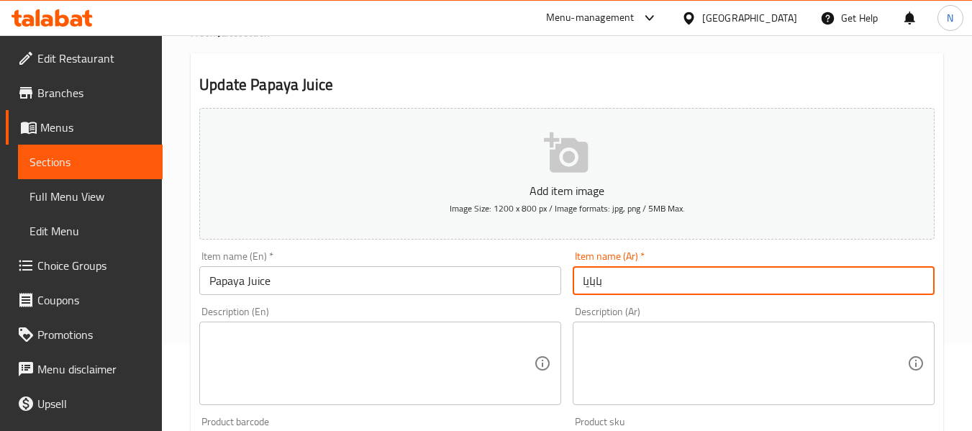
click at [578, 282] on input "بابايا" at bounding box center [754, 280] width 362 height 29
type input "عصير بابايا"
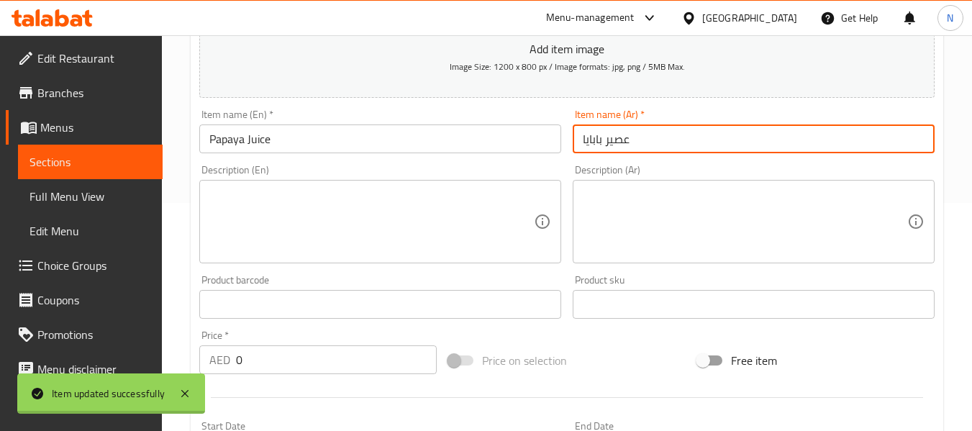
scroll to position [0, 0]
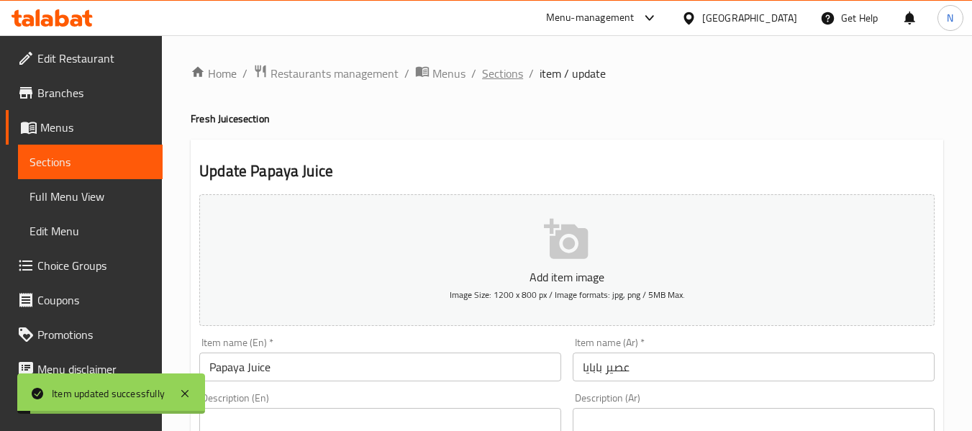
click at [507, 75] on span "Sections" at bounding box center [502, 73] width 41 height 17
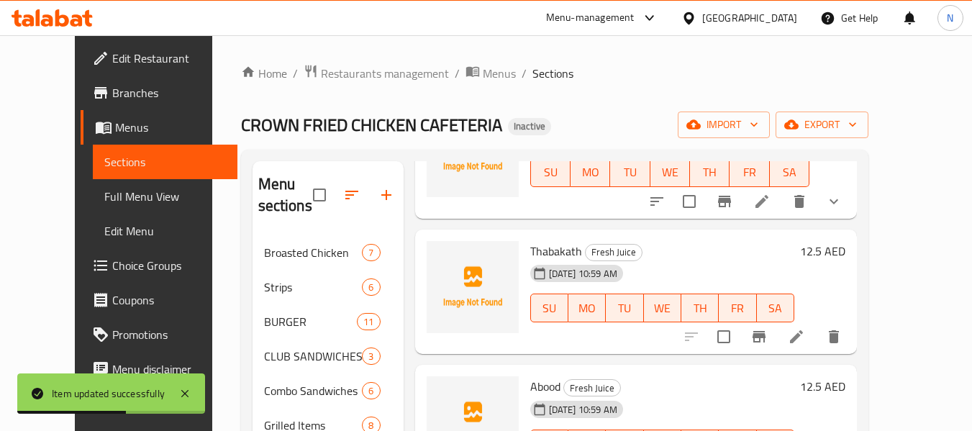
scroll to position [2036, 0]
click at [805, 335] on icon at bounding box center [796, 335] width 17 height 17
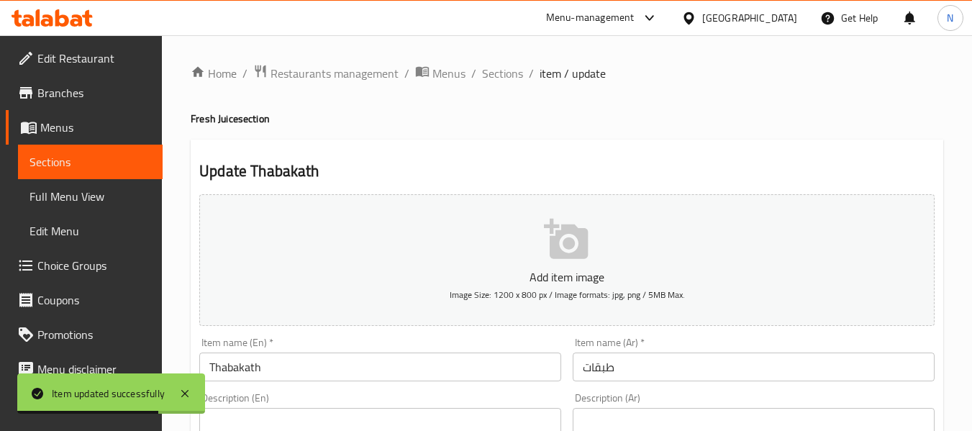
scroll to position [147, 0]
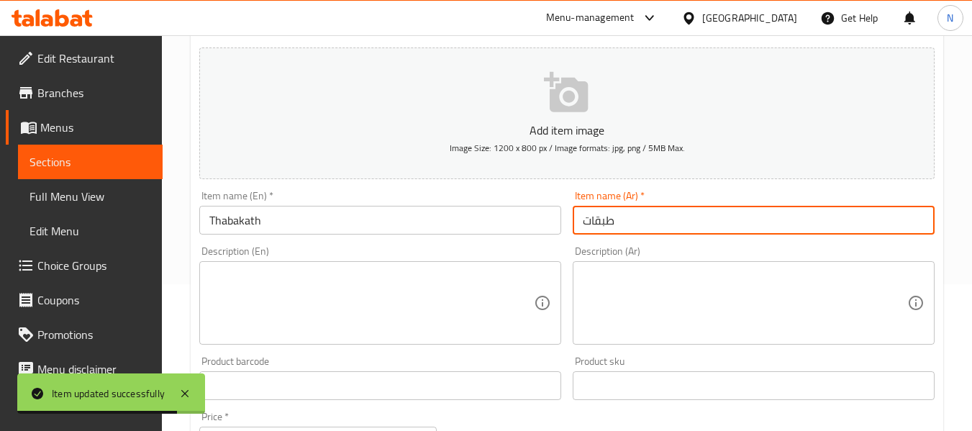
click at [583, 219] on input "طبقات" at bounding box center [754, 220] width 362 height 29
type input "عصير طبقات"
click at [464, 219] on input "Thabakath" at bounding box center [380, 220] width 362 height 29
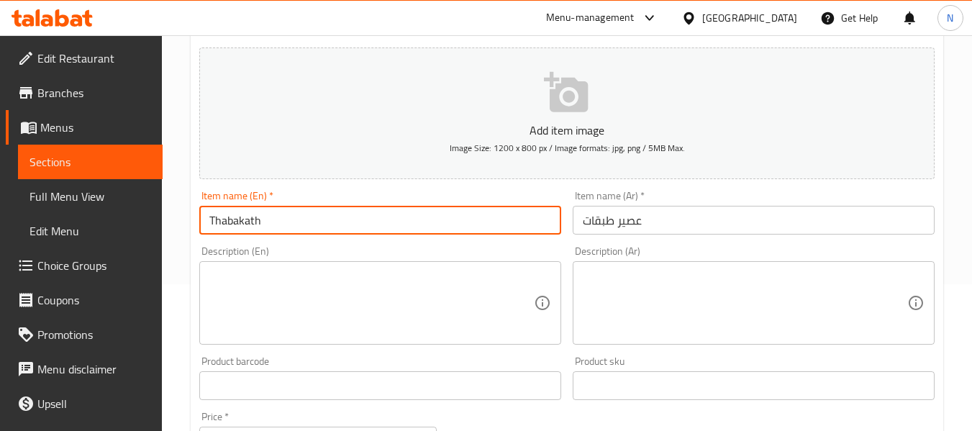
scroll to position [0, 0]
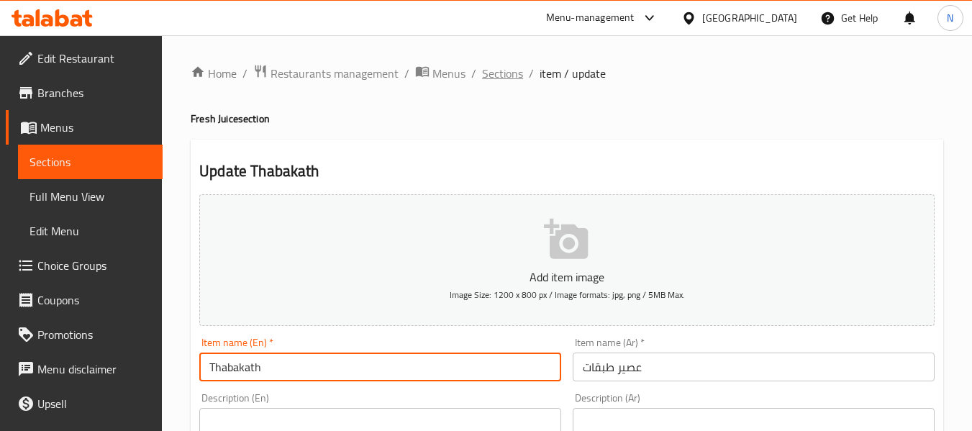
type input "Thabakath"
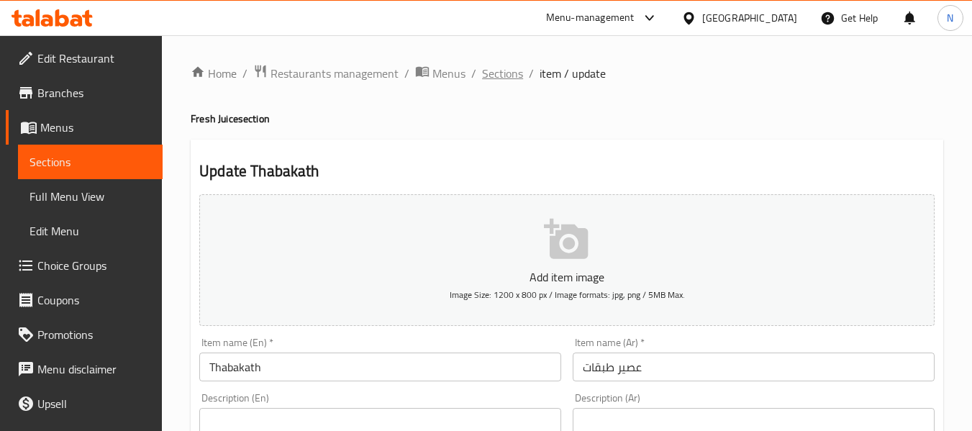
click at [521, 76] on span "Sections" at bounding box center [502, 73] width 41 height 17
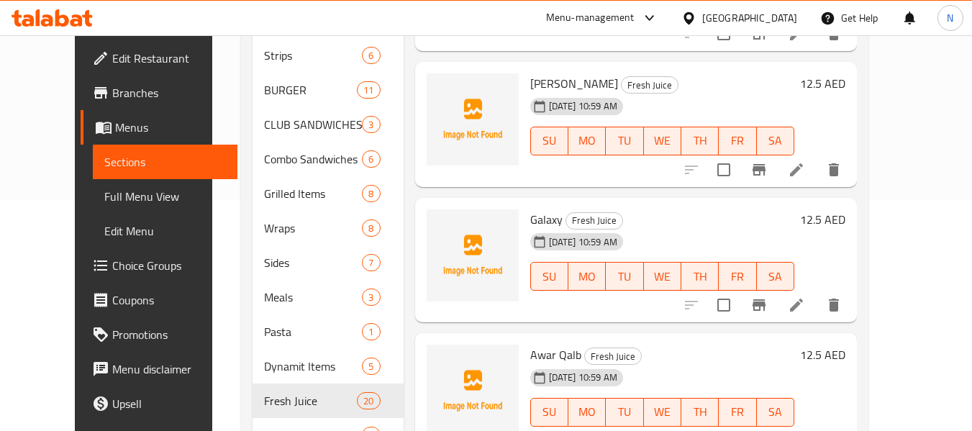
scroll to position [299, 0]
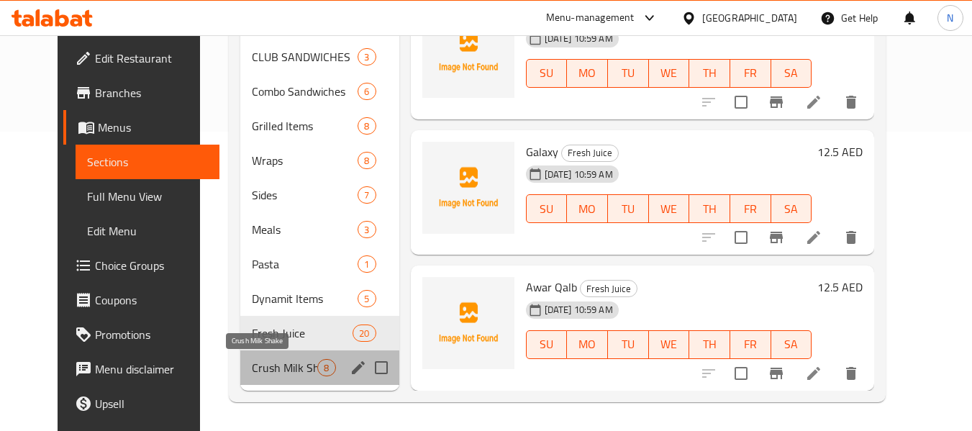
click at [273, 363] on span "Crush Milk Shake" at bounding box center [284, 367] width 65 height 17
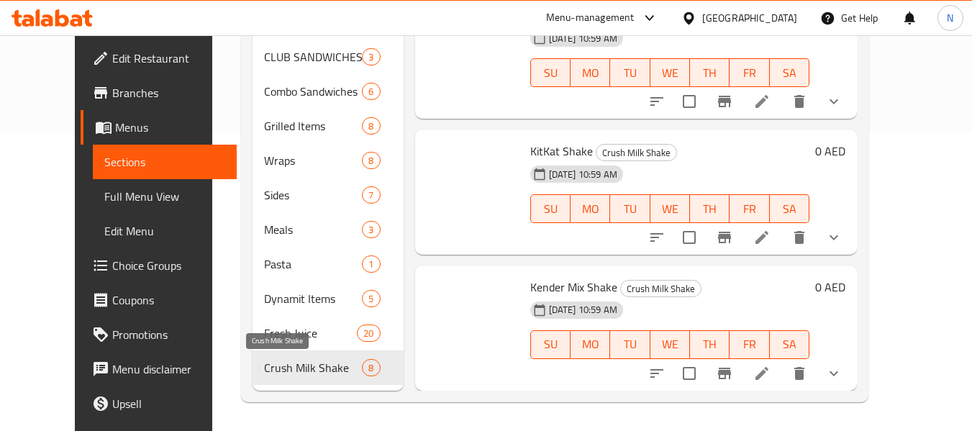
scroll to position [614, 0]
